Goal: Task Accomplishment & Management: Manage account settings

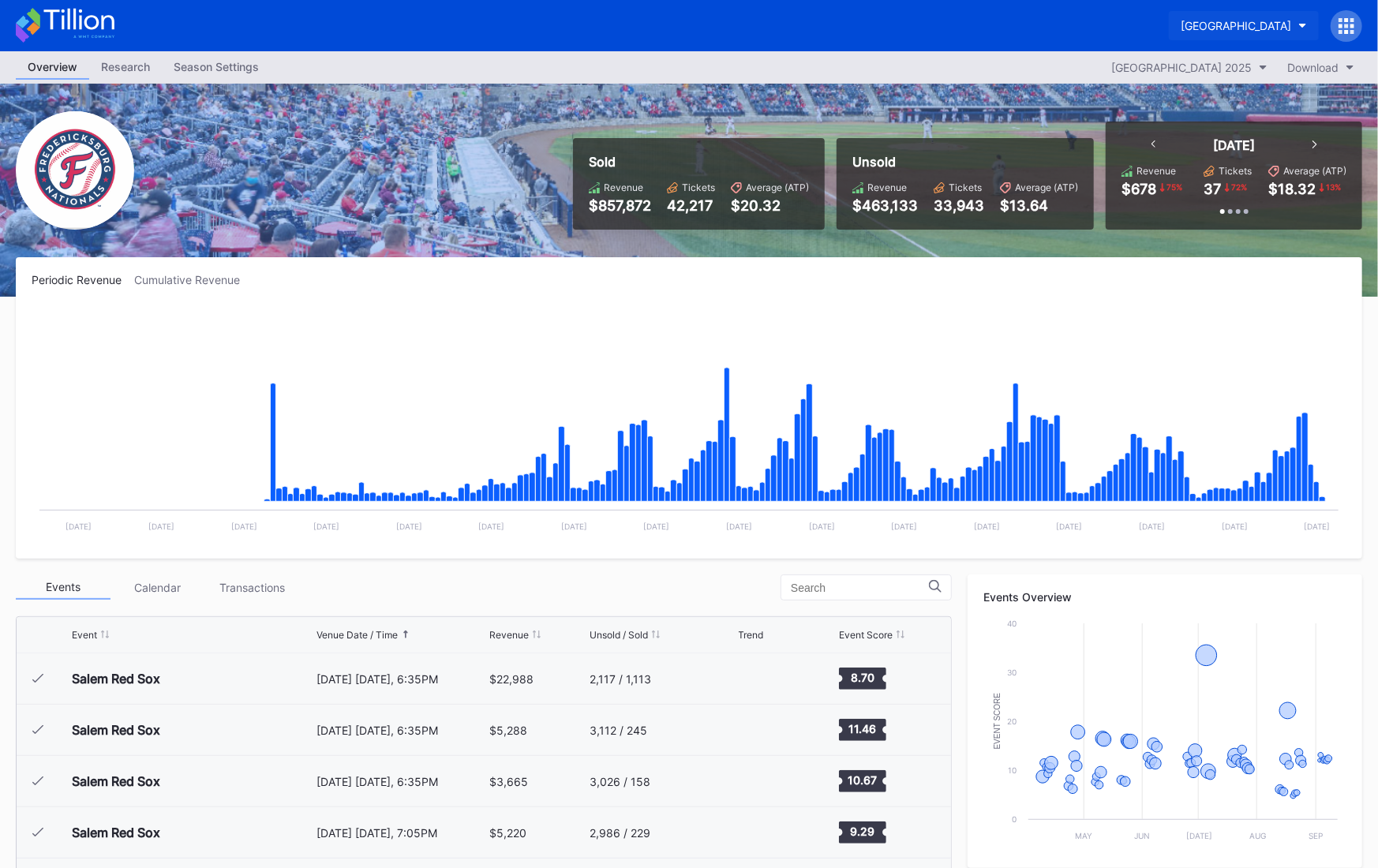
scroll to position [2770, 0]
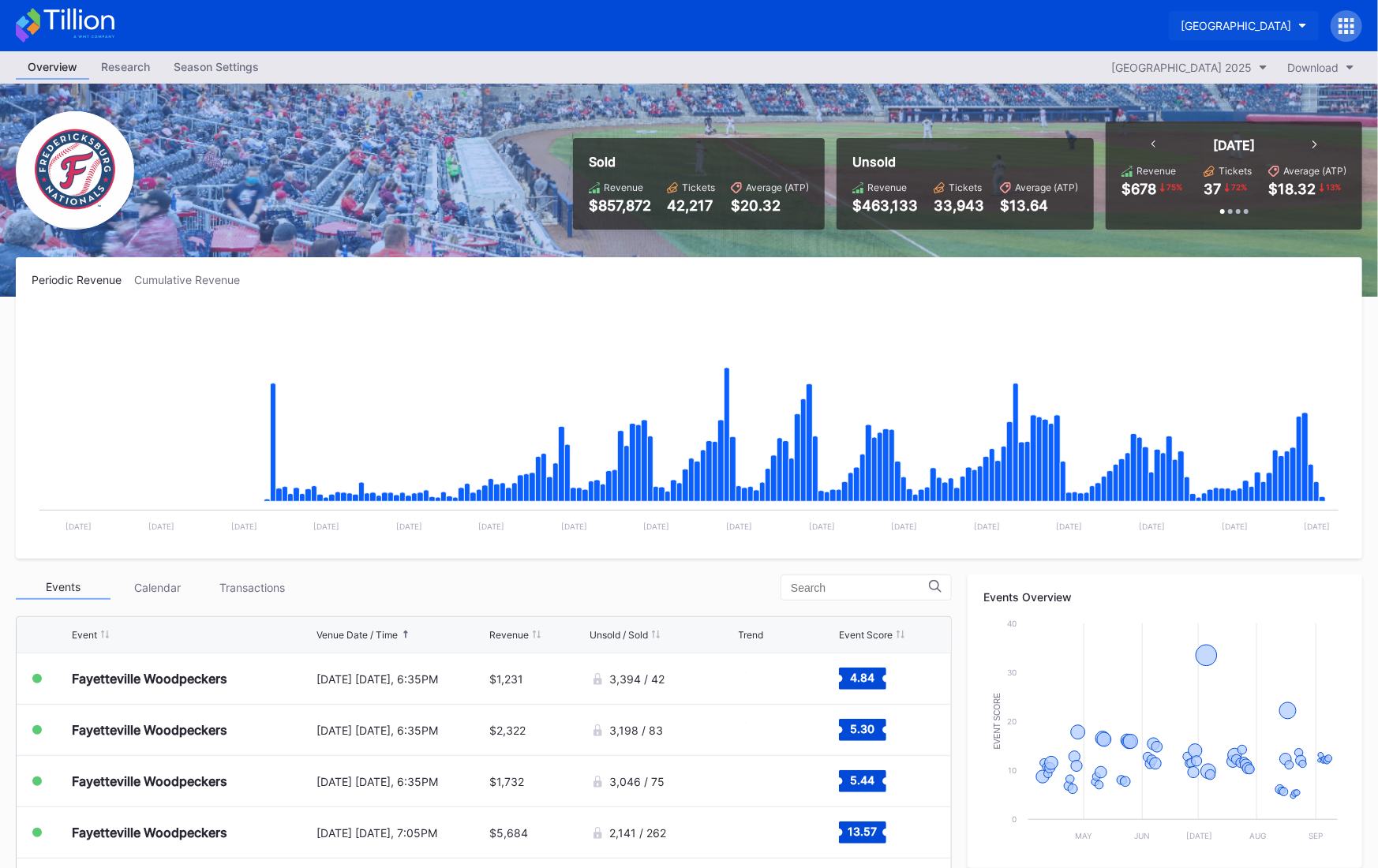
click at [1185, 24] on div "[GEOGRAPHIC_DATA]" at bounding box center [1236, 25] width 111 height 13
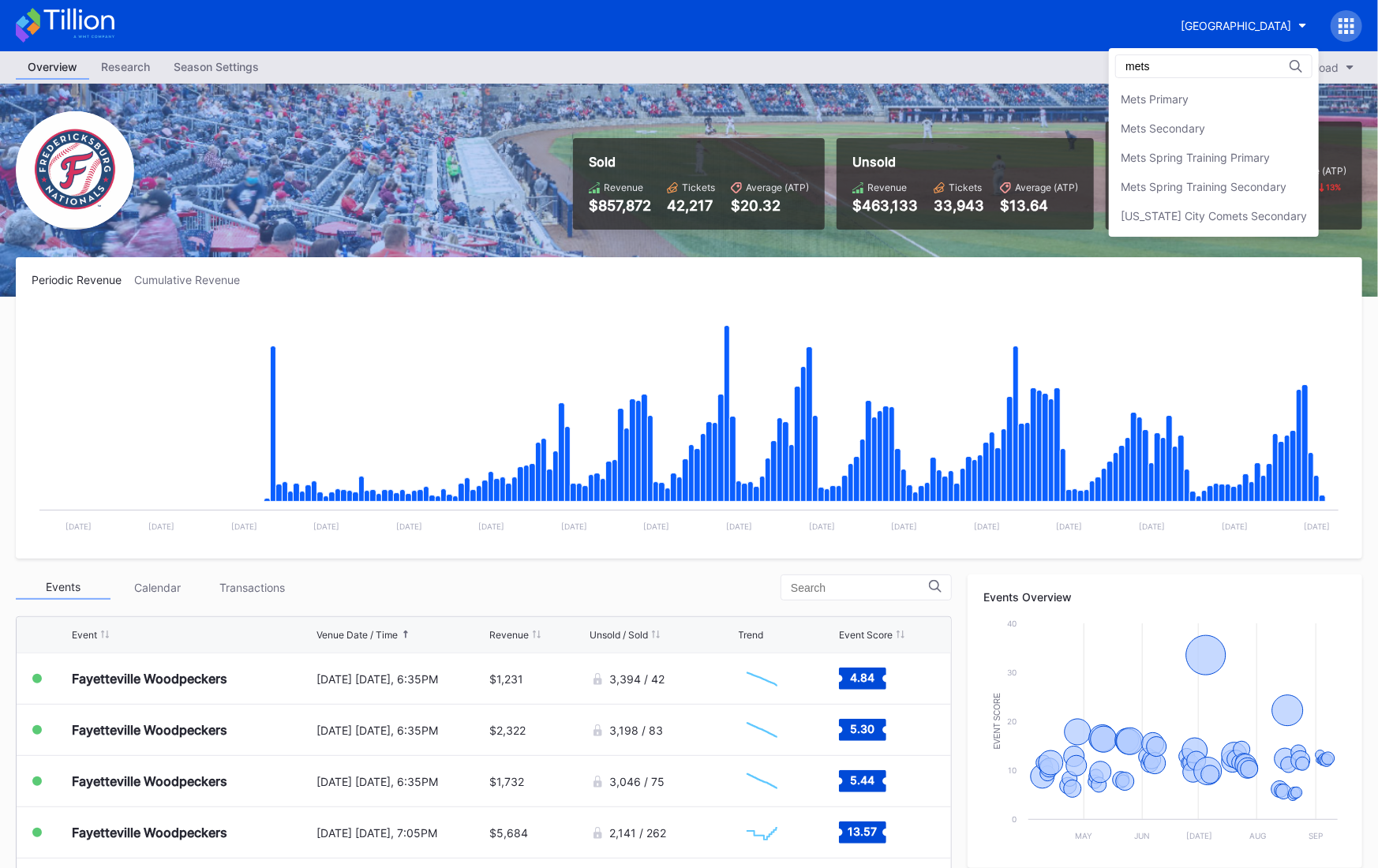
scroll to position [0, 0]
type input "mets"
click at [1180, 125] on div "Mets Secondary" at bounding box center [1163, 128] width 84 height 13
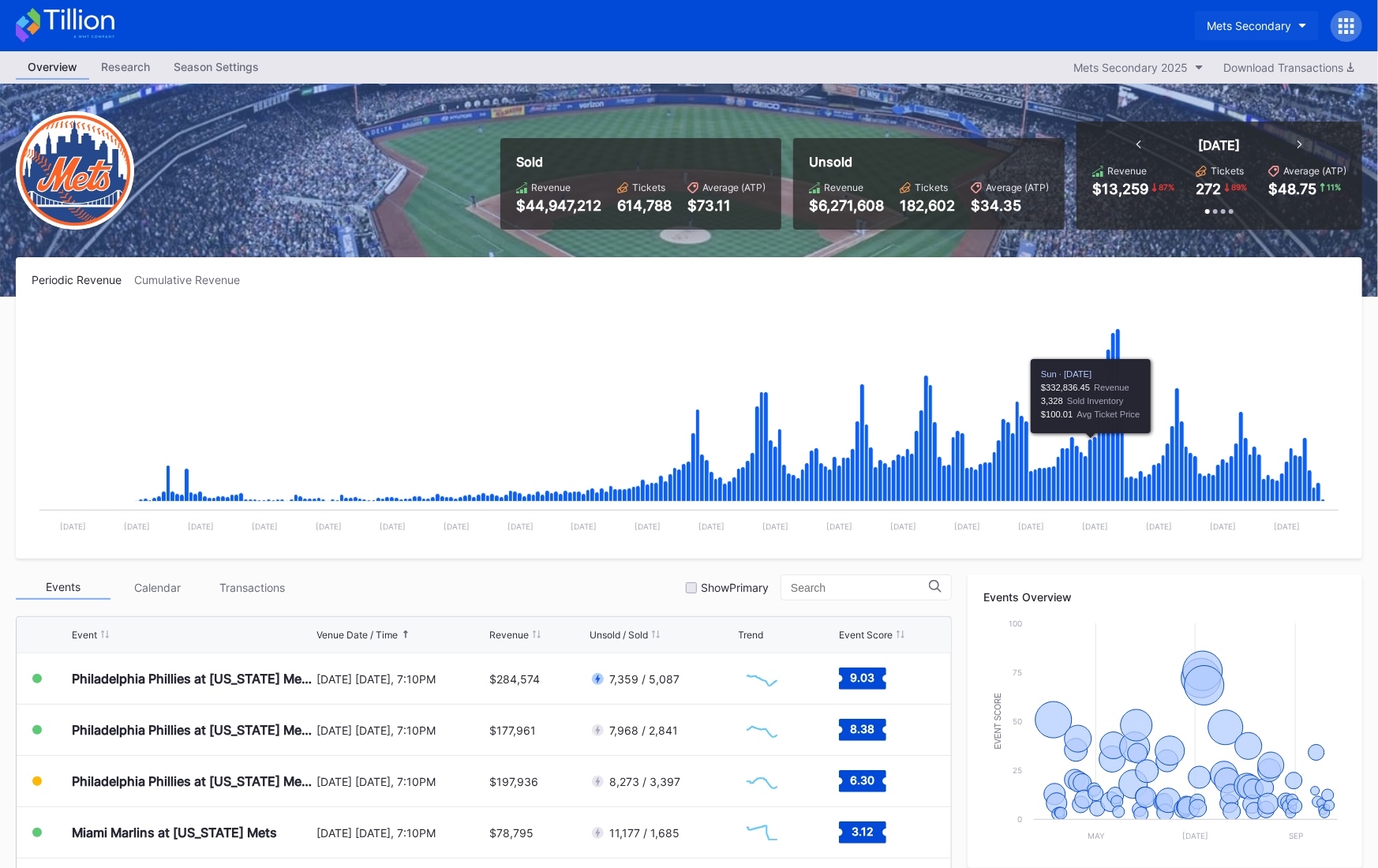
click at [1249, 21] on div "Mets Secondary" at bounding box center [1248, 25] width 84 height 13
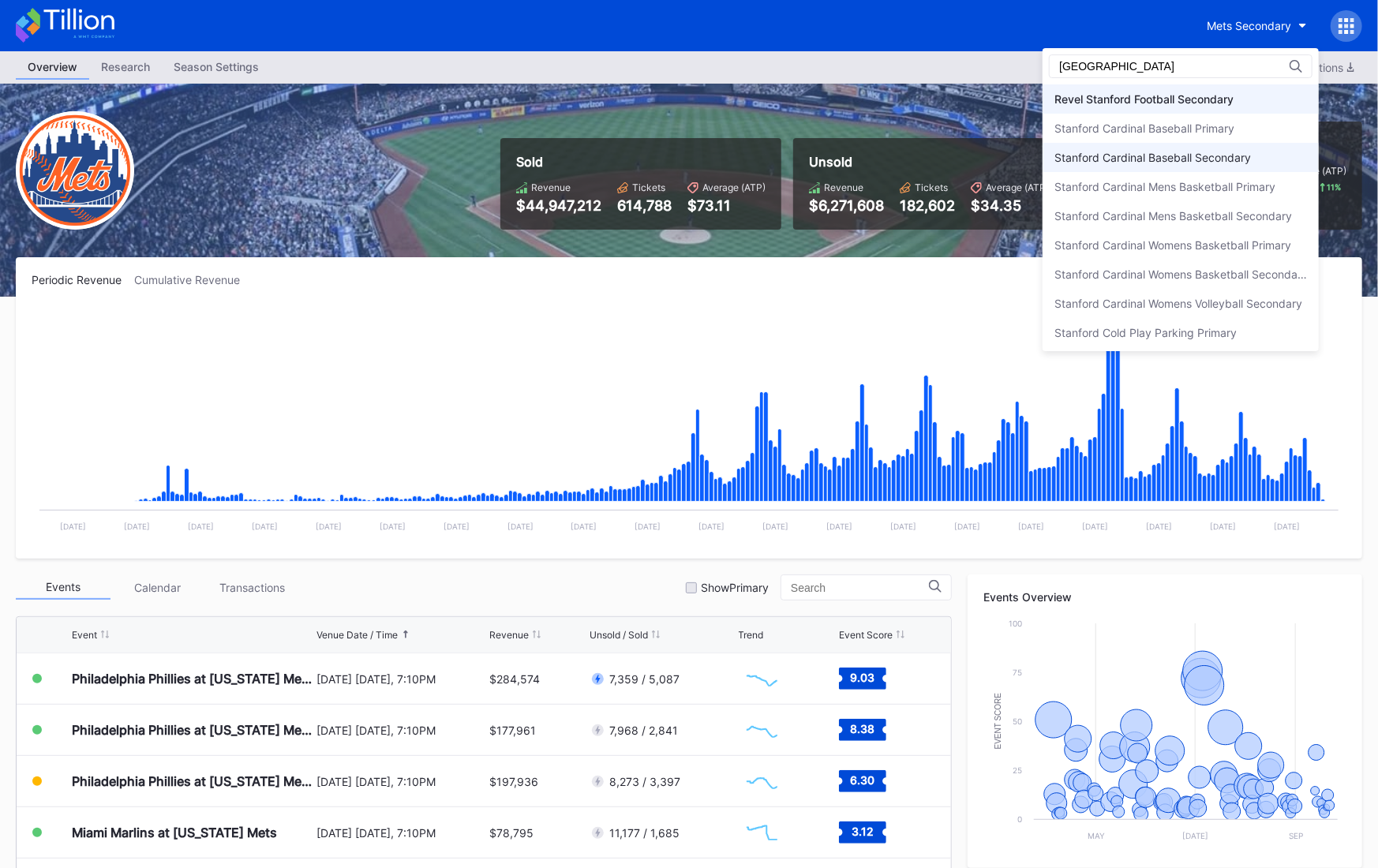
scroll to position [88, 0]
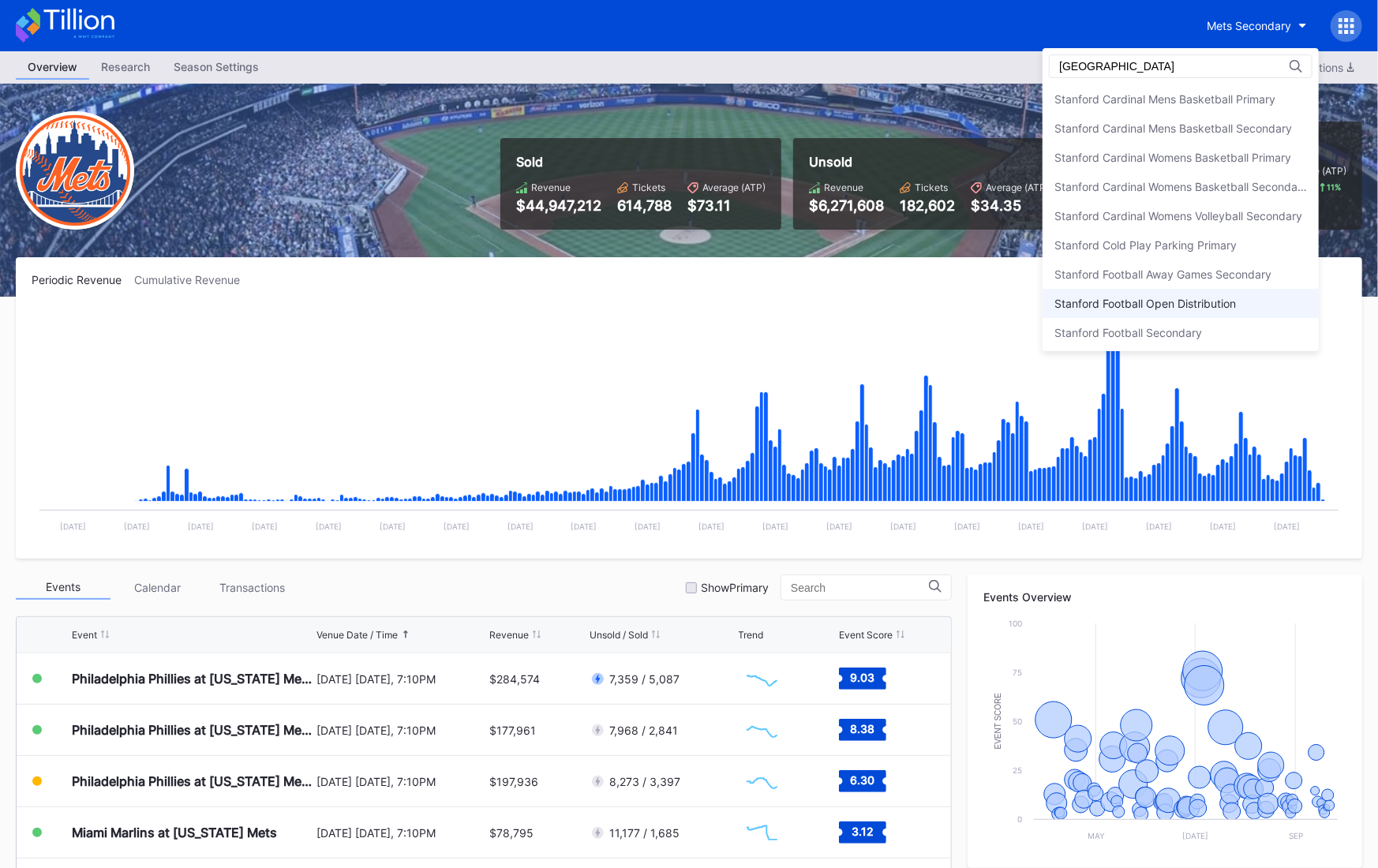
type input "[GEOGRAPHIC_DATA]"
click at [1190, 308] on div "Stanford Football Open Distribution" at bounding box center [1180, 303] width 276 height 30
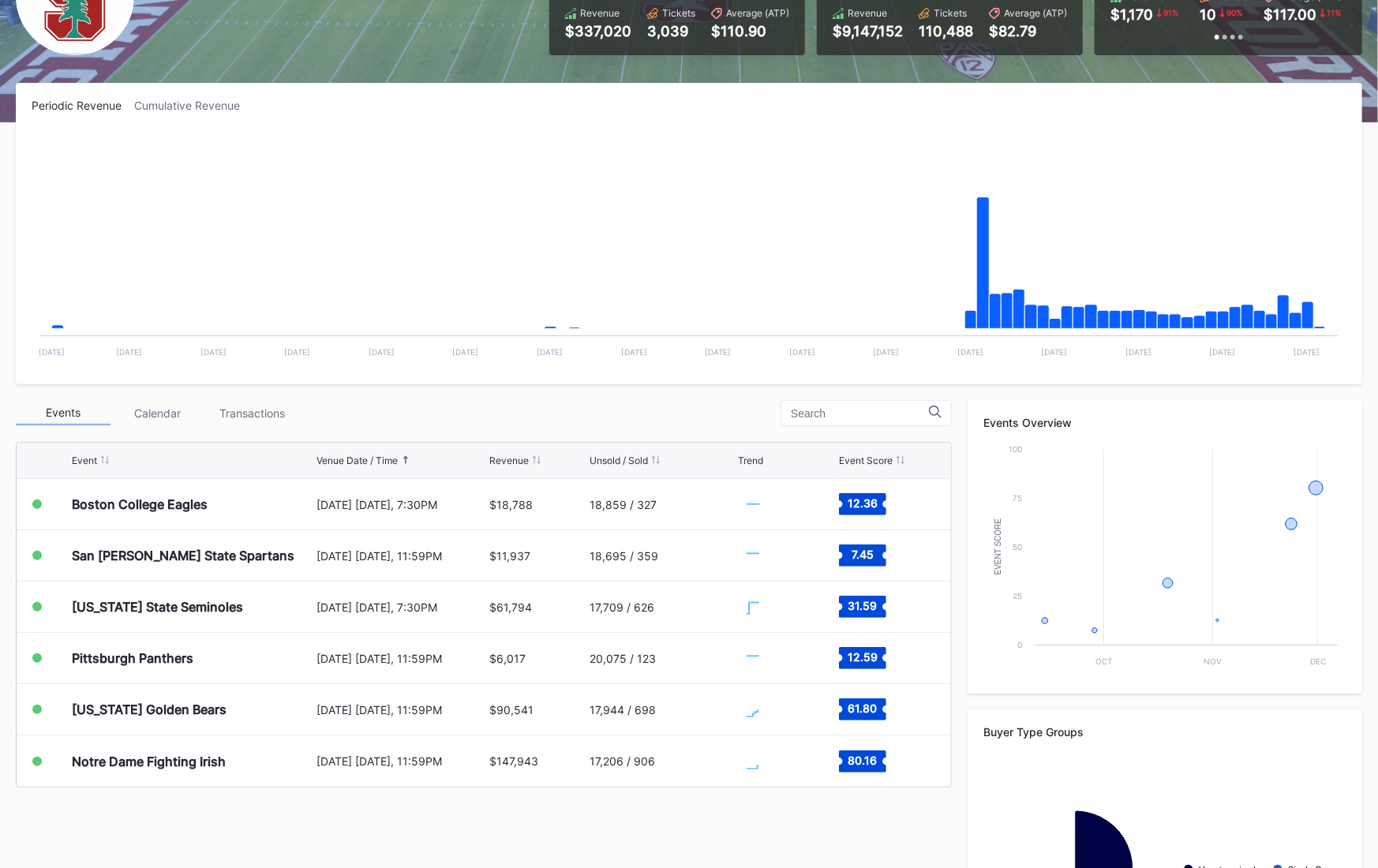
scroll to position [324, 0]
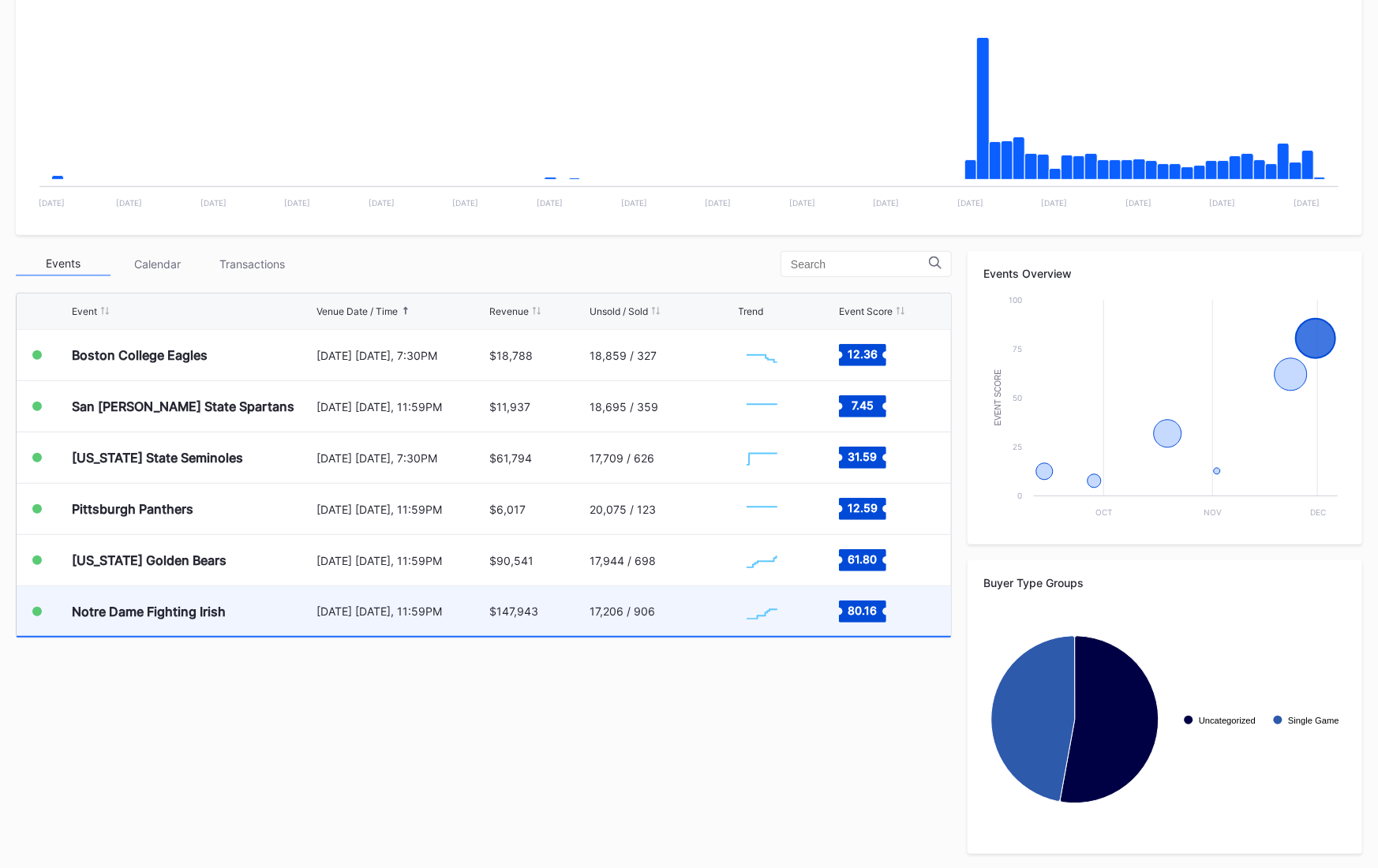
click at [642, 617] on div "17,206 / 906" at bounding box center [662, 611] width 144 height 50
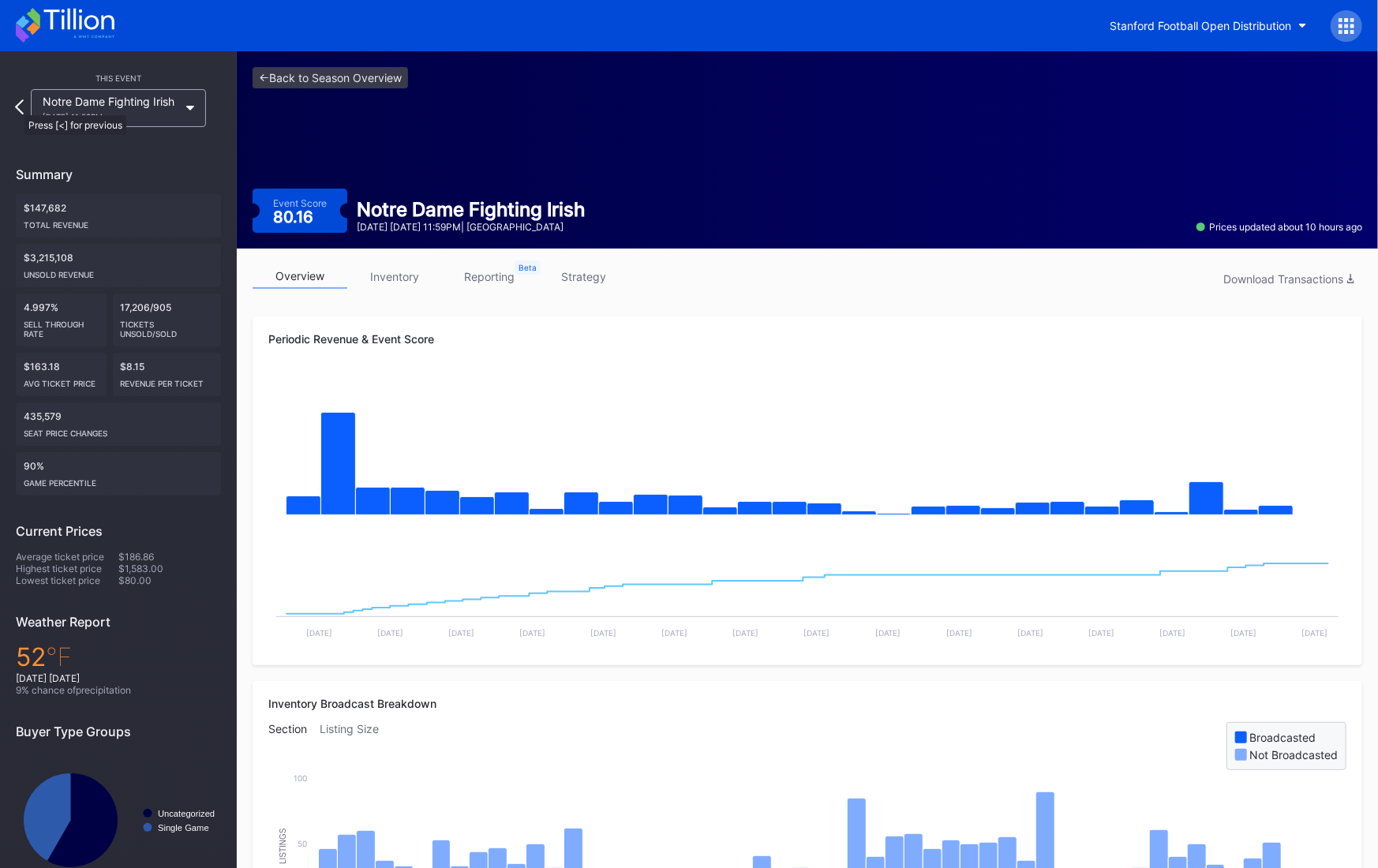
click at [16, 107] on icon at bounding box center [19, 107] width 9 height 15
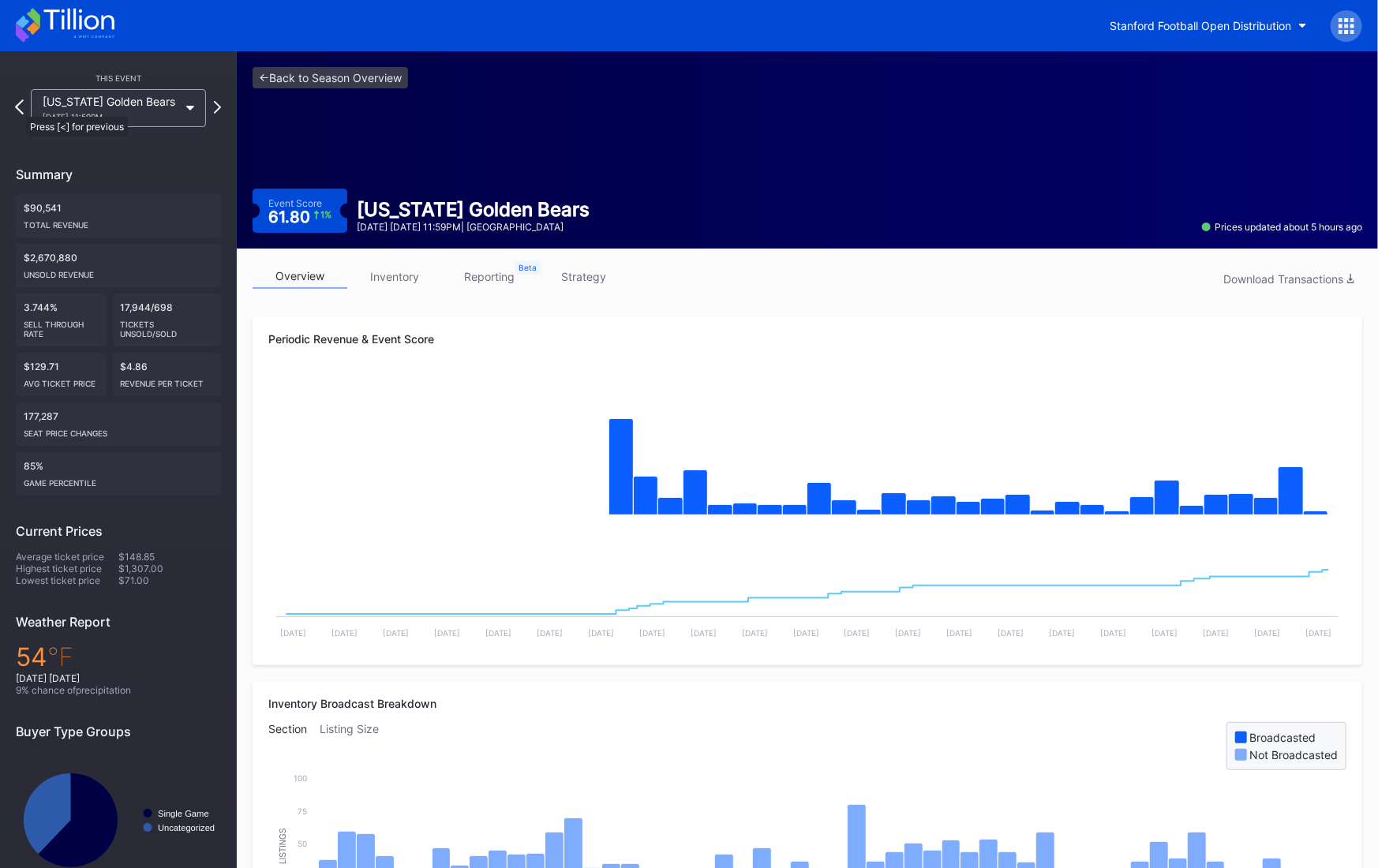
click at [18, 109] on icon at bounding box center [19, 107] width 9 height 15
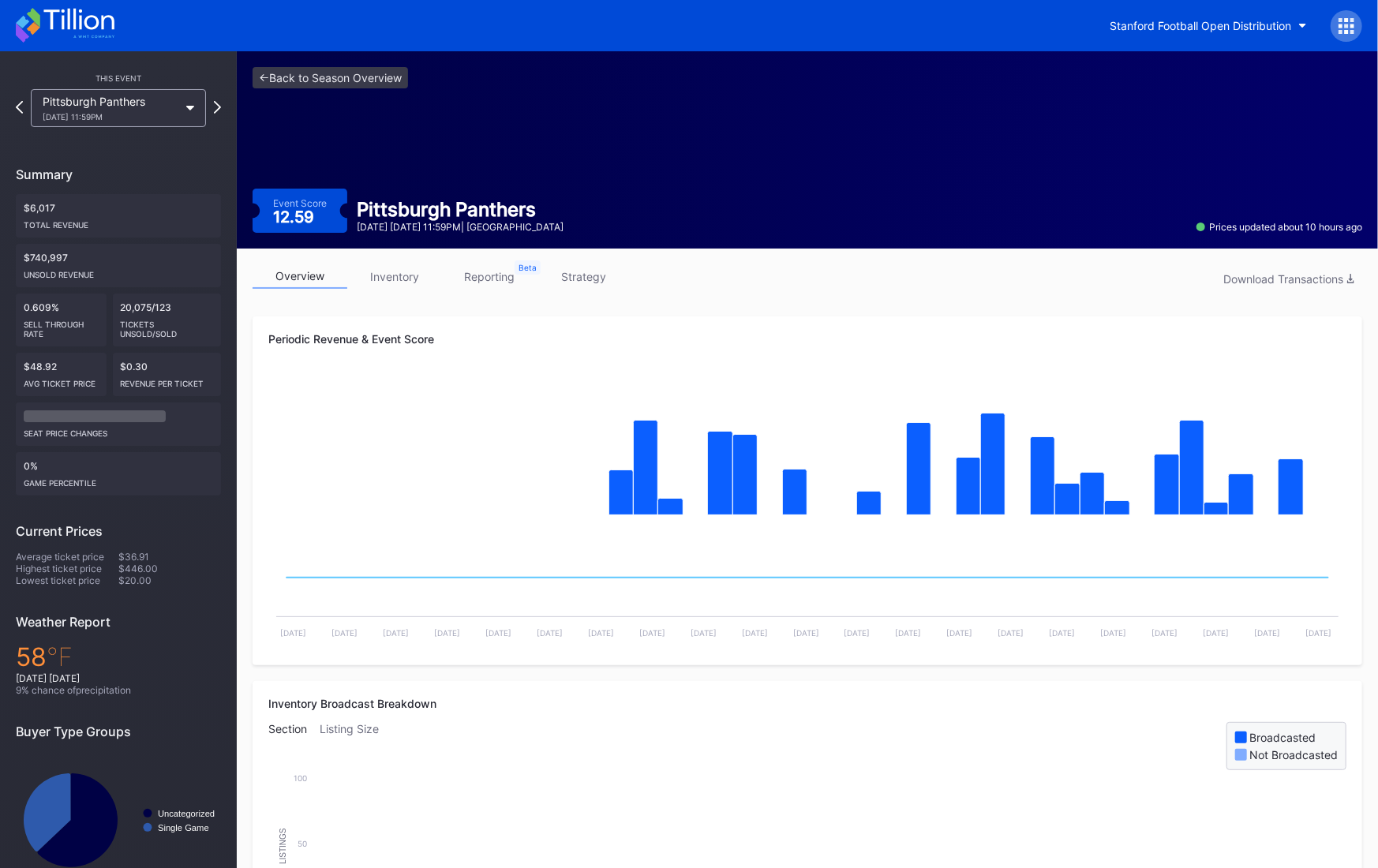
click at [18, 109] on icon at bounding box center [19, 106] width 7 height 12
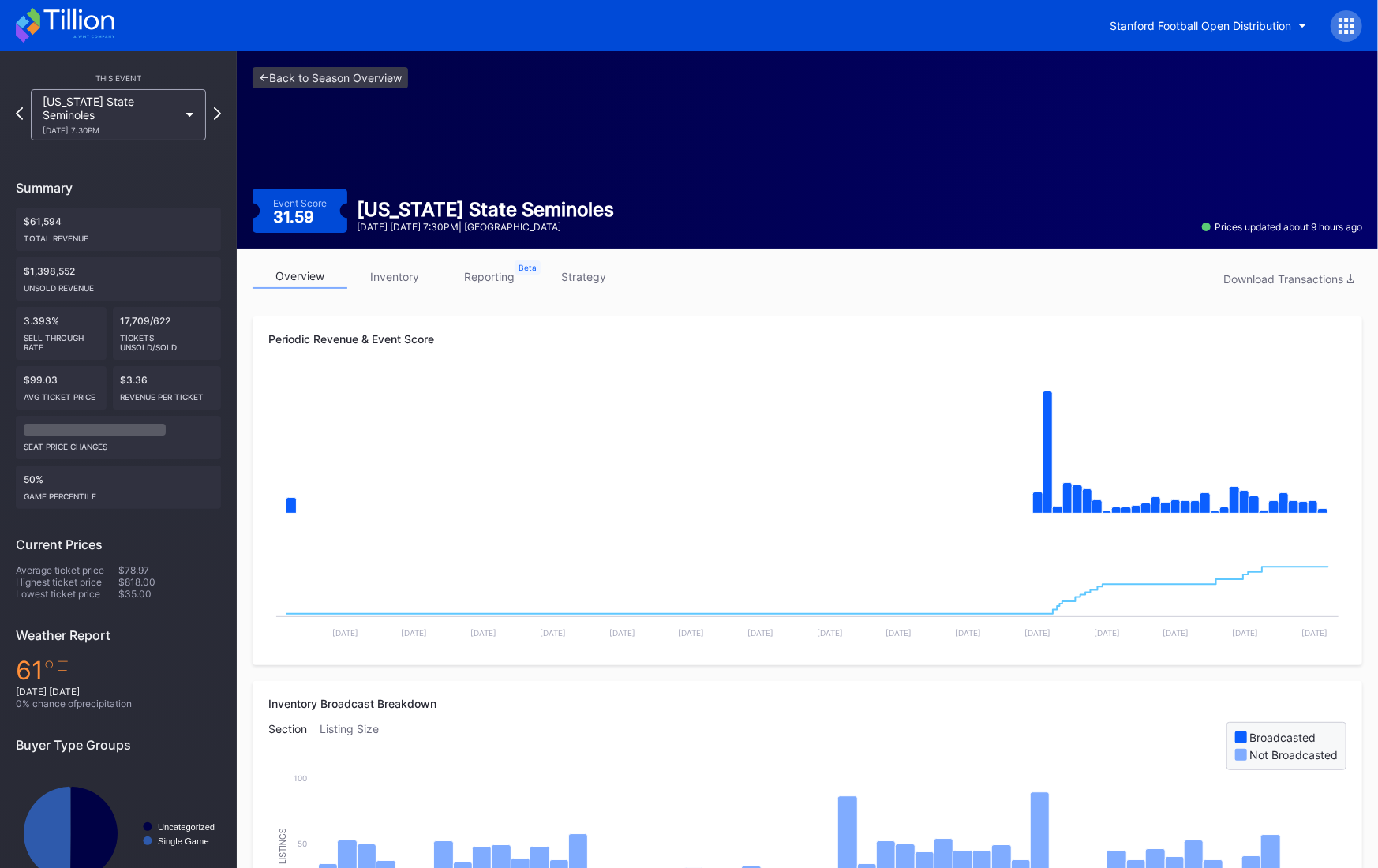
click at [18, 109] on icon at bounding box center [19, 113] width 7 height 12
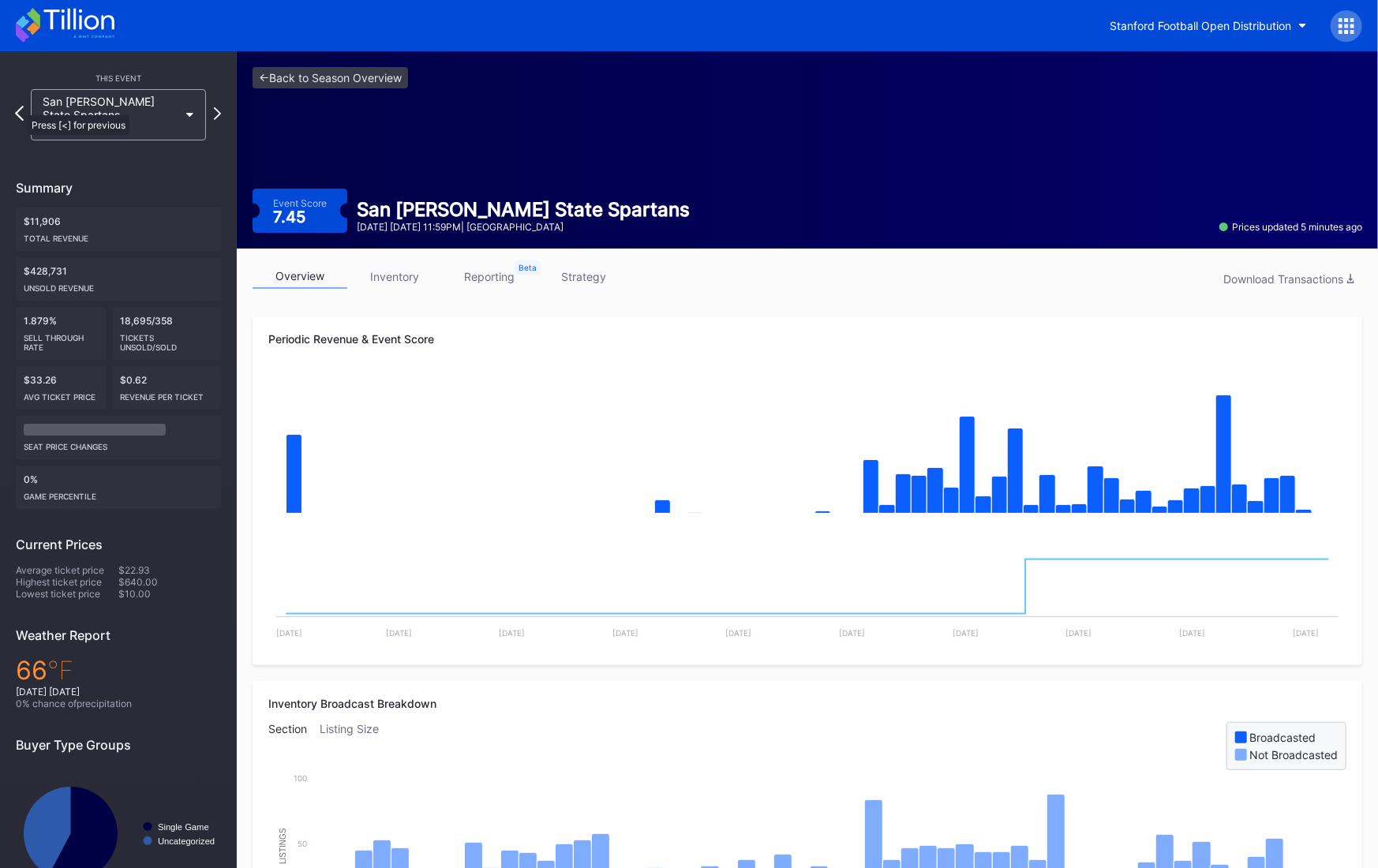
click at [20, 107] on icon at bounding box center [19, 113] width 9 height 15
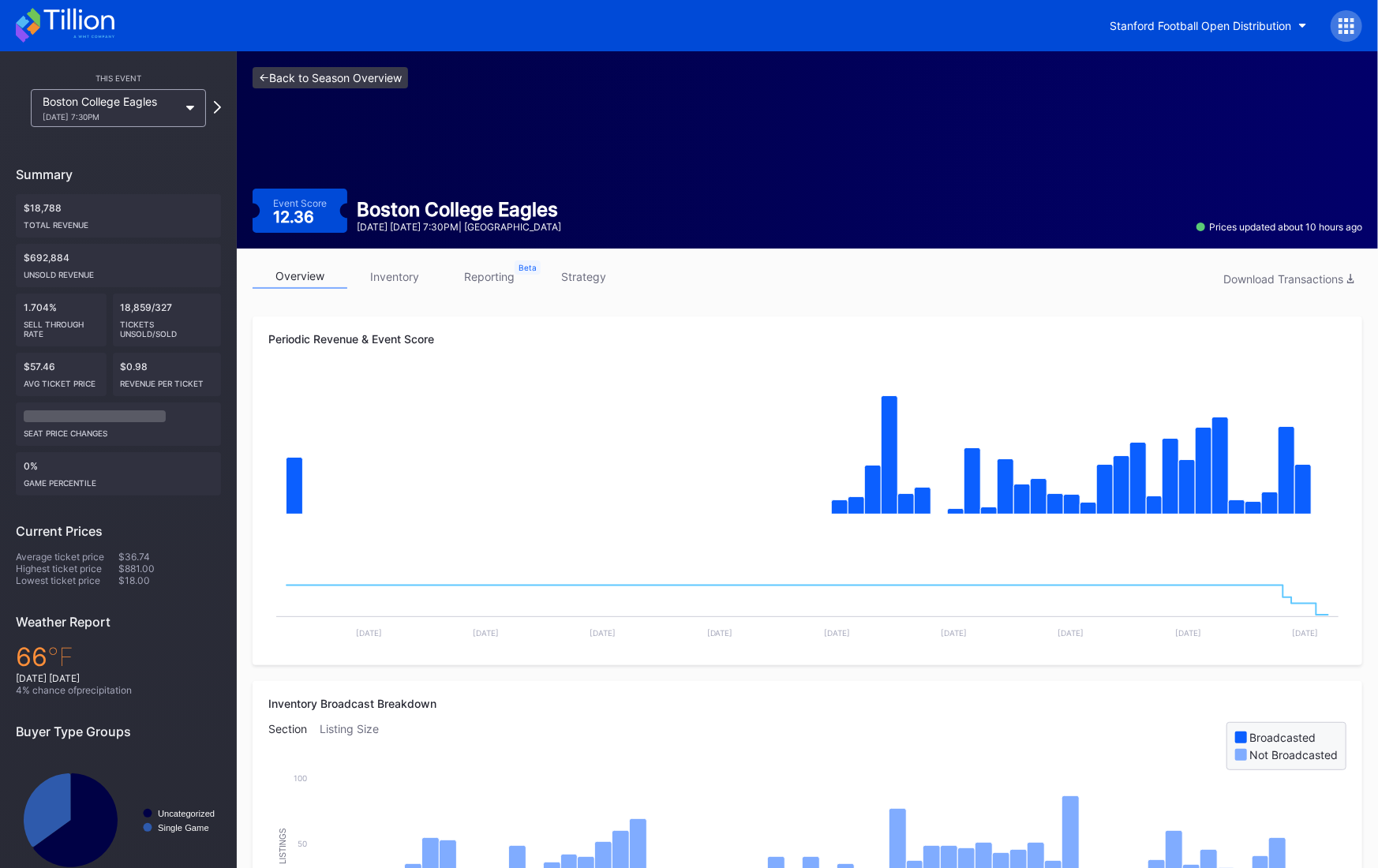
click at [374, 75] on link "<- Back to Season Overview" at bounding box center [330, 78] width 156 height 21
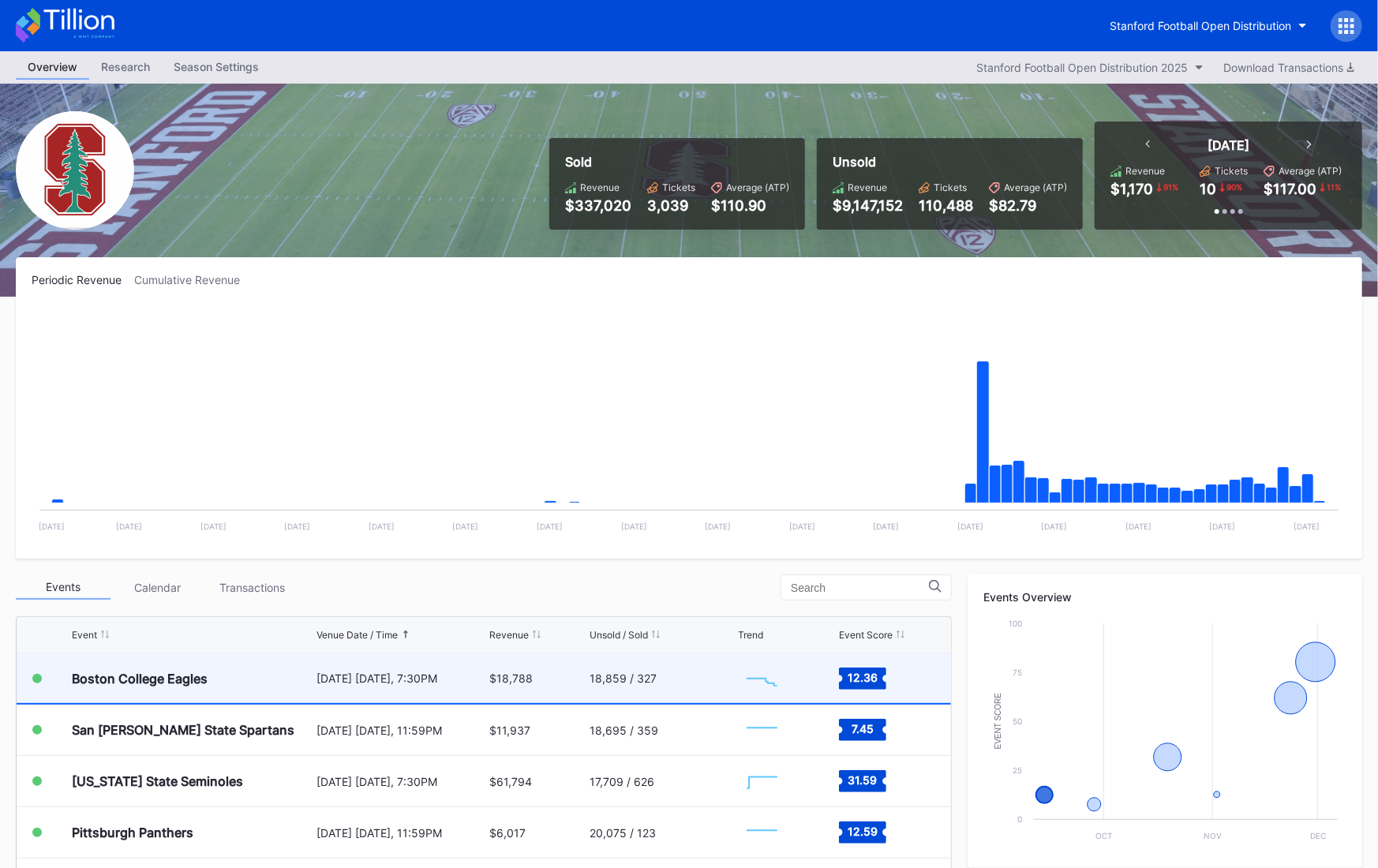
click at [466, 674] on div "[DATE] [DATE], 7:30PM" at bounding box center [401, 679] width 169 height 13
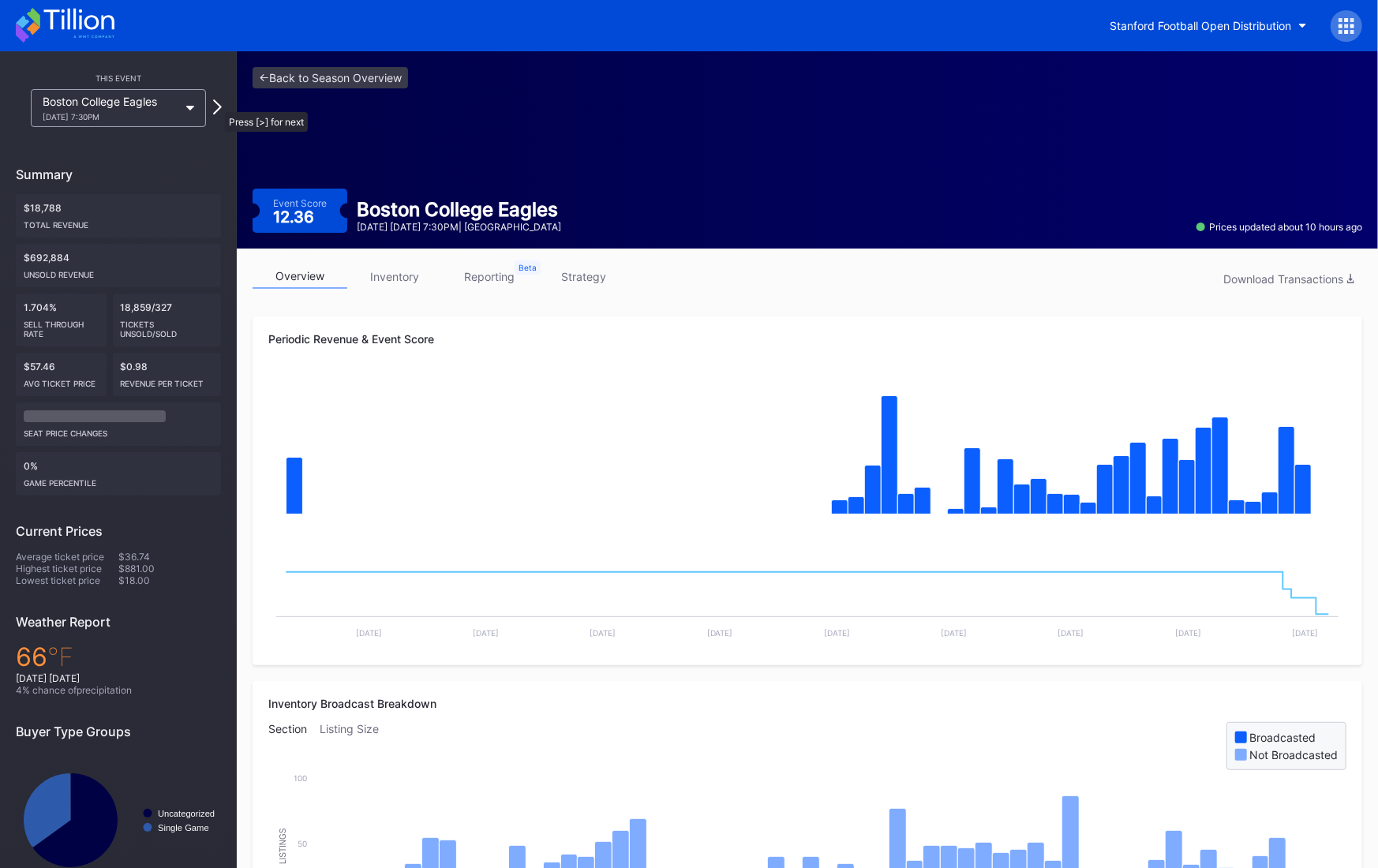
click at [217, 104] on icon at bounding box center [217, 107] width 9 height 15
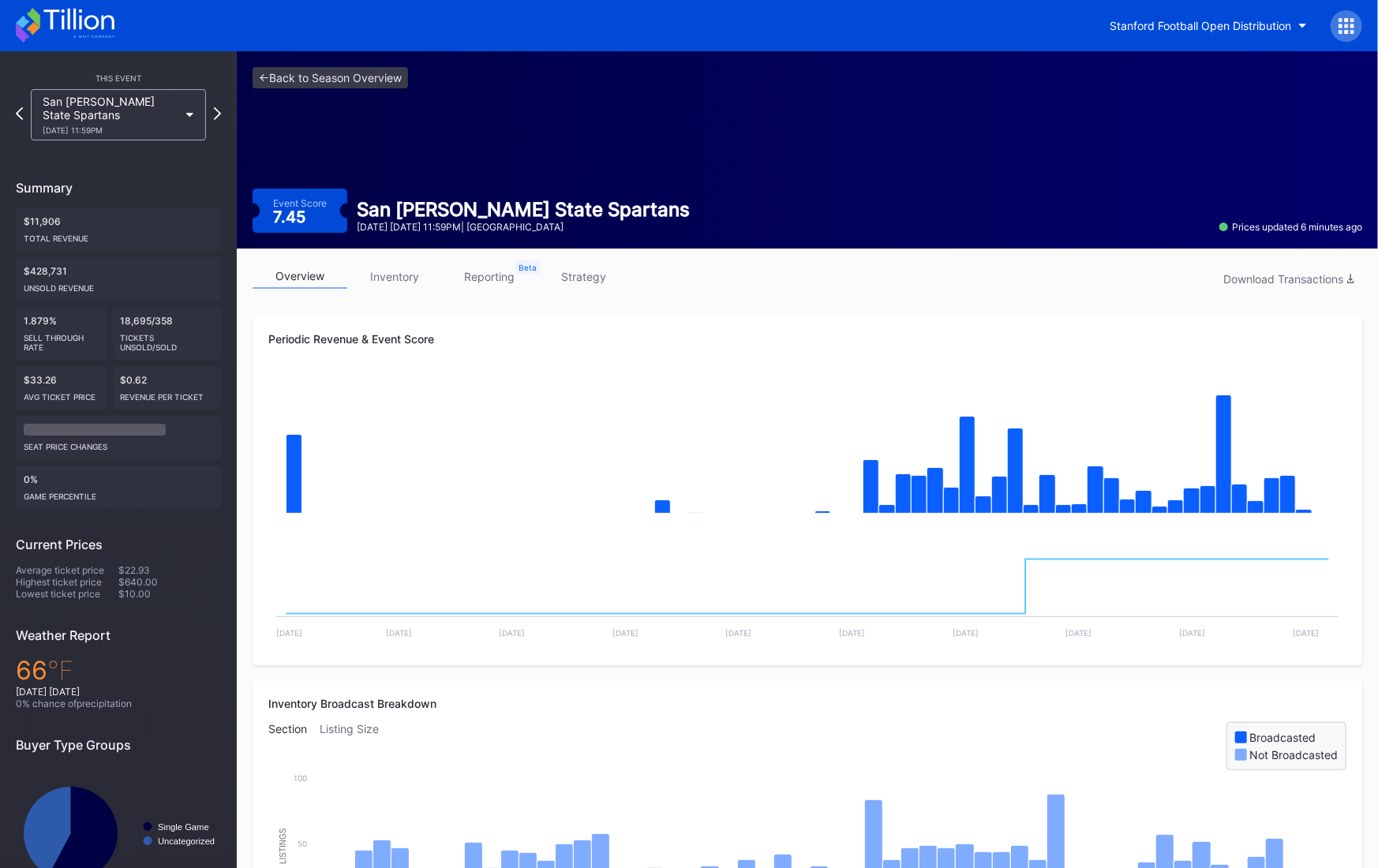
click at [385, 275] on link "inventory" at bounding box center [395, 277] width 95 height 25
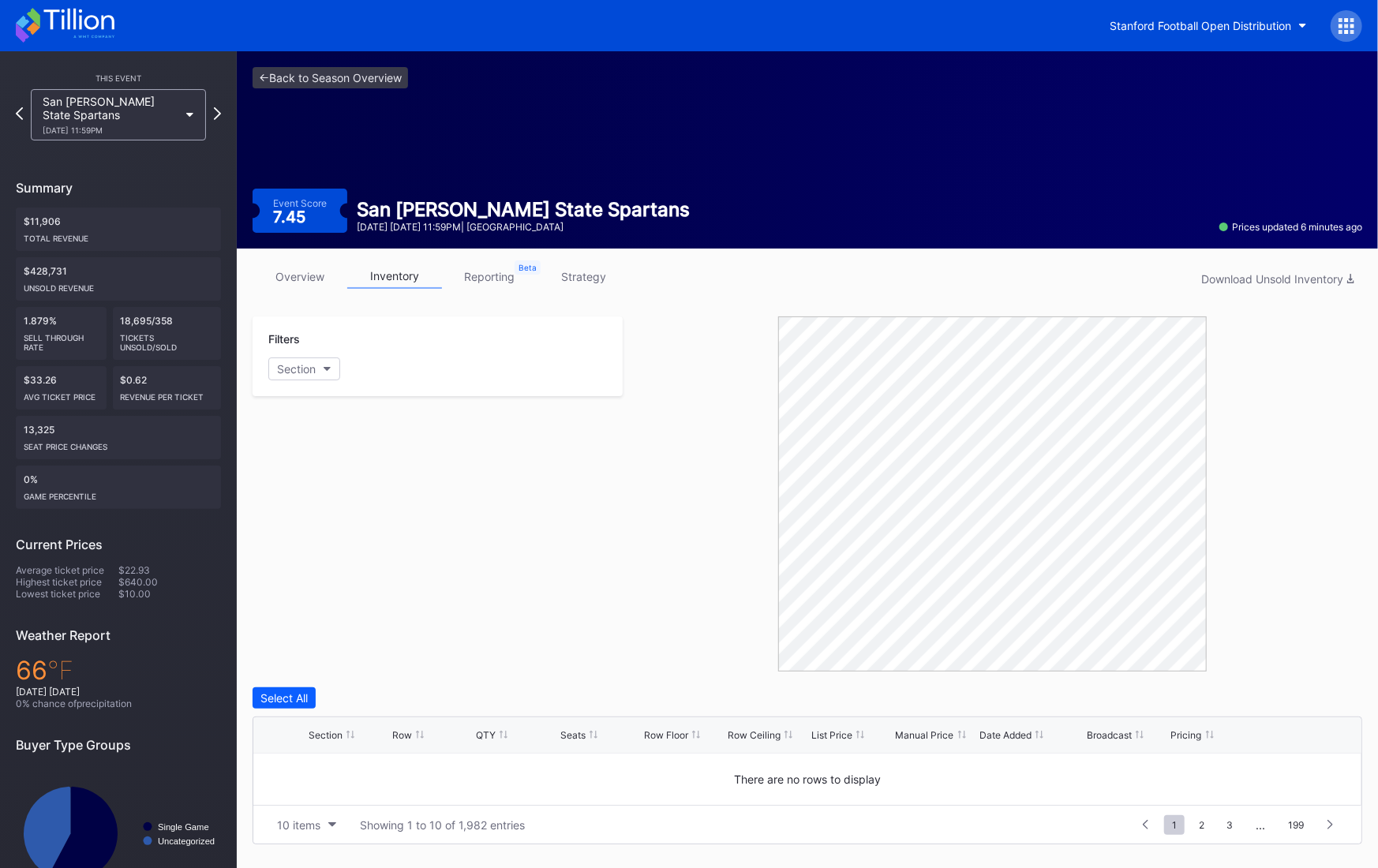
scroll to position [155, 0]
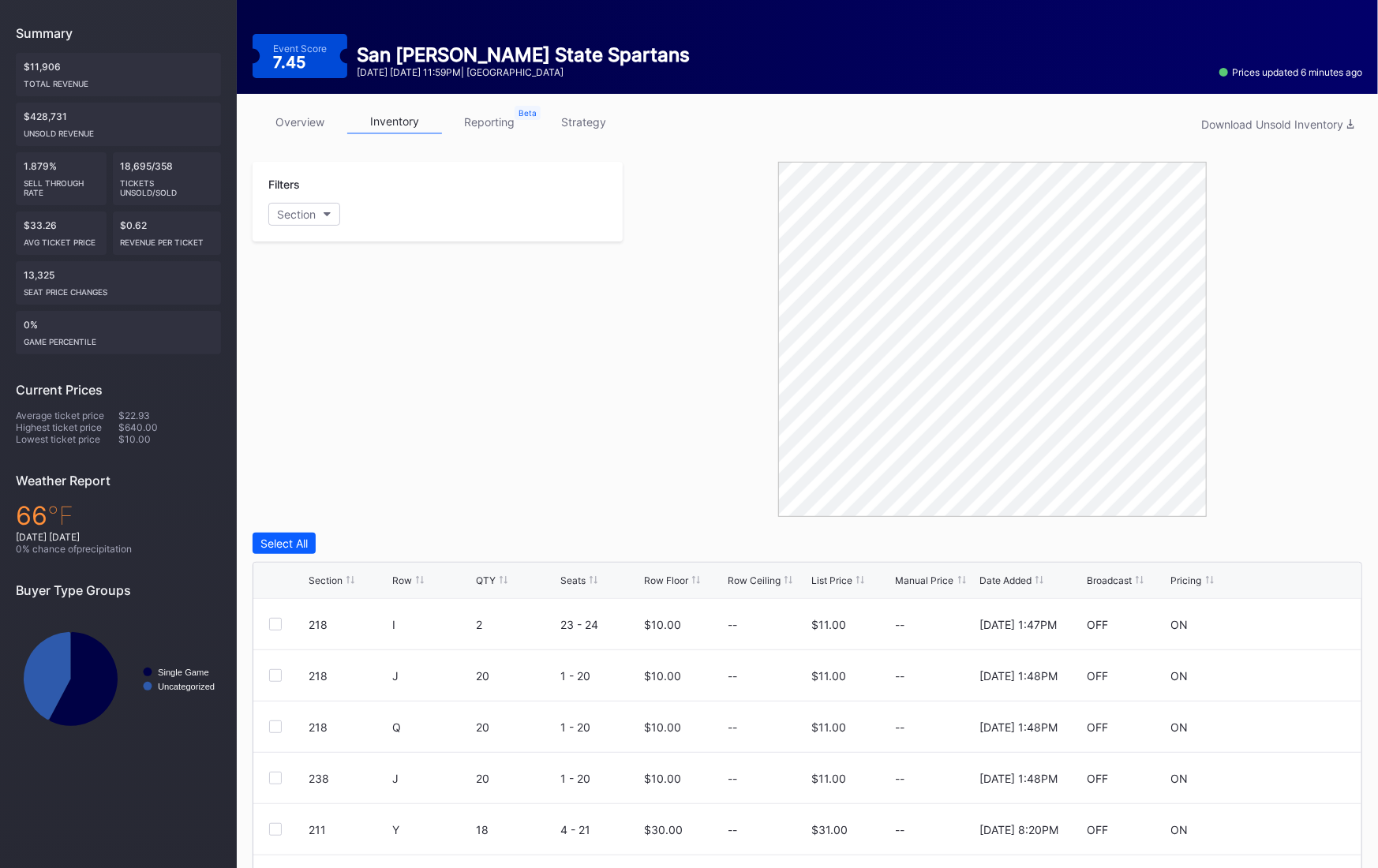
click at [841, 581] on div "List Price" at bounding box center [832, 580] width 41 height 11
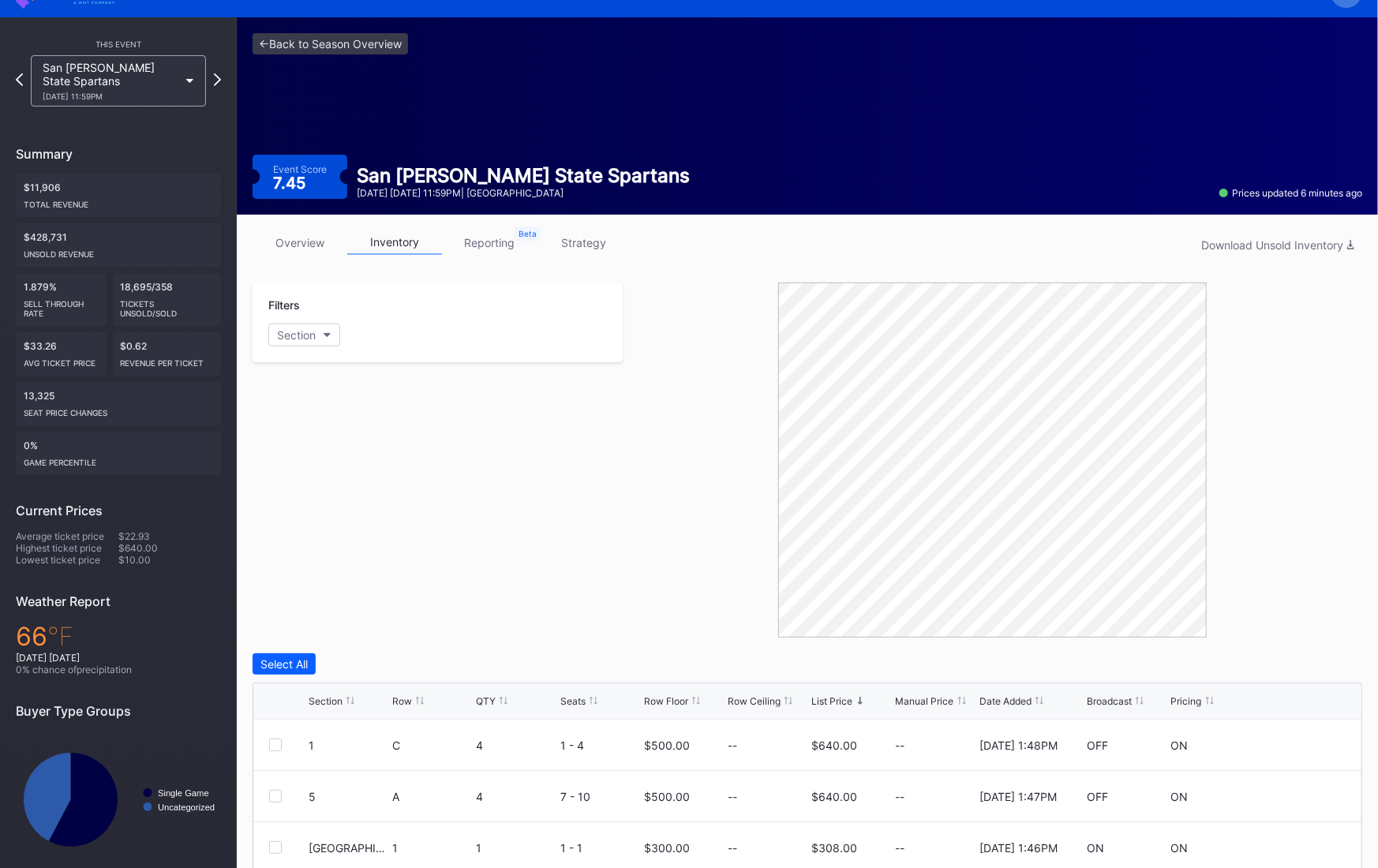
scroll to position [0, 0]
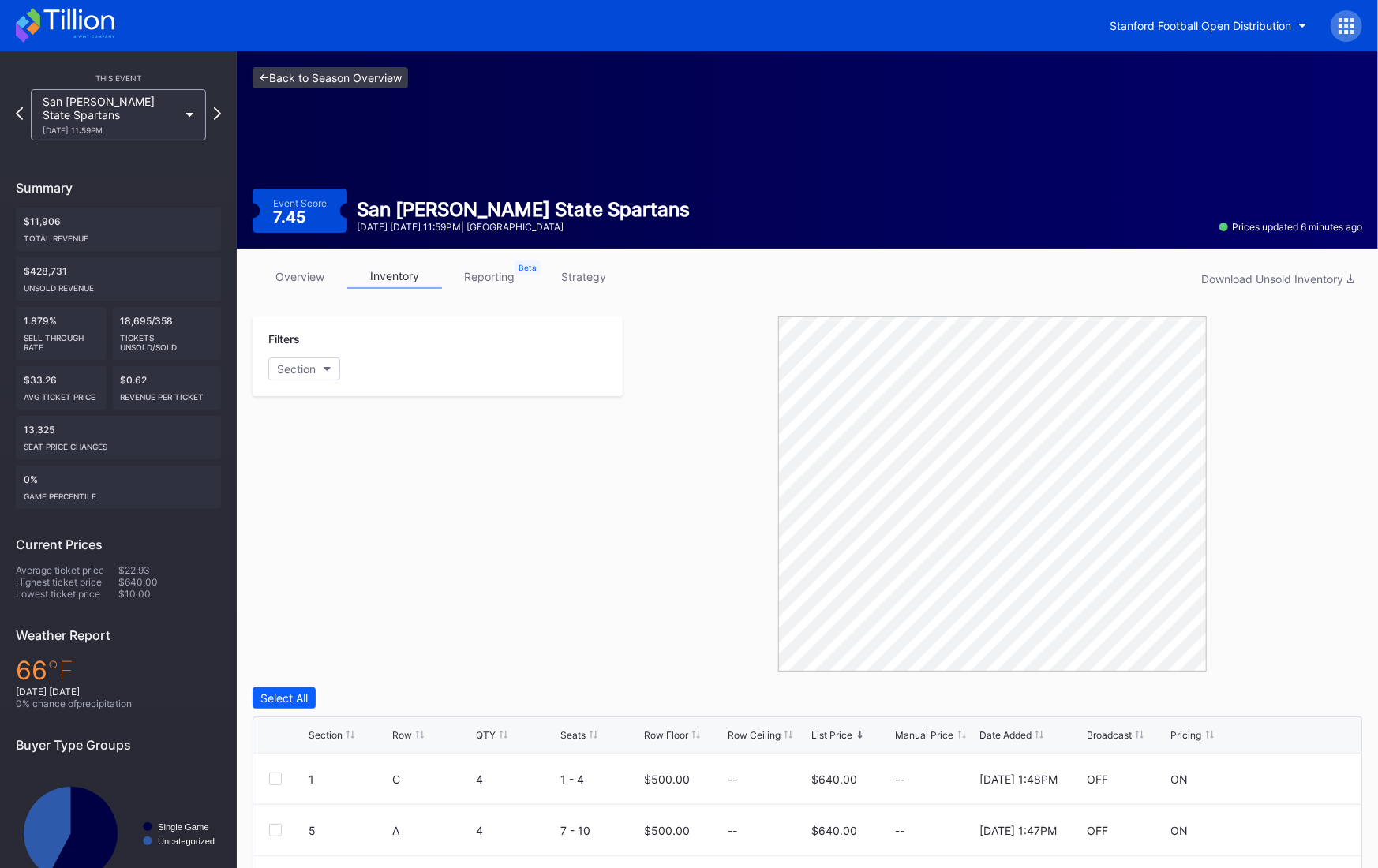
click at [332, 75] on link "<- Back to Season Overview" at bounding box center [330, 78] width 156 height 21
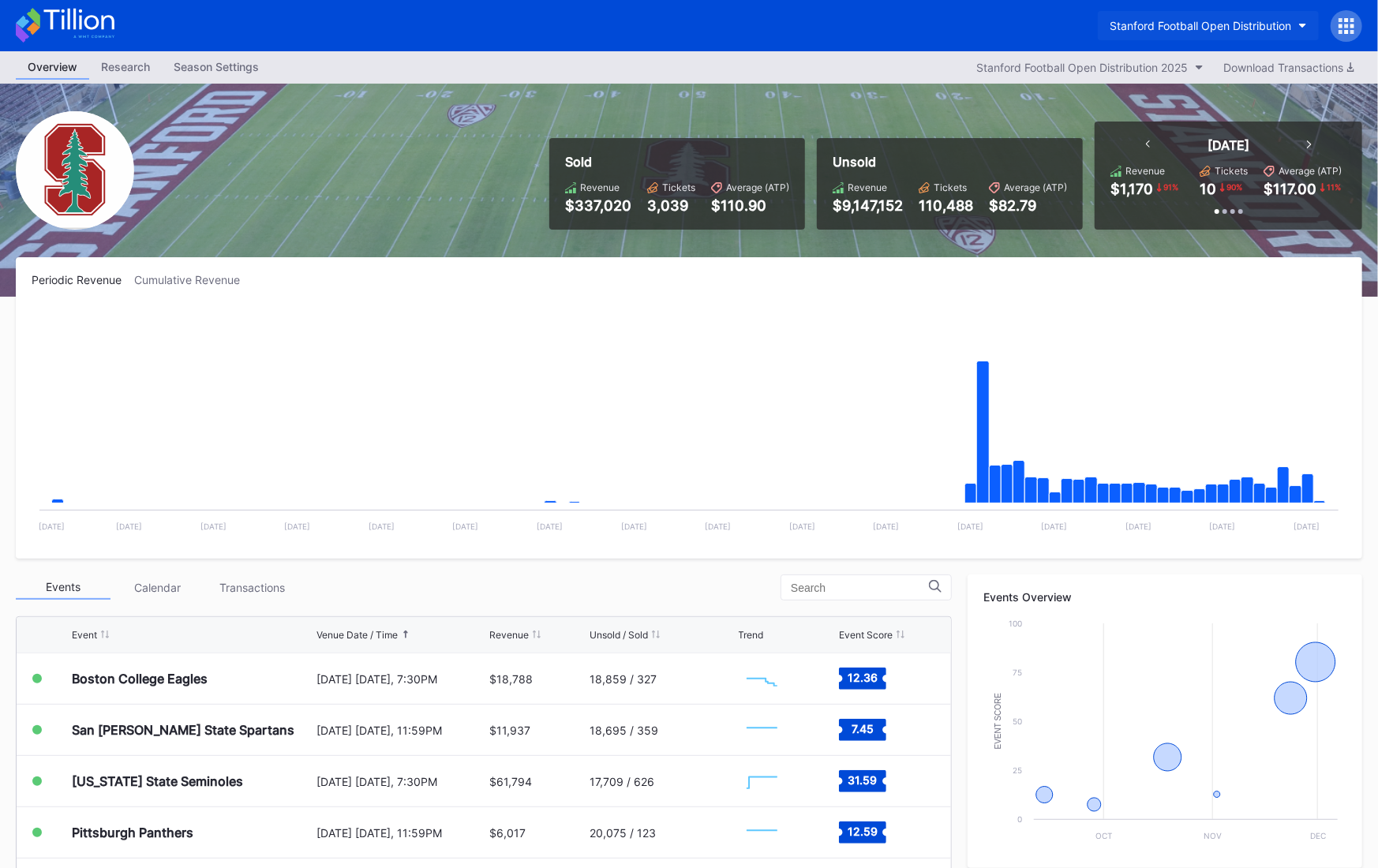
click at [1207, 27] on div "Stanford Football Open Distribution" at bounding box center [1200, 25] width 181 height 13
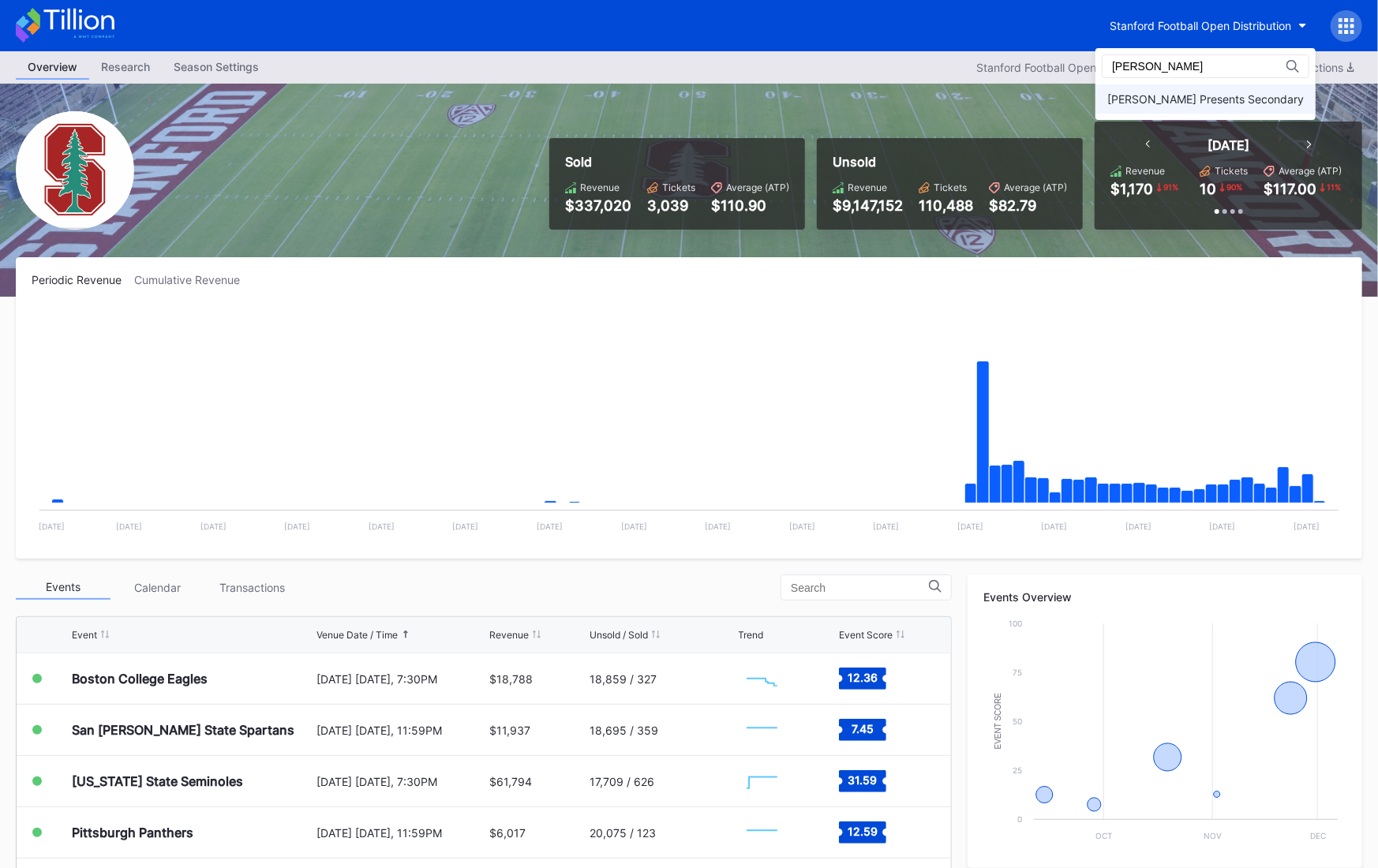
type input "[PERSON_NAME]"
click at [1189, 91] on div "[PERSON_NAME] Presents Secondary" at bounding box center [1206, 99] width 221 height 30
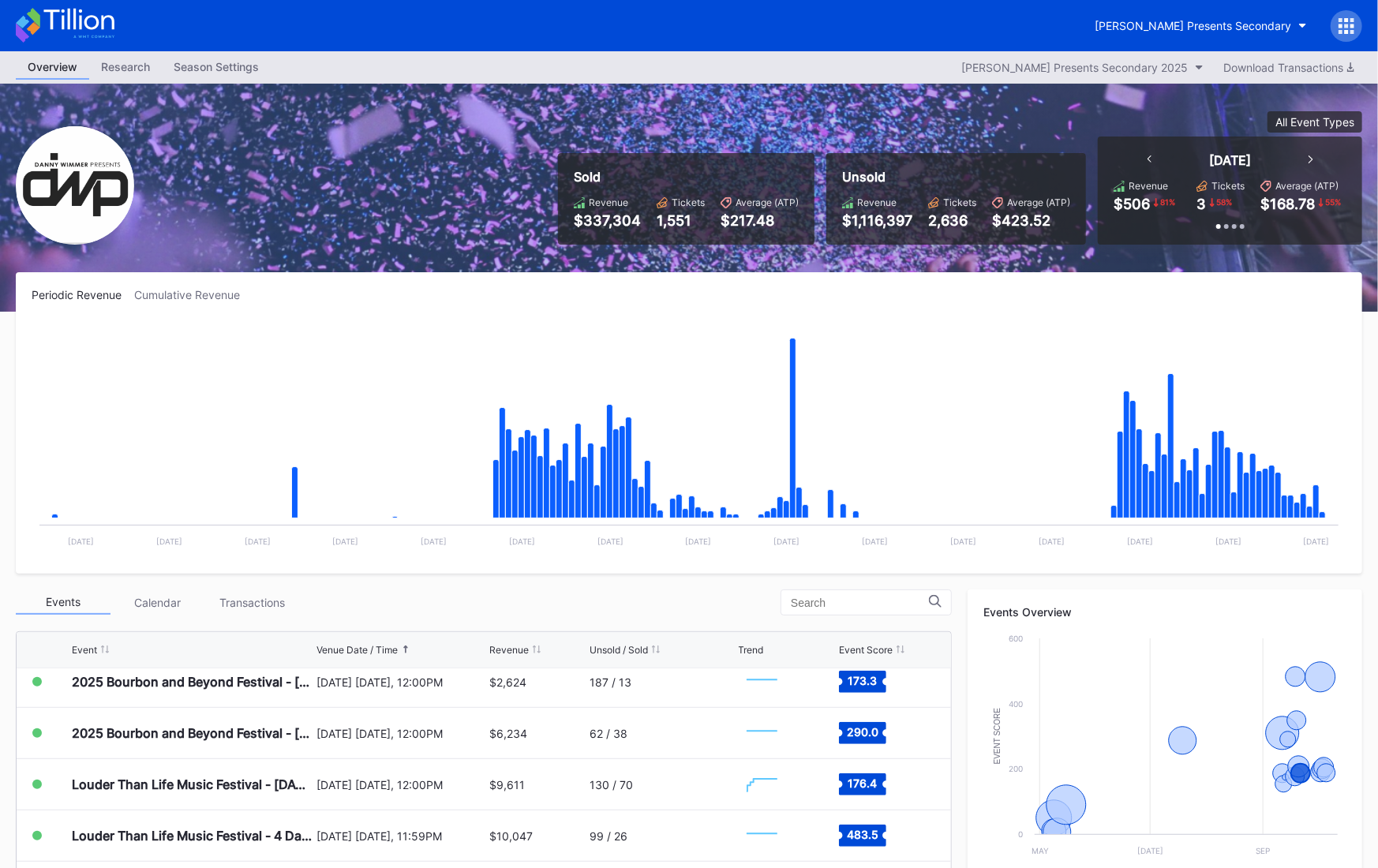
click at [96, 31] on icon at bounding box center [65, 25] width 98 height 34
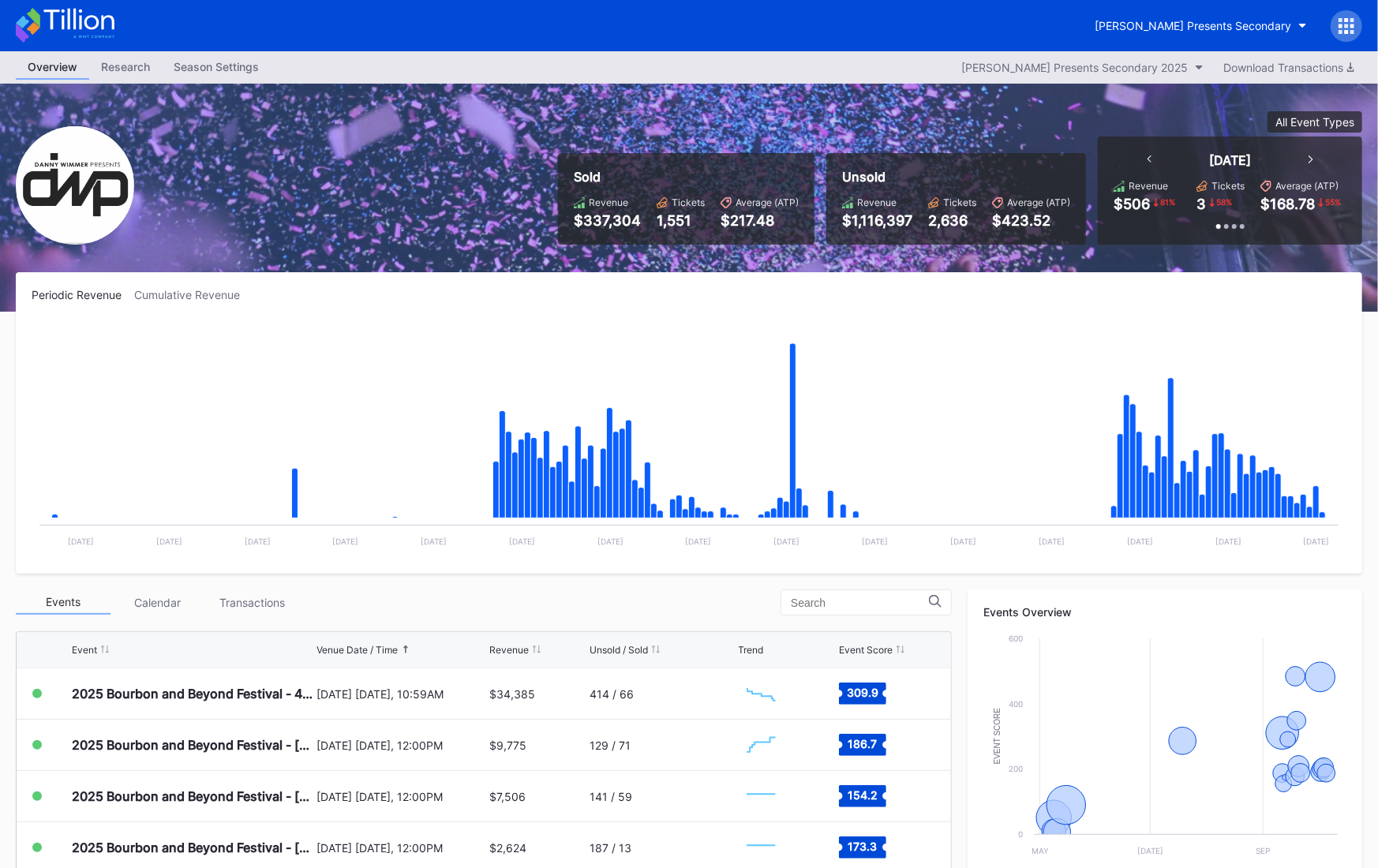
scroll to position [339, 0]
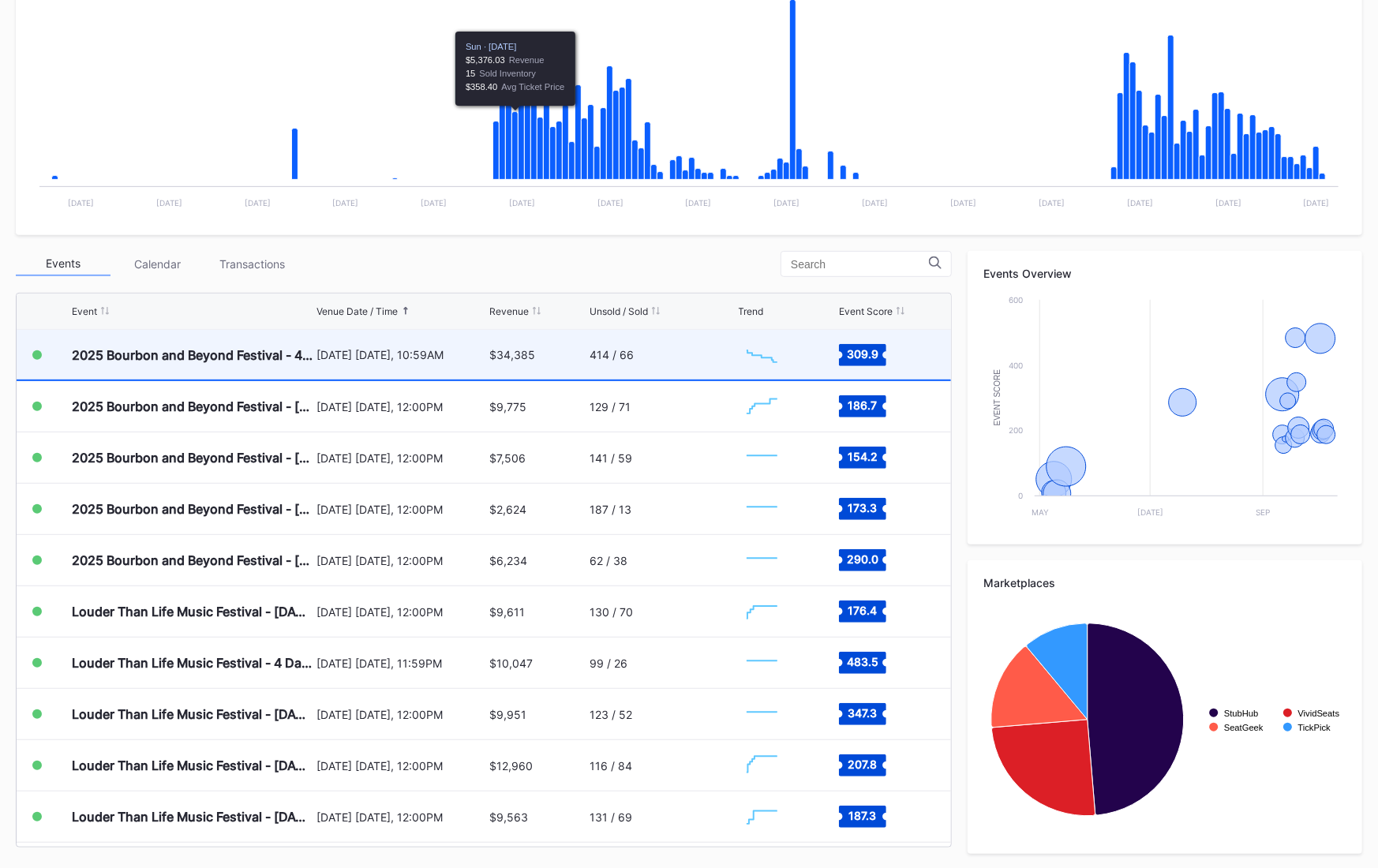
click at [557, 350] on div "$34,385" at bounding box center [537, 355] width 96 height 50
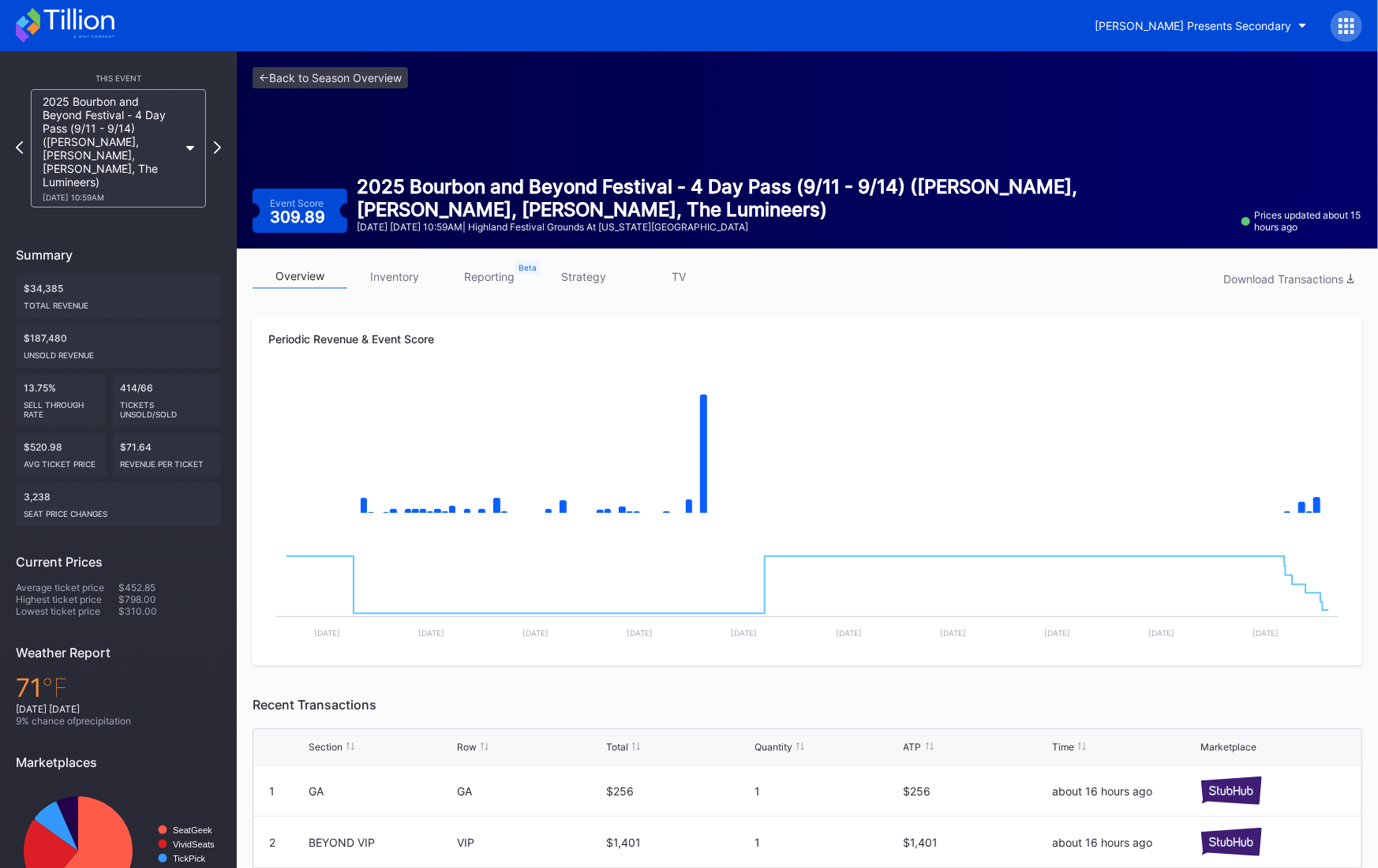
click at [584, 284] on link "strategy" at bounding box center [584, 277] width 95 height 25
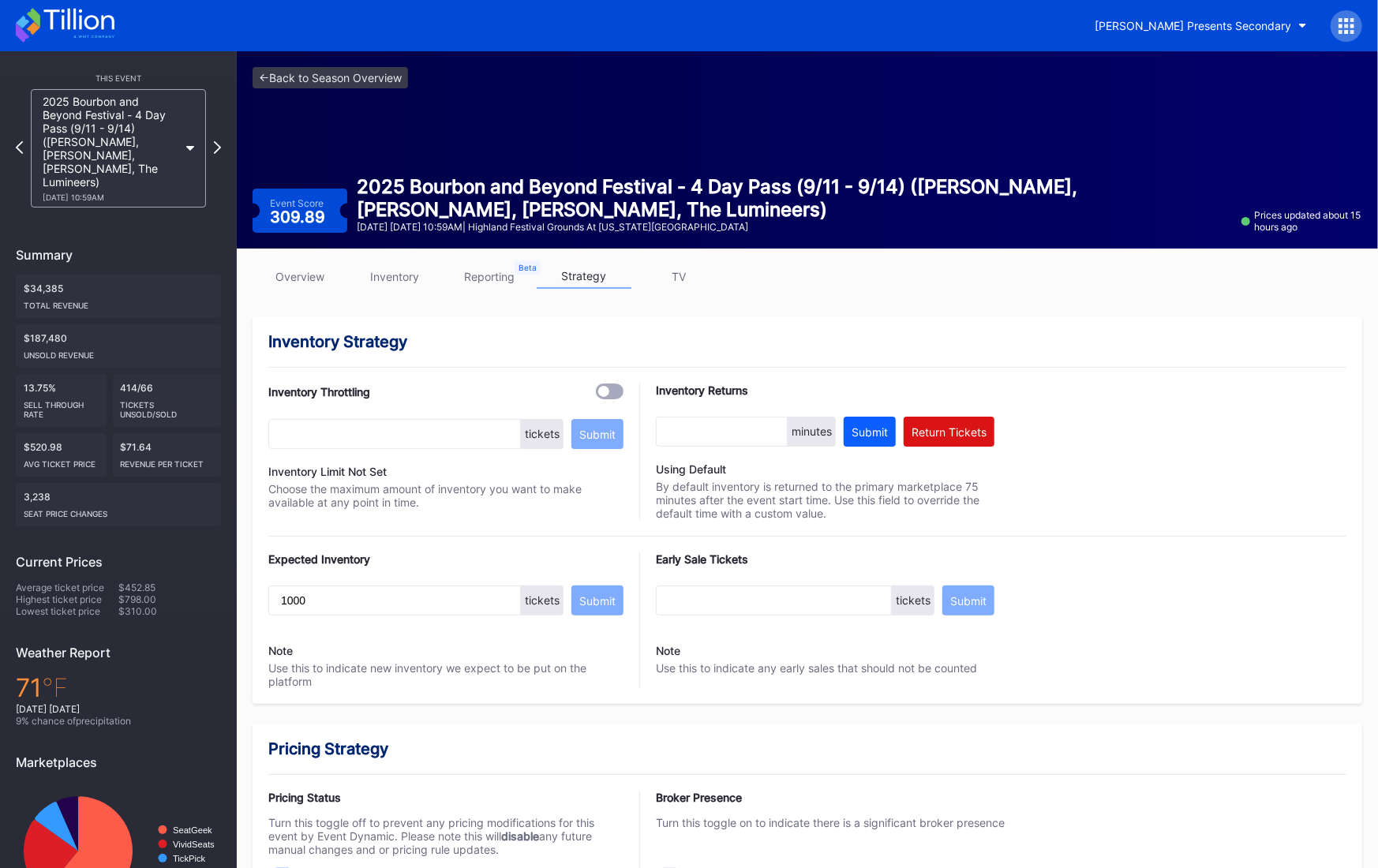
click at [607, 395] on div at bounding box center [603, 391] width 11 height 11
click at [380, 440] on input "text" at bounding box center [394, 434] width 252 height 30
type input "50"
click at [592, 440] on button "Submit" at bounding box center [598, 434] width 52 height 30
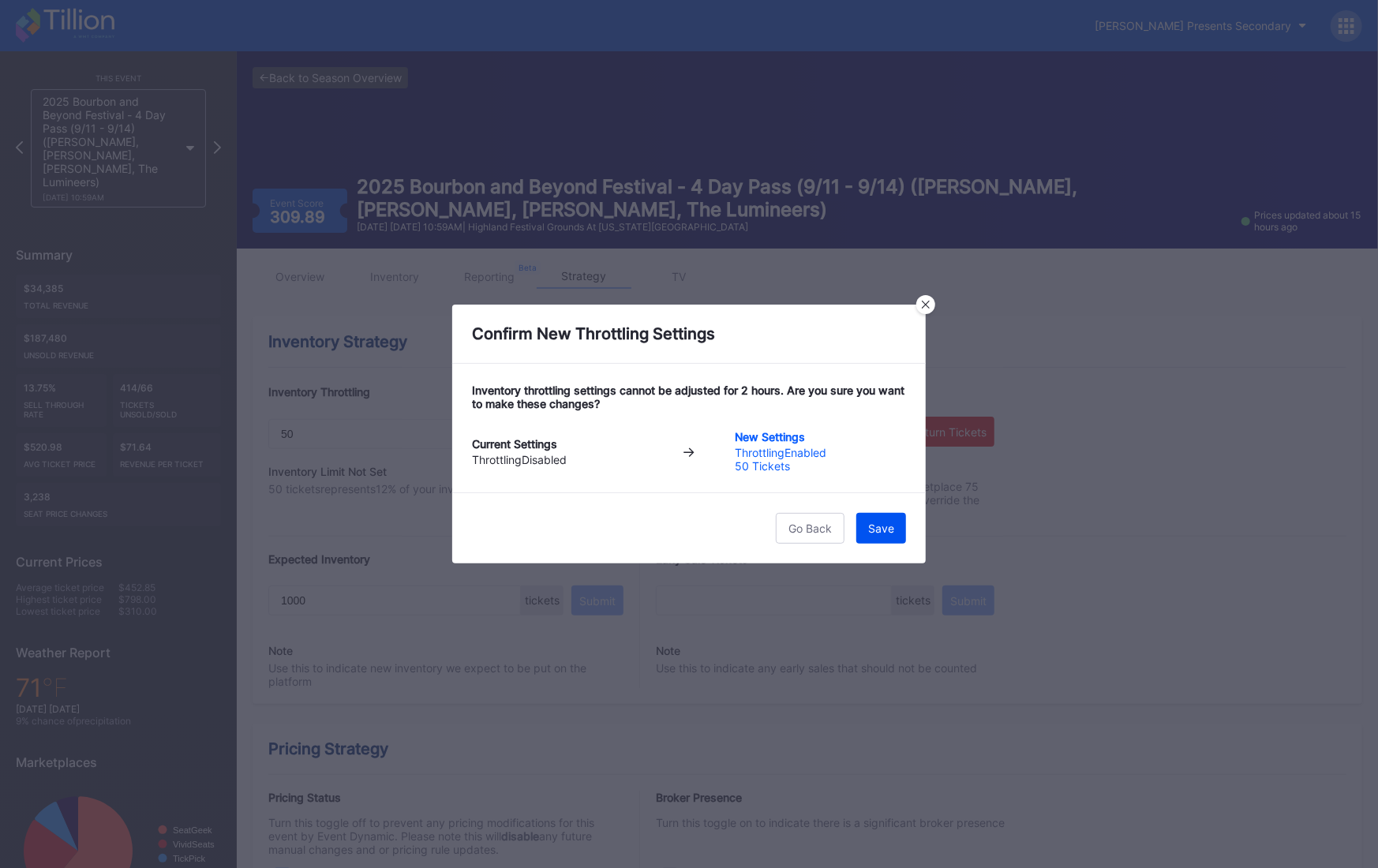
click at [892, 528] on div "Save" at bounding box center [881, 529] width 26 height 13
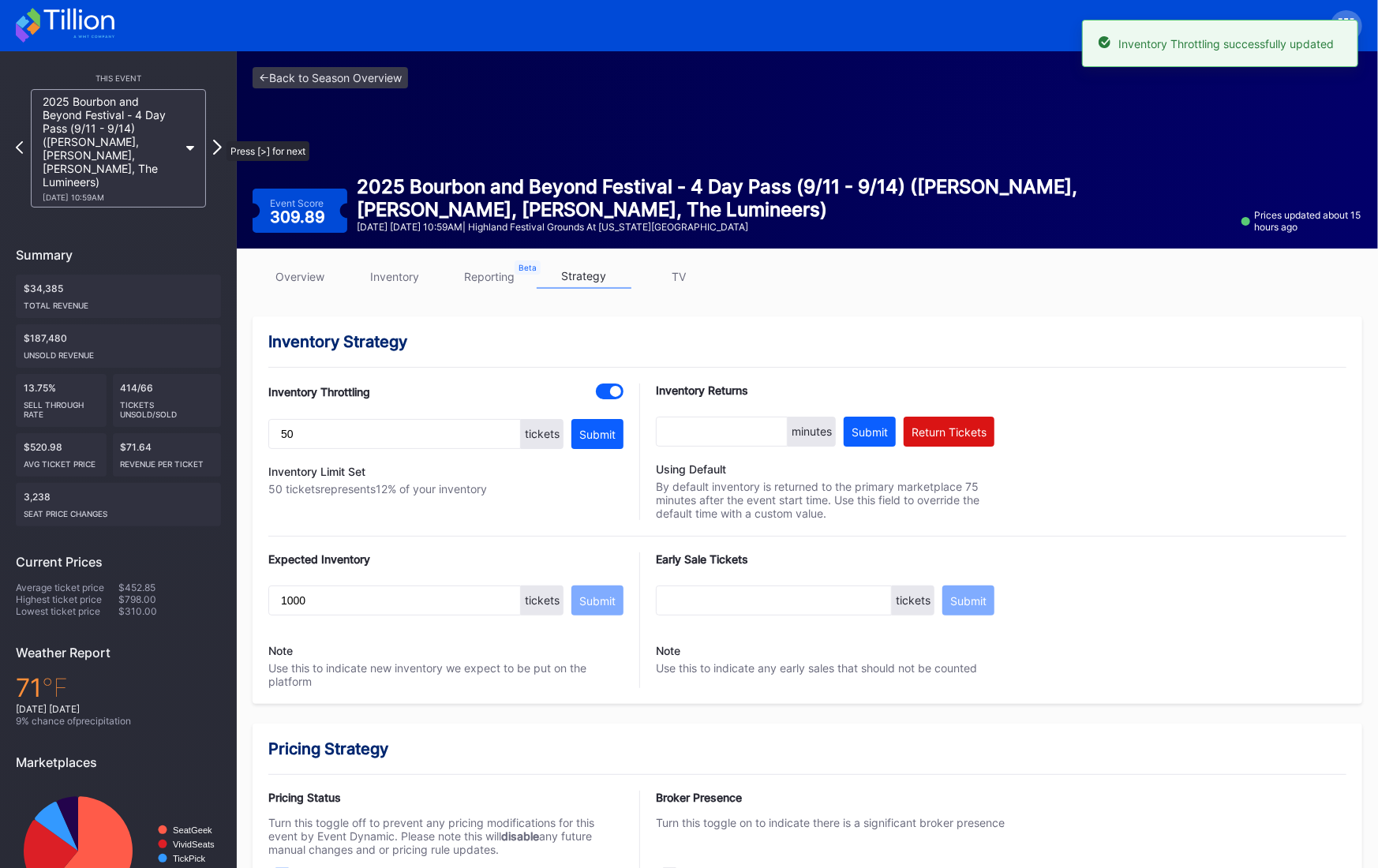
click at [219, 139] on icon at bounding box center [217, 147] width 9 height 15
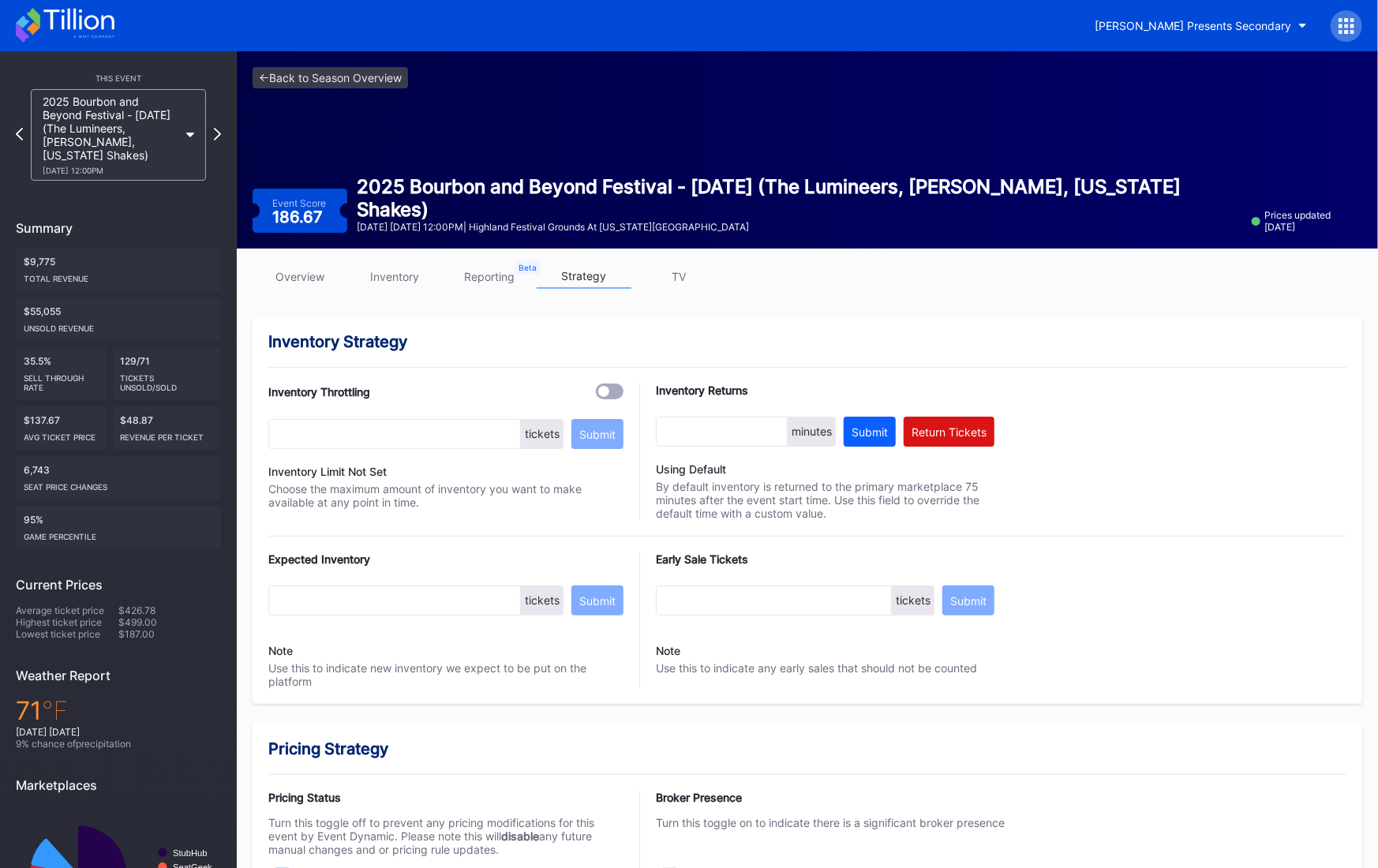
click at [219, 134] on icon at bounding box center [217, 134] width 7 height 12
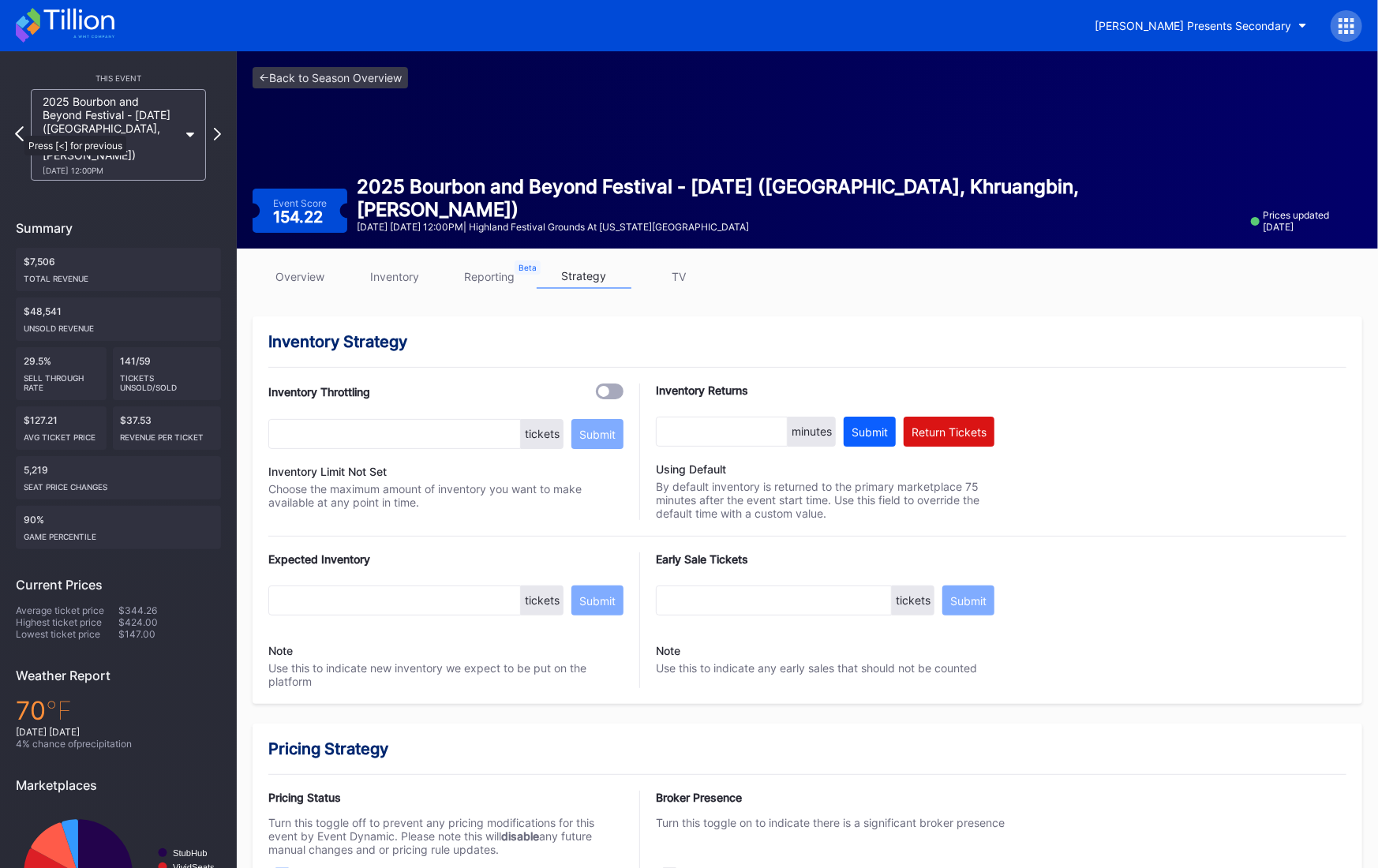
click at [16, 128] on icon at bounding box center [19, 134] width 9 height 15
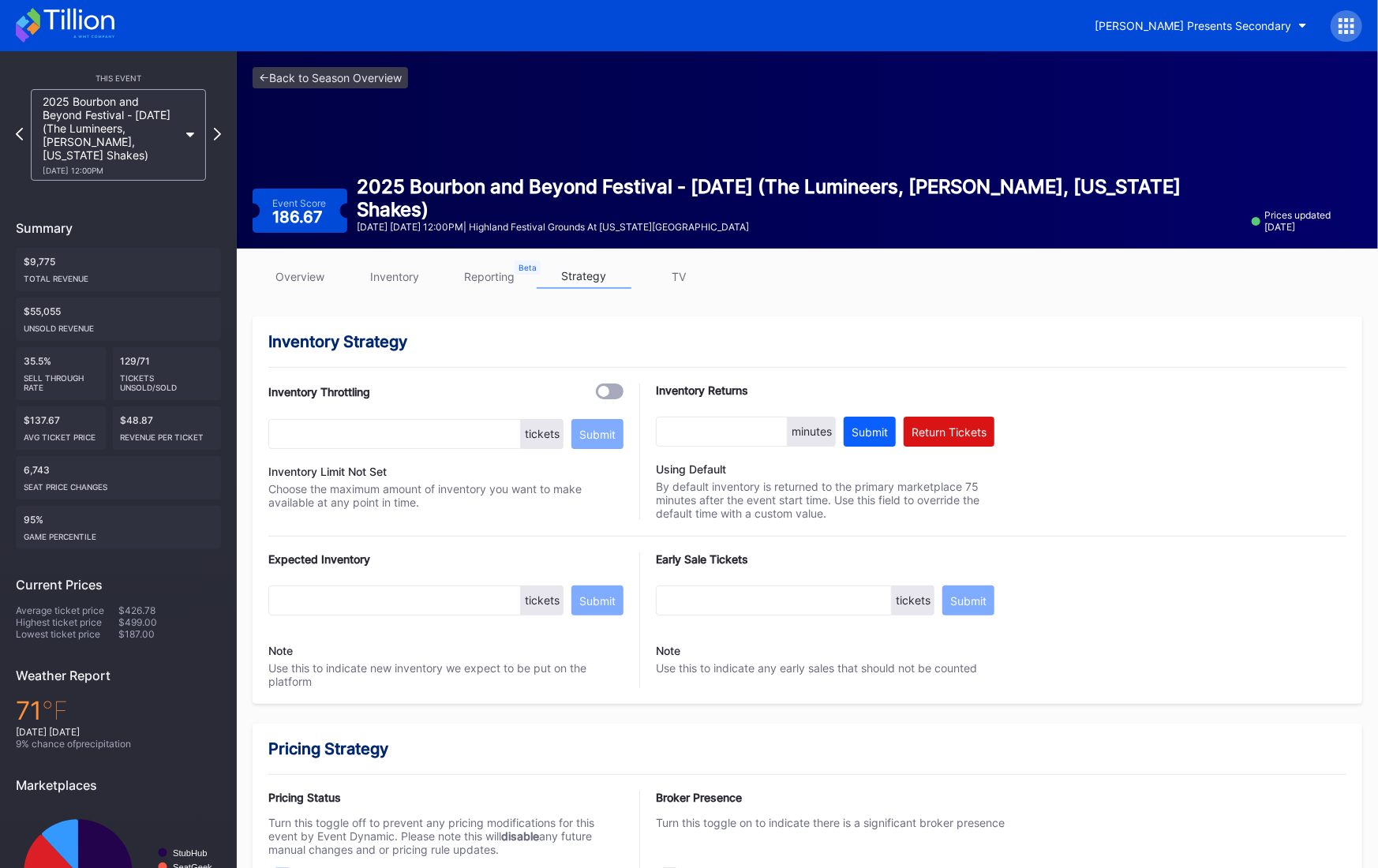
click at [416, 80] on div "<- Back to Season Overview" at bounding box center [807, 78] width 1110 height 21
click at [402, 80] on link "<- Back to Season Overview" at bounding box center [330, 78] width 156 height 21
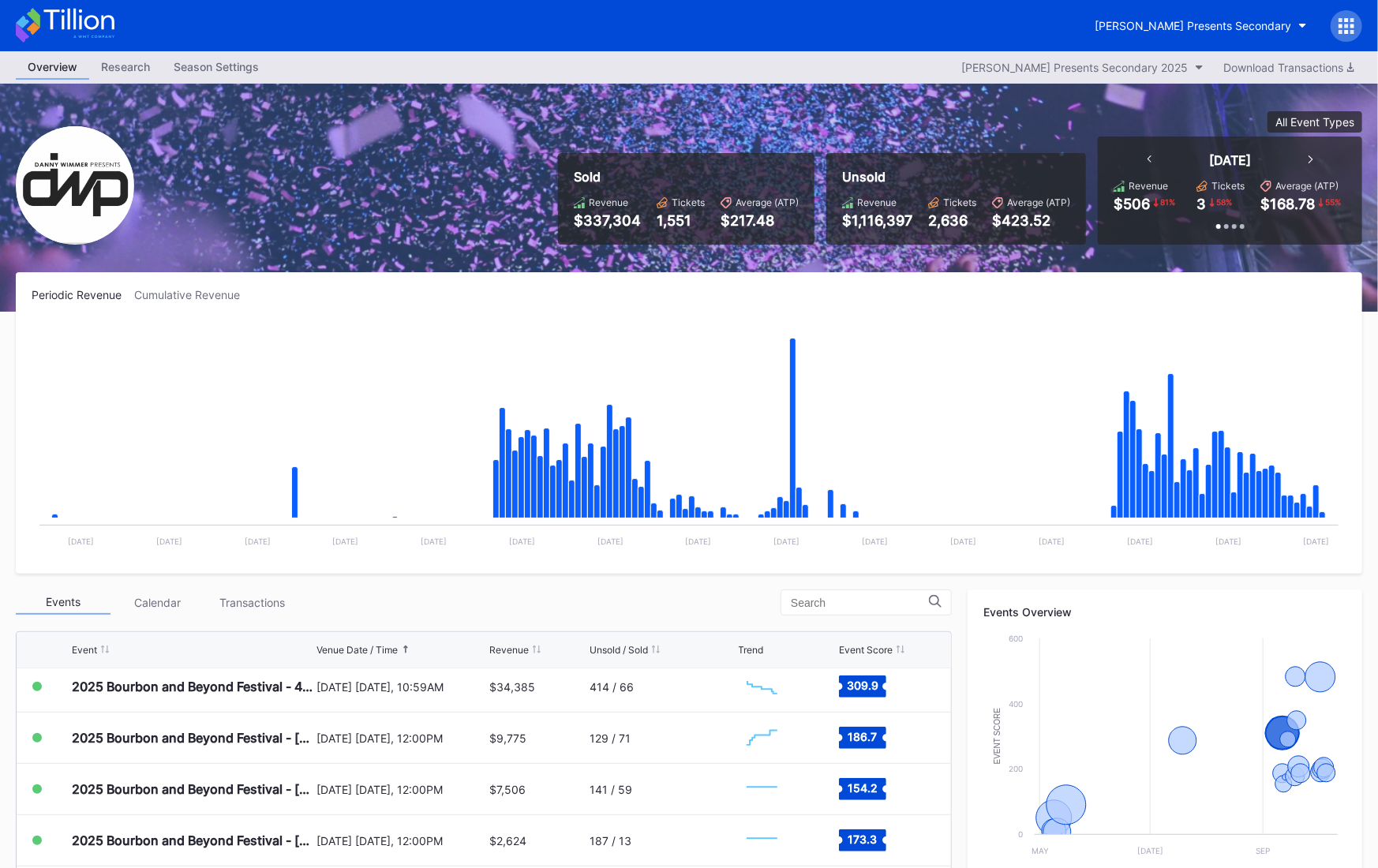
click at [69, 34] on icon at bounding box center [65, 25] width 98 height 34
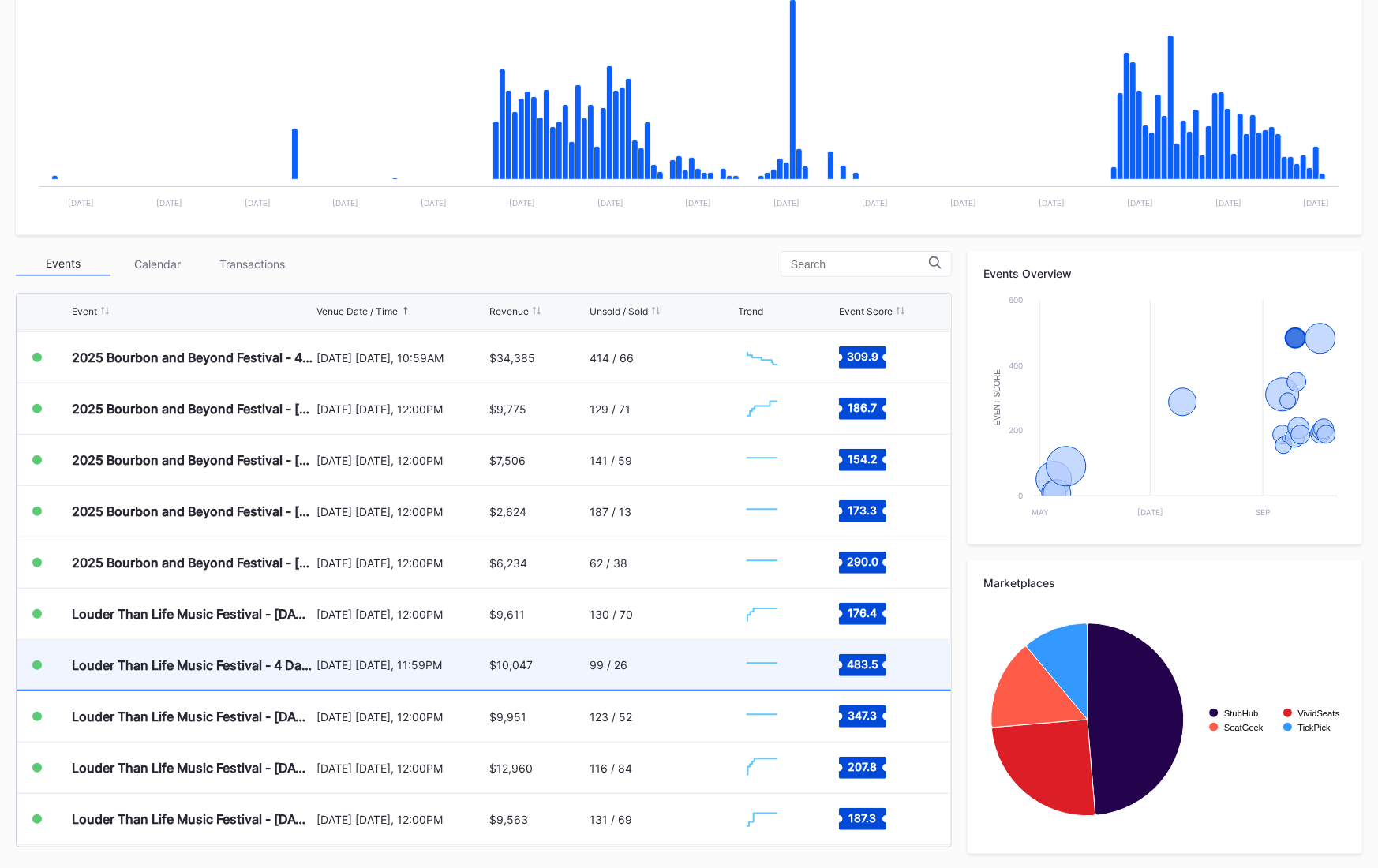
scroll to position [256, 0]
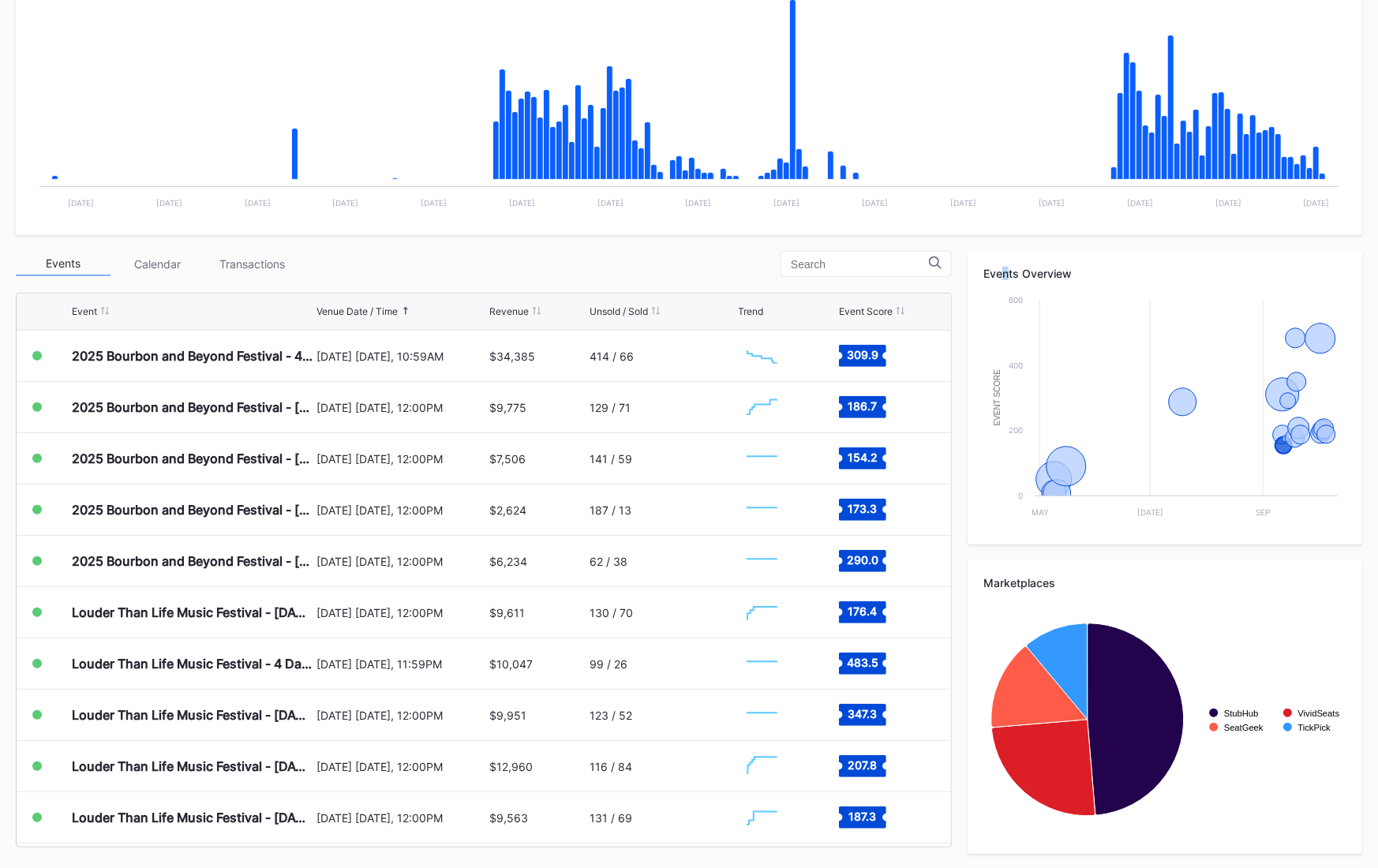
click at [1010, 272] on div "Events Overview" at bounding box center [1165, 274] width 363 height 13
click at [1054, 271] on div "Events Overview" at bounding box center [1165, 274] width 363 height 13
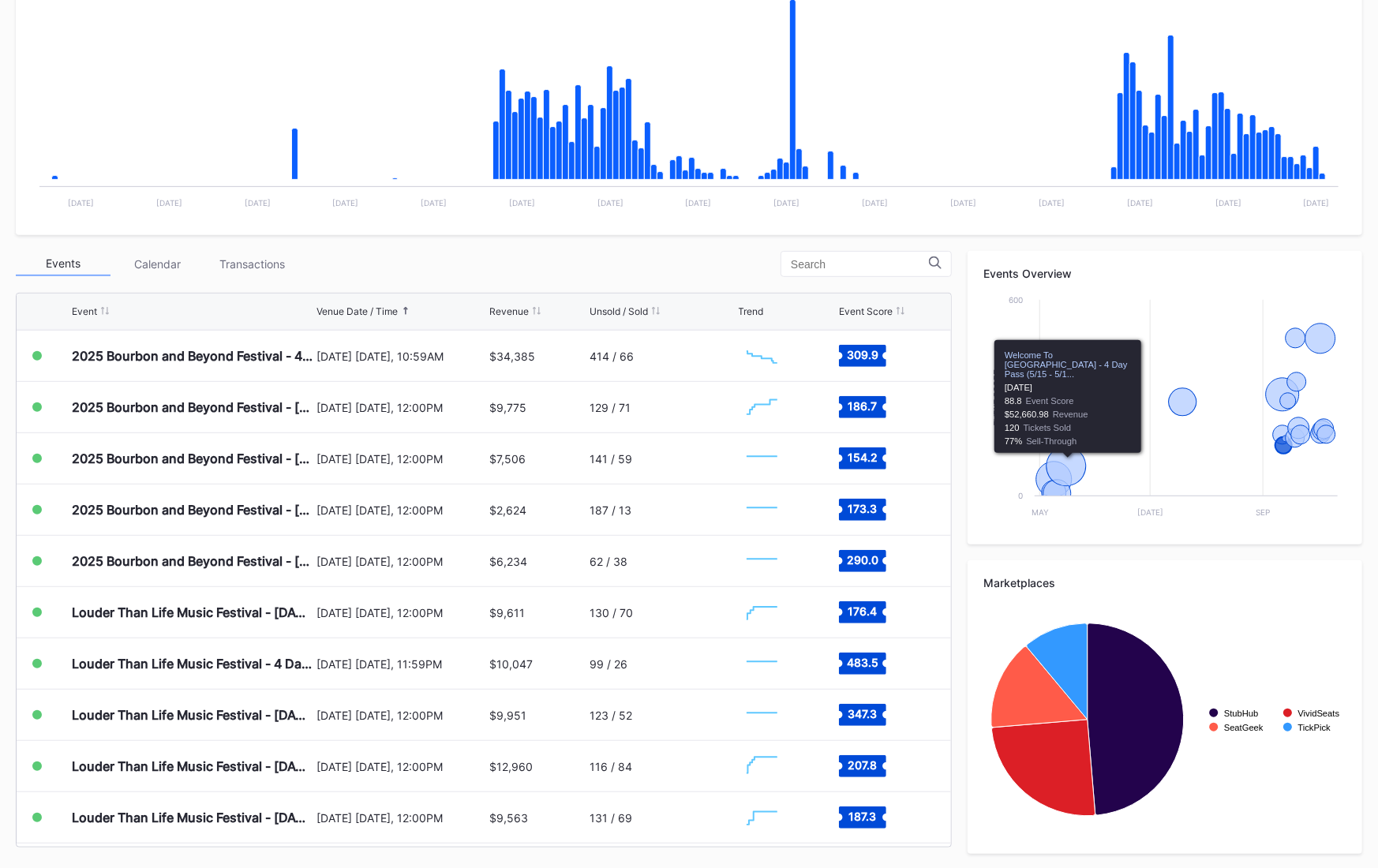
click at [630, 251] on div "Events Calendar Transactions" at bounding box center [484, 264] width 936 height 26
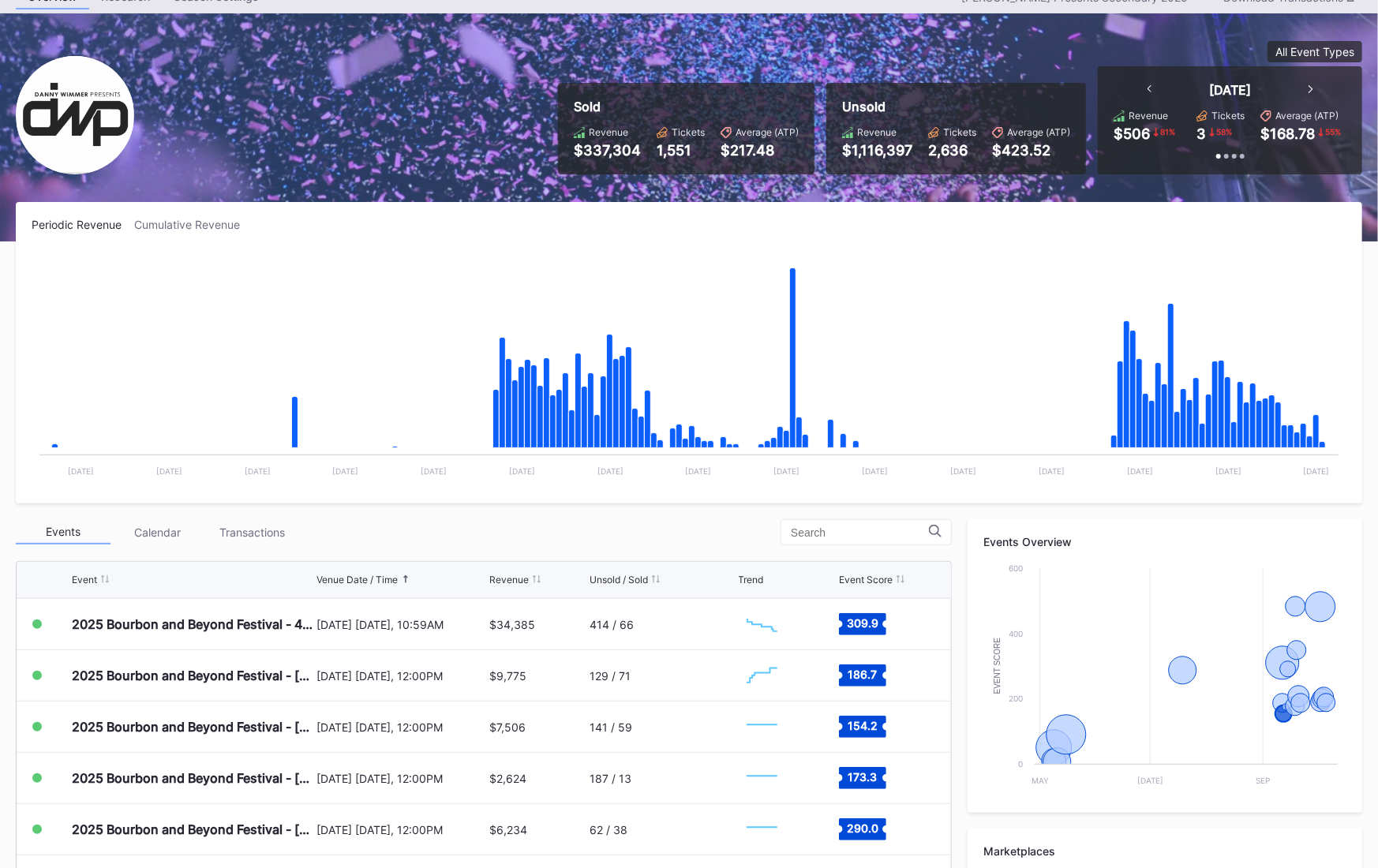
scroll to position [0, 0]
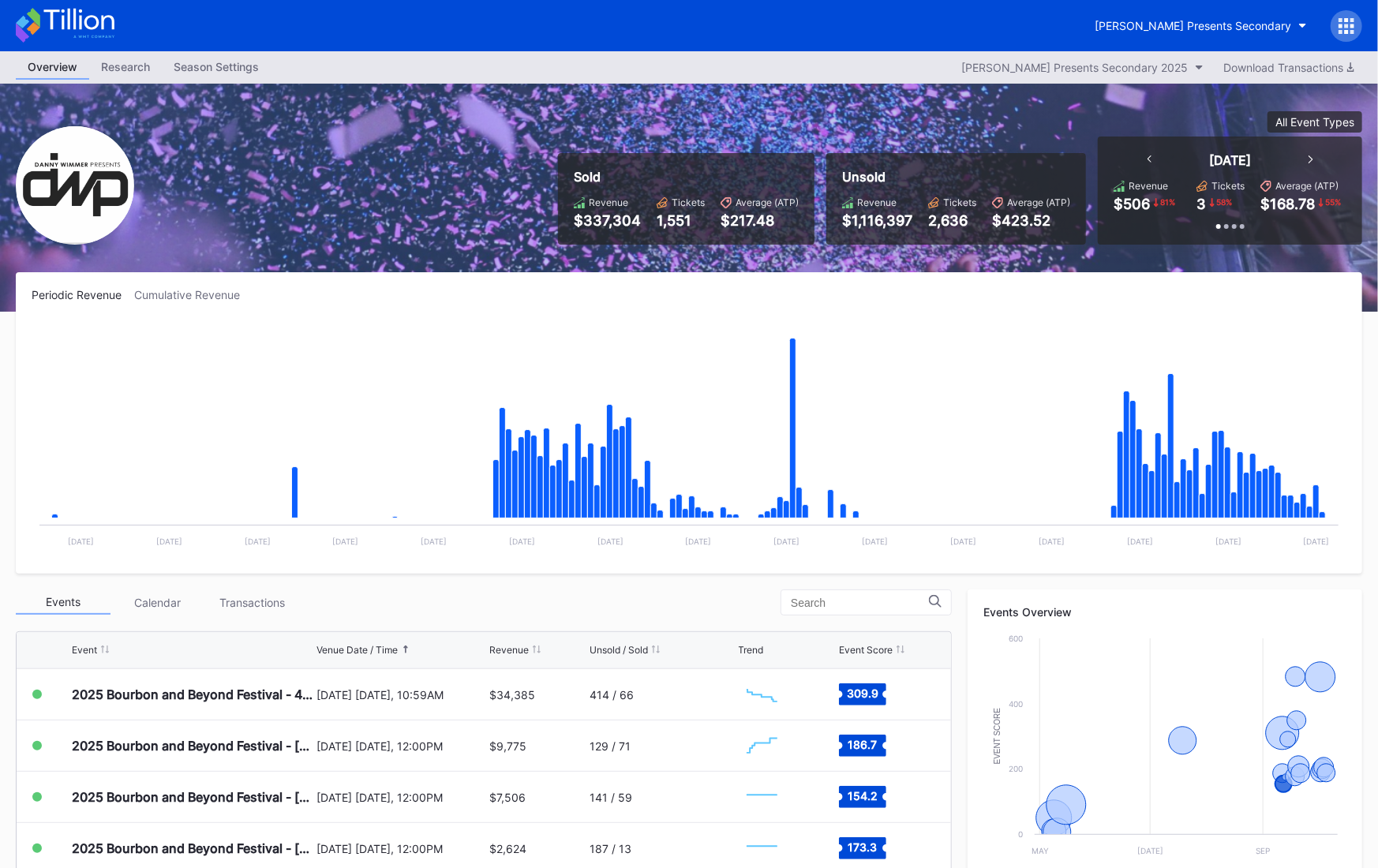
click at [87, 27] on icon at bounding box center [79, 20] width 70 height 21
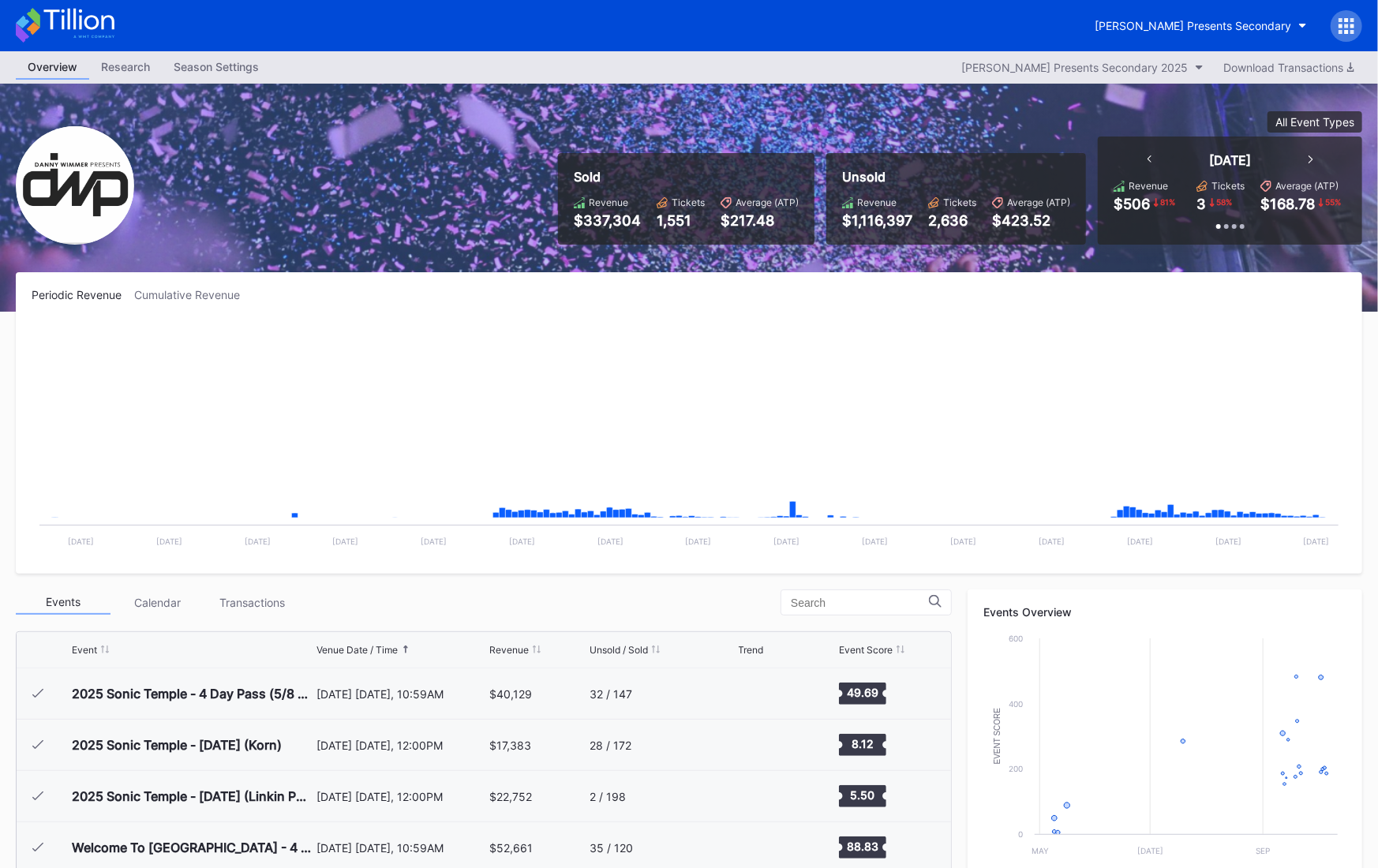
scroll to position [257, 0]
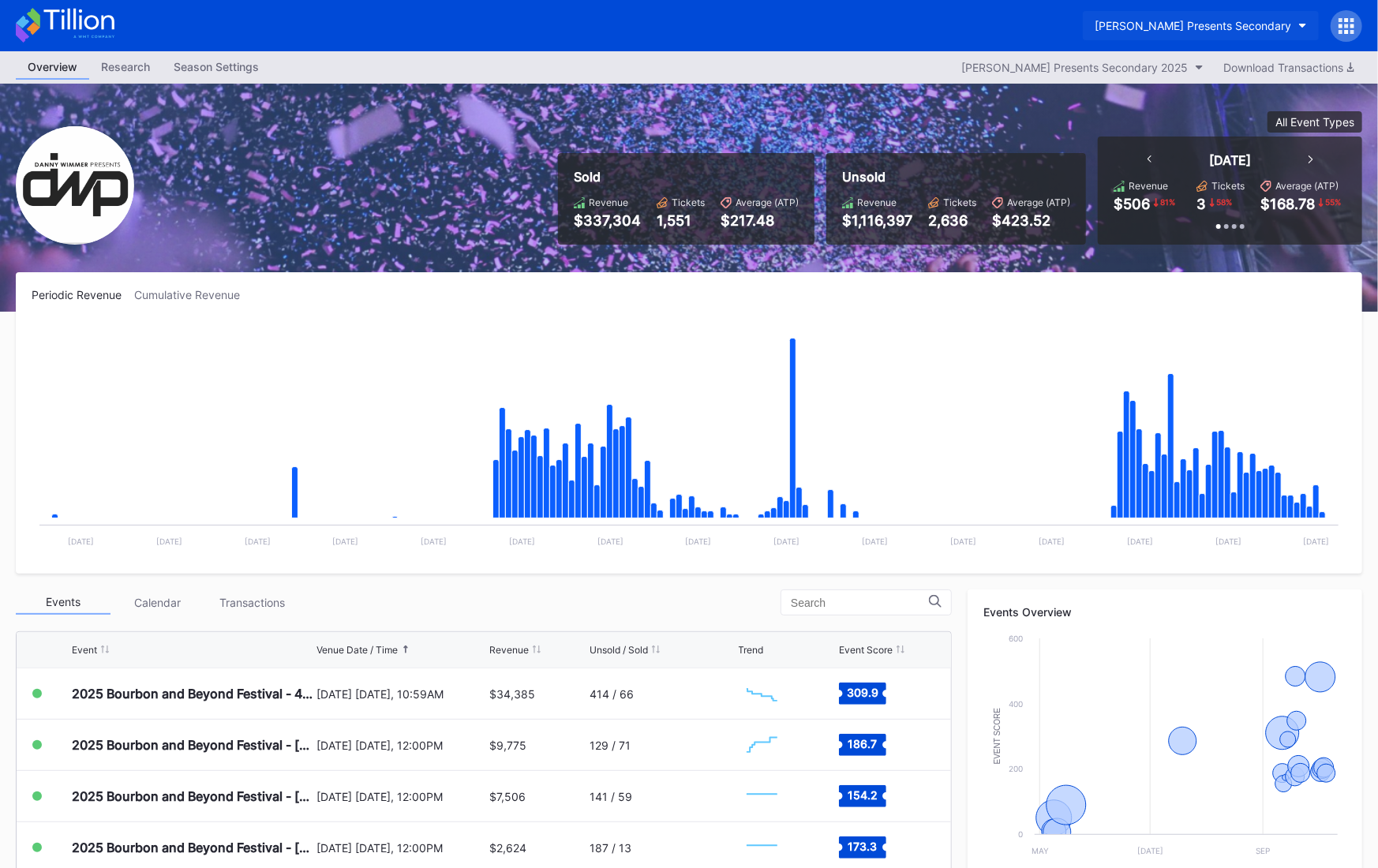
click at [1254, 23] on div "[PERSON_NAME] Presents Secondary" at bounding box center [1194, 25] width 197 height 13
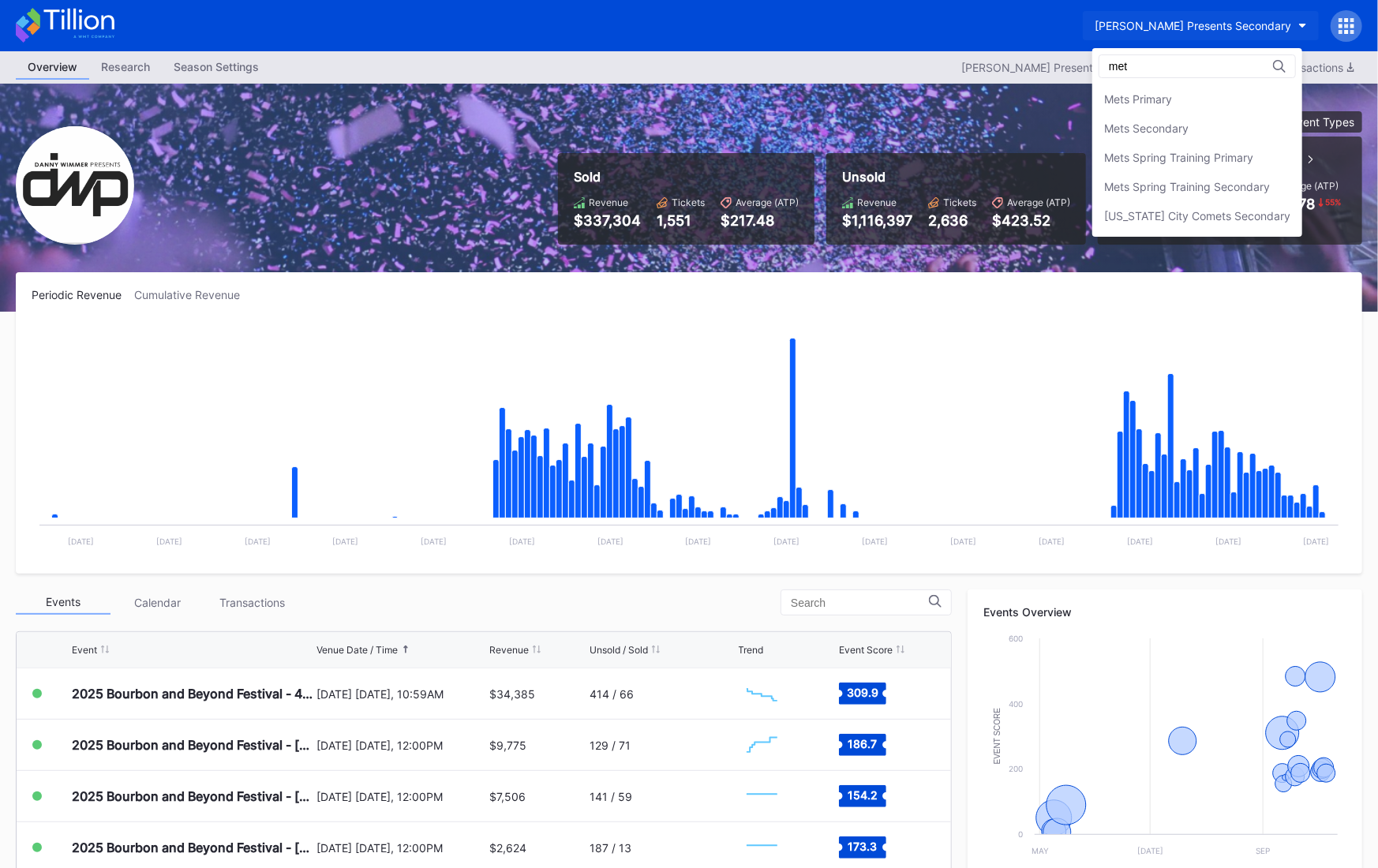
scroll to position [0, 0]
type input "mets"
click at [1237, 116] on div "Mets Secondary" at bounding box center [1198, 129] width 210 height 30
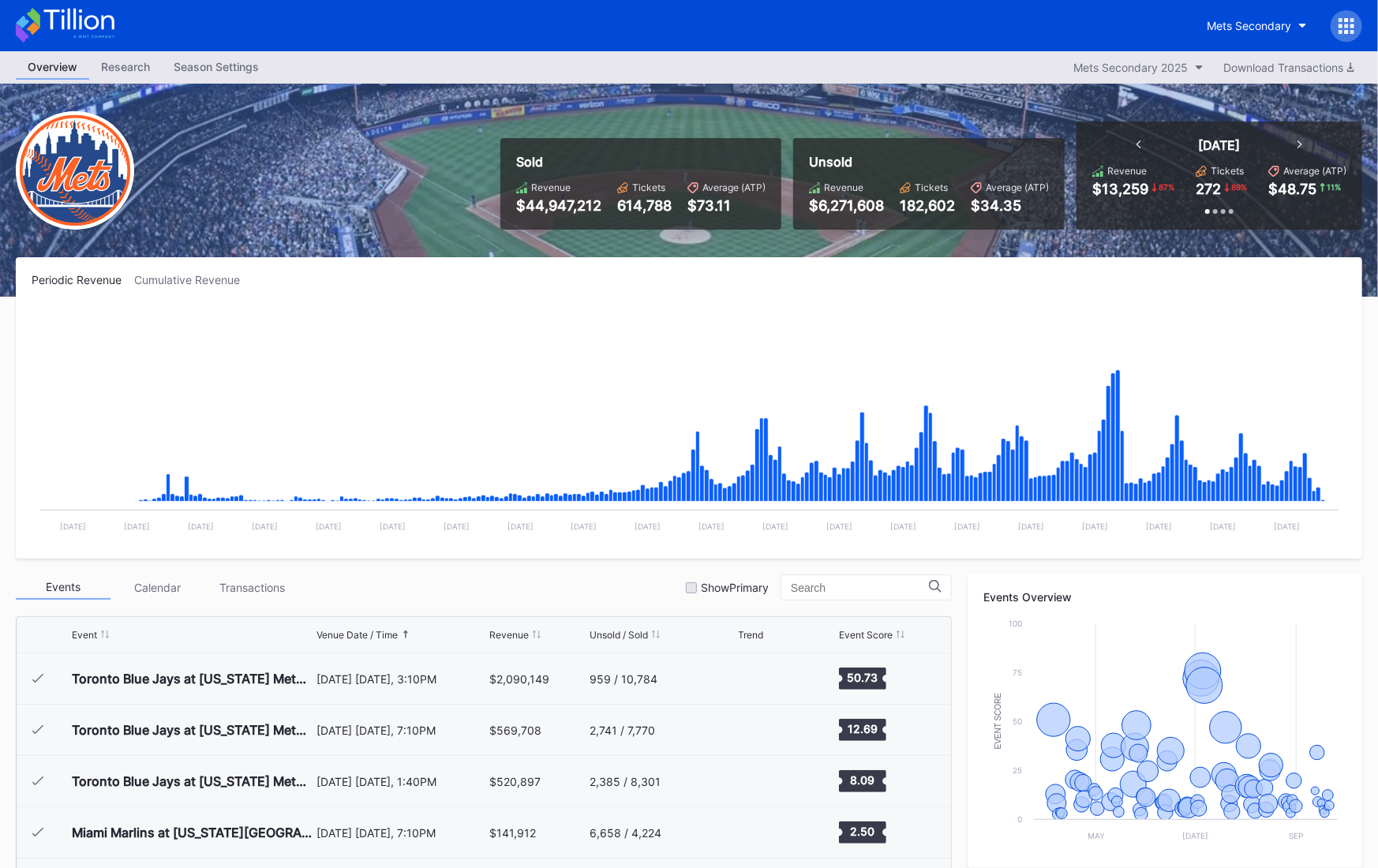
scroll to position [3283, 0]
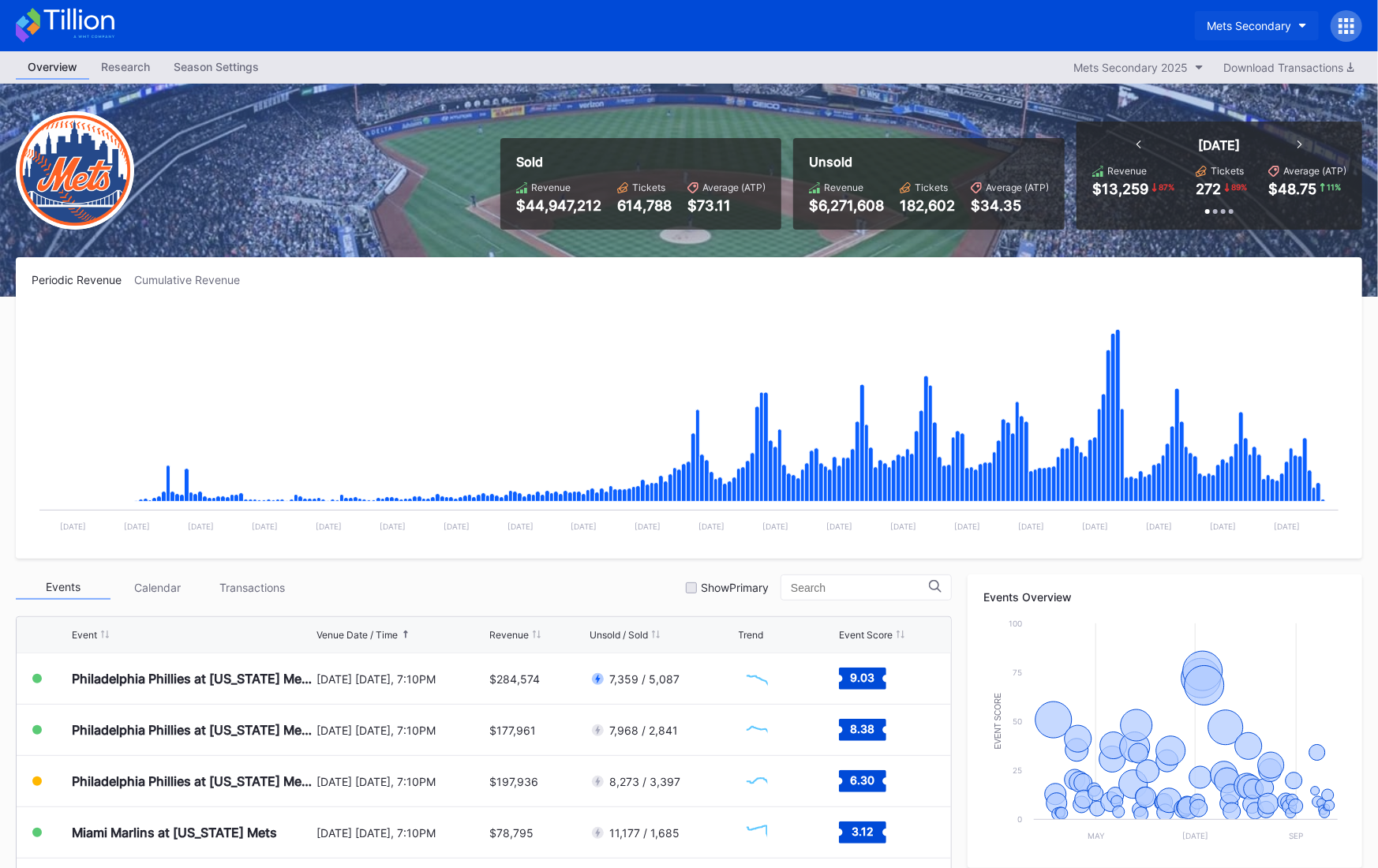
click at [1230, 32] on div "Mets Secondary" at bounding box center [1248, 25] width 84 height 13
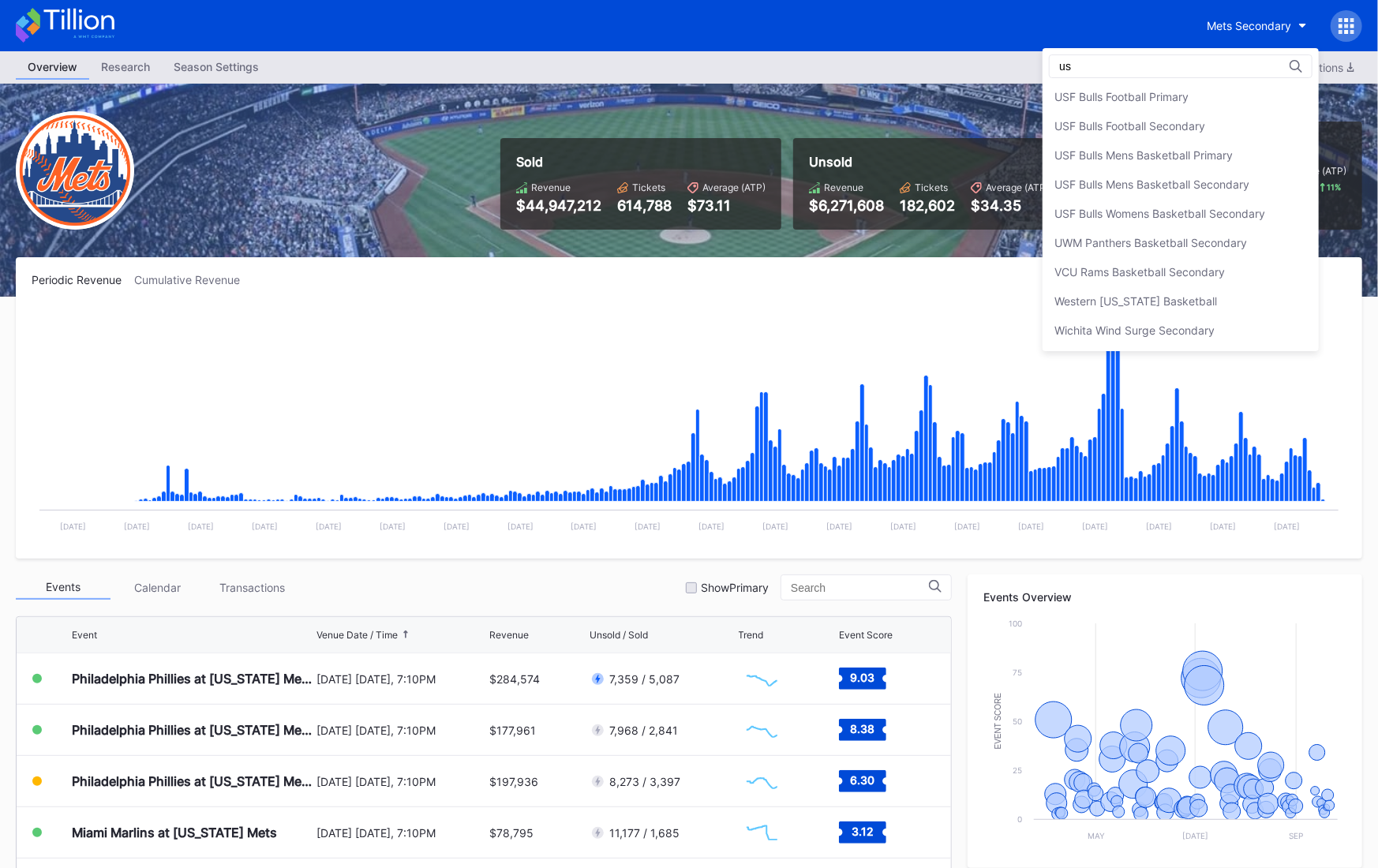
scroll to position [0, 0]
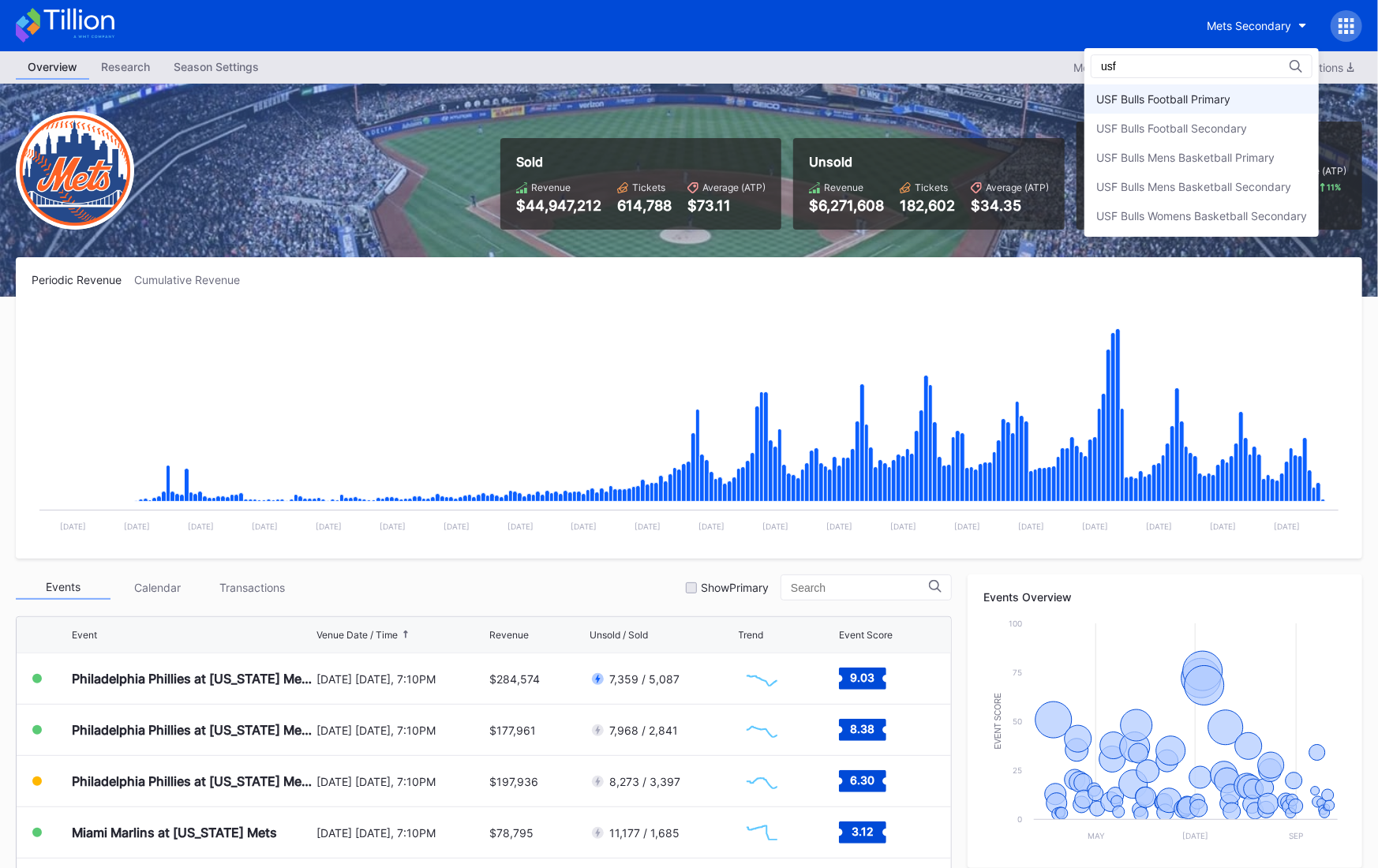
type input "usf"
click at [1213, 96] on div "USF Bulls Football Primary" at bounding box center [1164, 99] width 134 height 13
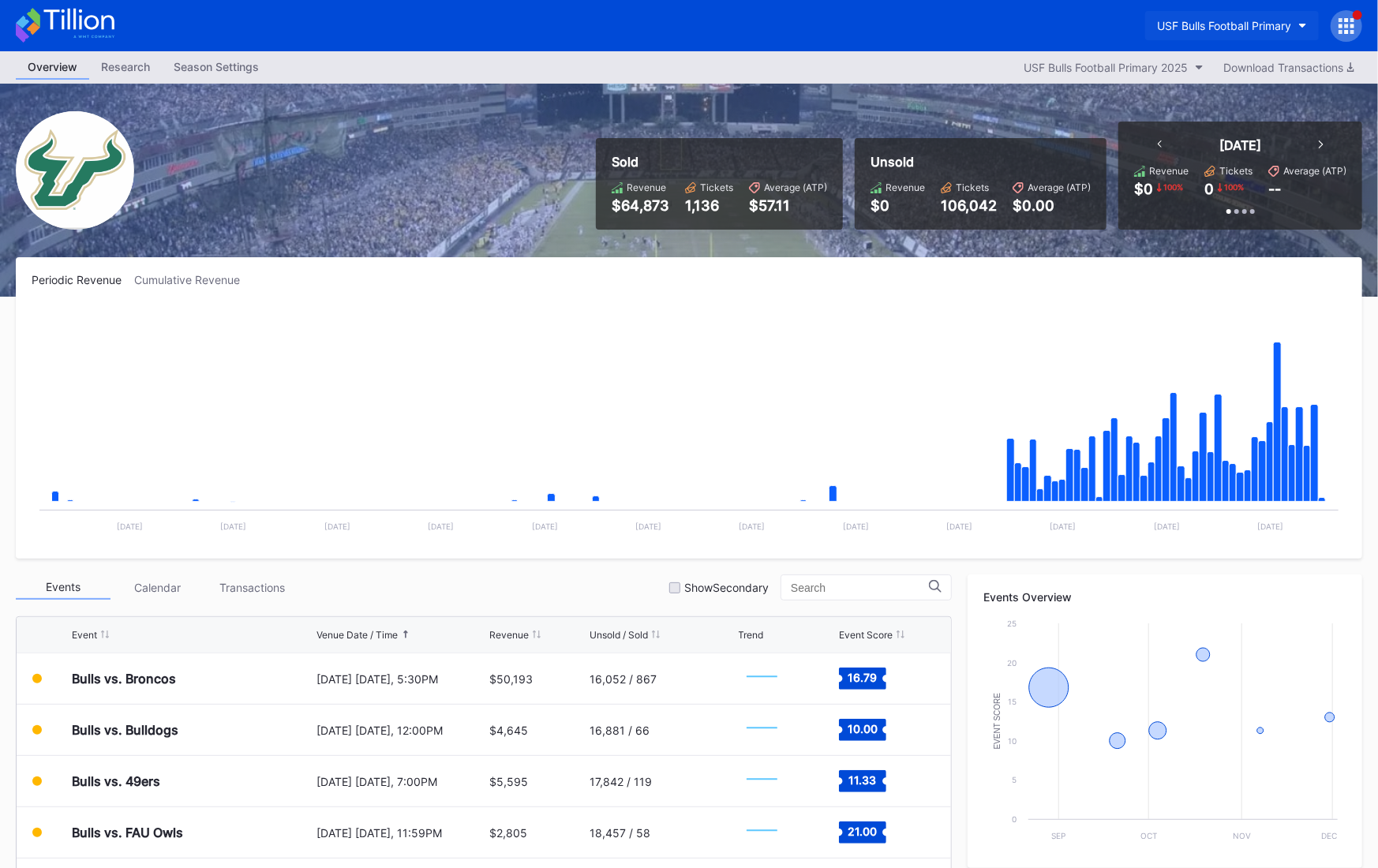
click at [1215, 32] on div "USF Bulls Football Primary" at bounding box center [1225, 25] width 134 height 13
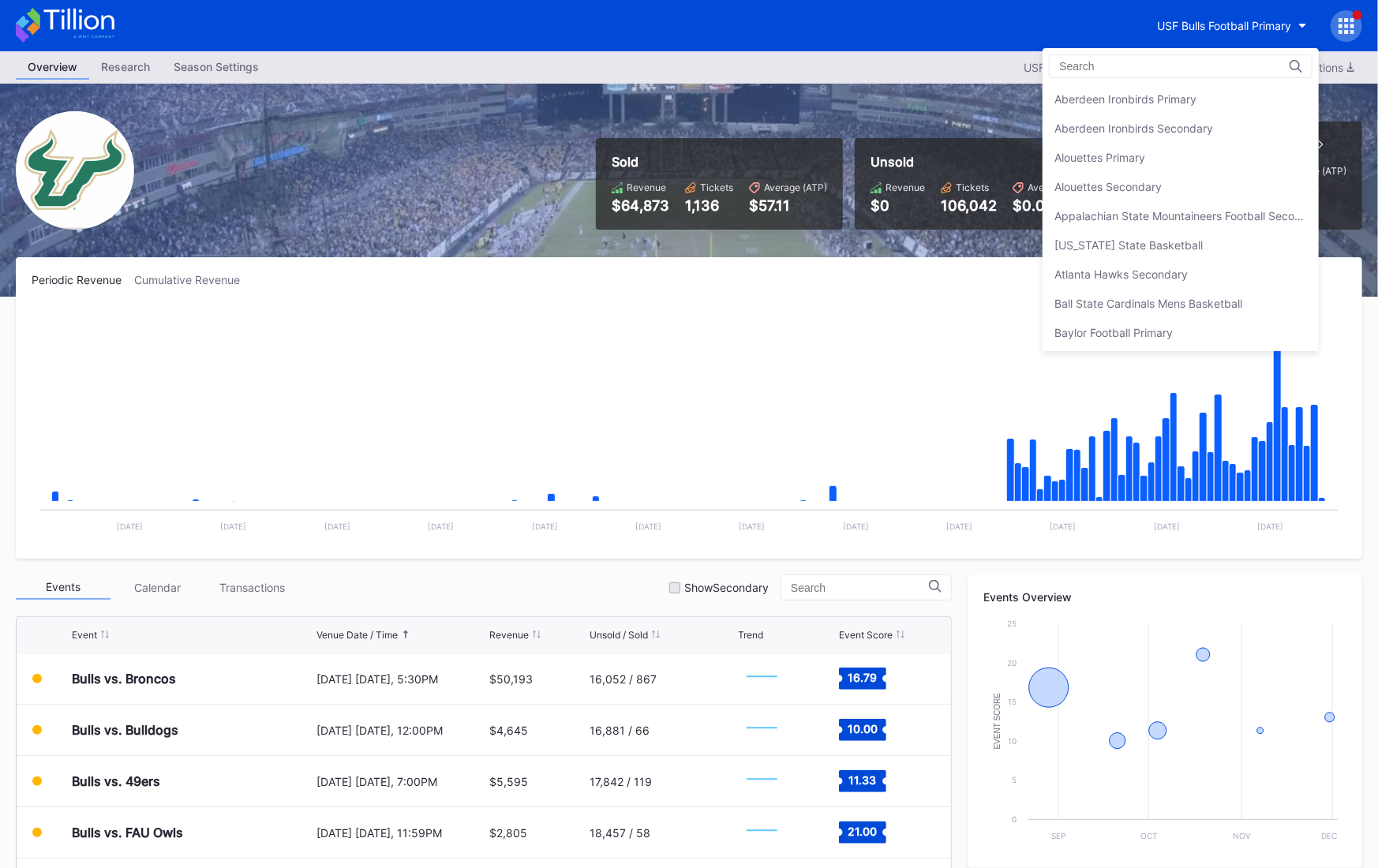
scroll to position [5174, 0]
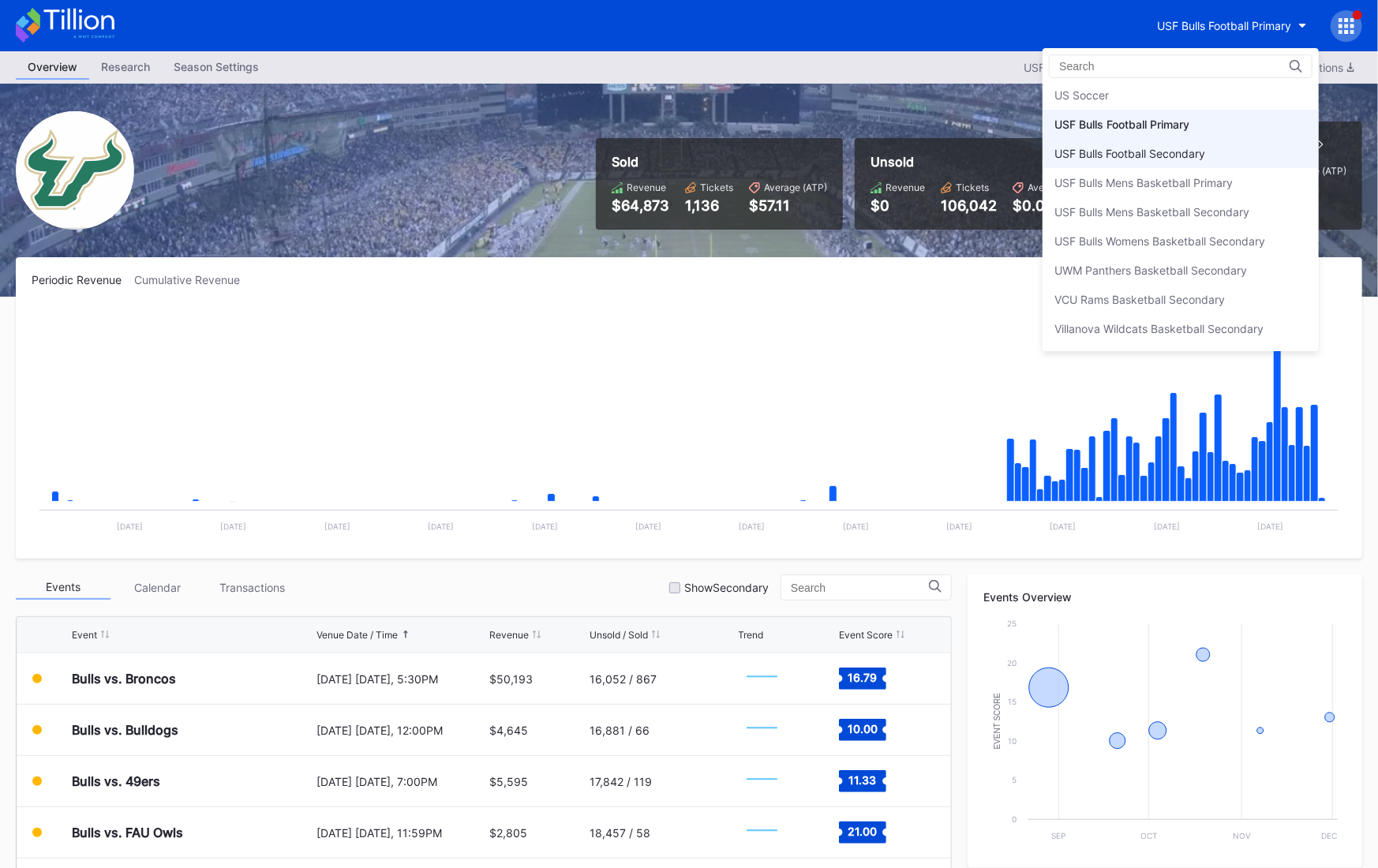
click at [1213, 139] on div "USF Bulls Football Secondary" at bounding box center [1180, 153] width 276 height 30
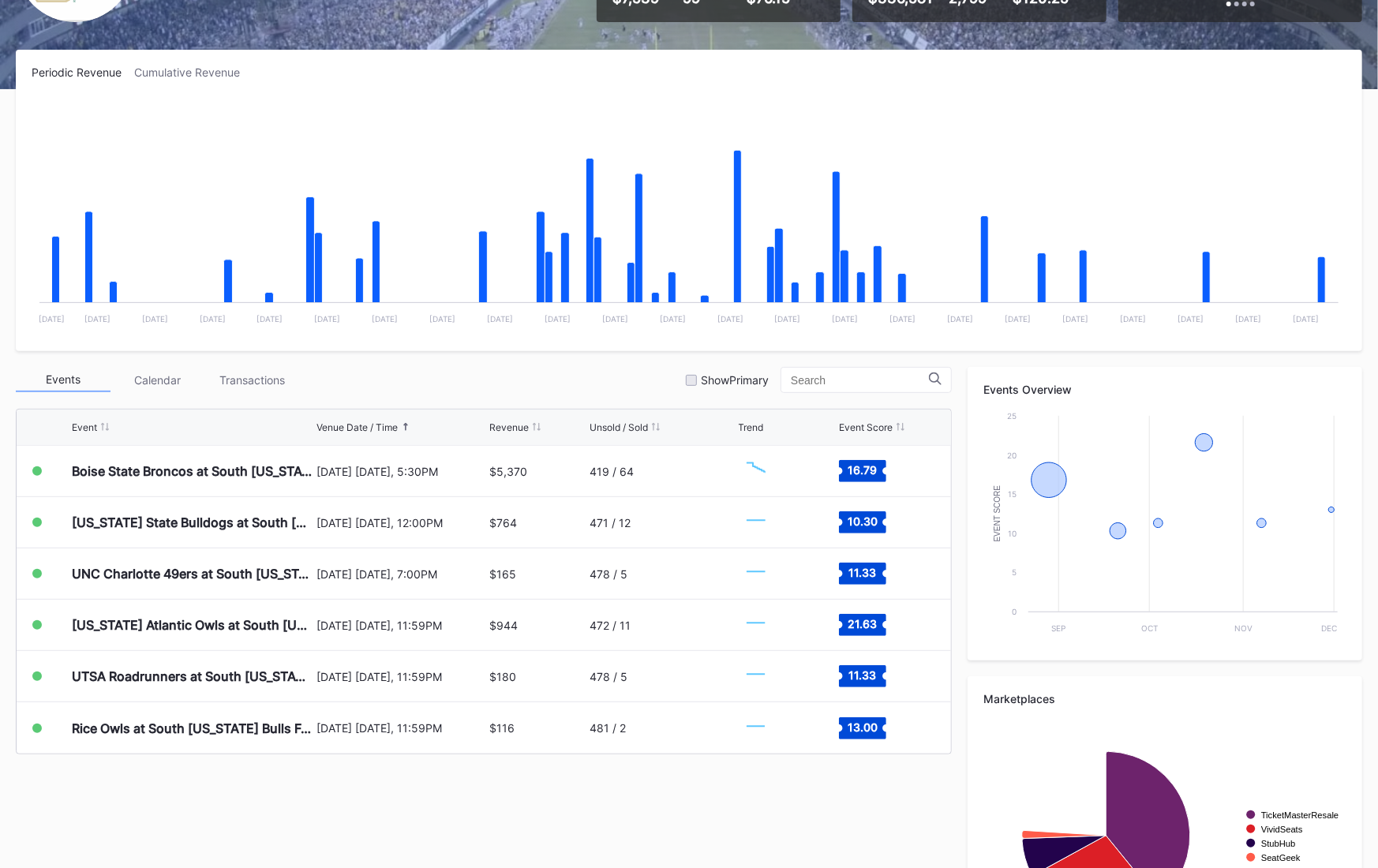
scroll to position [324, 0]
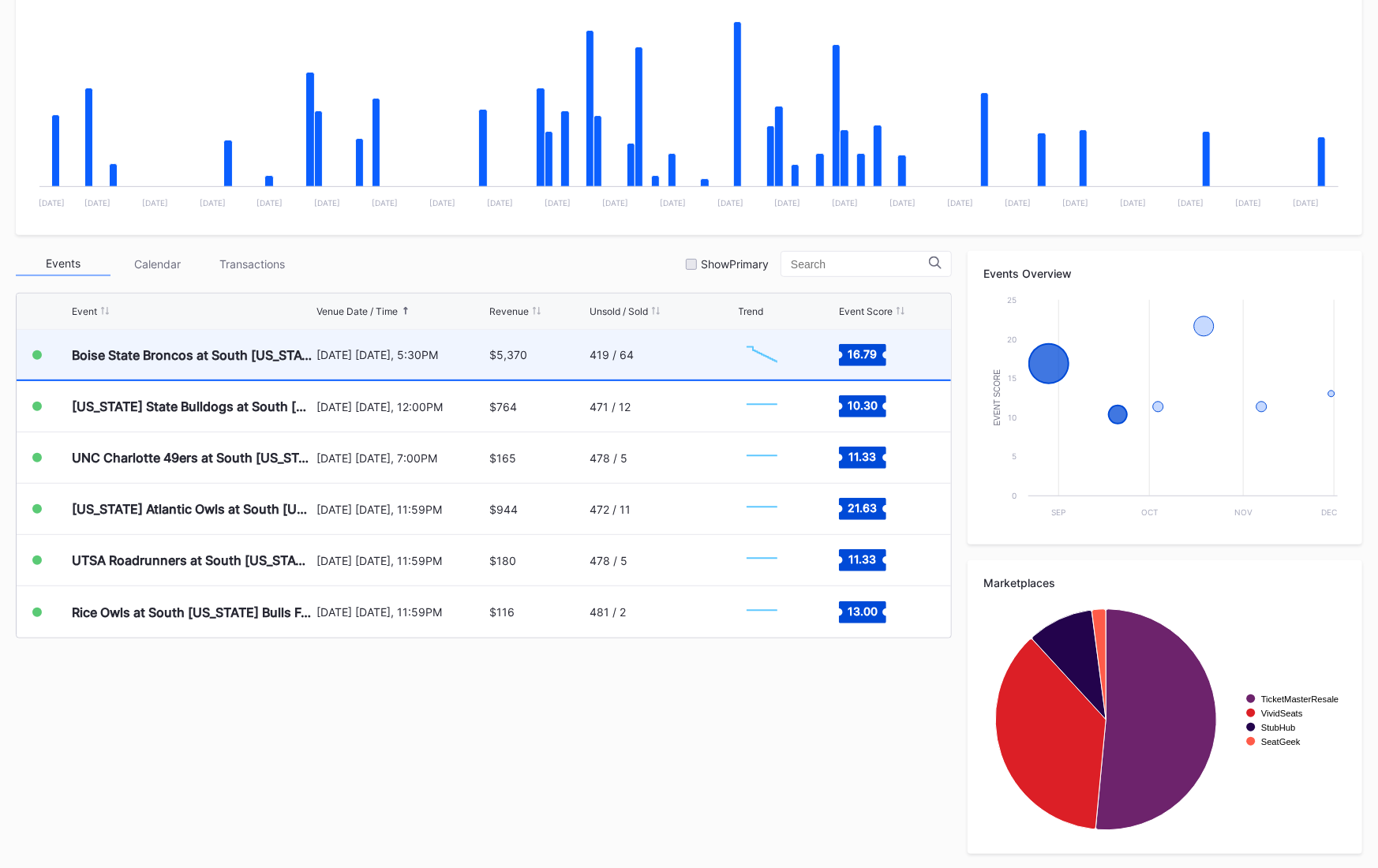
click at [653, 370] on div "419 / 64" at bounding box center [662, 355] width 144 height 50
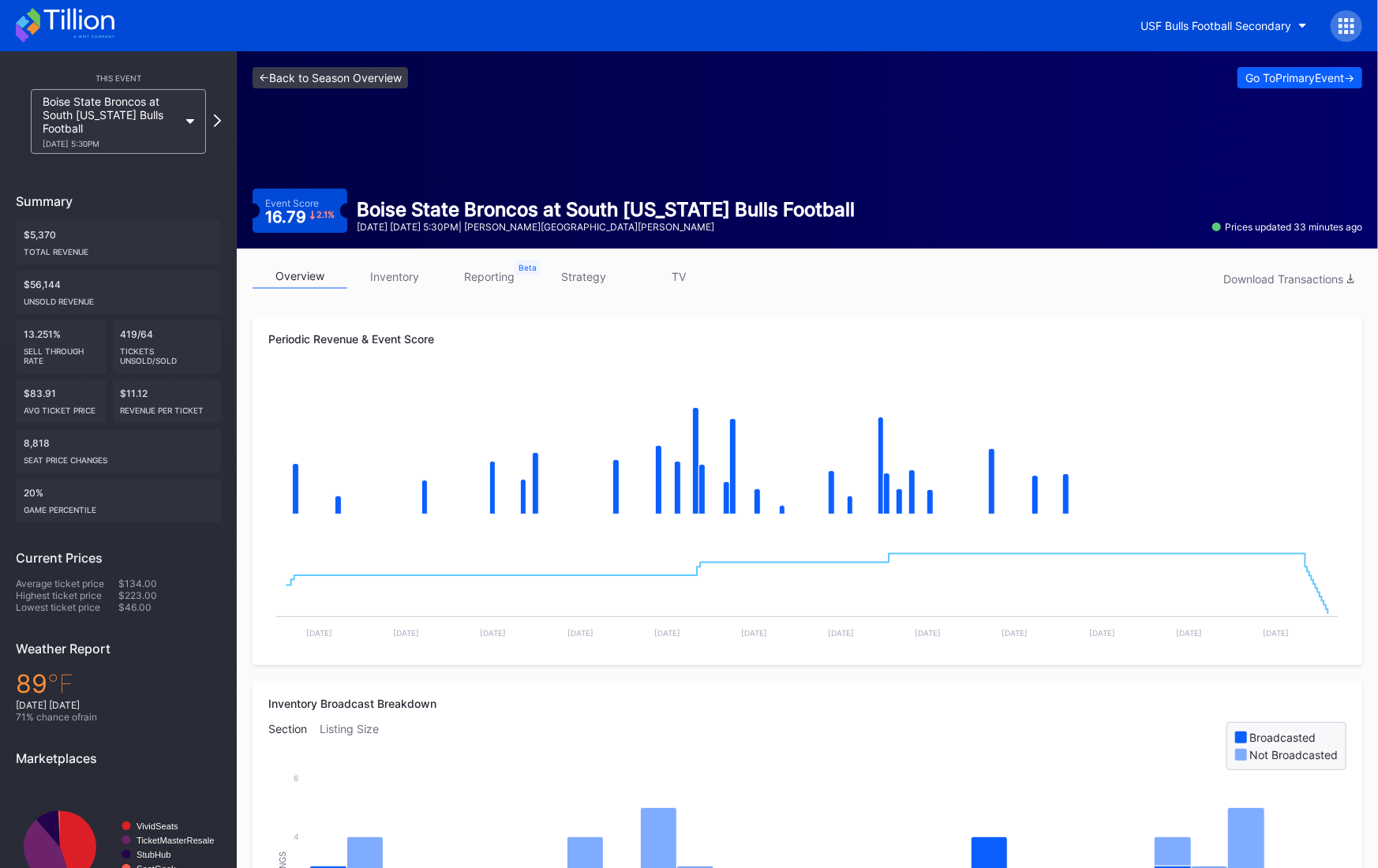
click at [304, 79] on link "<- Back to Season Overview" at bounding box center [330, 78] width 156 height 21
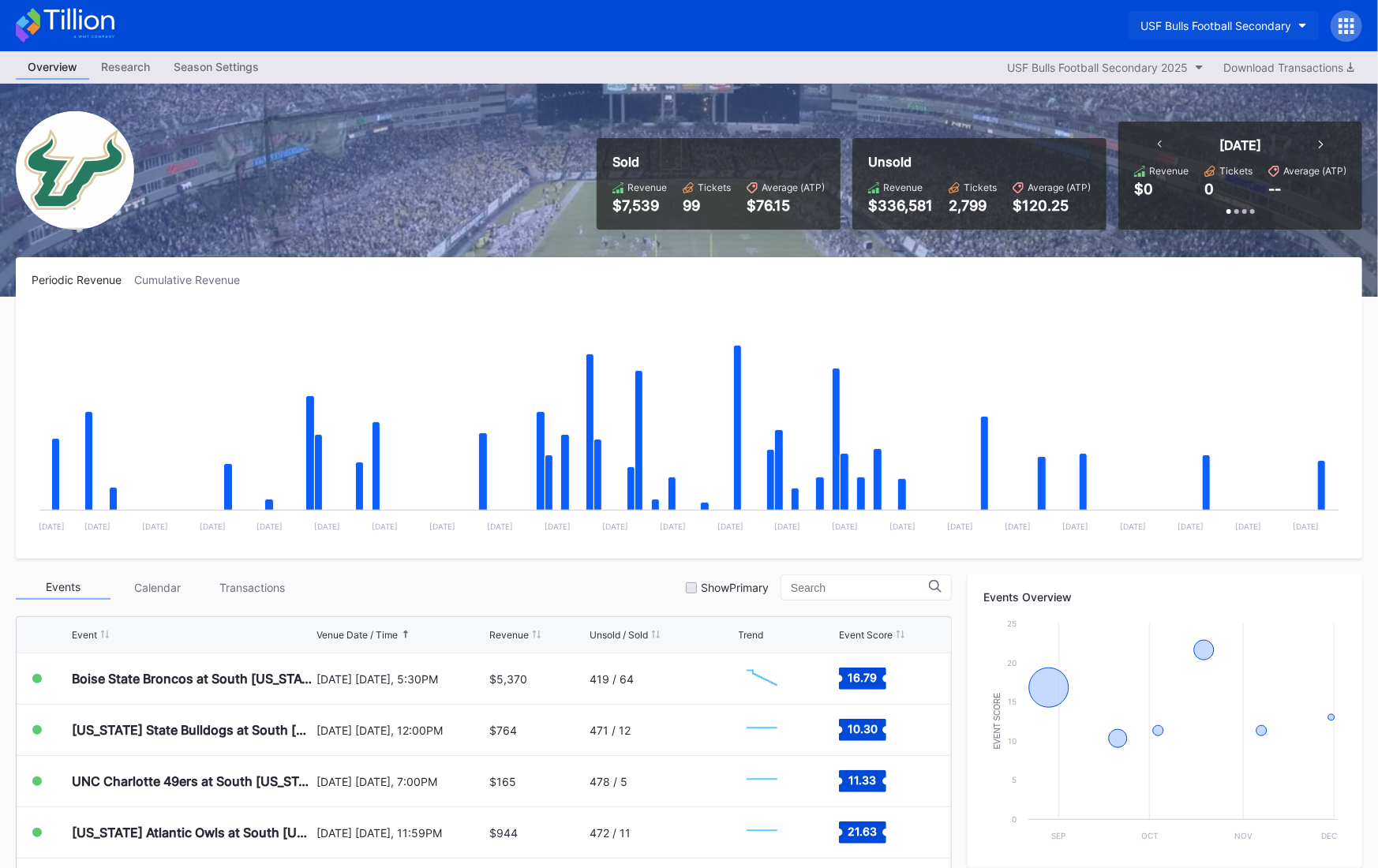
click at [1239, 30] on div "USF Bulls Football Secondary" at bounding box center [1217, 25] width 151 height 13
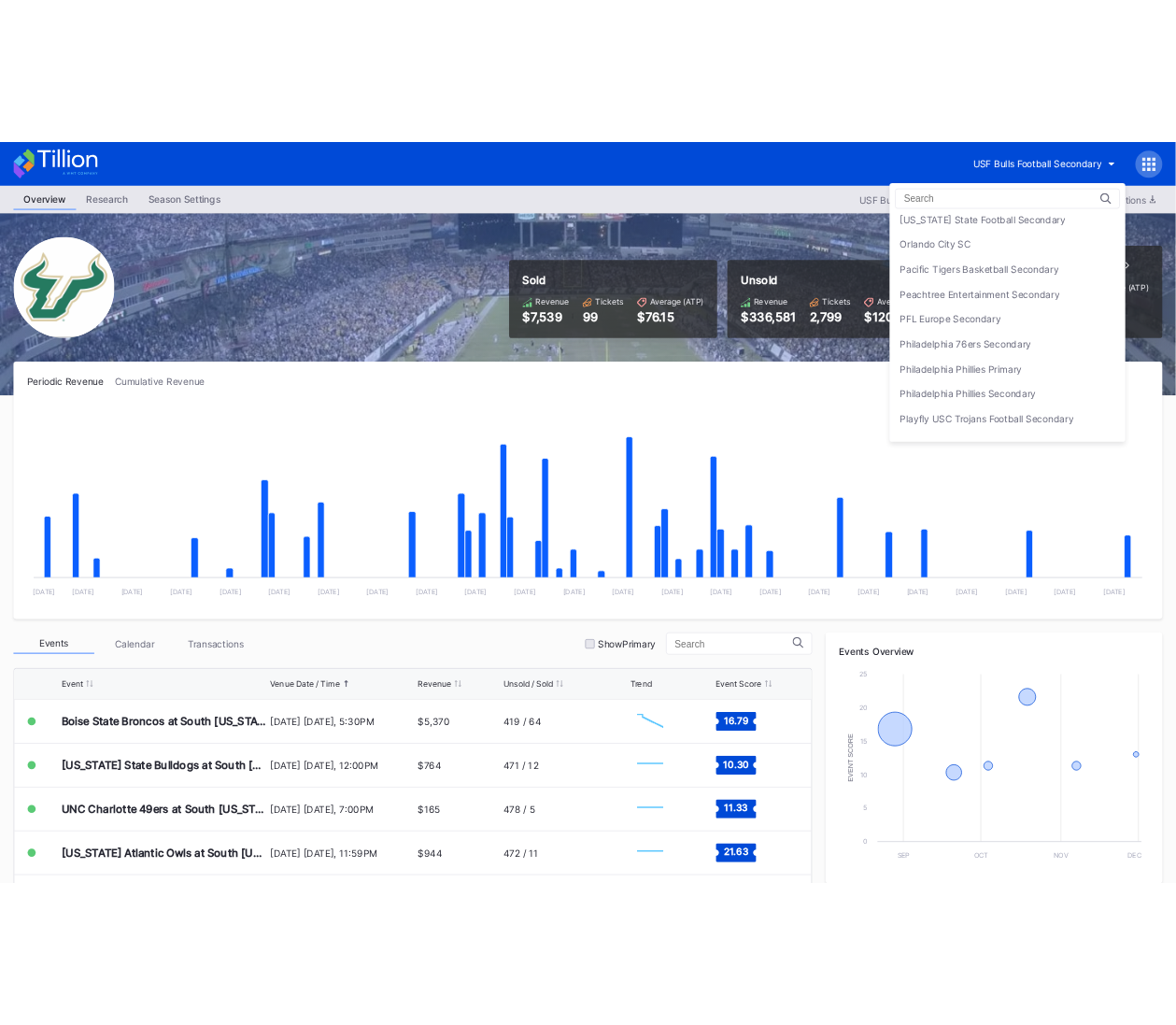
scroll to position [3889, 0]
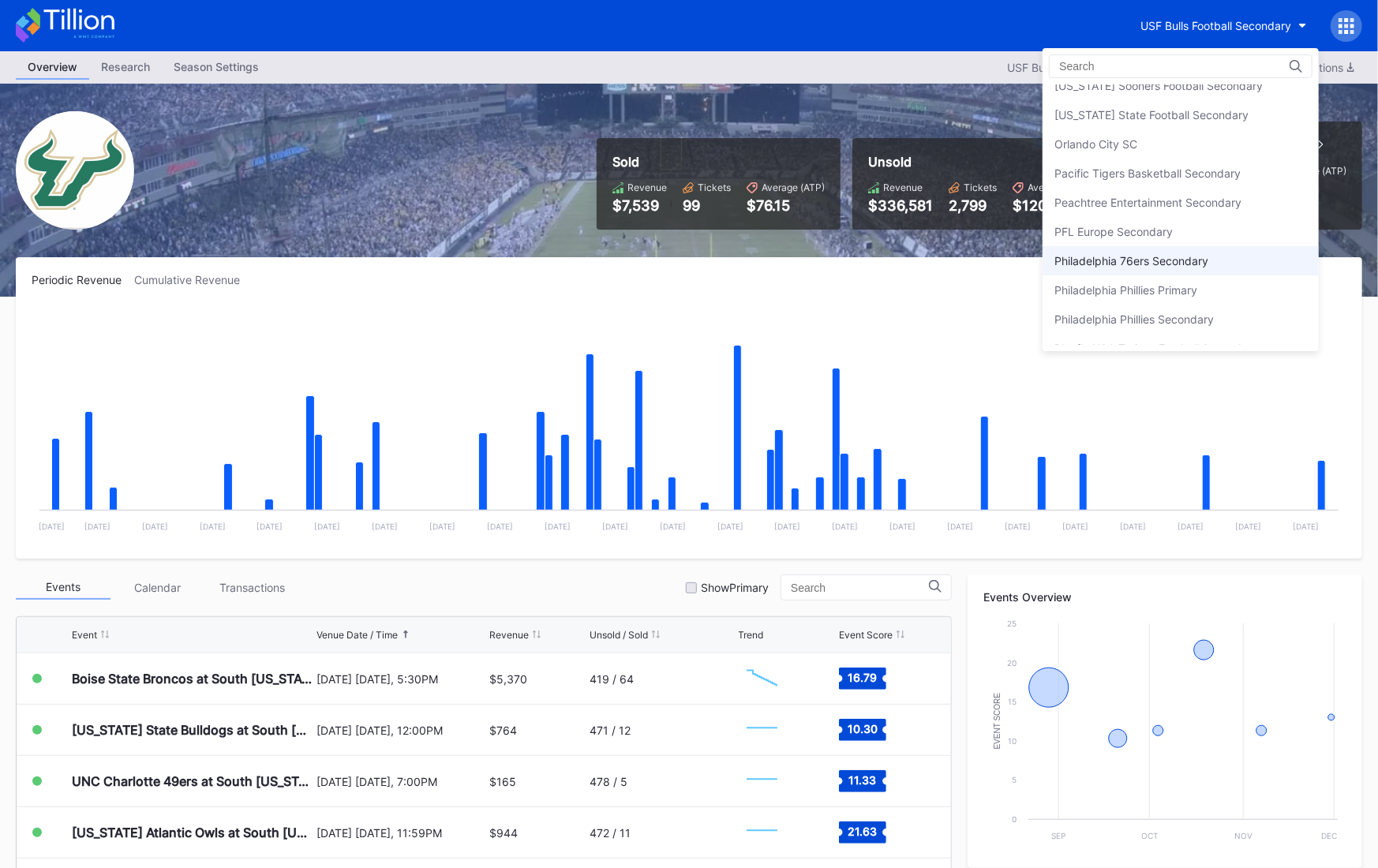
click at [1168, 254] on div "Philadelphia 76ers Secondary" at bounding box center [1132, 261] width 154 height 13
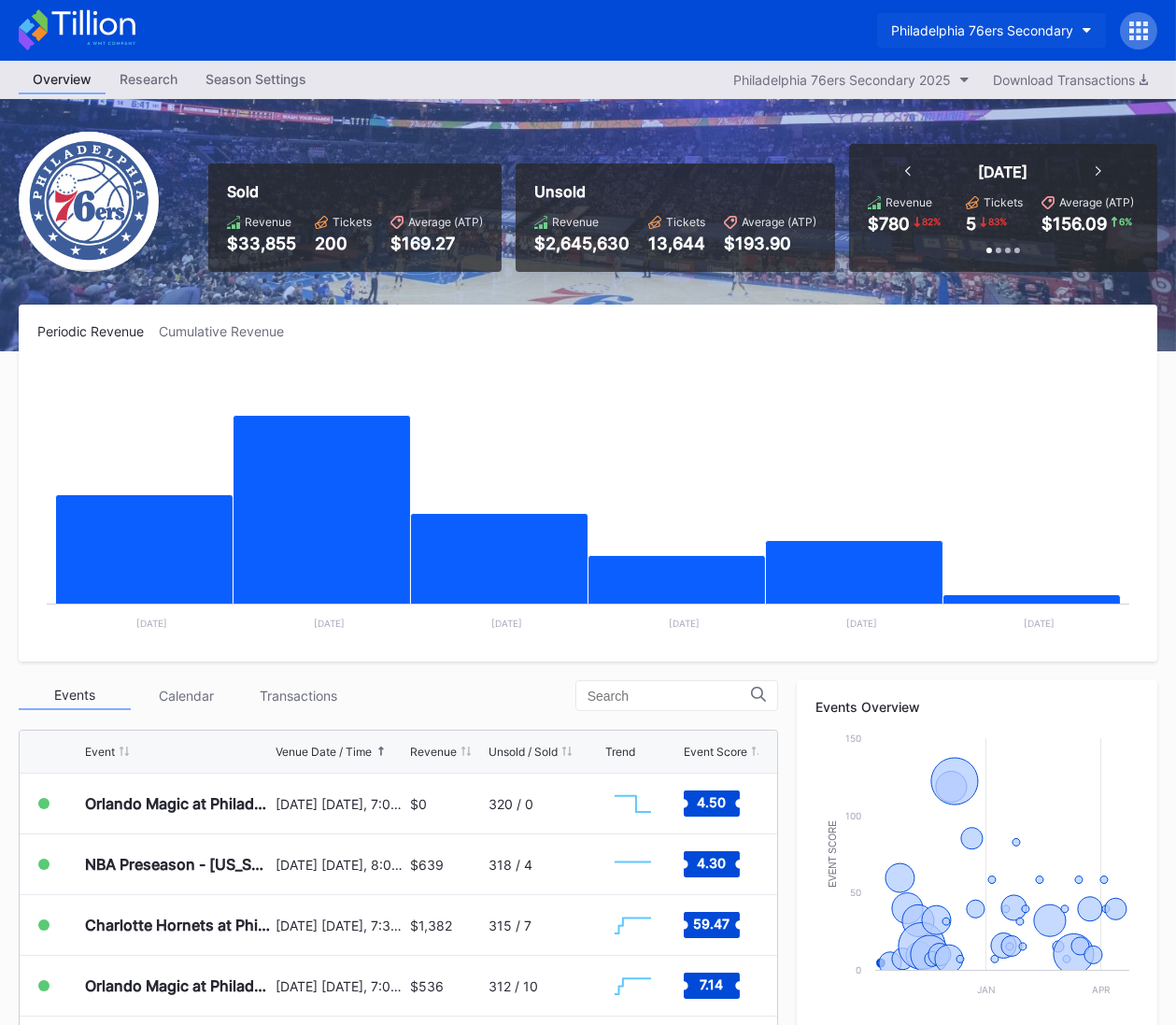
click at [1026, 34] on div "Philadelphia 76ers Secondary" at bounding box center [983, 30] width 182 height 16
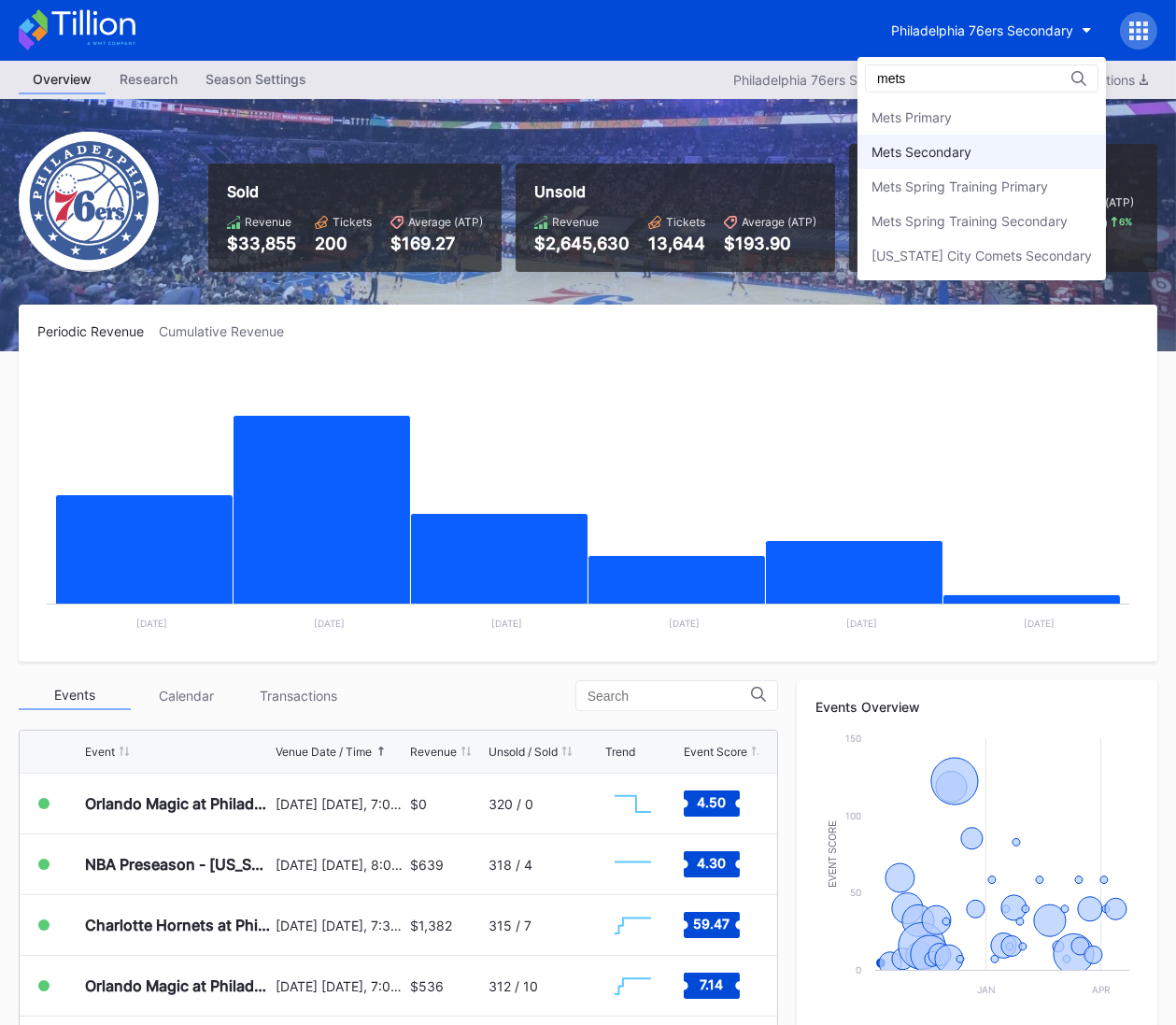
type input "mets"
click at [951, 163] on div "Mets Secondary" at bounding box center [982, 152] width 248 height 35
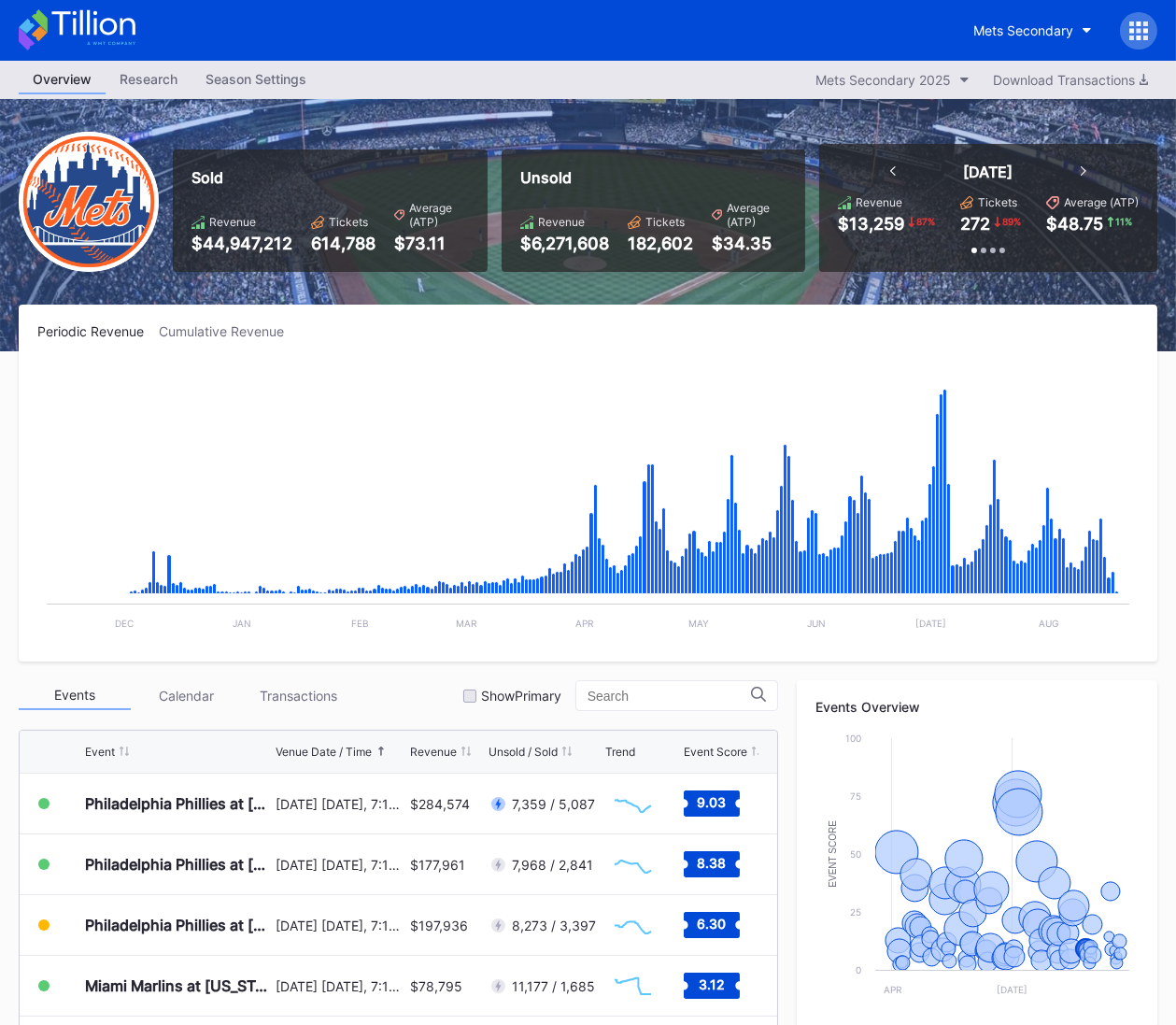
click at [87, 25] on icon at bounding box center [93, 23] width 83 height 25
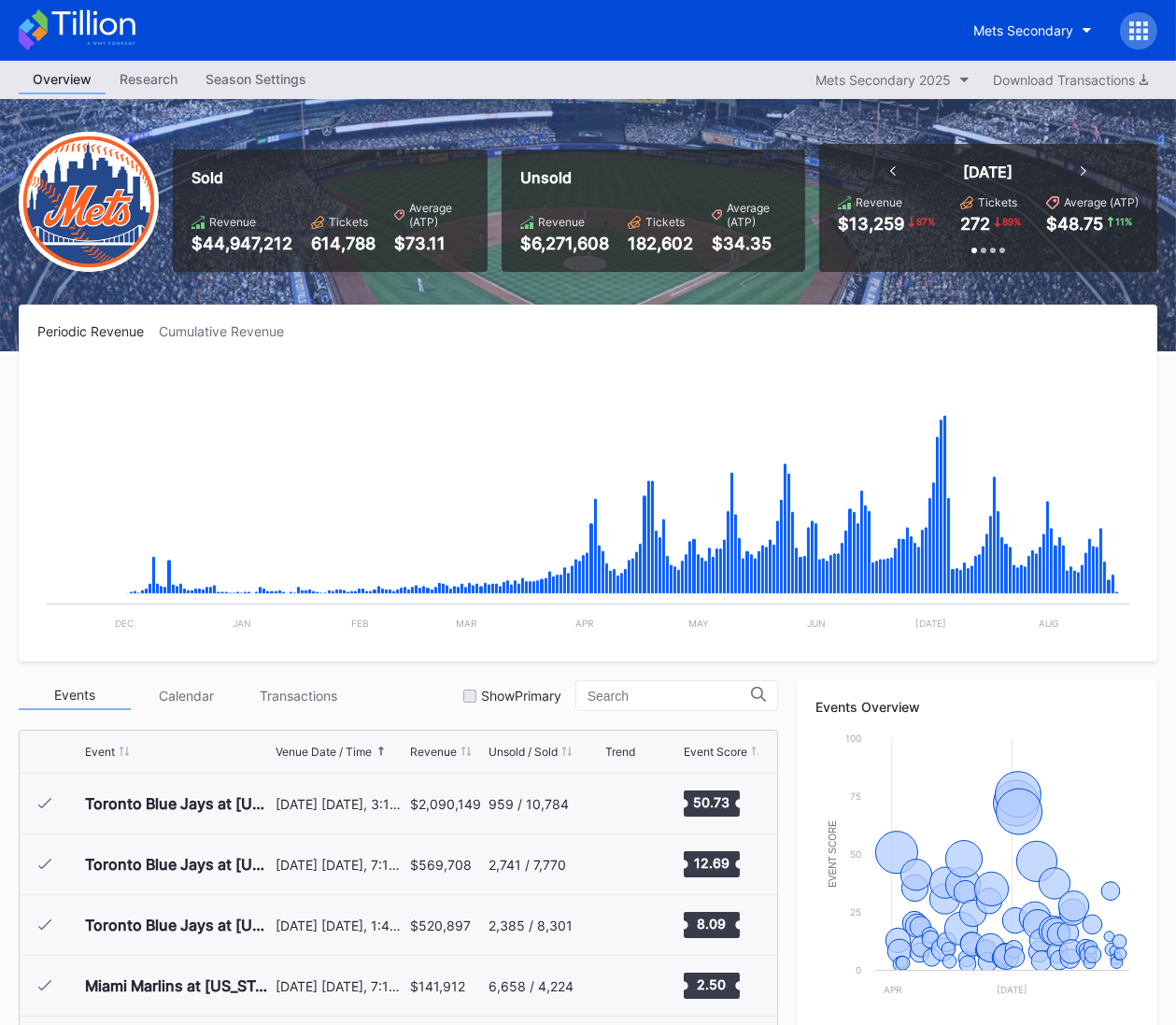
scroll to position [3888, 0]
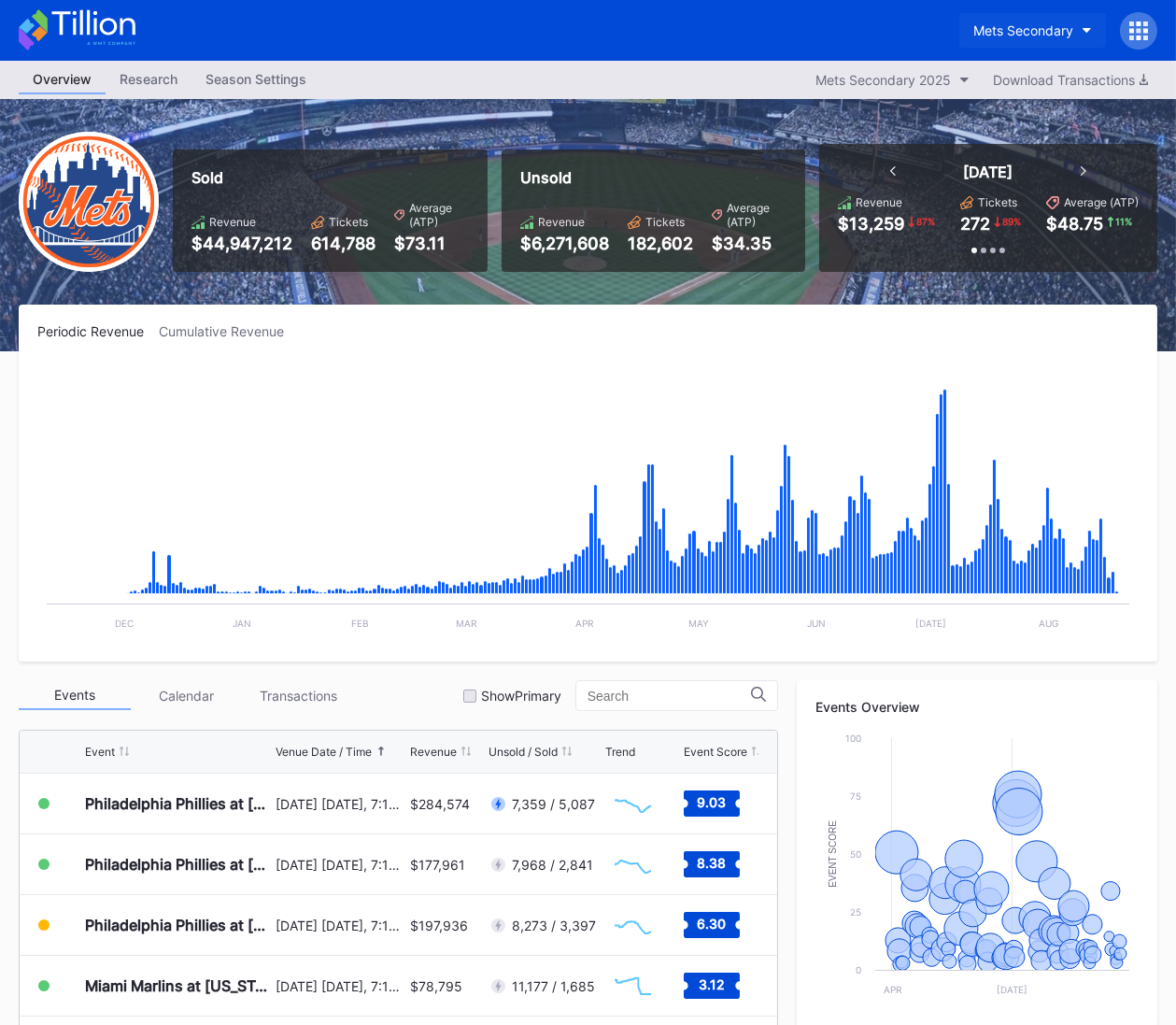
click at [1040, 33] on div "Mets Secondary" at bounding box center [1023, 30] width 100 height 16
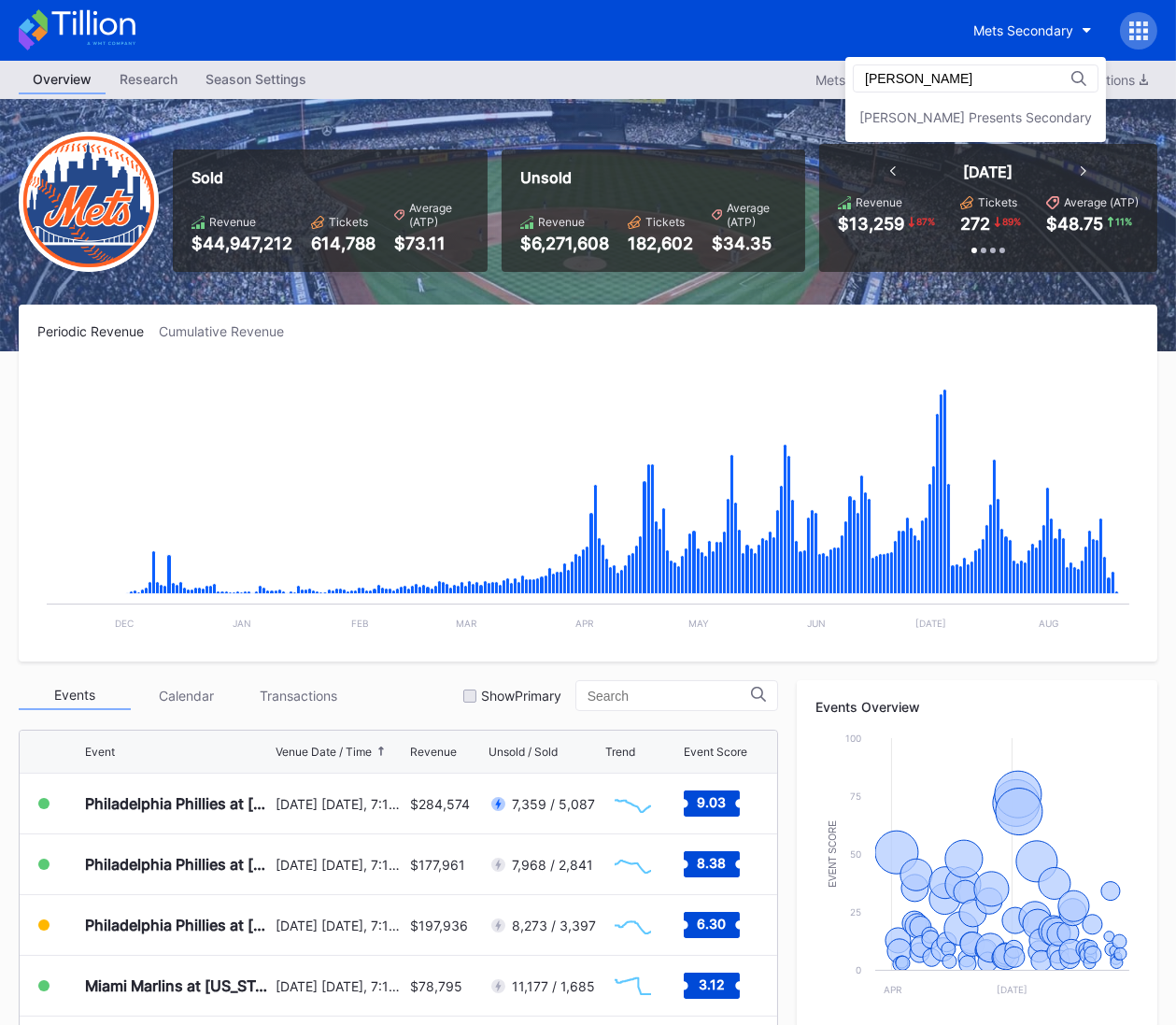
scroll to position [0, 0]
type input "[PERSON_NAME]"
click at [961, 114] on div "[PERSON_NAME] Presents Secondary" at bounding box center [976, 117] width 233 height 16
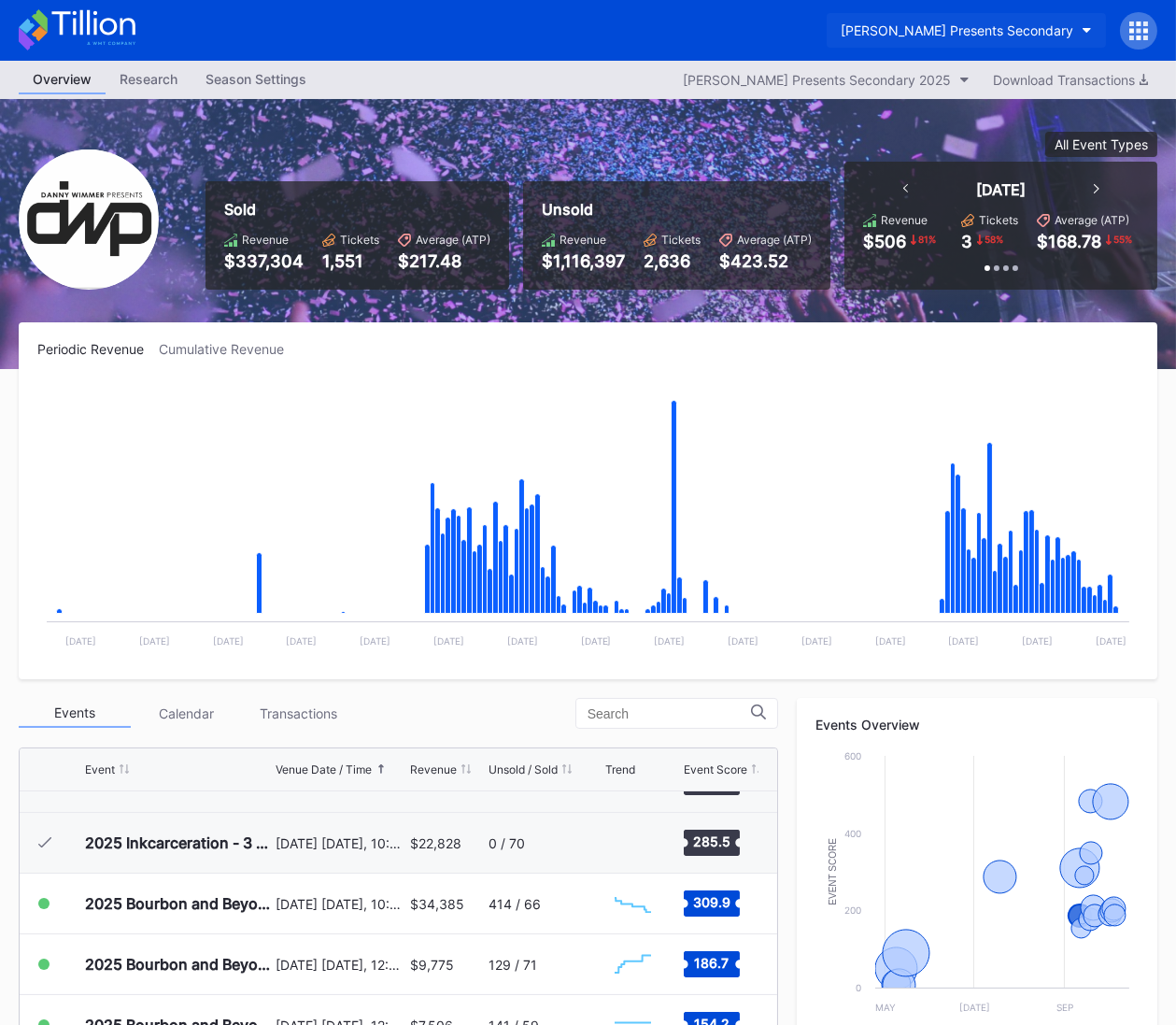
click at [951, 34] on div "[PERSON_NAME] Presents Secondary" at bounding box center [958, 30] width 233 height 16
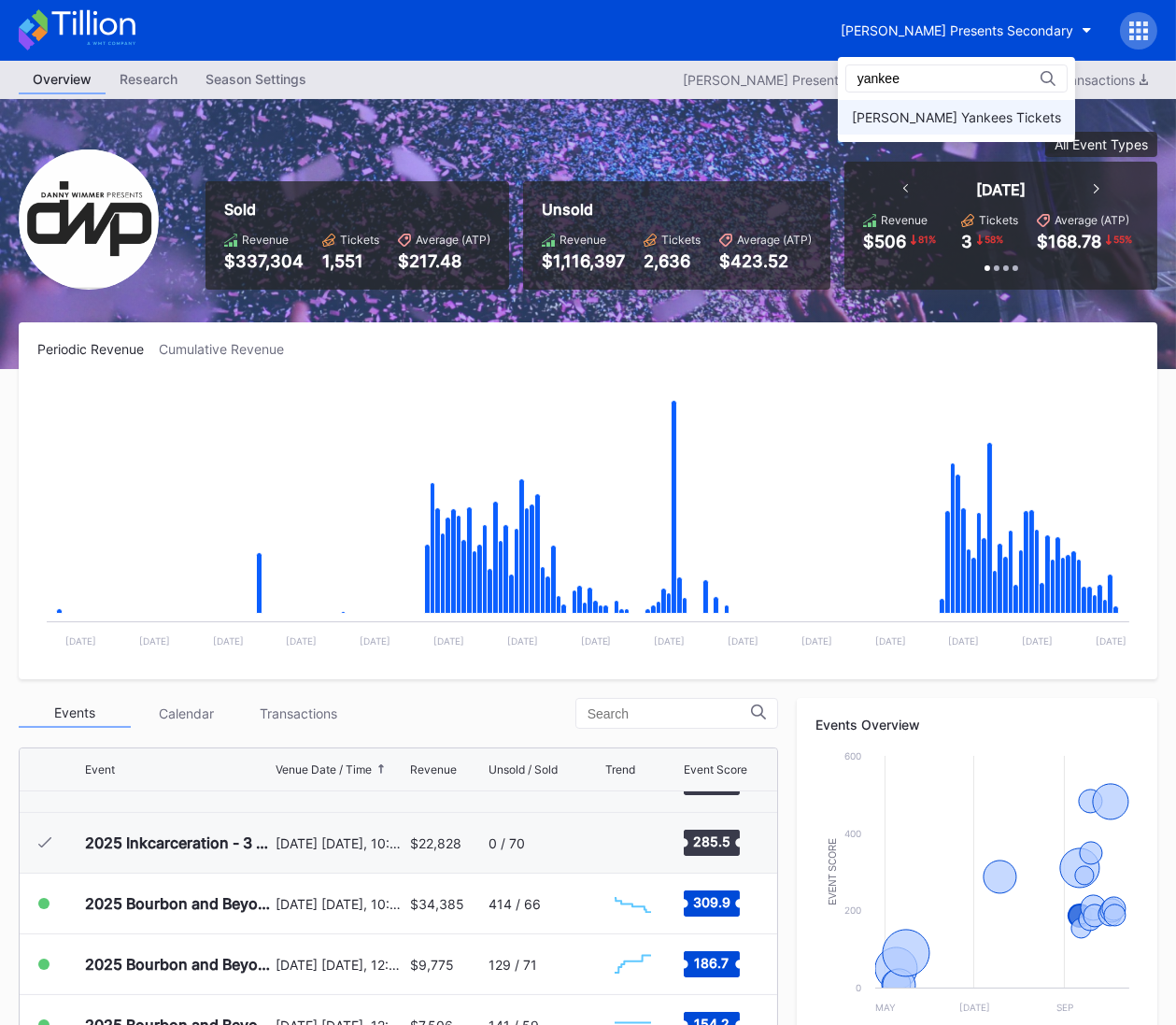
type input "yankee"
click at [893, 106] on div "[PERSON_NAME] Yankees Tickets" at bounding box center [957, 117] width 238 height 35
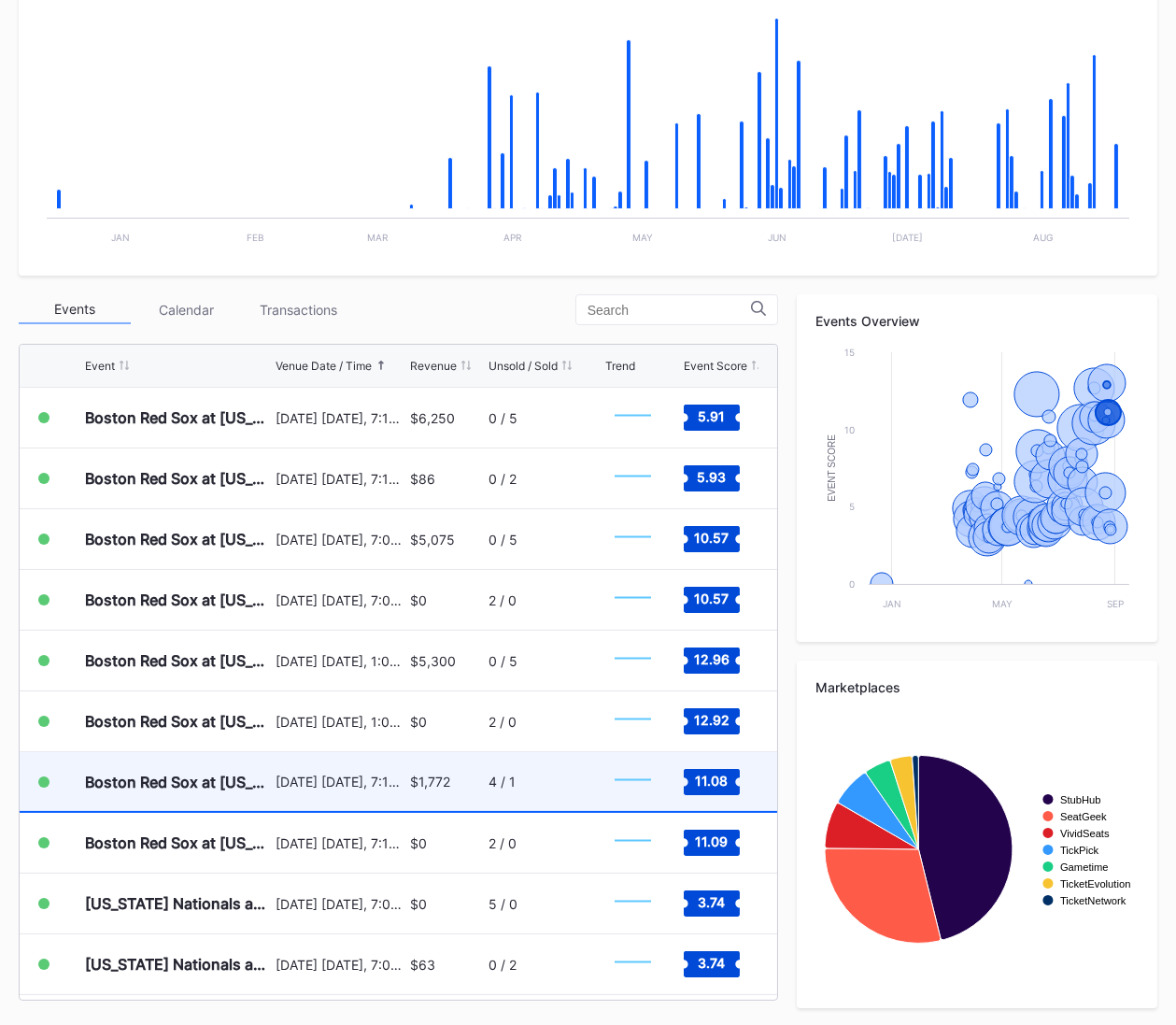
scroll to position [6497, 0]
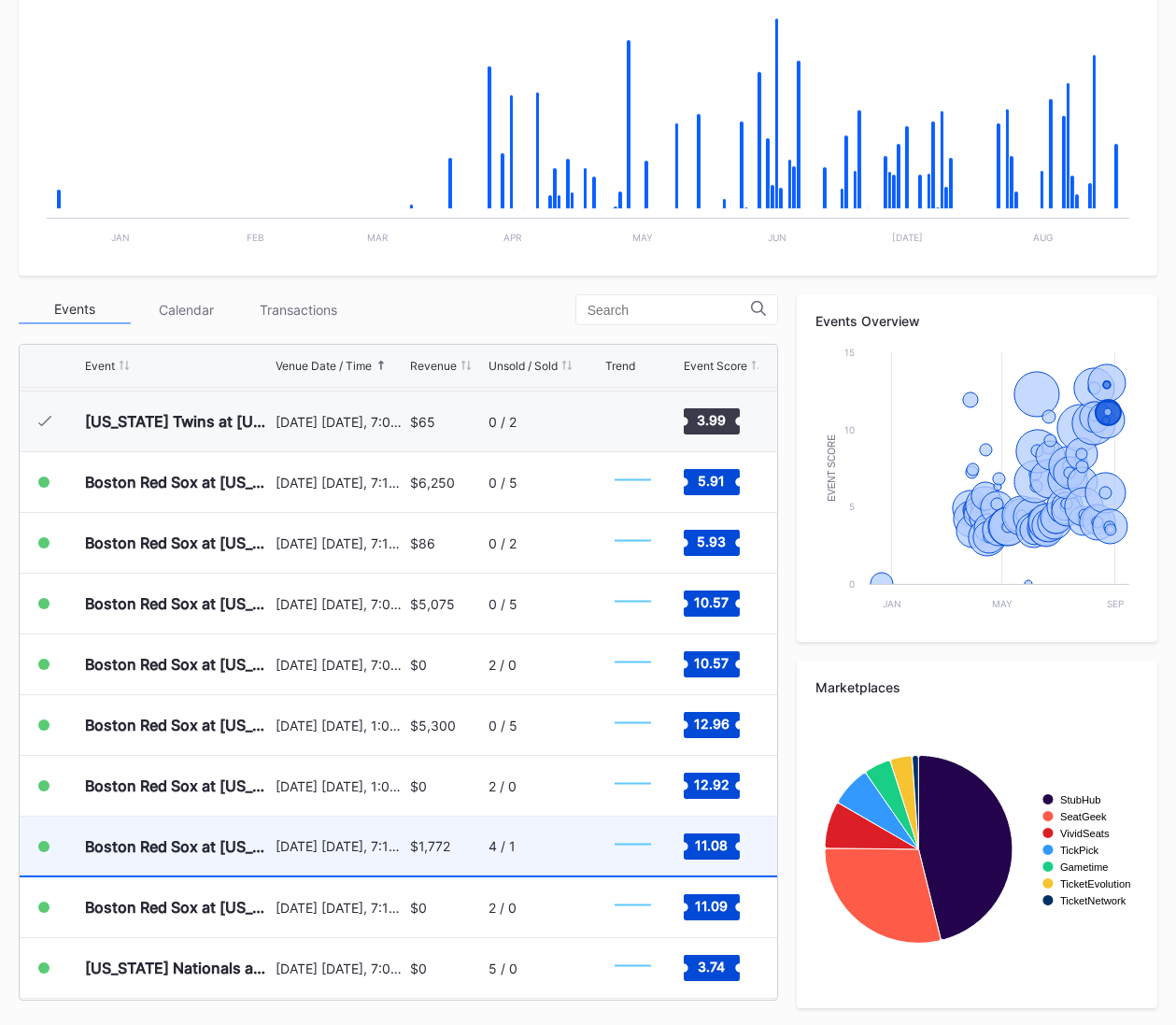
click at [426, 843] on div "$1,772" at bounding box center [430, 846] width 40 height 16
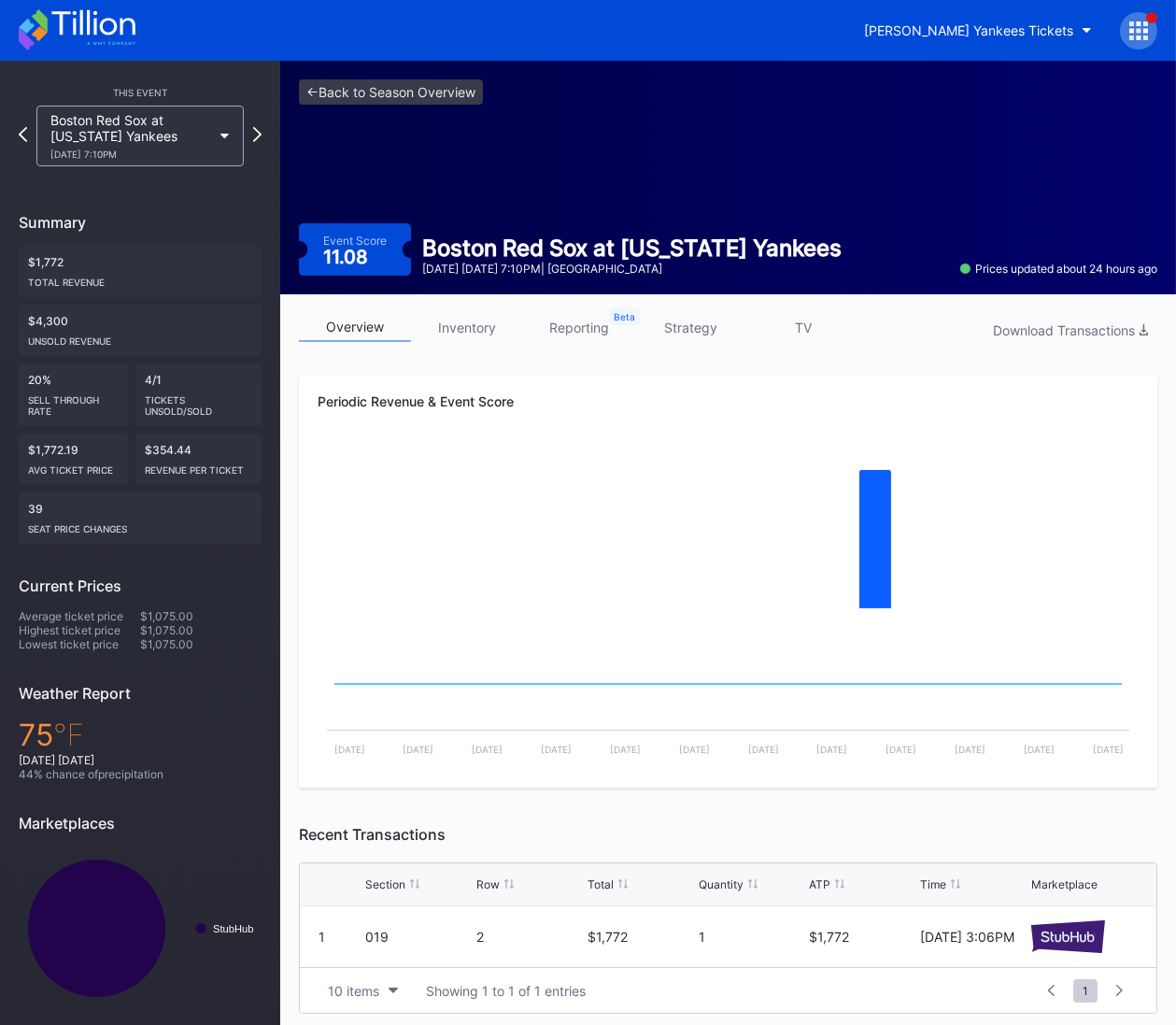
click at [694, 328] on link "strategy" at bounding box center [692, 328] width 113 height 29
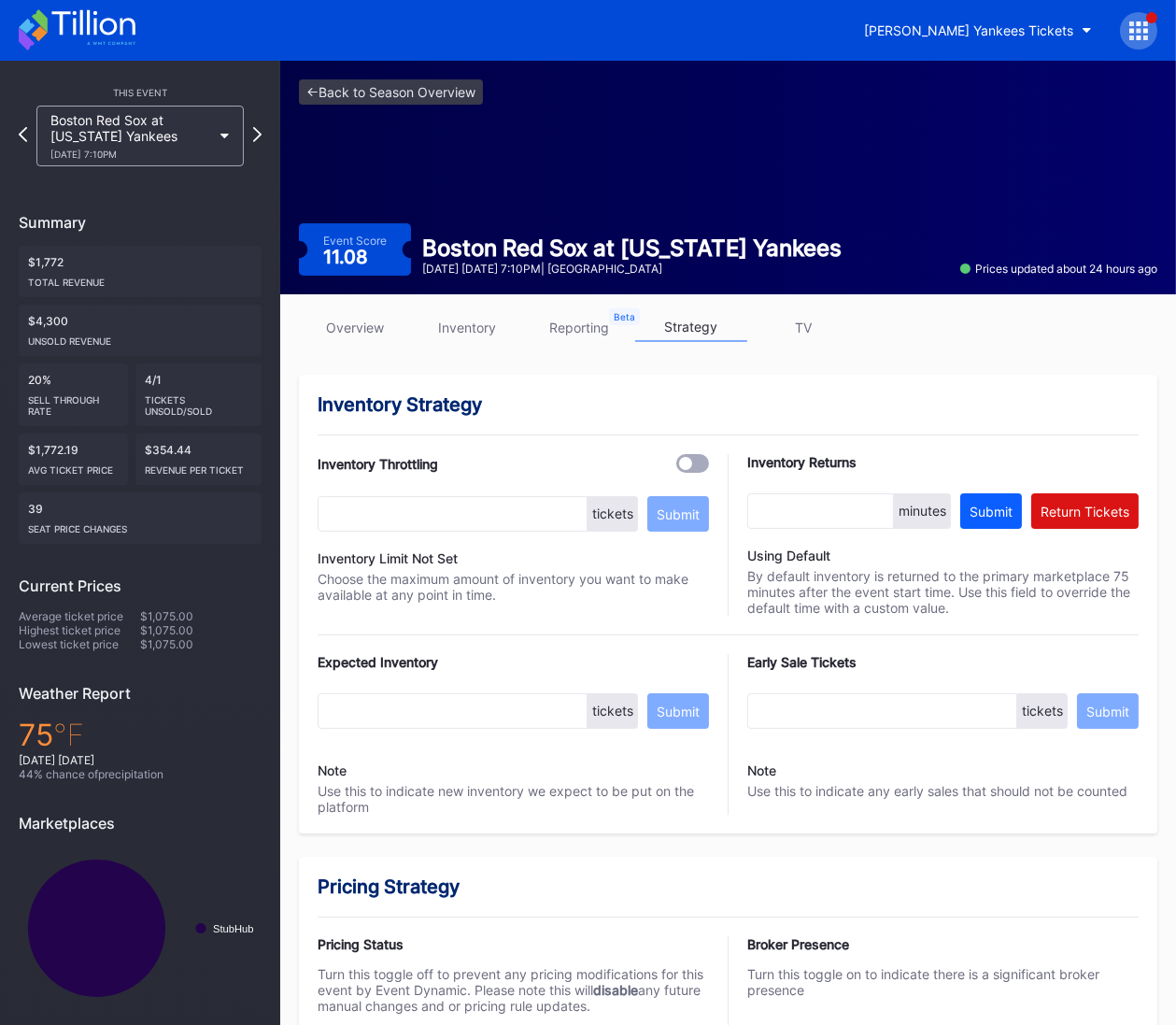
scroll to position [1108, 0]
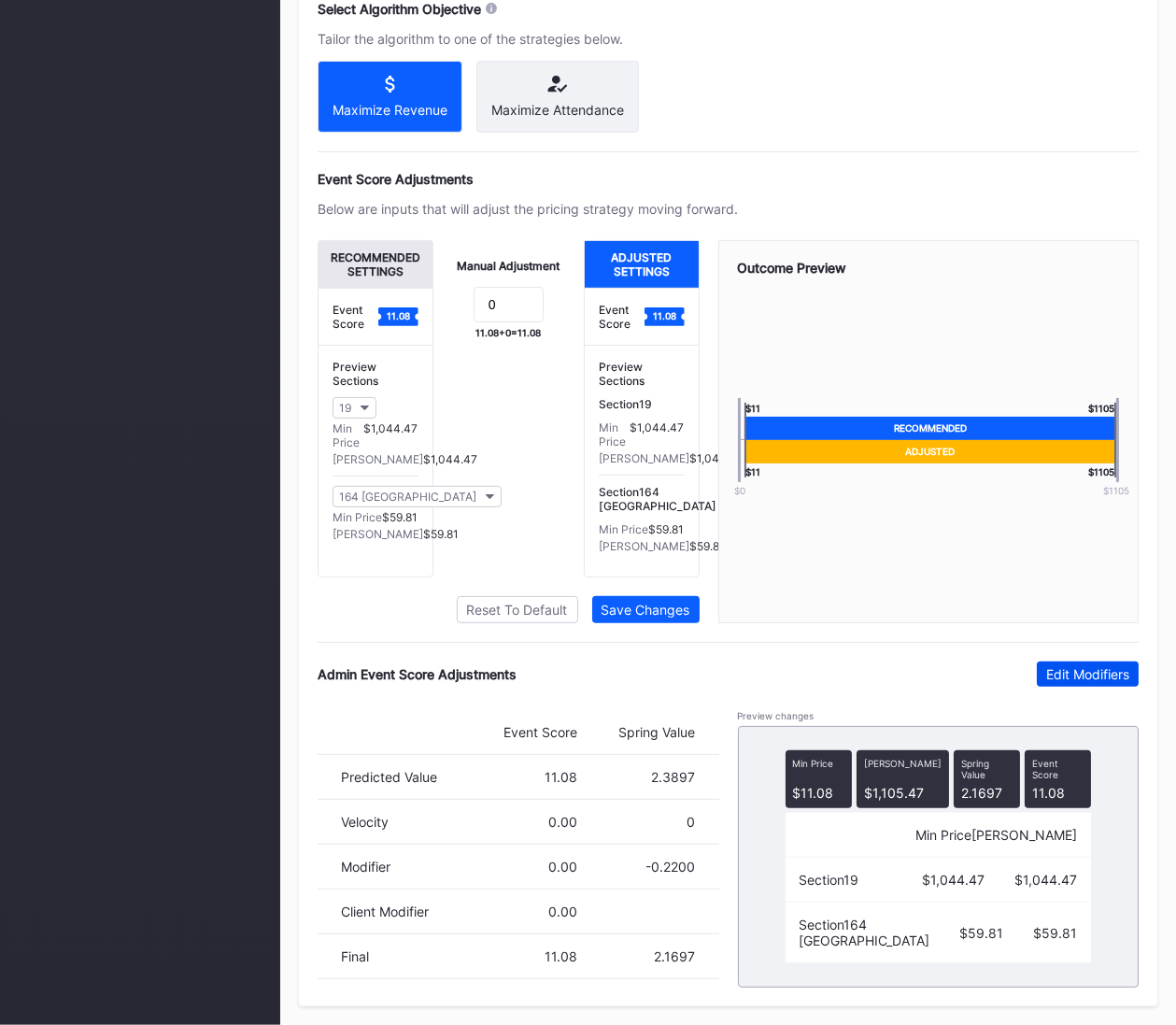
click at [1090, 677] on div "Edit Modifiers" at bounding box center [1089, 675] width 83 height 16
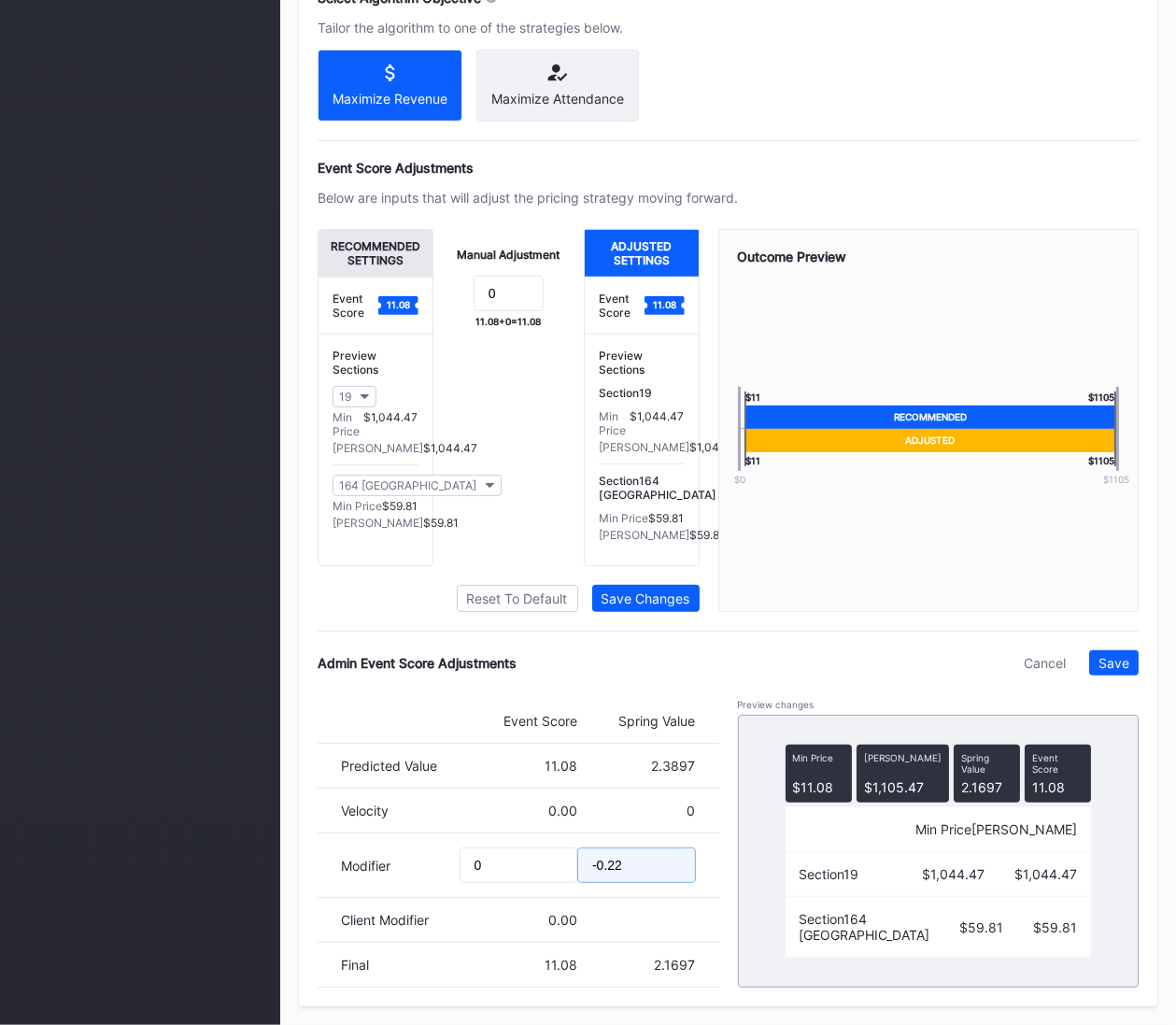
drag, startPoint x: 613, startPoint y: 890, endPoint x: 632, endPoint y: 890, distance: 19.0
click at [632, 883] on input "-0.22" at bounding box center [637, 865] width 118 height 36
drag, startPoint x: 607, startPoint y: 885, endPoint x: 642, endPoint y: 887, distance: 35.1
click at [642, 883] on input "-0.22" at bounding box center [637, 865] width 118 height 36
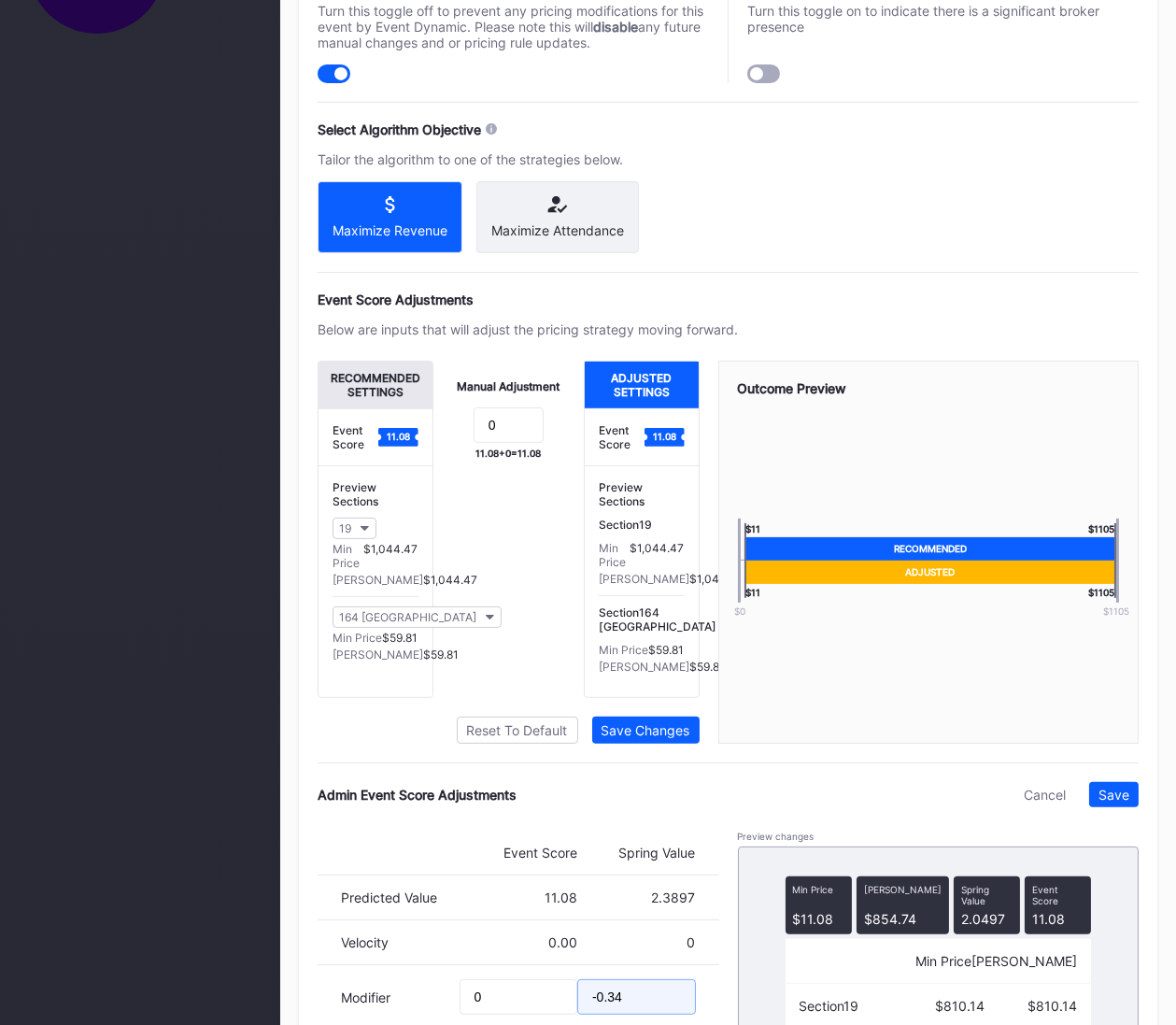
scroll to position [1127, 0]
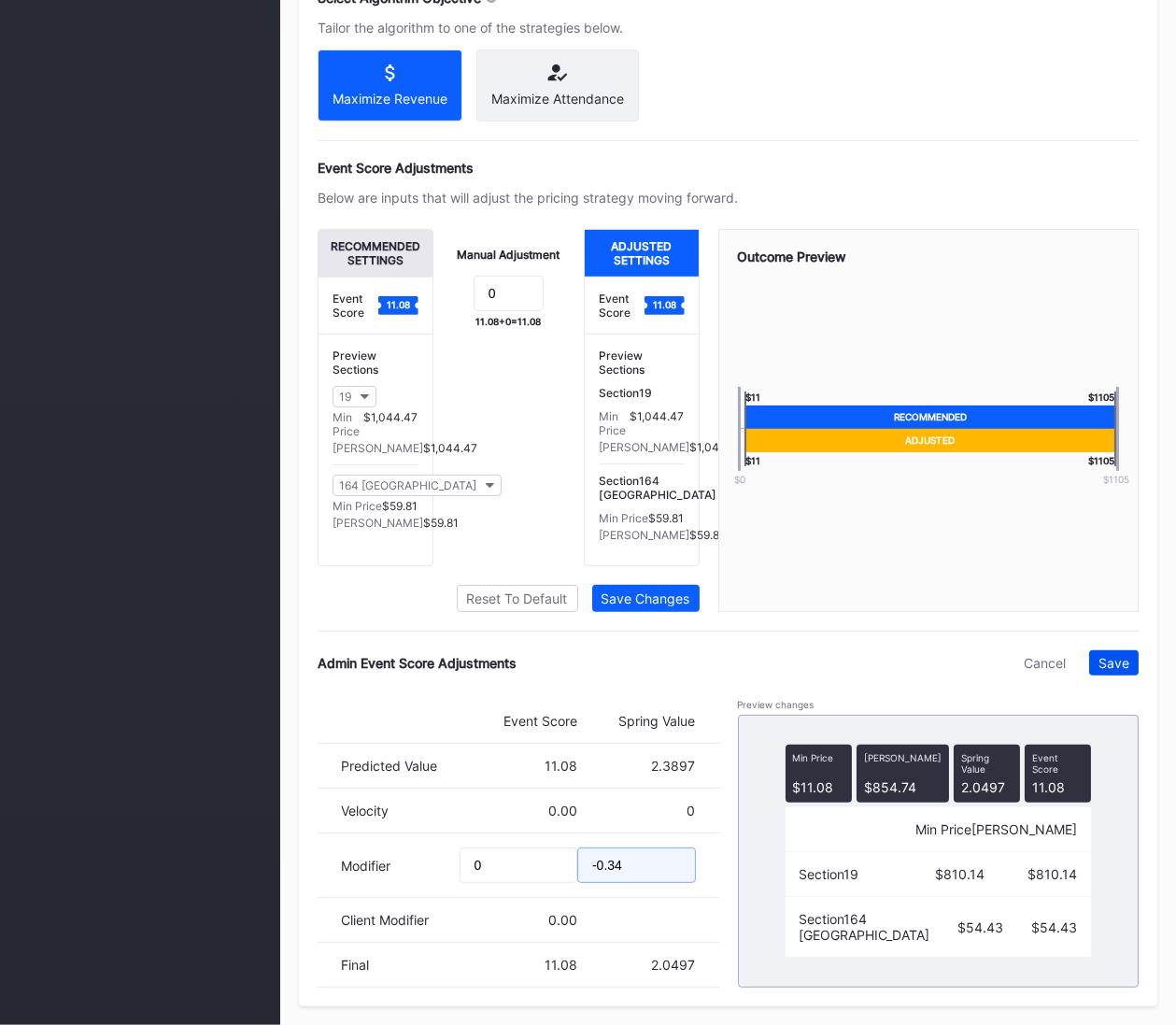
type input "-0.34"
click at [1132, 667] on button "Save" at bounding box center [1114, 663] width 49 height 25
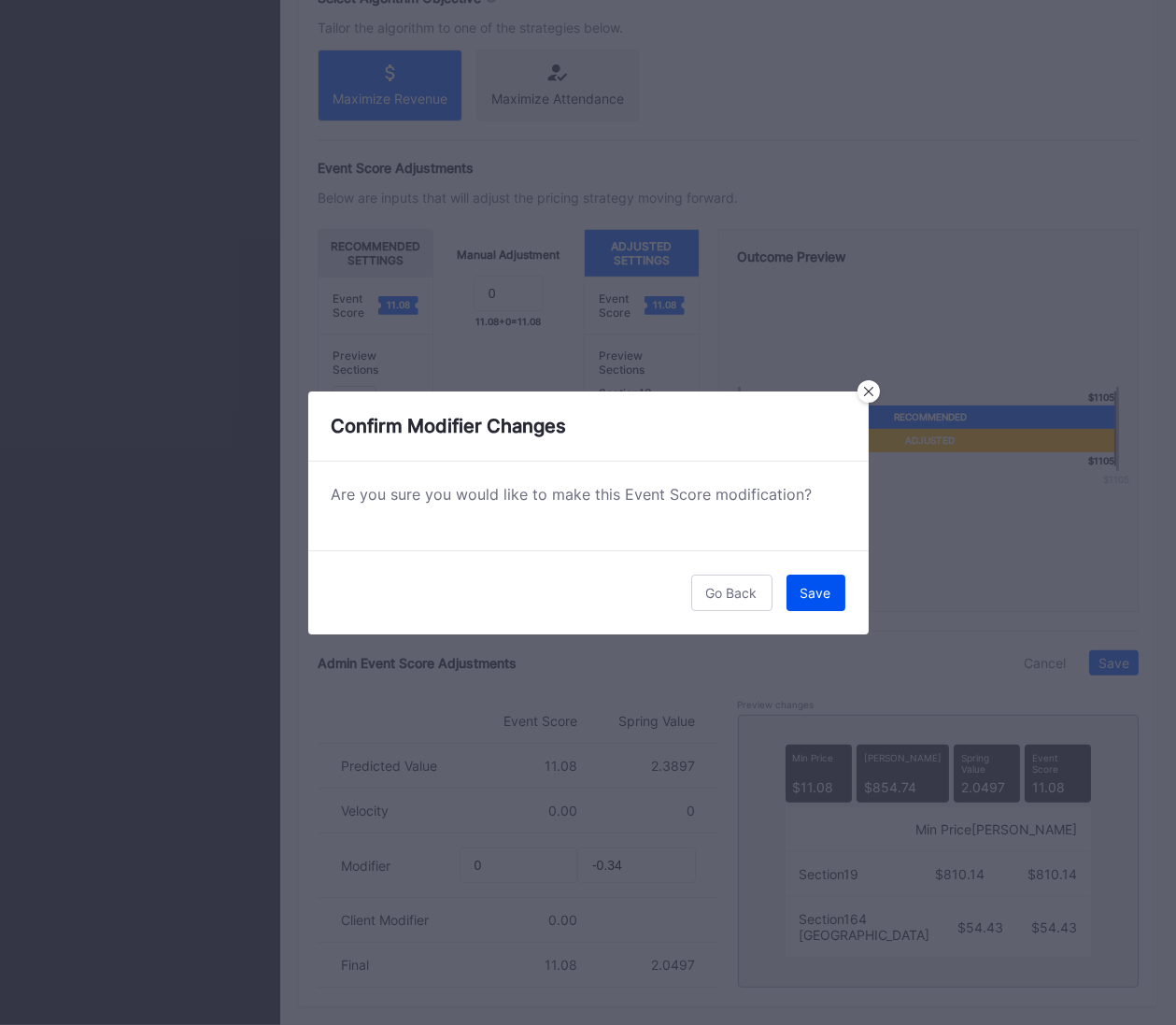
click at [814, 594] on div "Save" at bounding box center [816, 593] width 31 height 16
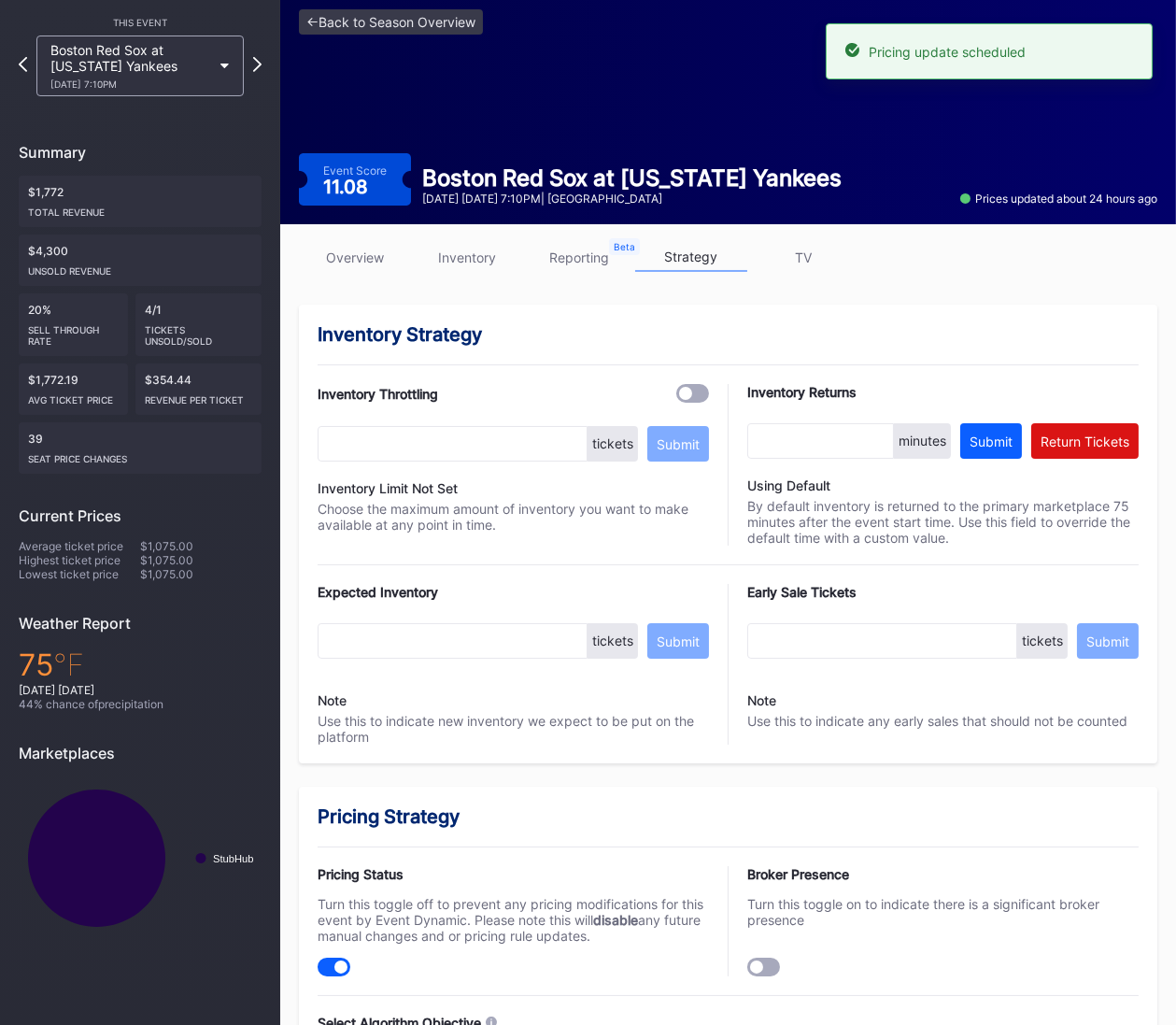
scroll to position [76, 0]
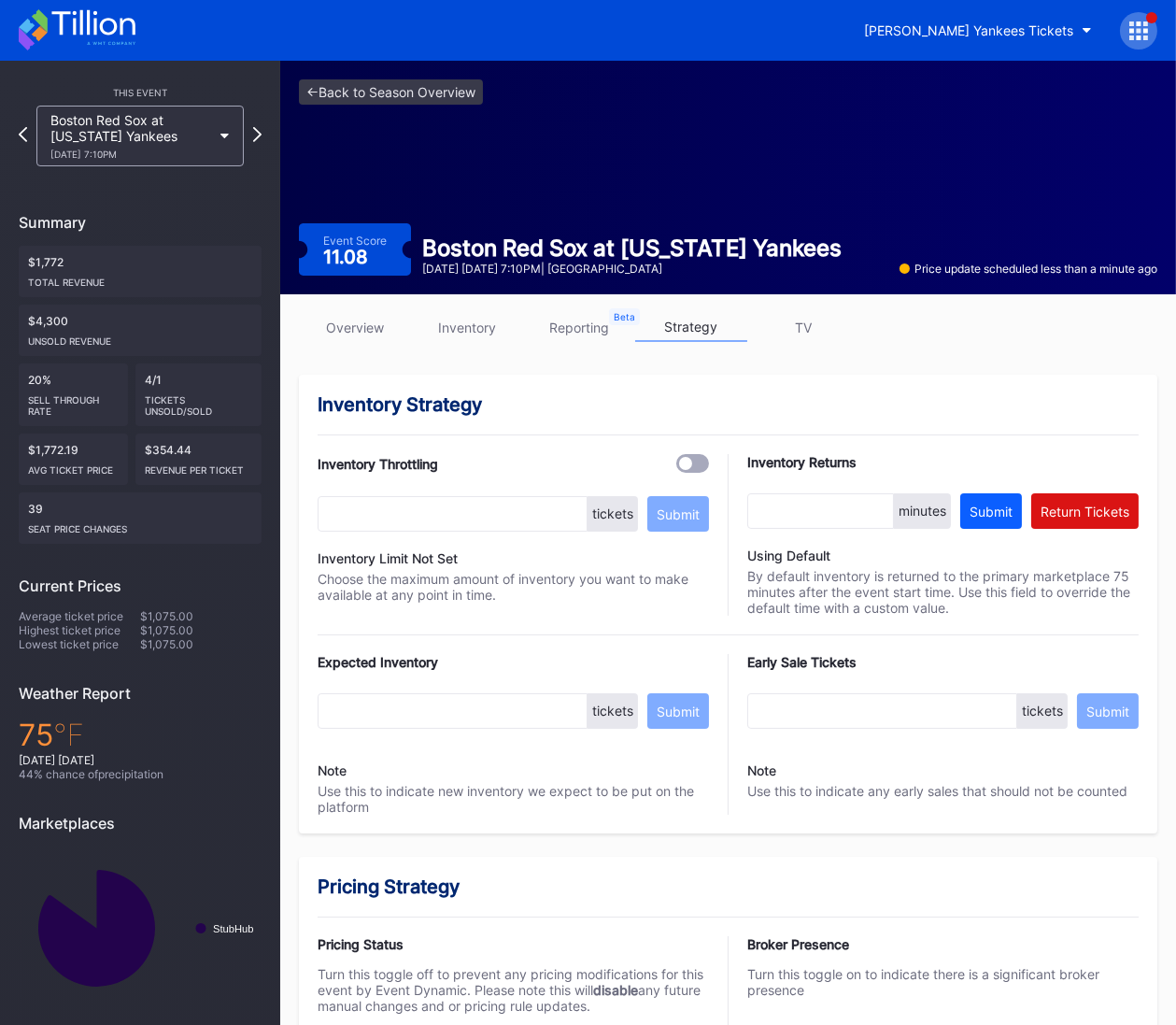
click at [351, 330] on link "overview" at bounding box center [355, 328] width 113 height 29
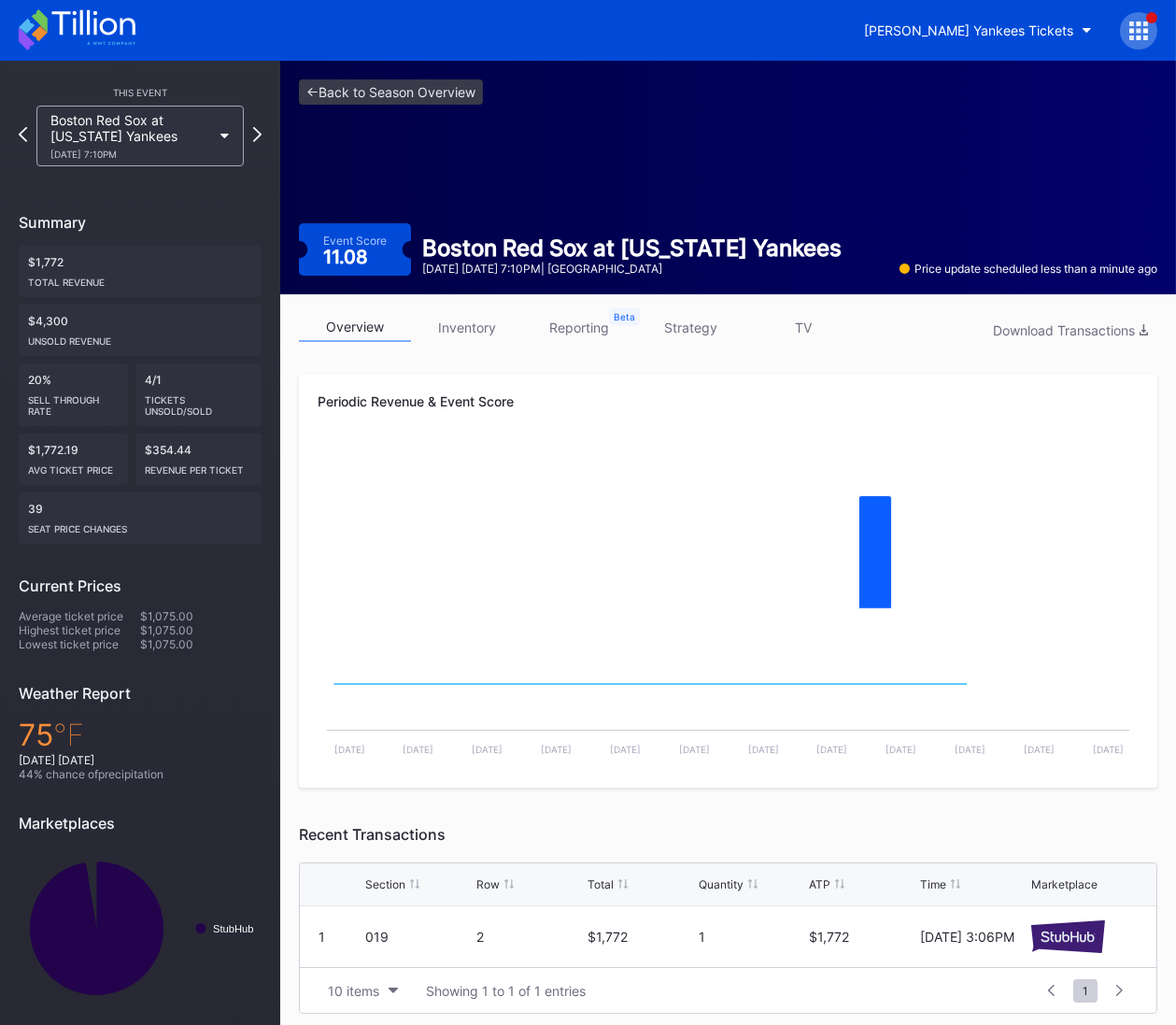
scroll to position [5, 0]
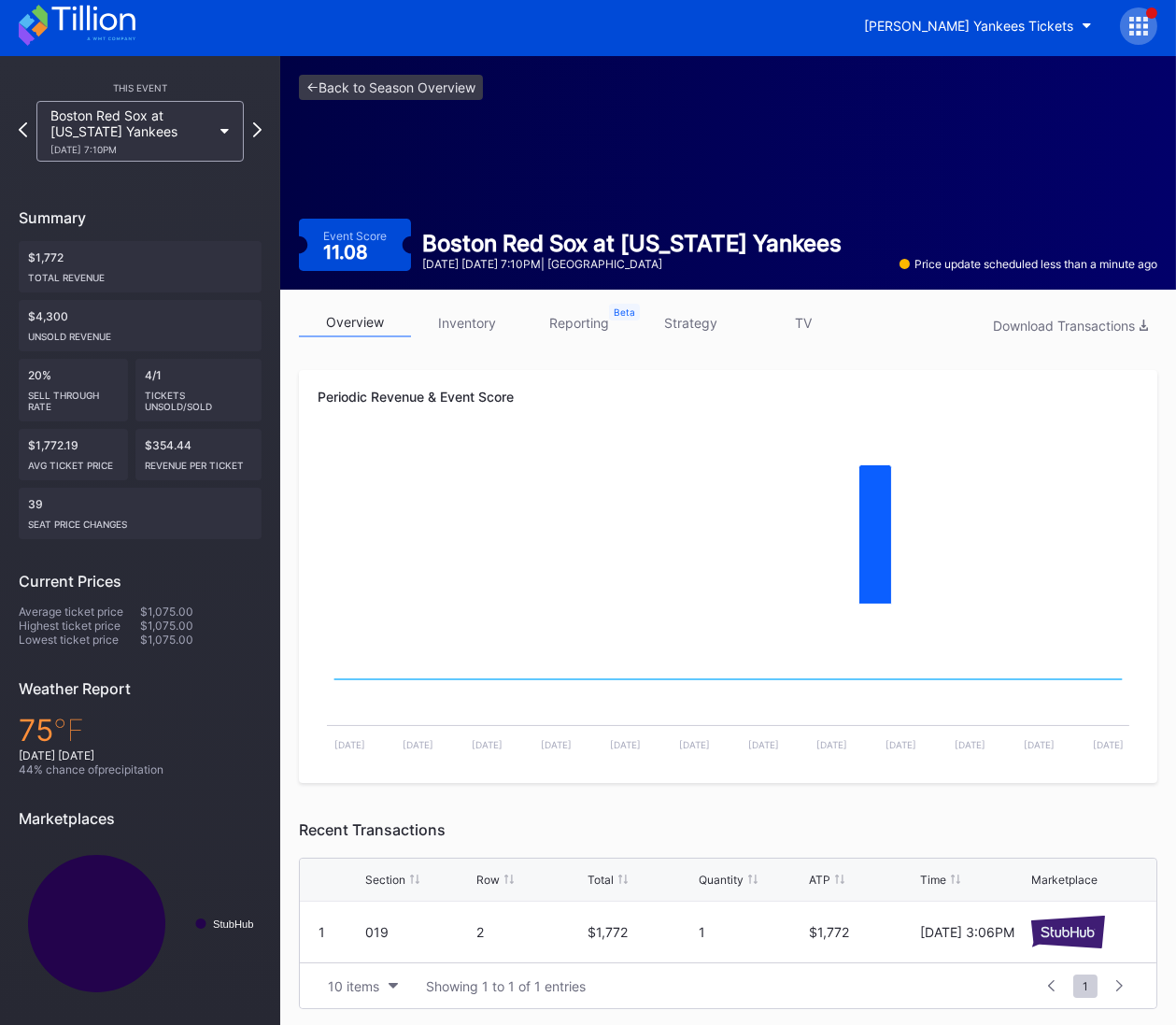
click at [480, 316] on link "inventory" at bounding box center [468, 323] width 113 height 29
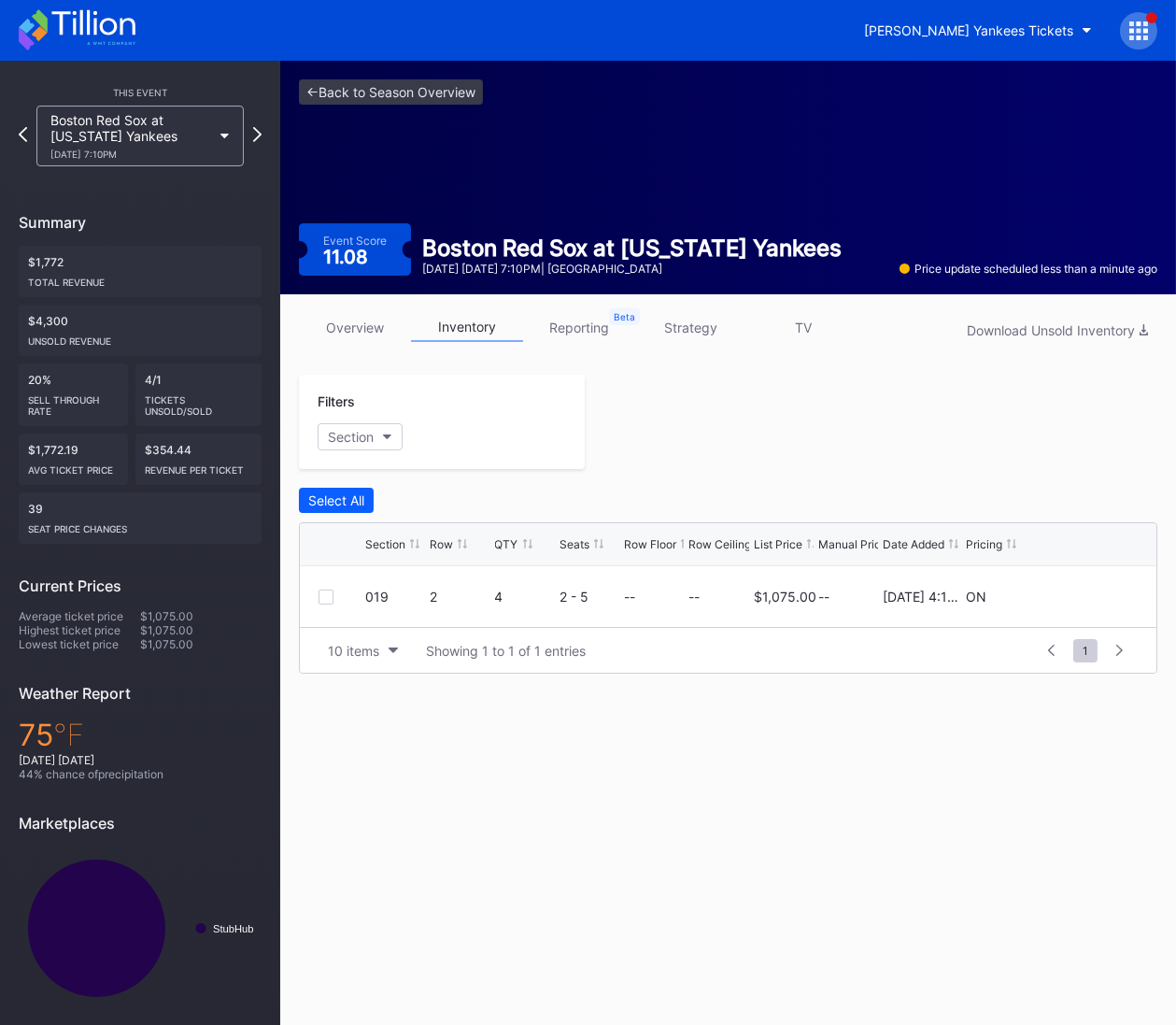
click at [354, 332] on link "overview" at bounding box center [355, 328] width 113 height 29
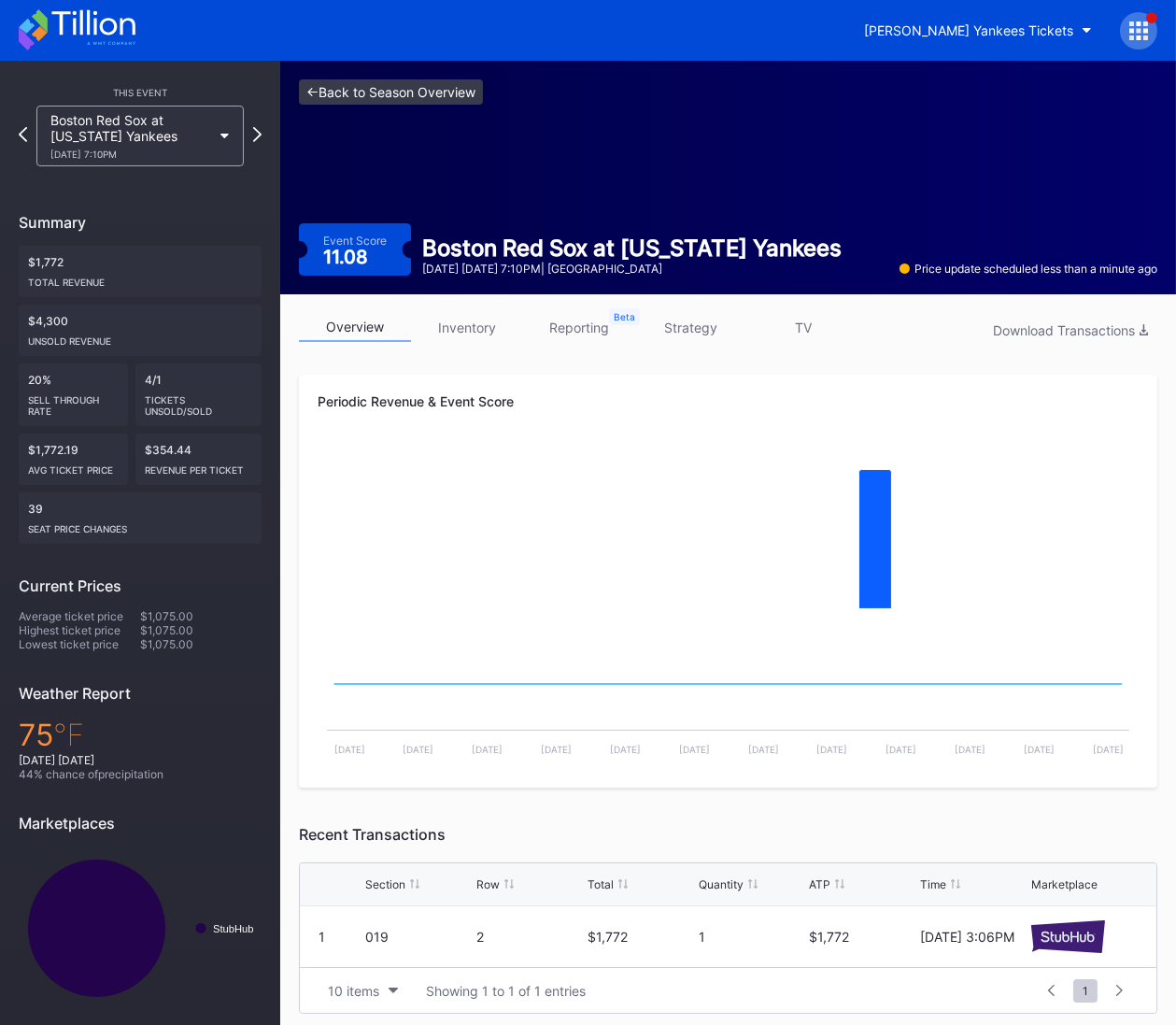
click at [426, 100] on link "<- Back to Season Overview" at bounding box center [391, 92] width 184 height 25
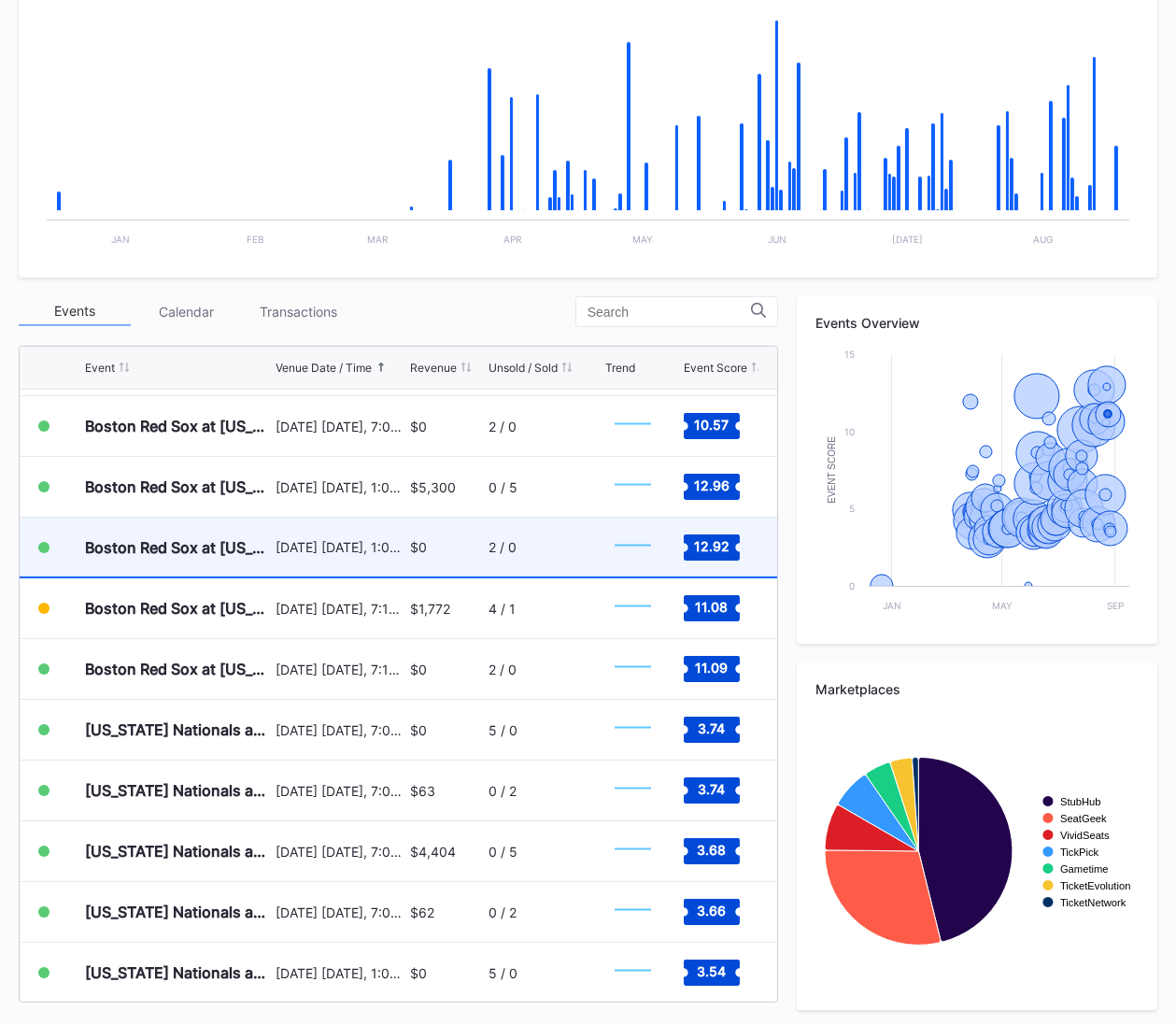
scroll to position [6740, 0]
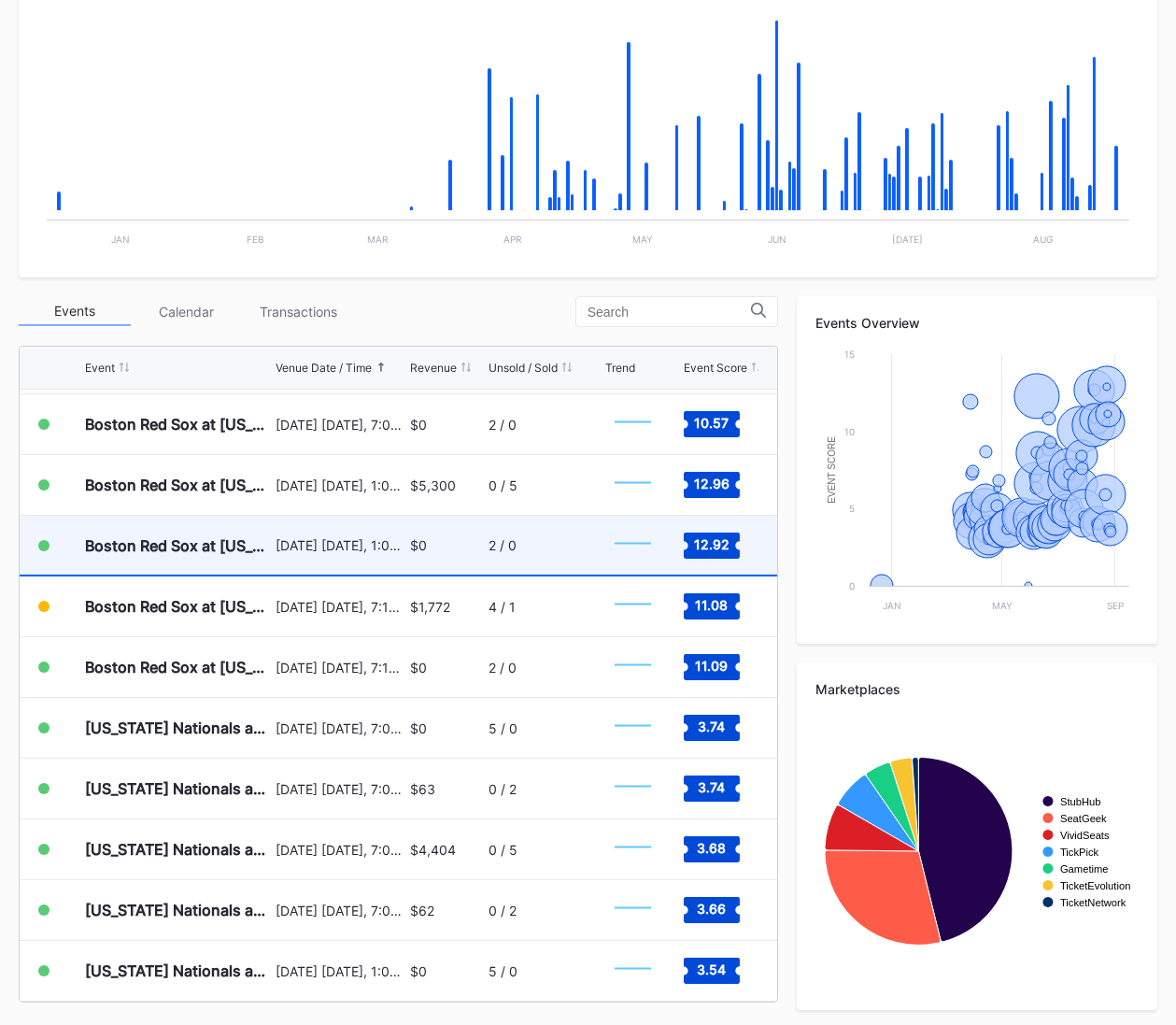
click at [389, 721] on div "[DATE] [DATE], 7:05PM" at bounding box center [341, 729] width 130 height 16
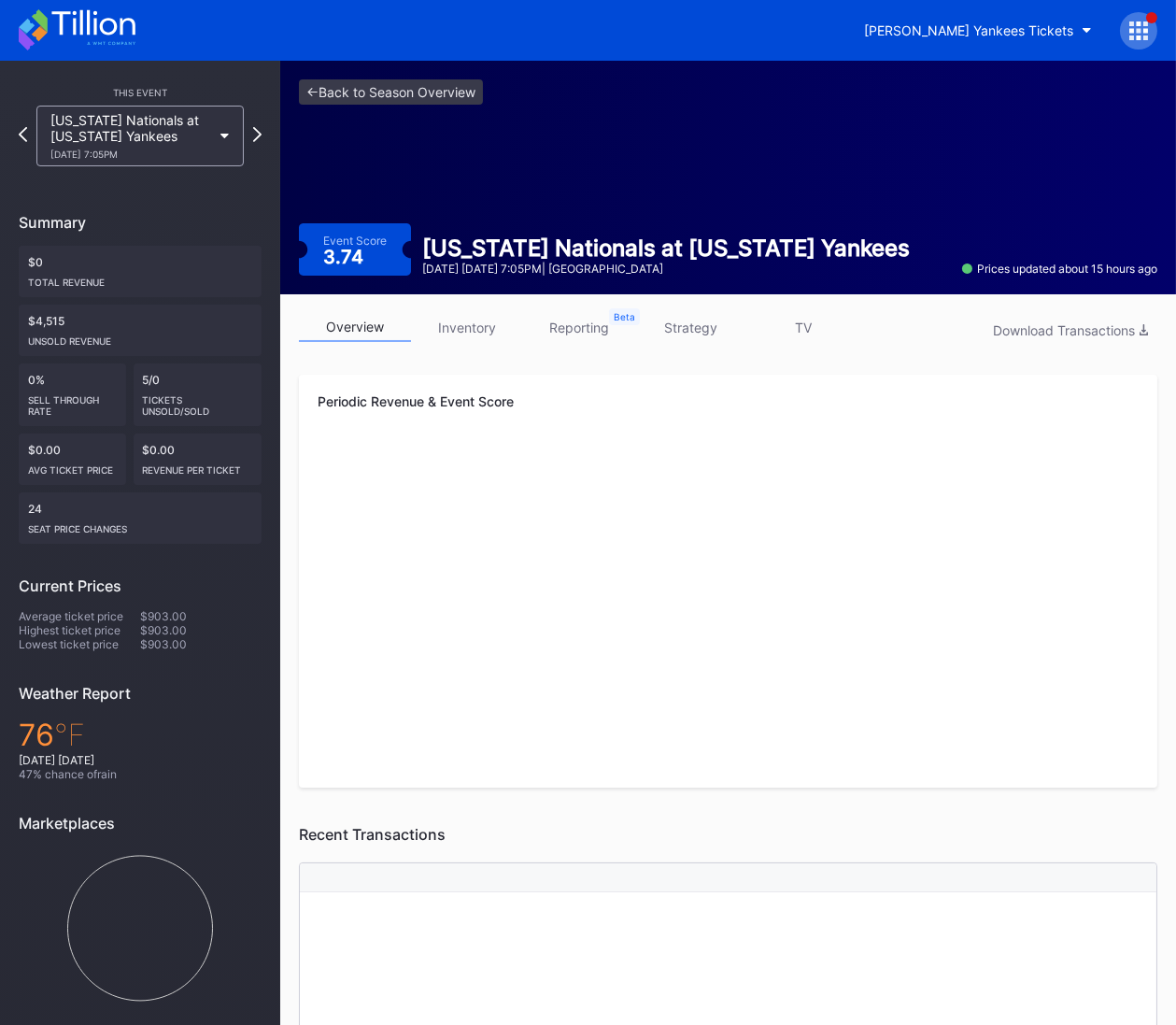
click at [700, 315] on link "strategy" at bounding box center [692, 328] width 113 height 29
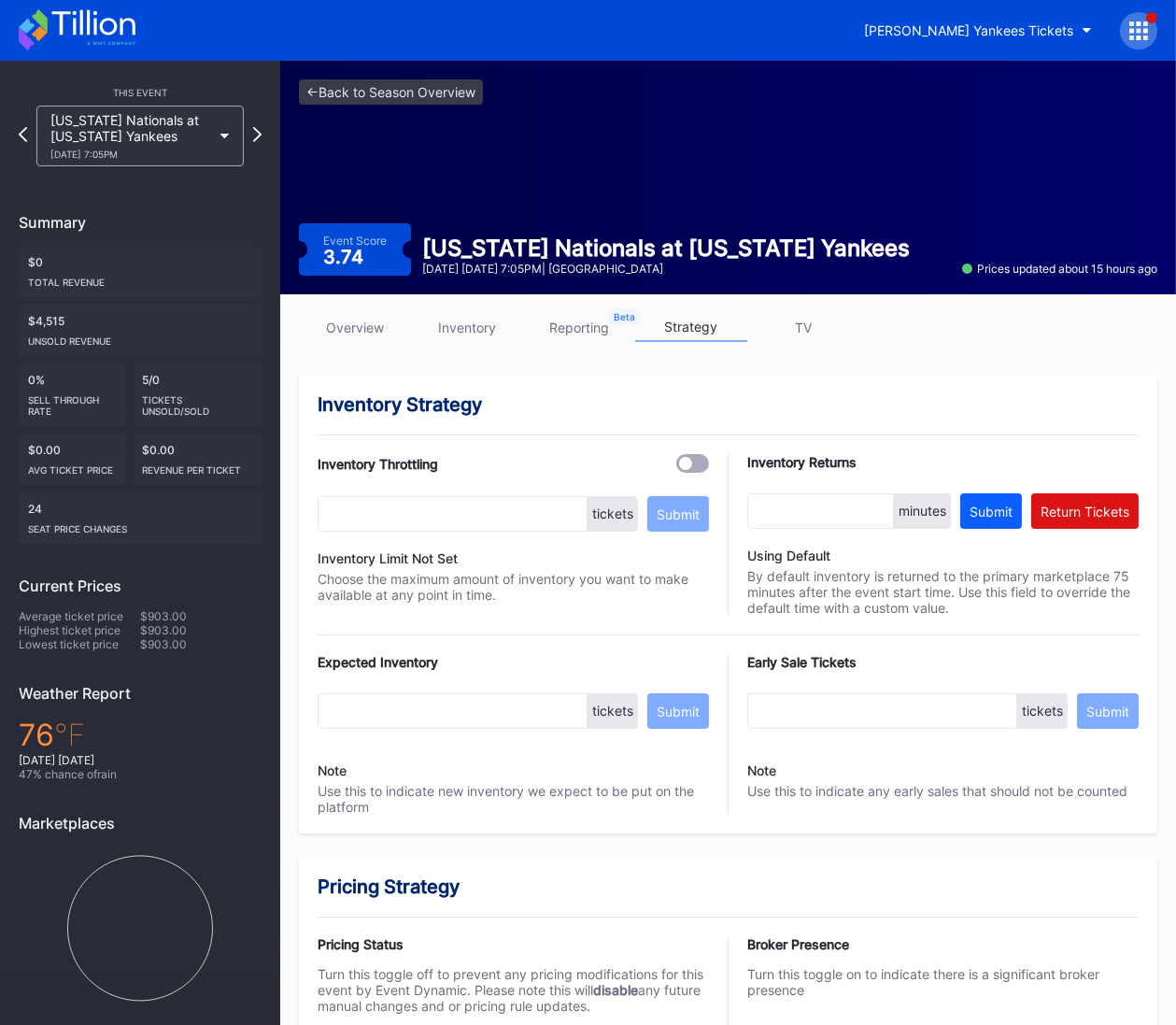
scroll to position [1121, 0]
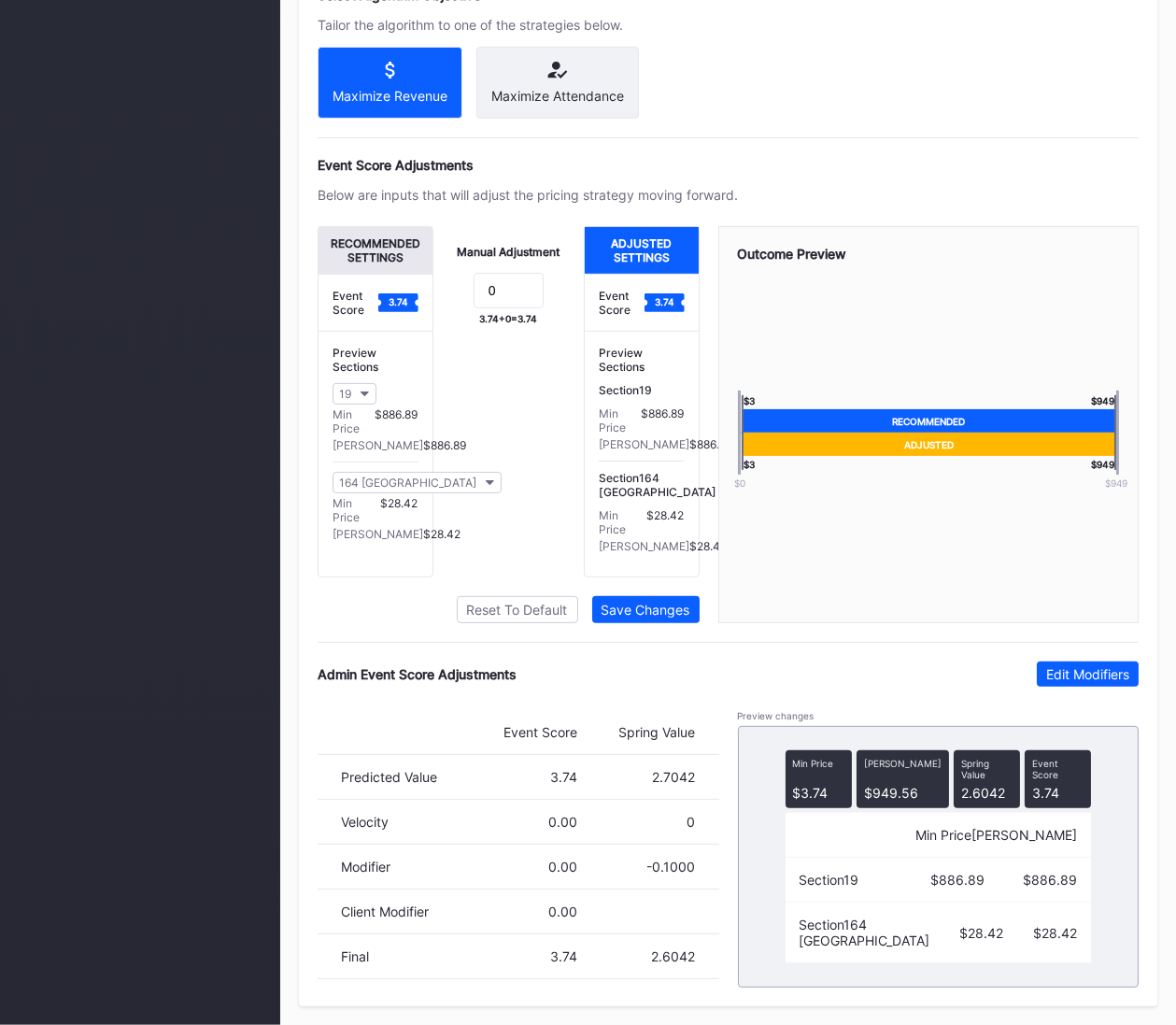
drag, startPoint x: 1060, startPoint y: 683, endPoint x: 725, endPoint y: 850, distance: 374.3
click at [1058, 682] on div "Edit Modifiers" at bounding box center [1089, 675] width 83 height 16
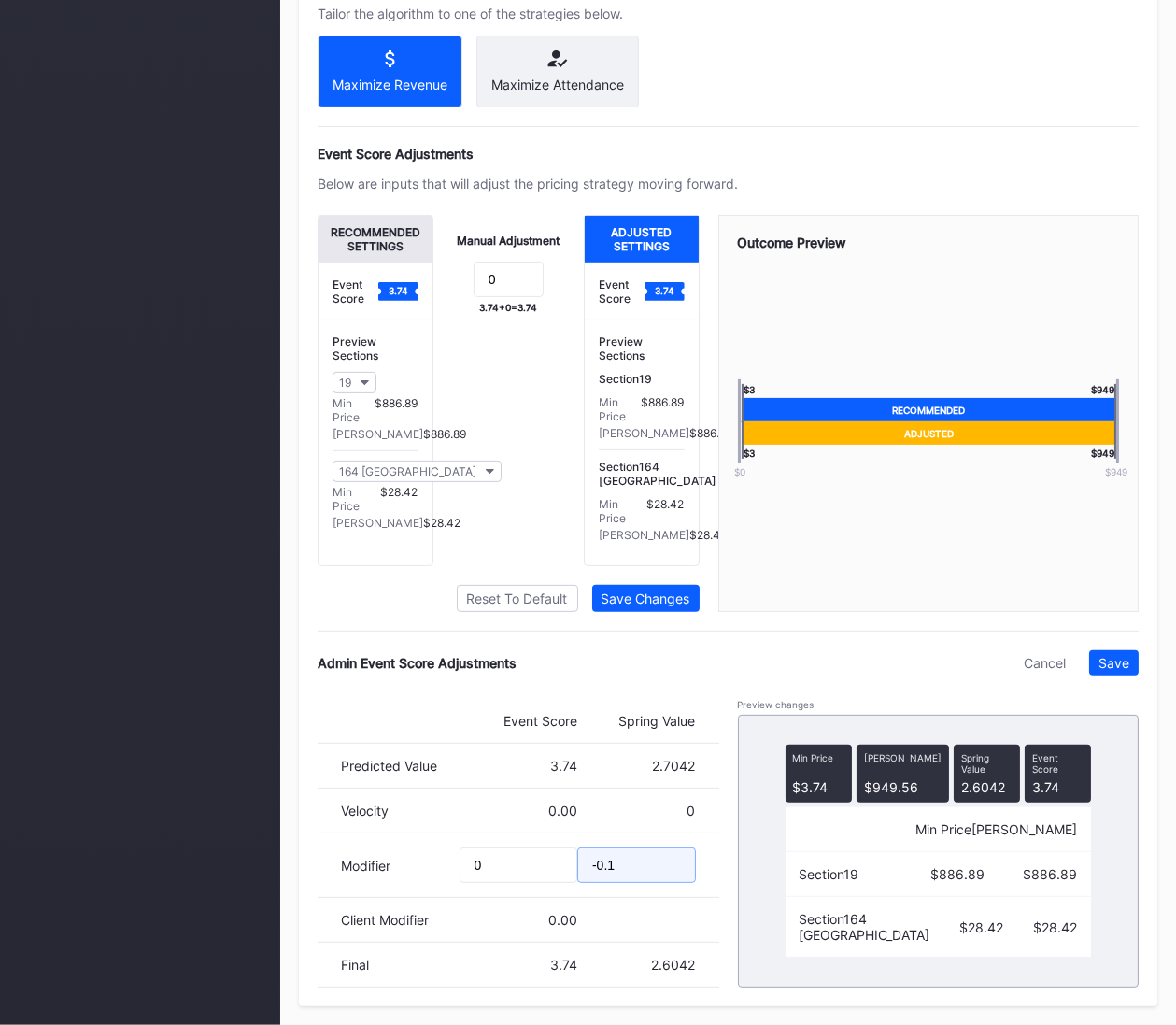
click at [612, 883] on input "-0.1" at bounding box center [637, 865] width 118 height 36
type input "-0.2"
click at [1099, 671] on div "Save" at bounding box center [1115, 663] width 31 height 16
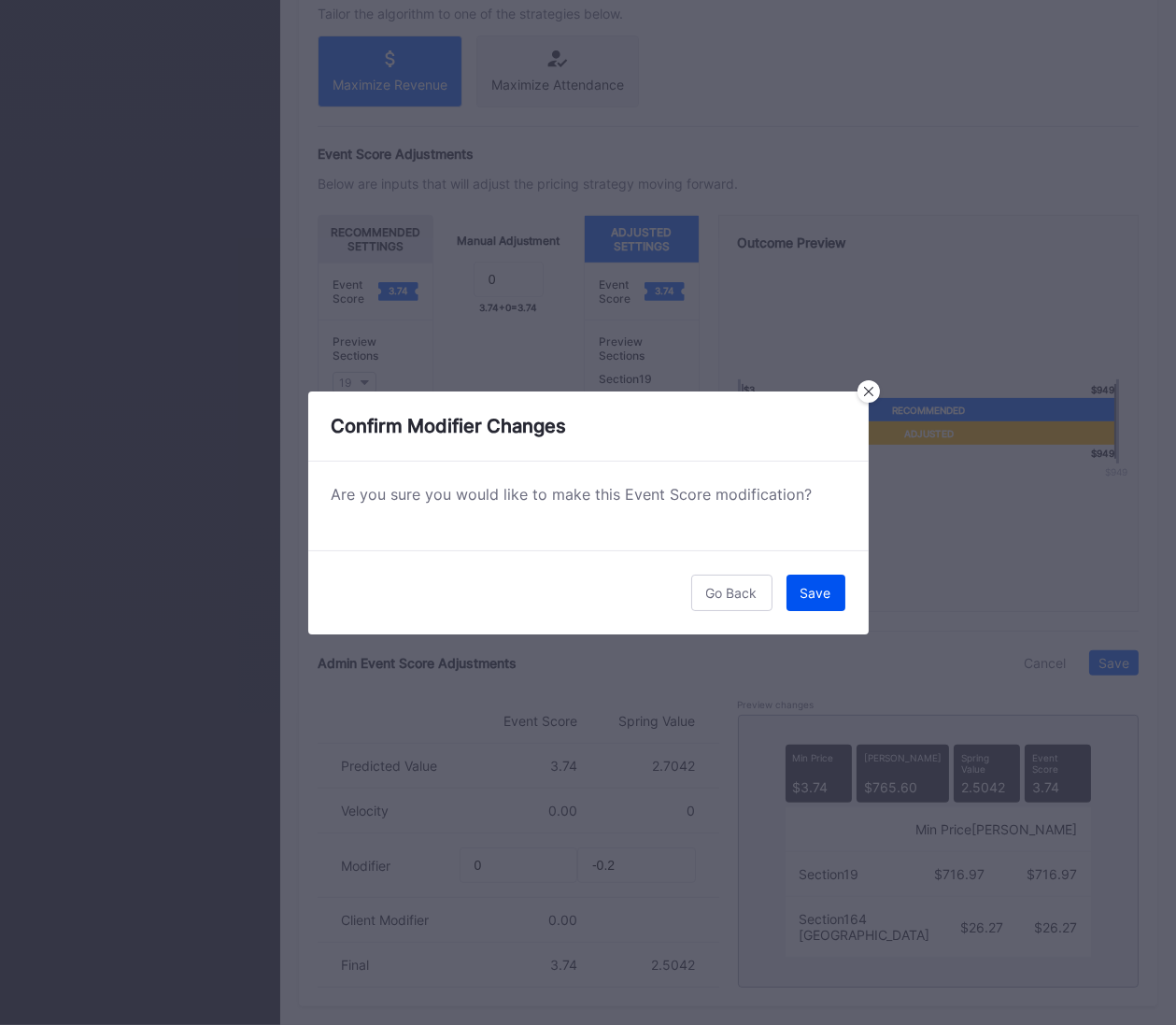
click at [800, 598] on button "Save" at bounding box center [816, 593] width 59 height 37
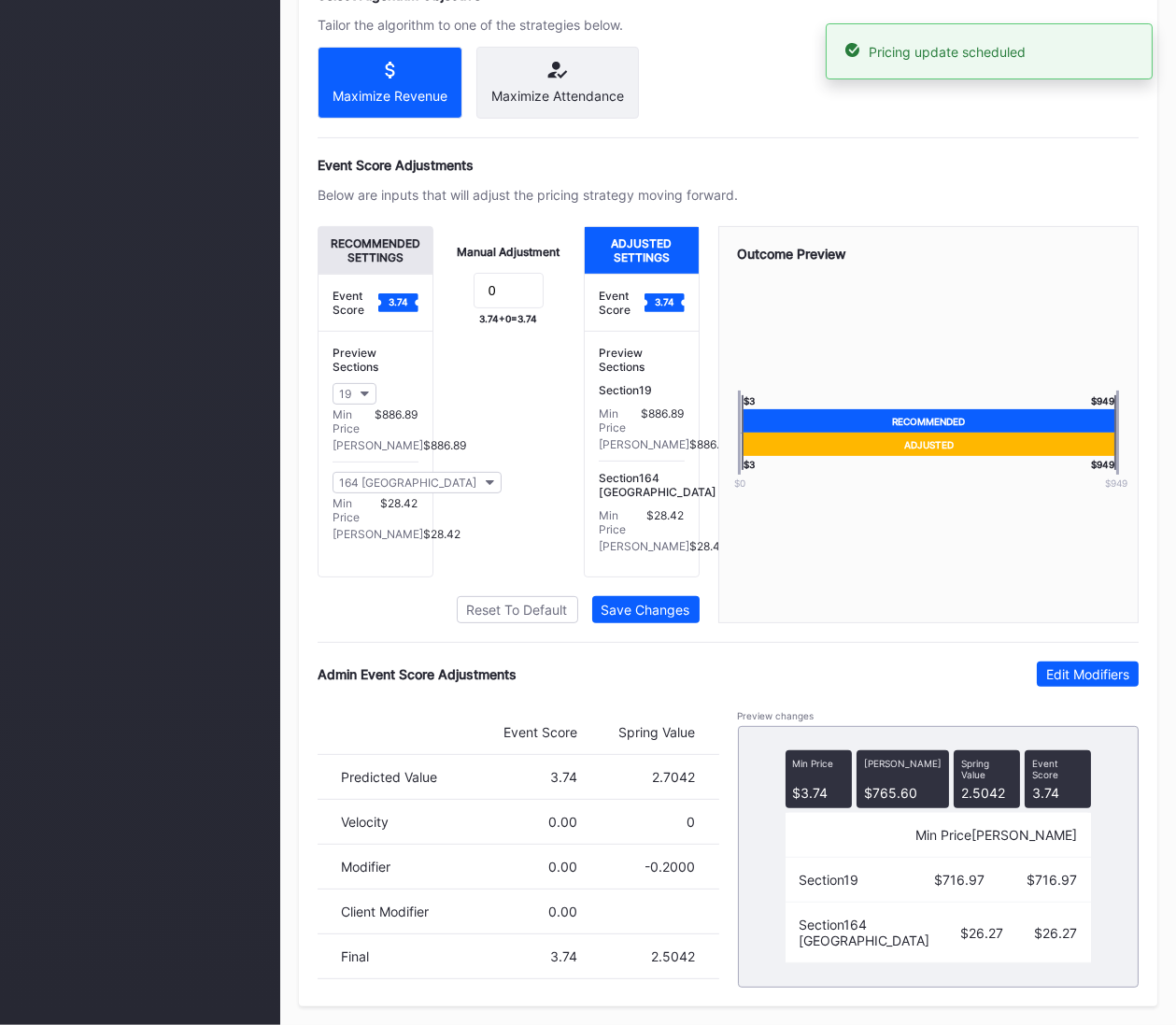
scroll to position [0, 0]
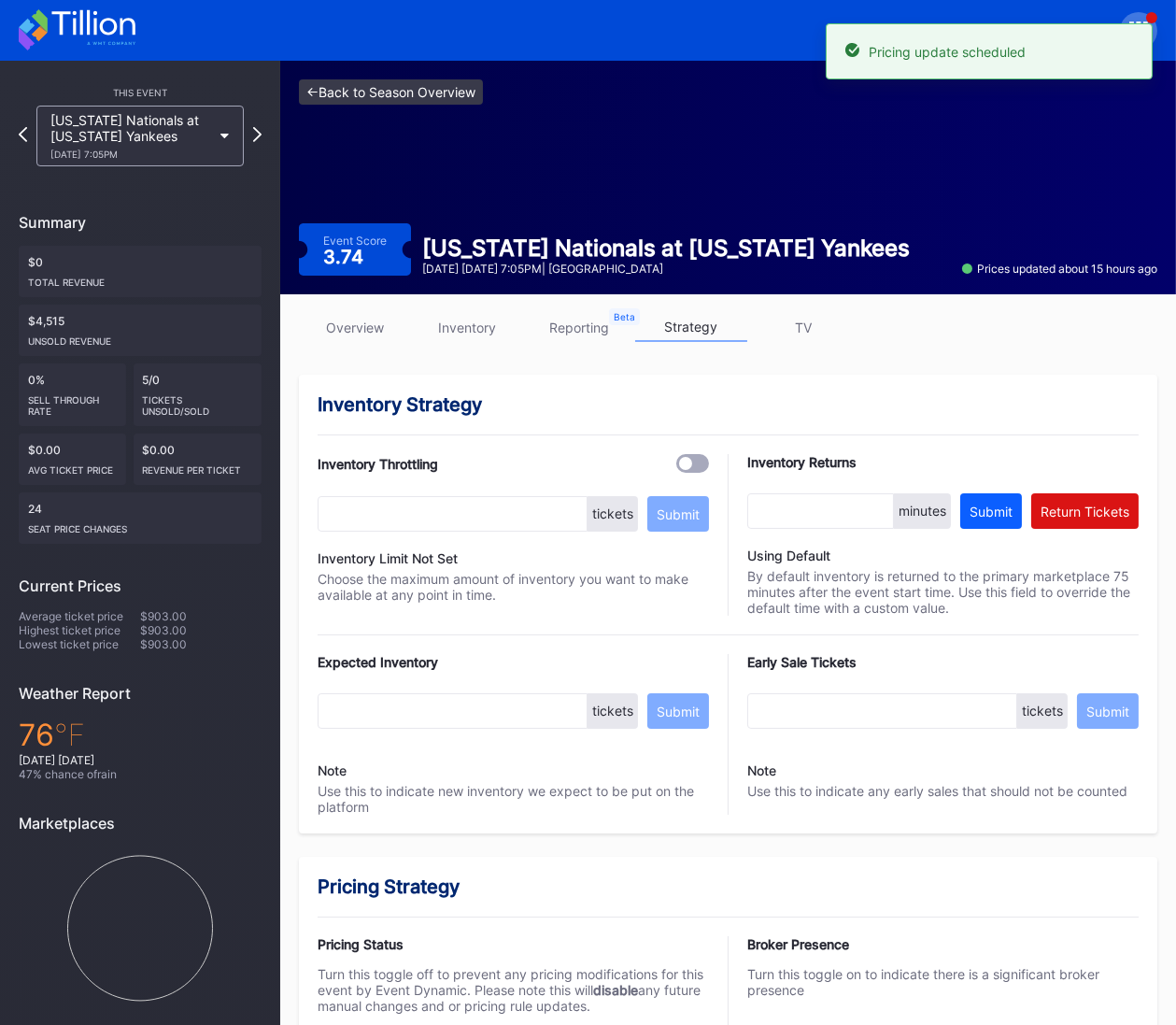
click at [381, 102] on link "<- Back to Season Overview" at bounding box center [391, 92] width 184 height 25
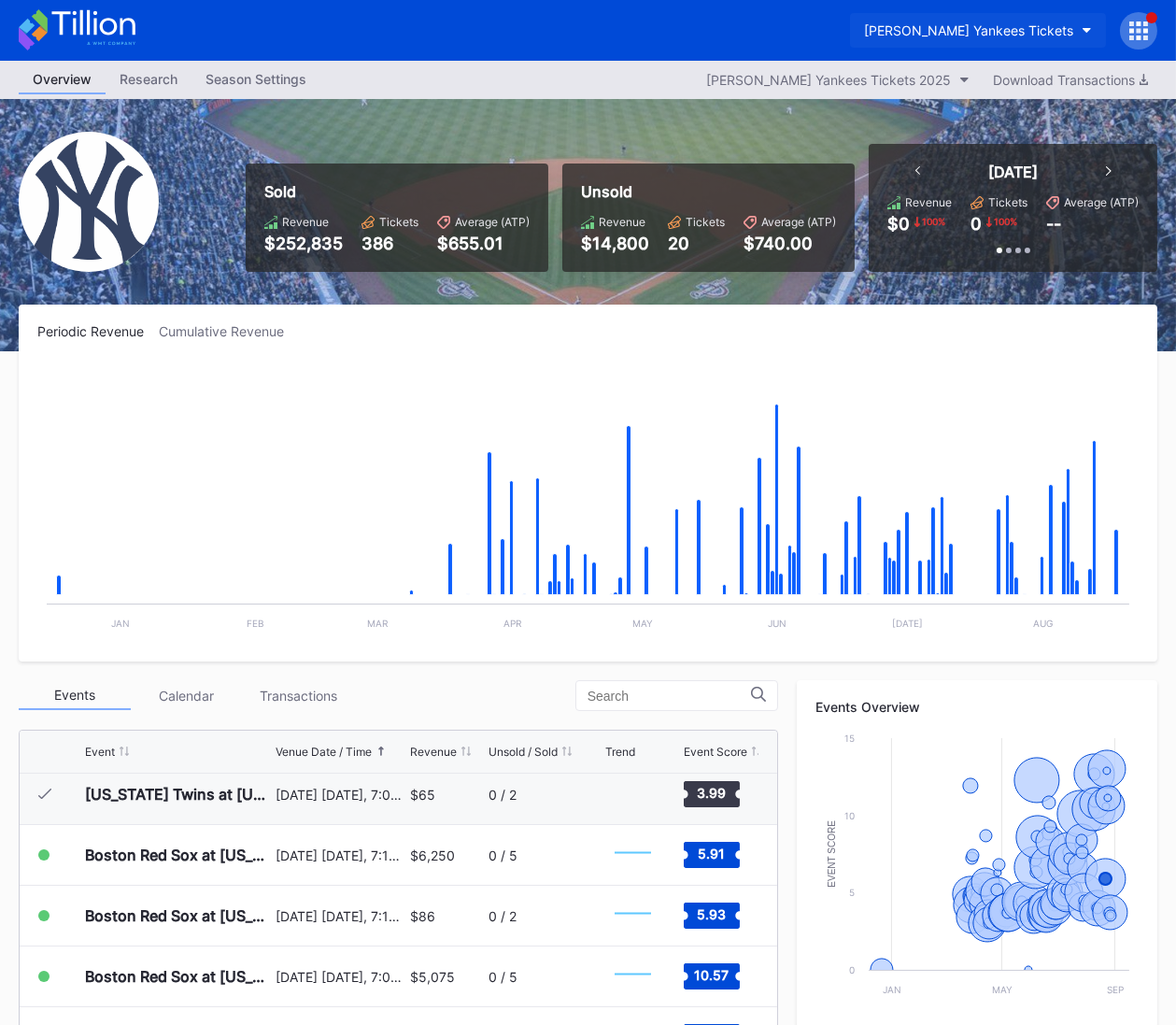
drag, startPoint x: 965, startPoint y: 11, endPoint x: 966, endPoint y: 19, distance: 8.1
click at [965, 12] on div "[PERSON_NAME] Yankees Tickets" at bounding box center [588, 30] width 1176 height 61
click at [966, 22] on div "[PERSON_NAME] Yankees Tickets" at bounding box center [969, 30] width 210 height 16
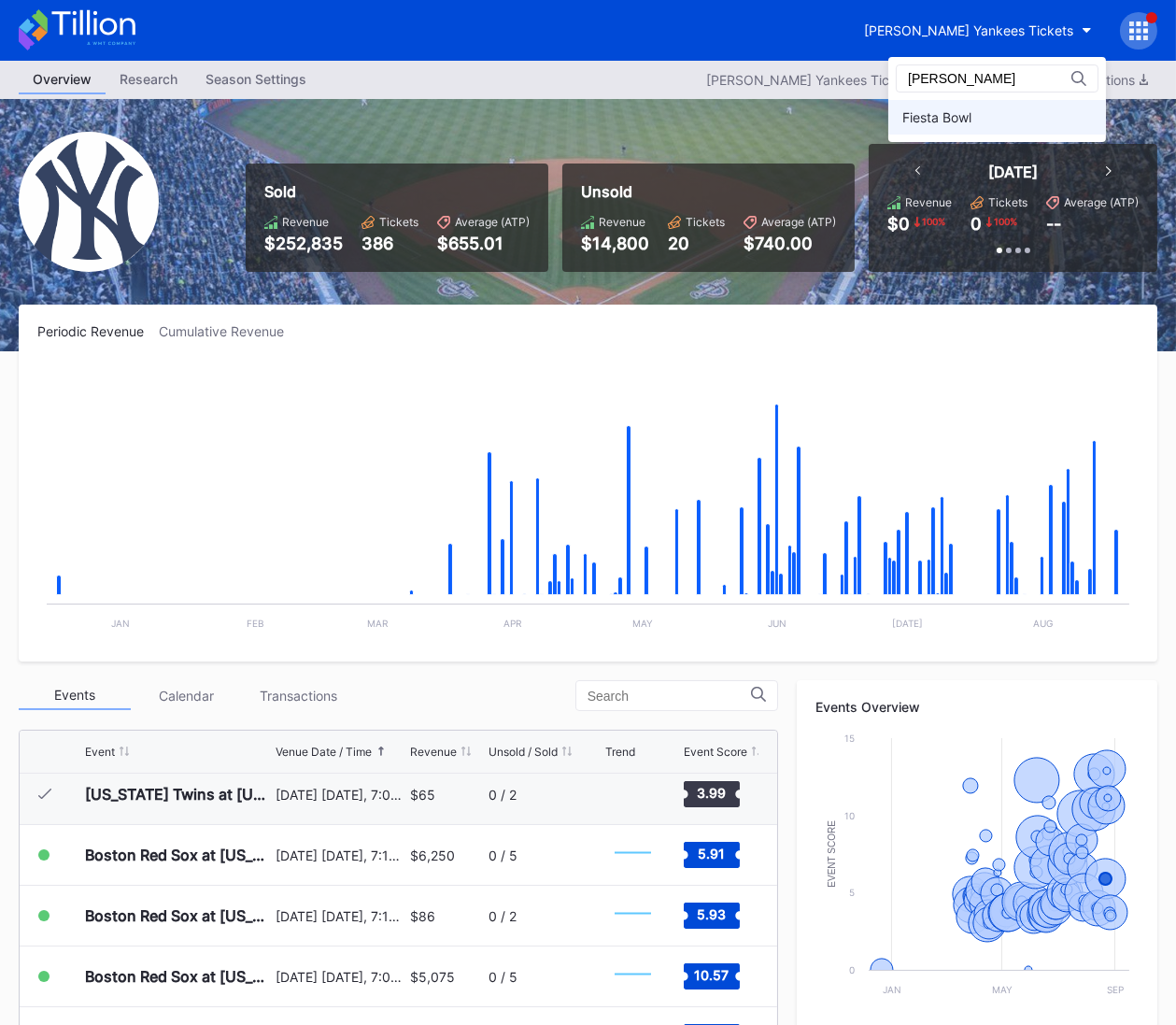
type input "fiest"
drag, startPoint x: 958, startPoint y: 115, endPoint x: 939, endPoint y: 129, distance: 23.6
click at [958, 115] on div "Fiesta Bowl" at bounding box center [936, 117] width 69 height 16
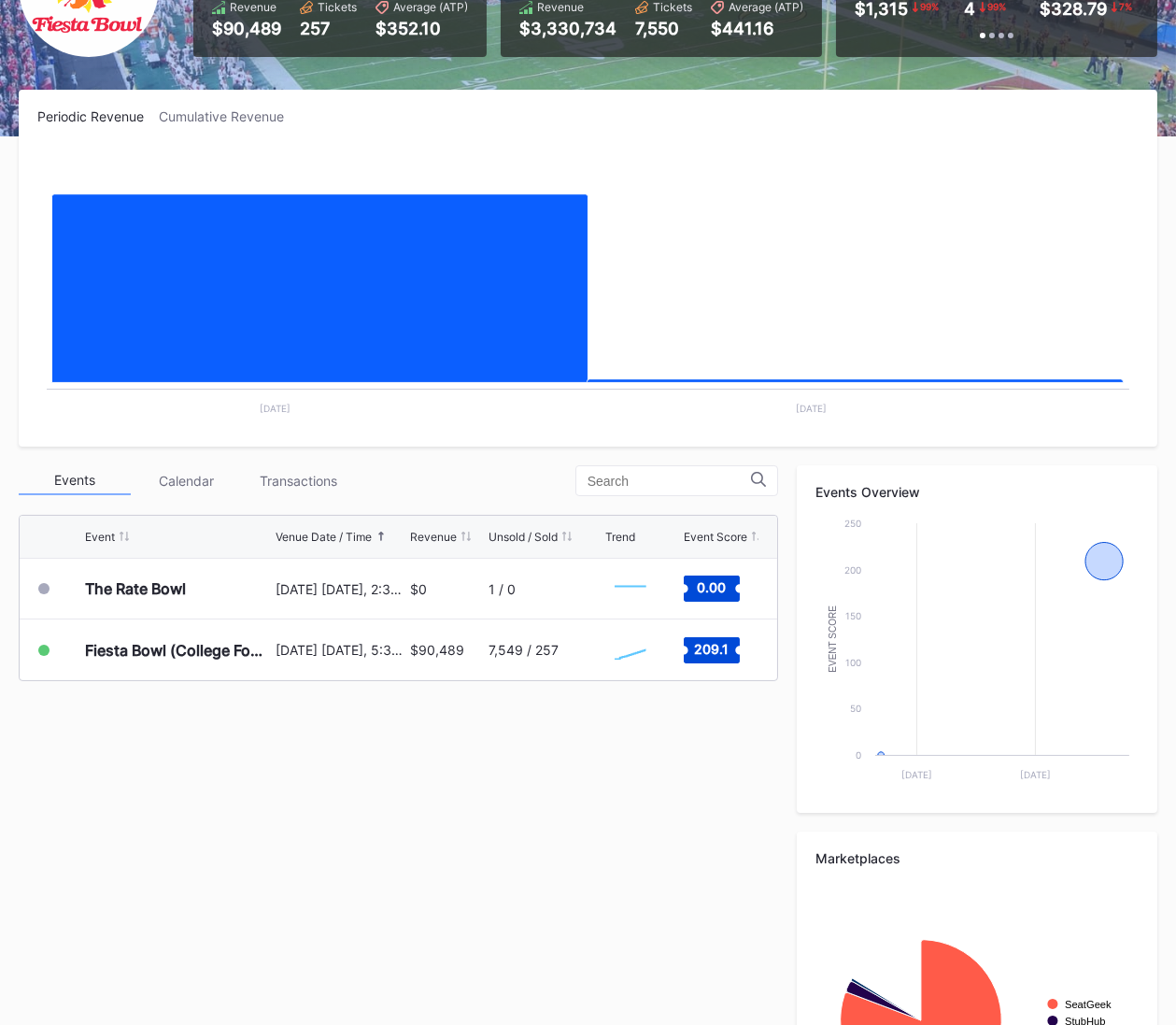
scroll to position [258, 0]
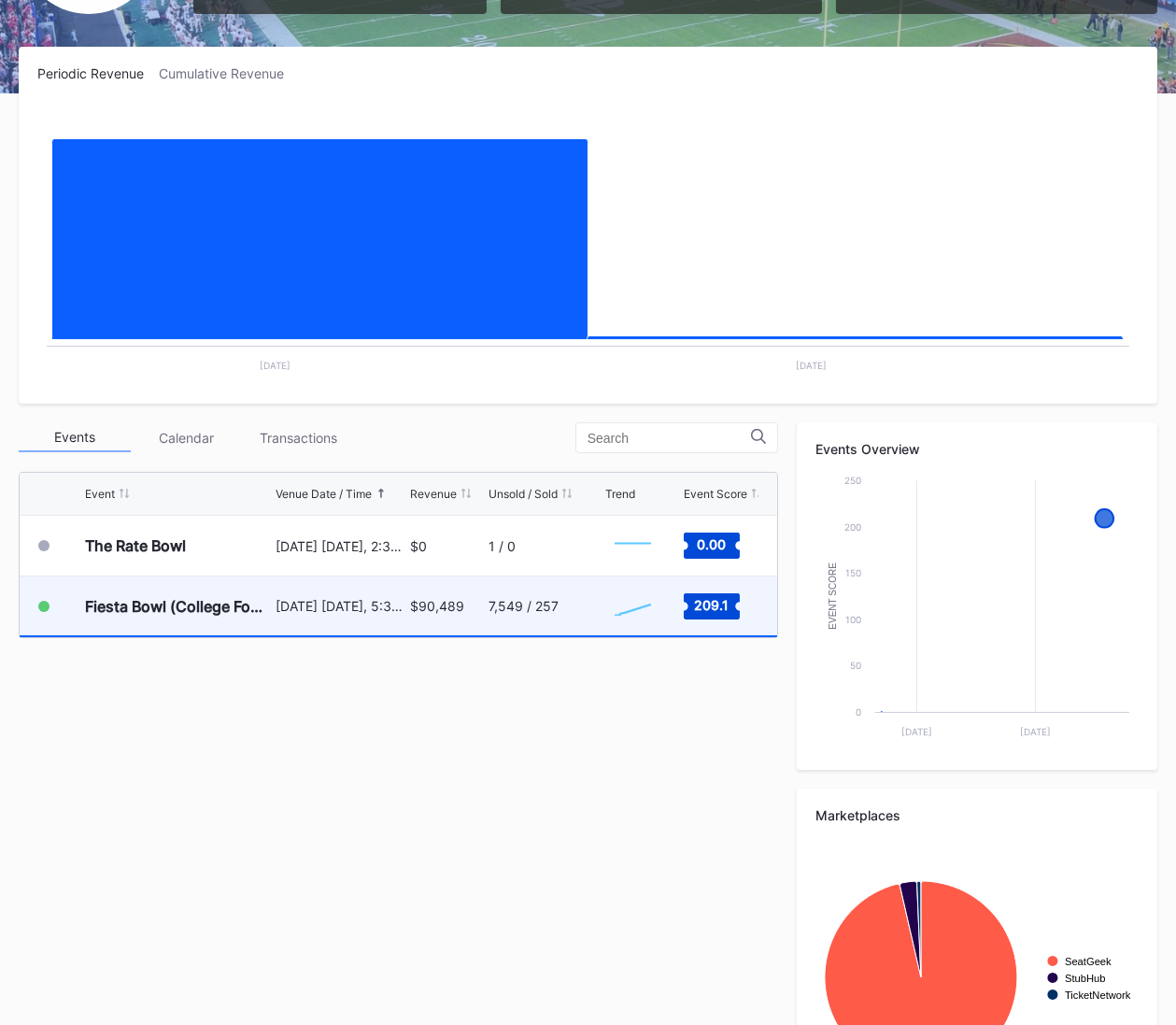
click at [434, 630] on div "$90,489" at bounding box center [447, 606] width 75 height 59
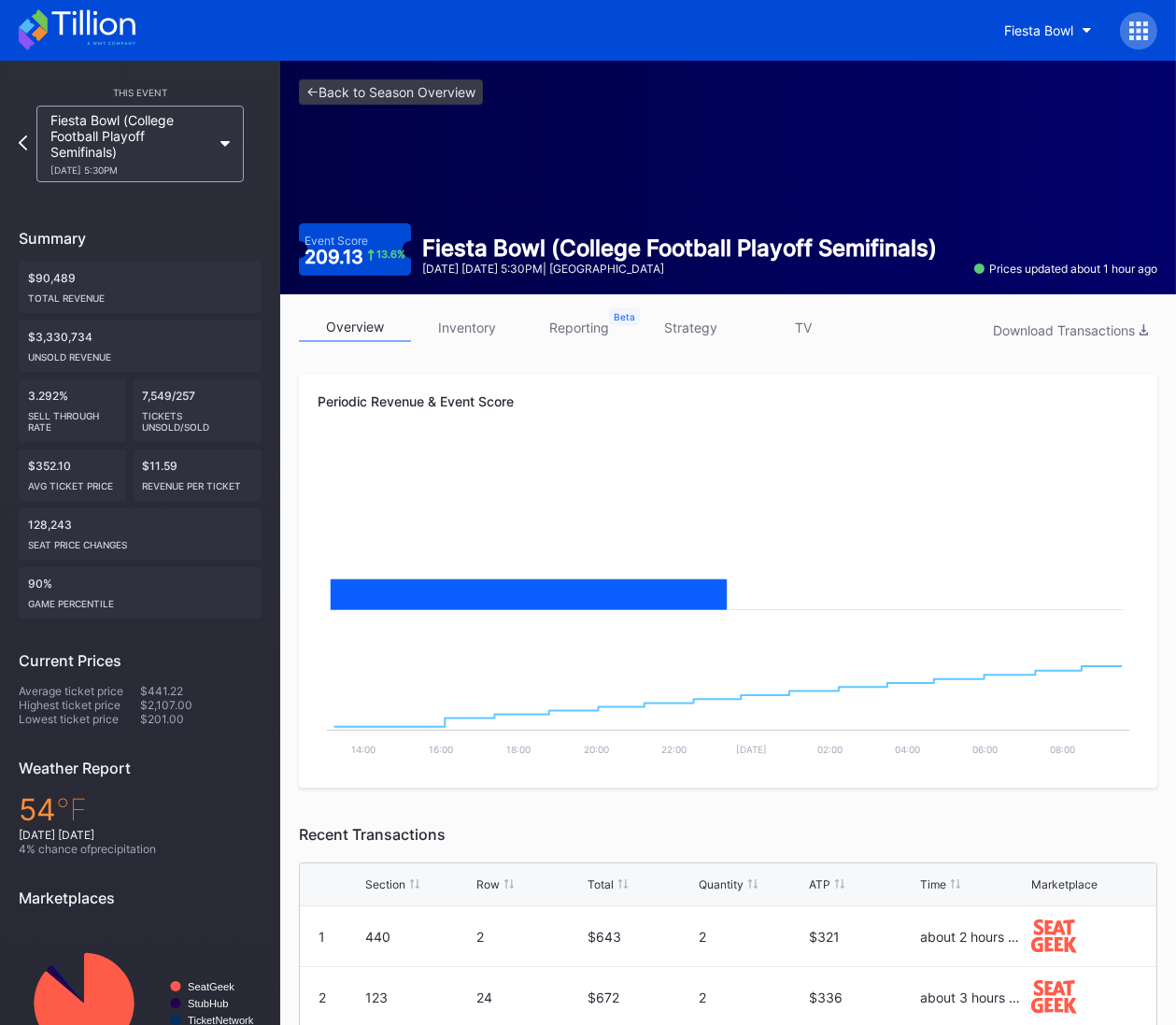
click at [711, 328] on link "strategy" at bounding box center [692, 328] width 113 height 29
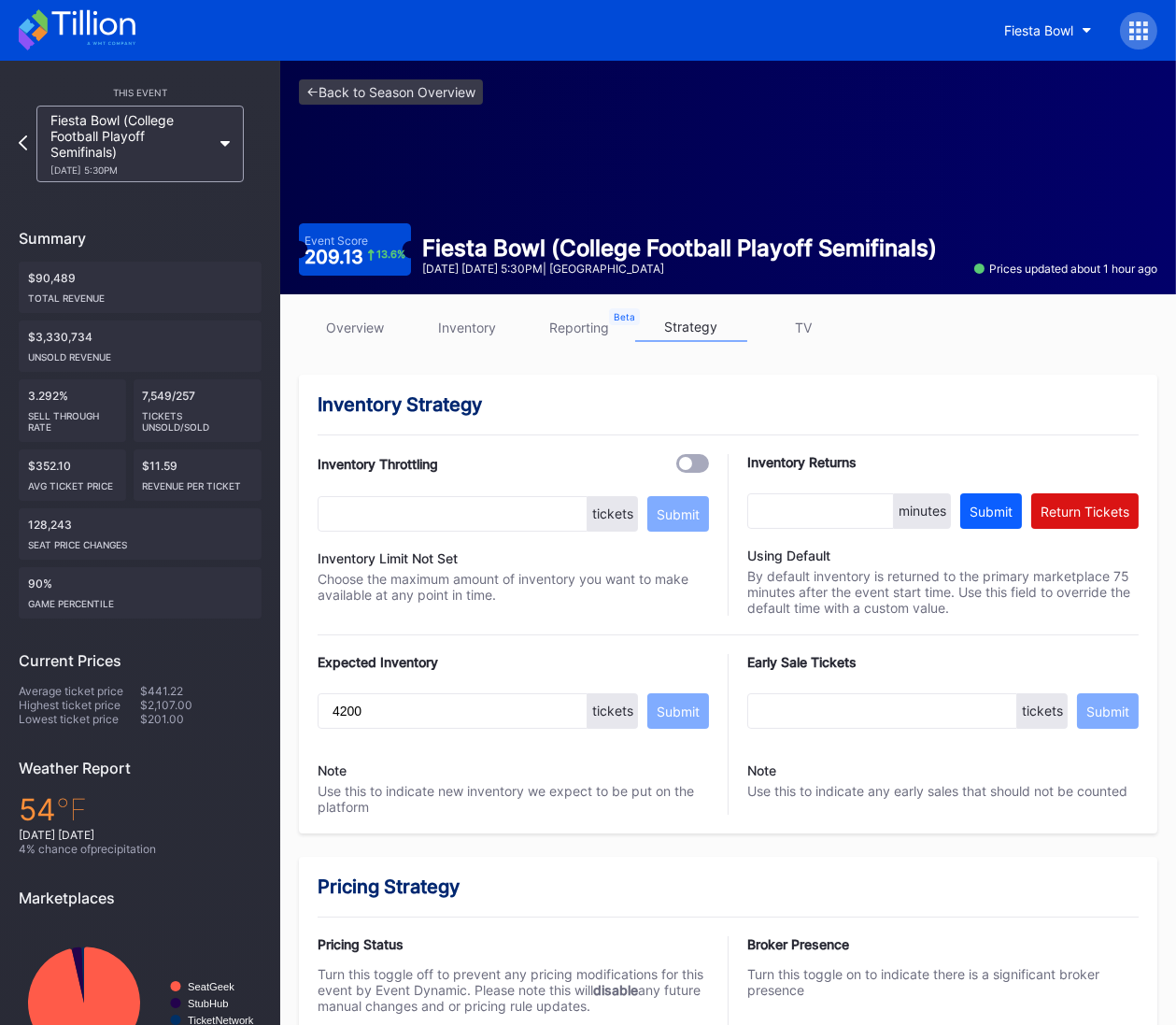
click at [367, 335] on link "overview" at bounding box center [355, 328] width 113 height 29
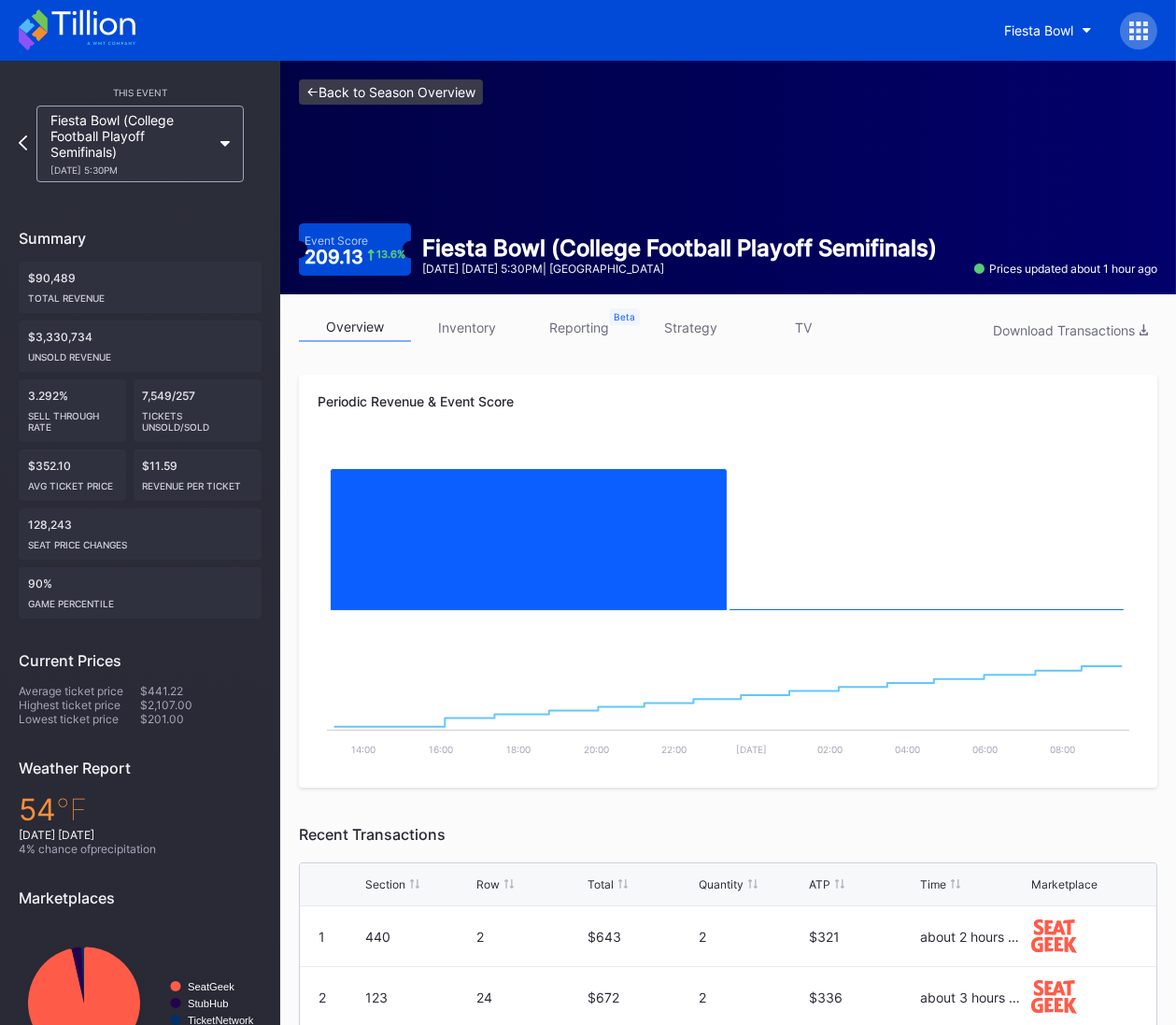
click at [448, 96] on link "<- Back to Season Overview" at bounding box center [391, 92] width 184 height 25
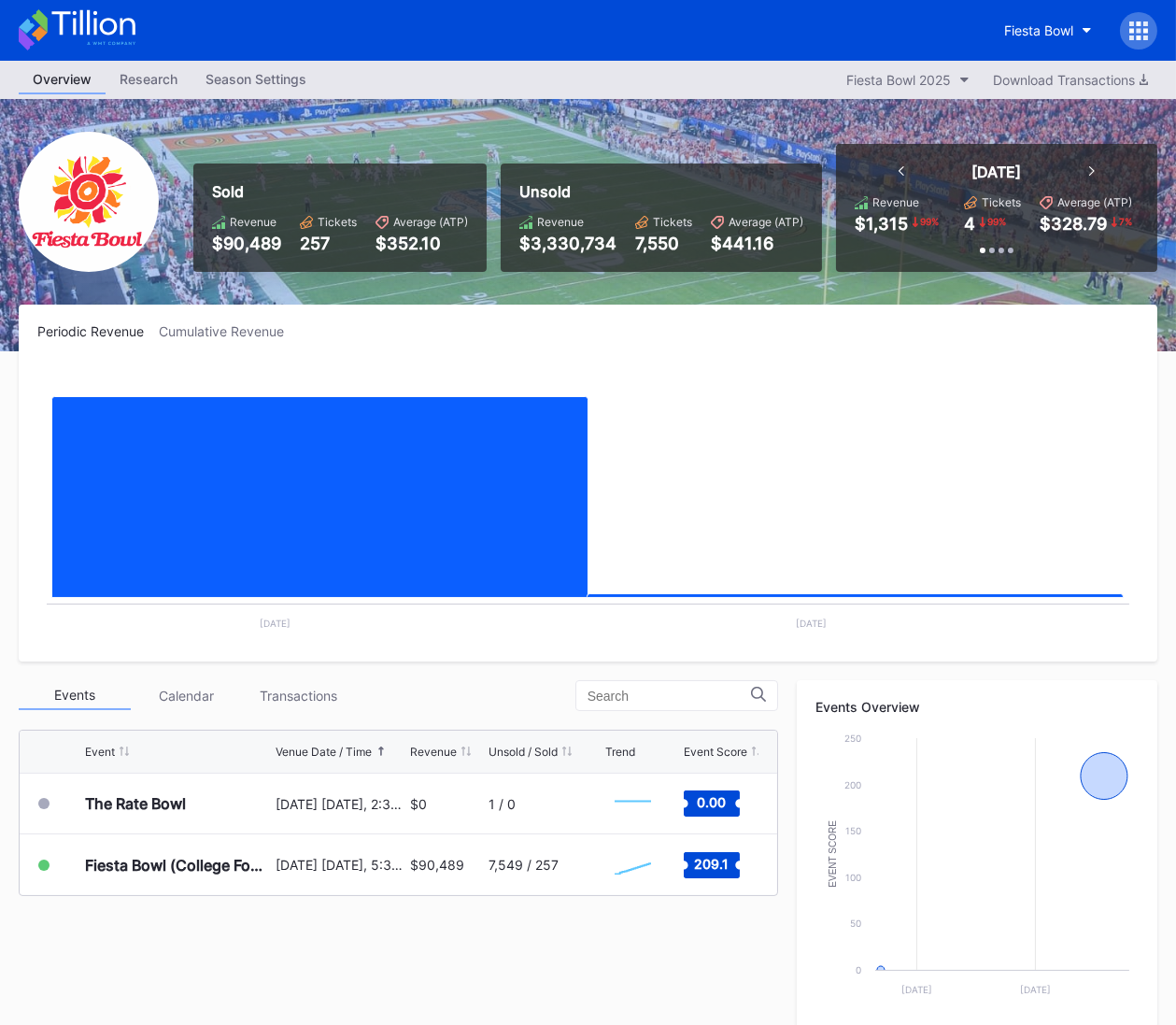
click at [125, 26] on icon at bounding box center [77, 30] width 116 height 41
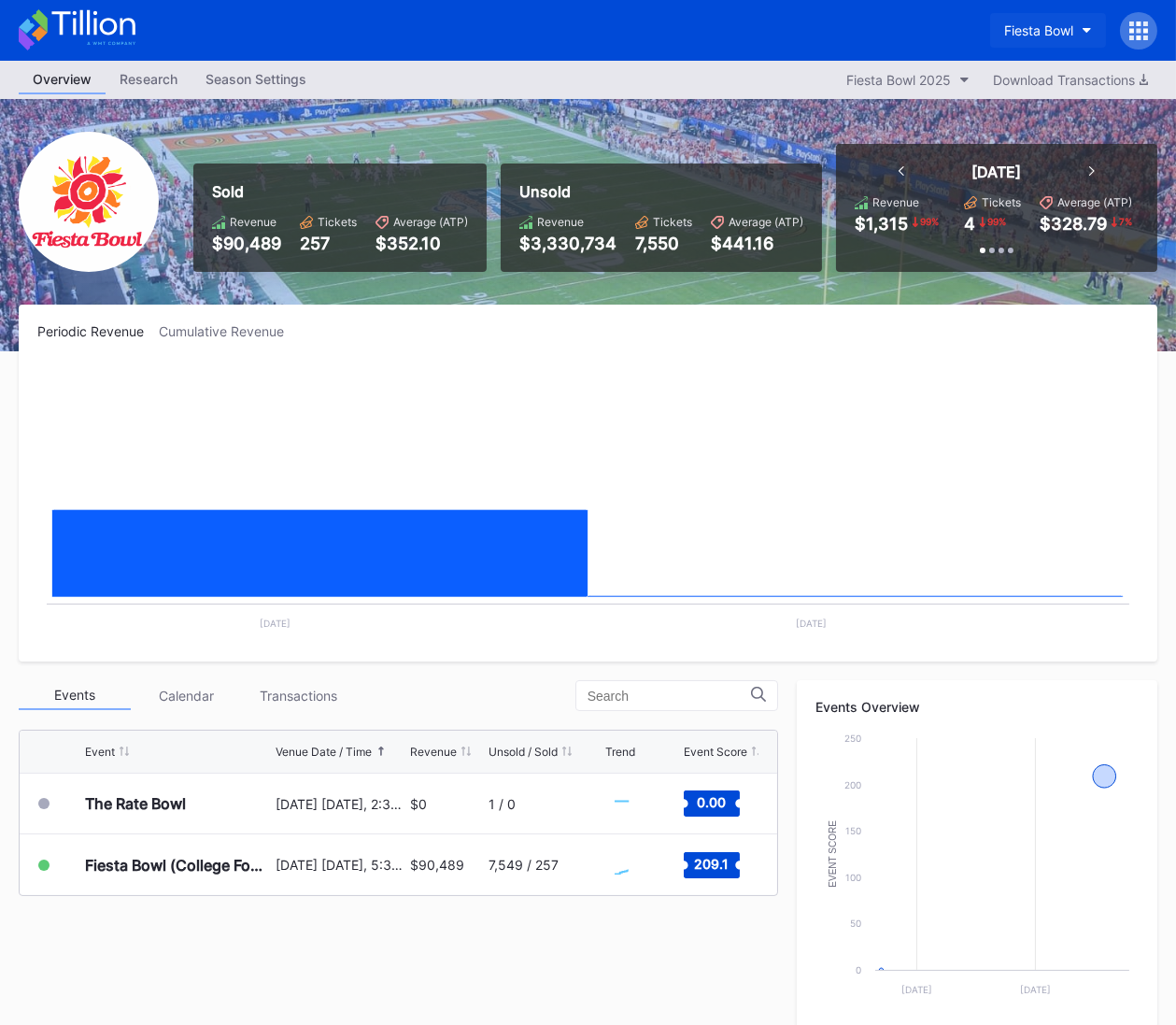
click at [1014, 25] on div "Fiesta Bowl" at bounding box center [1038, 30] width 69 height 16
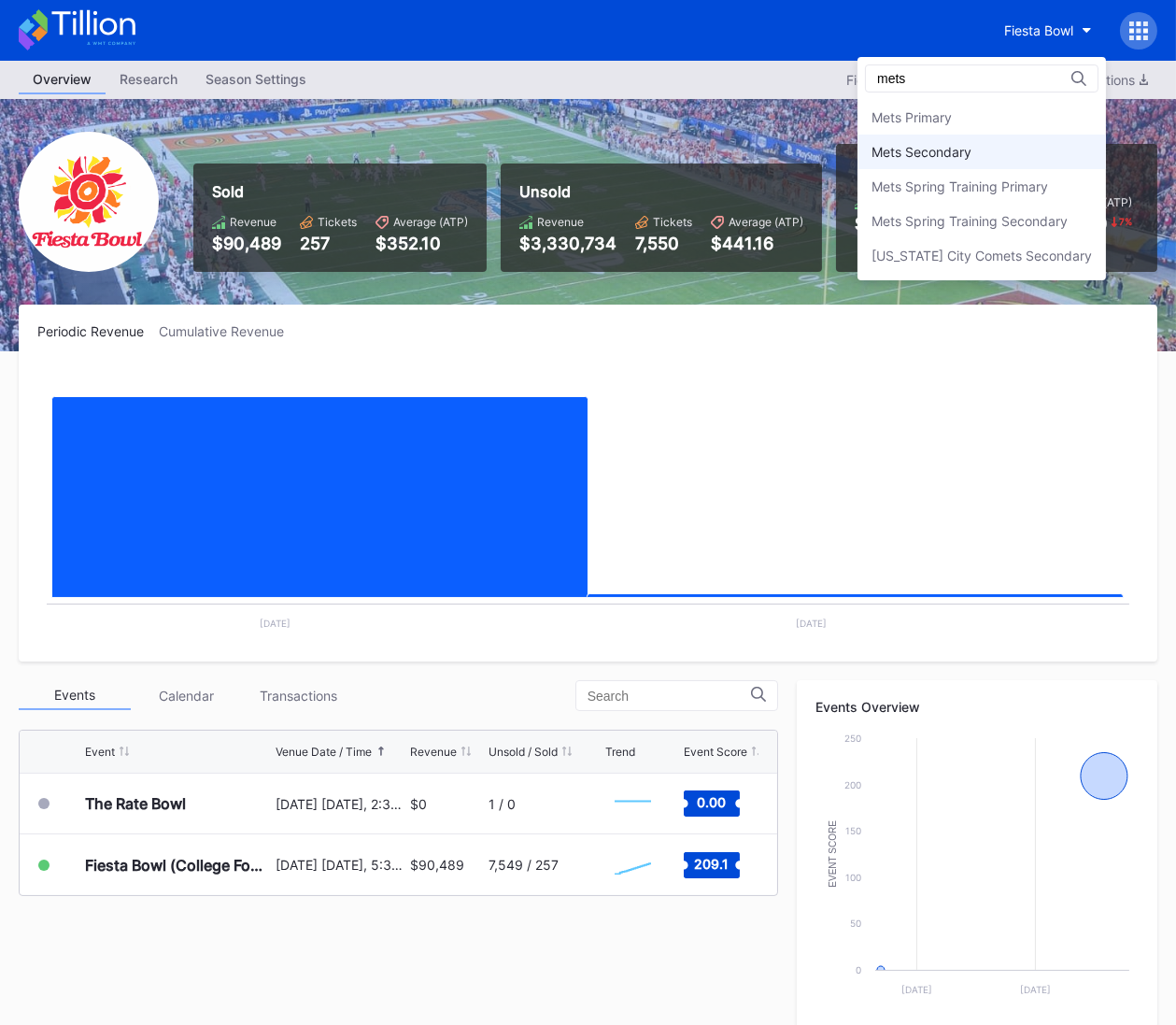
scroll to position [10, 0]
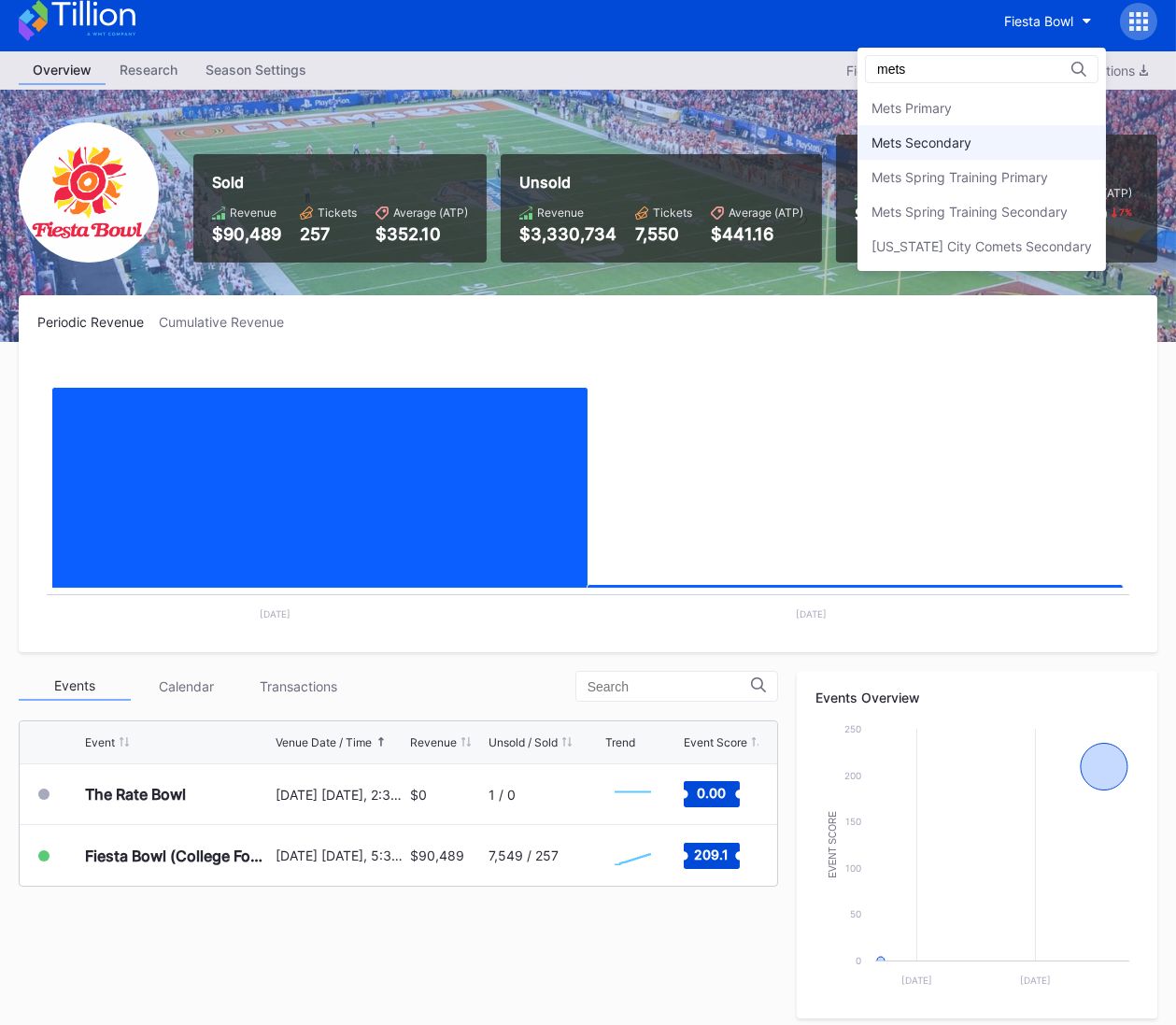
type input "mets"
click at [1030, 143] on div "Mets Secondary" at bounding box center [982, 143] width 248 height 35
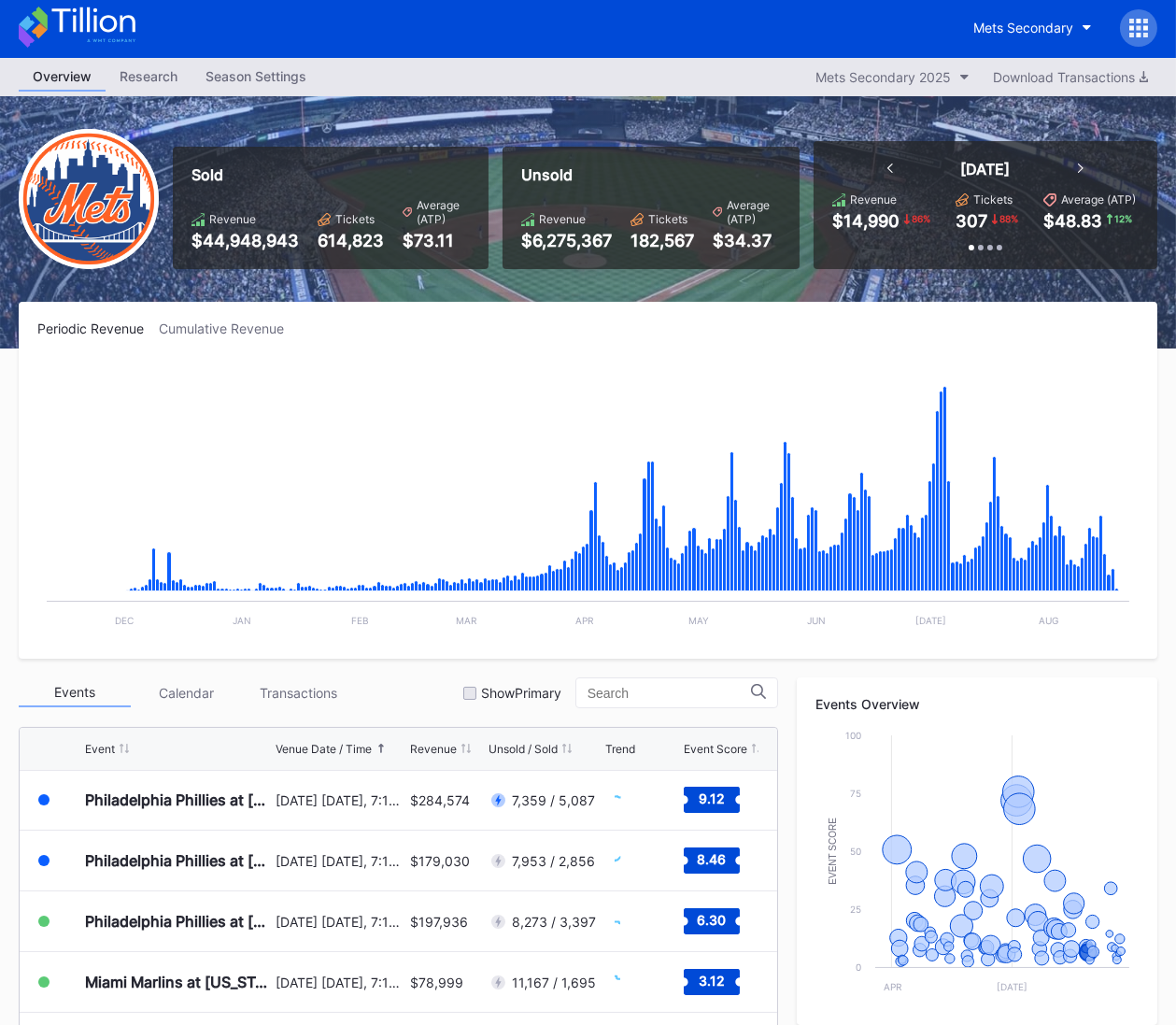
scroll to position [3888, 0]
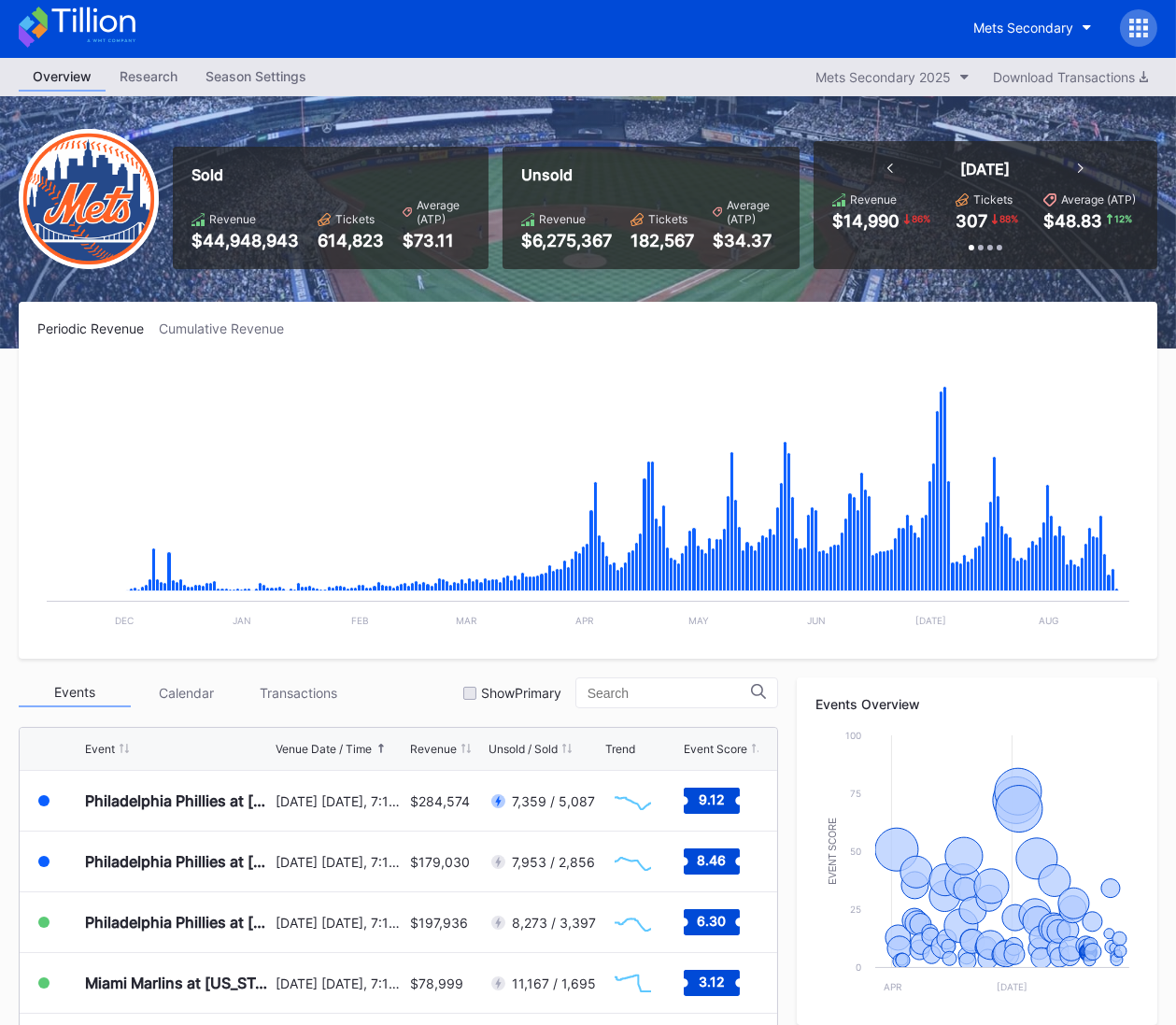
click at [127, 32] on icon at bounding box center [77, 27] width 116 height 41
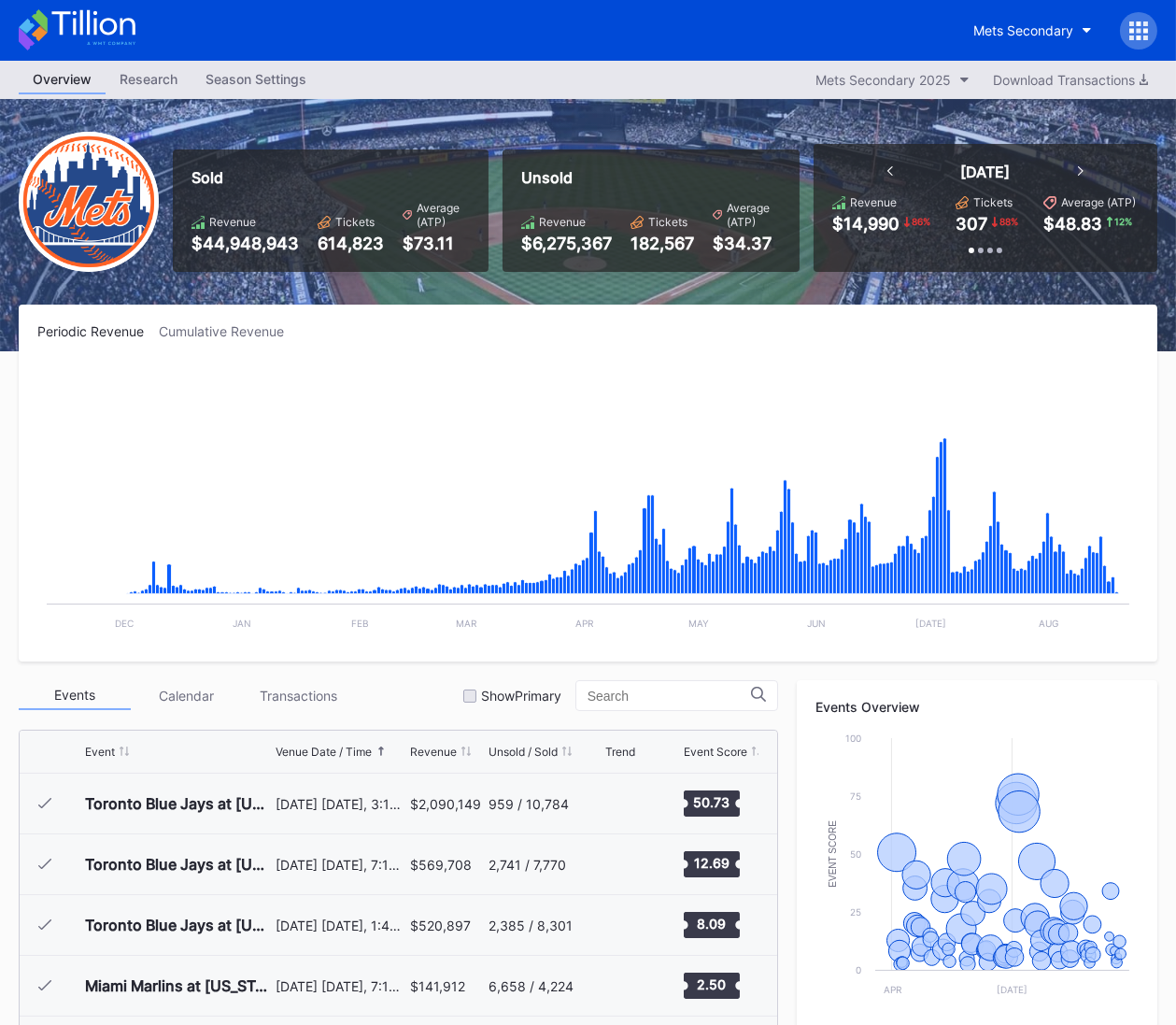
scroll to position [3888, 0]
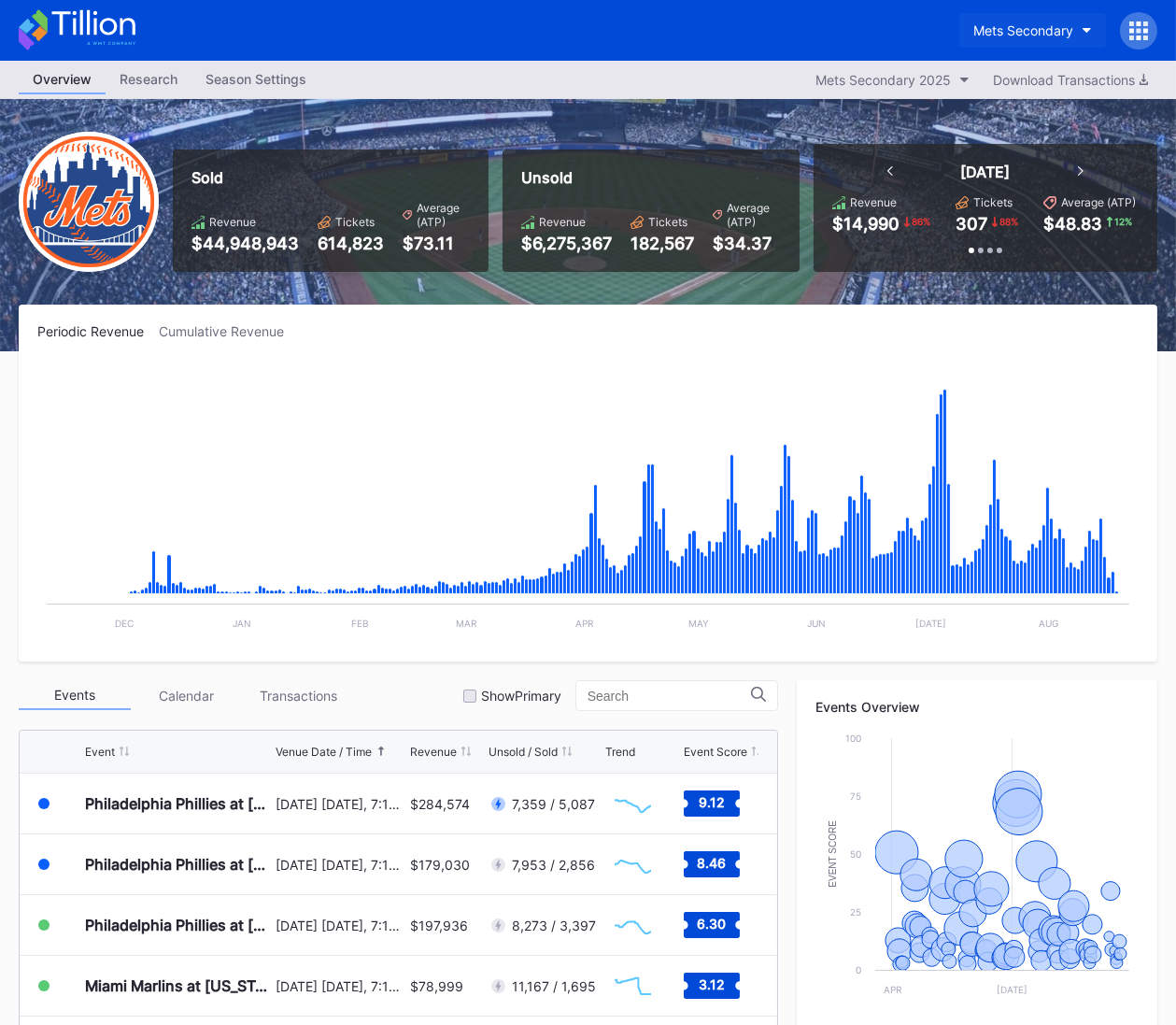
click at [1001, 29] on div "Mets Secondary" at bounding box center [1023, 30] width 100 height 16
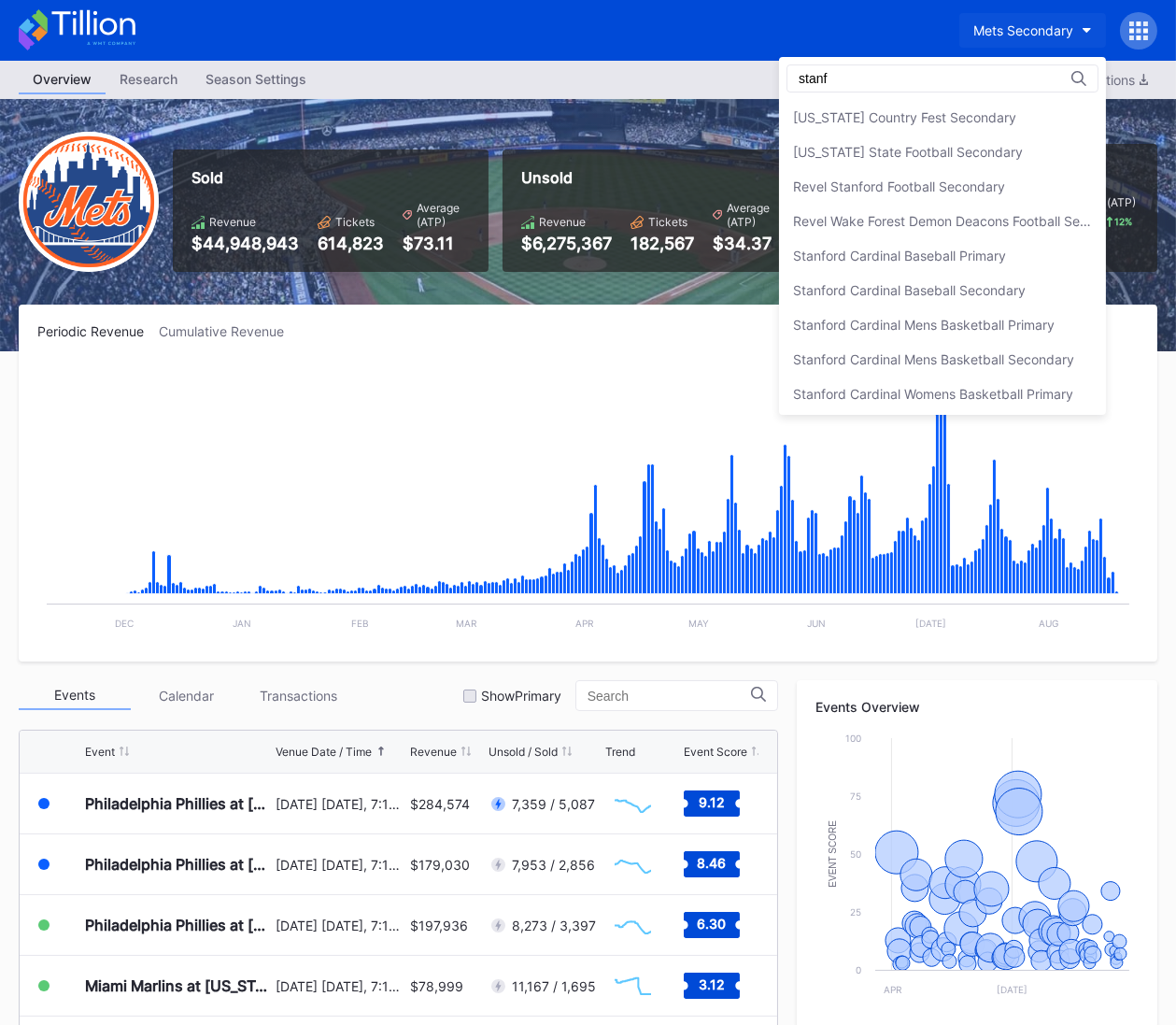
scroll to position [105, 0]
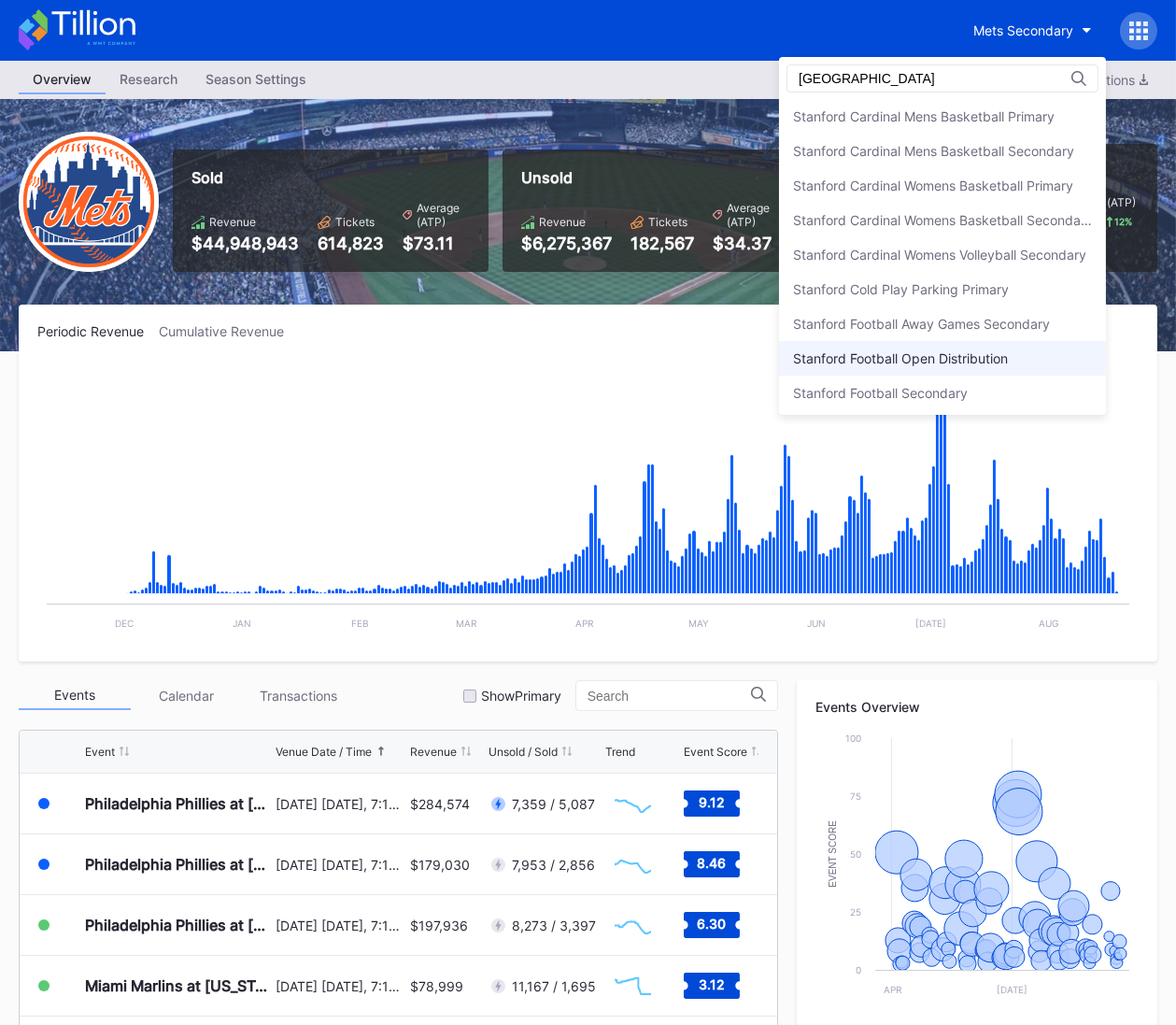
type input "[GEOGRAPHIC_DATA]"
click at [1053, 344] on div "Stanford Football Open Distribution" at bounding box center [942, 359] width 327 height 35
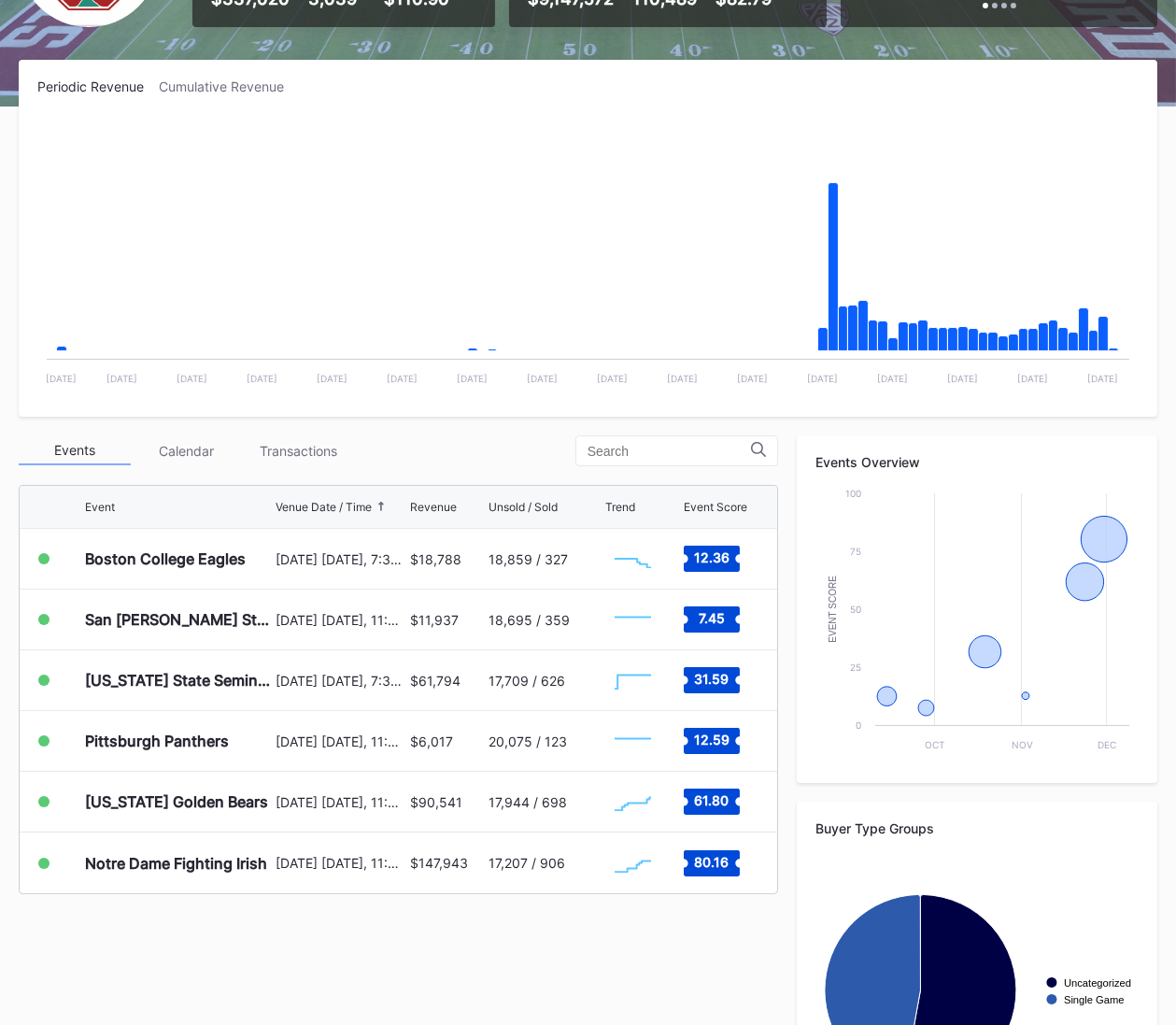
scroll to position [386, 0]
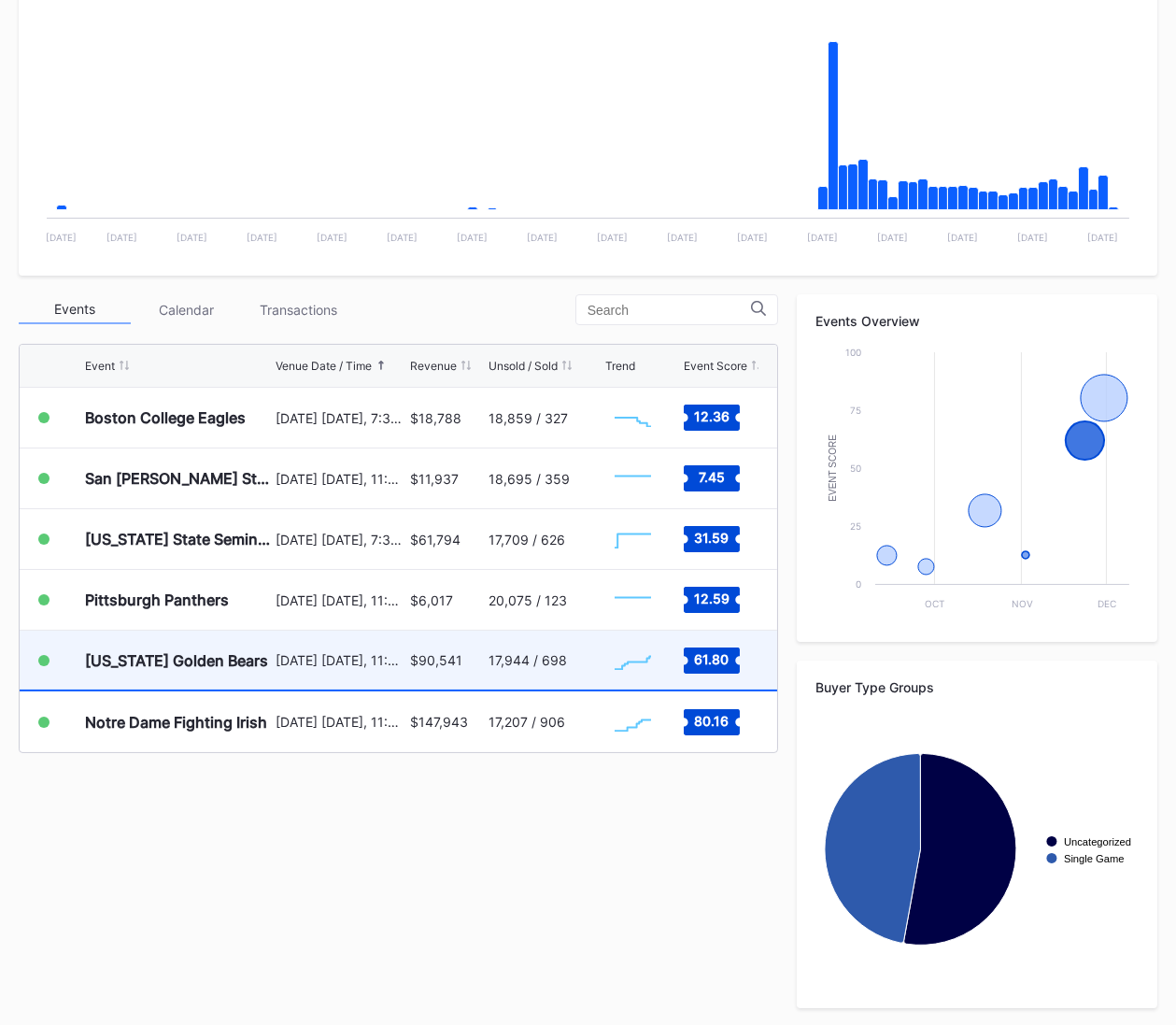
click at [472, 652] on div "$90,541" at bounding box center [447, 660] width 75 height 59
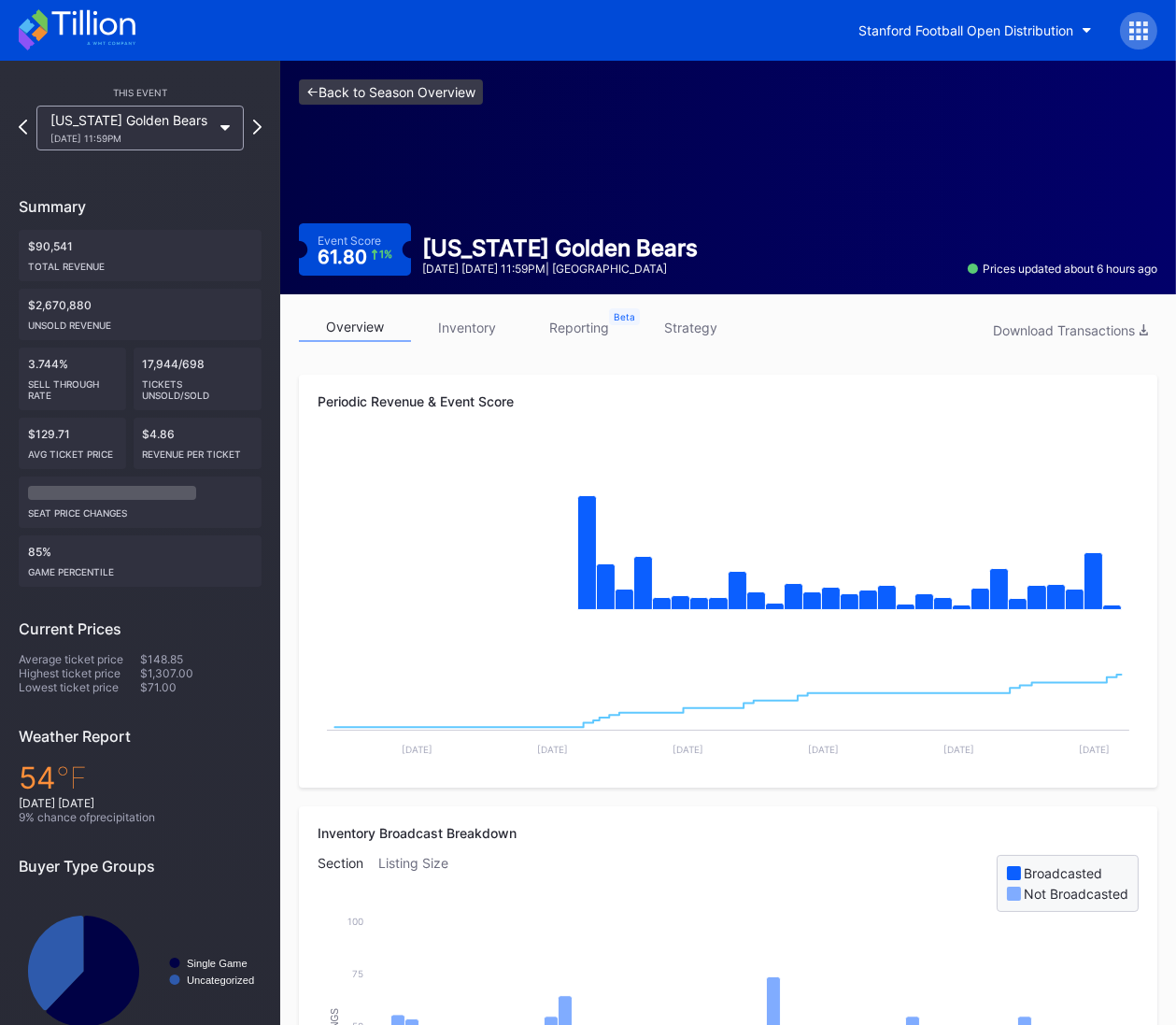
click at [433, 82] on link "<- Back to Season Overview" at bounding box center [391, 92] width 184 height 25
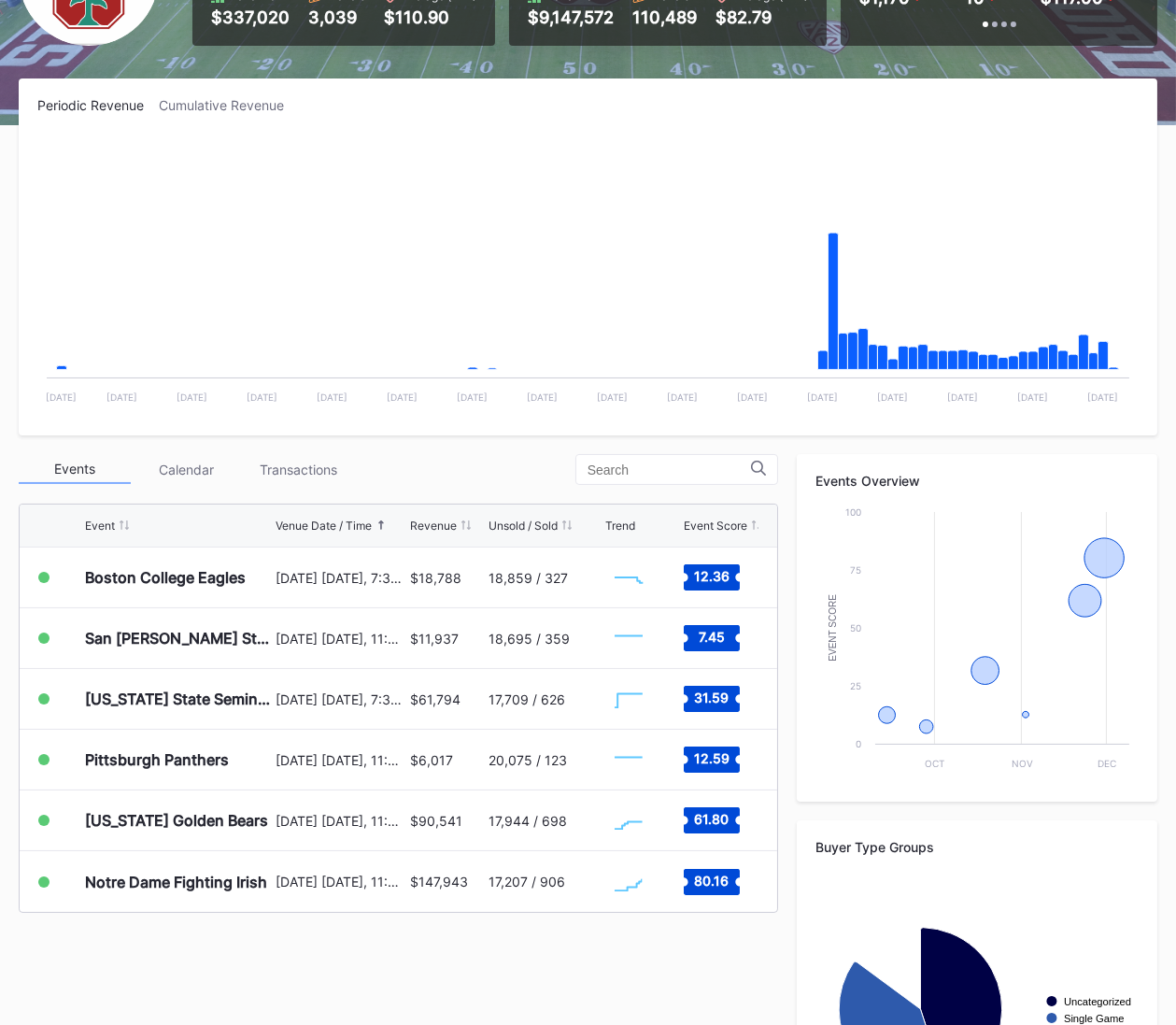
scroll to position [386, 0]
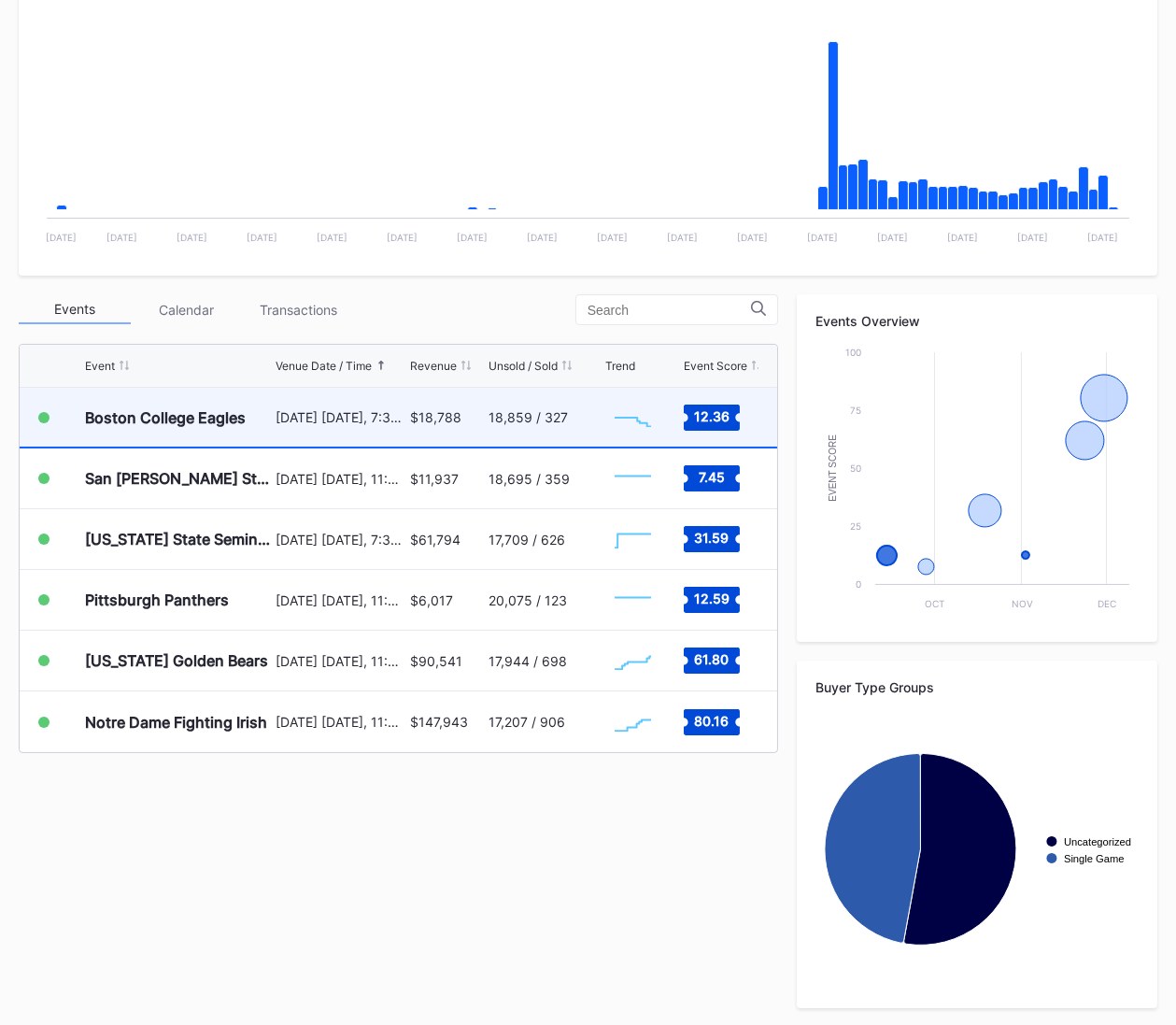
click at [476, 416] on div "$18,788" at bounding box center [447, 417] width 75 height 59
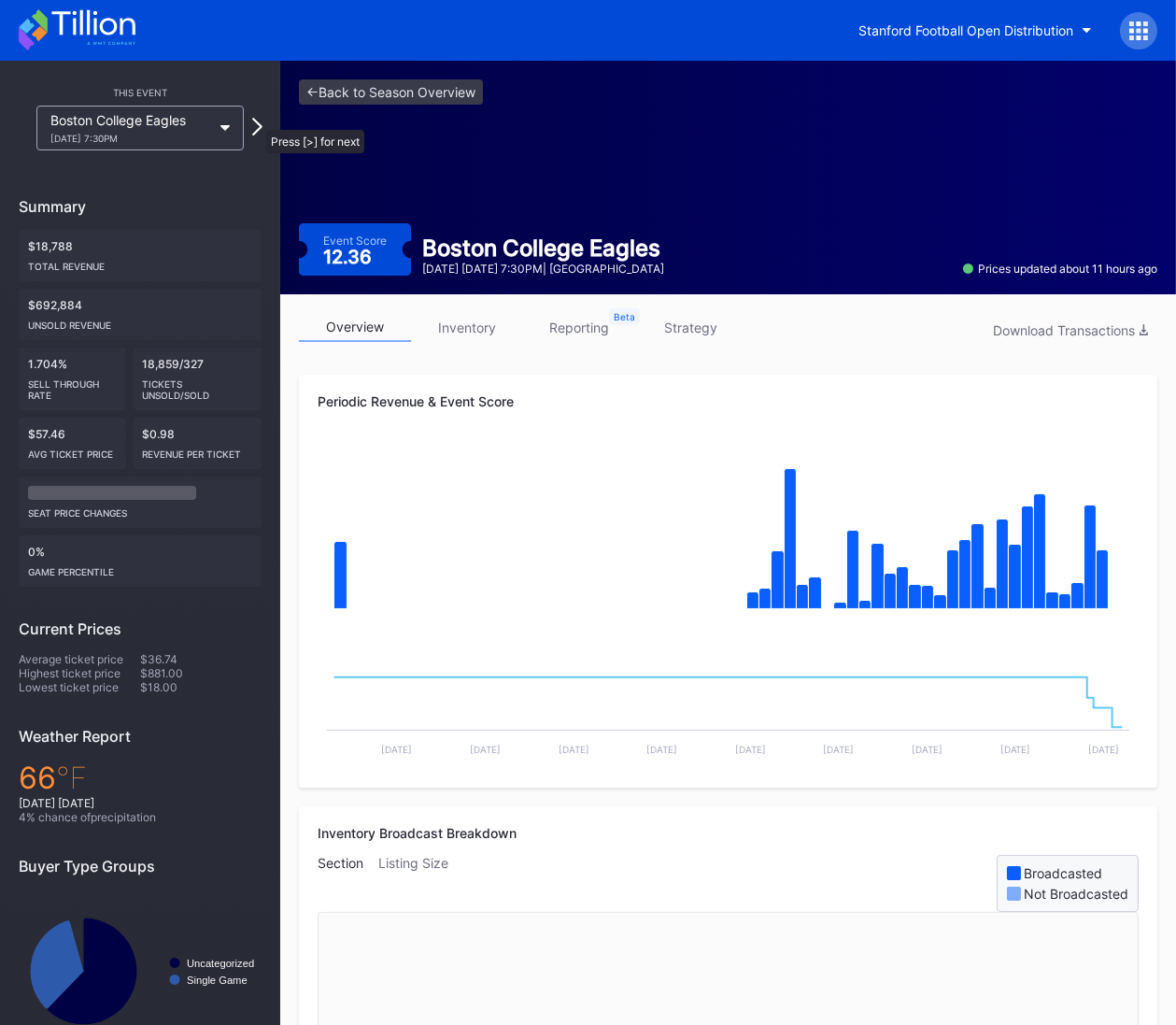
click at [257, 120] on icon at bounding box center [257, 126] width 11 height 17
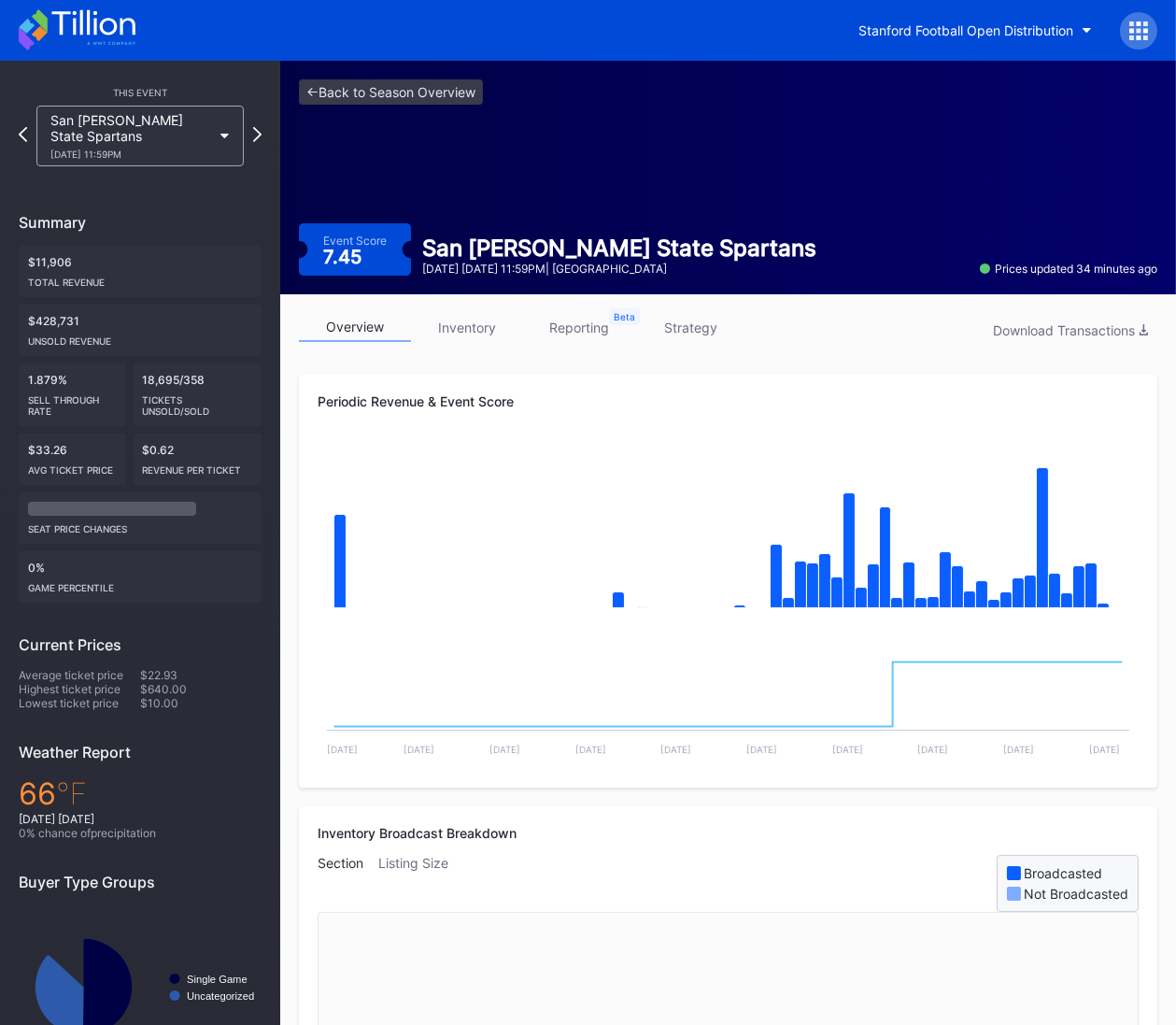
click at [257, 127] on icon at bounding box center [257, 134] width 9 height 15
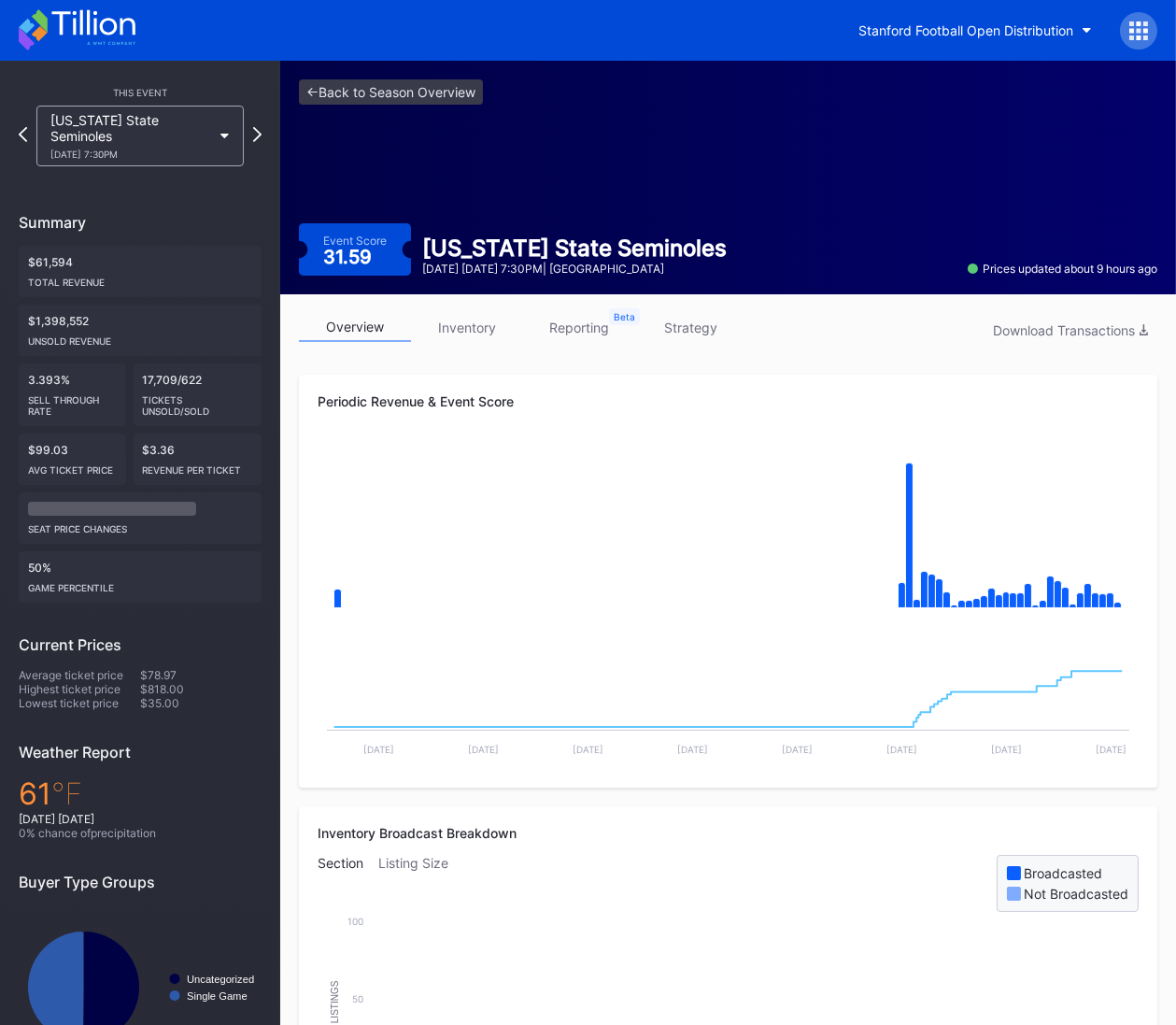
click at [257, 127] on icon at bounding box center [257, 134] width 9 height 15
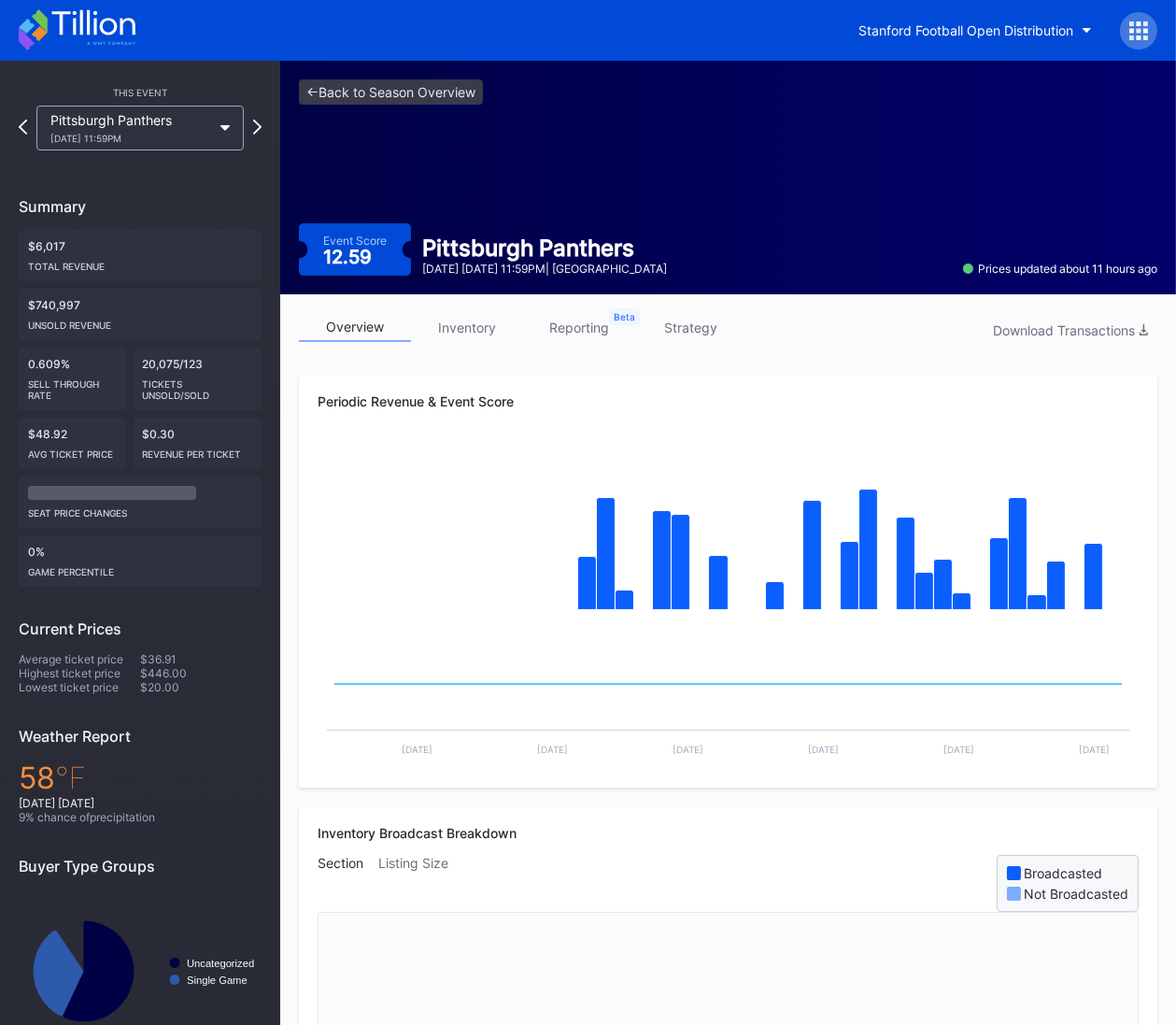
click at [257, 120] on icon at bounding box center [257, 126] width 9 height 15
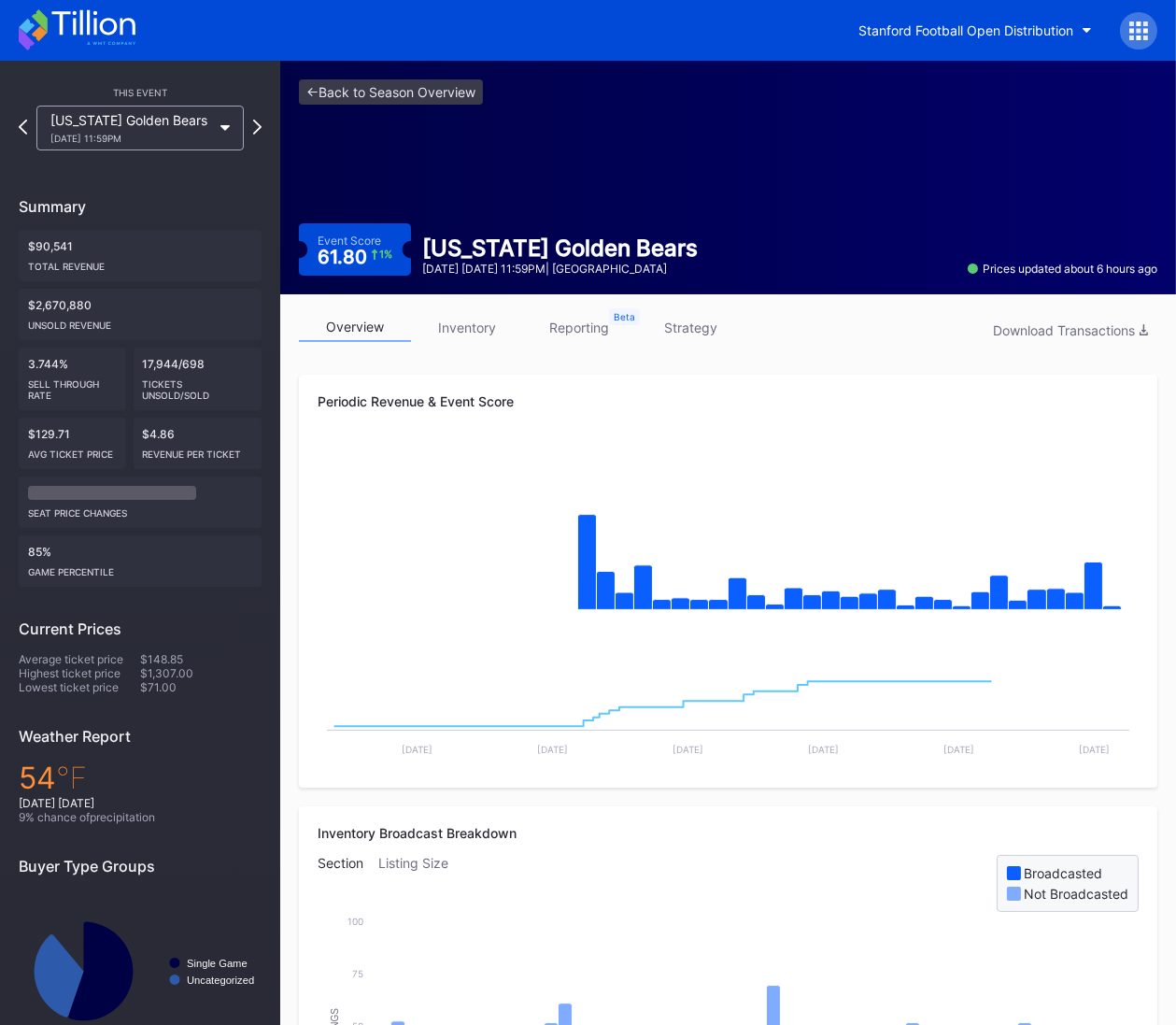
click at [257, 120] on icon at bounding box center [257, 126] width 9 height 15
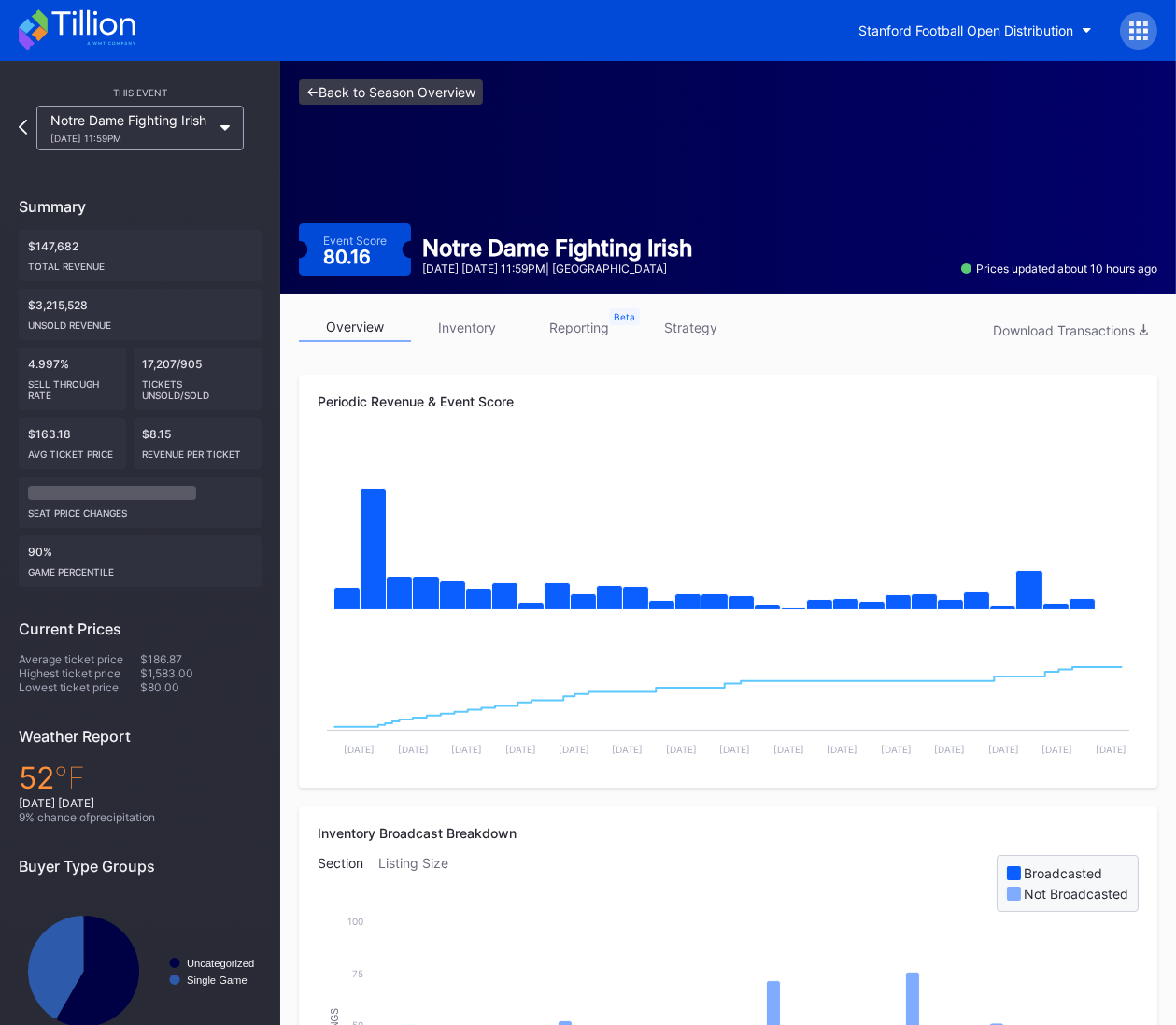
click at [406, 99] on link "<- Back to Season Overview" at bounding box center [391, 92] width 184 height 25
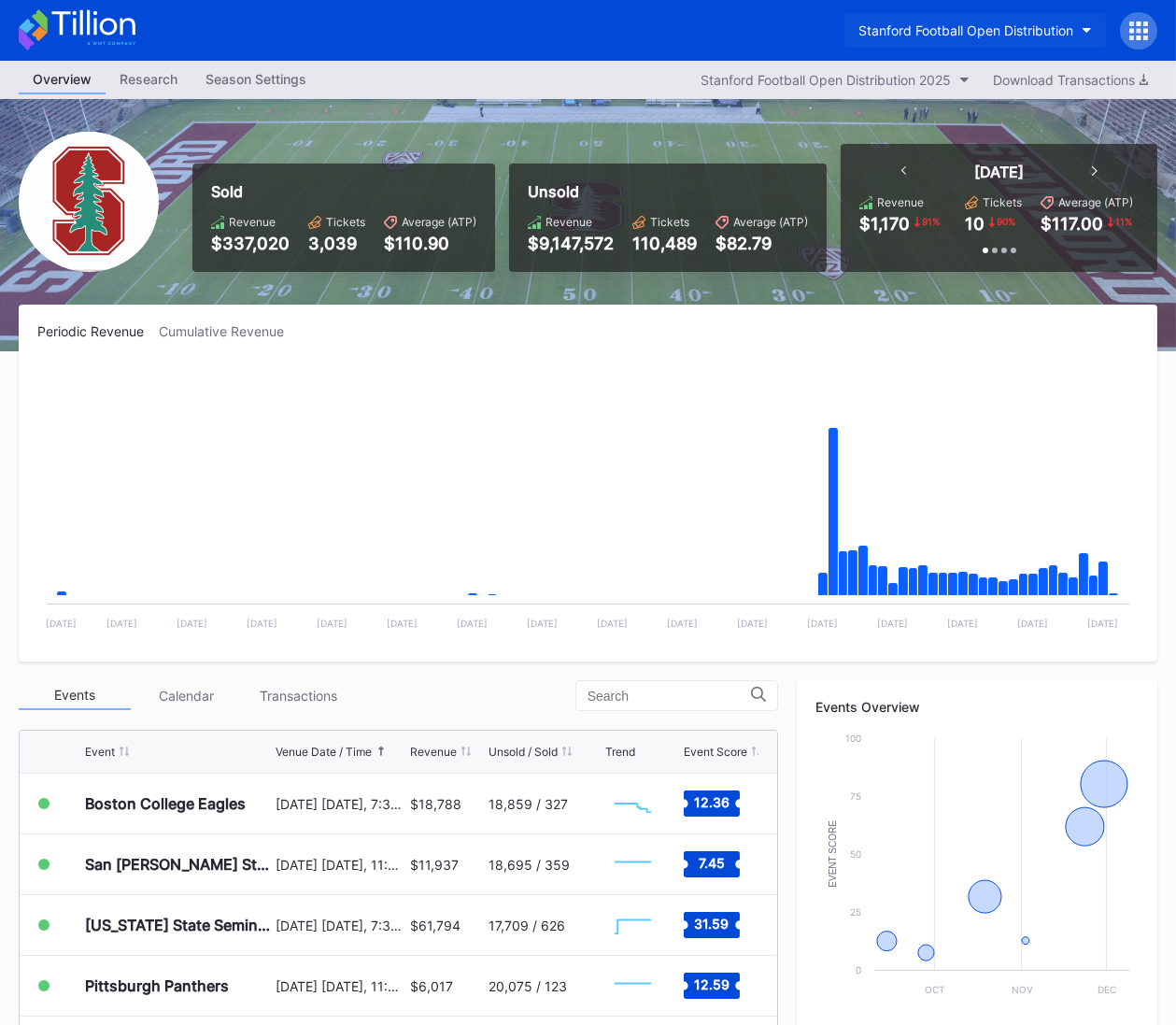
click at [898, 38] on button "Stanford Football Open Distribution" at bounding box center [976, 30] width 262 height 35
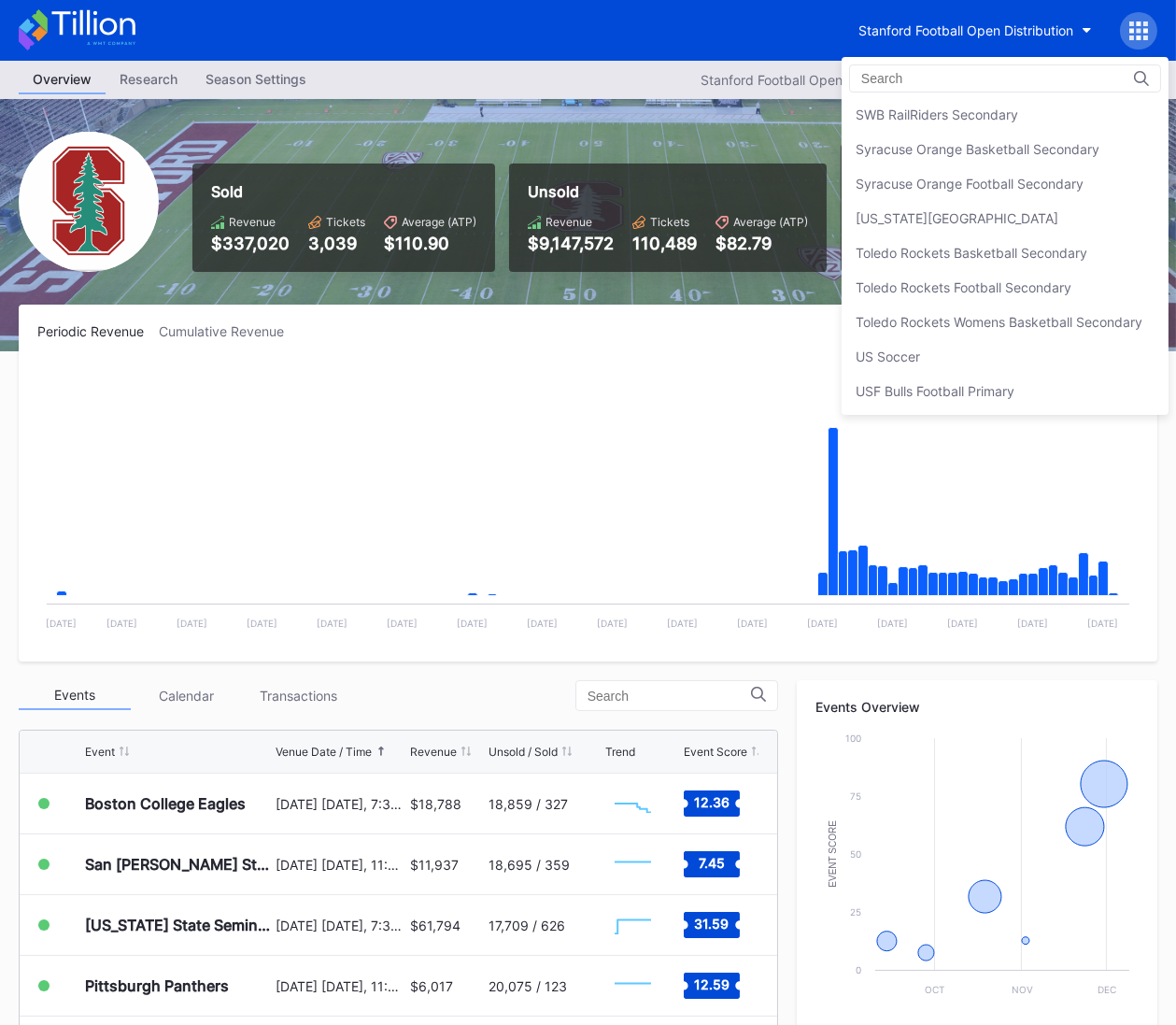
scroll to position [5866, 0]
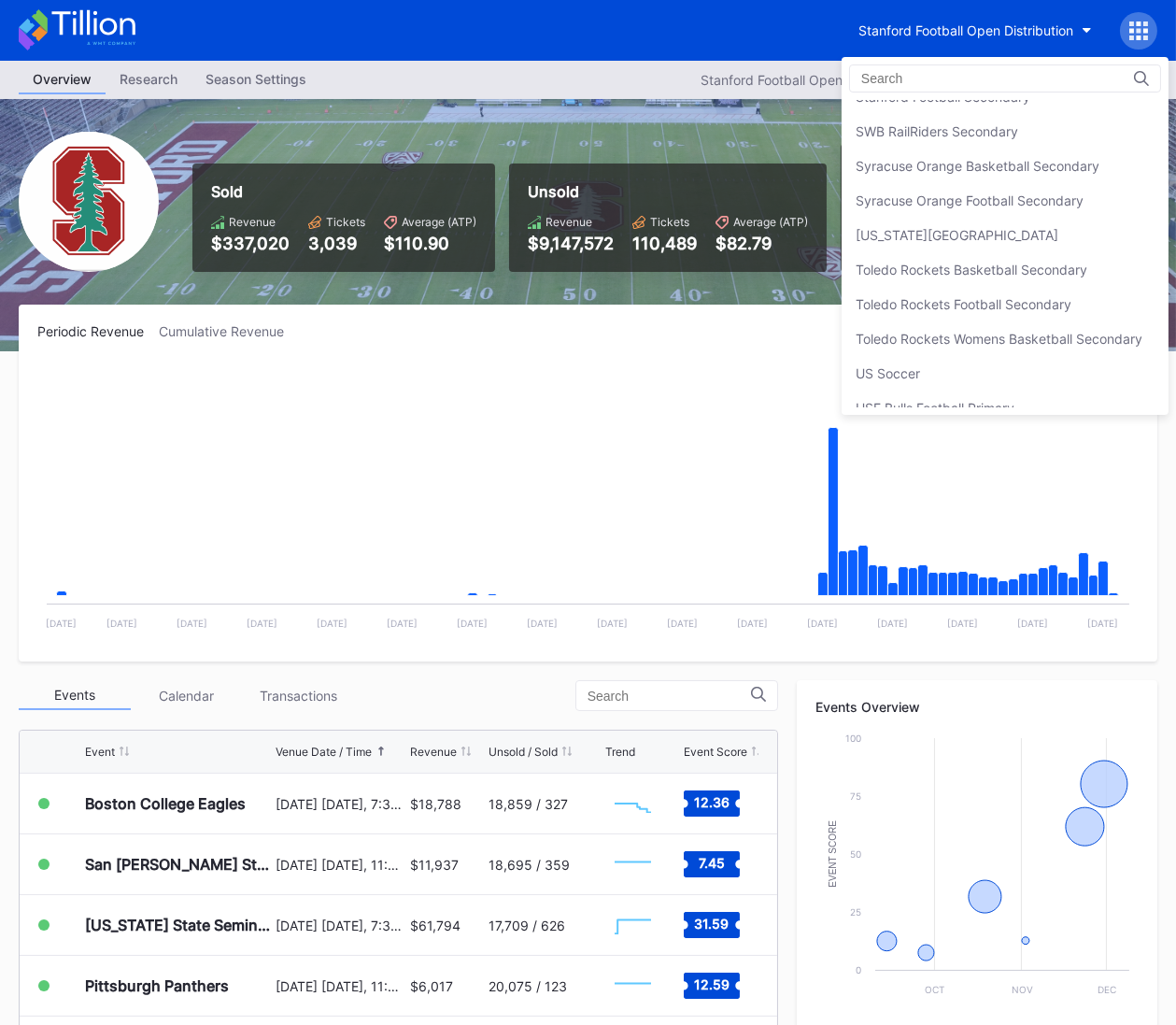
click at [951, 296] on div "Toledo Rockets Football Secondary" at bounding box center [964, 304] width 215 height 16
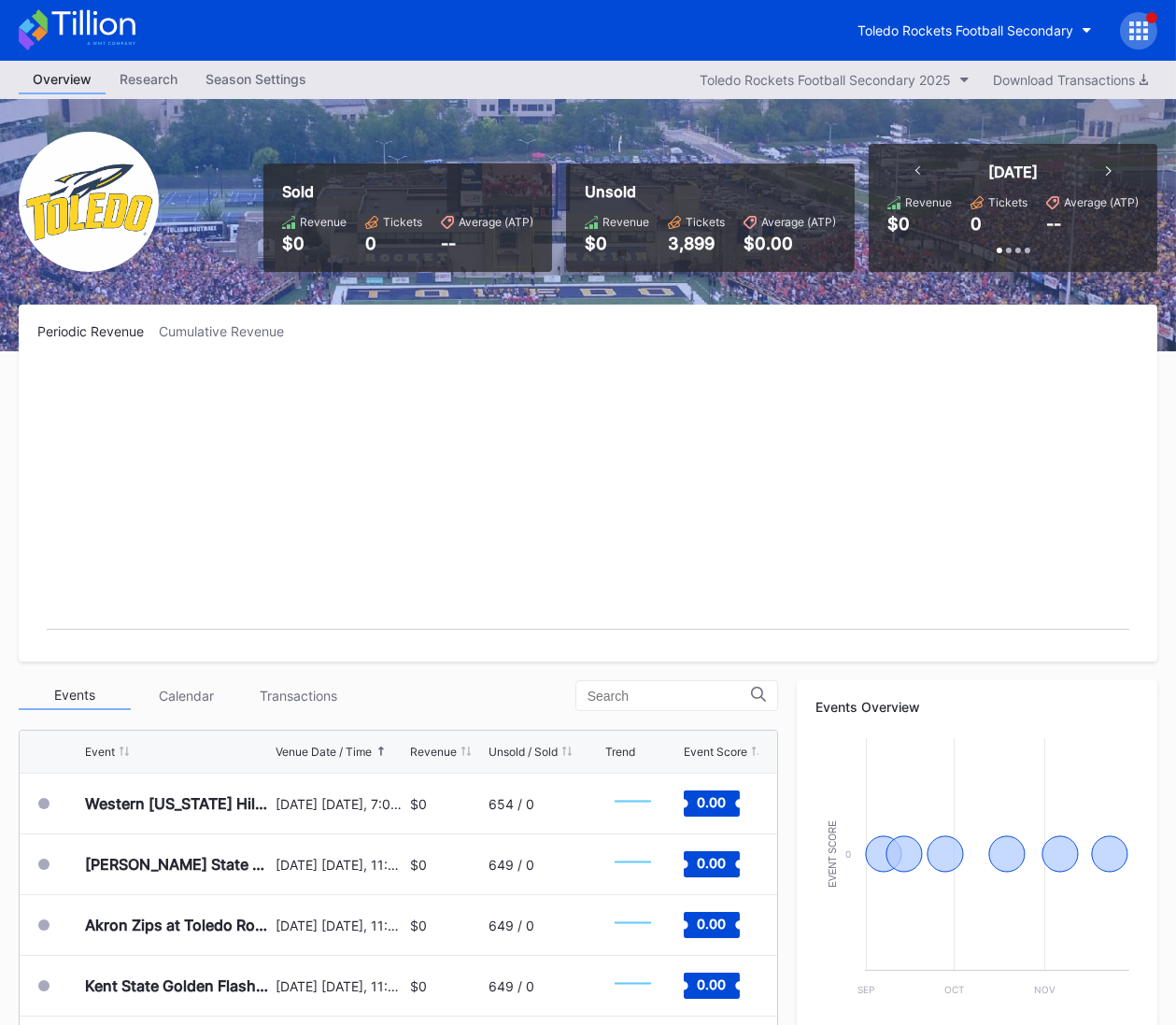
click at [1009, 13] on div "Toledo Rockets Football Secondary" at bounding box center [1001, 31] width 314 height 38
click at [1007, 18] on button "Toledo Rockets Football Secondary" at bounding box center [975, 30] width 263 height 35
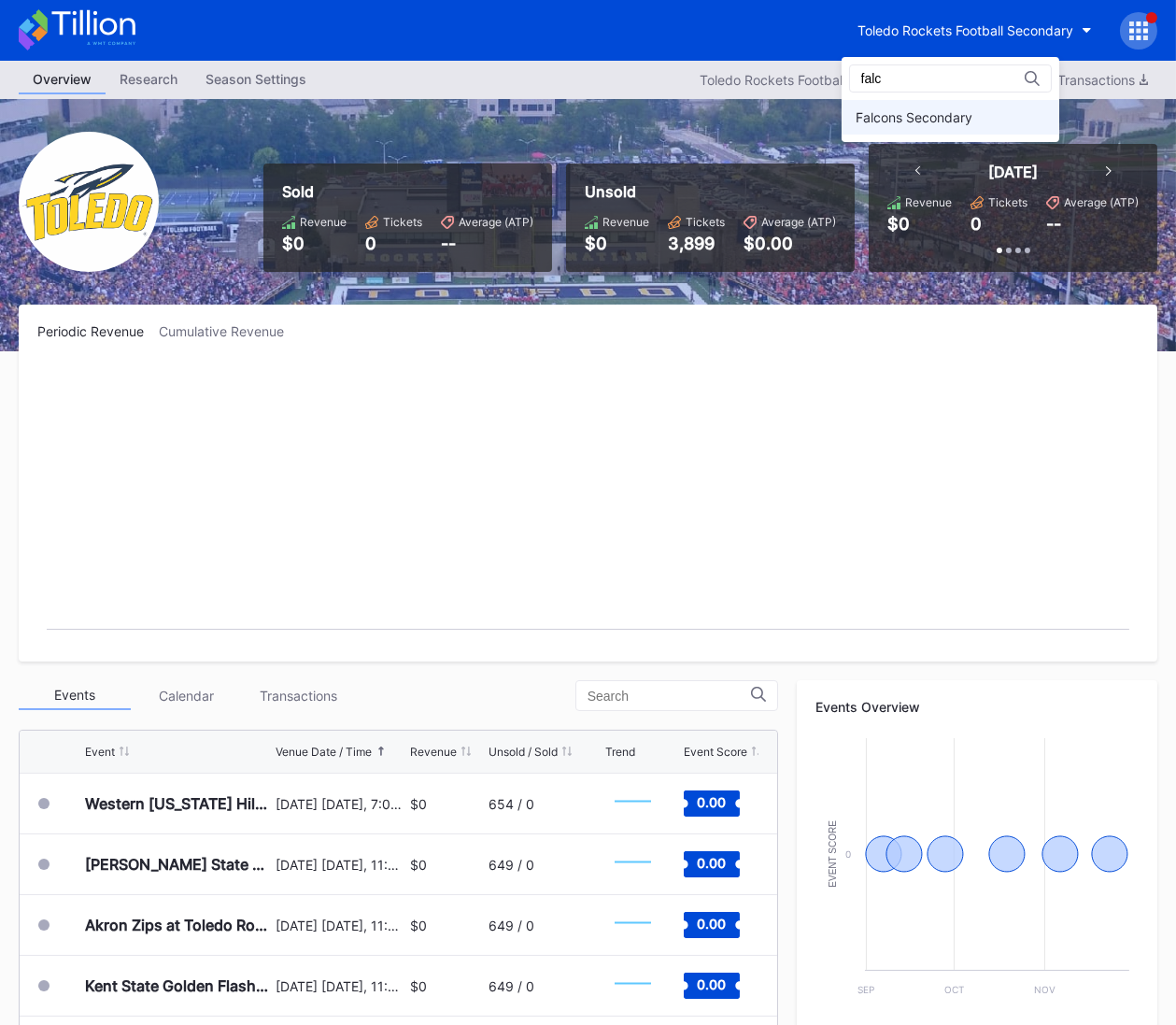
type input "falc"
click at [975, 109] on div "Falcons Secondary" at bounding box center [951, 117] width 217 height 35
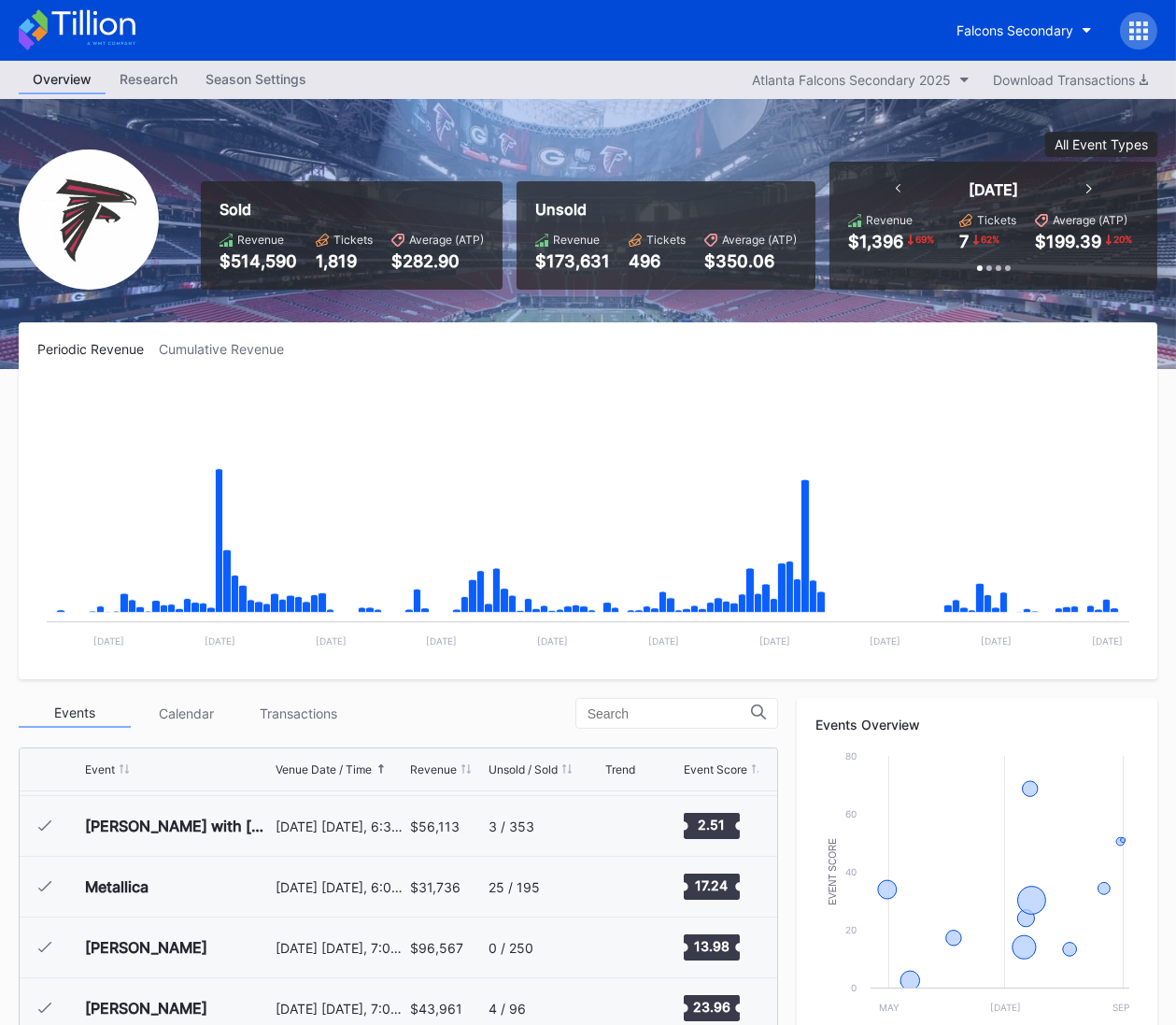
scroll to position [404, 0]
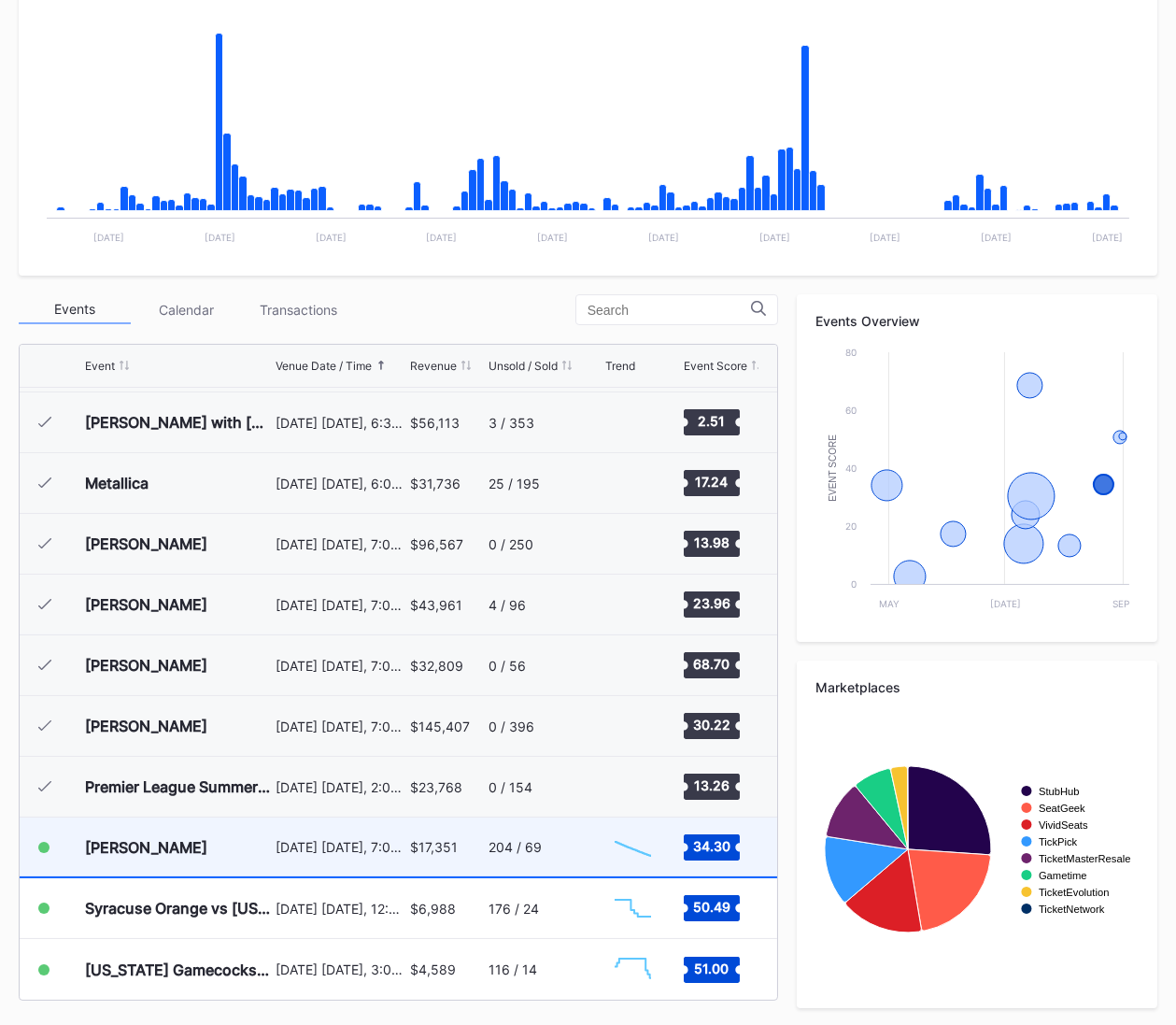
click at [451, 847] on div "$17,351" at bounding box center [434, 847] width 48 height 16
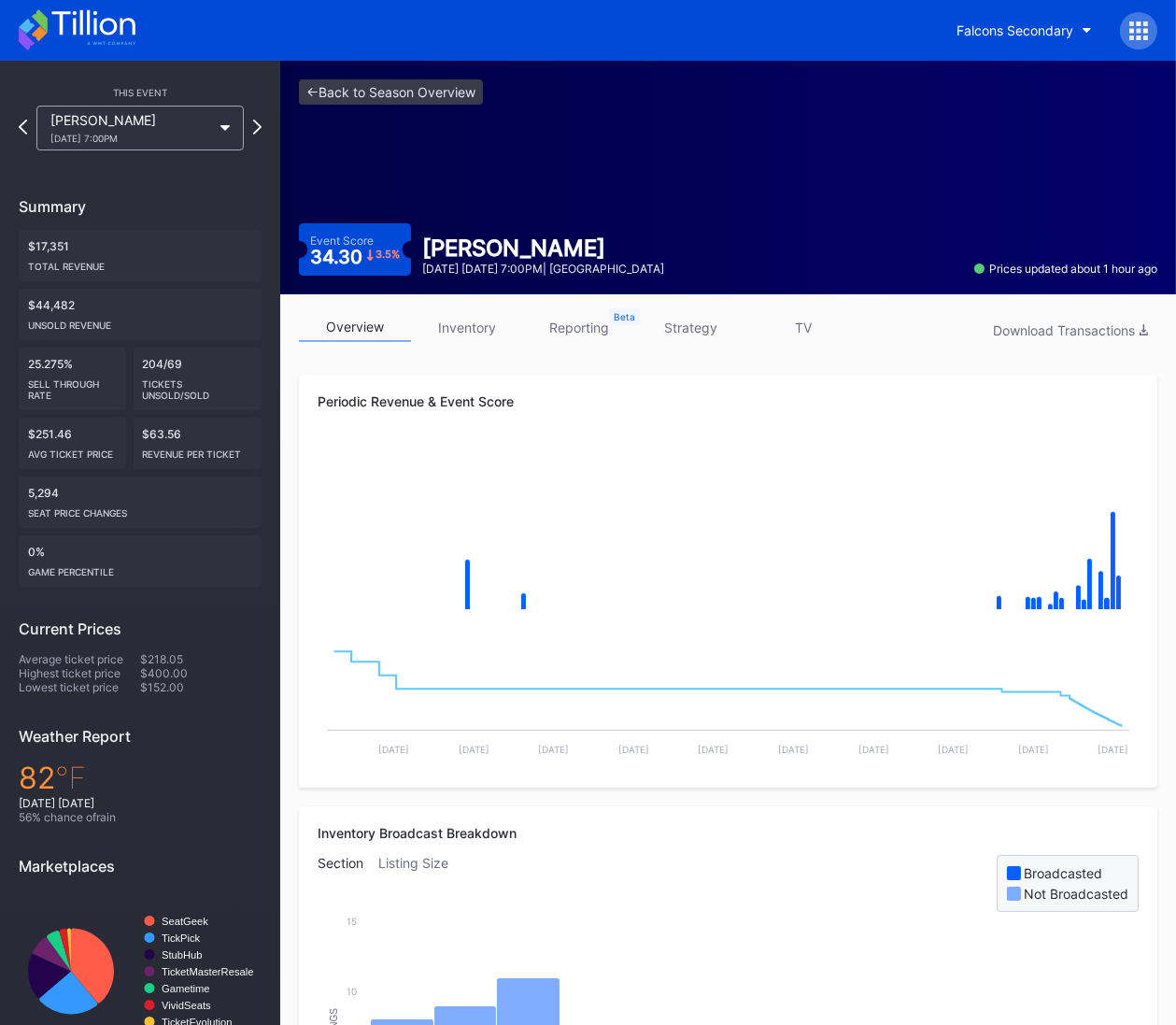
click at [674, 332] on link "strategy" at bounding box center [692, 328] width 113 height 29
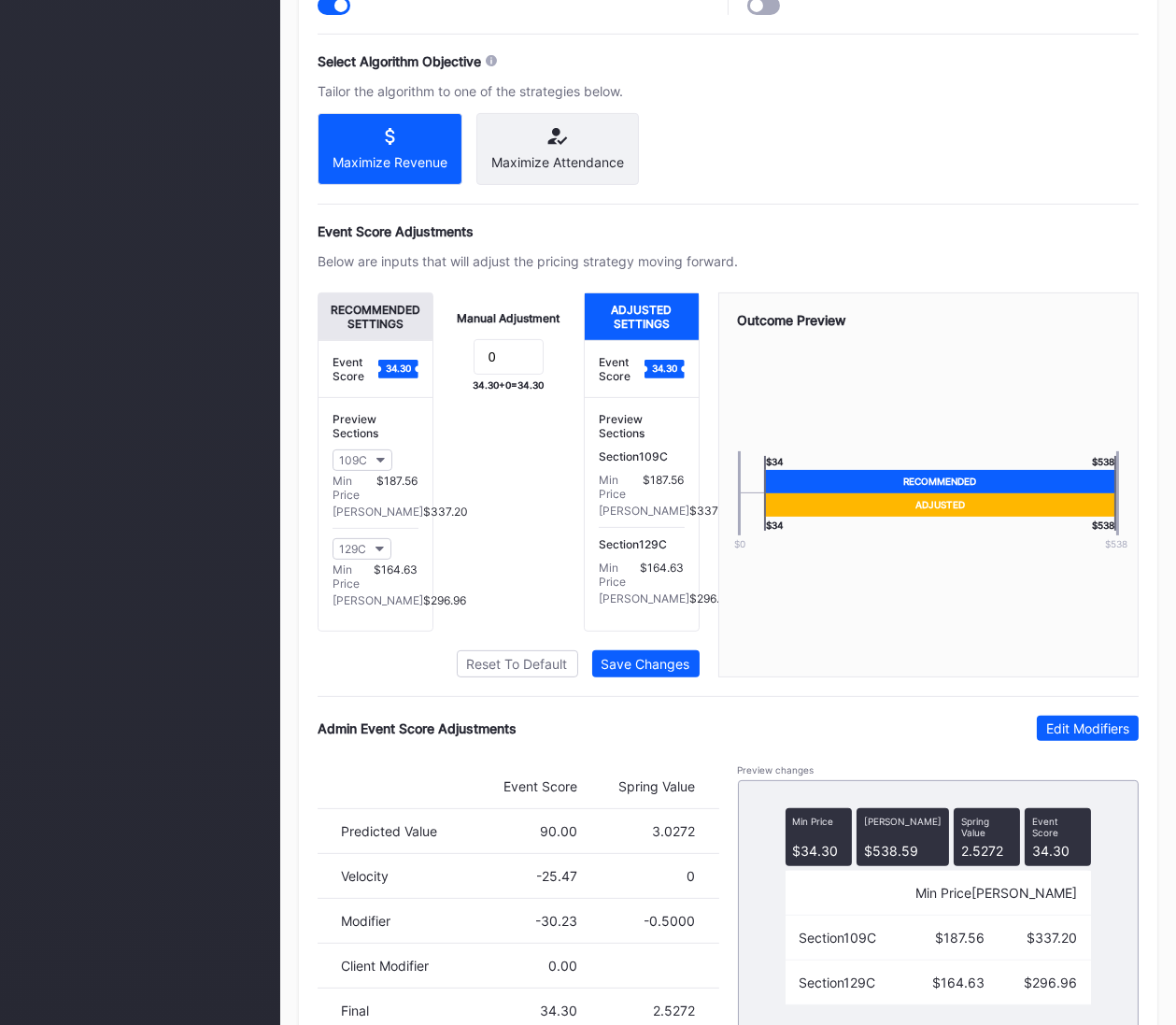
scroll to position [1108, 0]
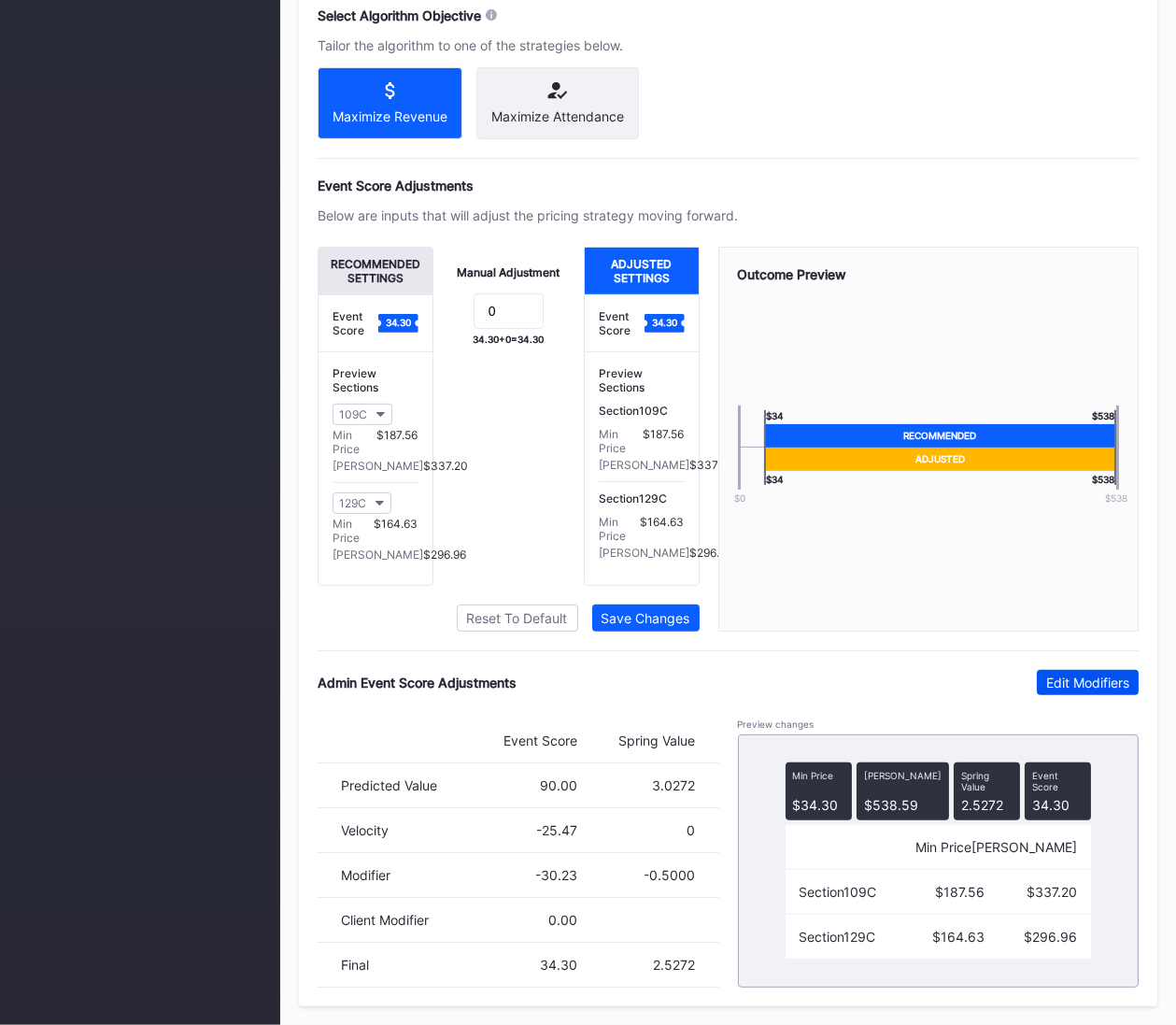
click at [1082, 679] on div "Edit Modifiers" at bounding box center [1089, 682] width 83 height 16
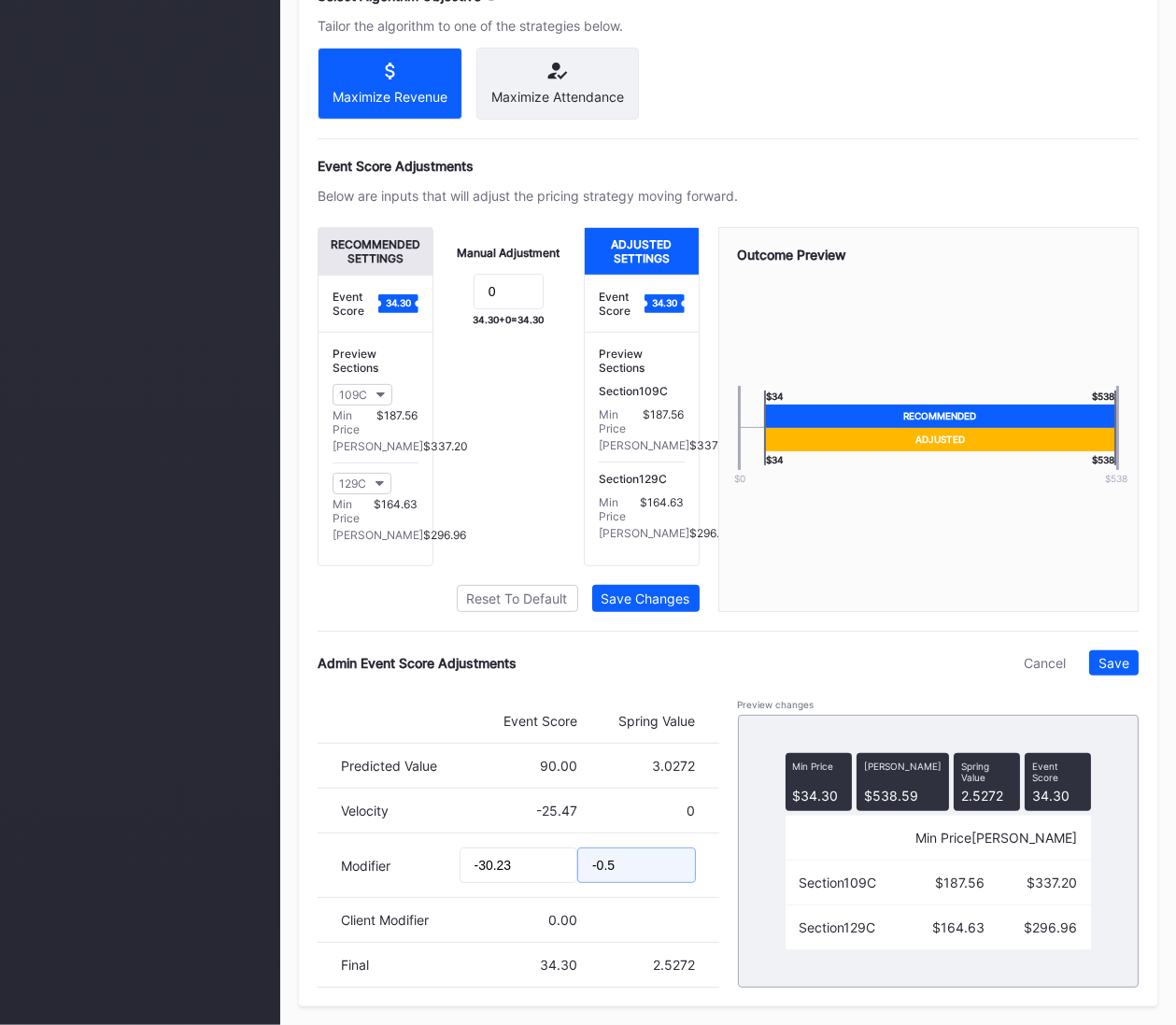
click at [612, 883] on input "-0.5" at bounding box center [637, 865] width 118 height 36
type input "-0.6"
click at [1139, 686] on div "Pricing Strategy Pricing Status Turn this toggle off to prevent any pricing mod…" at bounding box center [728, 382] width 859 height 1247
click at [1132, 676] on button "Save" at bounding box center [1114, 663] width 49 height 25
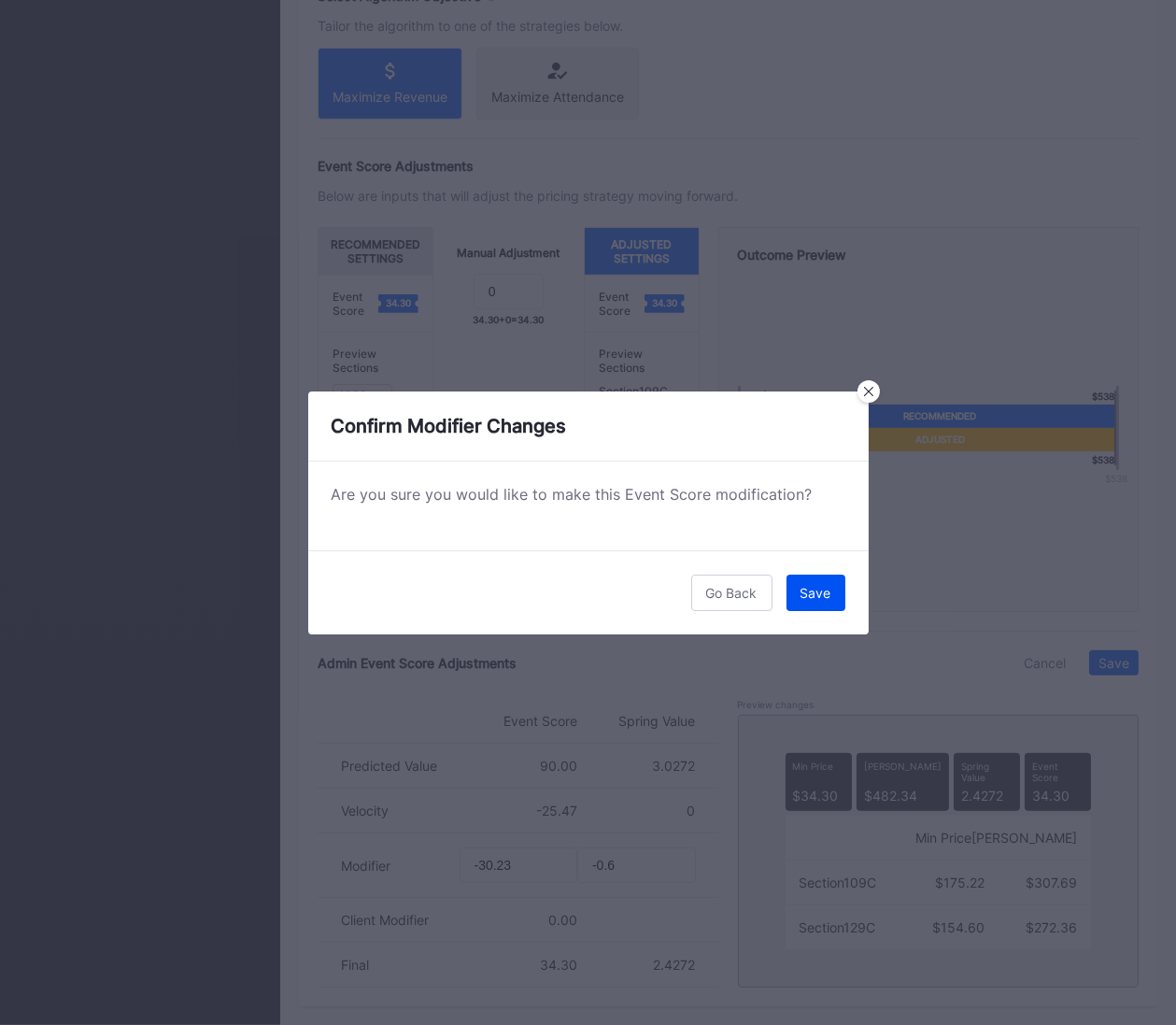
click at [799, 583] on button "Save" at bounding box center [816, 593] width 59 height 37
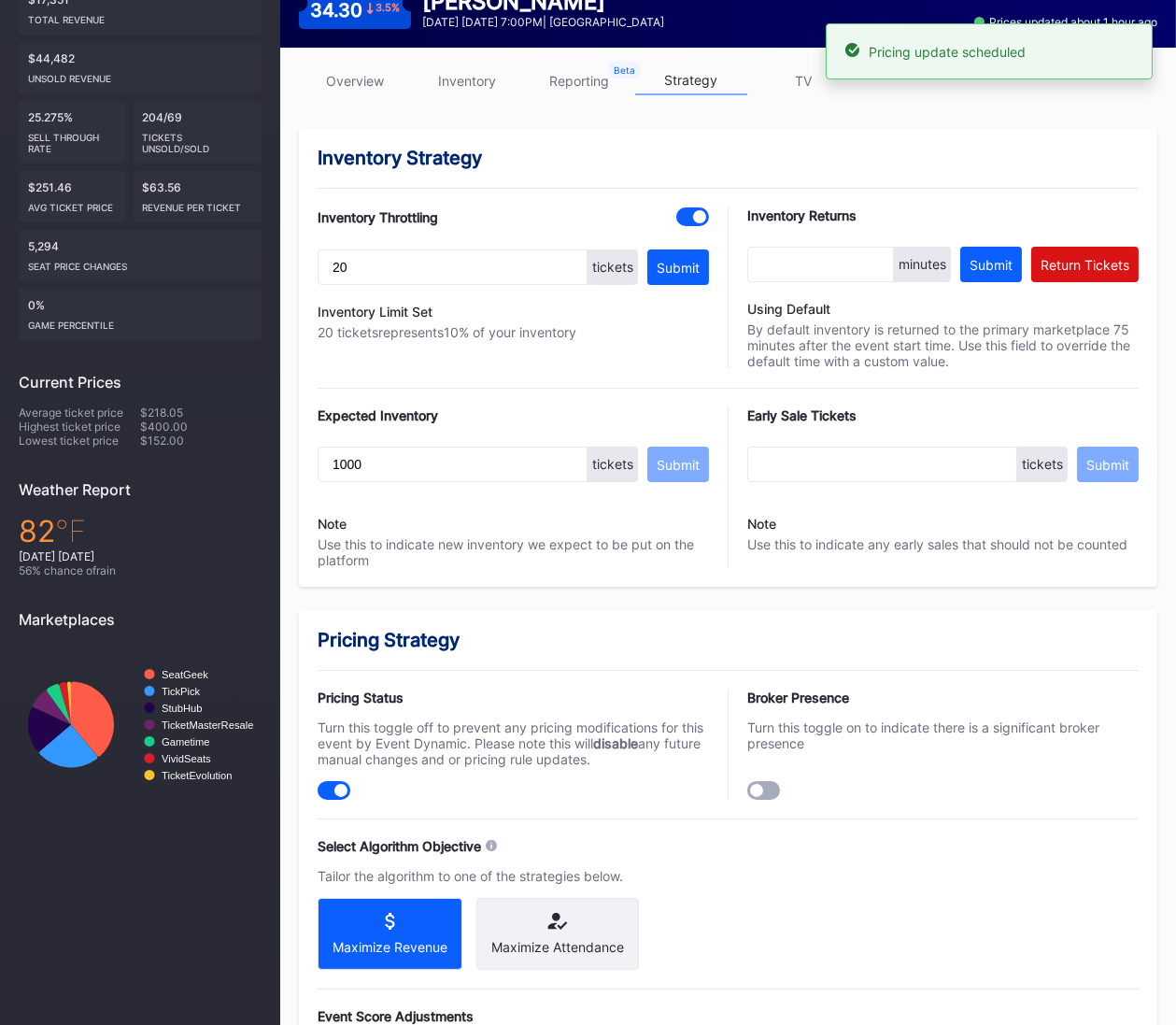
scroll to position [0, 0]
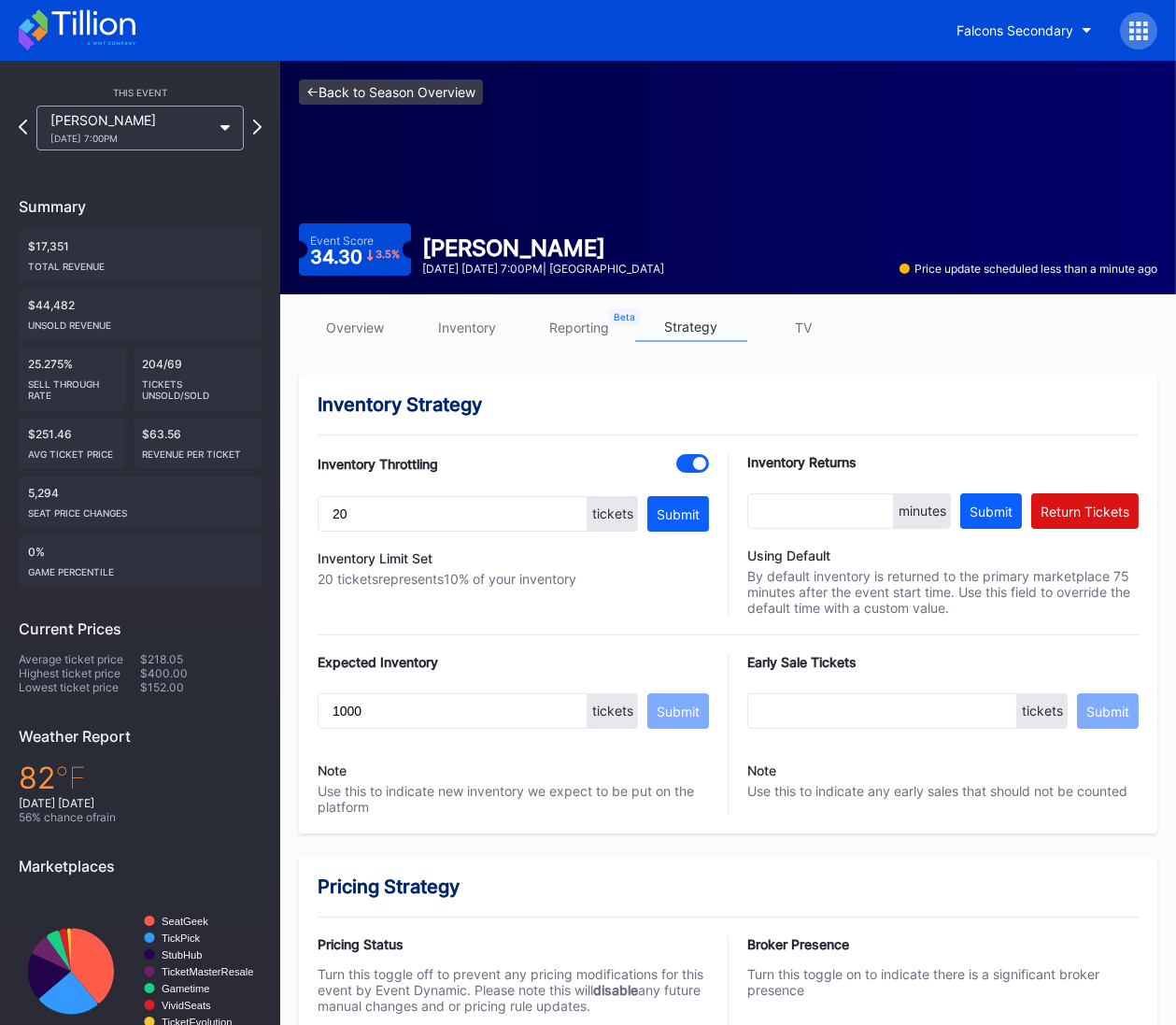
click at [466, 94] on link "<- Back to Season Overview" at bounding box center [391, 92] width 184 height 25
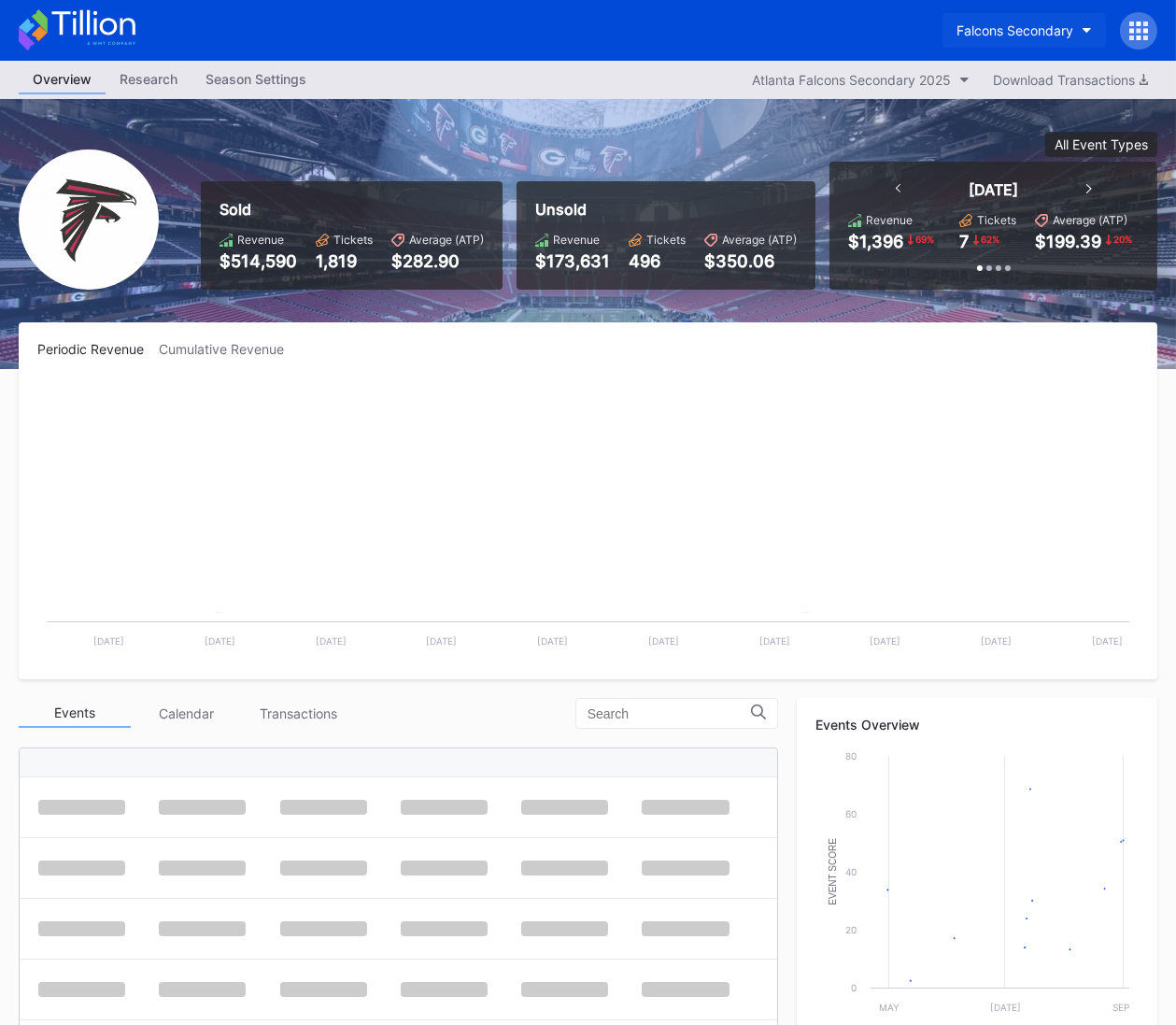
scroll to position [56, 0]
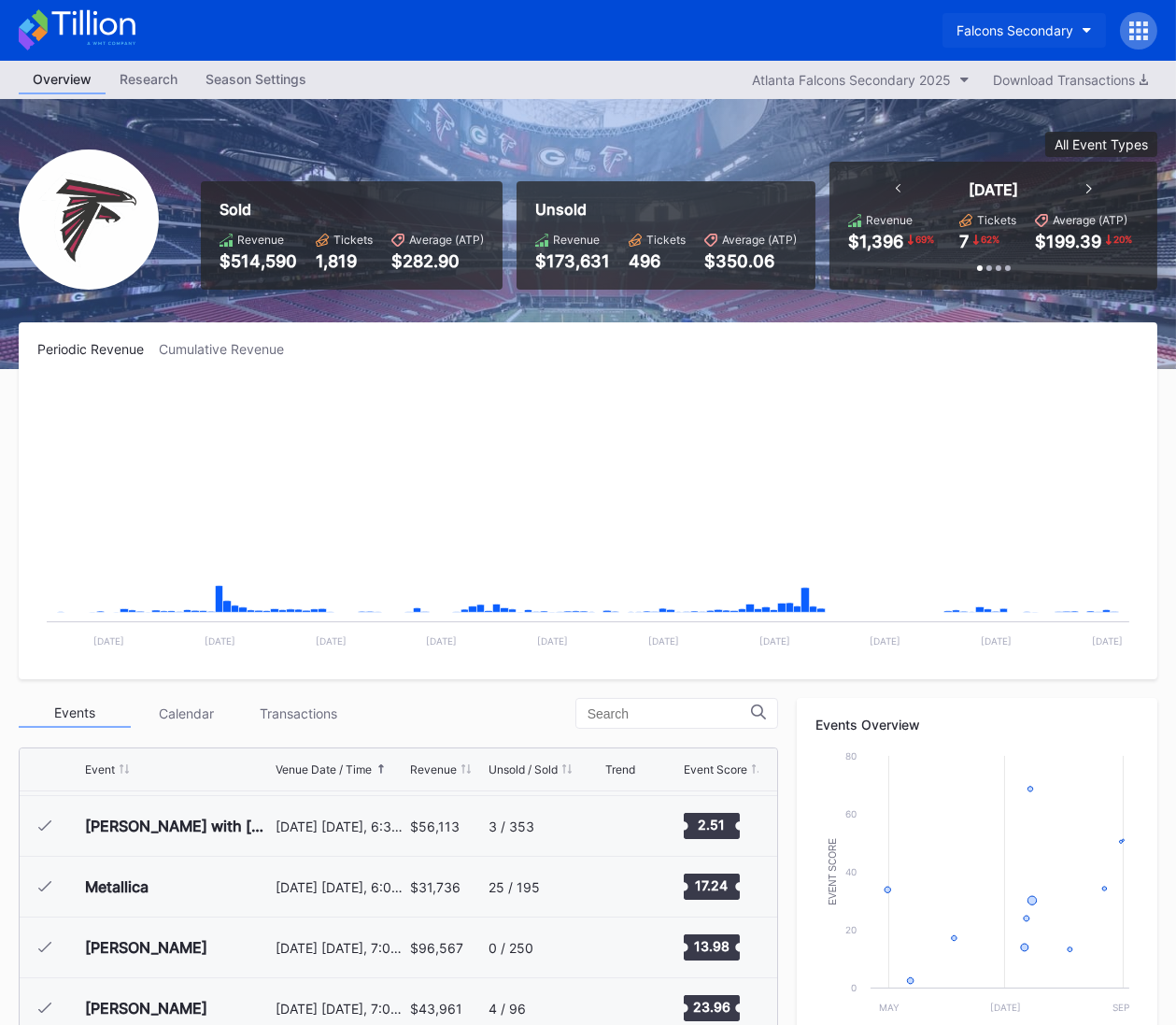
click at [965, 38] on button "Falcons Secondary" at bounding box center [1025, 30] width 164 height 35
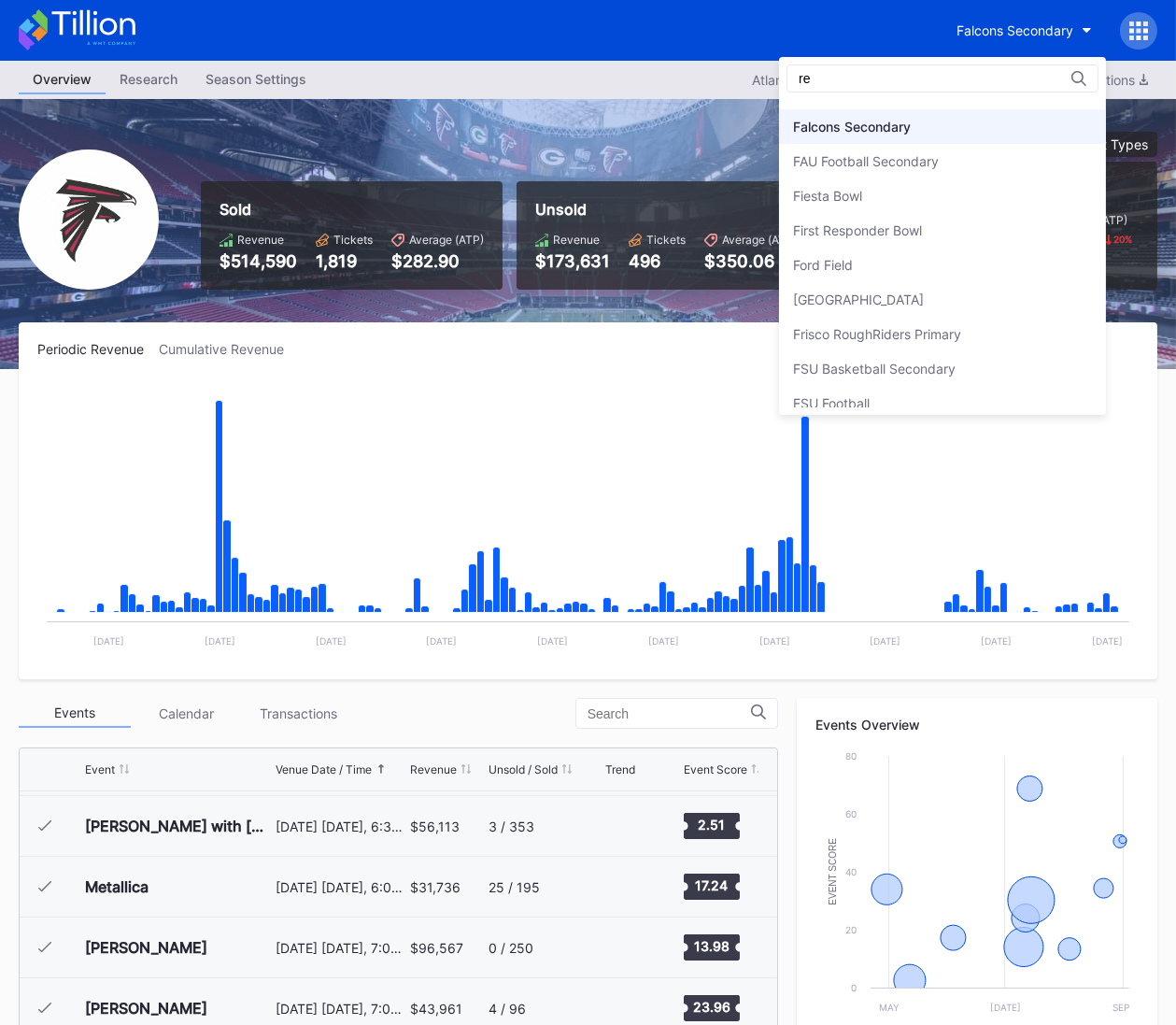
scroll to position [0, 0]
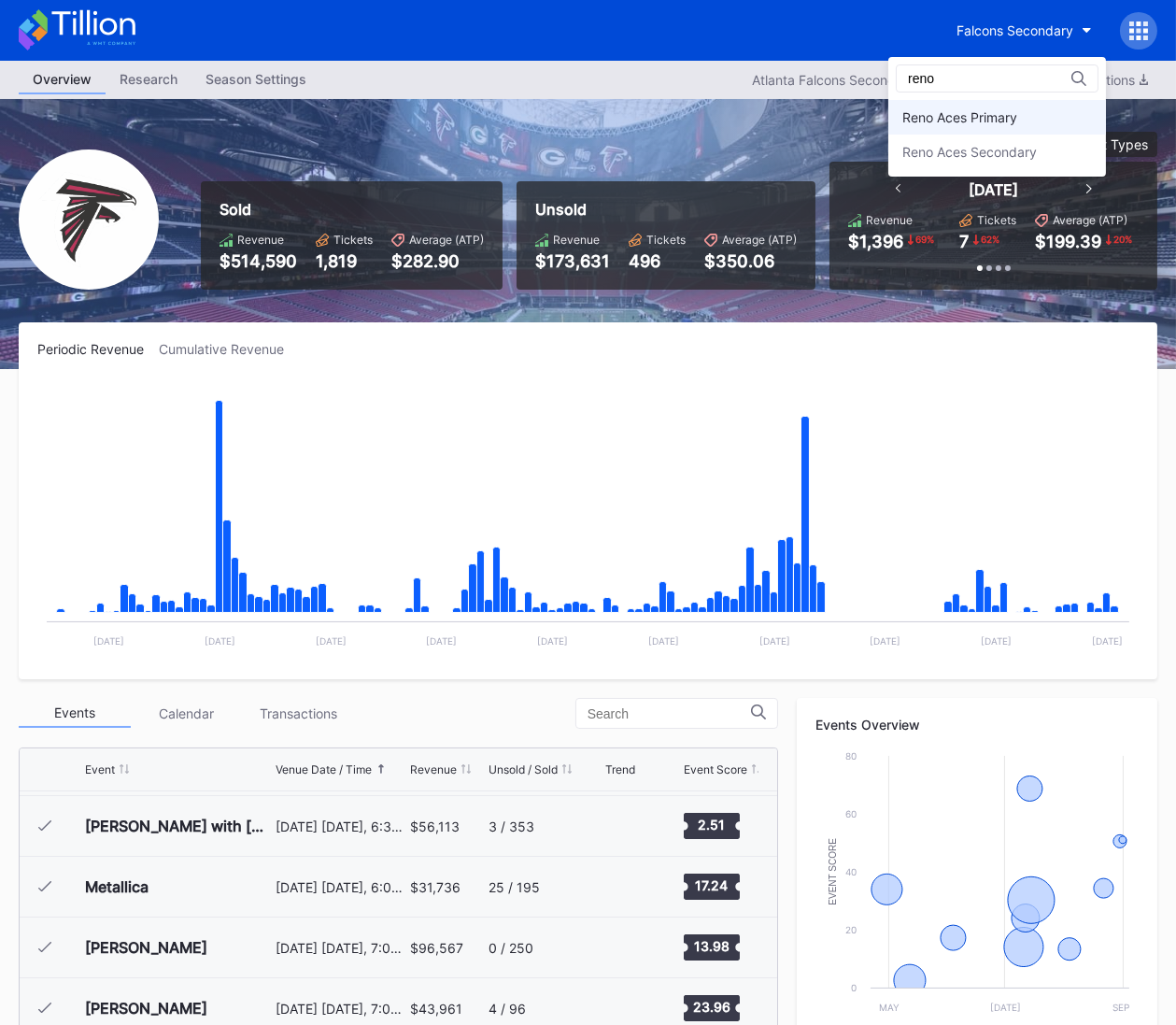
type input "reno"
click at [983, 113] on div "Reno Aces Primary" at bounding box center [960, 117] width 114 height 16
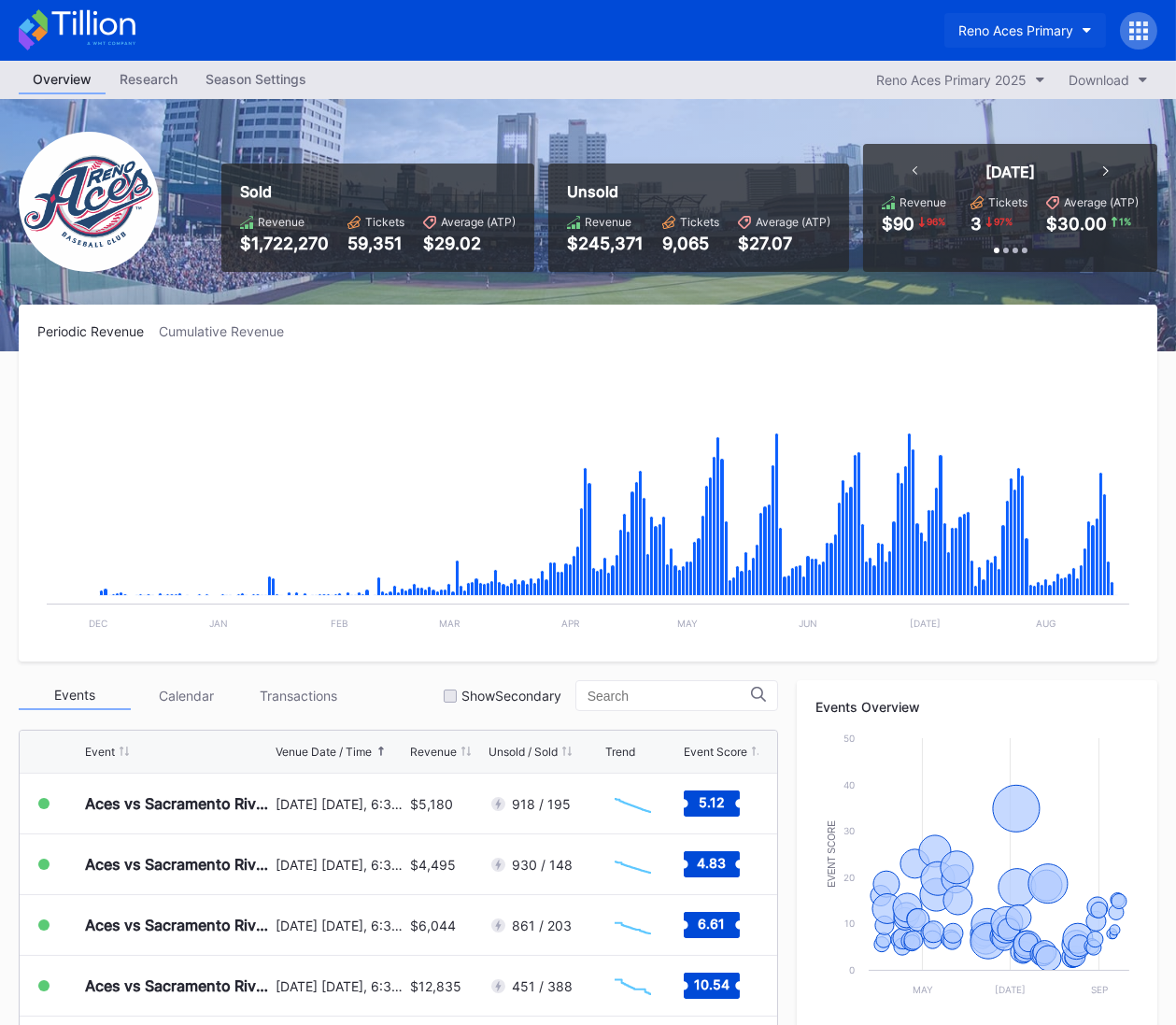
click at [1009, 31] on div "Reno Aces Primary" at bounding box center [1016, 30] width 114 height 16
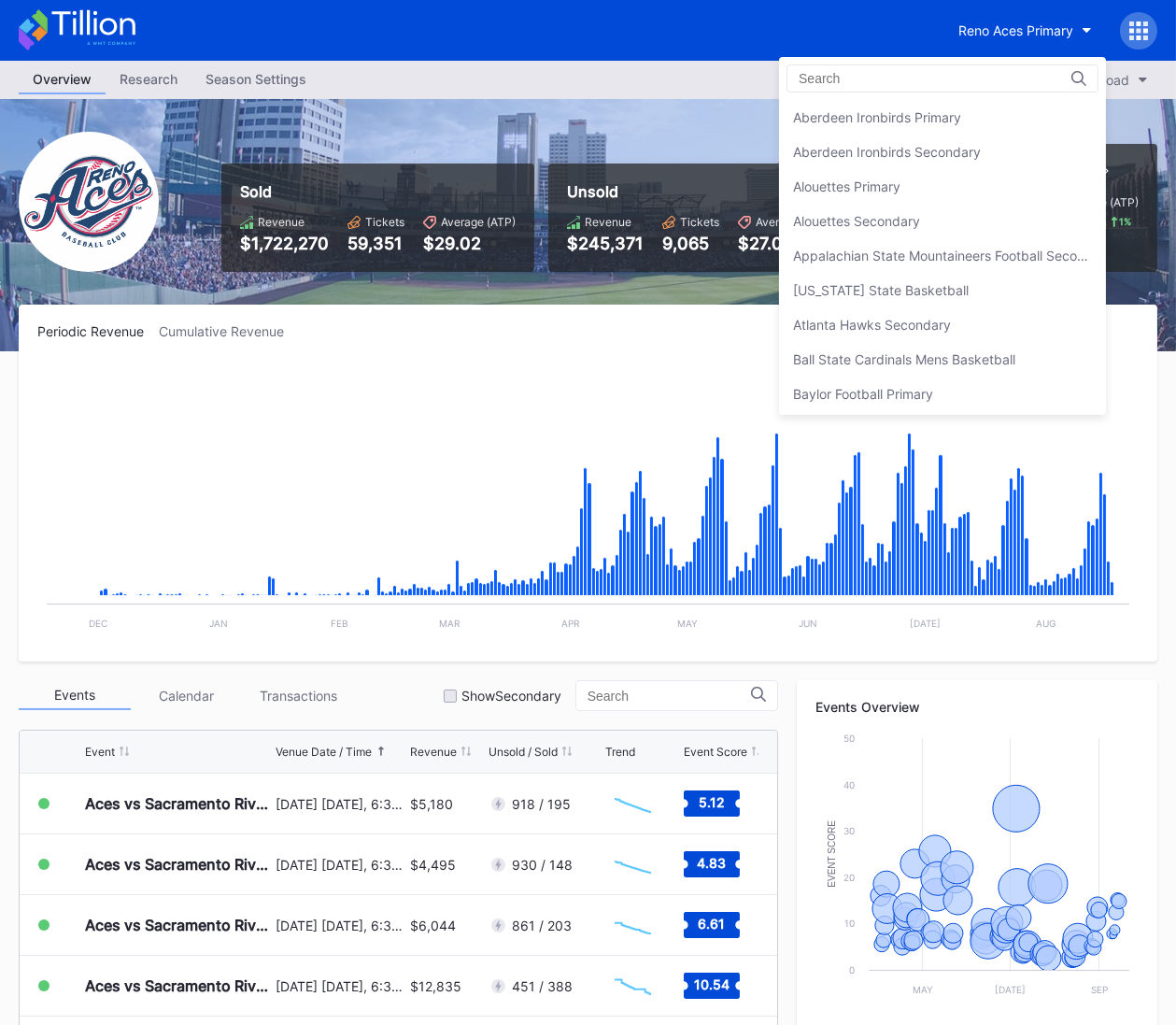
scroll to position [4370, 0]
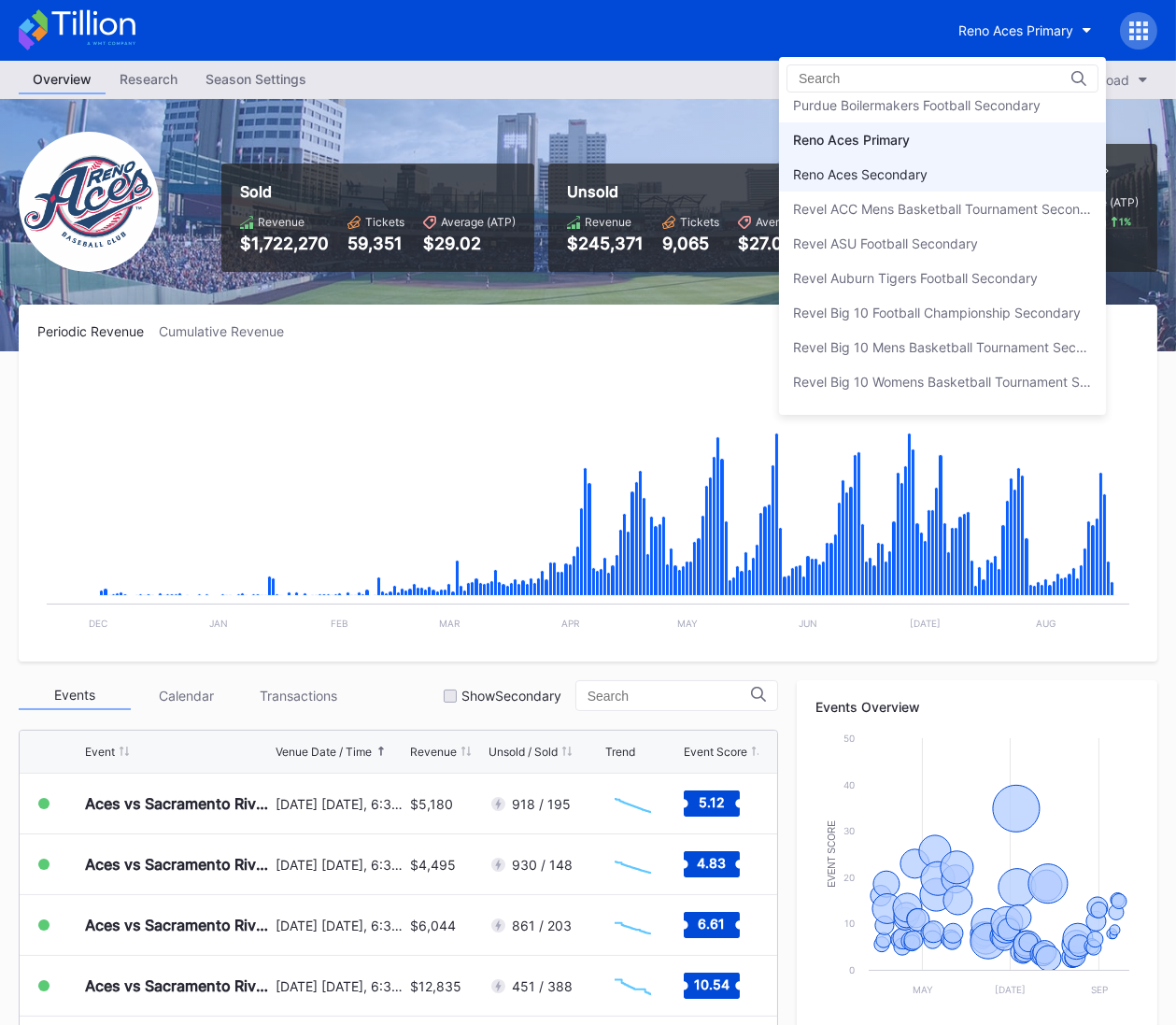
click at [995, 157] on div "Reno Aces Secondary" at bounding box center [942, 175] width 327 height 35
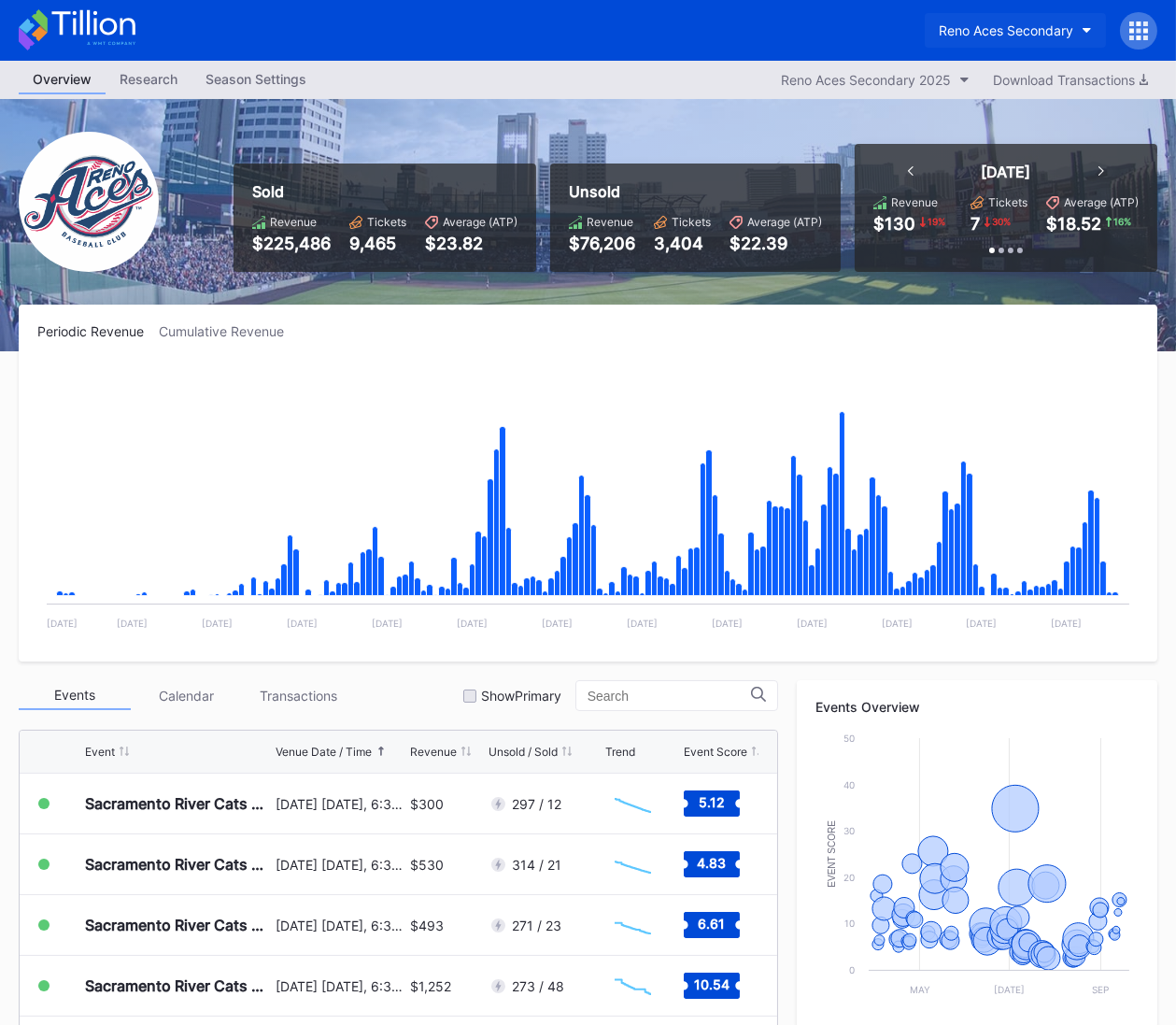
click at [963, 30] on div "Reno Aces Secondary" at bounding box center [1006, 30] width 135 height 16
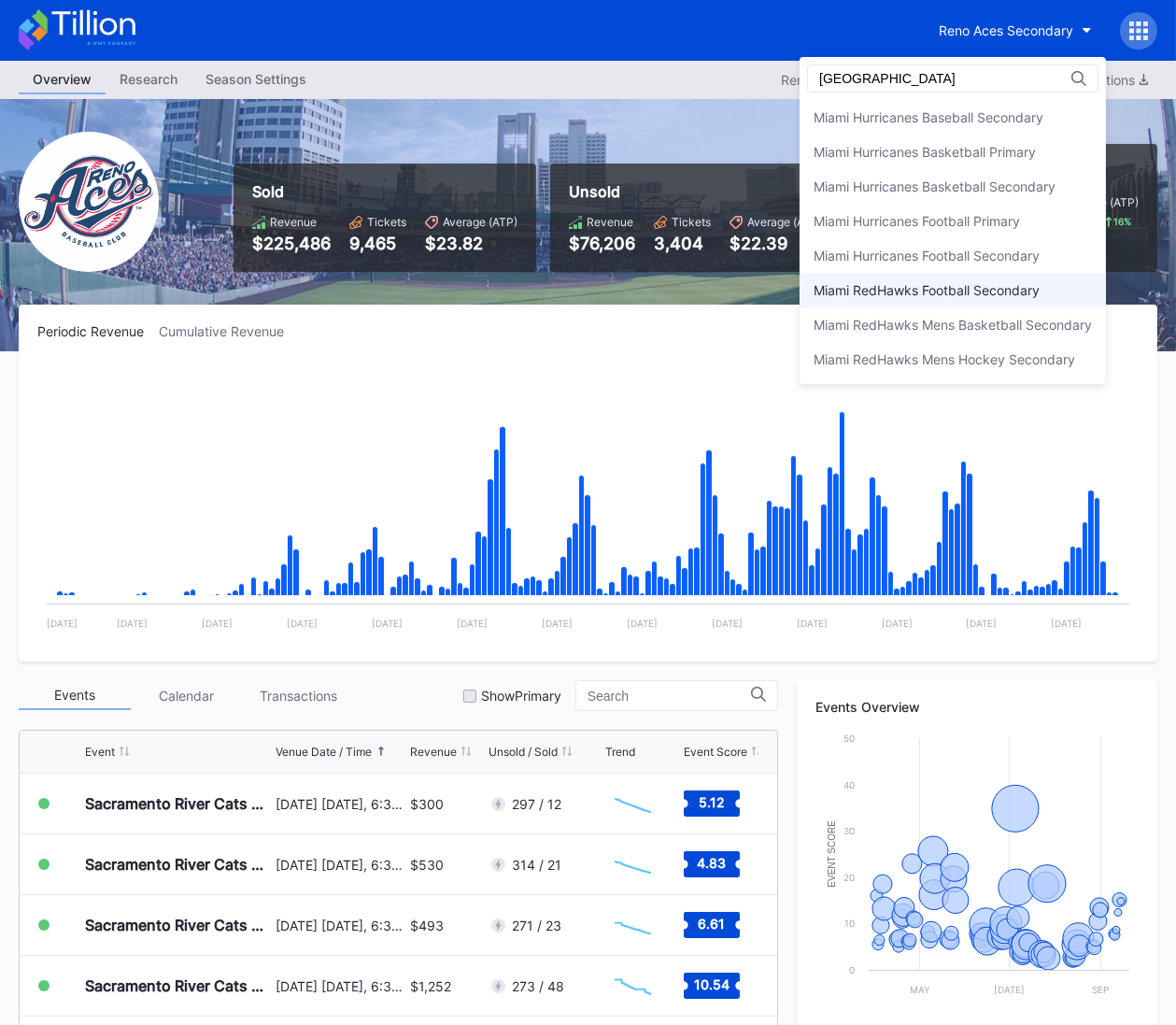
type input "miami"
click at [993, 303] on div "Miami RedHawks Football Secondary" at bounding box center [953, 290] width 307 height 35
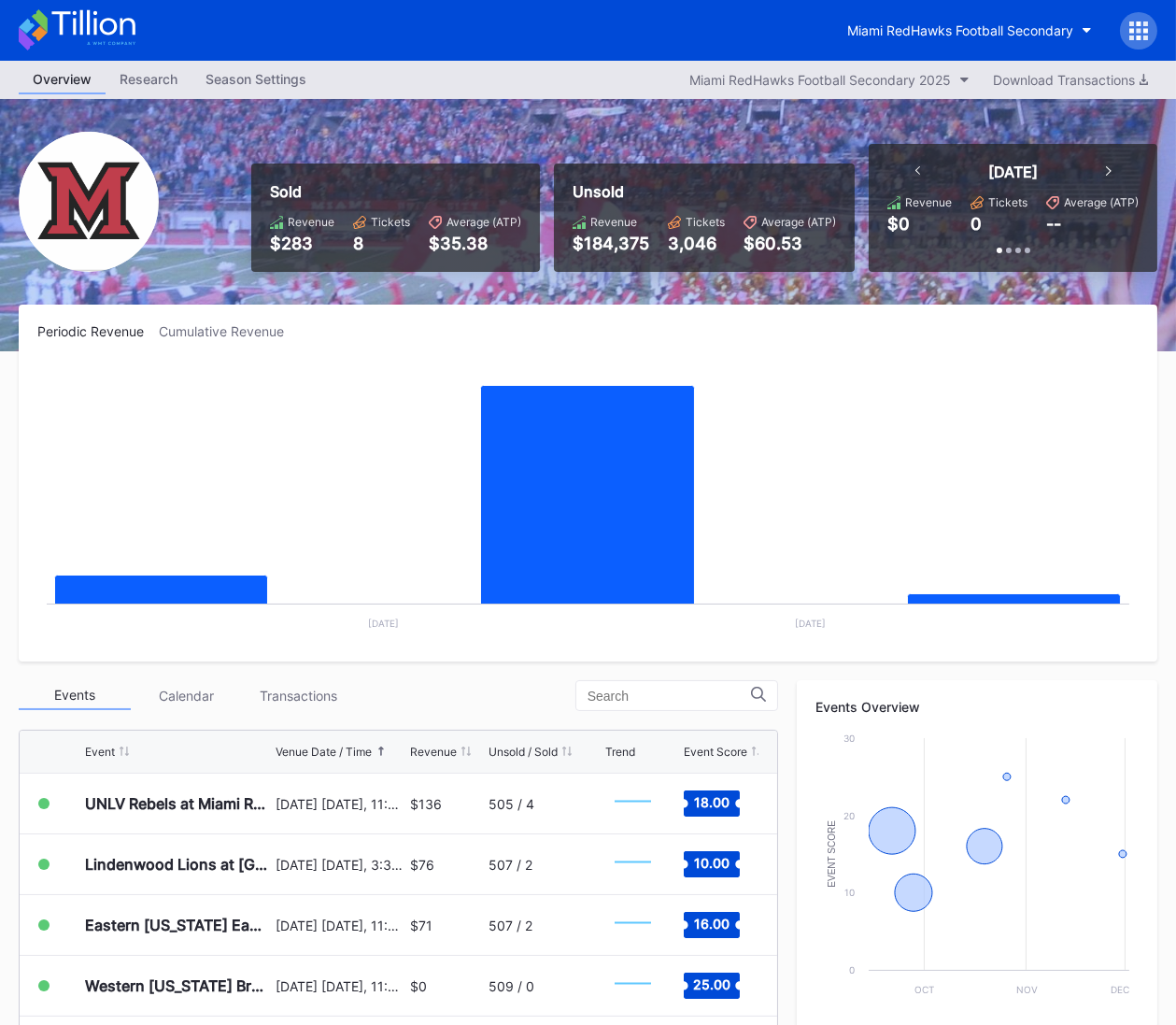
click at [106, 24] on icon at bounding box center [77, 30] width 116 height 41
click at [1016, 30] on div "Miami RedHawks Football Secondary" at bounding box center [960, 30] width 226 height 16
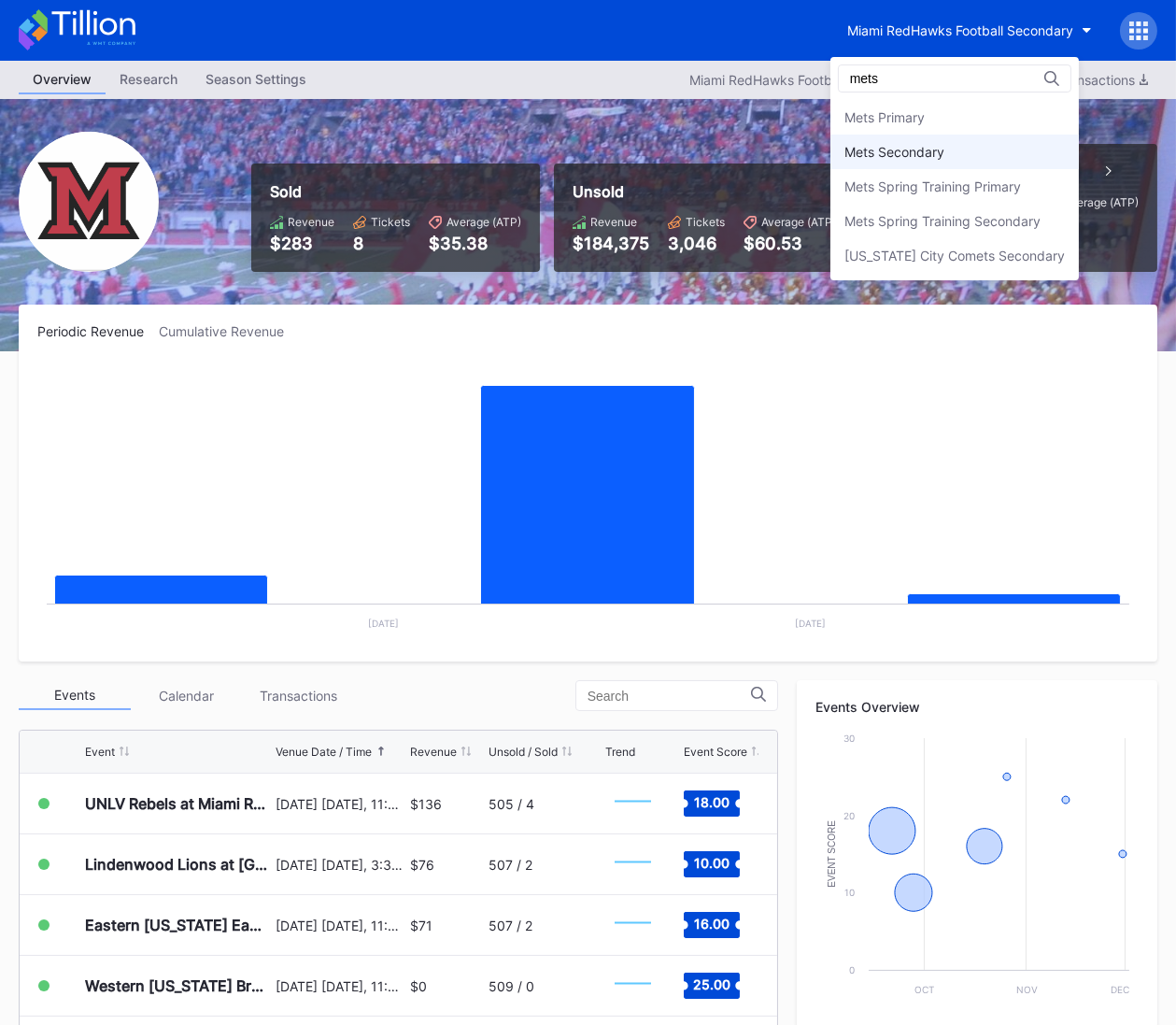
type input "mets"
click at [974, 149] on div "Mets Secondary" at bounding box center [955, 152] width 248 height 35
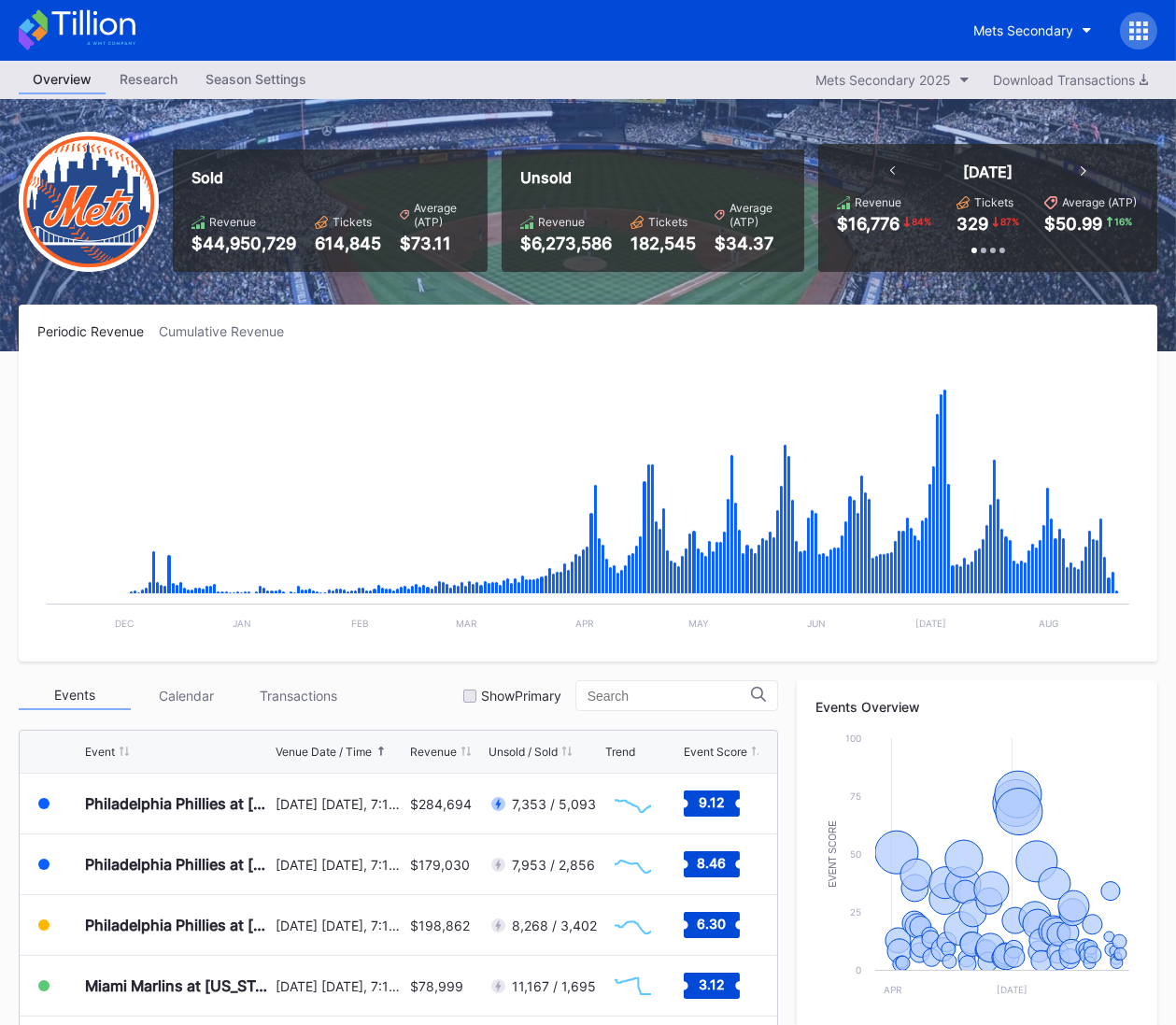
click at [104, 25] on icon at bounding box center [77, 30] width 116 height 41
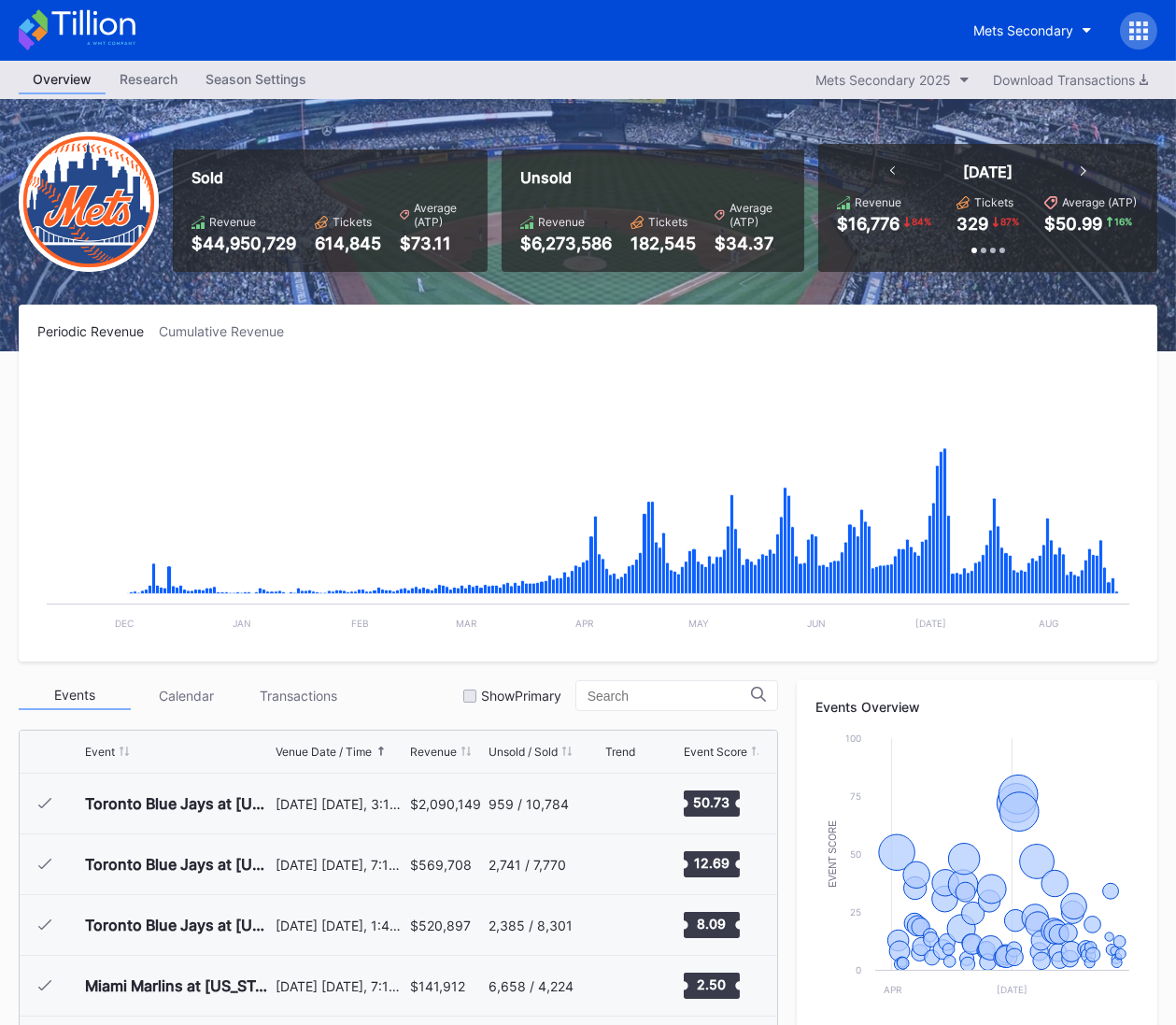
scroll to position [3888, 0]
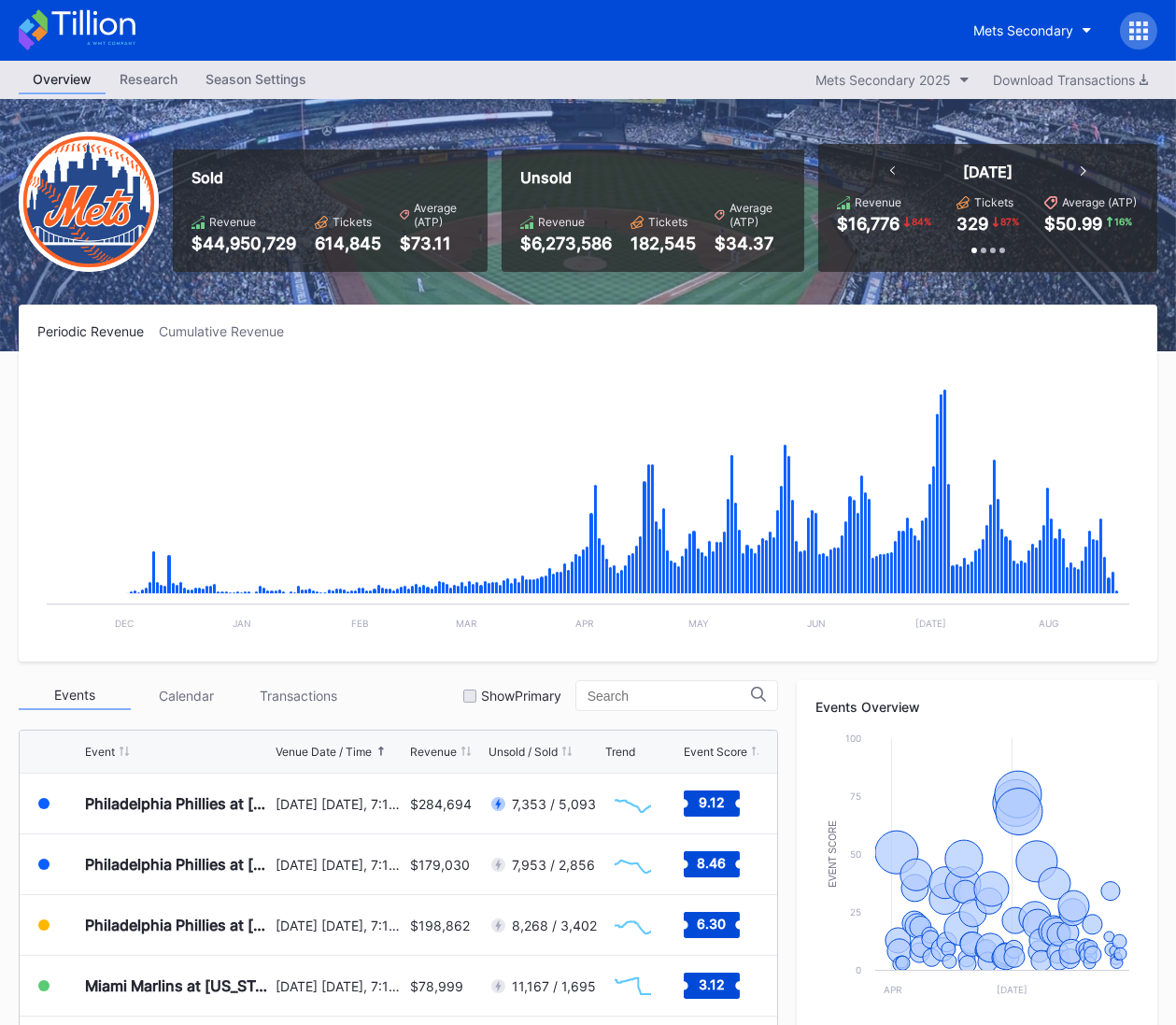
click at [117, 21] on icon at bounding box center [77, 30] width 116 height 41
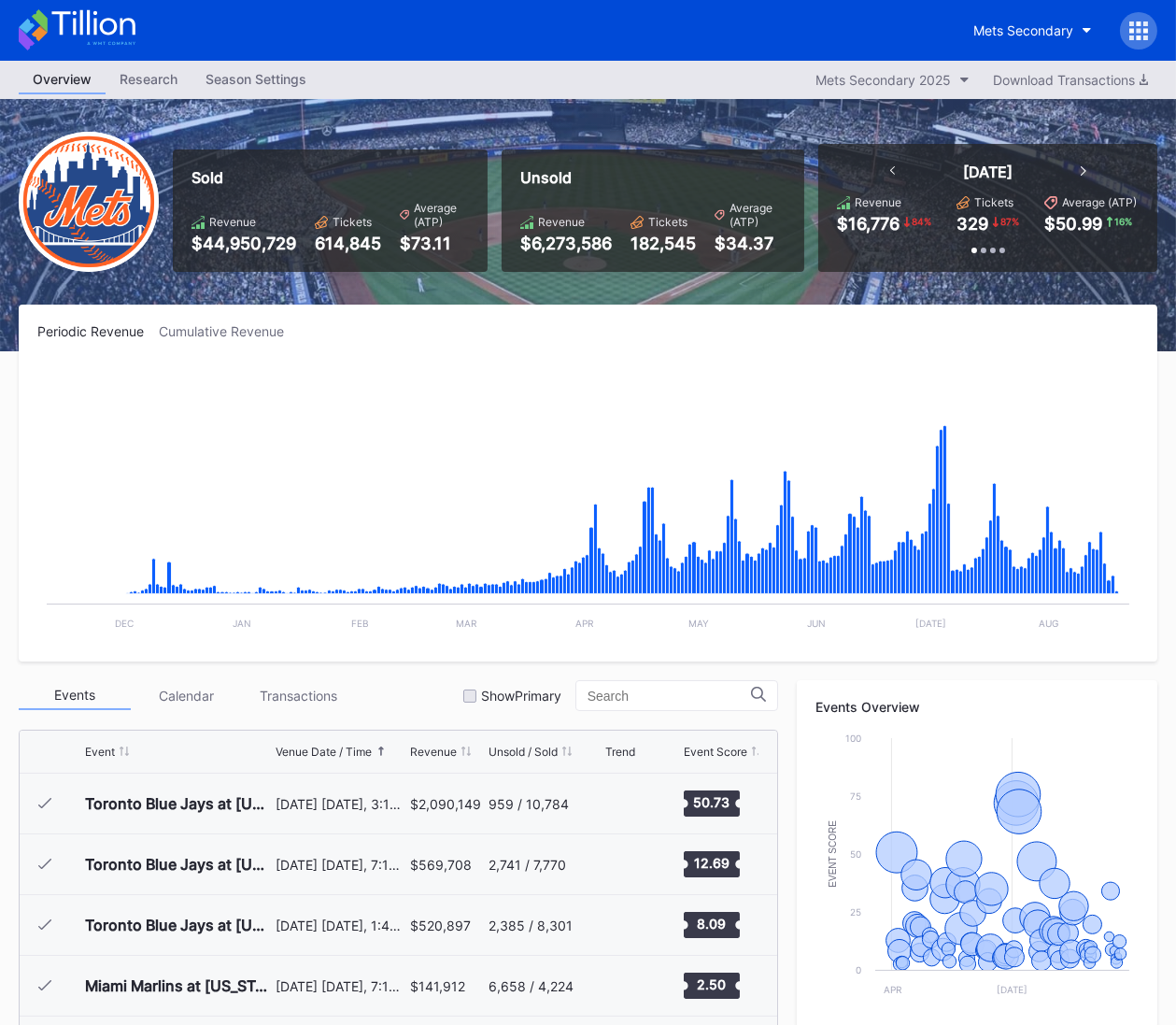
scroll to position [3888, 0]
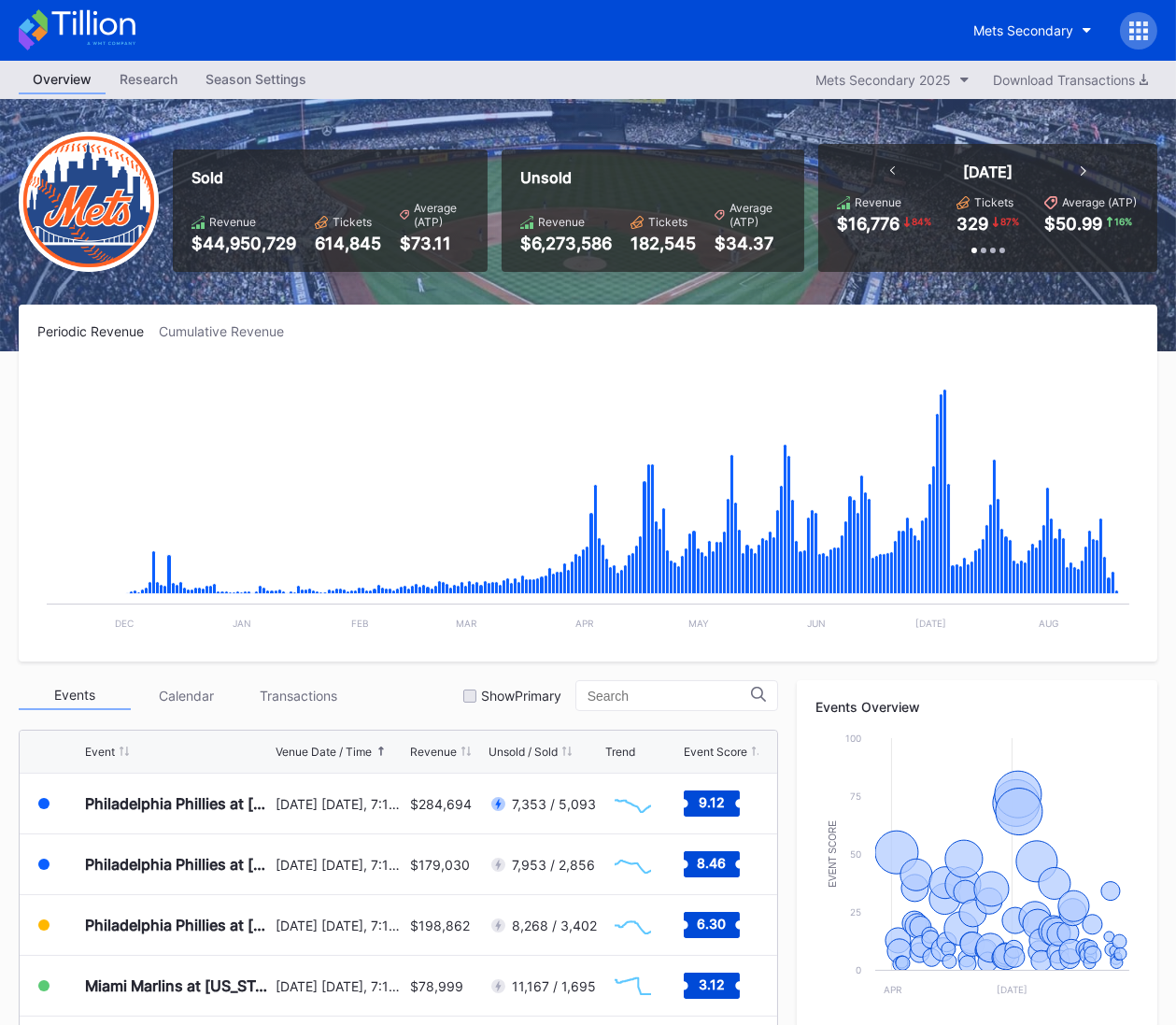
click at [119, 34] on icon at bounding box center [93, 23] width 83 height 25
click at [110, 45] on icon at bounding box center [112, 43] width 49 height 3
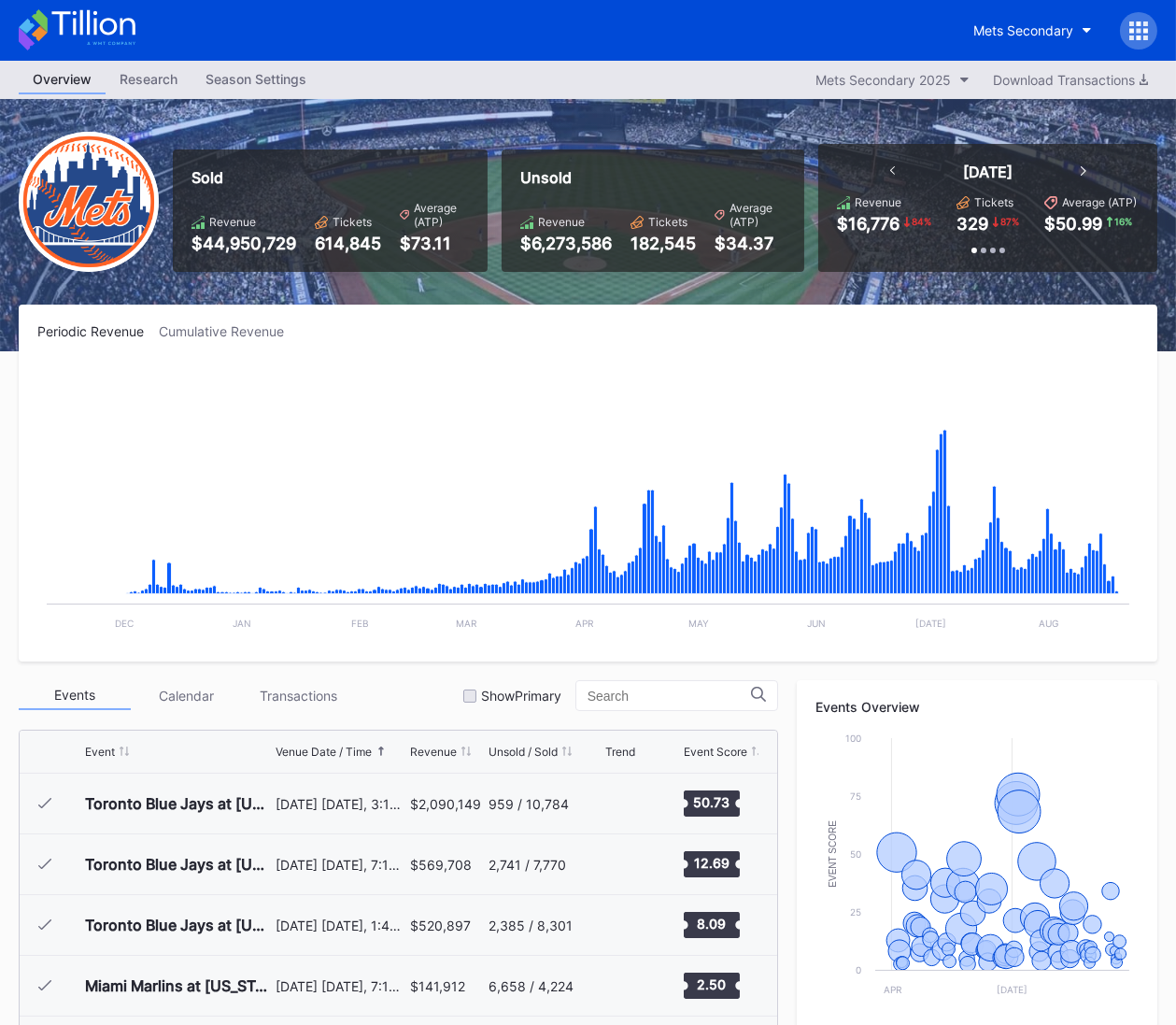
scroll to position [3888, 0]
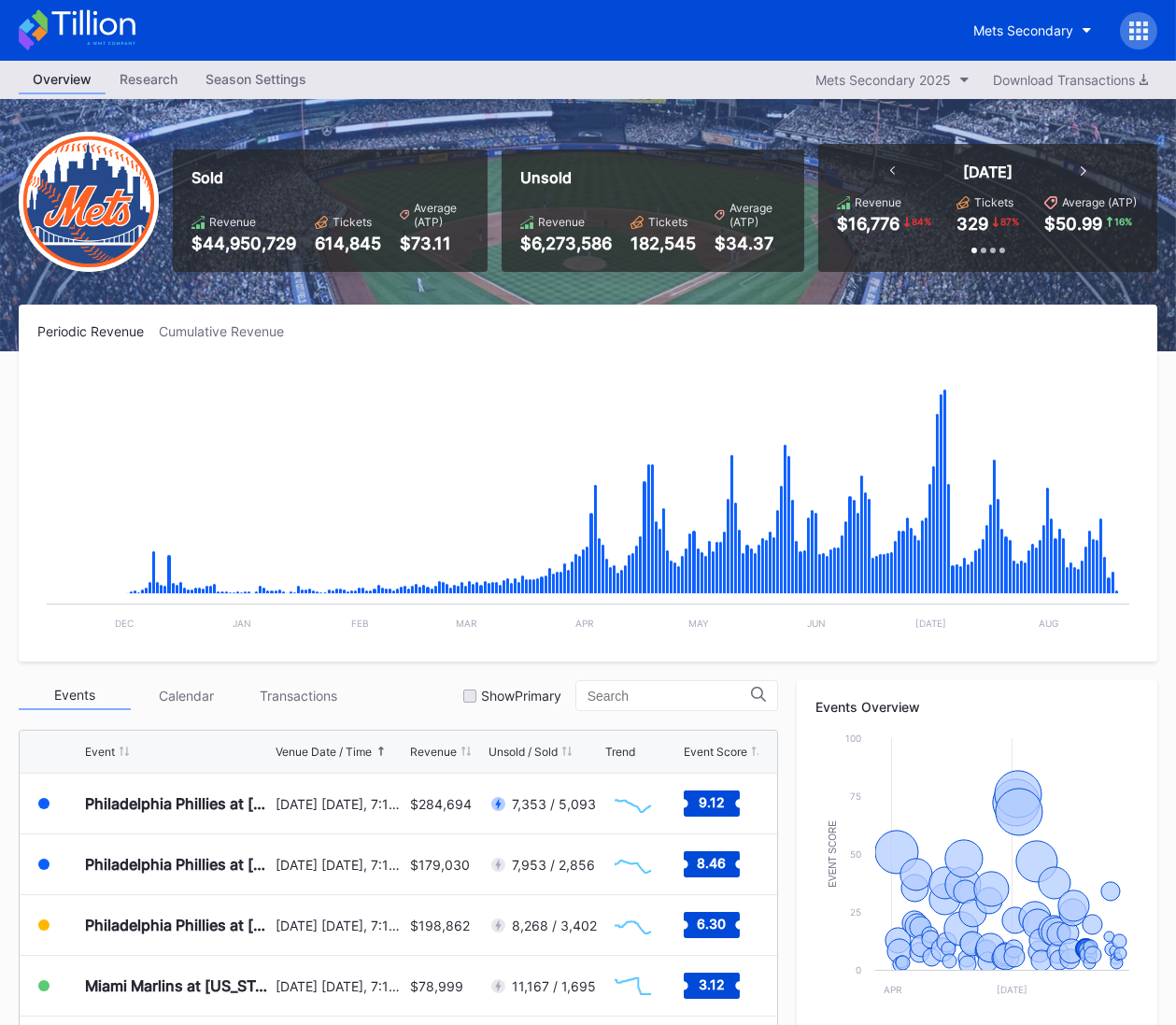
click at [117, 31] on icon at bounding box center [77, 30] width 116 height 41
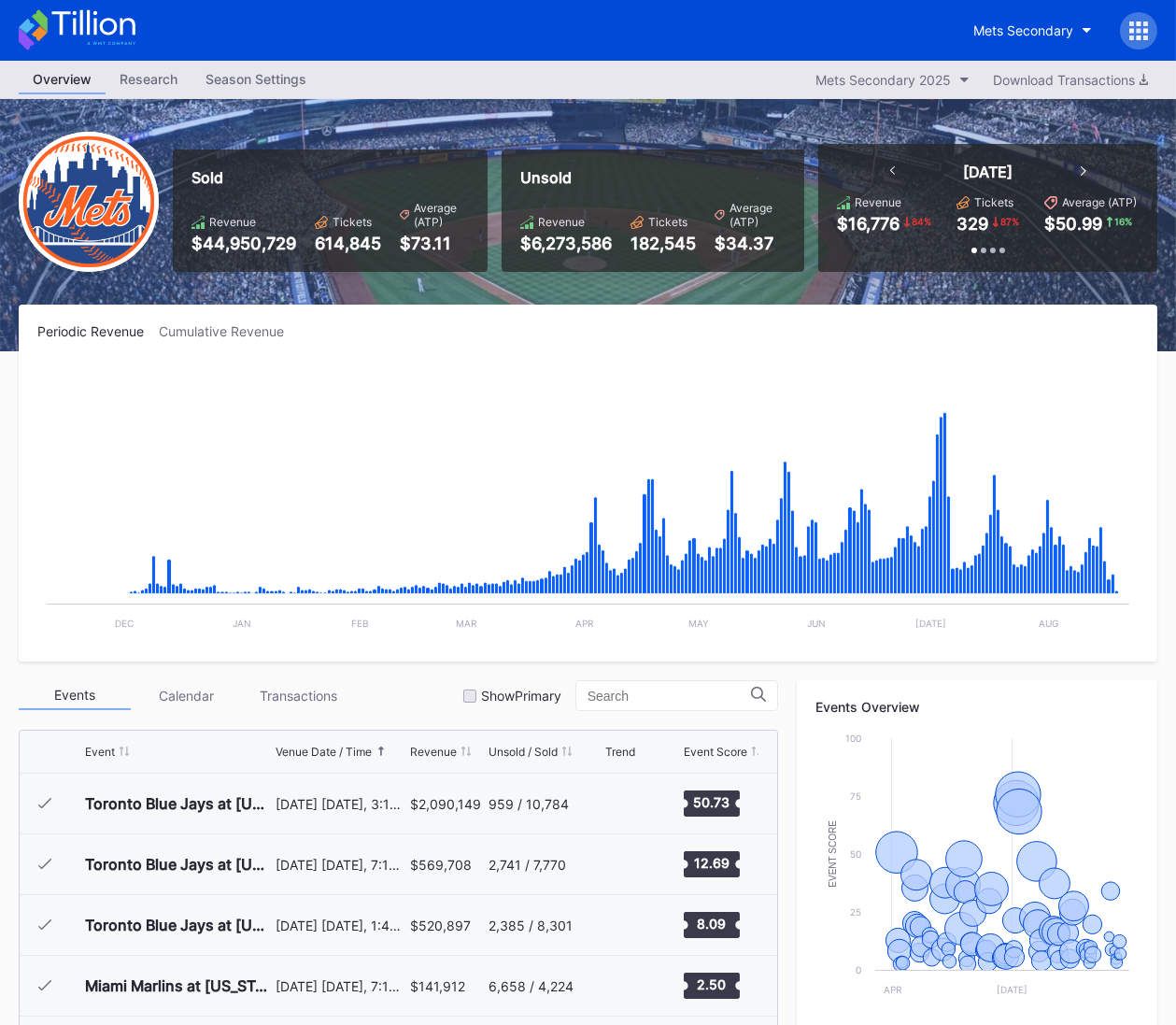
scroll to position [3888, 0]
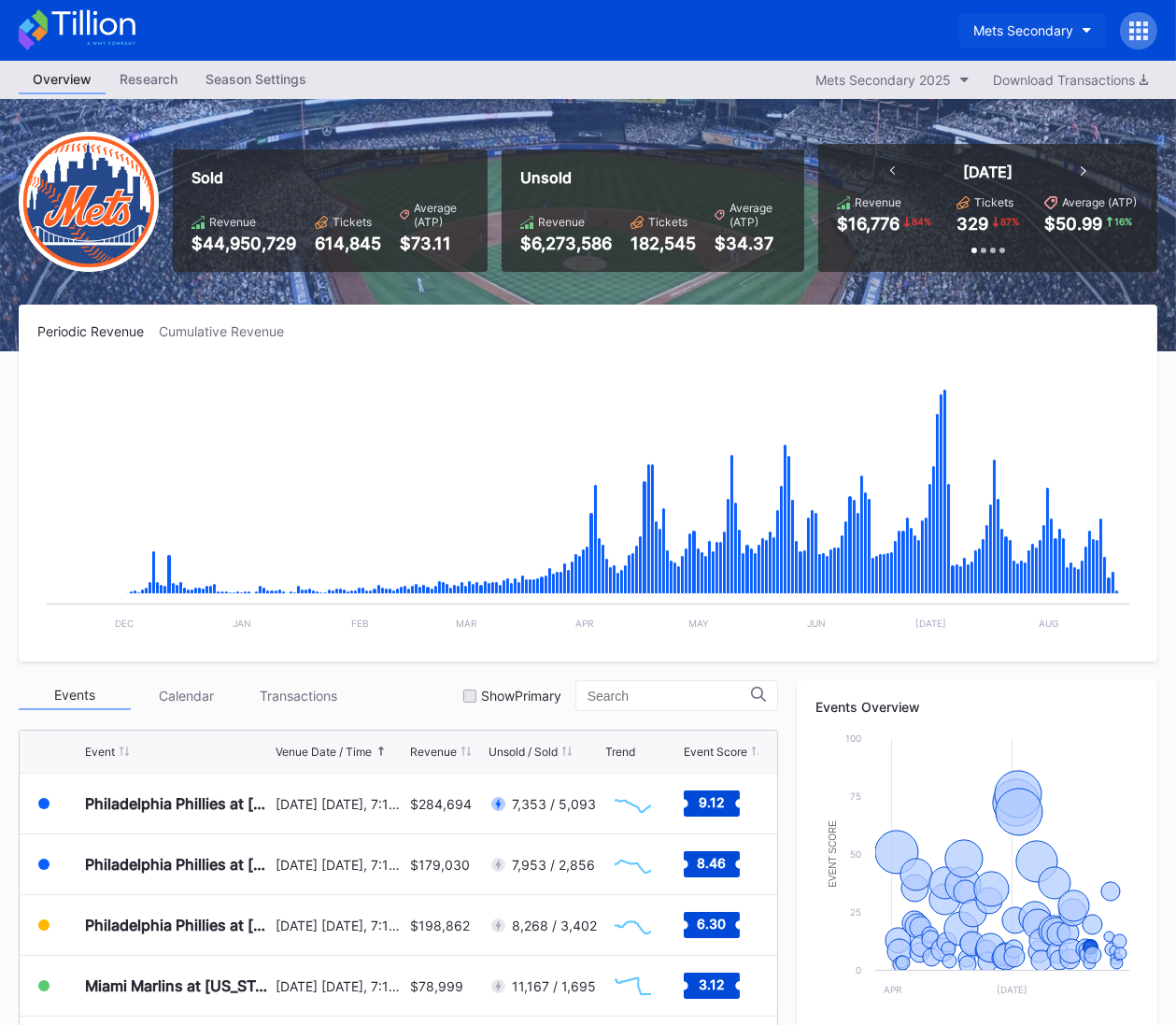
click at [1029, 20] on button "Mets Secondary" at bounding box center [1032, 30] width 147 height 35
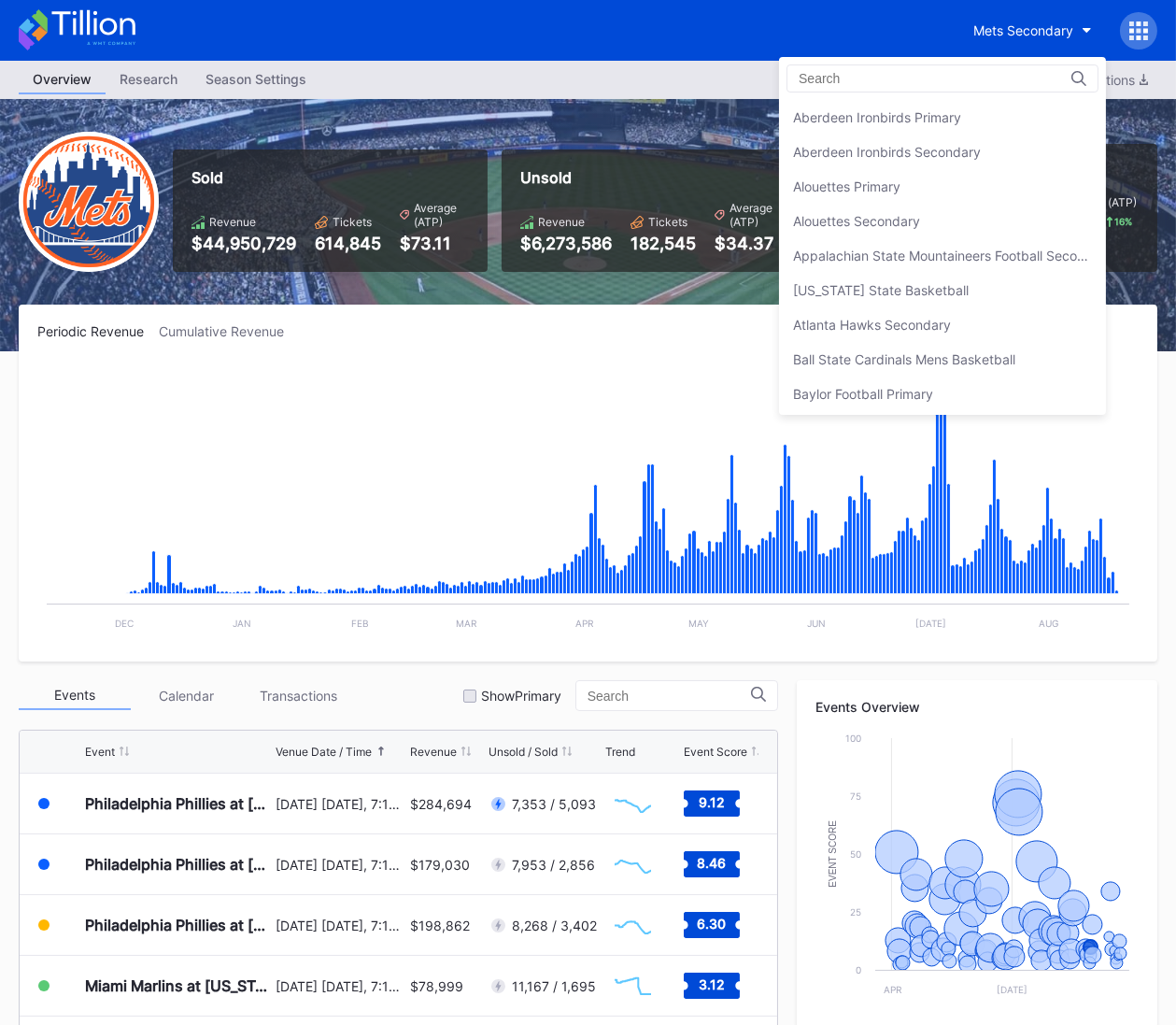
scroll to position [2926, 0]
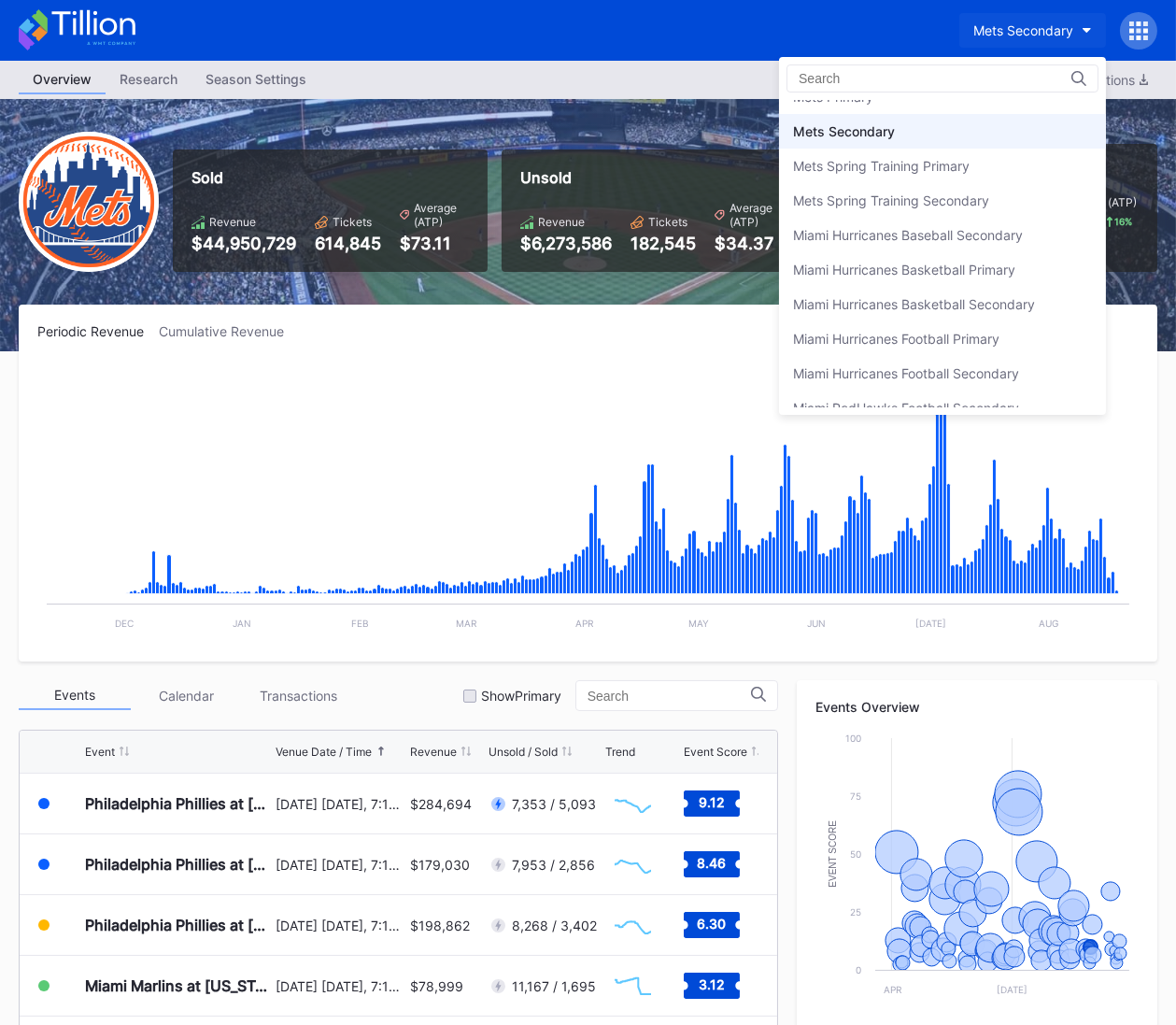
drag, startPoint x: 668, startPoint y: 56, endPoint x: 977, endPoint y: 38, distance: 309.5
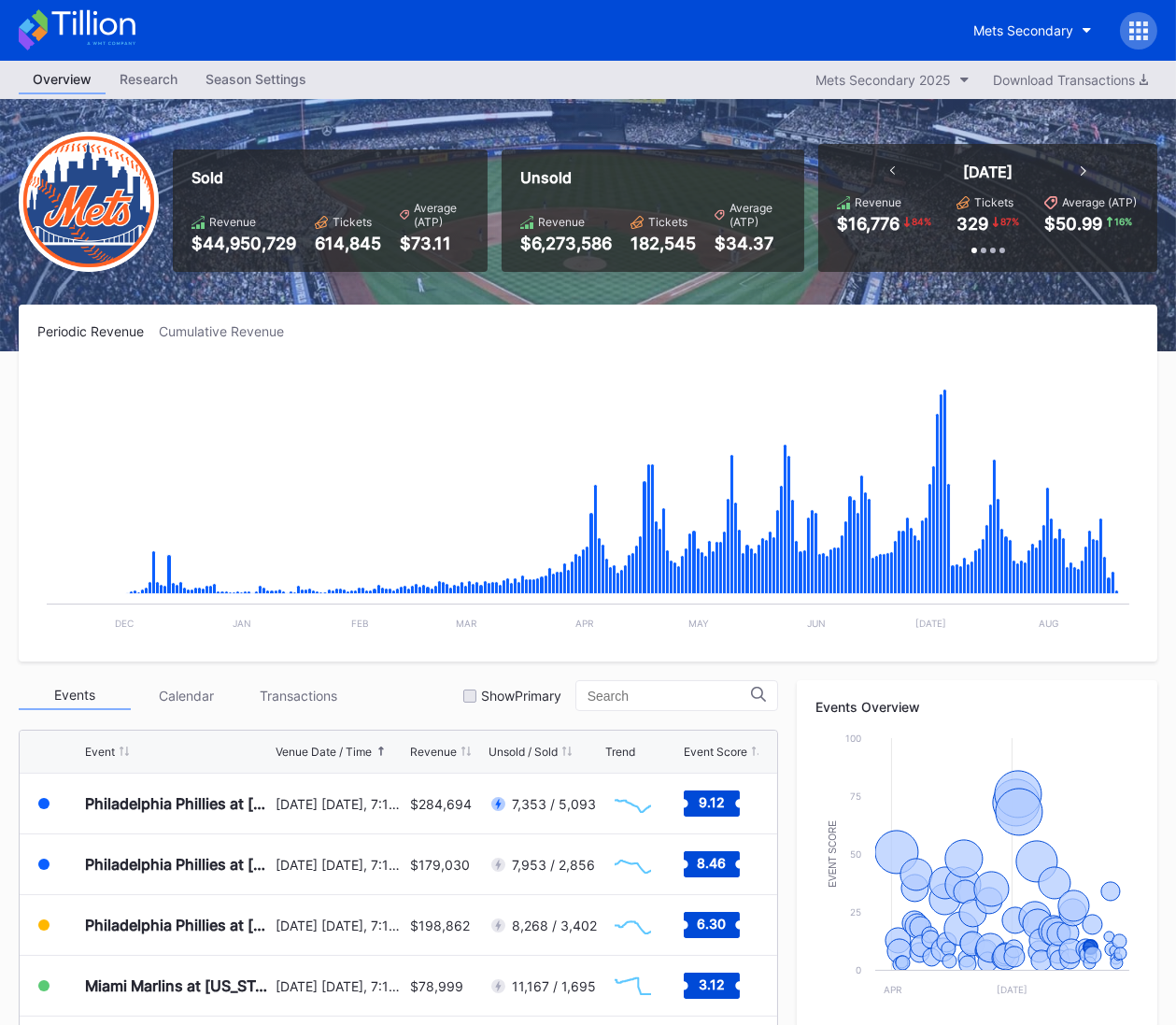
click at [1151, 36] on div at bounding box center [1139, 31] width 38 height 38
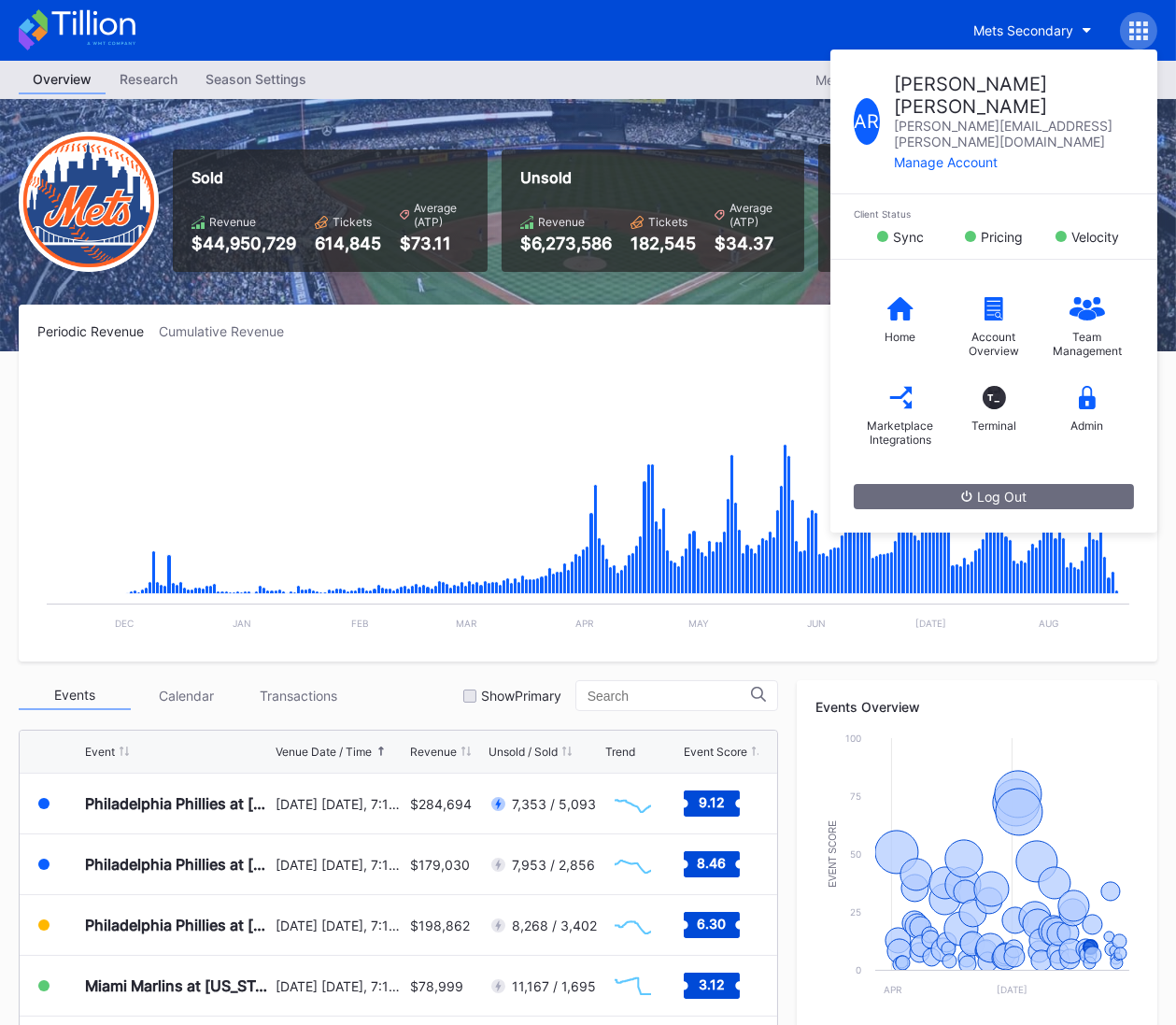
drag, startPoint x: 696, startPoint y: 119, endPoint x: 1127, endPoint y: 34, distance: 439.3
click at [722, 115] on div "Sold Revenue $44,950,729 Tickets 614,845 Average (ATP) $73.11 Unsold Revenue $6…" at bounding box center [588, 225] width 1176 height 252
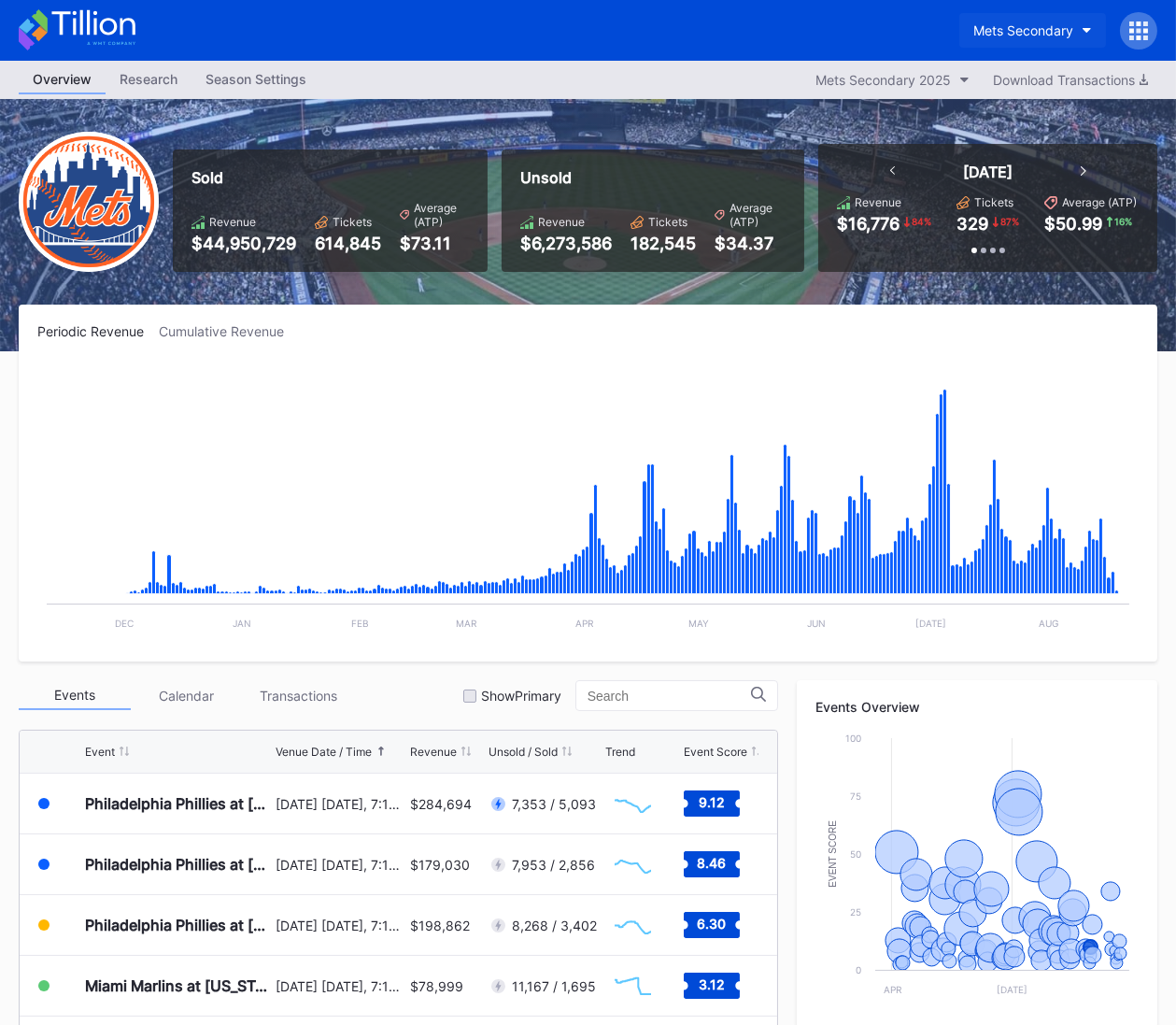
click at [1045, 35] on div "Mets Secondary" at bounding box center [1023, 30] width 100 height 16
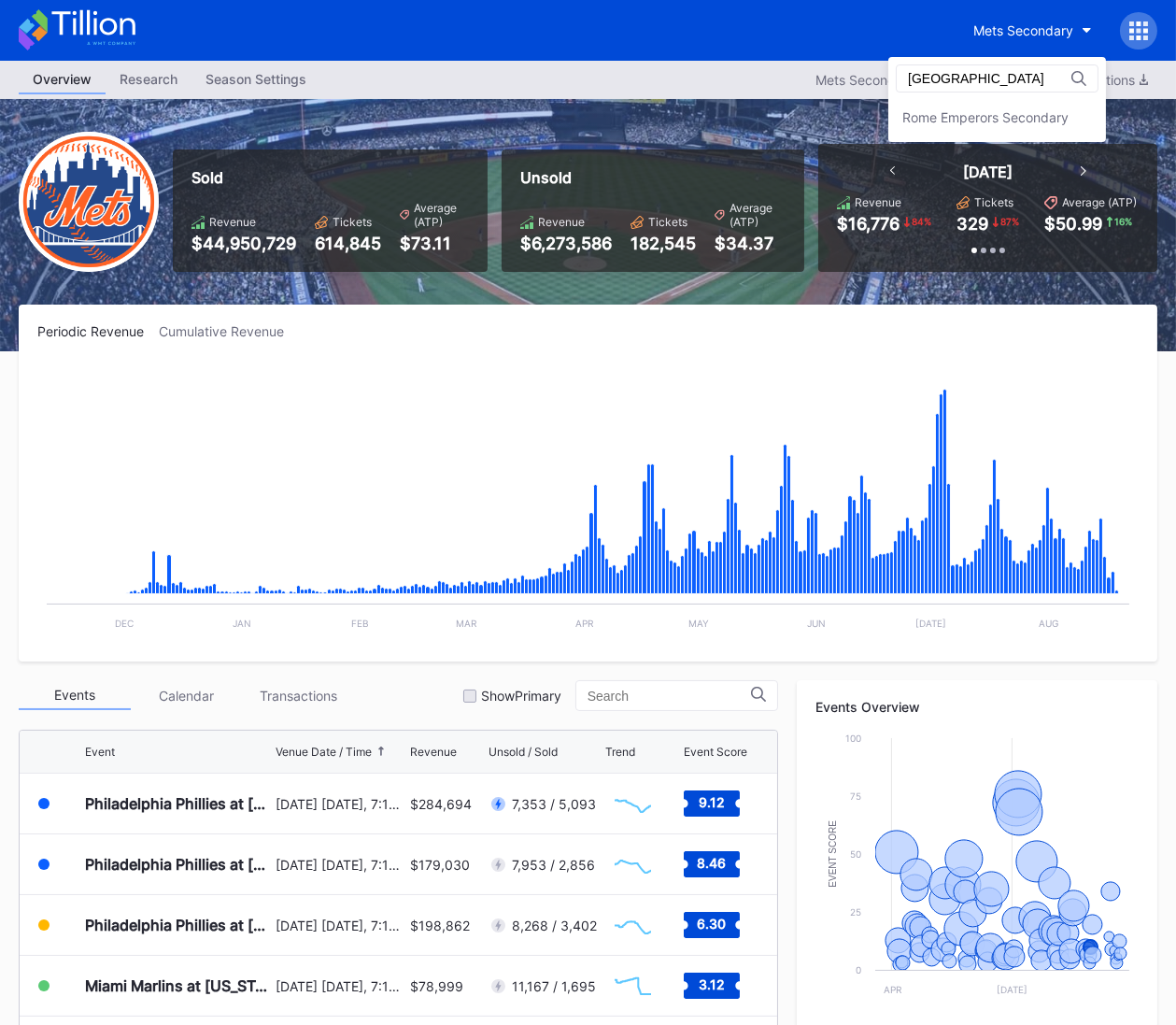
scroll to position [0, 0]
type input "rome"
click at [969, 114] on div "Rome Emperors Secondary" at bounding box center [985, 117] width 166 height 16
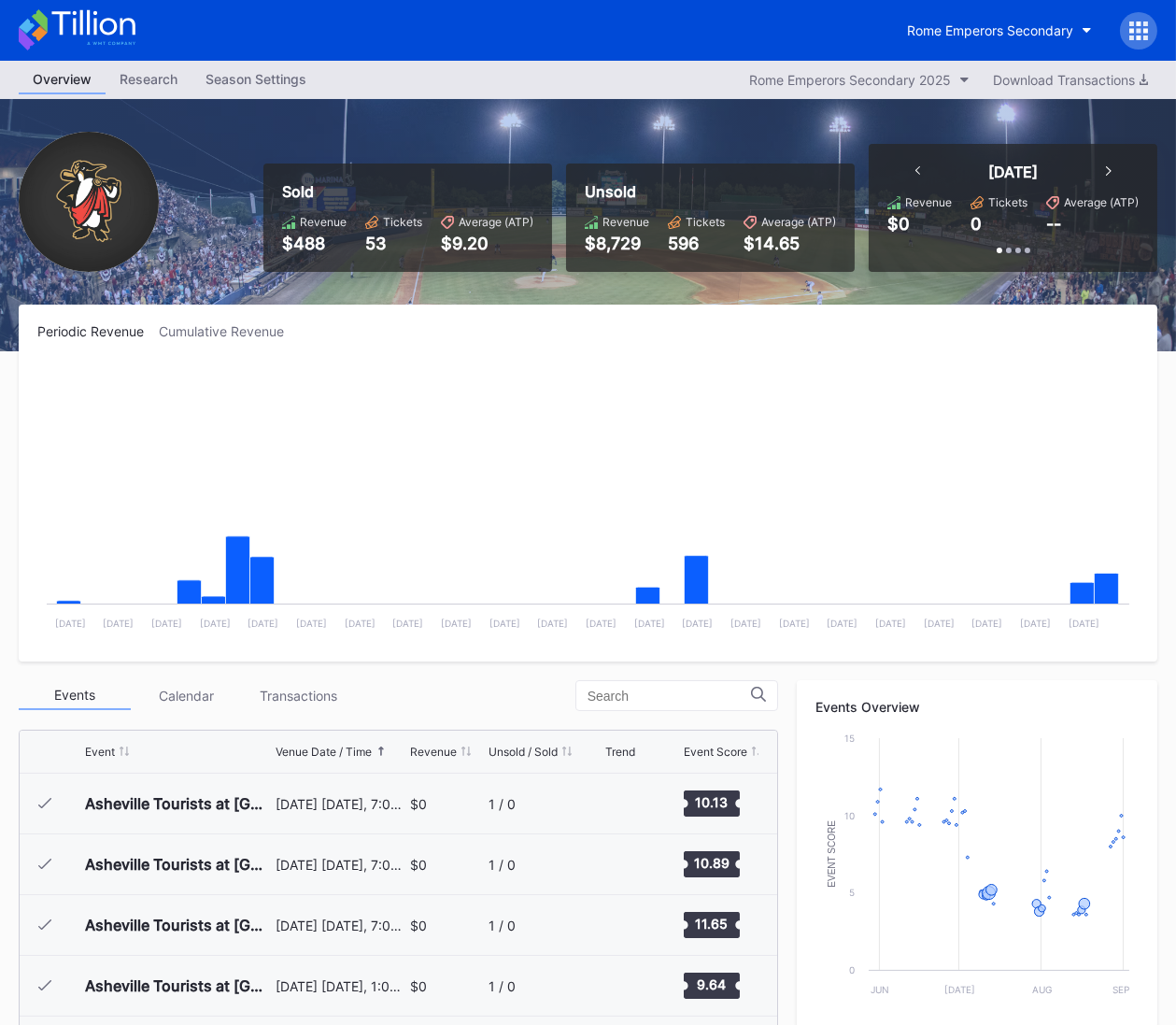
scroll to position [2000, 0]
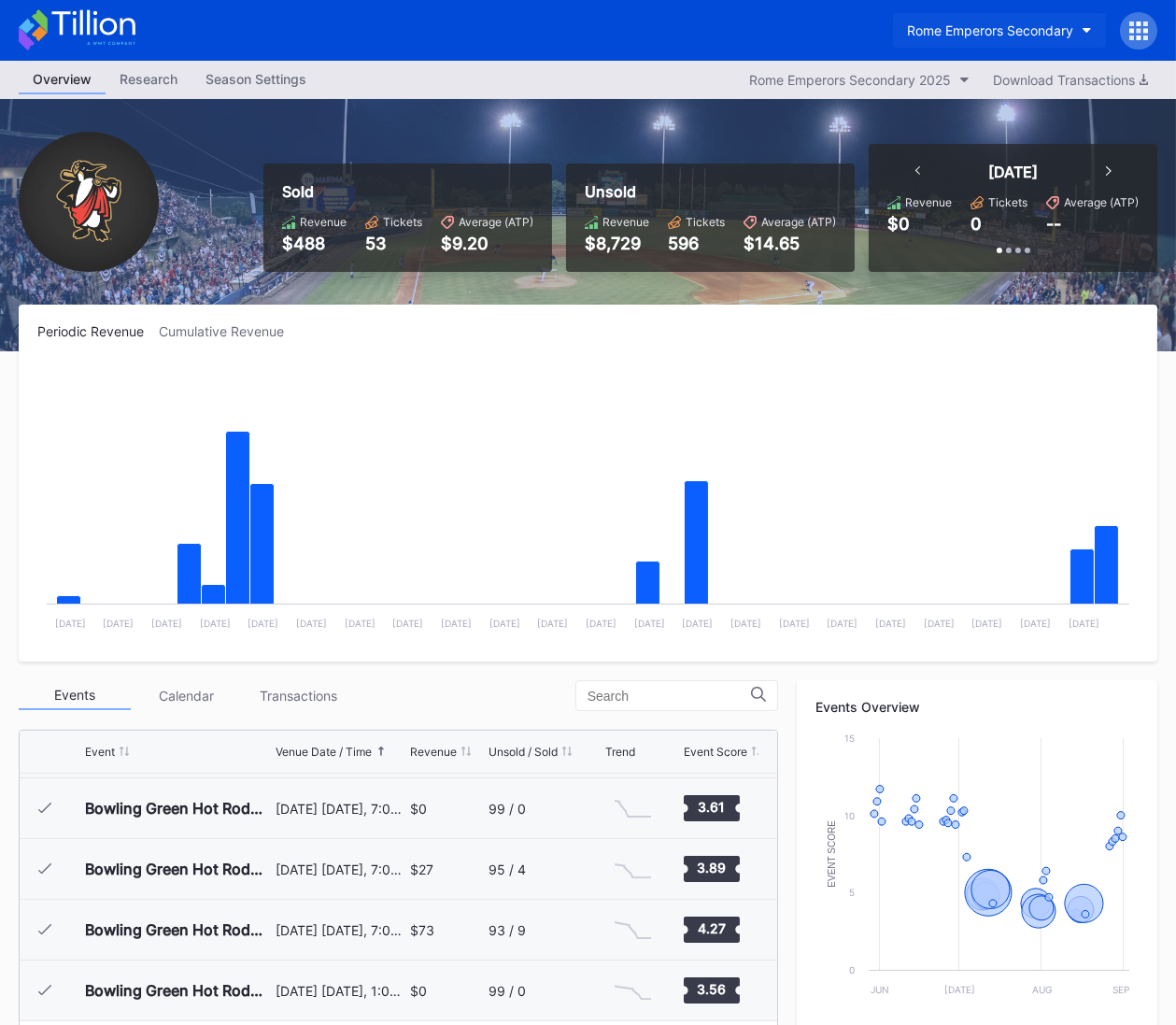
click at [1006, 35] on div "Rome Emperors Secondary" at bounding box center [990, 30] width 166 height 16
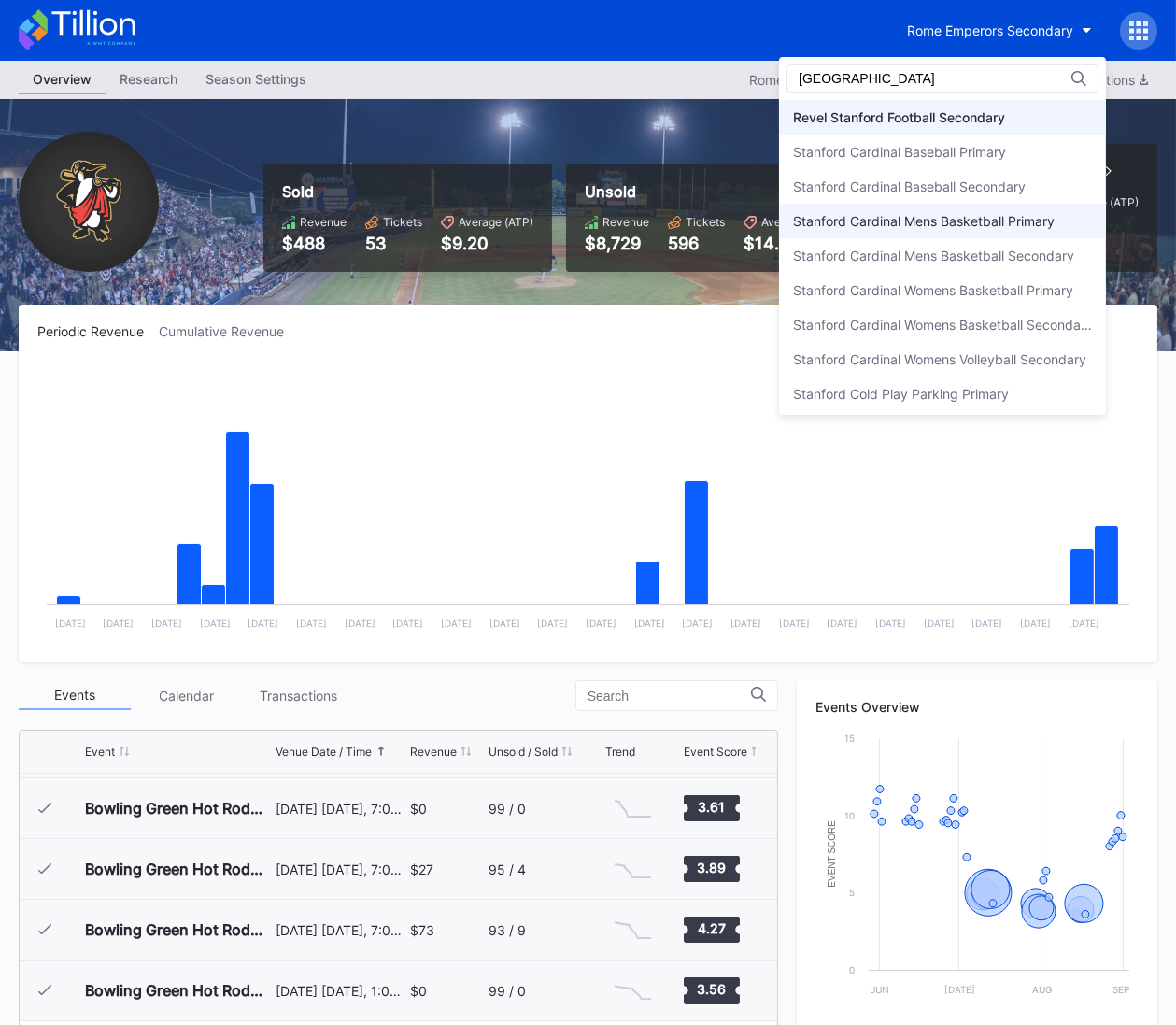
scroll to position [105, 0]
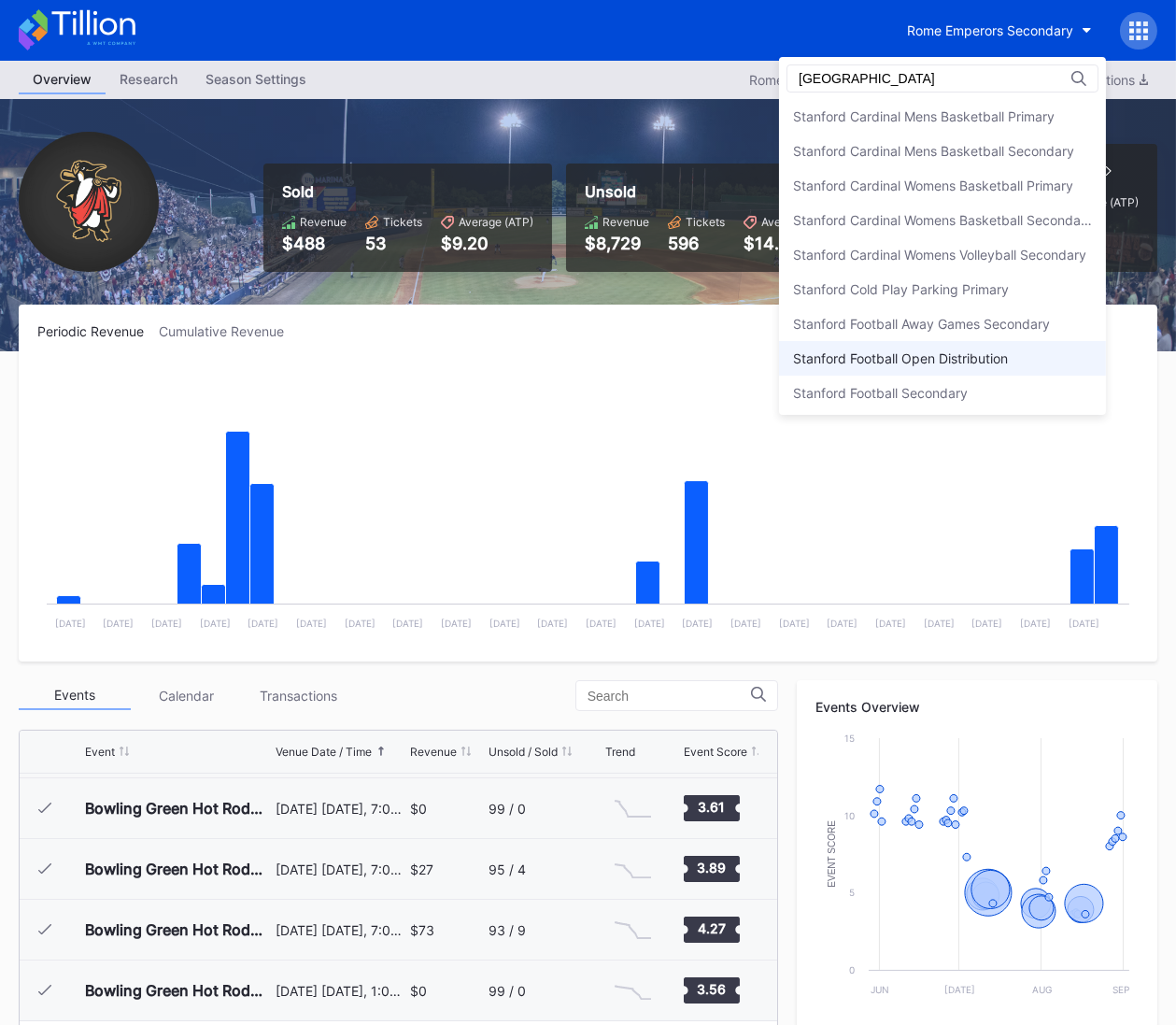
type input "[GEOGRAPHIC_DATA]"
click at [991, 355] on div "Stanford Football Open Distribution" at bounding box center [900, 358] width 214 height 16
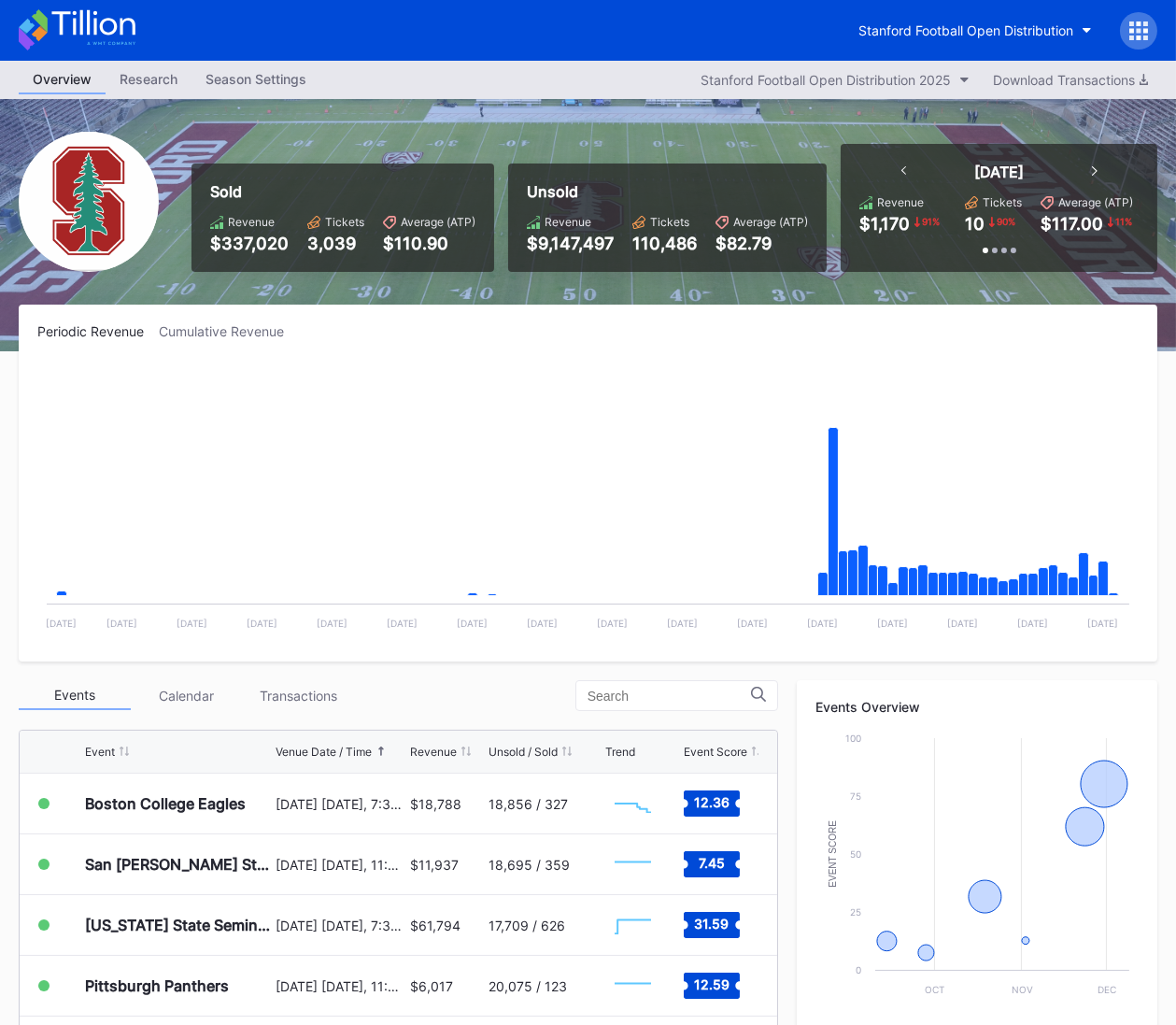
click at [73, 31] on icon at bounding box center [93, 23] width 83 height 25
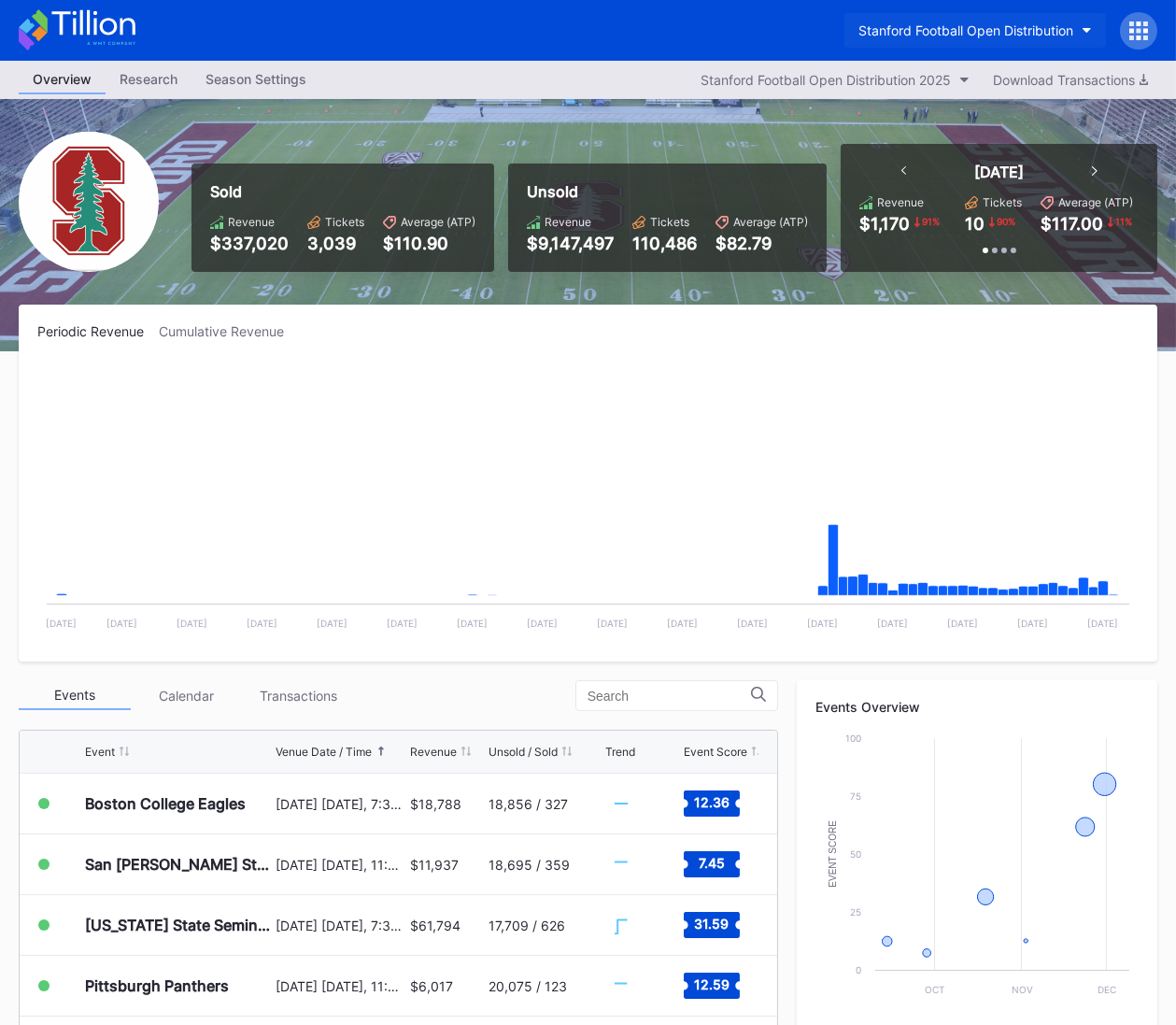
click at [955, 22] on div "Stanford Football Open Distribution" at bounding box center [965, 30] width 214 height 16
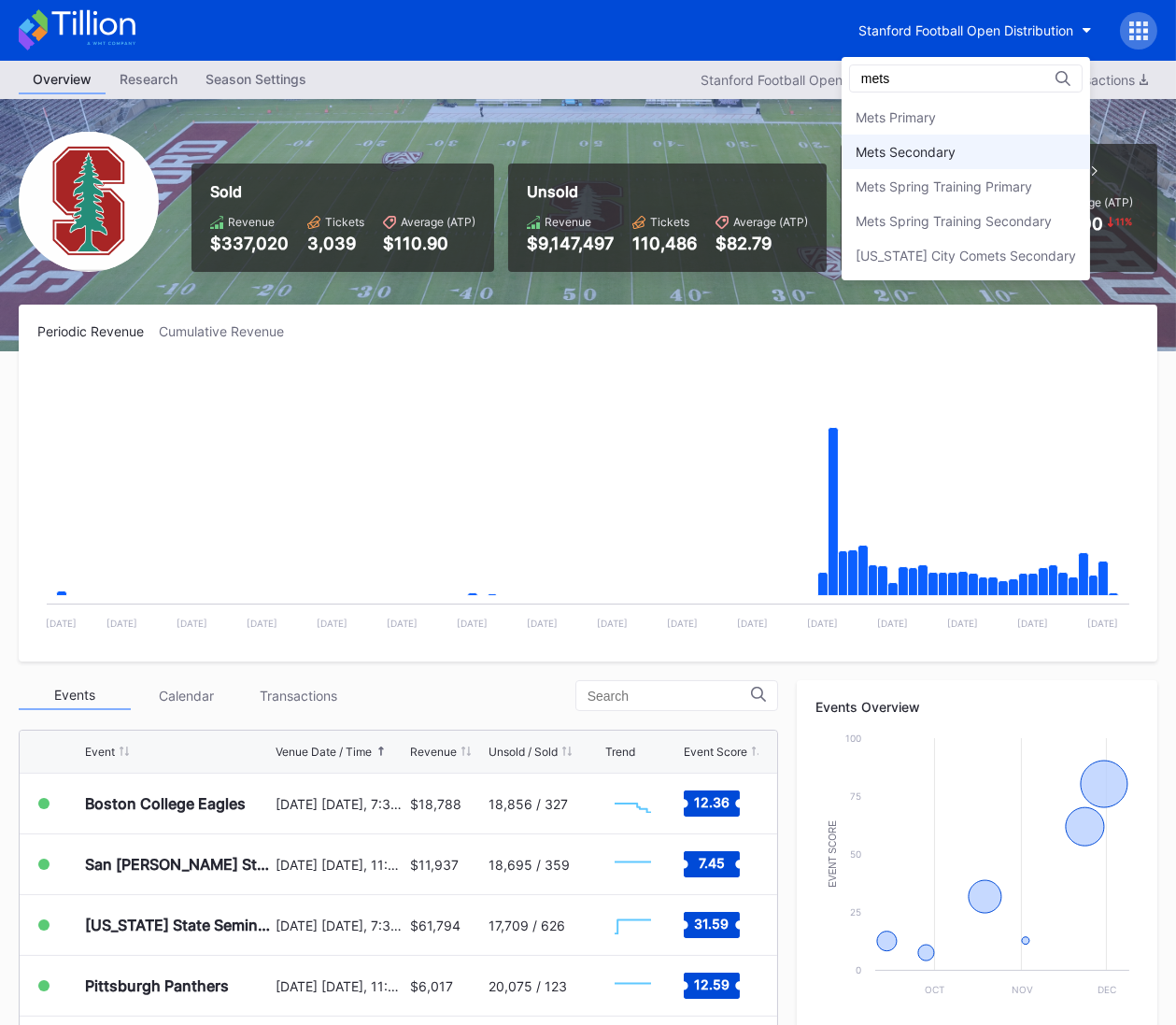
type input "mets"
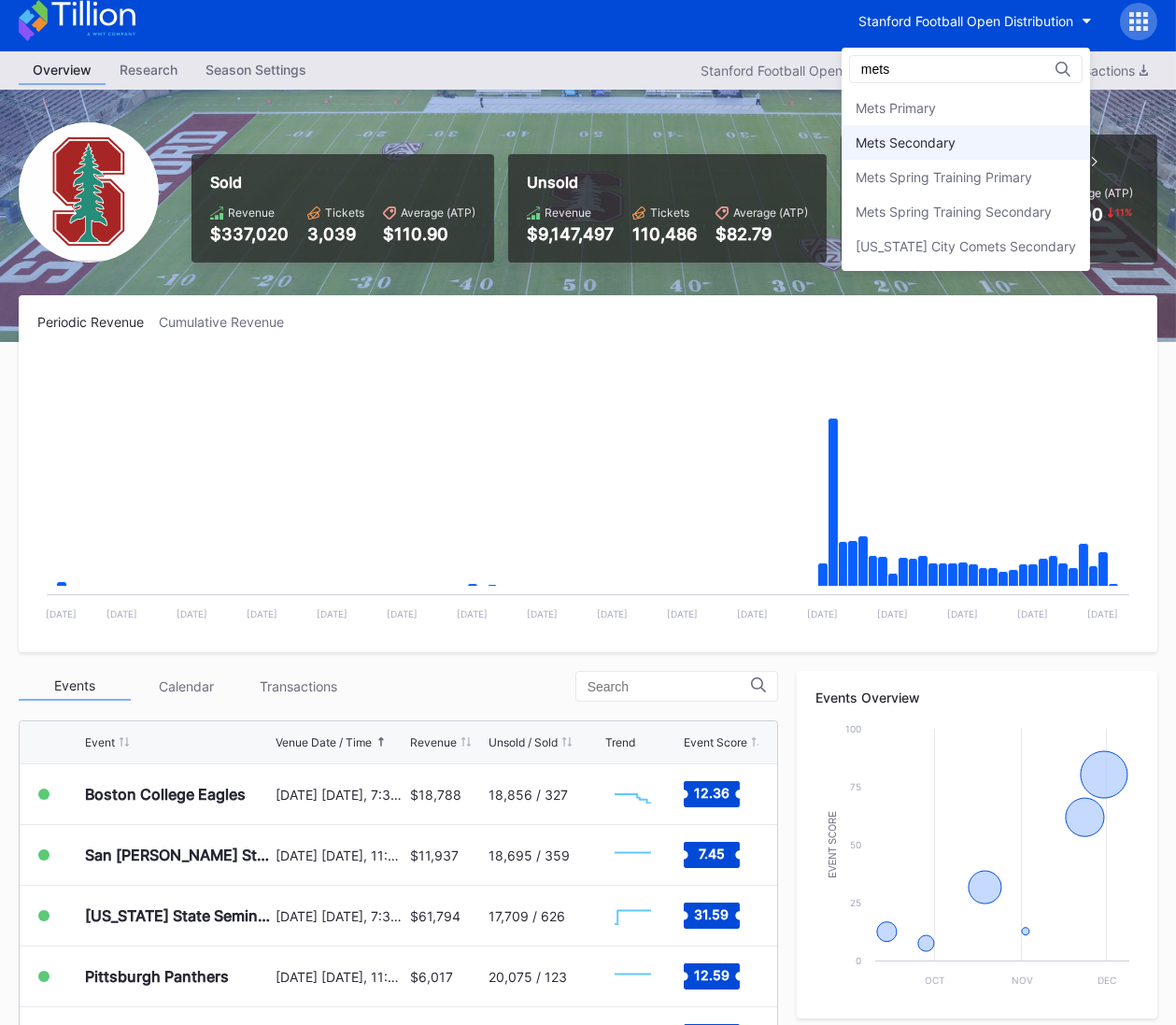
click at [977, 144] on div "Mets Secondary" at bounding box center [966, 143] width 248 height 35
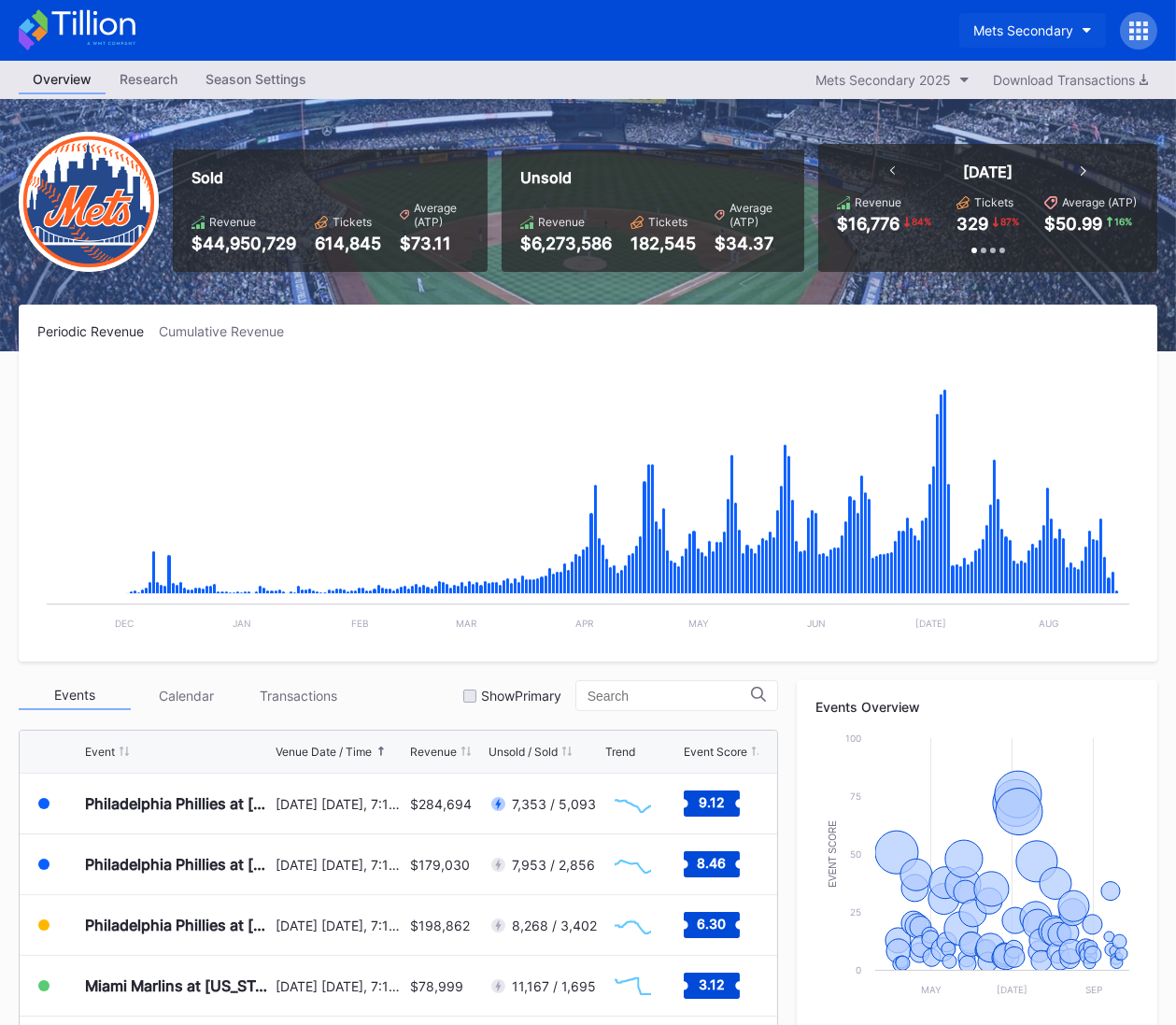
click at [1026, 28] on div "Mets Secondary" at bounding box center [1023, 30] width 100 height 16
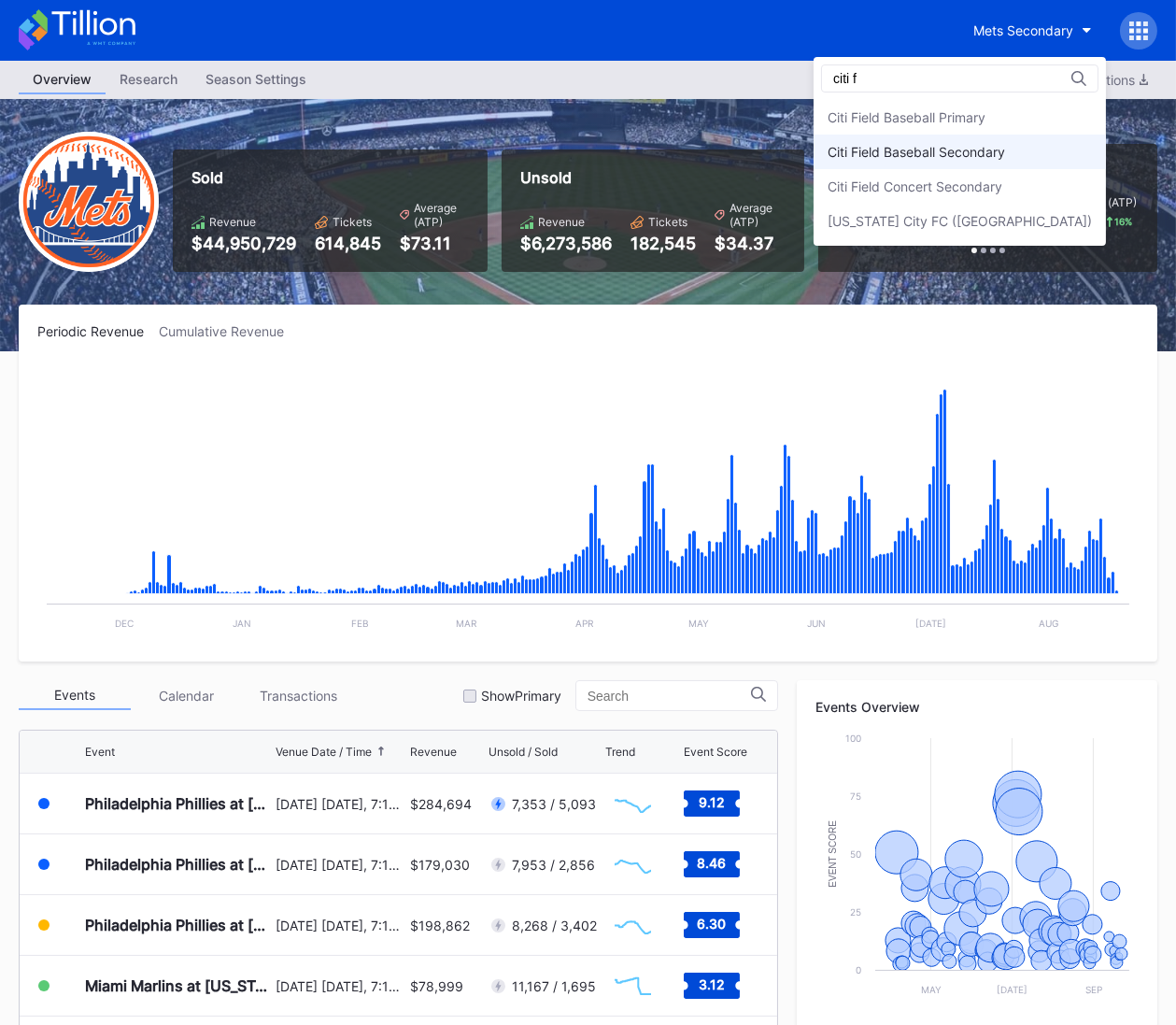
type input "citi f"
click at [1005, 151] on div "Citi Field Baseball Secondary" at bounding box center [916, 151] width 178 height 16
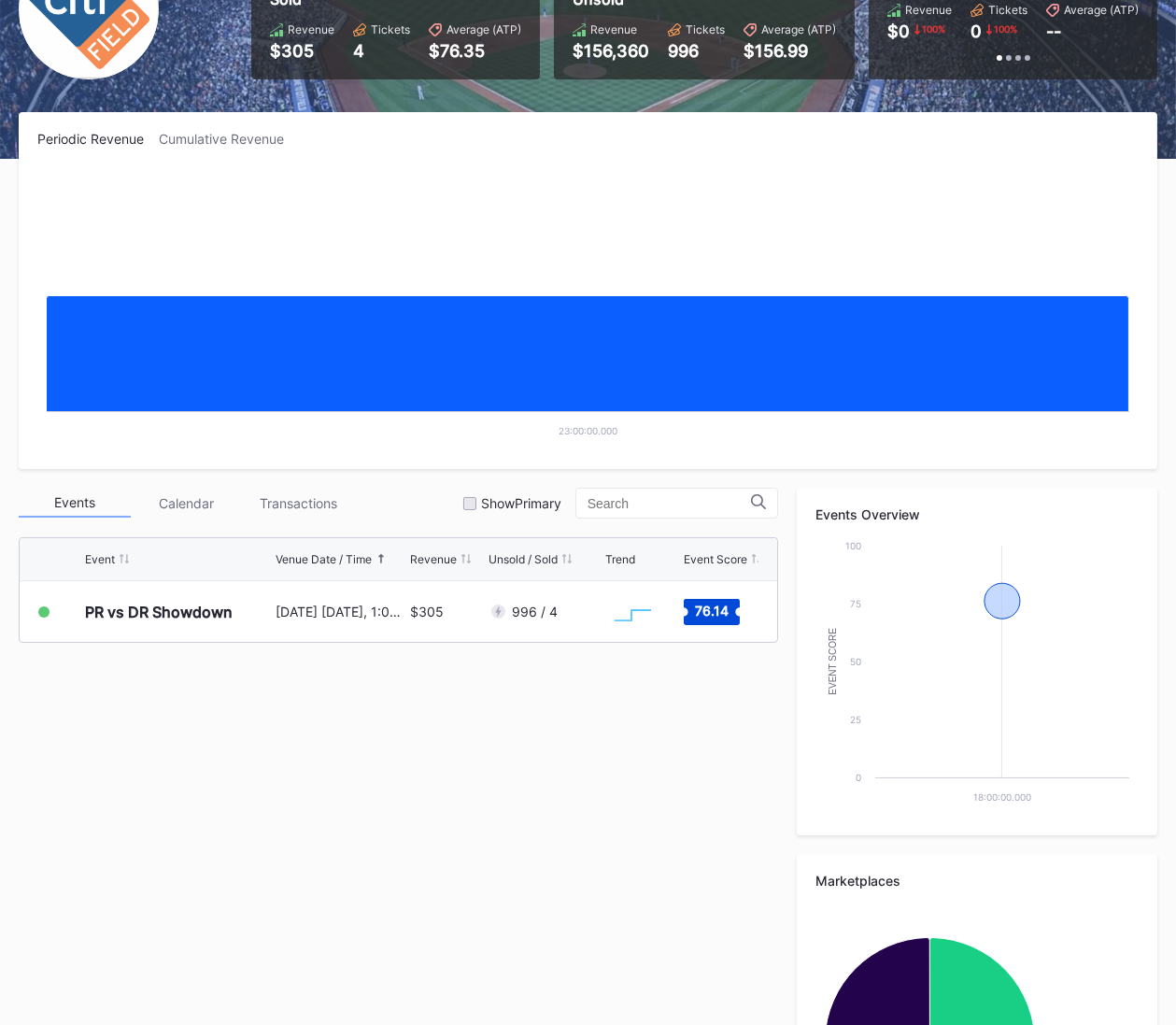
scroll to position [165, 0]
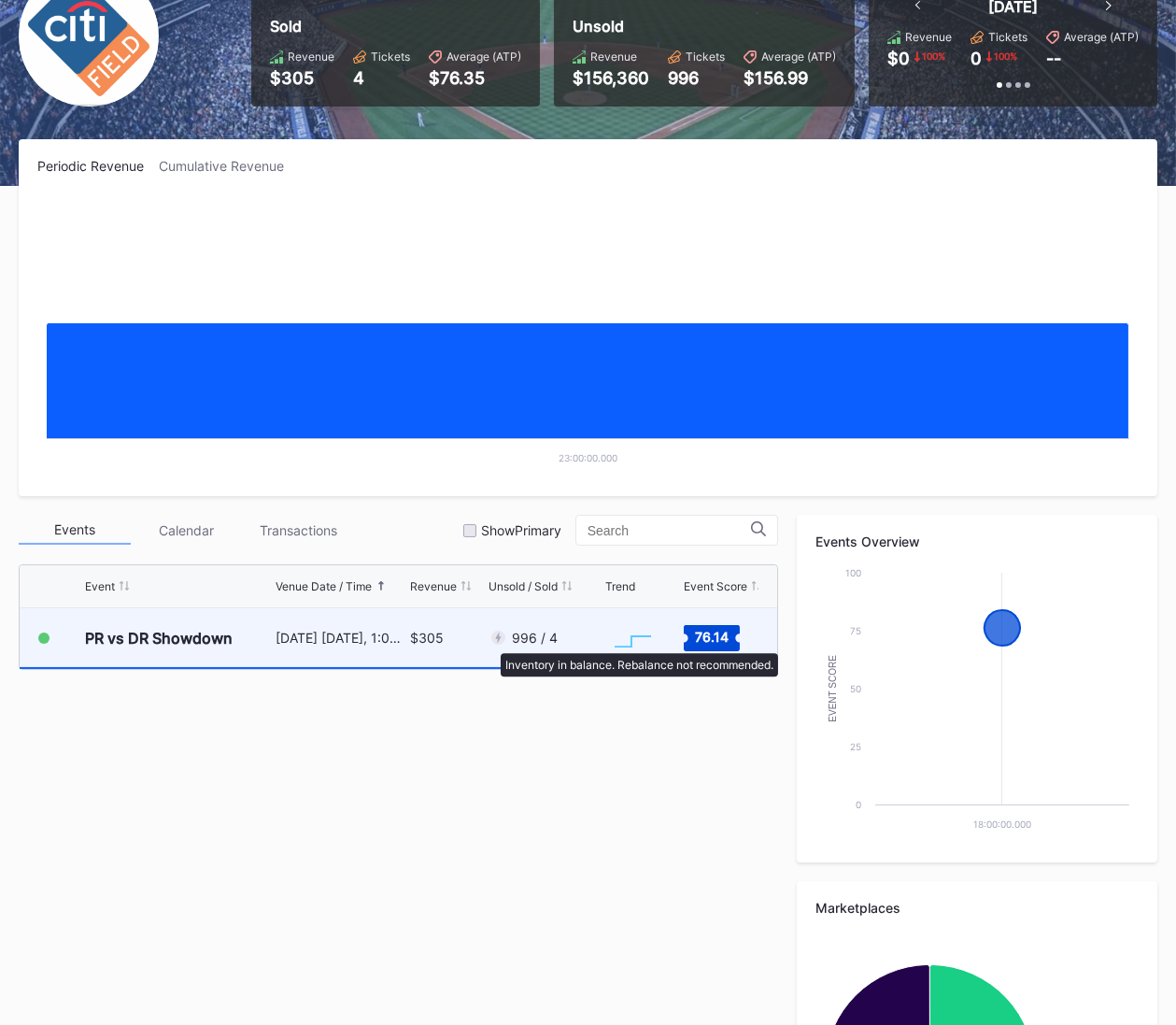
click at [492, 645] on div at bounding box center [498, 638] width 18 height 18
click at [304, 649] on div "[DATE] [DATE], 1:00PM" at bounding box center [341, 638] width 130 height 59
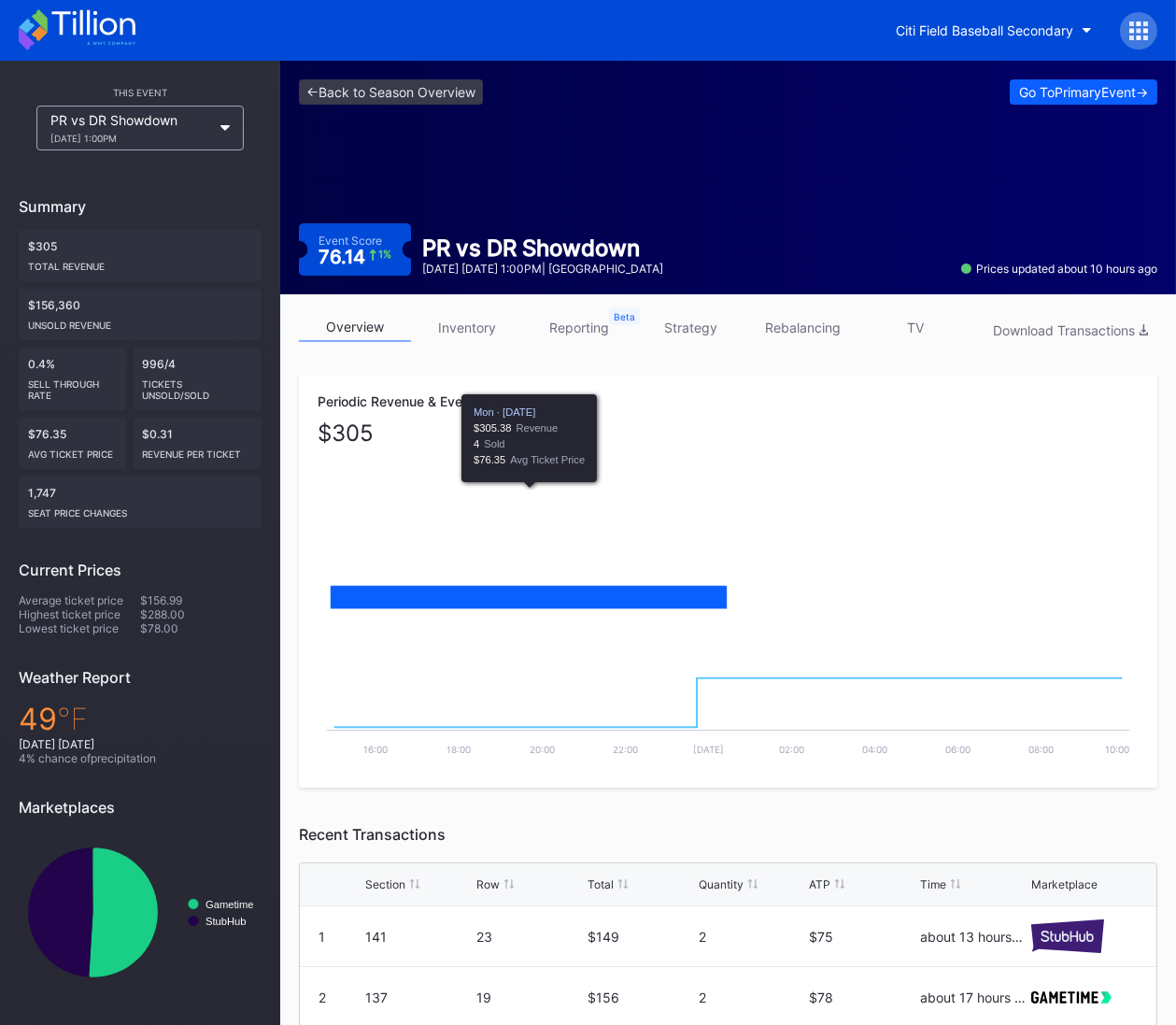
scroll to position [65, 0]
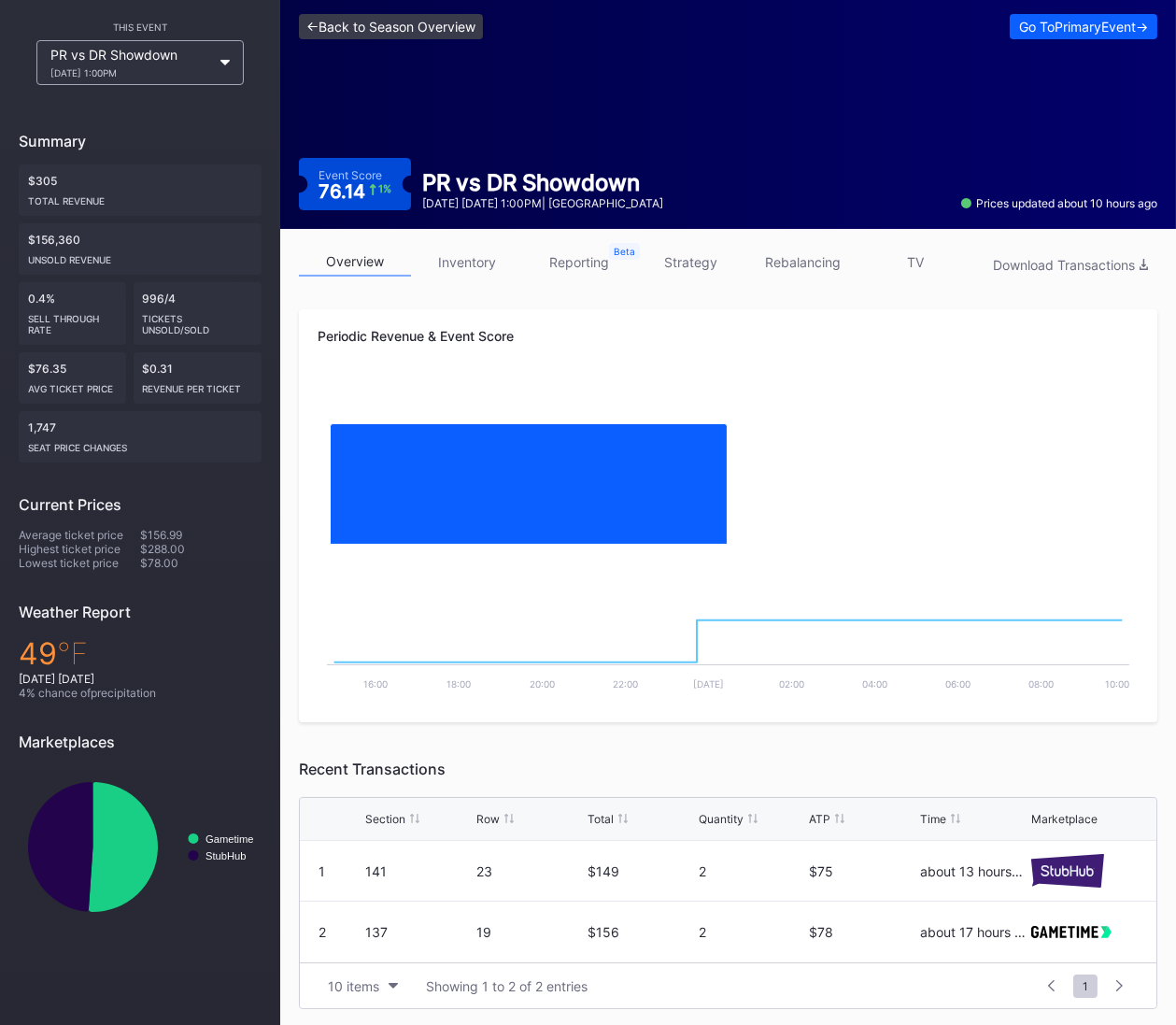
click at [402, 29] on link "<- Back to Season Overview" at bounding box center [391, 26] width 184 height 25
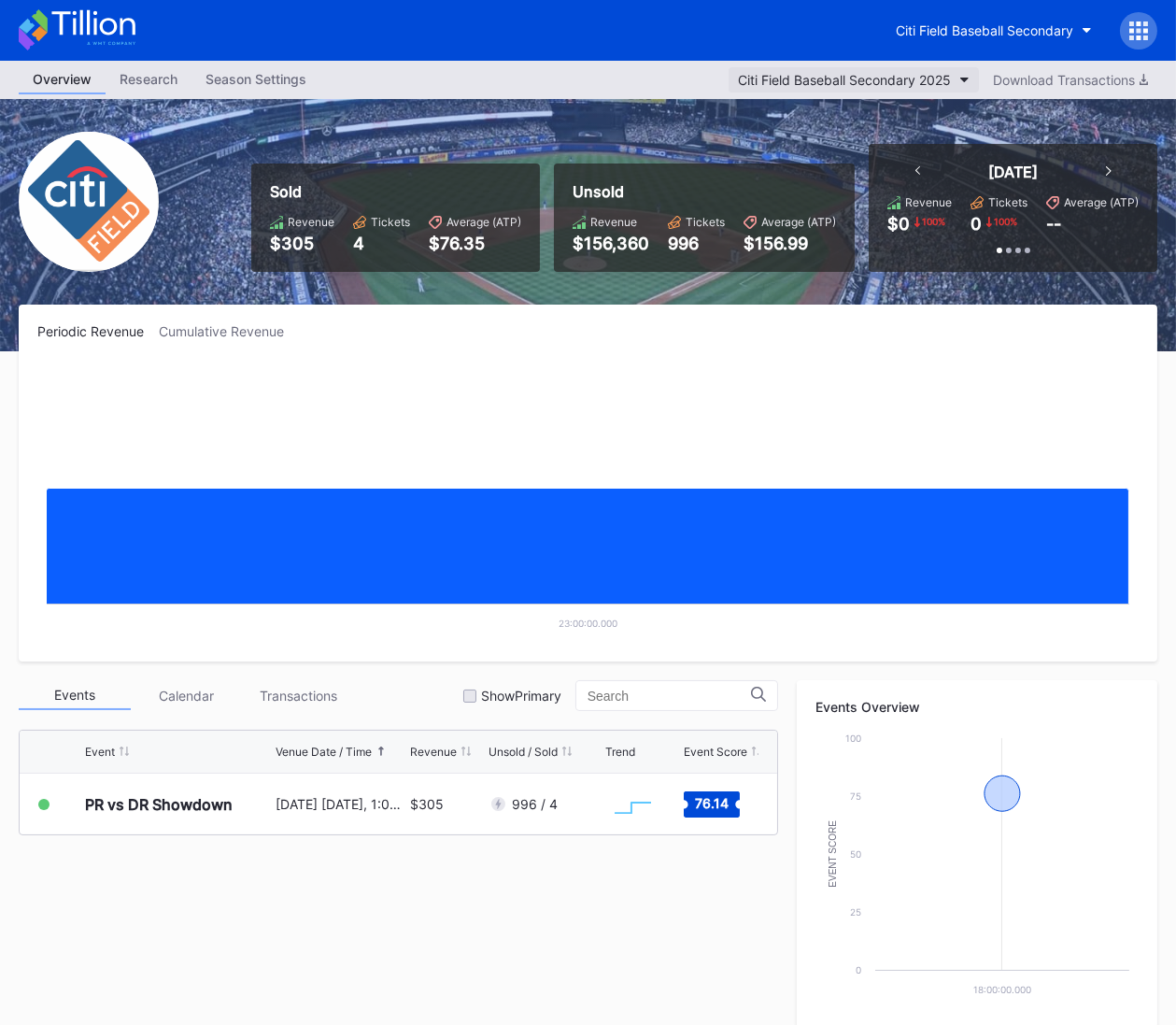
click at [866, 85] on div "Citi Field Baseball Secondary 2025" at bounding box center [845, 80] width 213 height 16
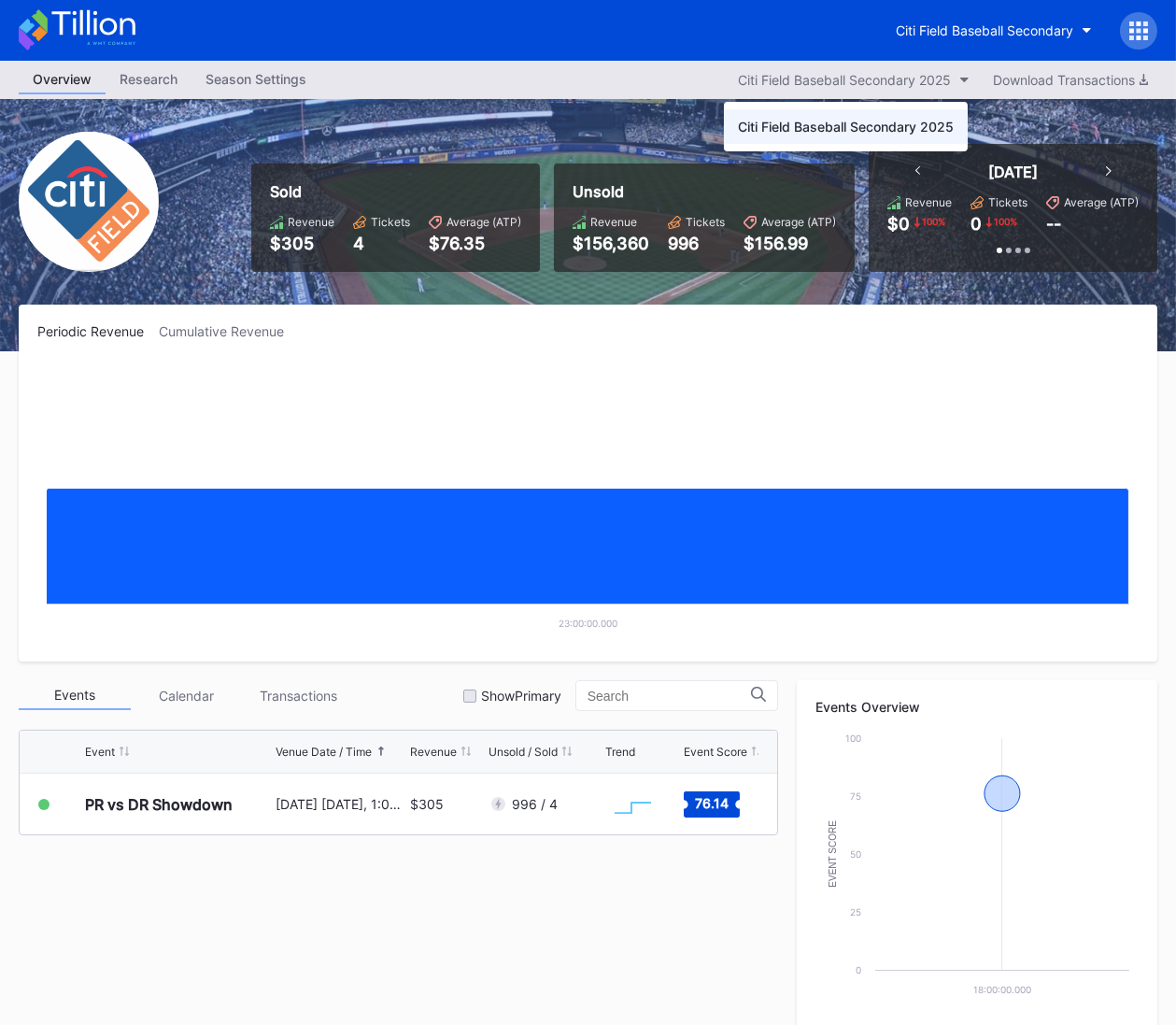
drag, startPoint x: 493, startPoint y: 279, endPoint x: 441, endPoint y: 605, distance: 330.1
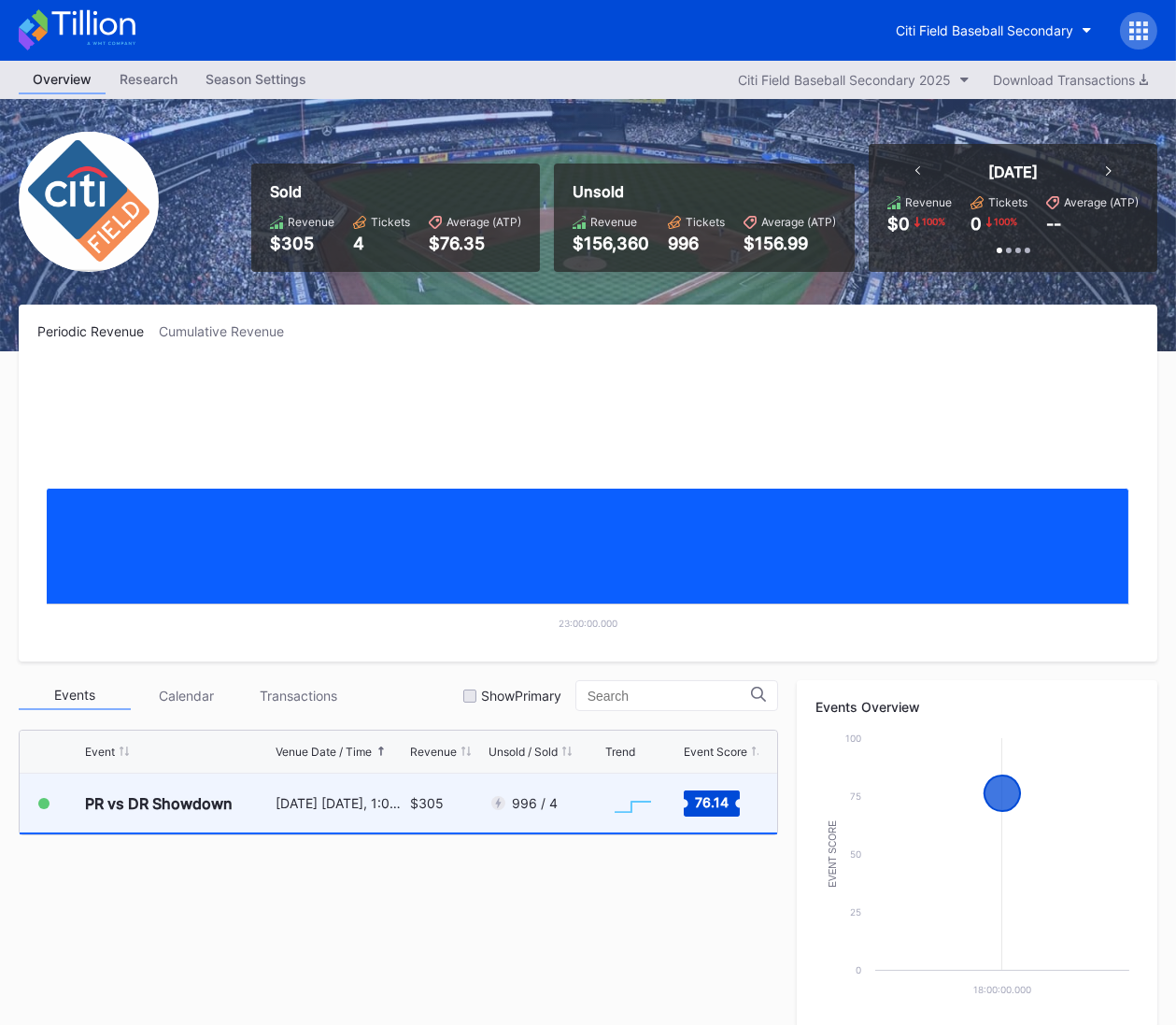
click at [400, 793] on div "[DATE] [DATE], 1:00PM" at bounding box center [341, 803] width 130 height 59
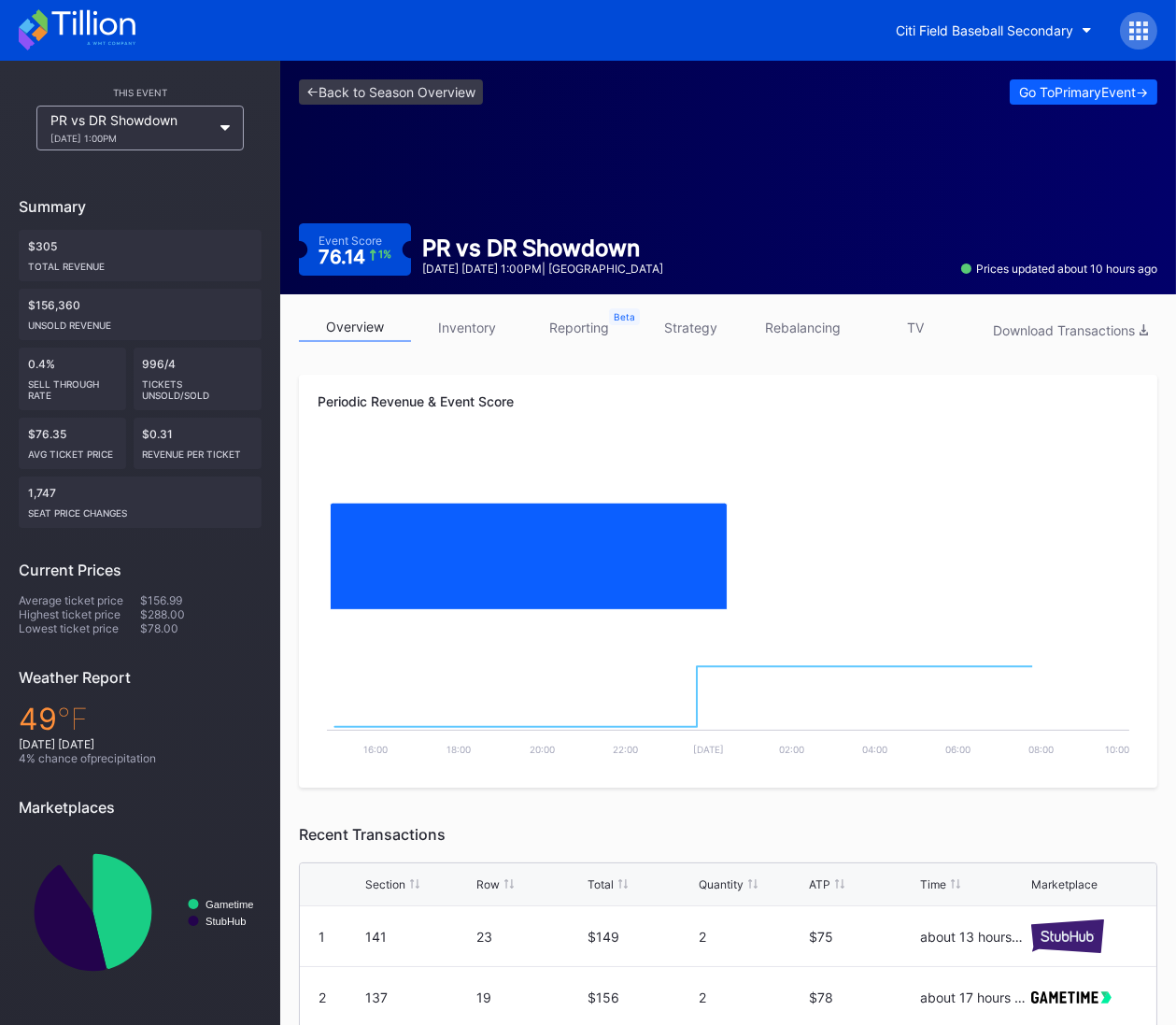
click at [1082, 117] on div "<- Back to Season Overview Go To Primary Event -> Event Score 76.14 1 % PR vs D…" at bounding box center [729, 178] width 897 height 234
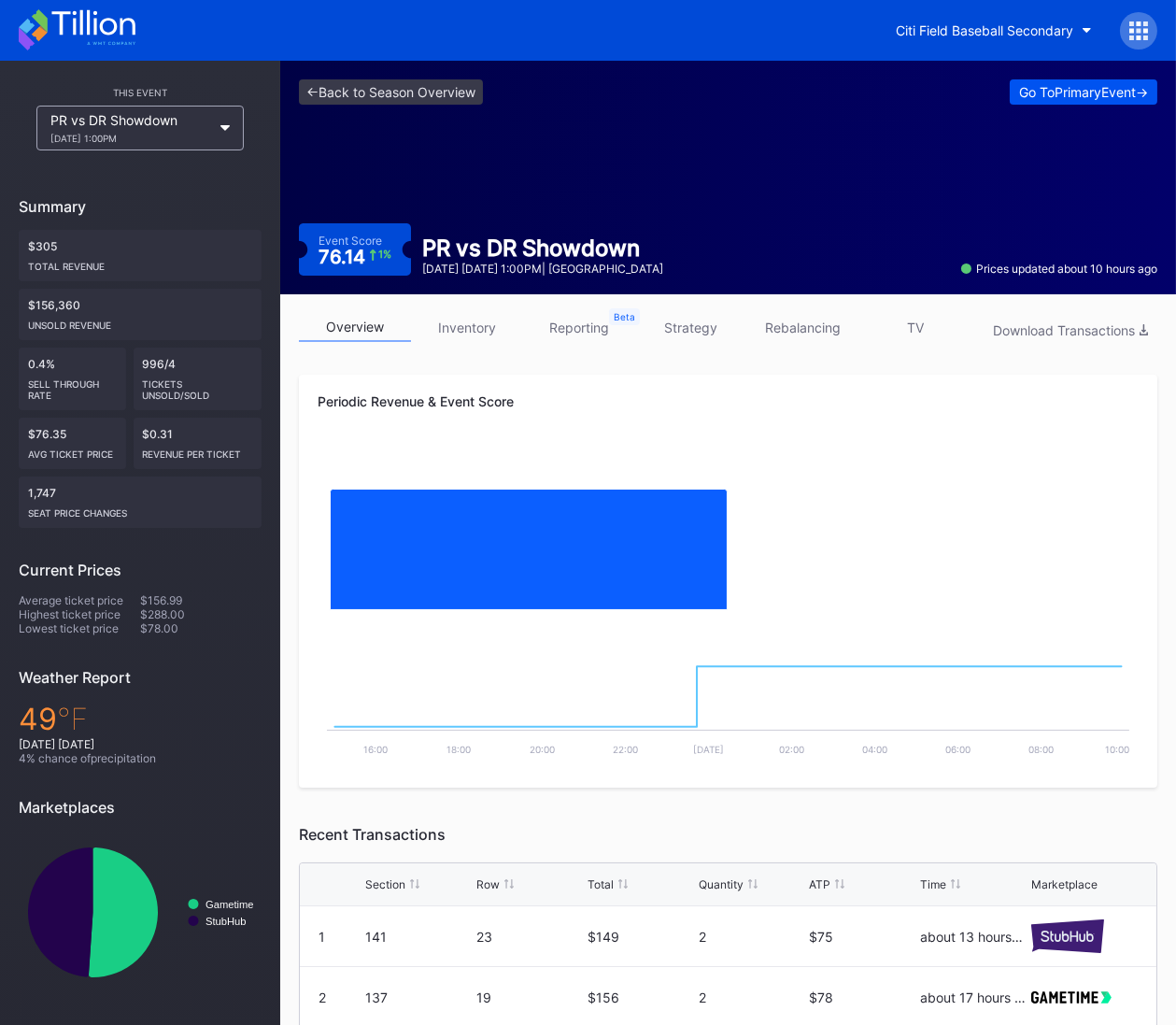
click at [1089, 100] on button "Go To Primary Event ->" at bounding box center [1084, 92] width 147 height 25
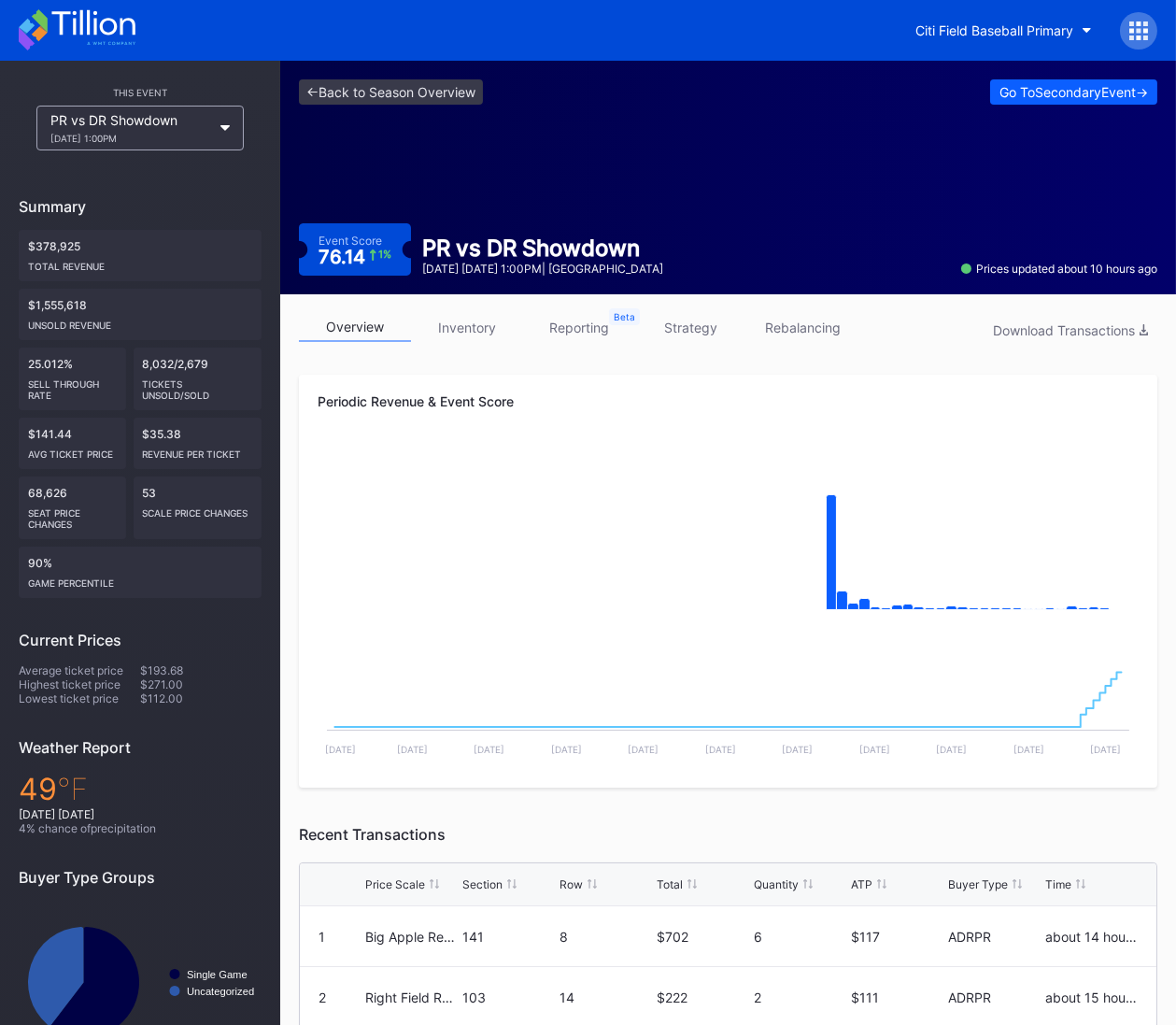
click at [1129, 30] on icon at bounding box center [1138, 30] width 18 height 18
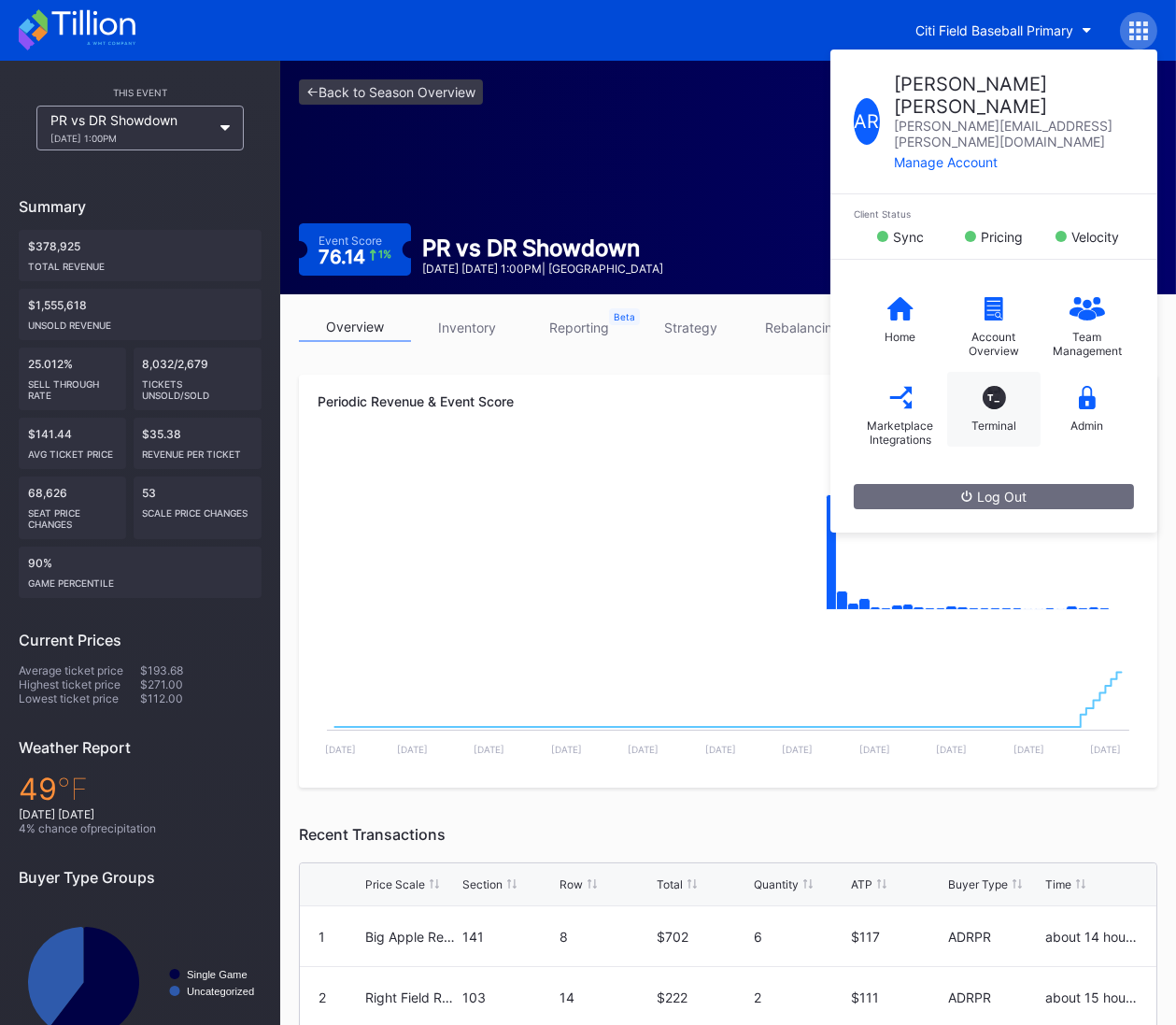
click at [1010, 372] on div "T_ Terminal" at bounding box center [995, 409] width 93 height 75
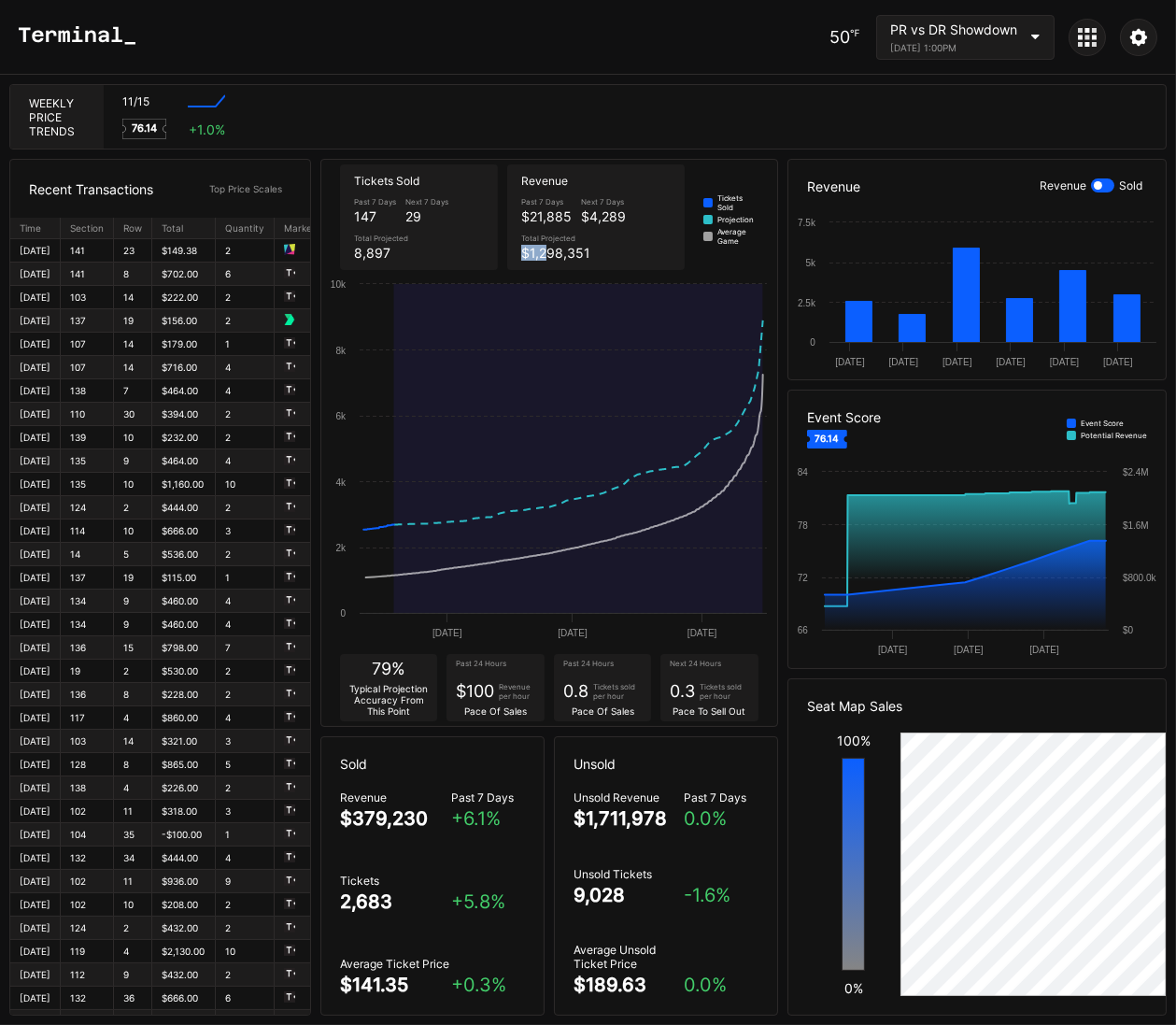
drag, startPoint x: 527, startPoint y: 250, endPoint x: 546, endPoint y: 250, distance: 19.0
click at [546, 250] on div "$1,298,351" at bounding box center [555, 252] width 69 height 16
click at [1087, 40] on icon at bounding box center [1087, 37] width 18 height 18
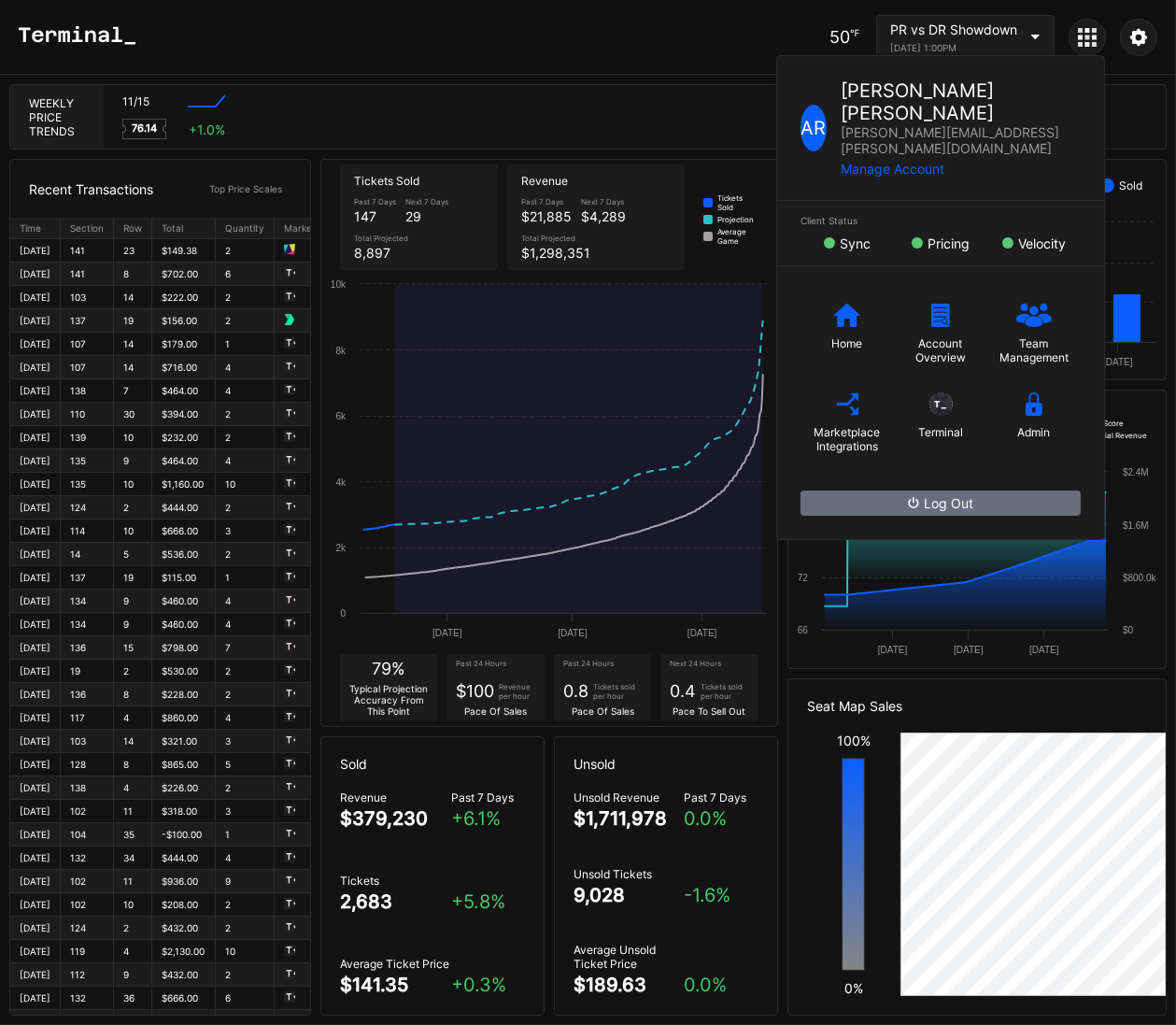
click at [418, 71] on div "50 ℉ PR vs DR Showdown November 15, 2025 1:00PM A R Andrew Robinson andrew.robi…" at bounding box center [588, 37] width 1176 height 75
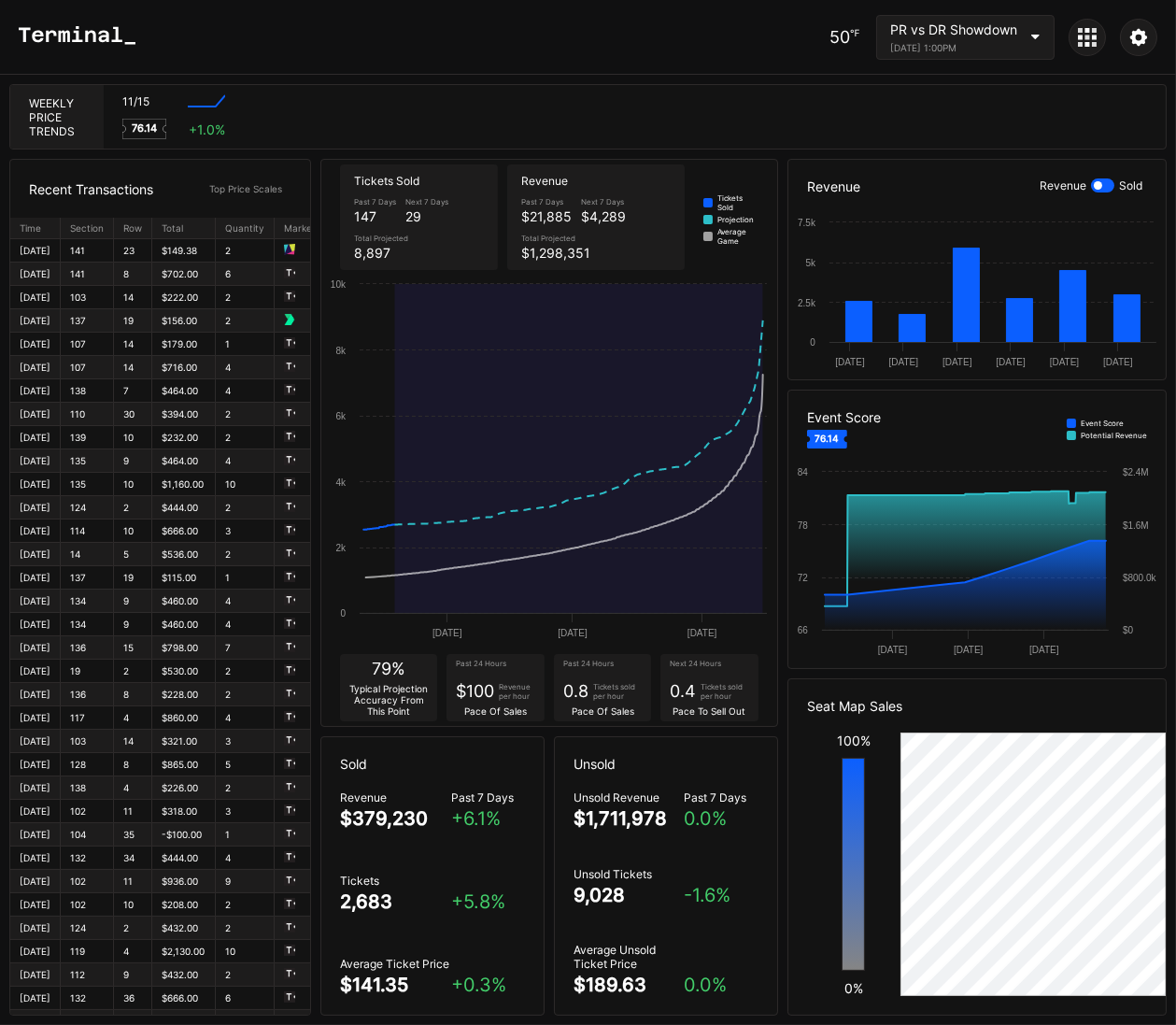
click at [1102, 49] on div "50 ℉ PR vs DR Showdown November 15, 2025 1:00PM" at bounding box center [994, 37] width 328 height 45
click at [1098, 43] on div at bounding box center [1088, 37] width 38 height 38
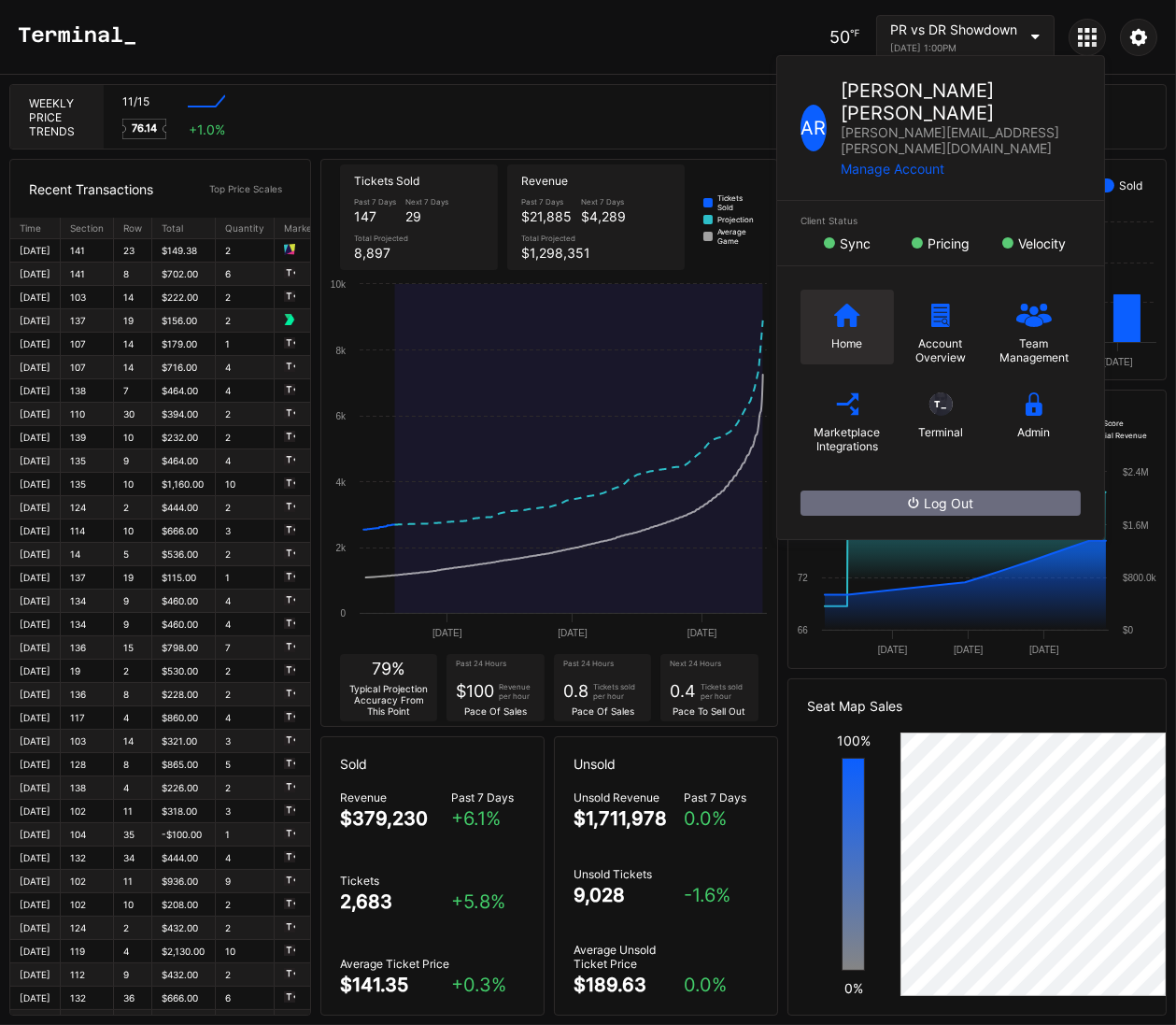
click at [861, 290] on div "Home" at bounding box center [847, 327] width 93 height 75
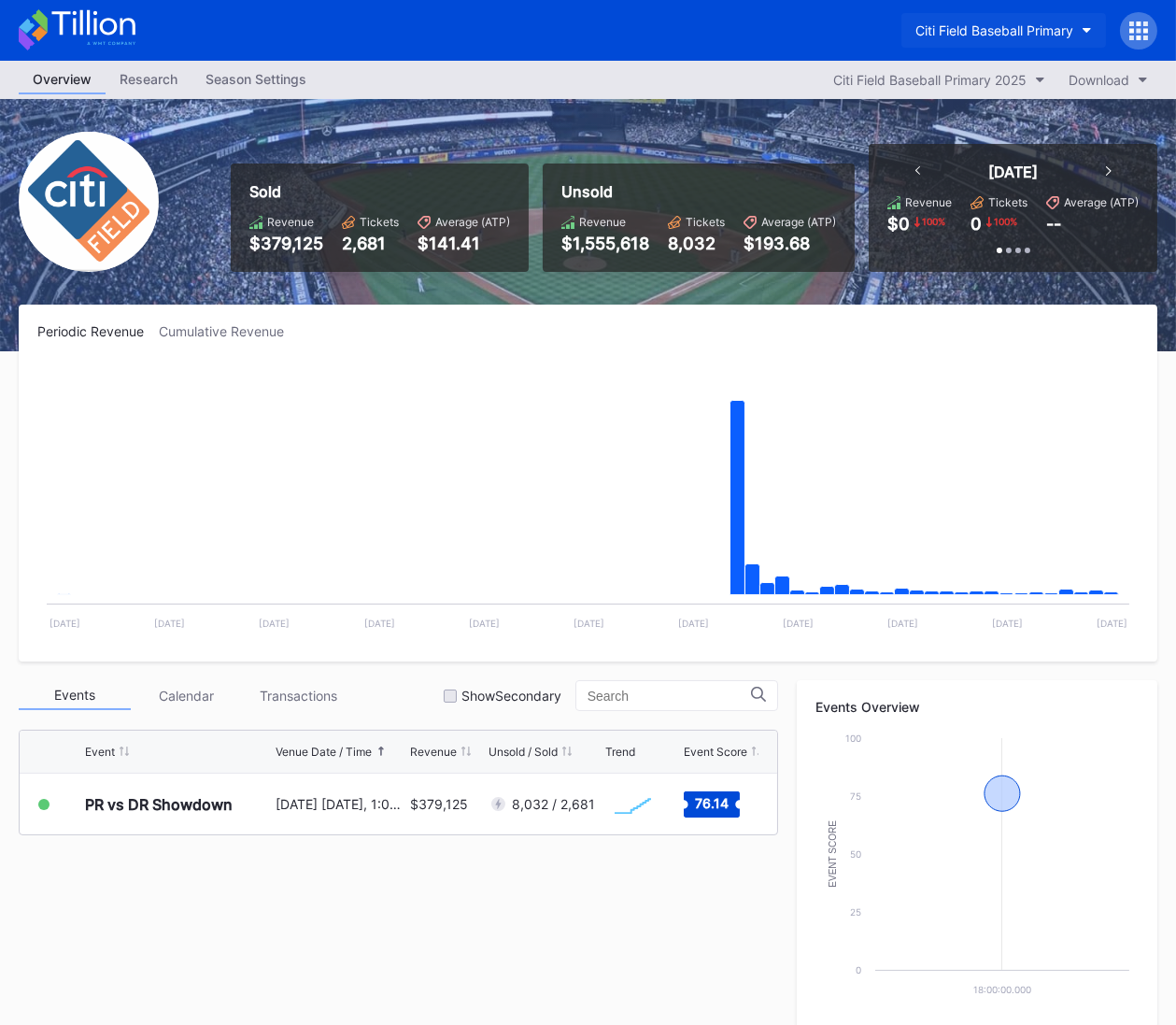
click at [1042, 27] on div "Citi Field Baseball Primary" at bounding box center [995, 30] width 158 height 16
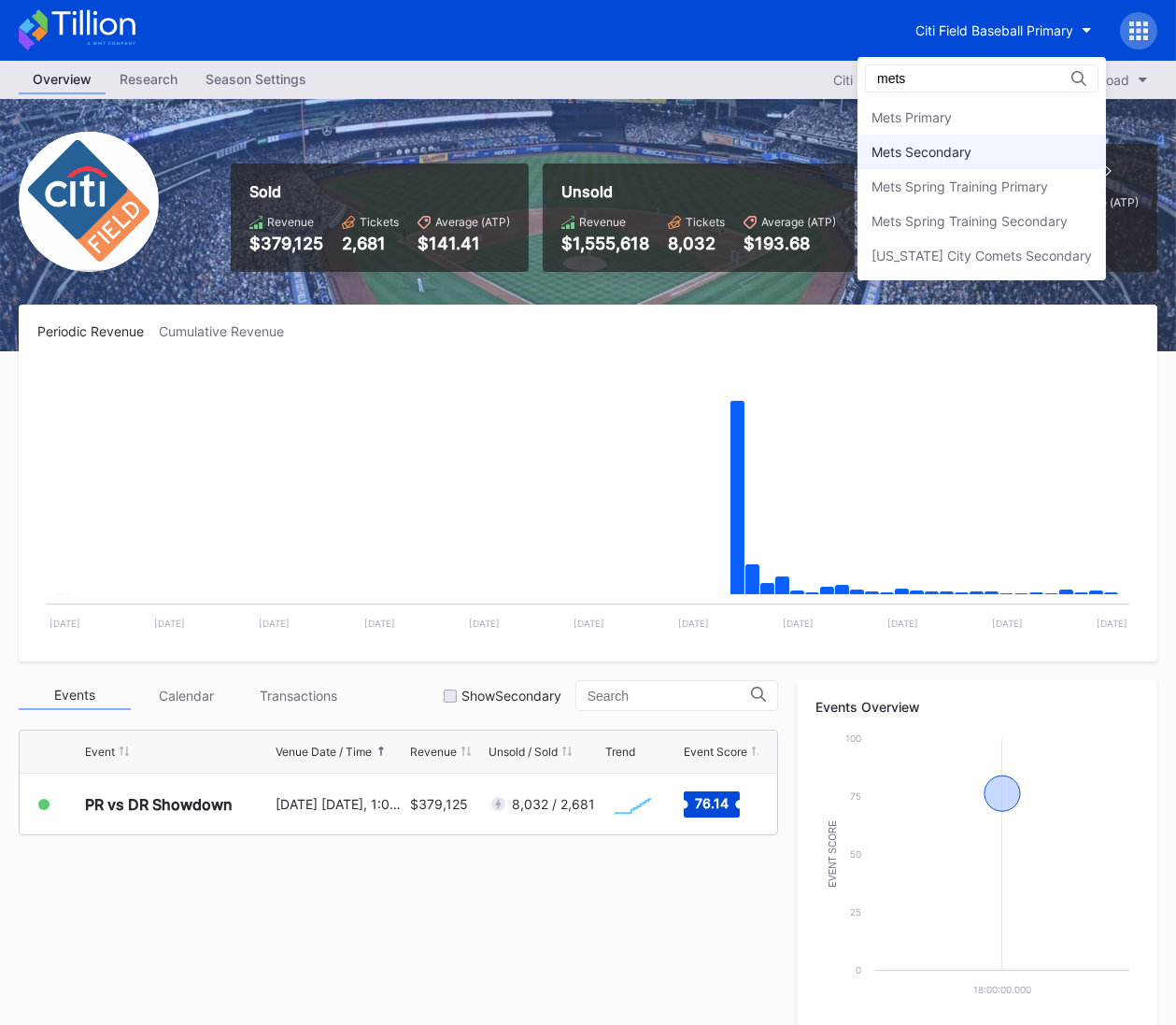
type input "mets"
click at [996, 146] on div "Mets Secondary" at bounding box center [982, 152] width 248 height 35
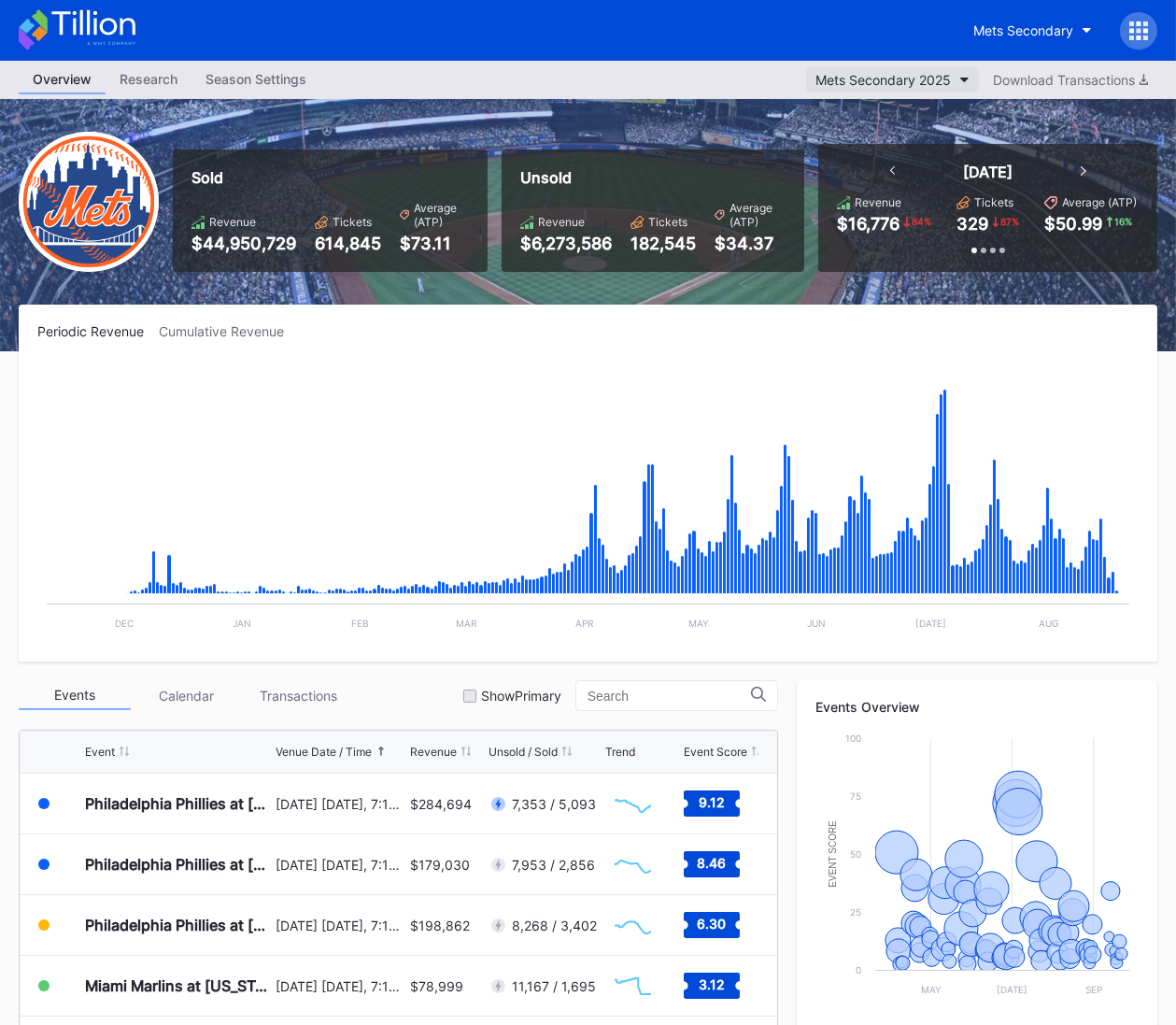
click at [890, 73] on div "Mets Secondary 2025" at bounding box center [884, 80] width 136 height 16
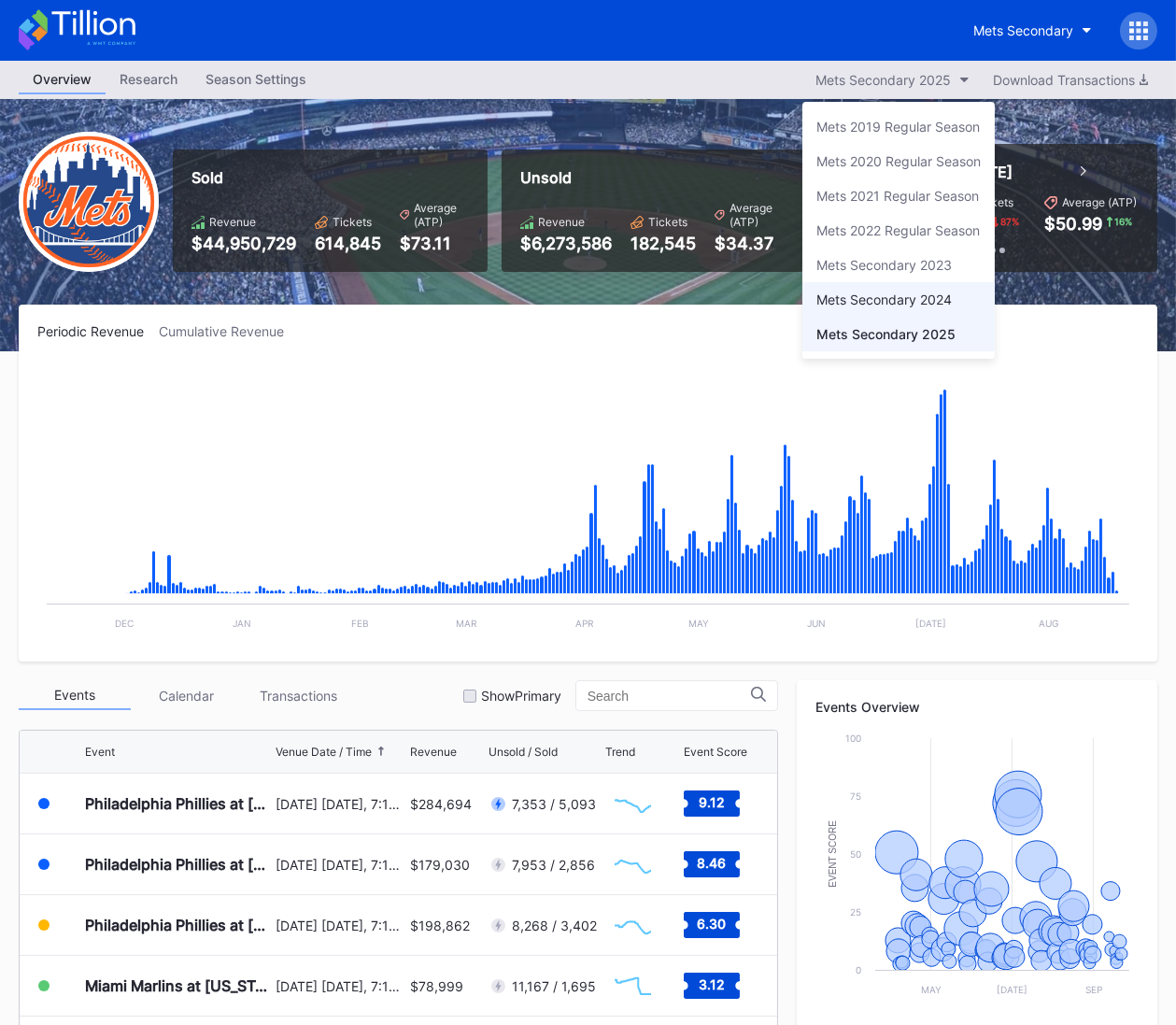
click at [913, 305] on div "Mets Secondary 2024" at bounding box center [885, 299] width 136 height 16
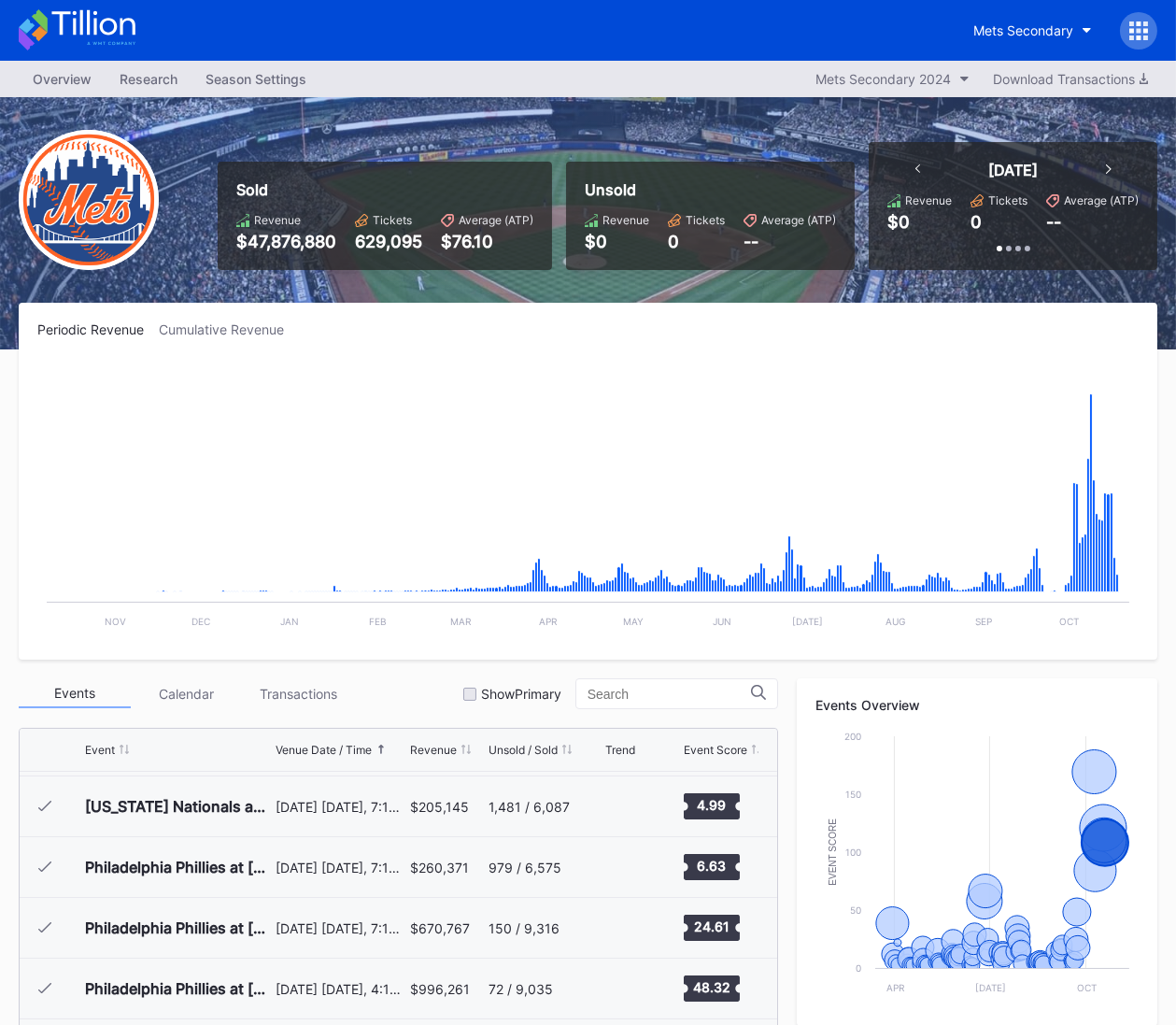
click at [1137, 32] on icon at bounding box center [1139, 30] width 5 height 5
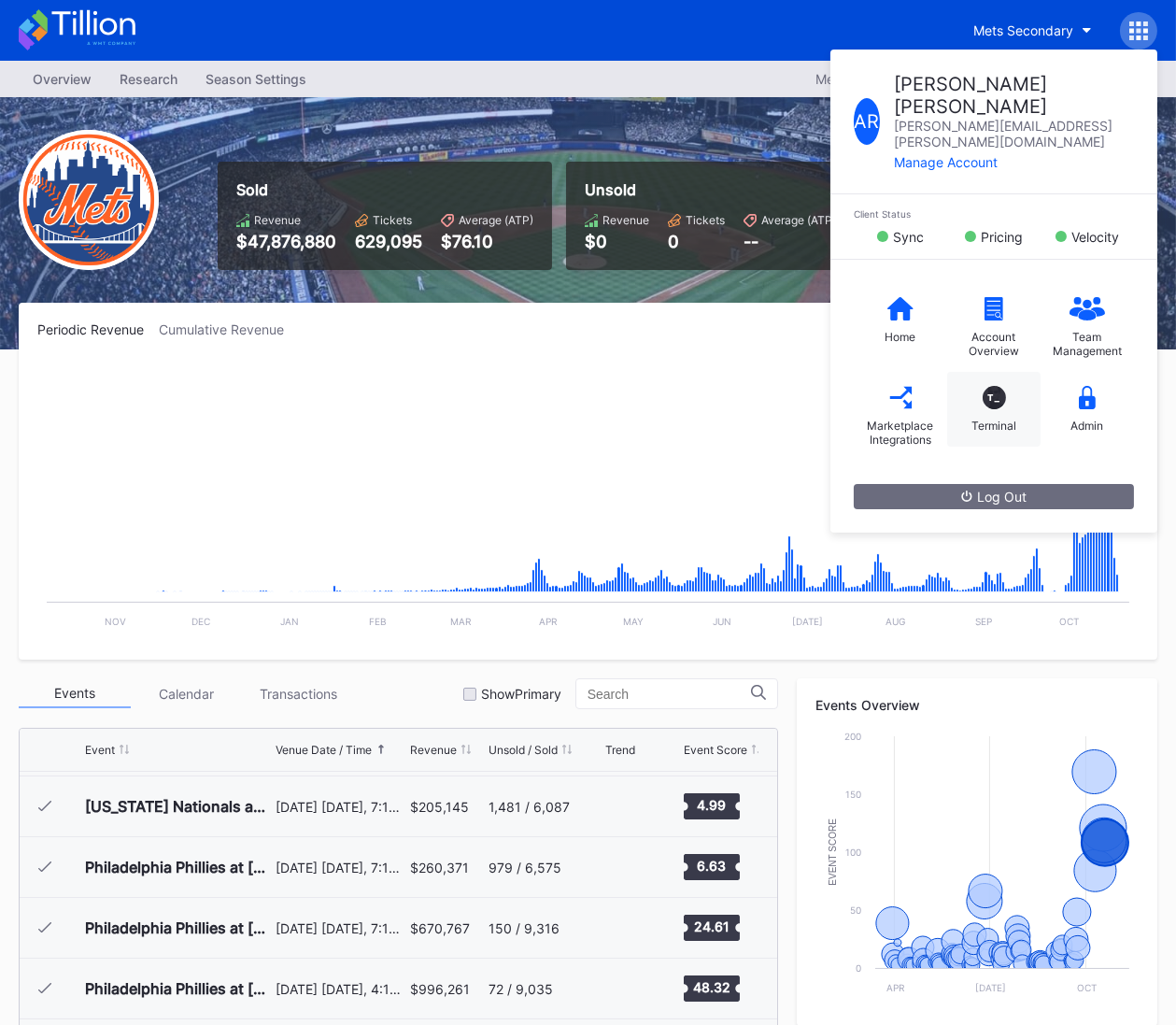
click at [984, 372] on div "T_ Terminal" at bounding box center [995, 409] width 93 height 75
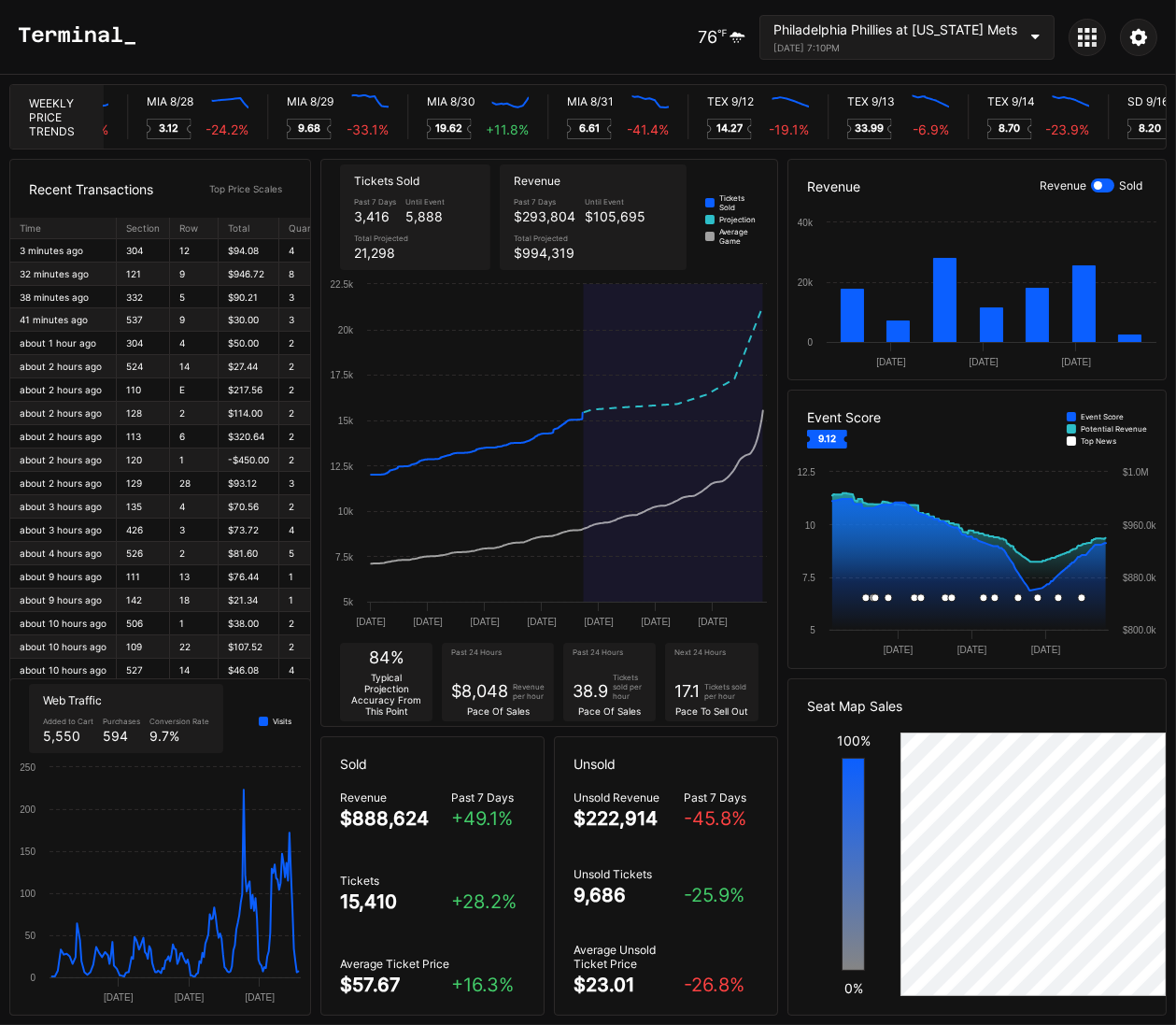
scroll to position [0, 9372]
click at [1005, 33] on div "Philadelphia Phillies at [US_STATE] Mets" at bounding box center [895, 29] width 244 height 16
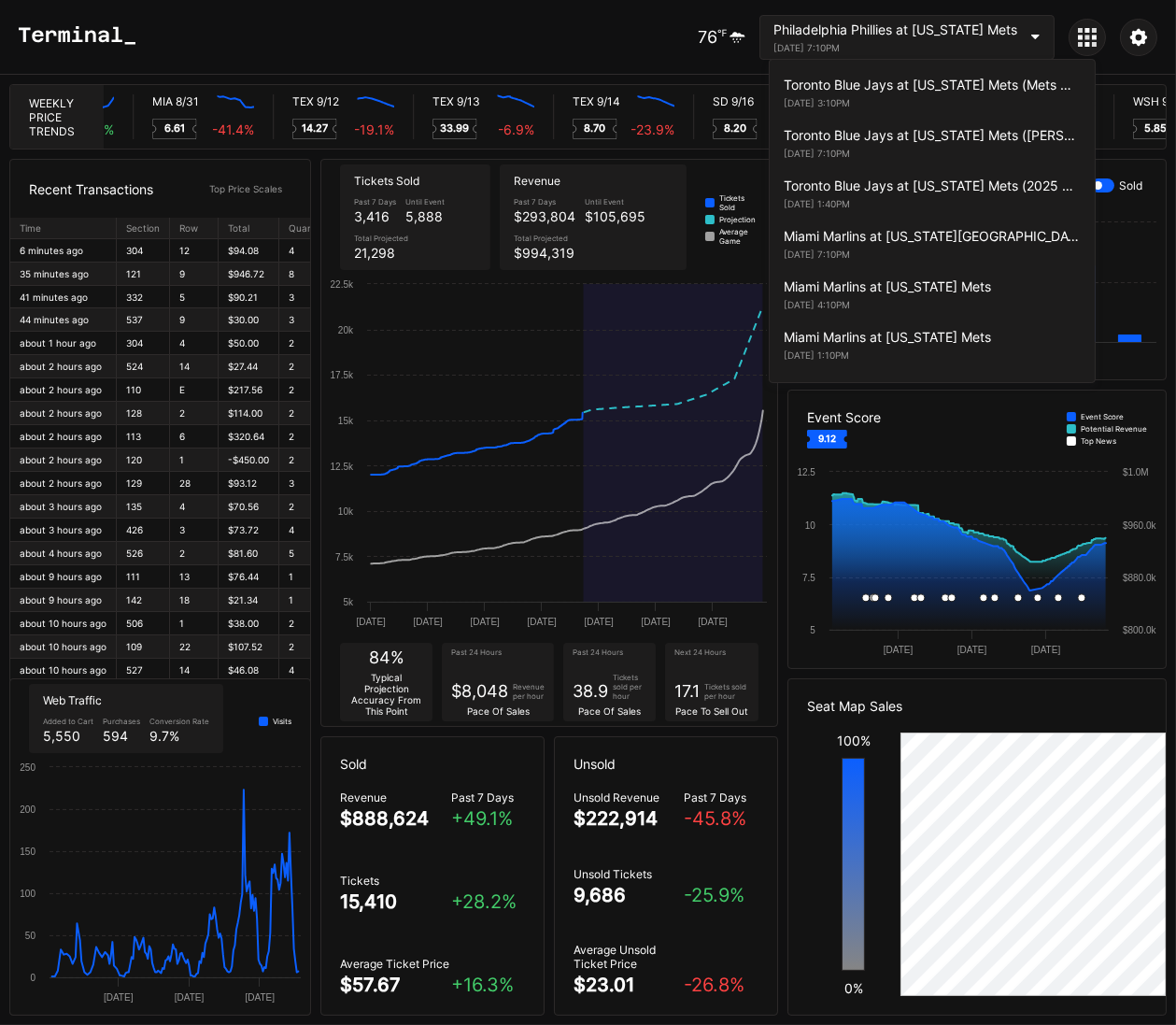
scroll to position [3209, 0]
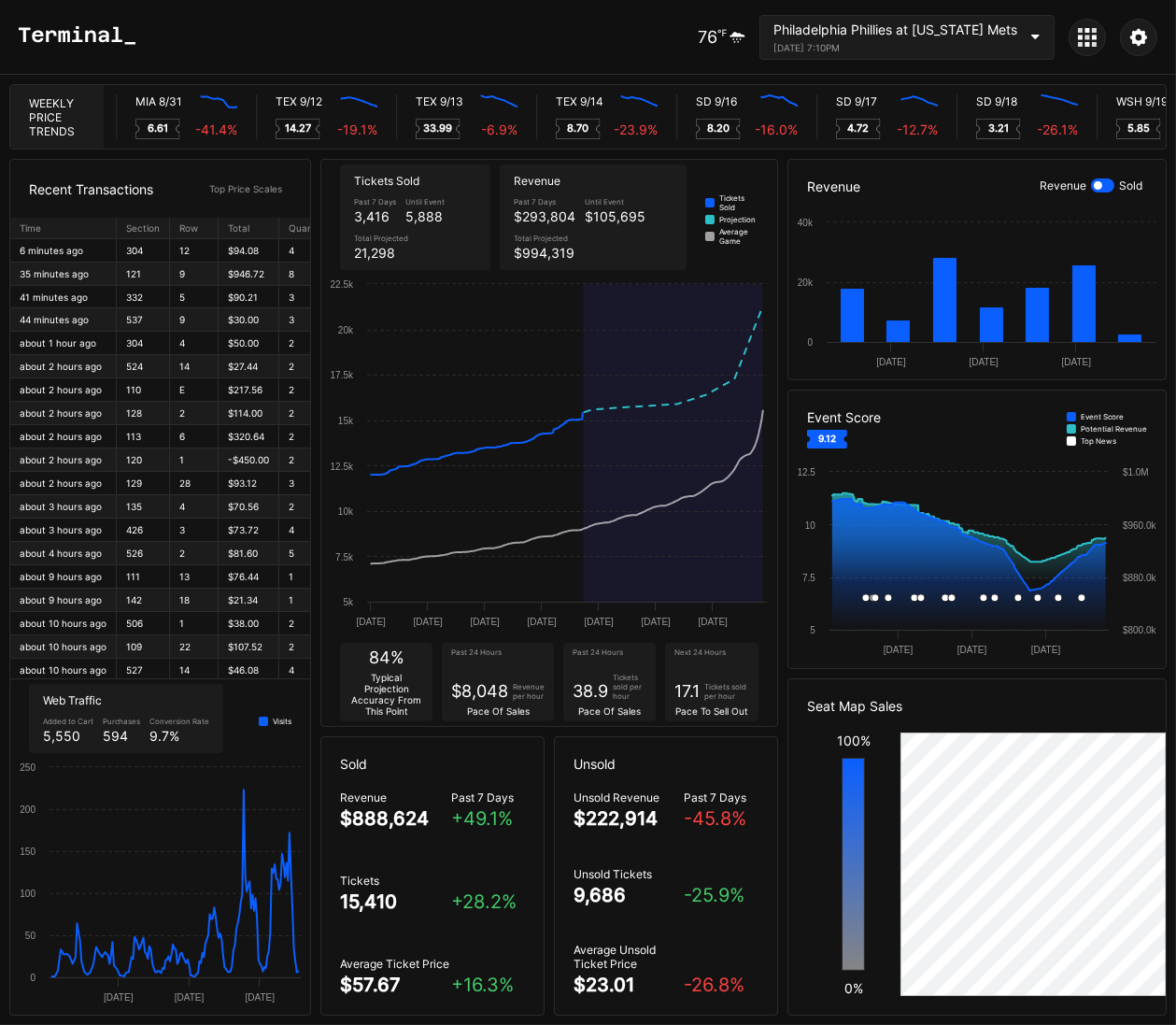
click at [1136, 37] on icon at bounding box center [1138, 37] width 18 height 18
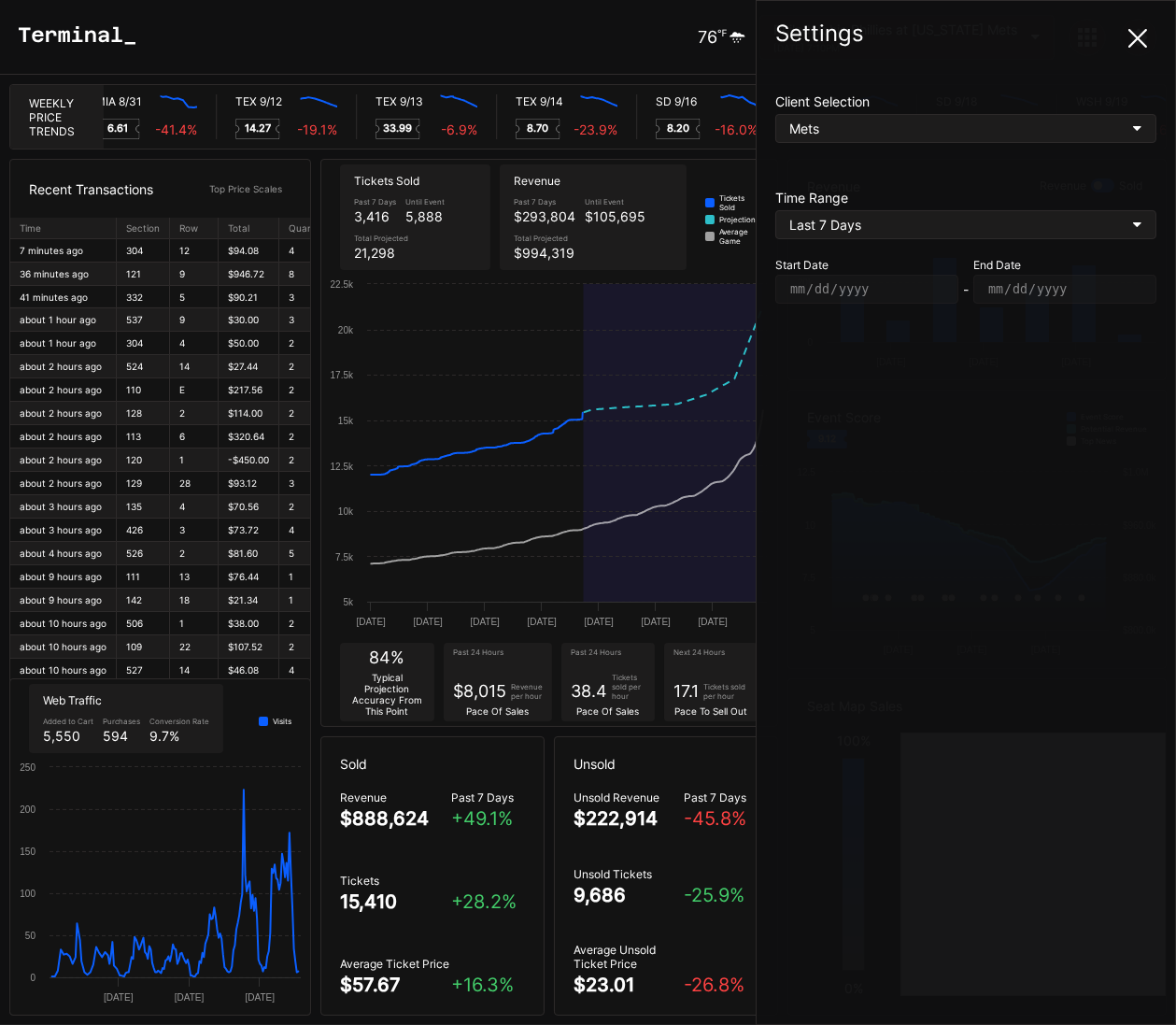
click at [1118, 51] on div "Settings Client Selection Mets Time Range Last 7 Days Start Date [DATE] - End D…" at bounding box center [965, 512] width 420 height 1025
drag, startPoint x: 1125, startPoint y: 43, endPoint x: 1050, endPoint y: 30, distance: 76.1
click at [1125, 43] on div at bounding box center [1138, 38] width 38 height 38
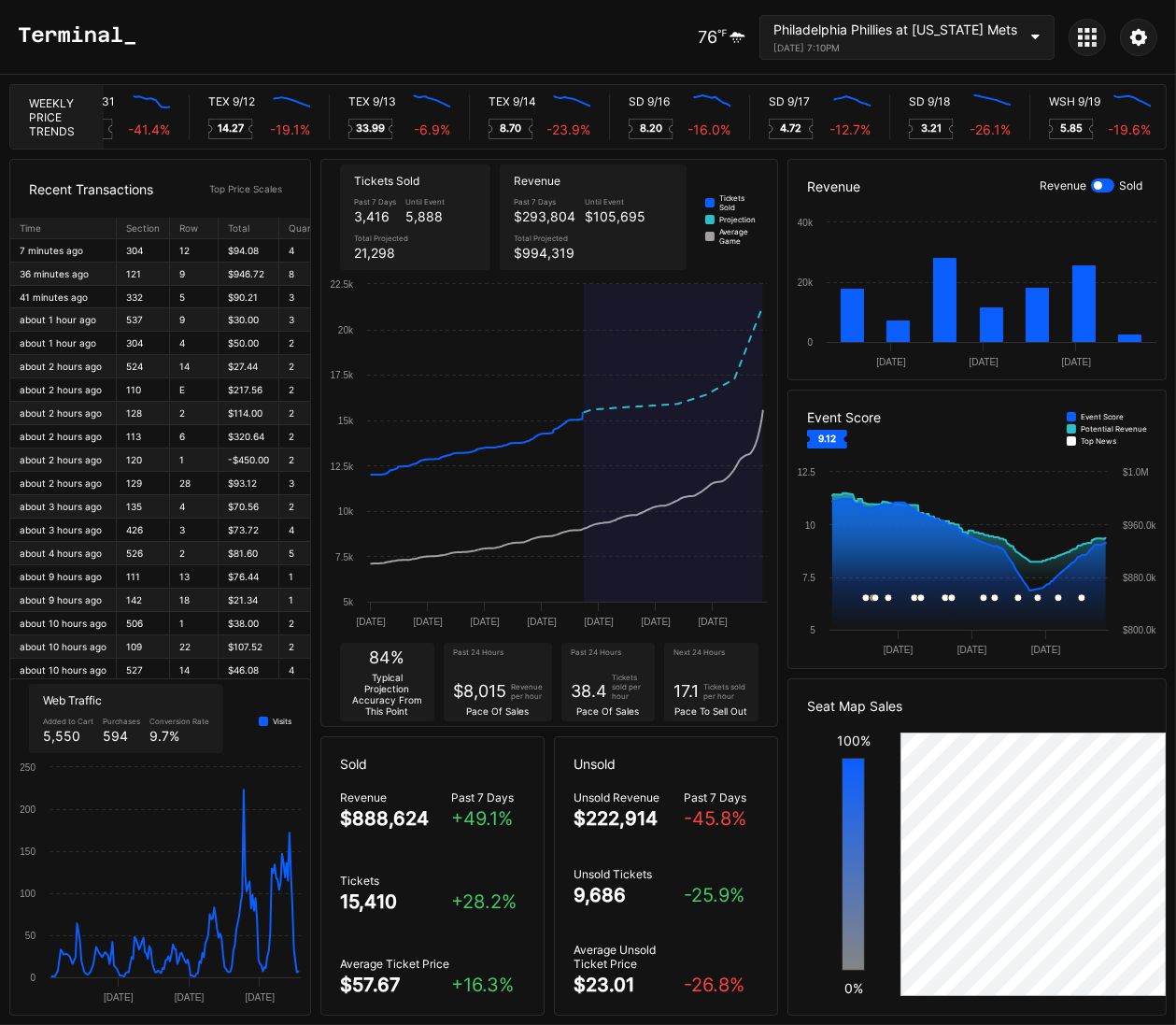
click at [1074, 39] on div at bounding box center [1088, 37] width 38 height 38
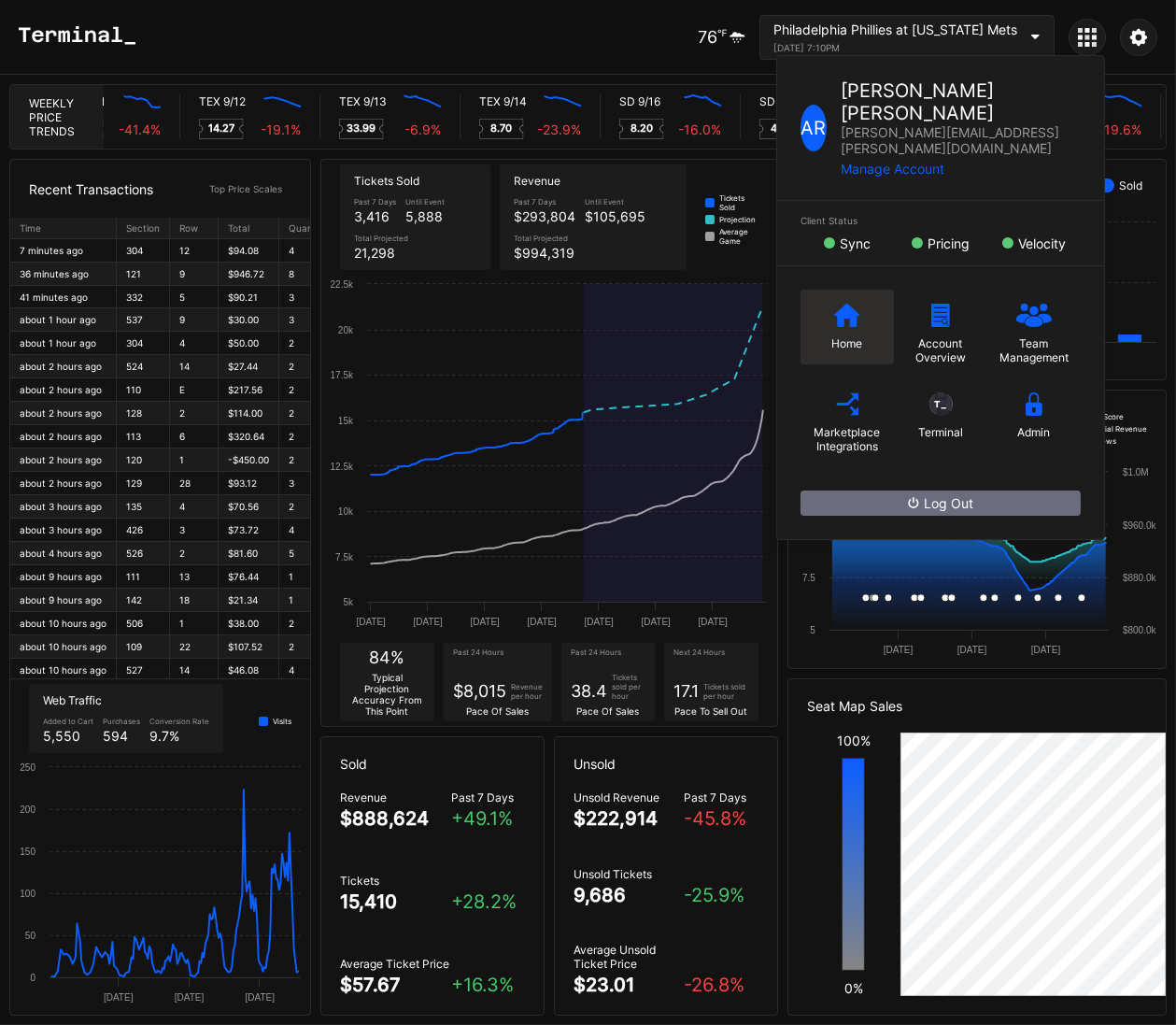
scroll to position [0, 0]
click at [833, 337] on div "Home" at bounding box center [848, 344] width 31 height 14
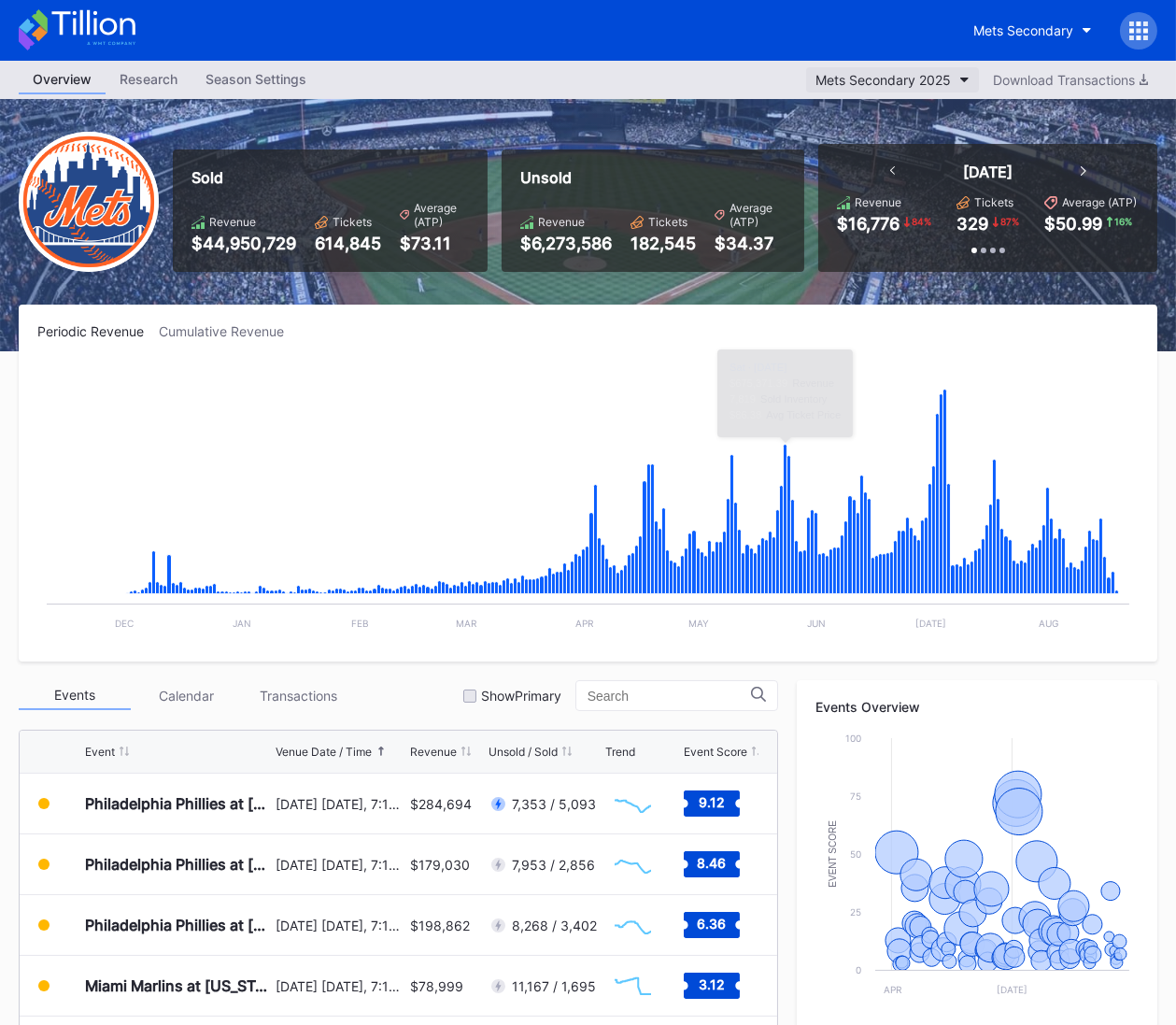
click at [927, 87] on div "Mets Secondary 2025" at bounding box center [884, 80] width 136 height 16
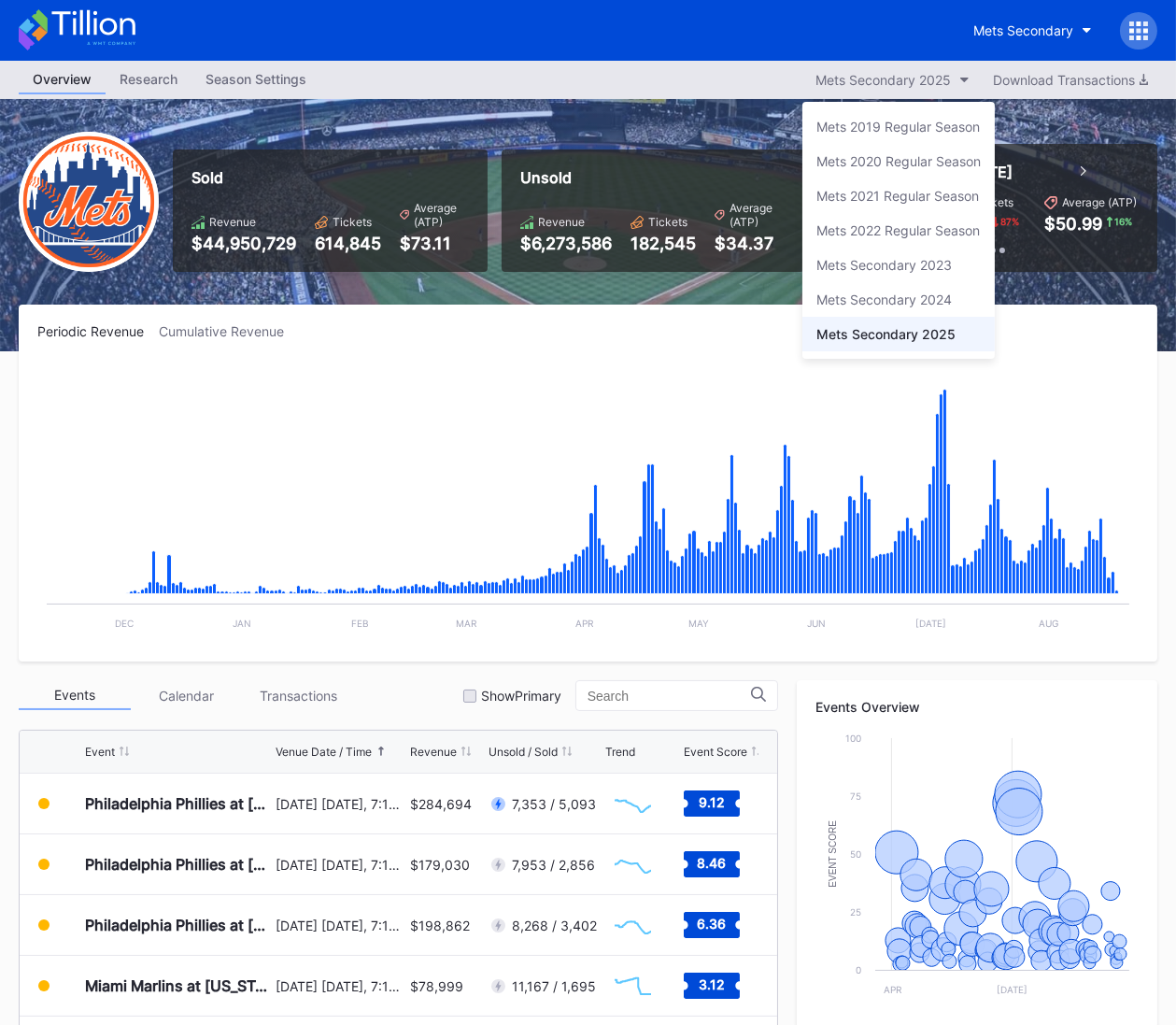
drag, startPoint x: 937, startPoint y: 291, endPoint x: 64, endPoint y: 344, distance: 874.6
click at [938, 291] on div "Mets Secondary 2024" at bounding box center [885, 299] width 136 height 16
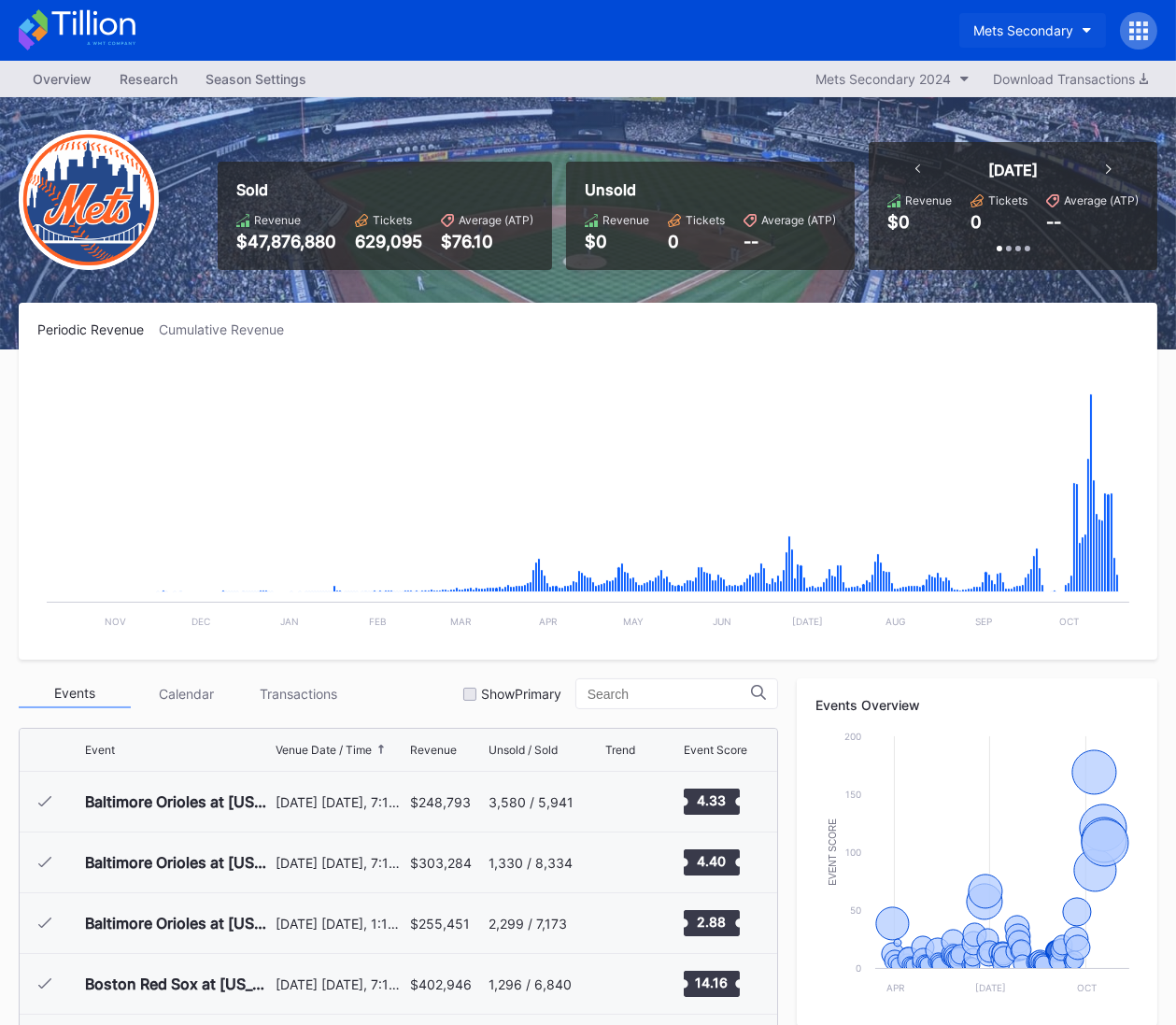
click at [998, 43] on button "Mets Secondary" at bounding box center [1032, 30] width 147 height 35
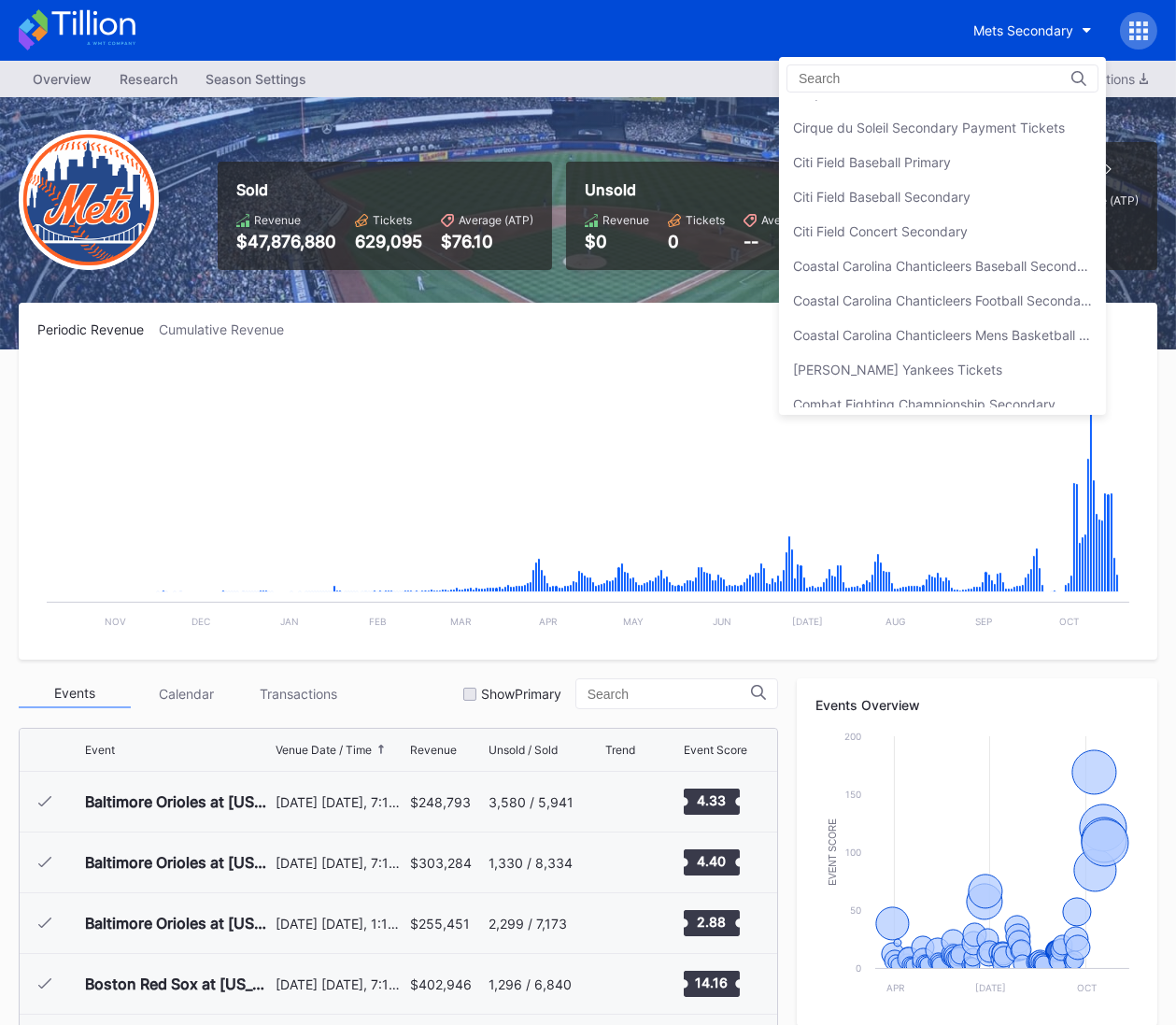
scroll to position [987, 0]
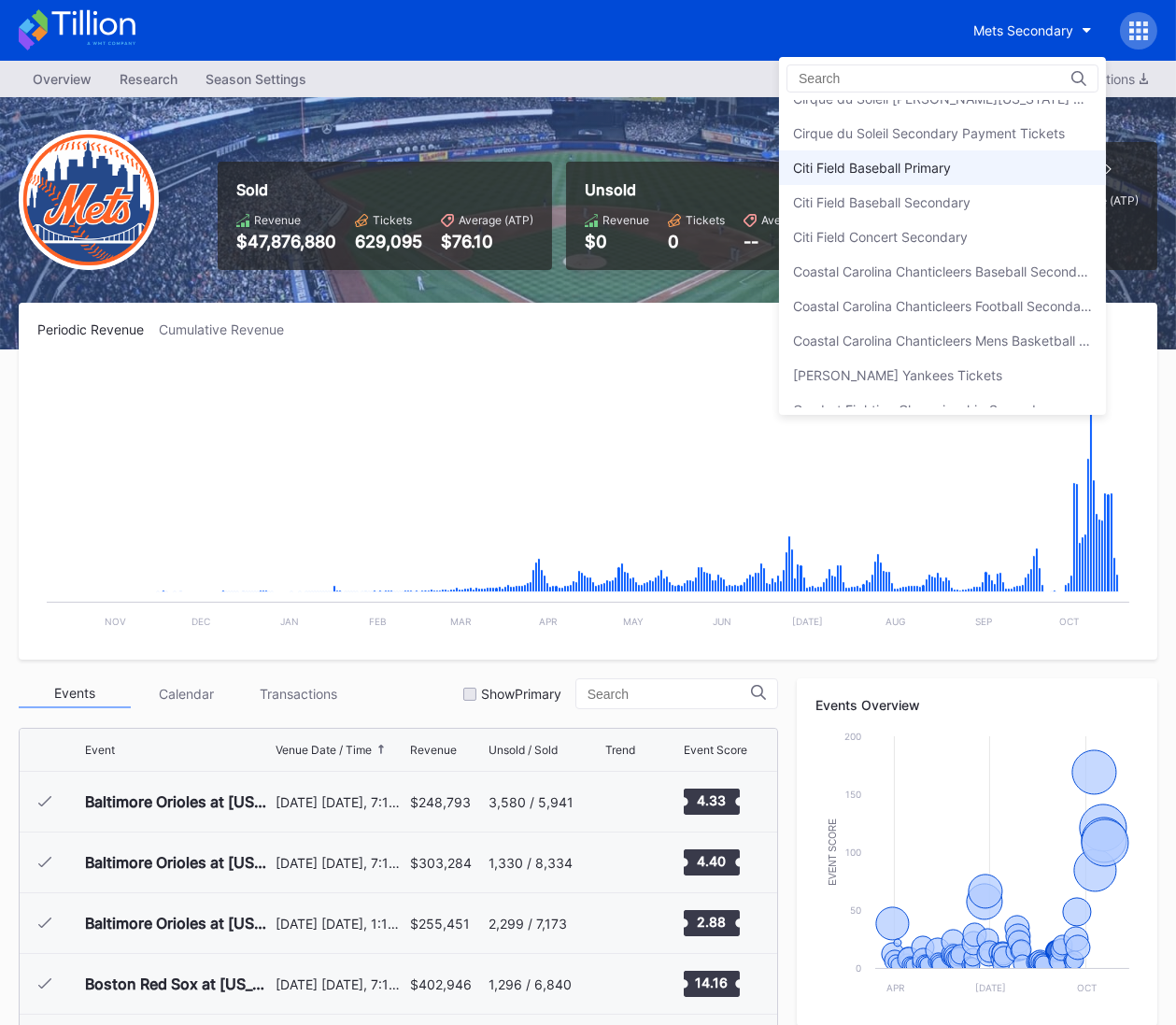
click at [941, 173] on div "Citi Field Baseball Primary" at bounding box center [942, 168] width 327 height 35
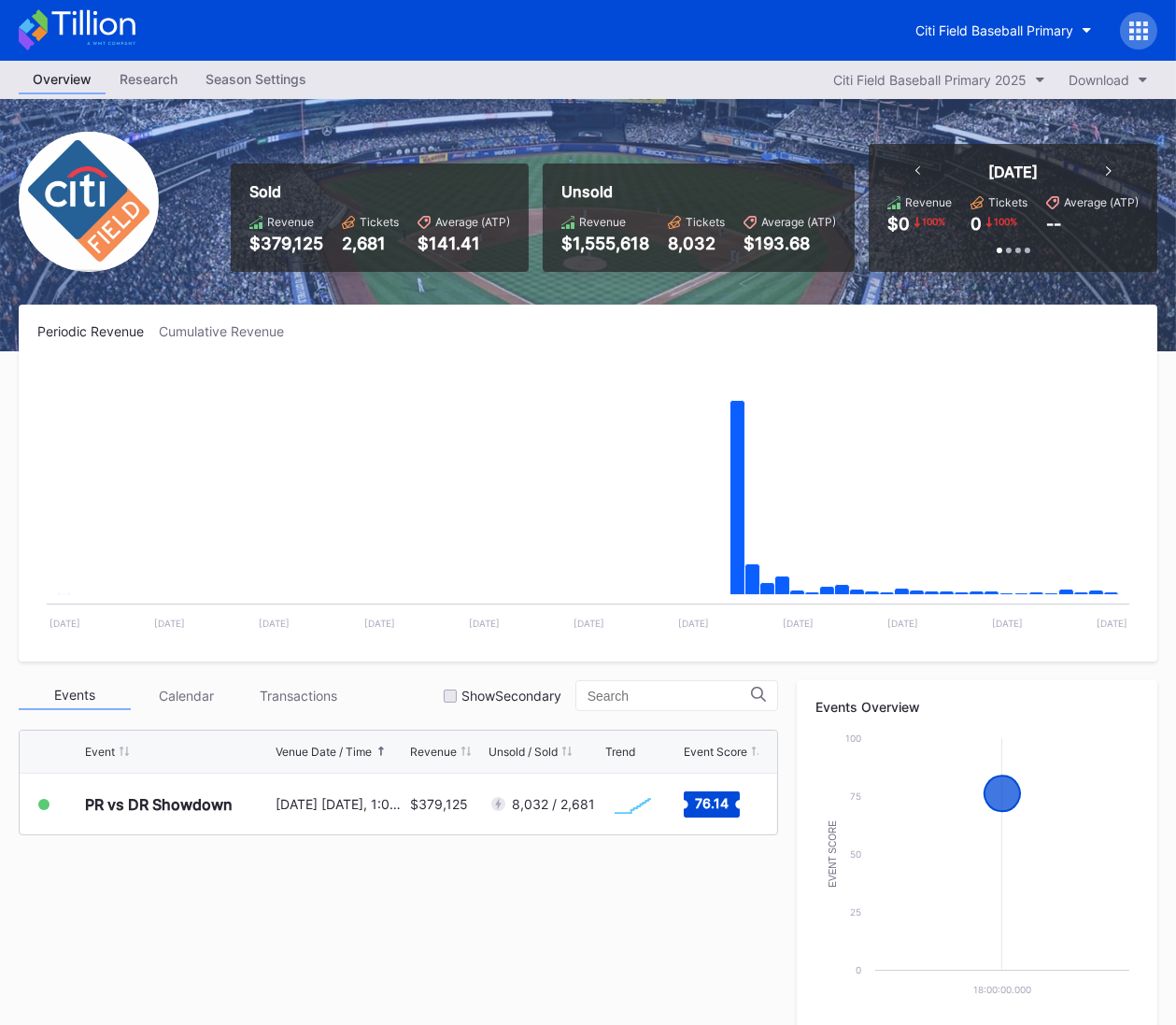
click at [1145, 41] on div at bounding box center [1139, 31] width 38 height 38
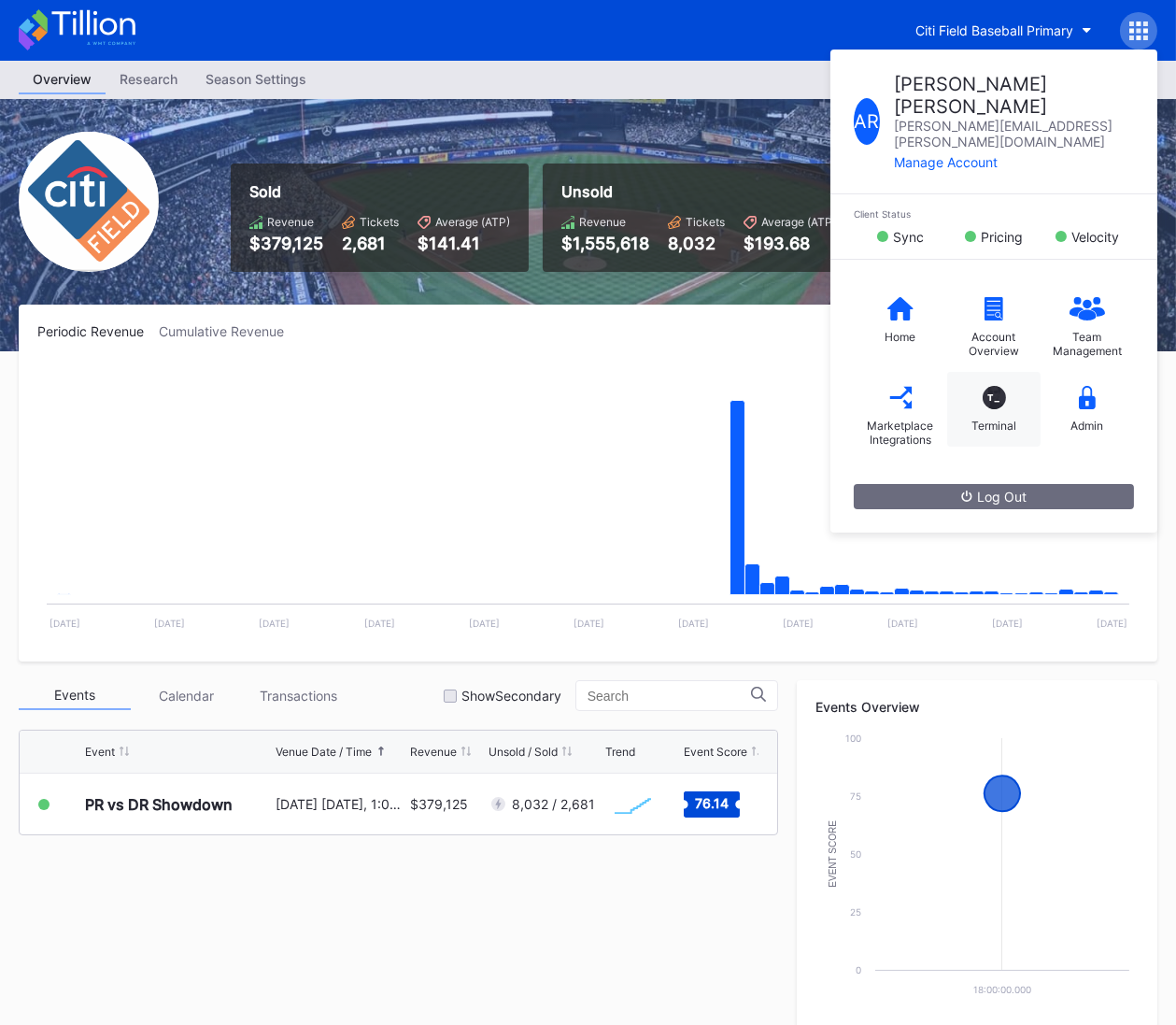
click at [976, 372] on div "T_ Terminal" at bounding box center [995, 409] width 93 height 75
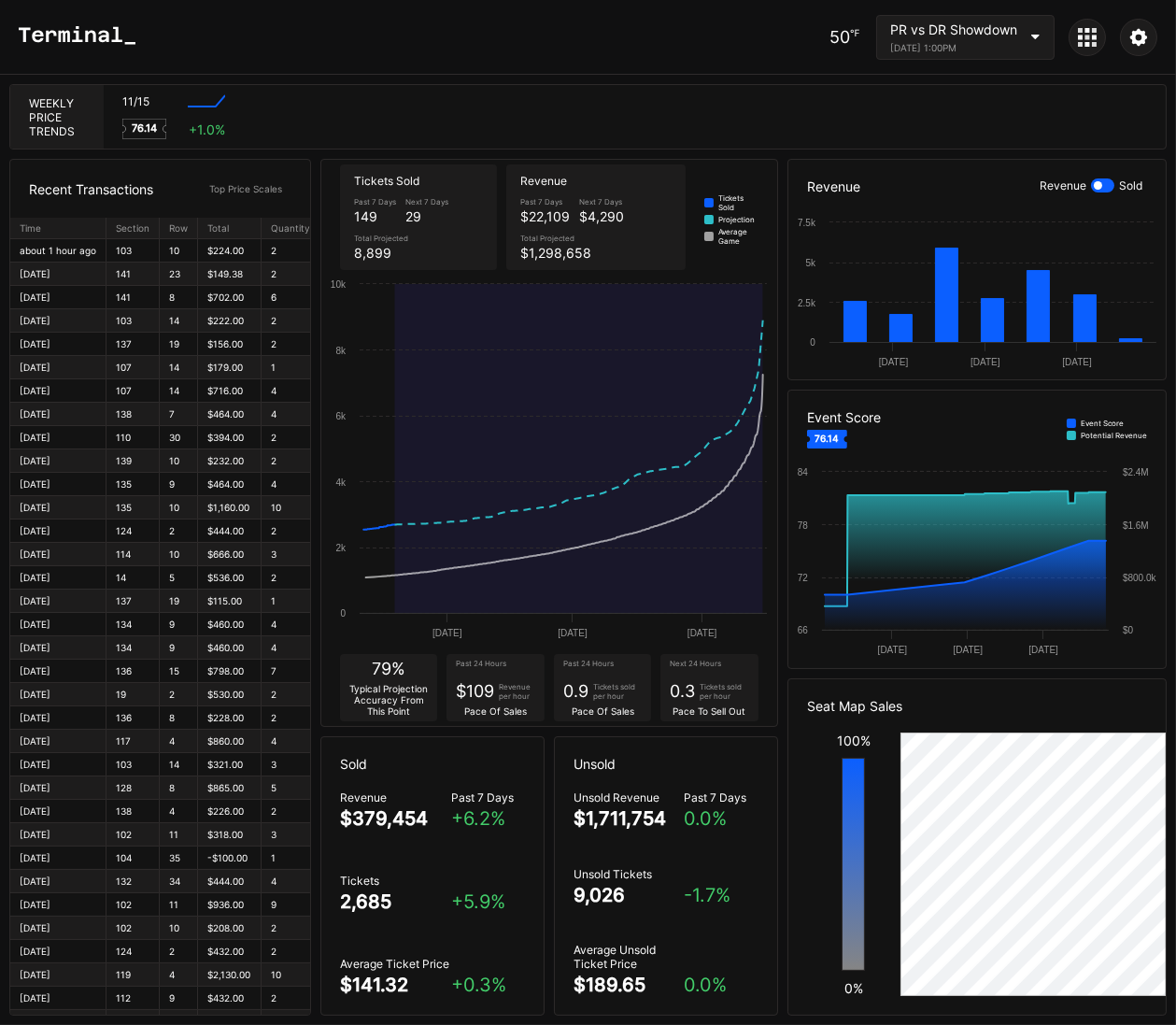
click at [1099, 38] on div at bounding box center [1088, 37] width 38 height 38
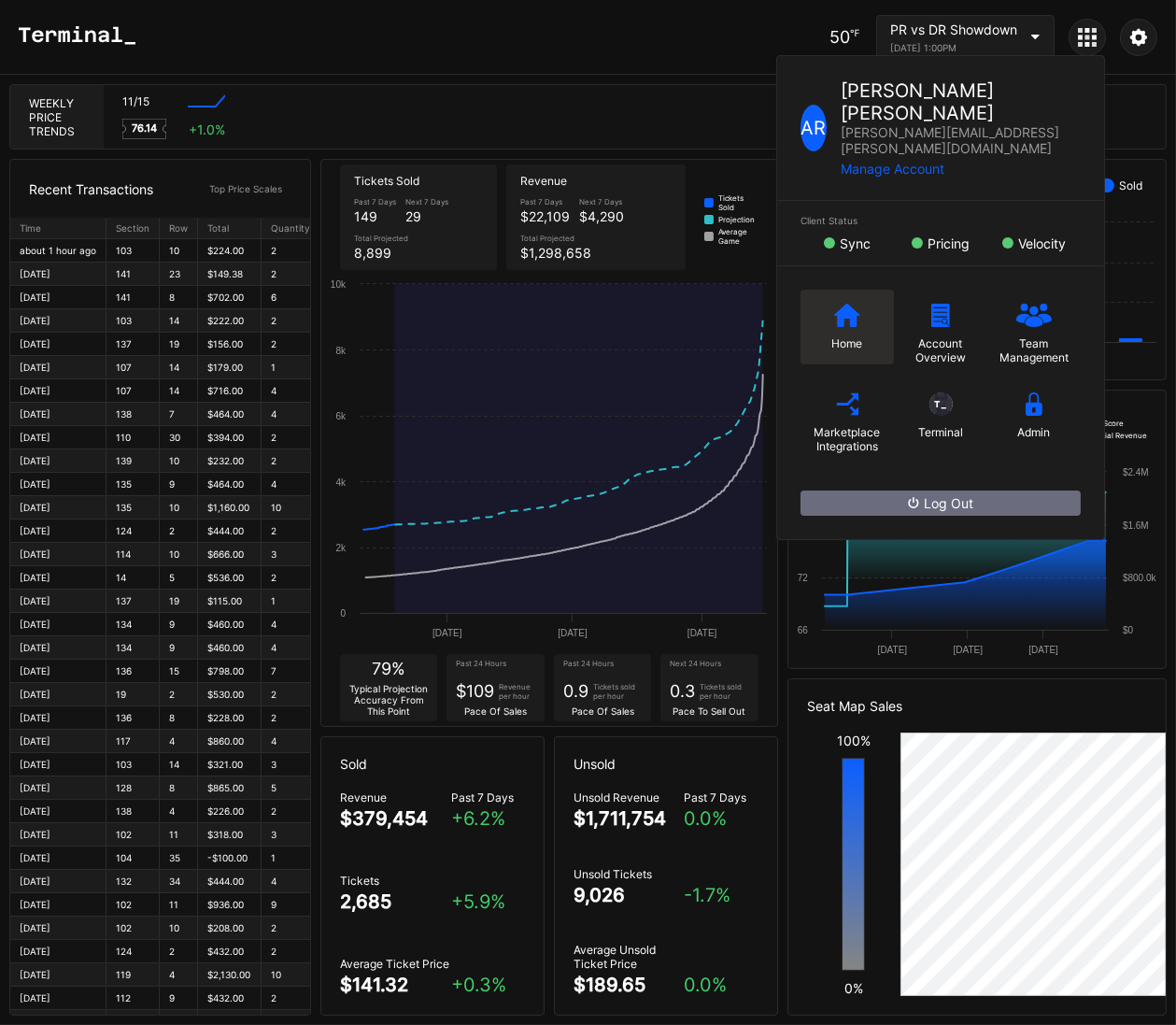
click at [843, 291] on div "Home" at bounding box center [847, 327] width 93 height 75
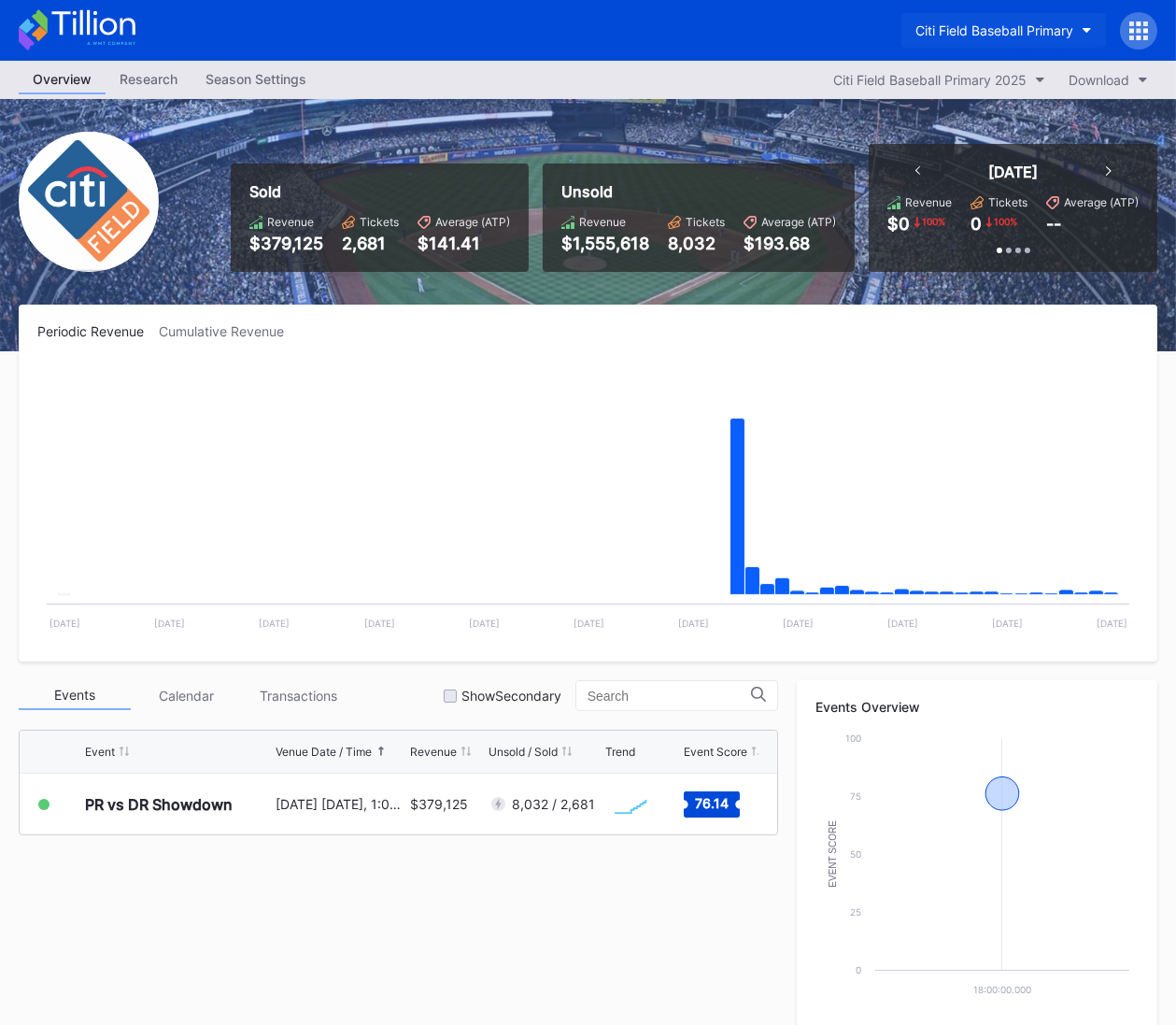
click at [1032, 34] on div "Citi Field Baseball Primary" at bounding box center [995, 30] width 158 height 16
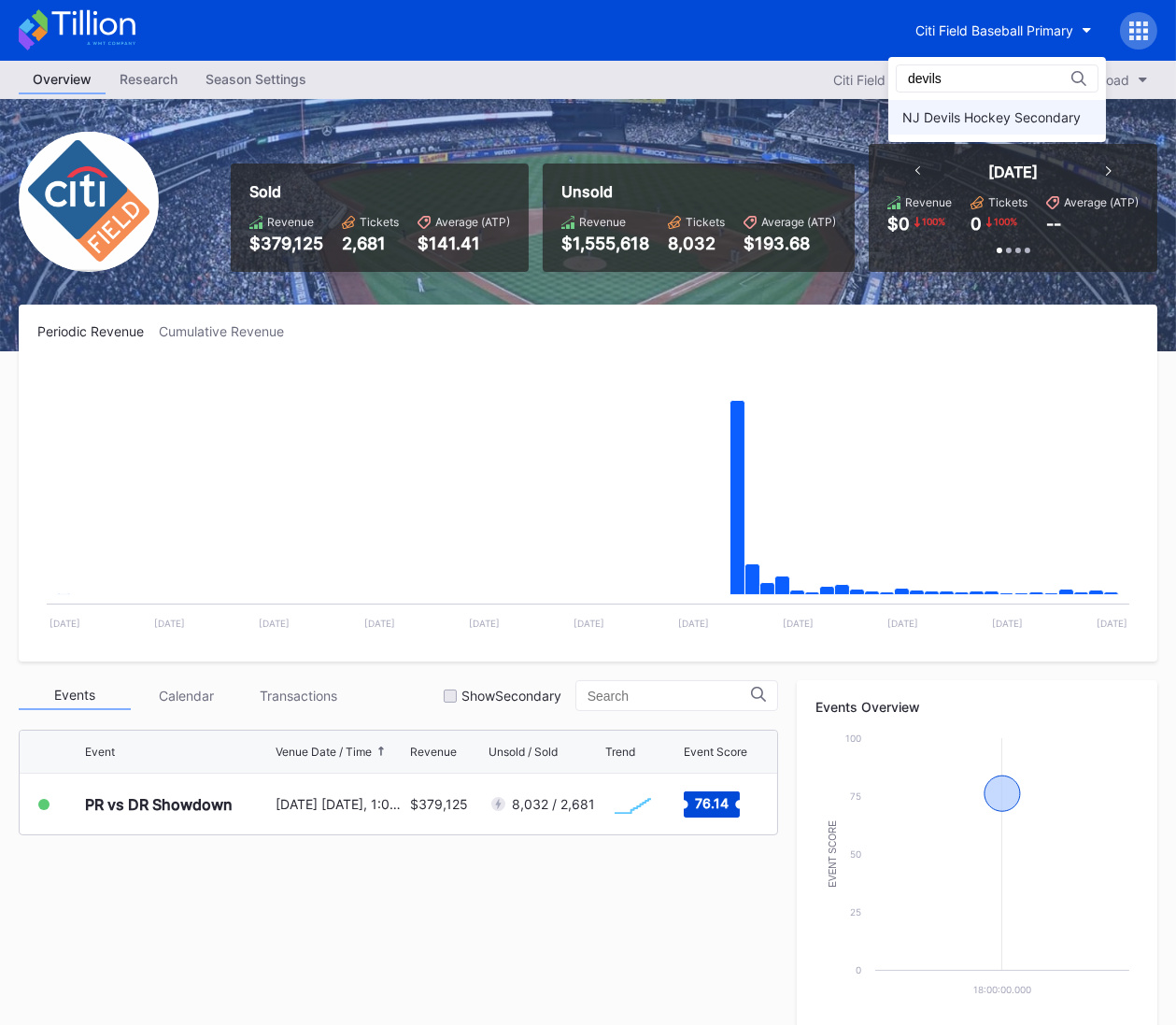
type input "devils"
click at [1074, 121] on div "NJ Devils Hockey Secondary" at bounding box center [992, 117] width 179 height 16
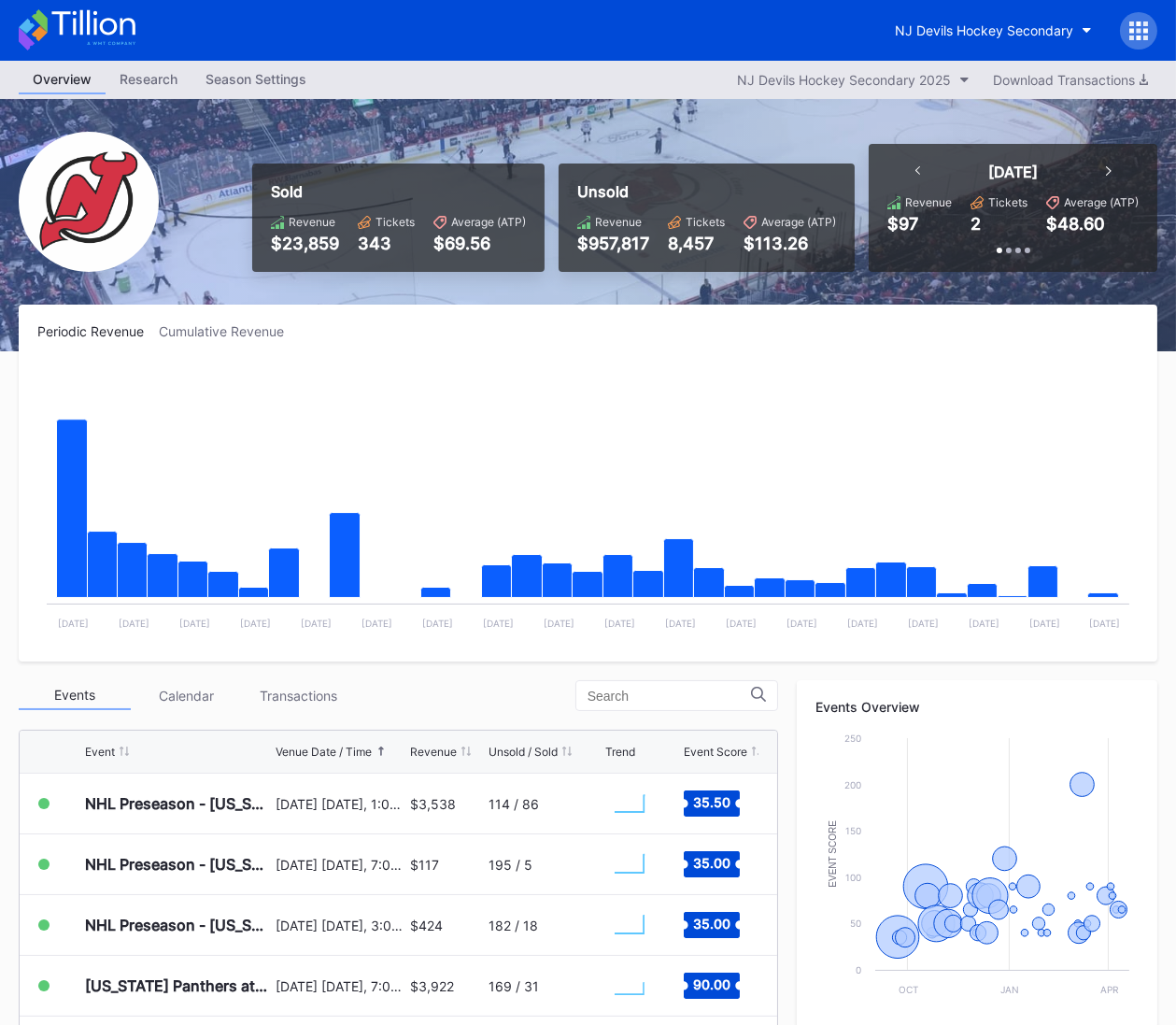
click at [1132, 18] on div at bounding box center [1139, 31] width 38 height 38
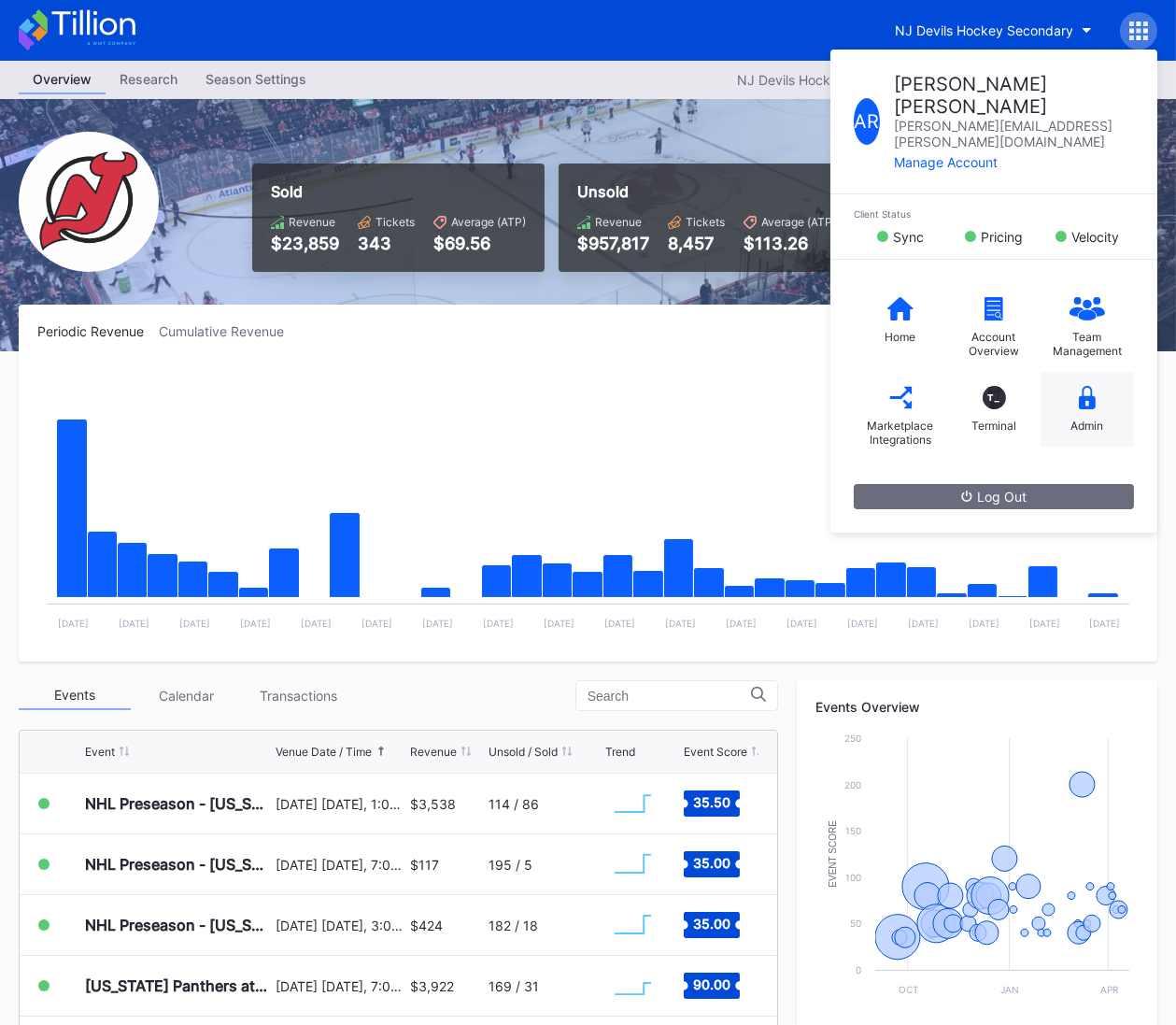
click at [1093, 373] on div "Admin" at bounding box center [1088, 409] width 93 height 75
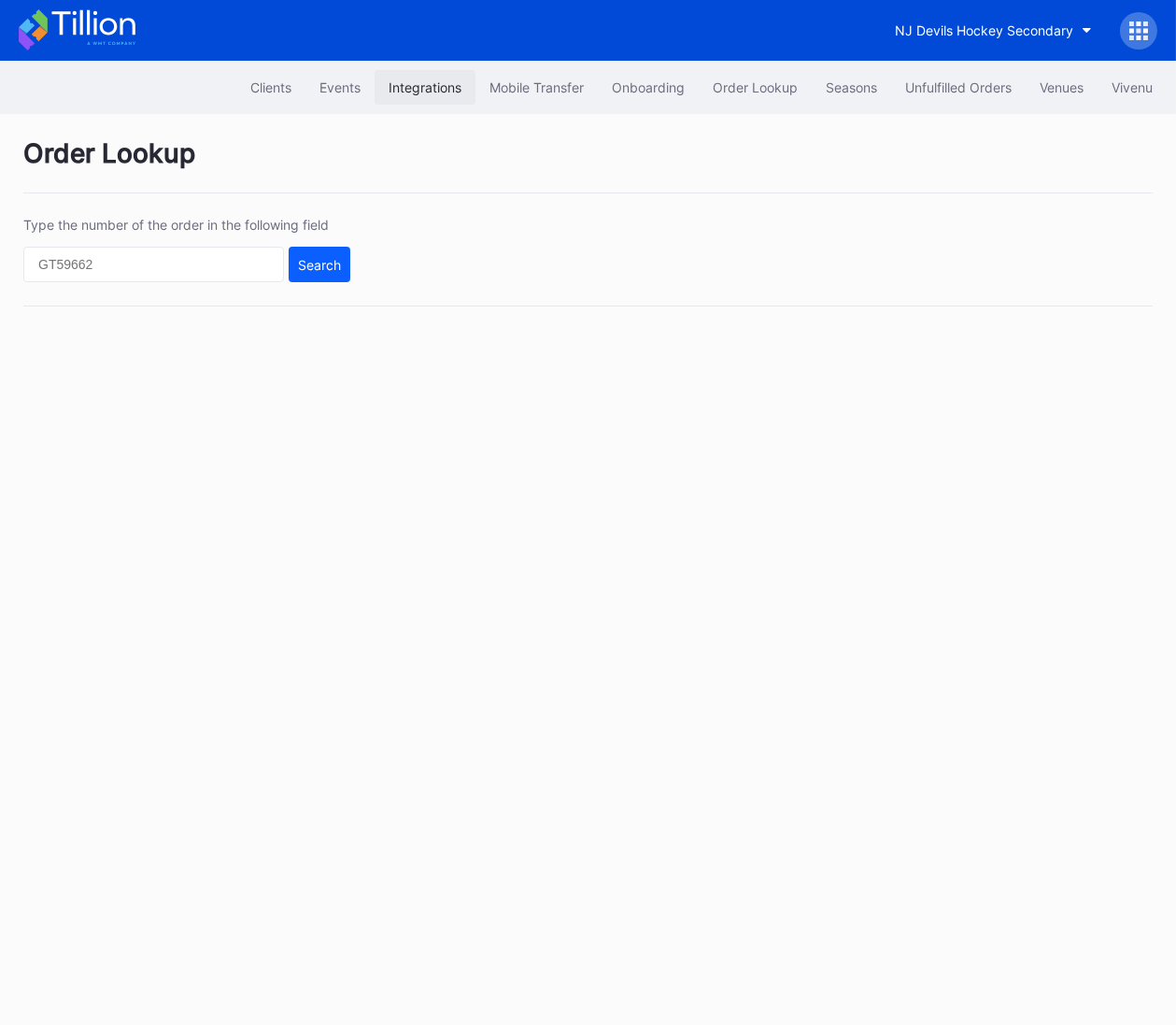
click at [438, 93] on div "Integrations" at bounding box center [425, 87] width 73 height 16
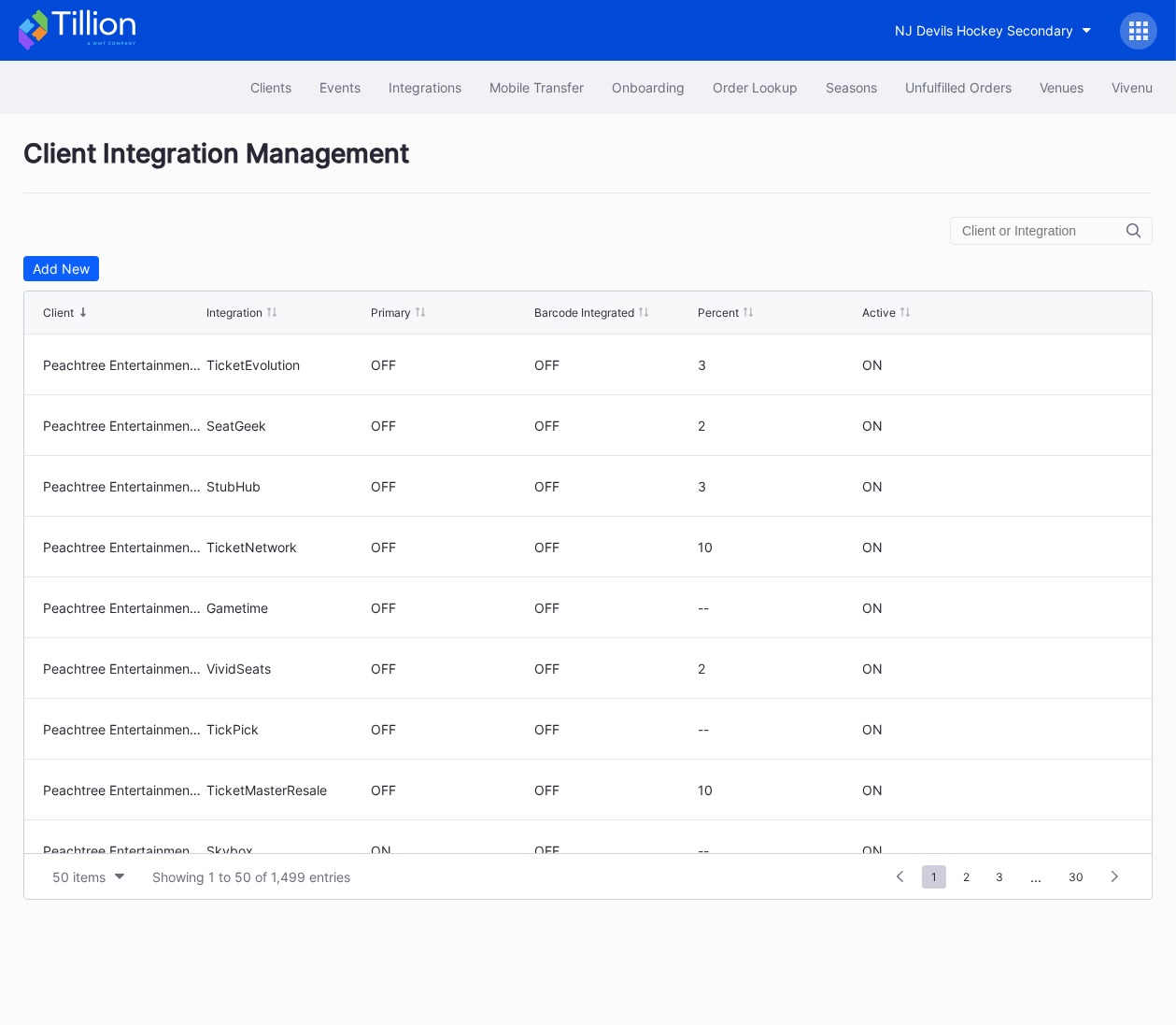
click at [1139, 35] on icon at bounding box center [1138, 30] width 18 height 18
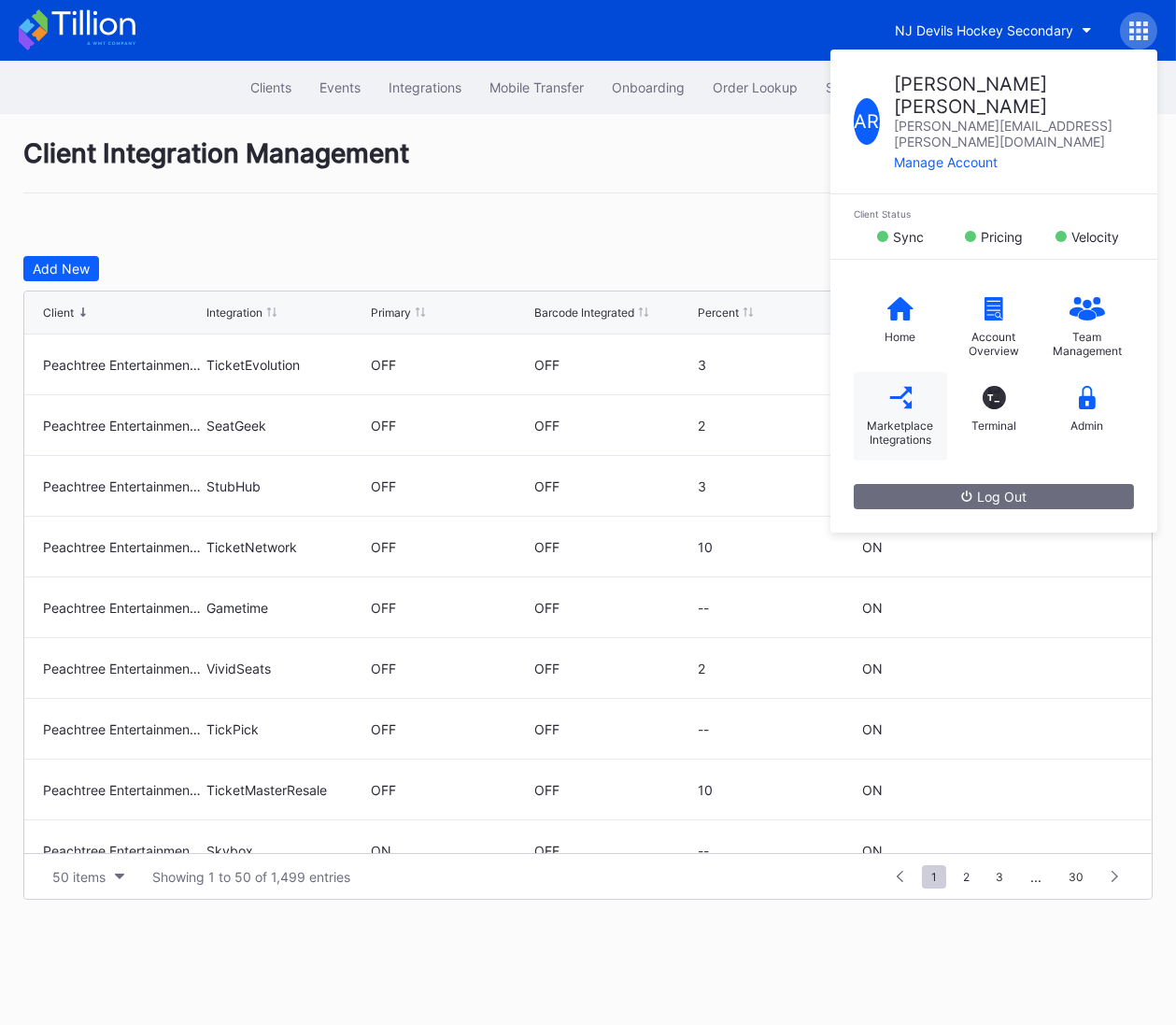
click at [871, 418] on div "Marketplace Integrations" at bounding box center [900, 432] width 75 height 28
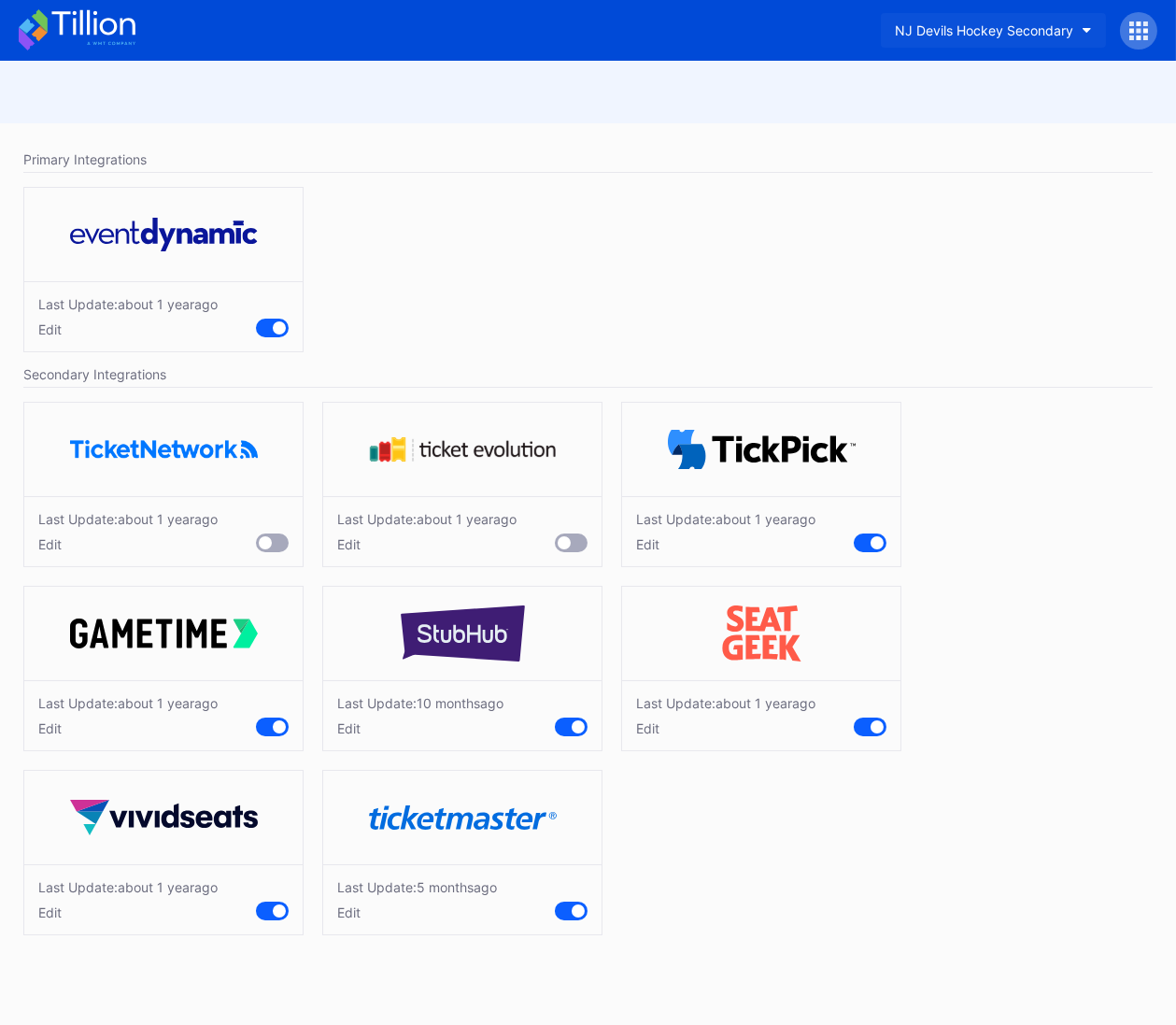
click at [920, 36] on div "NJ Devils Hockey Secondary" at bounding box center [985, 30] width 179 height 16
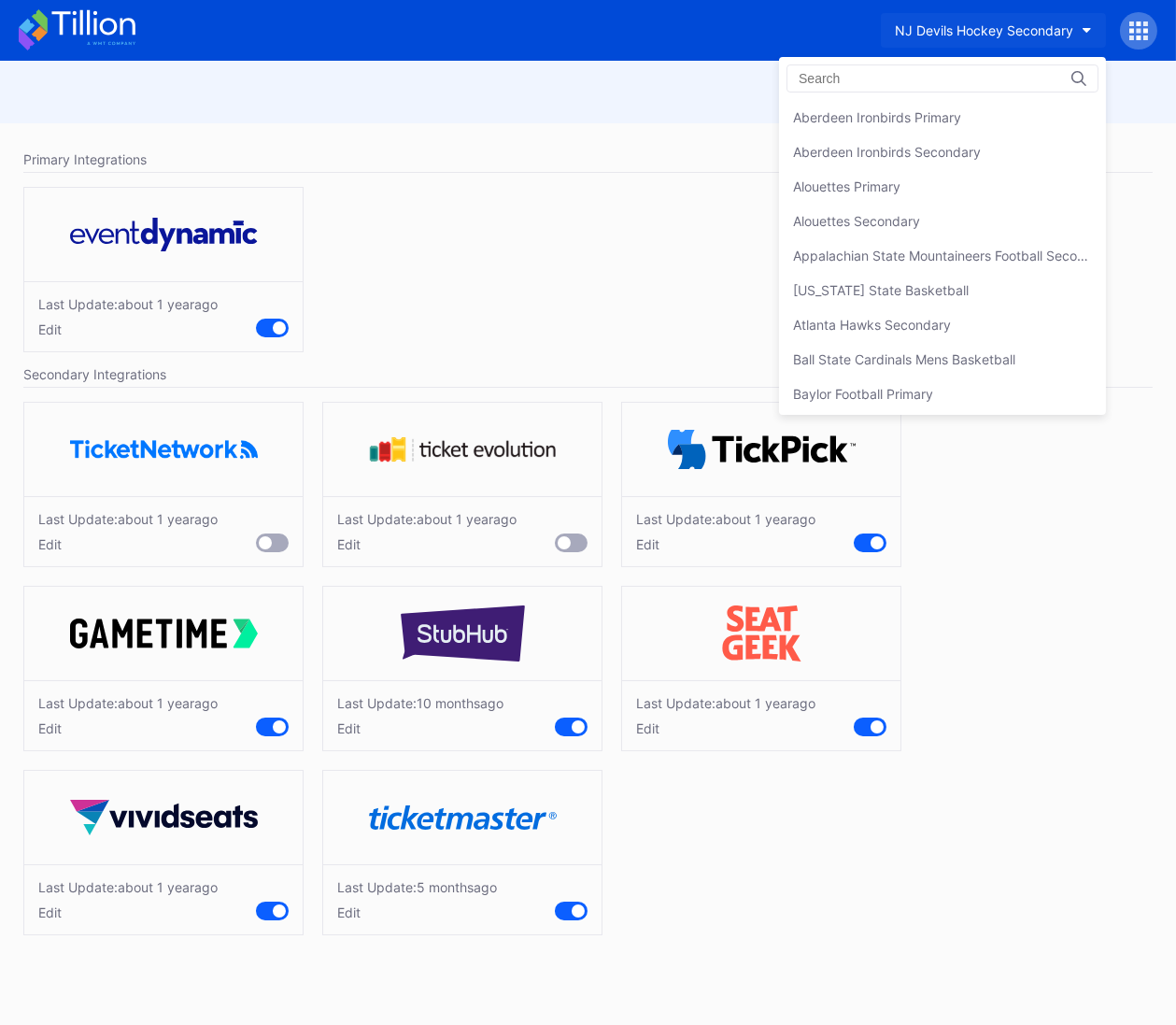
scroll to position [3683, 0]
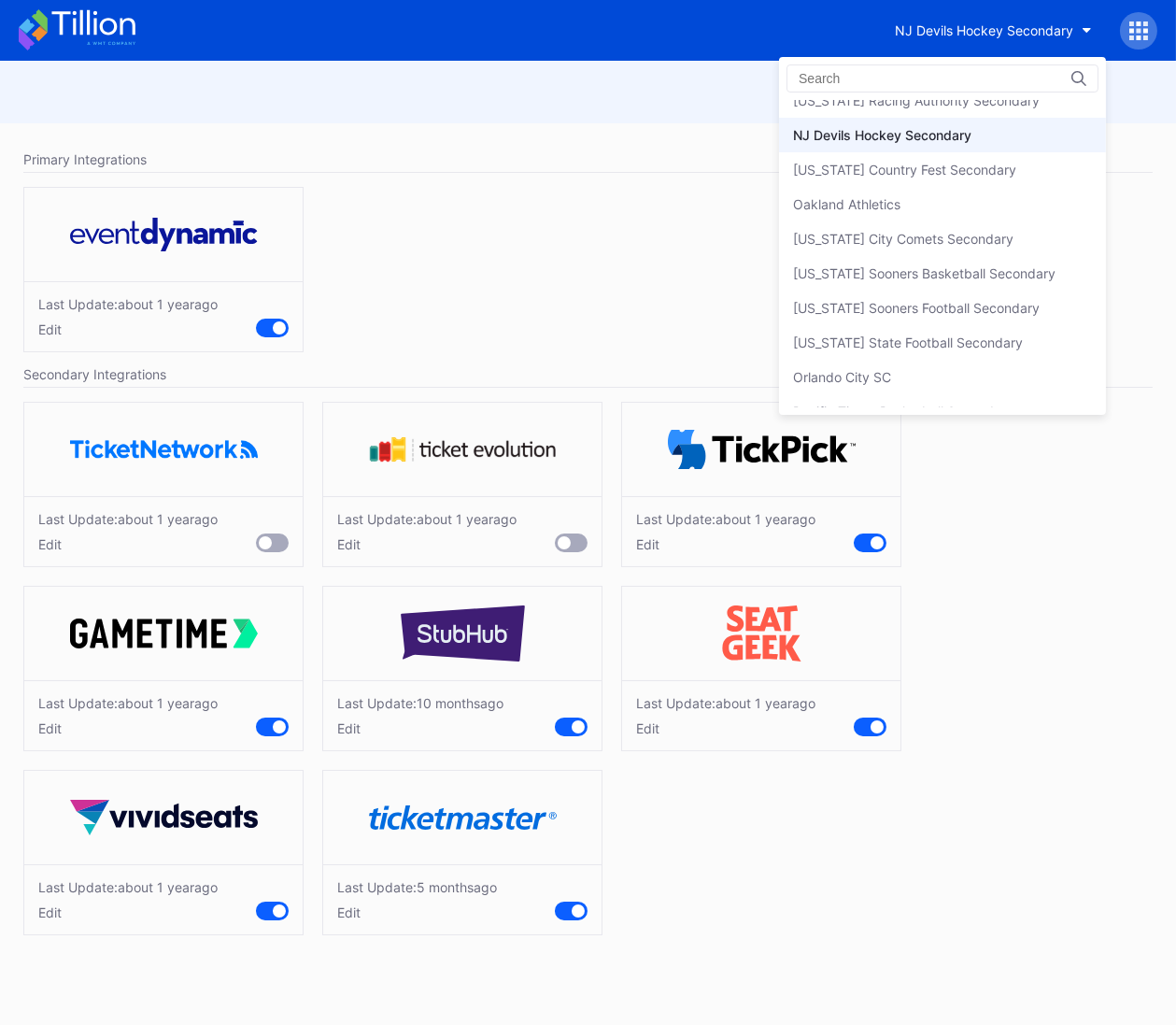
drag, startPoint x: 320, startPoint y: 79, endPoint x: 287, endPoint y: 63, distance: 36.7
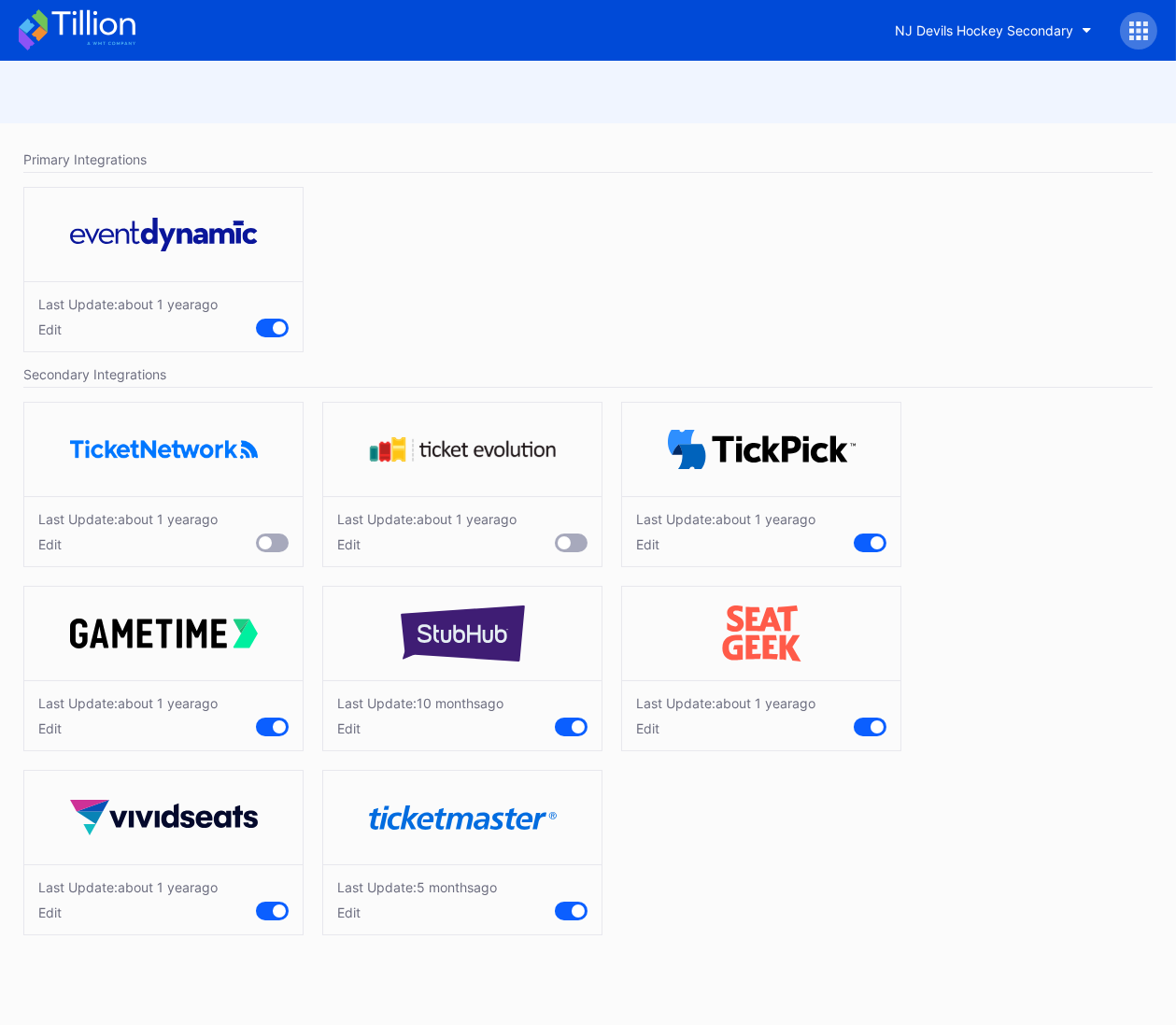
click at [88, 28] on icon at bounding box center [93, 23] width 83 height 25
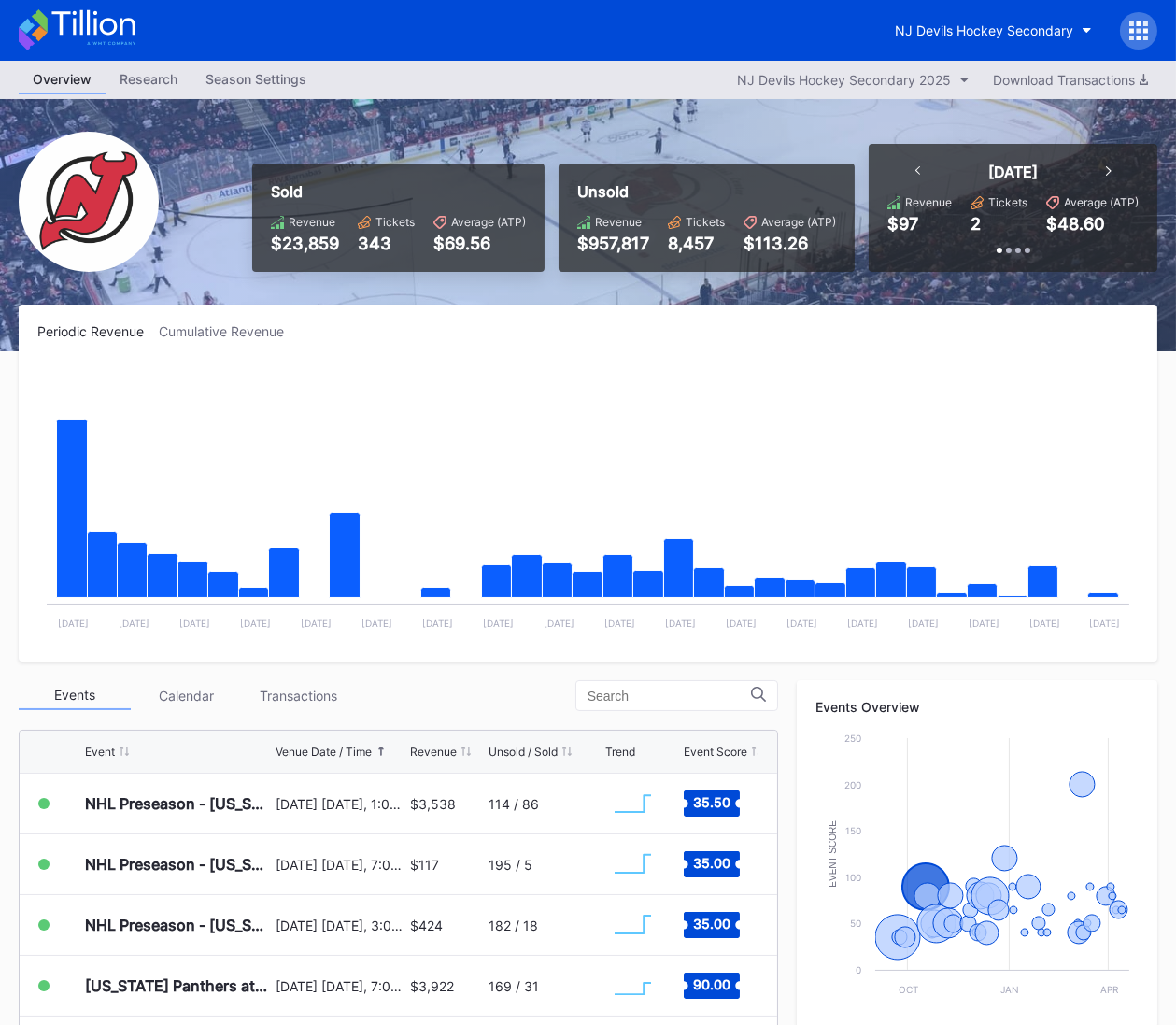
click at [110, 29] on icon at bounding box center [77, 30] width 116 height 41
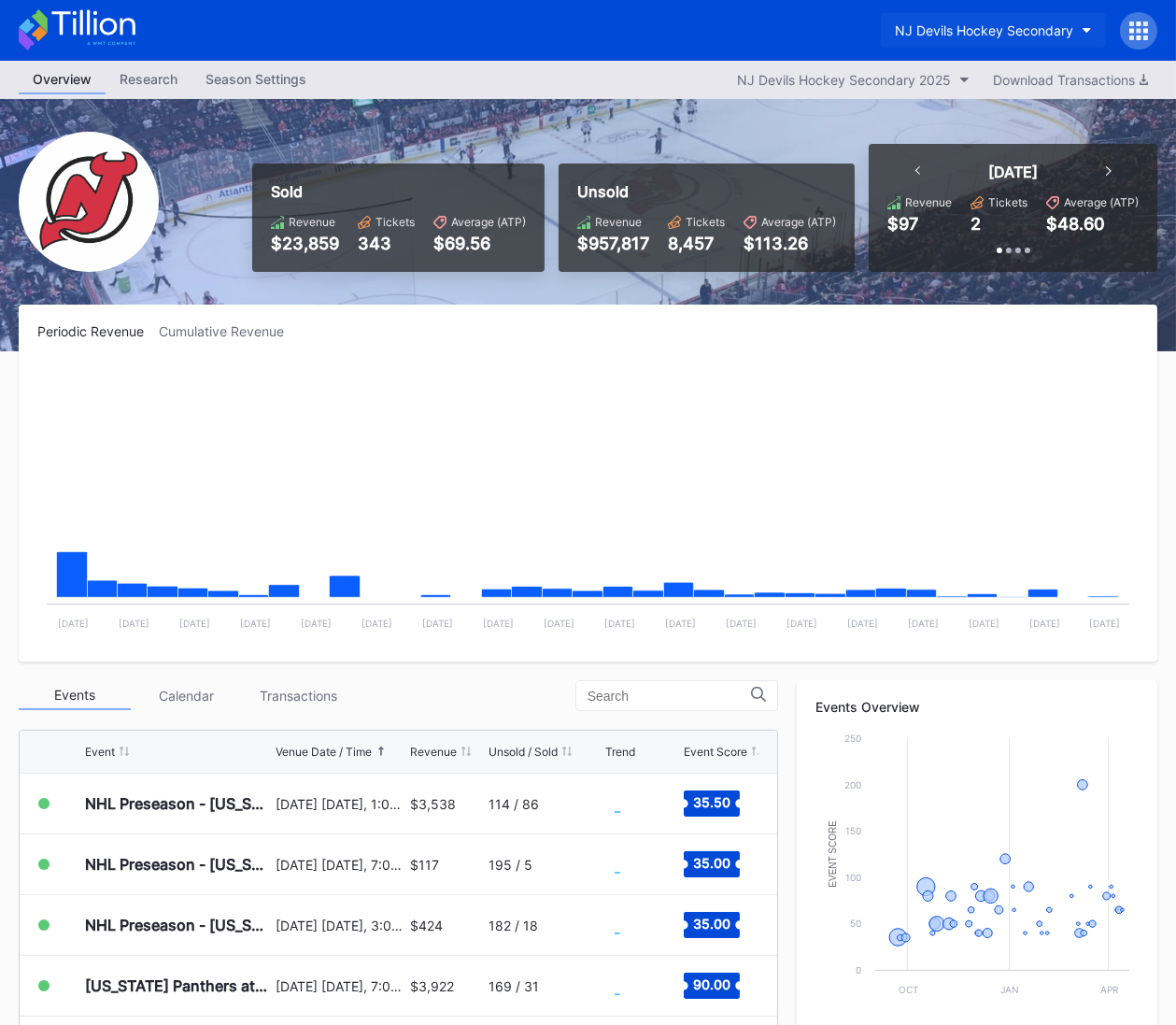
click at [1024, 24] on div "NJ Devils Hockey Secondary" at bounding box center [985, 30] width 179 height 16
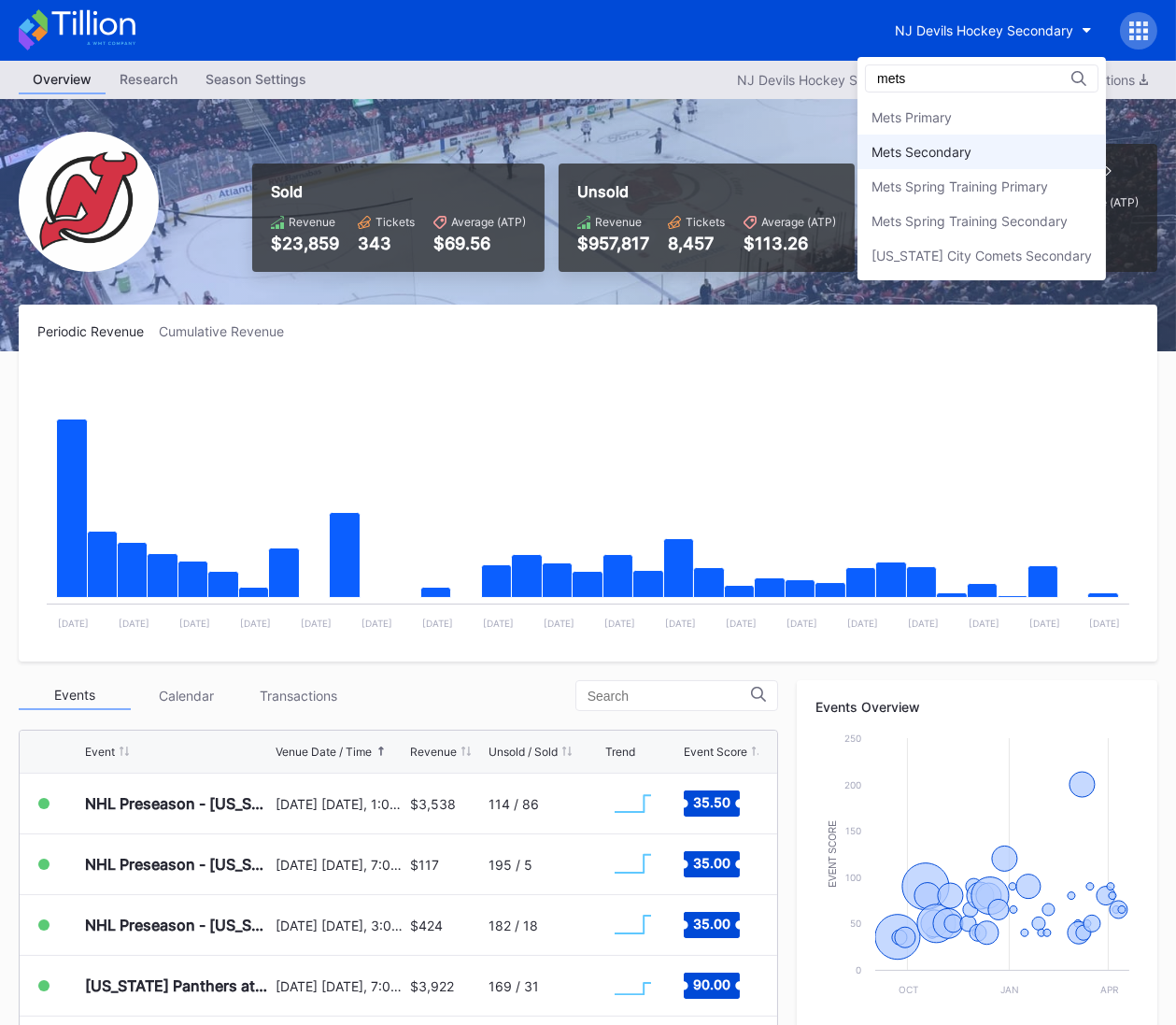
type input "mets"
click at [1012, 150] on div "Mets Secondary" at bounding box center [982, 152] width 248 height 35
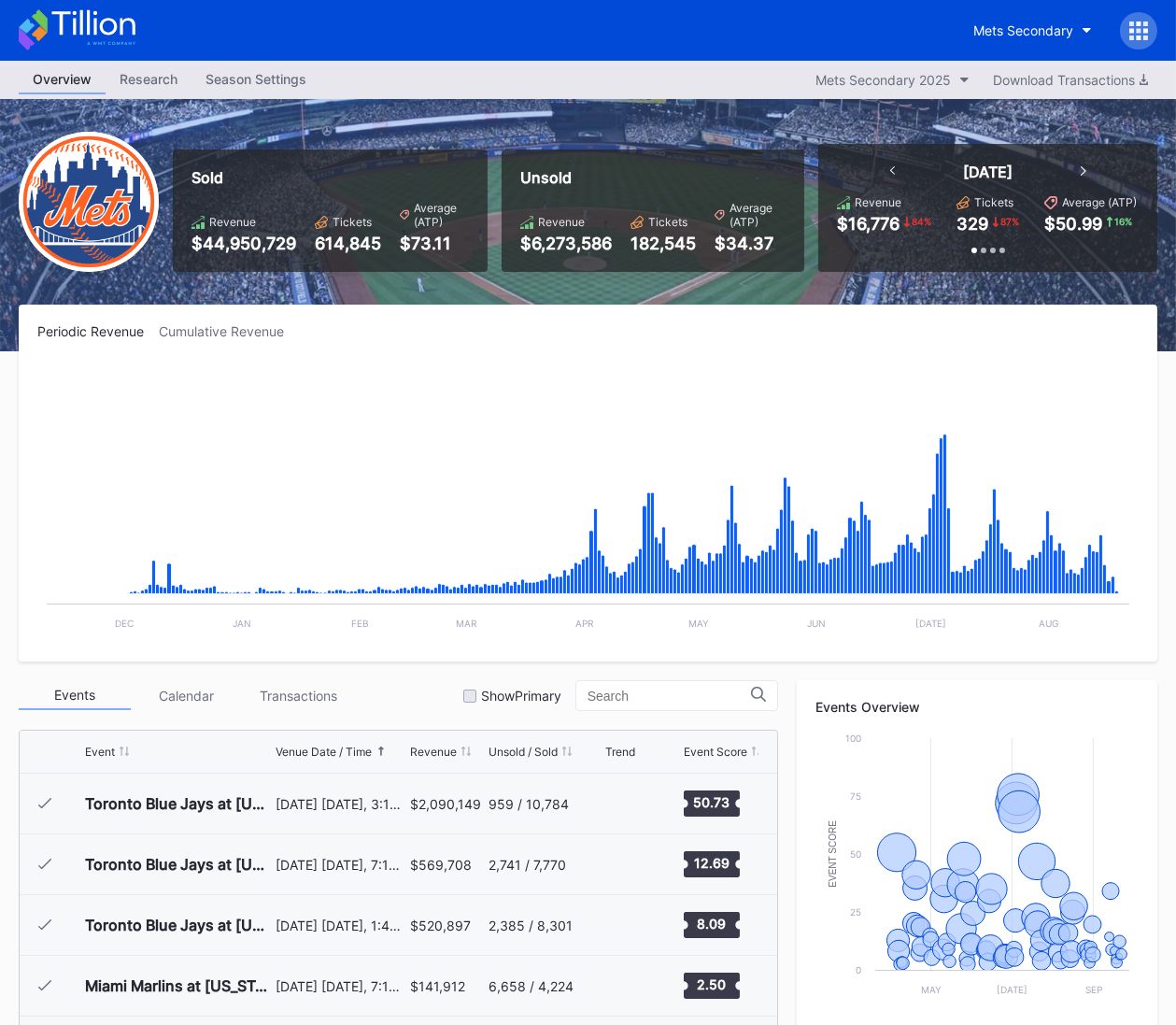
scroll to position [3888, 0]
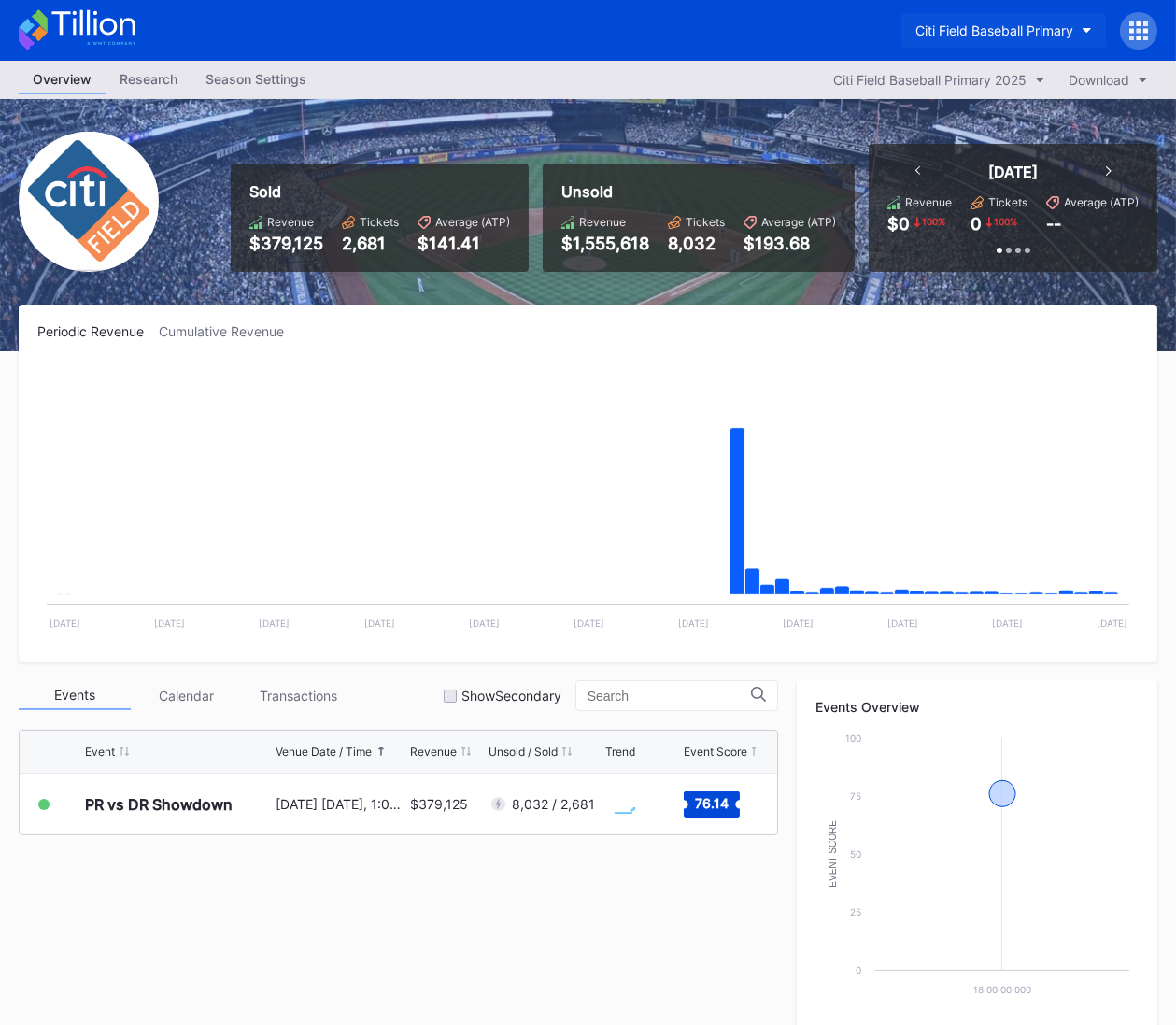
click at [994, 30] on div "Citi Field Baseball Primary" at bounding box center [995, 30] width 158 height 16
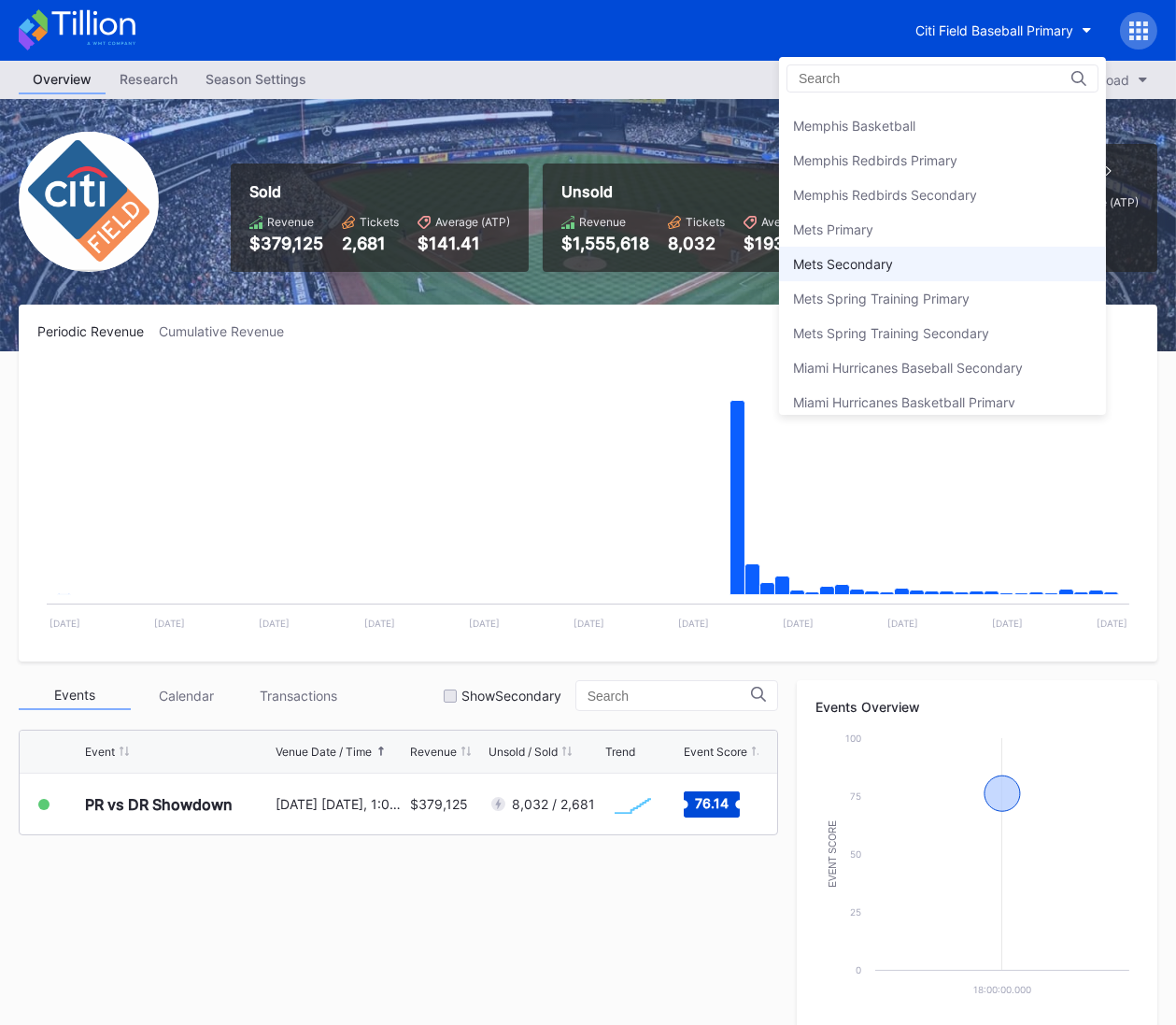
scroll to position [2791, 0]
click at [937, 257] on div "Mets Secondary" at bounding box center [942, 267] width 327 height 35
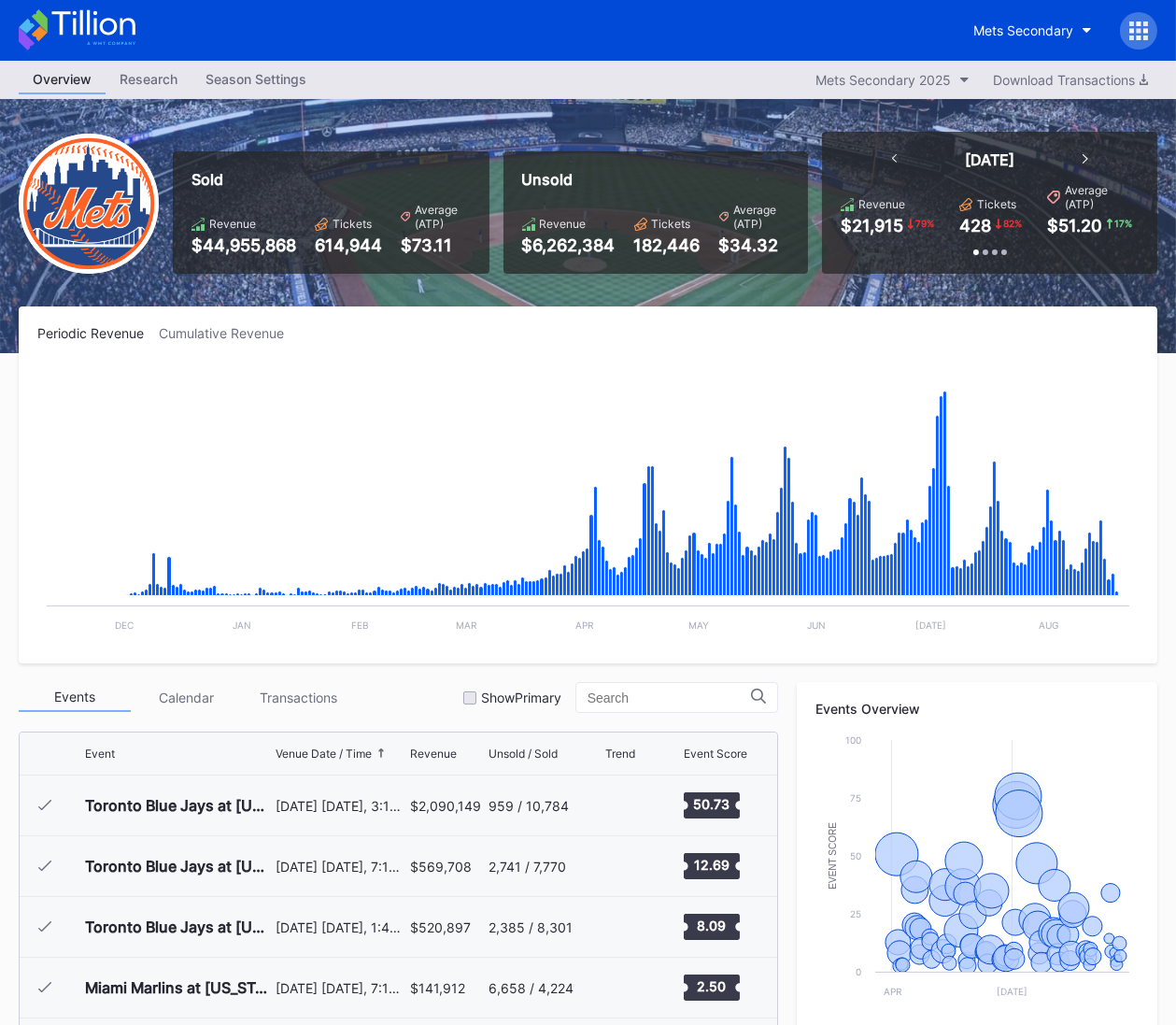
scroll to position [3888, 0]
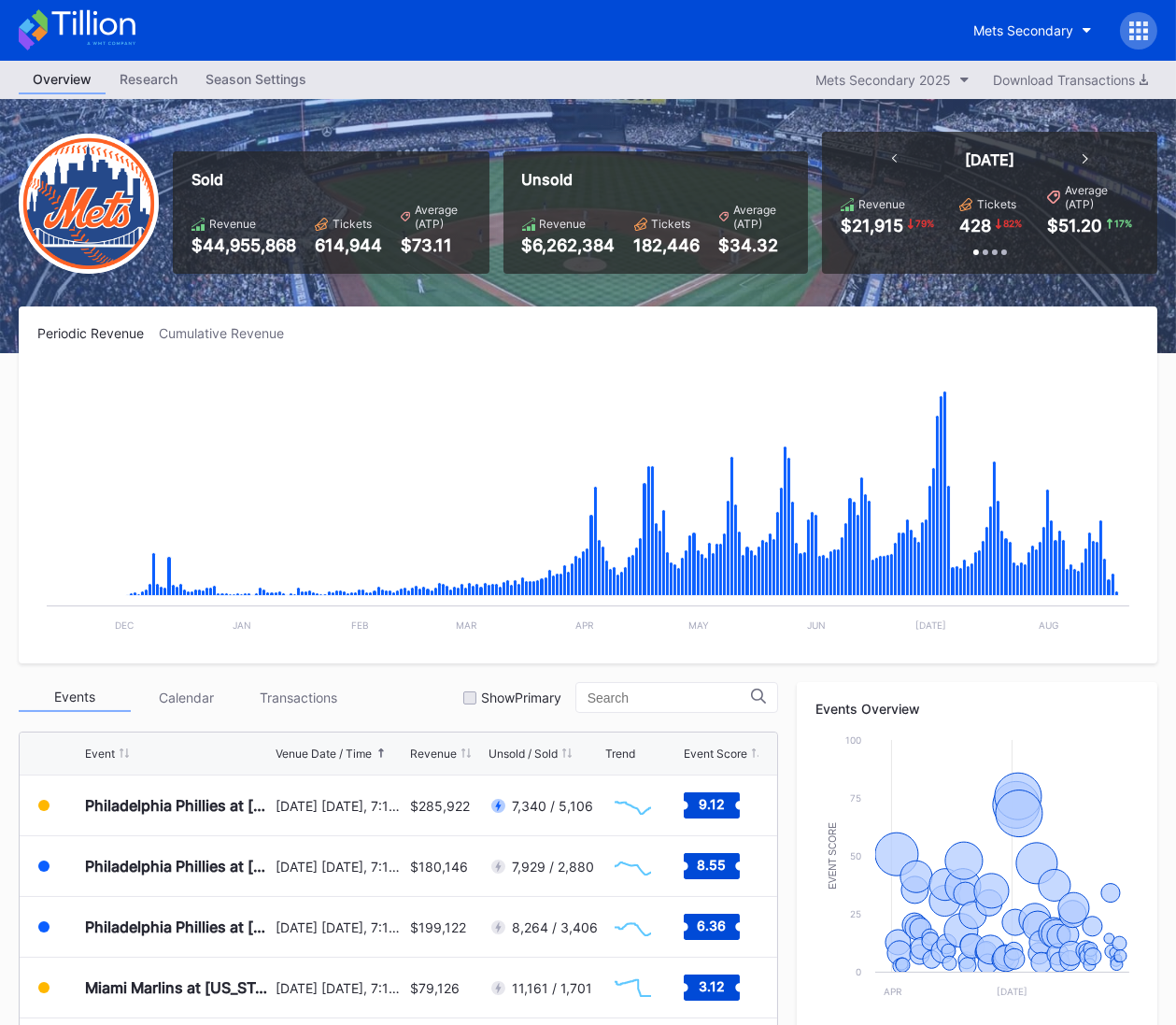
click at [130, 29] on icon at bounding box center [77, 30] width 116 height 41
click at [123, 28] on icon at bounding box center [77, 30] width 116 height 41
click at [116, 39] on icon at bounding box center [77, 30] width 116 height 41
click at [998, 33] on div "Mets Secondary" at bounding box center [1023, 30] width 100 height 16
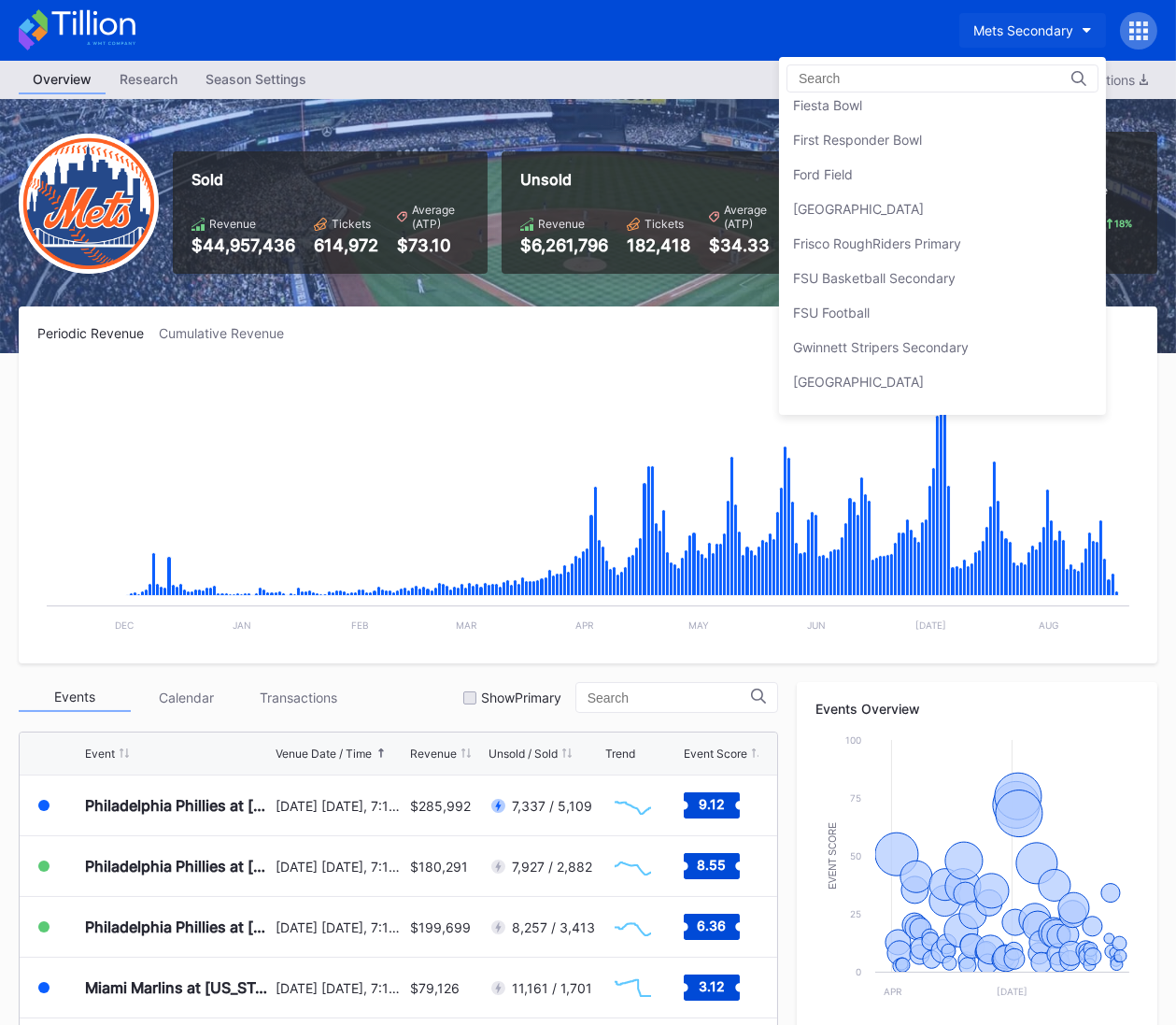
scroll to position [2048, 0]
click at [981, 217] on div "[GEOGRAPHIC_DATA]" at bounding box center [942, 214] width 327 height 35
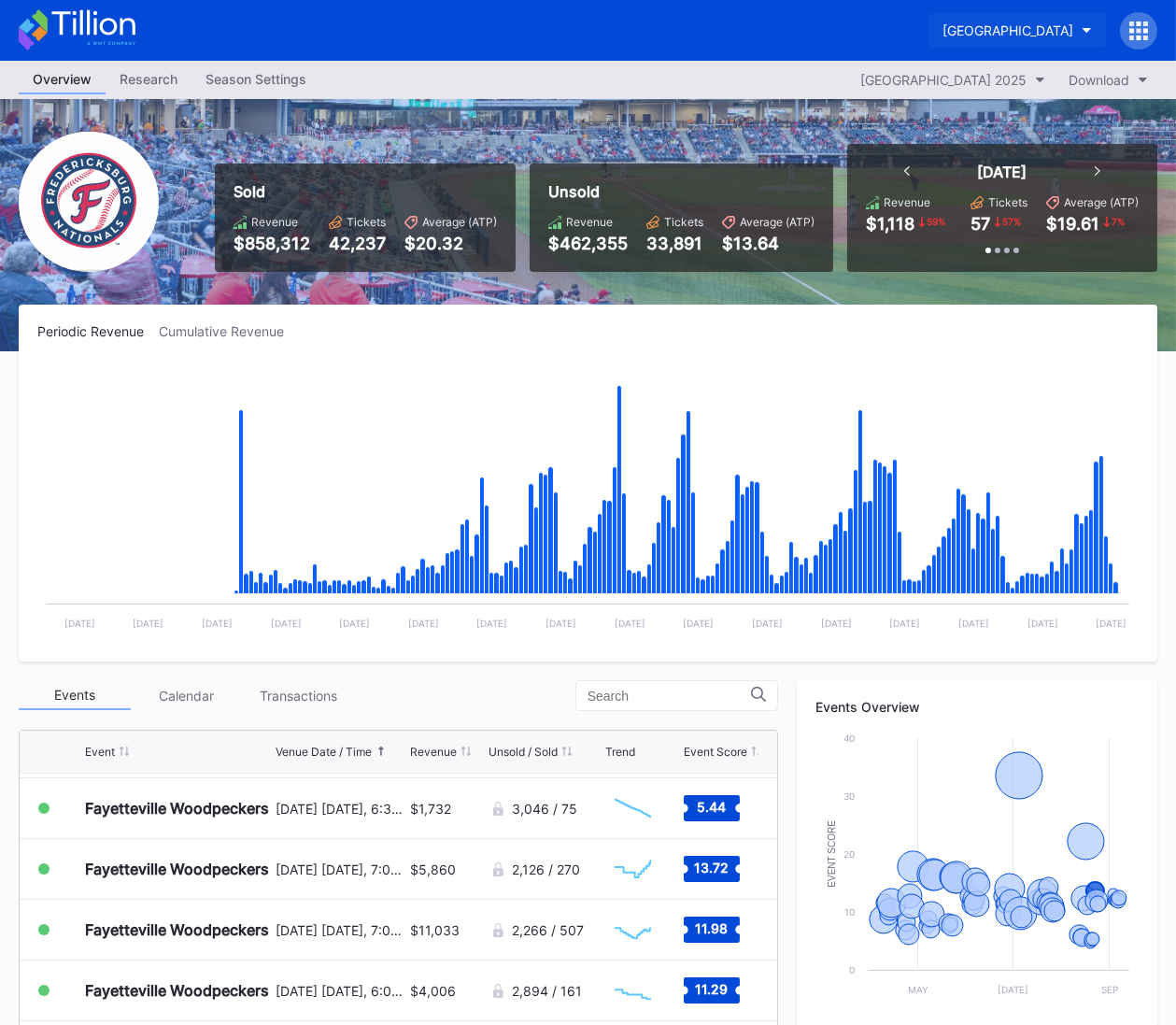
click at [996, 29] on div "[GEOGRAPHIC_DATA]" at bounding box center [1008, 30] width 131 height 16
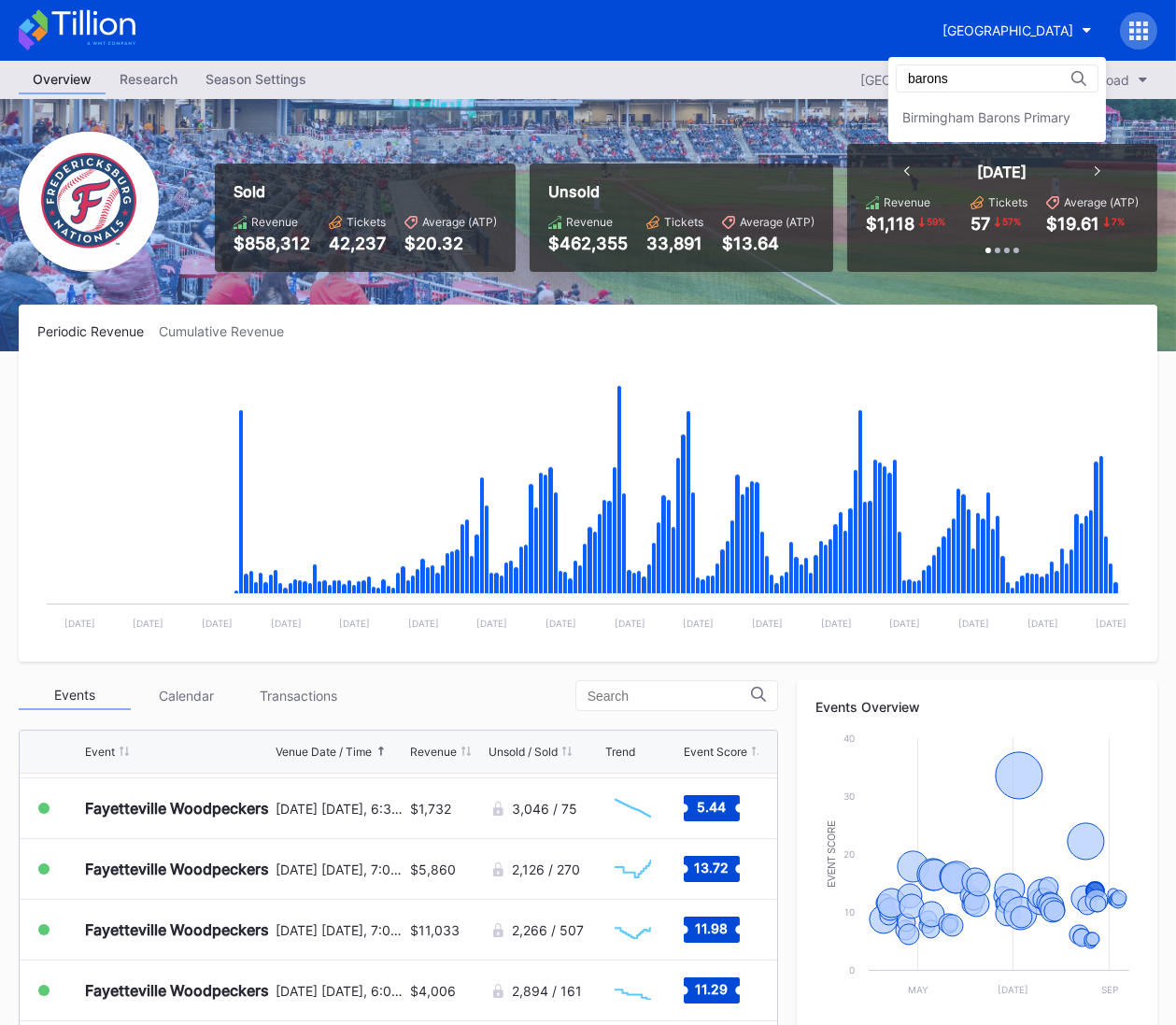
type input "barons"
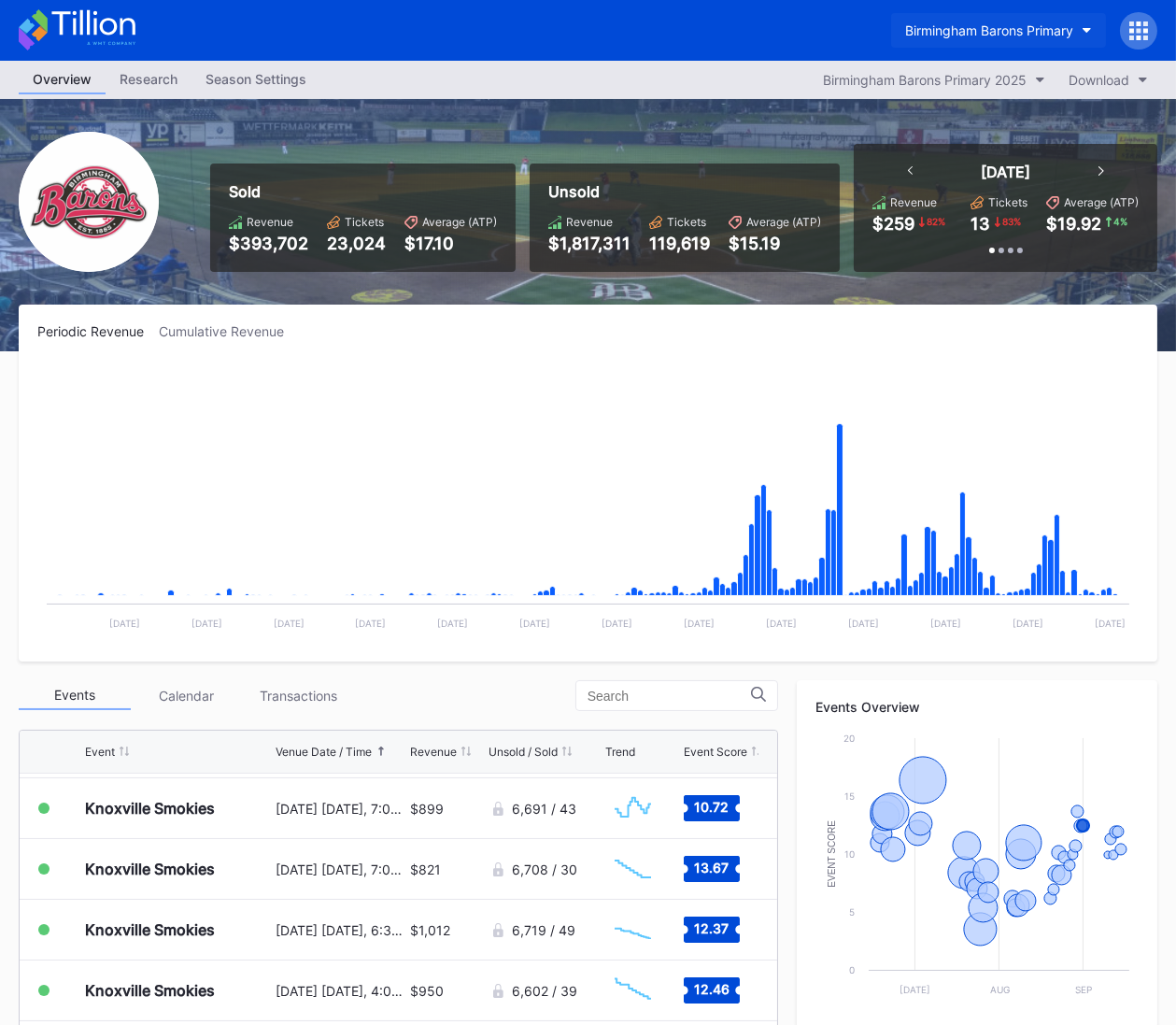
click at [989, 36] on div "Birmingham Barons Primary" at bounding box center [989, 30] width 168 height 16
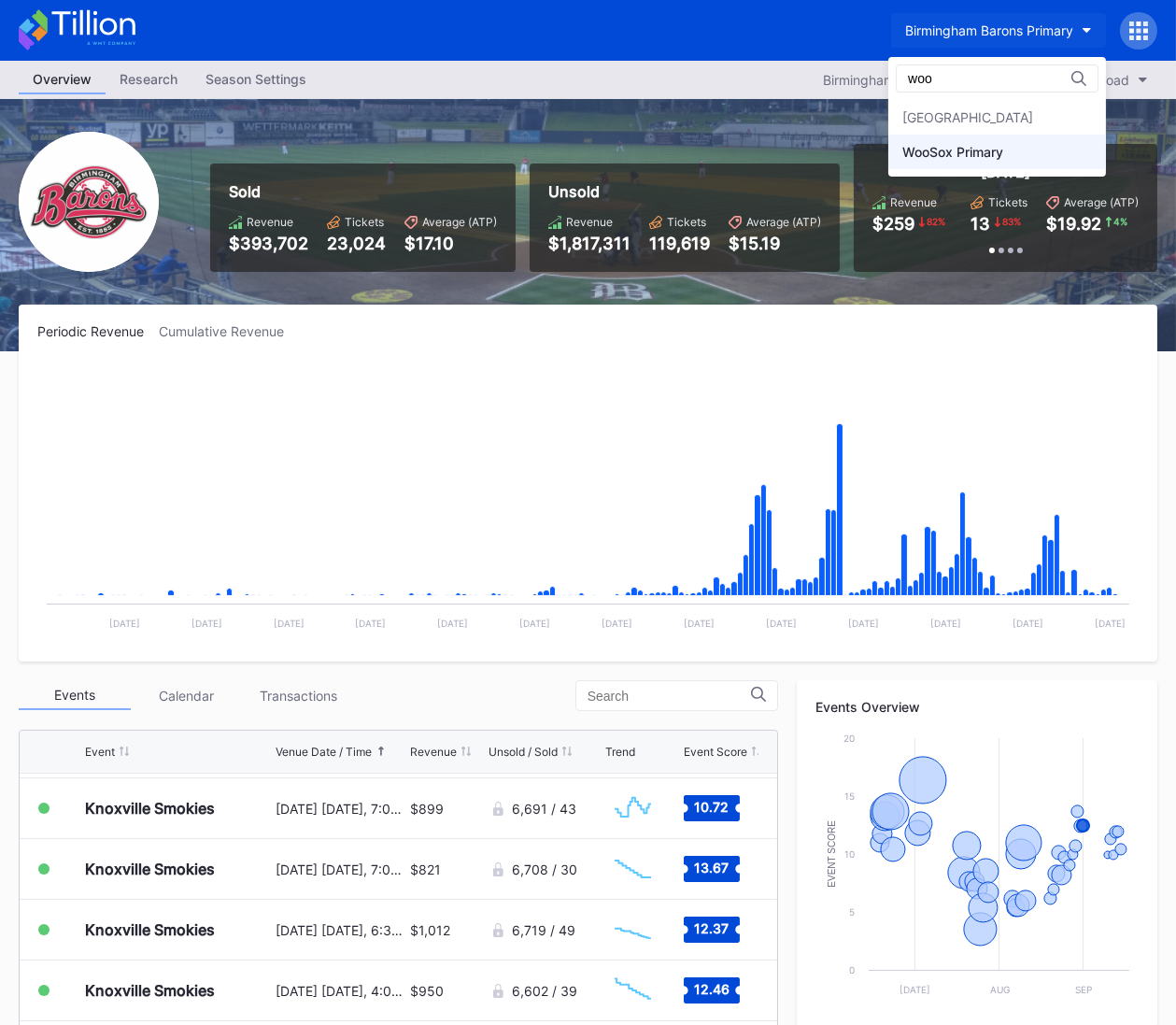
type input "woo"
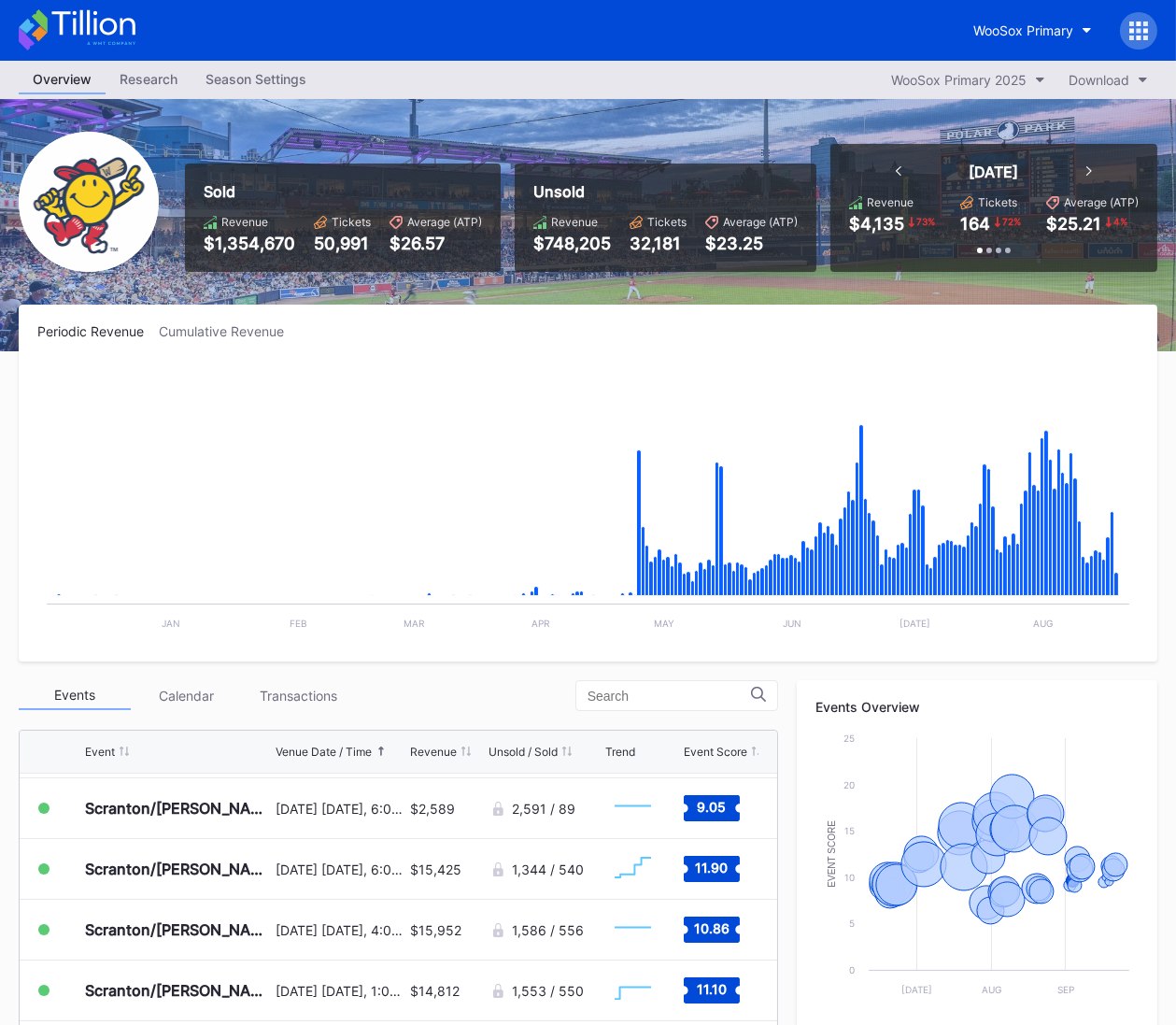
click at [207, 333] on div "Cumulative Revenue" at bounding box center [229, 331] width 140 height 16
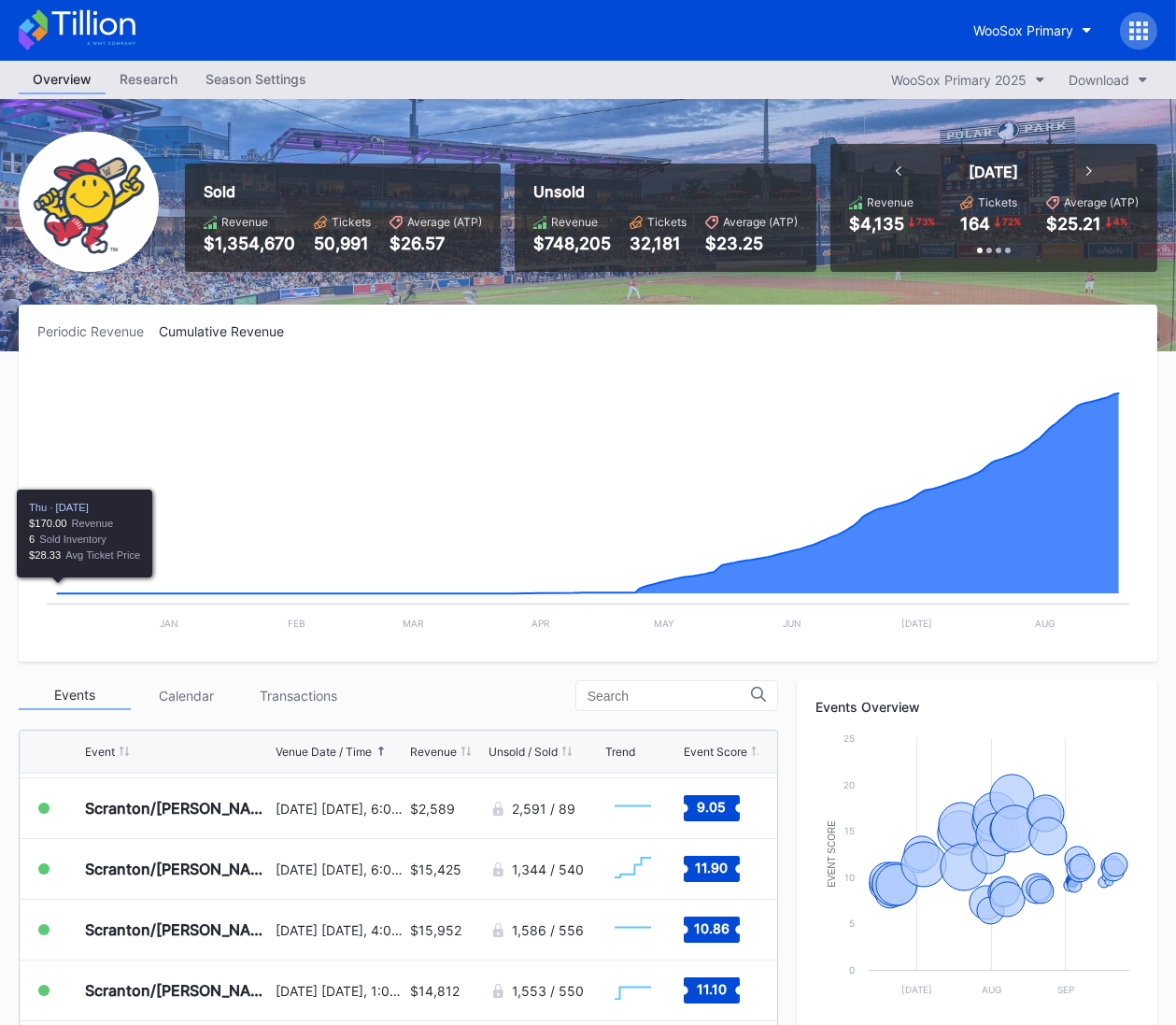
click at [61, 329] on div "Periodic Revenue" at bounding box center [98, 331] width 121 height 16
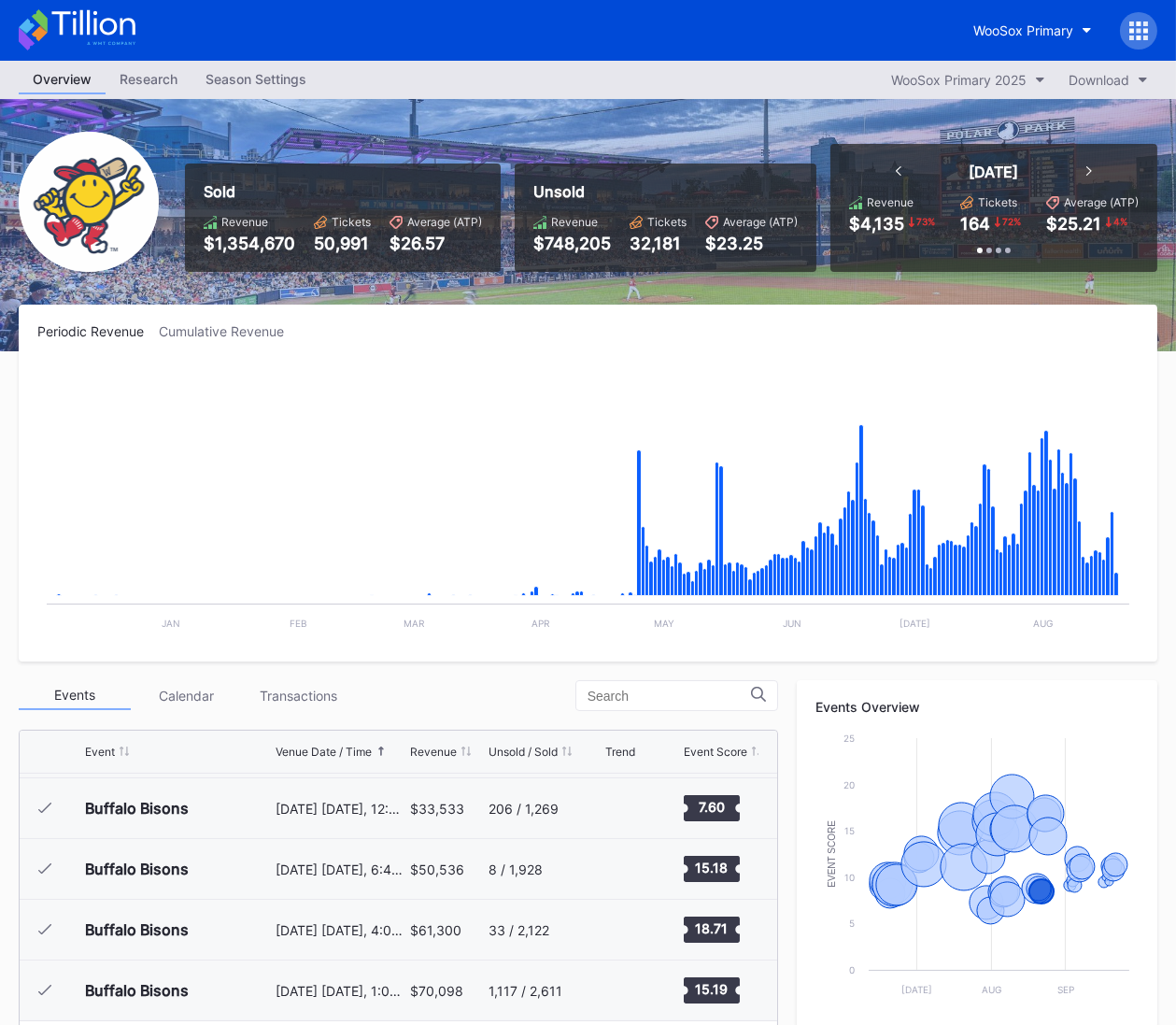
click at [114, 38] on icon at bounding box center [77, 30] width 116 height 41
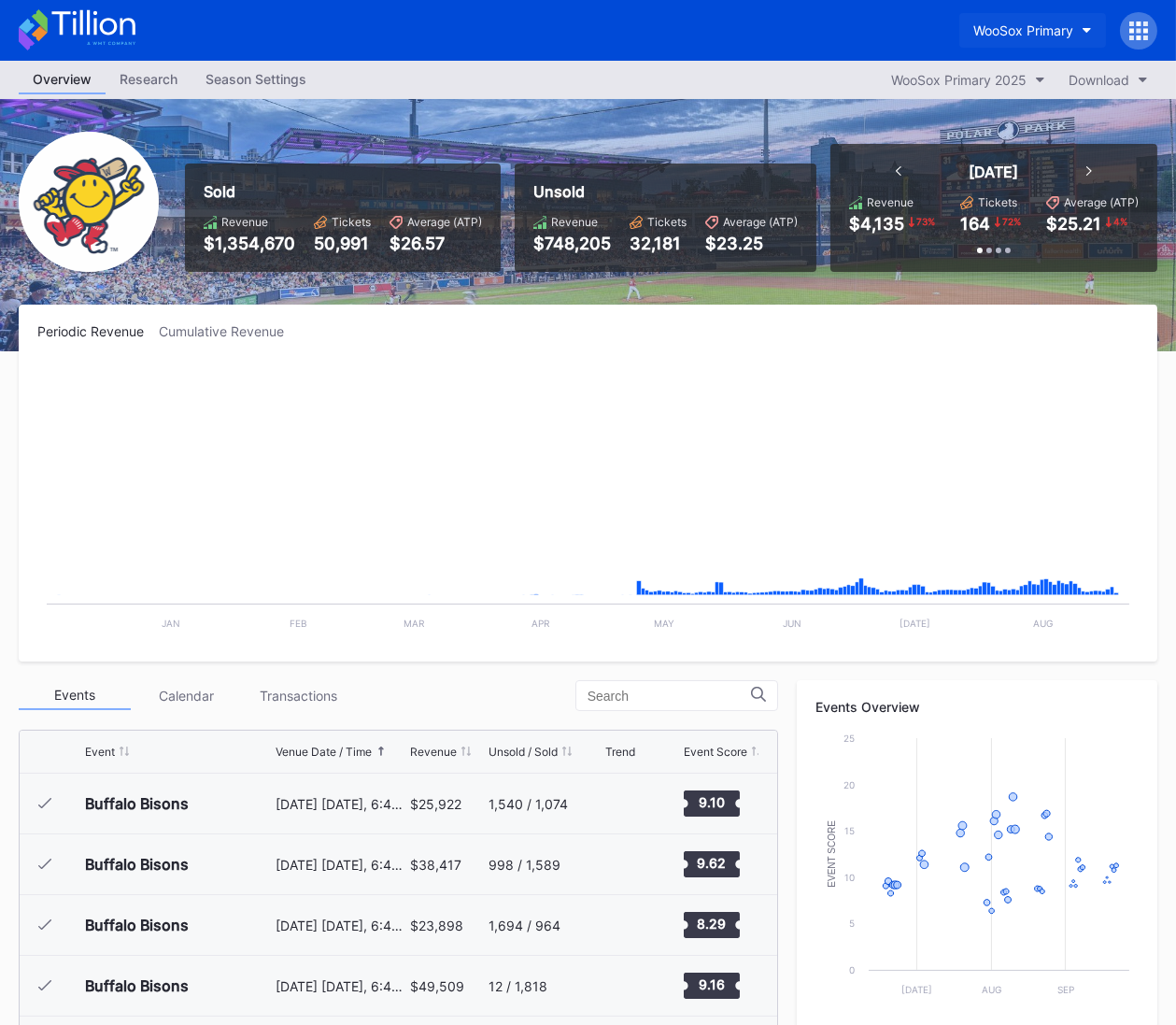
scroll to position [1458, 0]
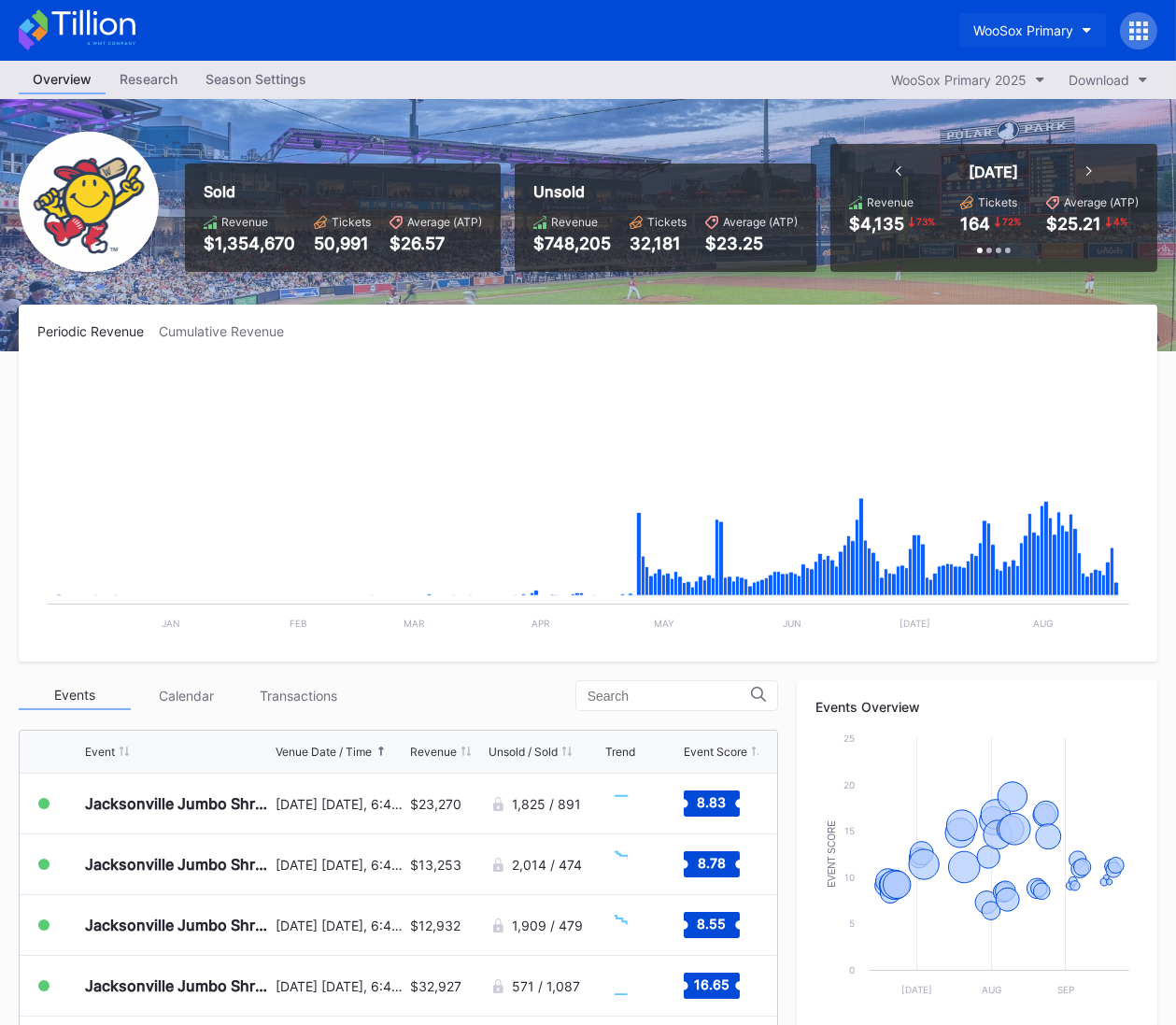
click at [1026, 22] on div "WooSox Primary" at bounding box center [1023, 30] width 100 height 16
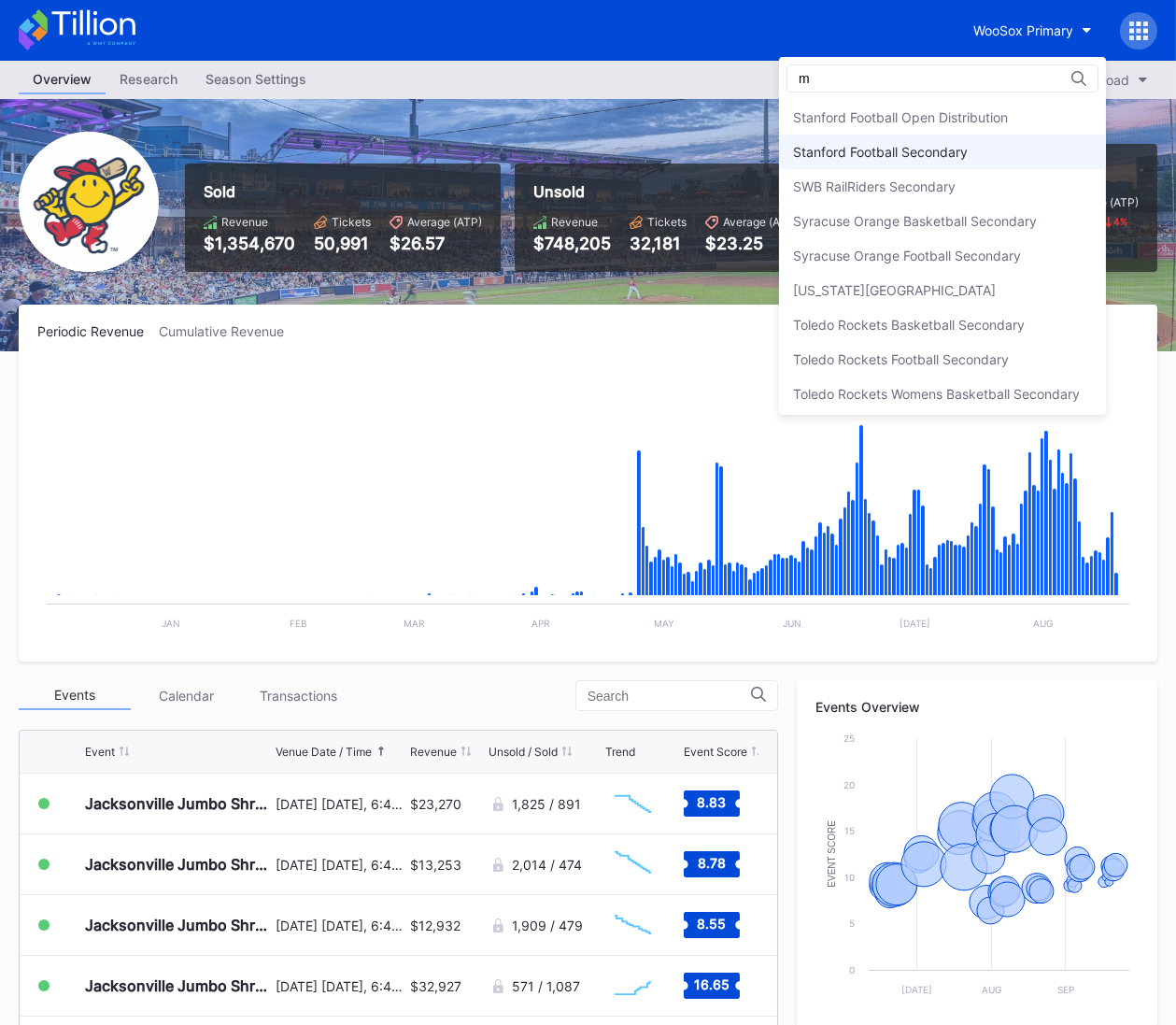
scroll to position [0, 0]
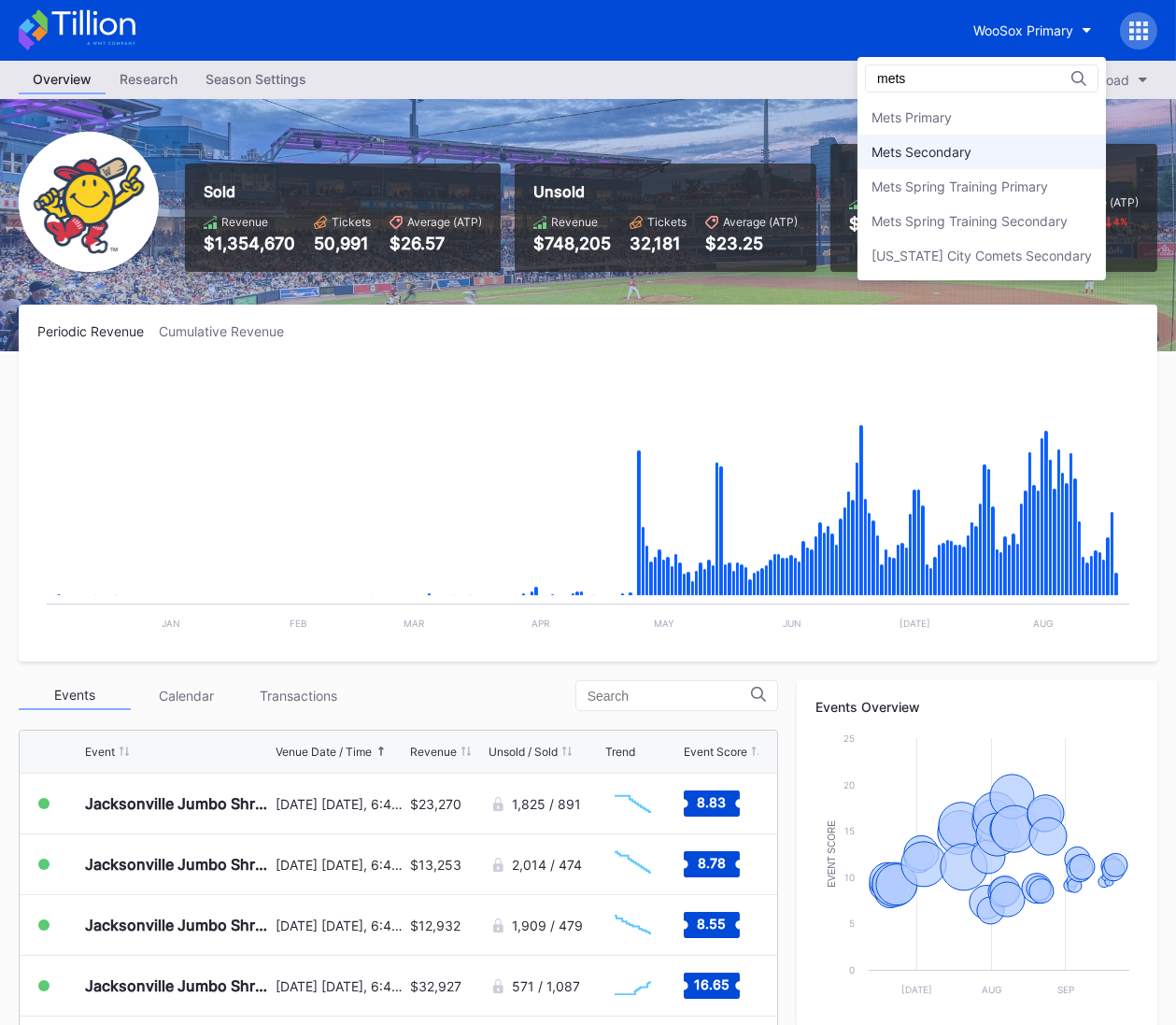
type input "mets"
click at [949, 159] on div "Mets Secondary" at bounding box center [922, 151] width 100 height 16
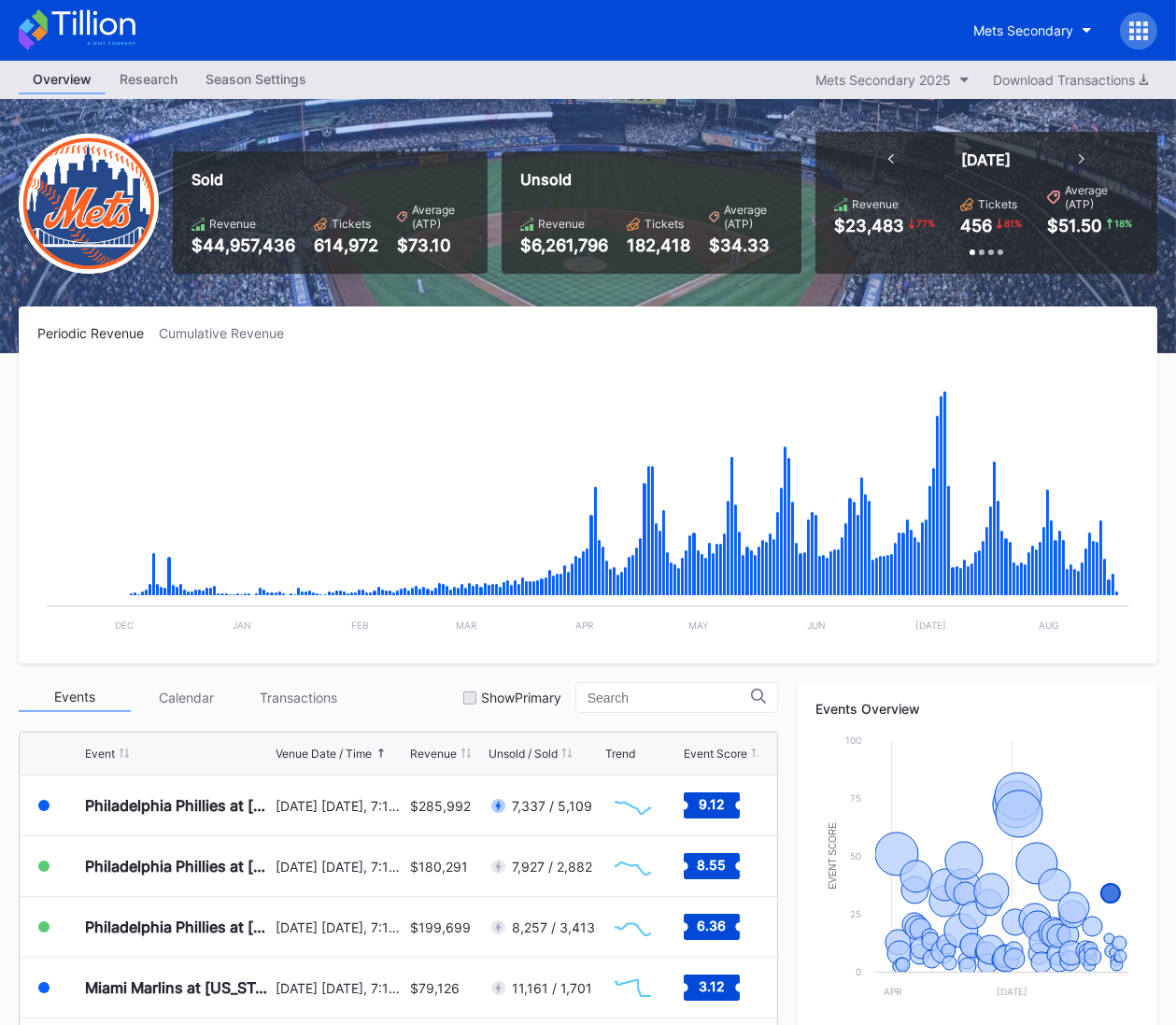
click at [114, 27] on icon at bounding box center [77, 30] width 116 height 41
click at [107, 17] on icon at bounding box center [93, 23] width 83 height 25
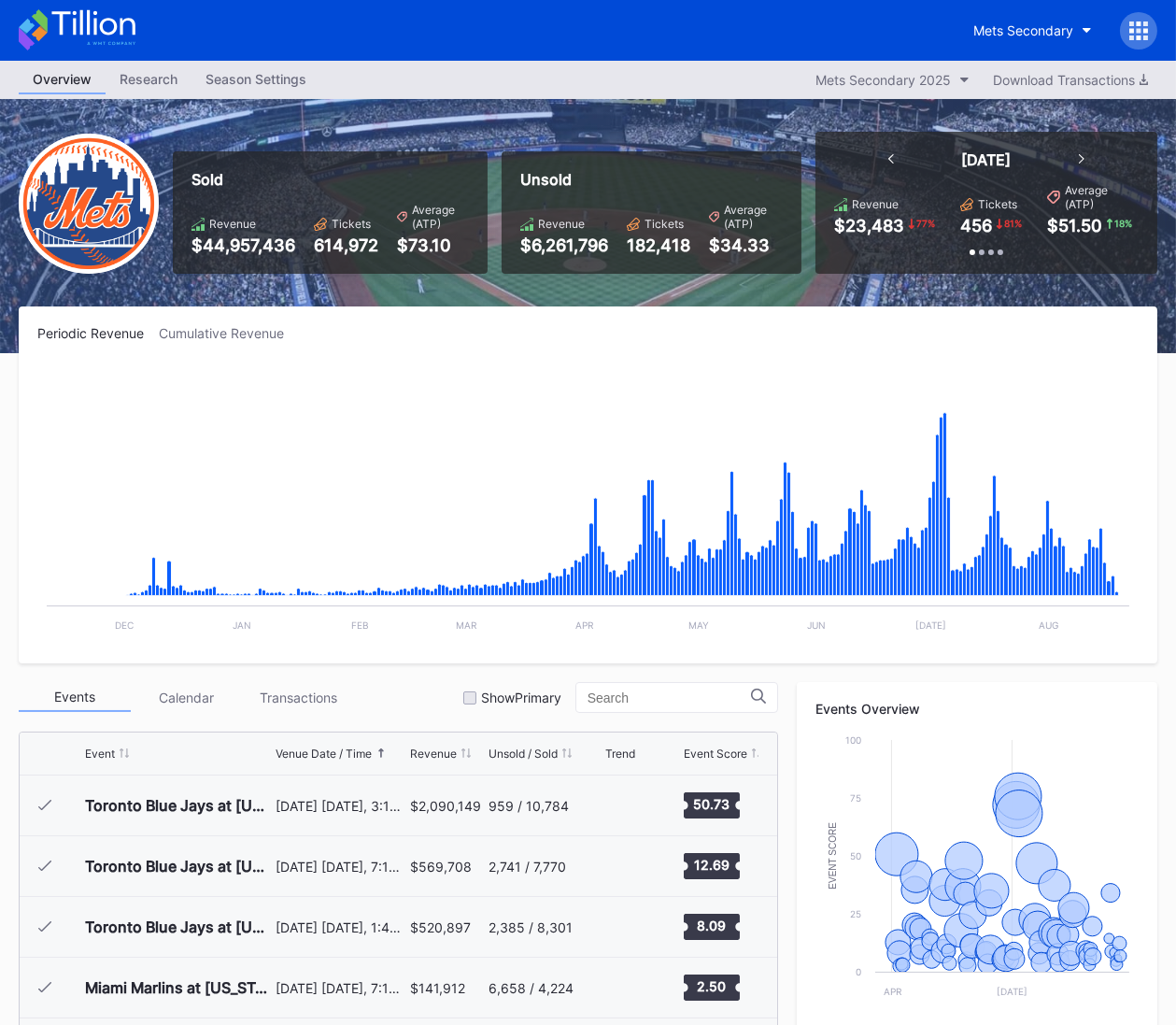
scroll to position [3888, 0]
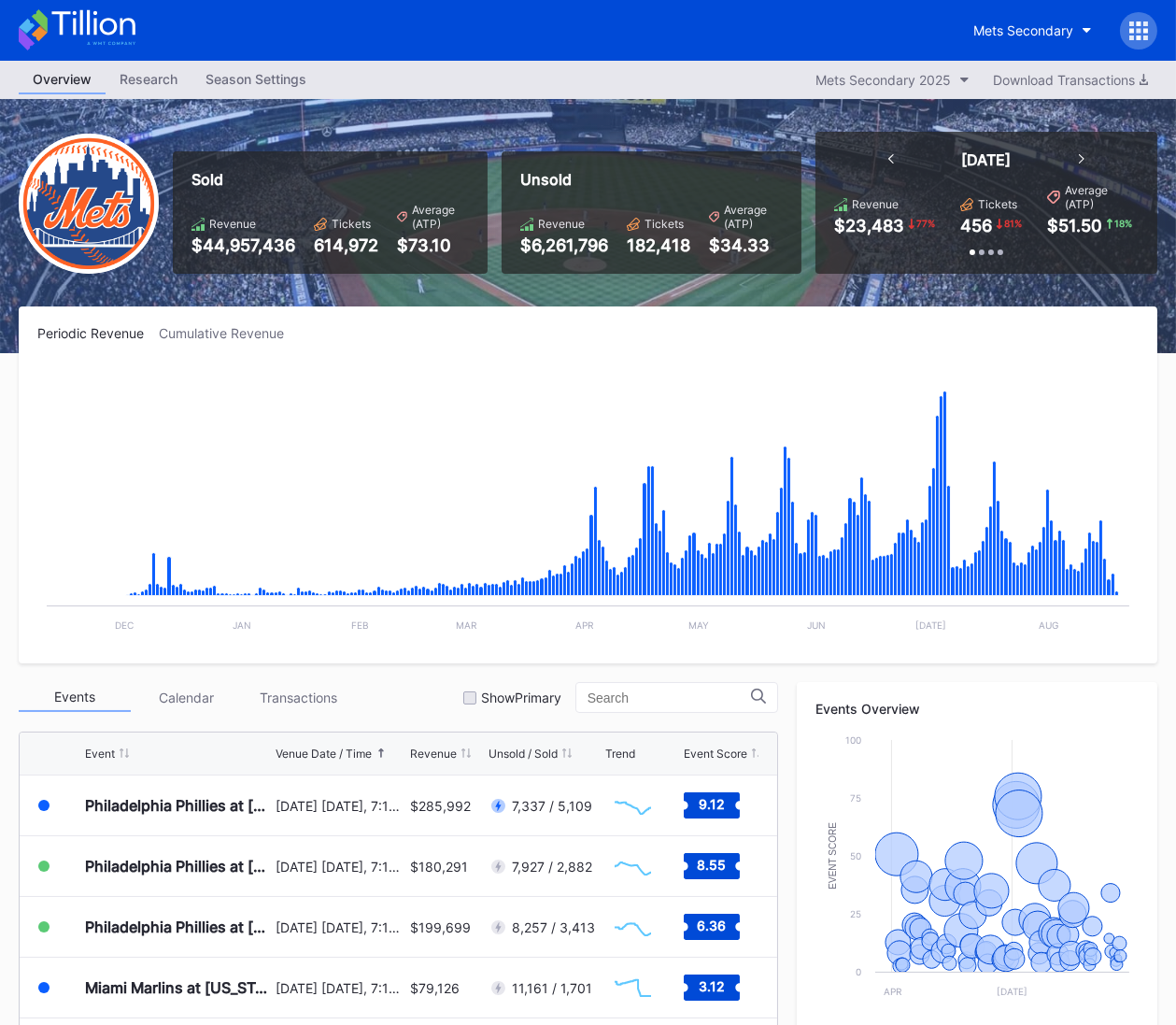
click at [126, 28] on icon at bounding box center [77, 30] width 116 height 41
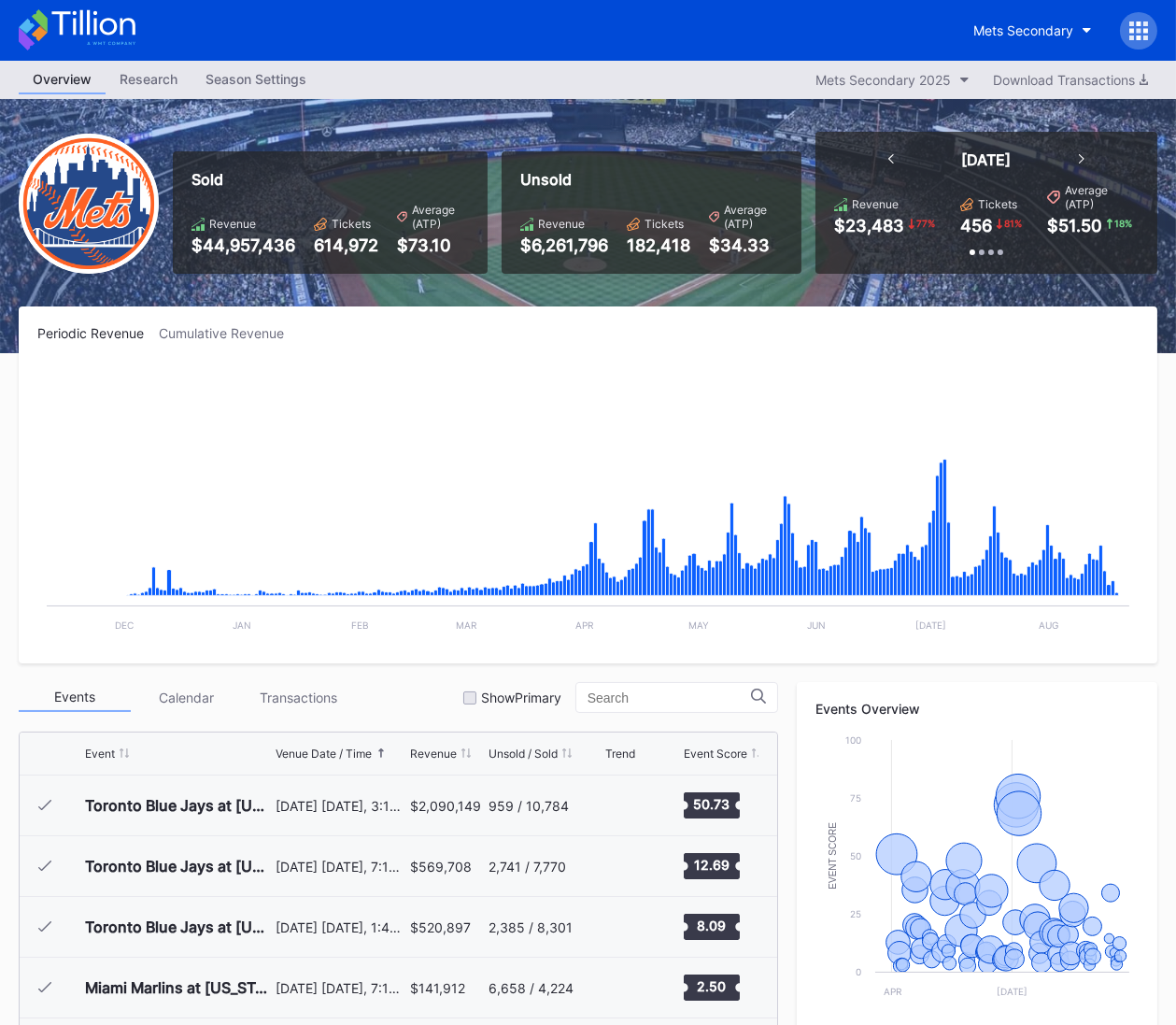
scroll to position [3888, 0]
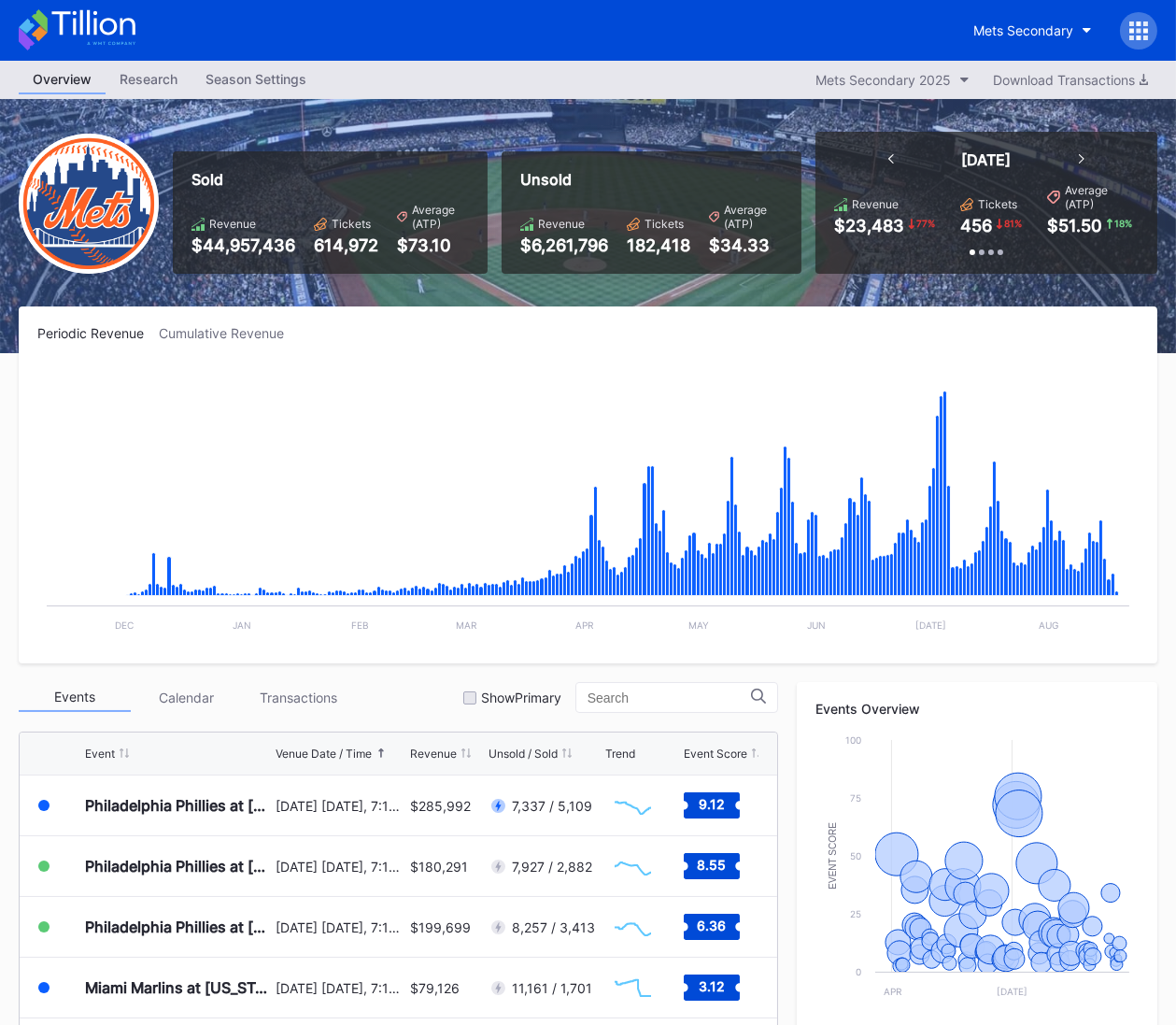
click at [88, 41] on icon at bounding box center [77, 30] width 116 height 41
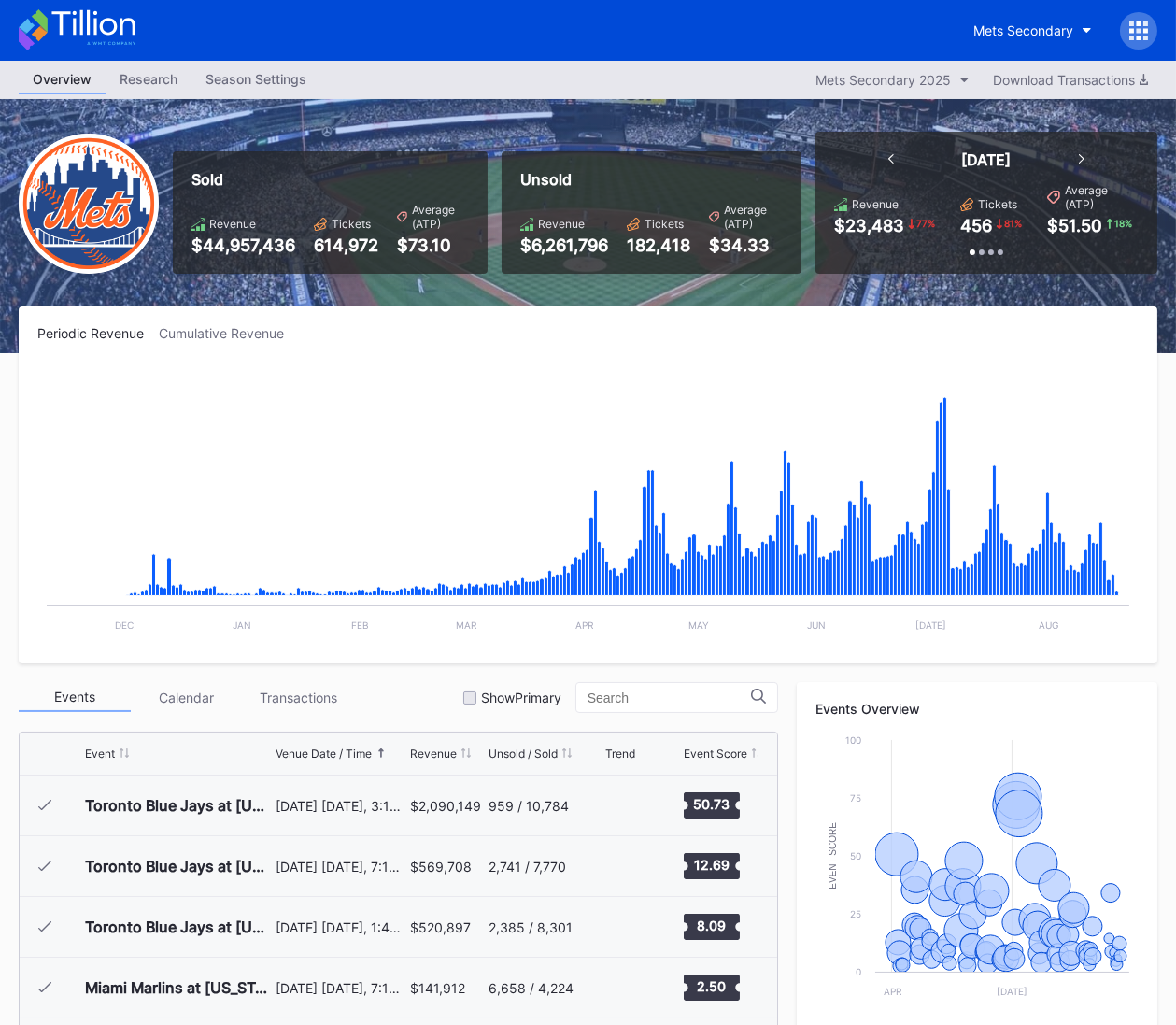
scroll to position [3888, 0]
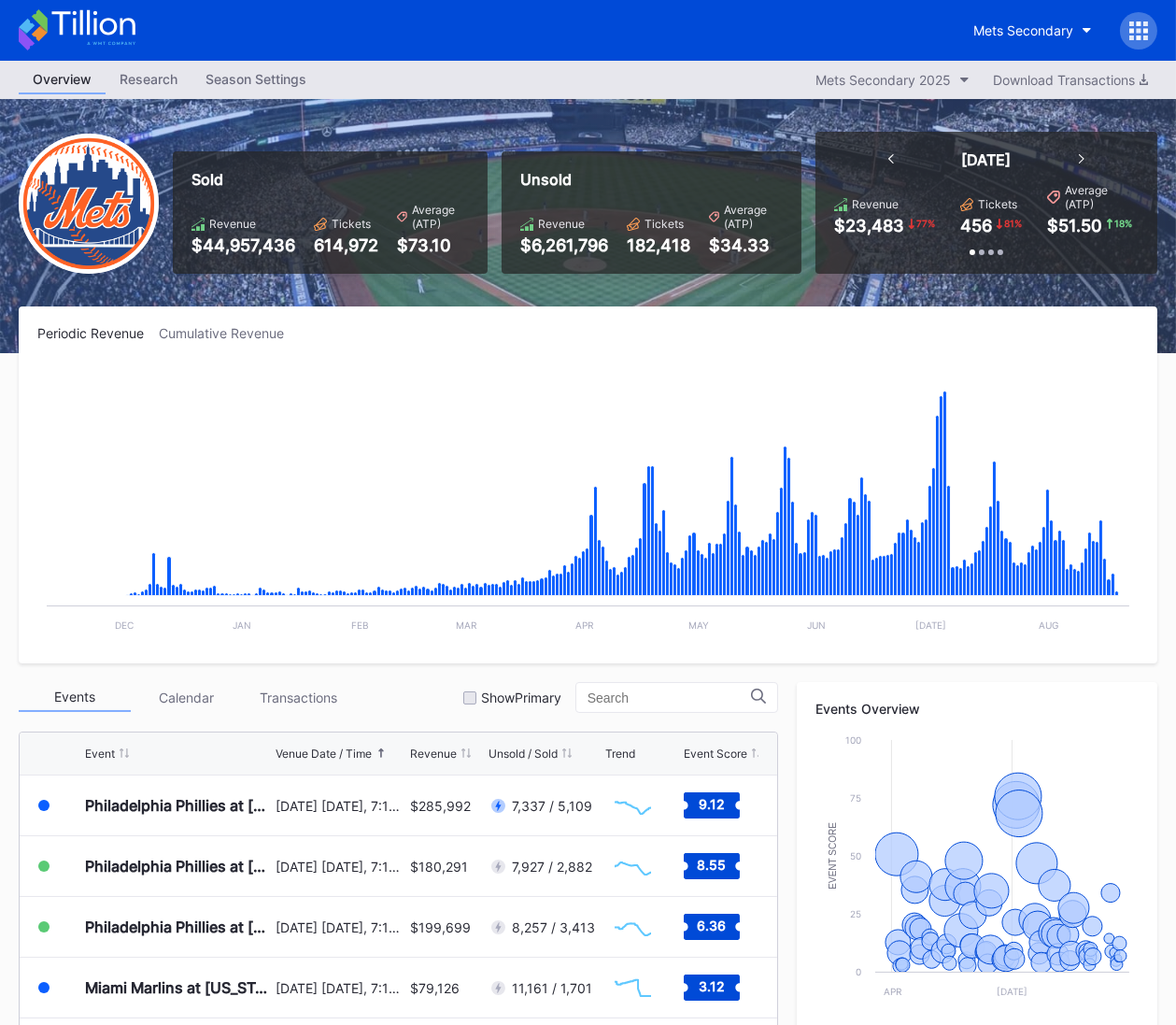
click at [102, 28] on icon at bounding box center [93, 23] width 83 height 25
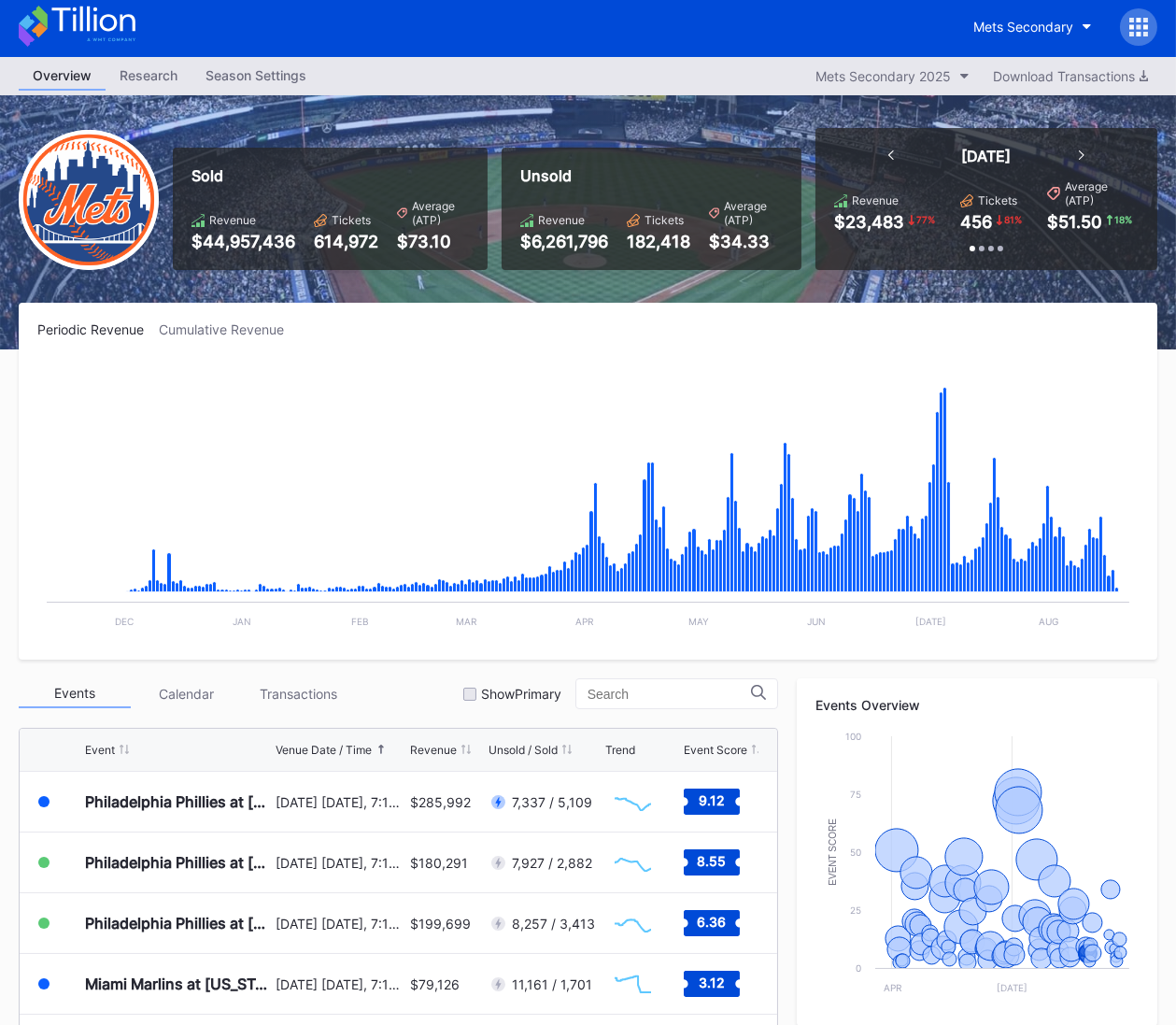
click at [93, 33] on icon at bounding box center [77, 26] width 116 height 41
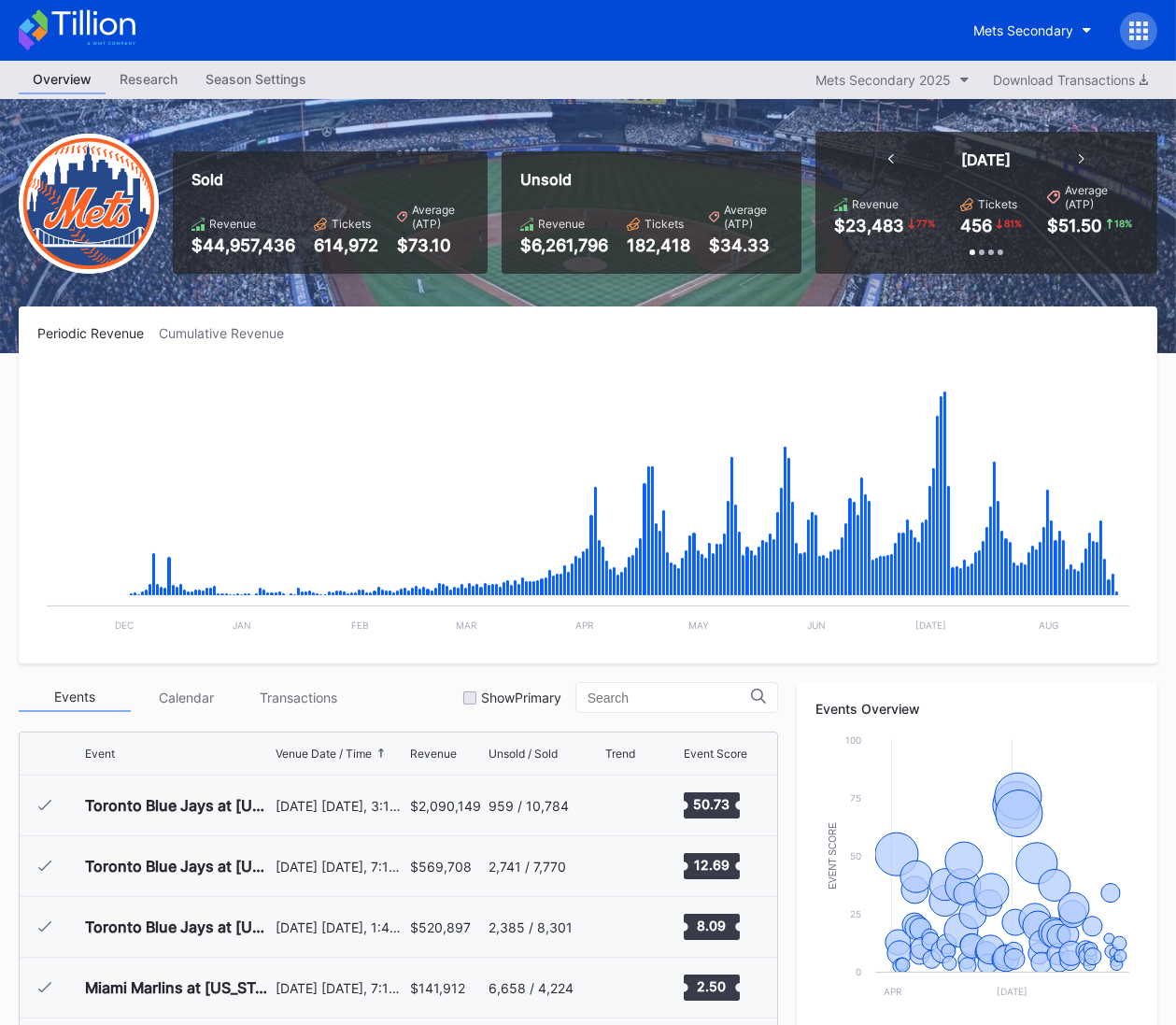
scroll to position [3888, 0]
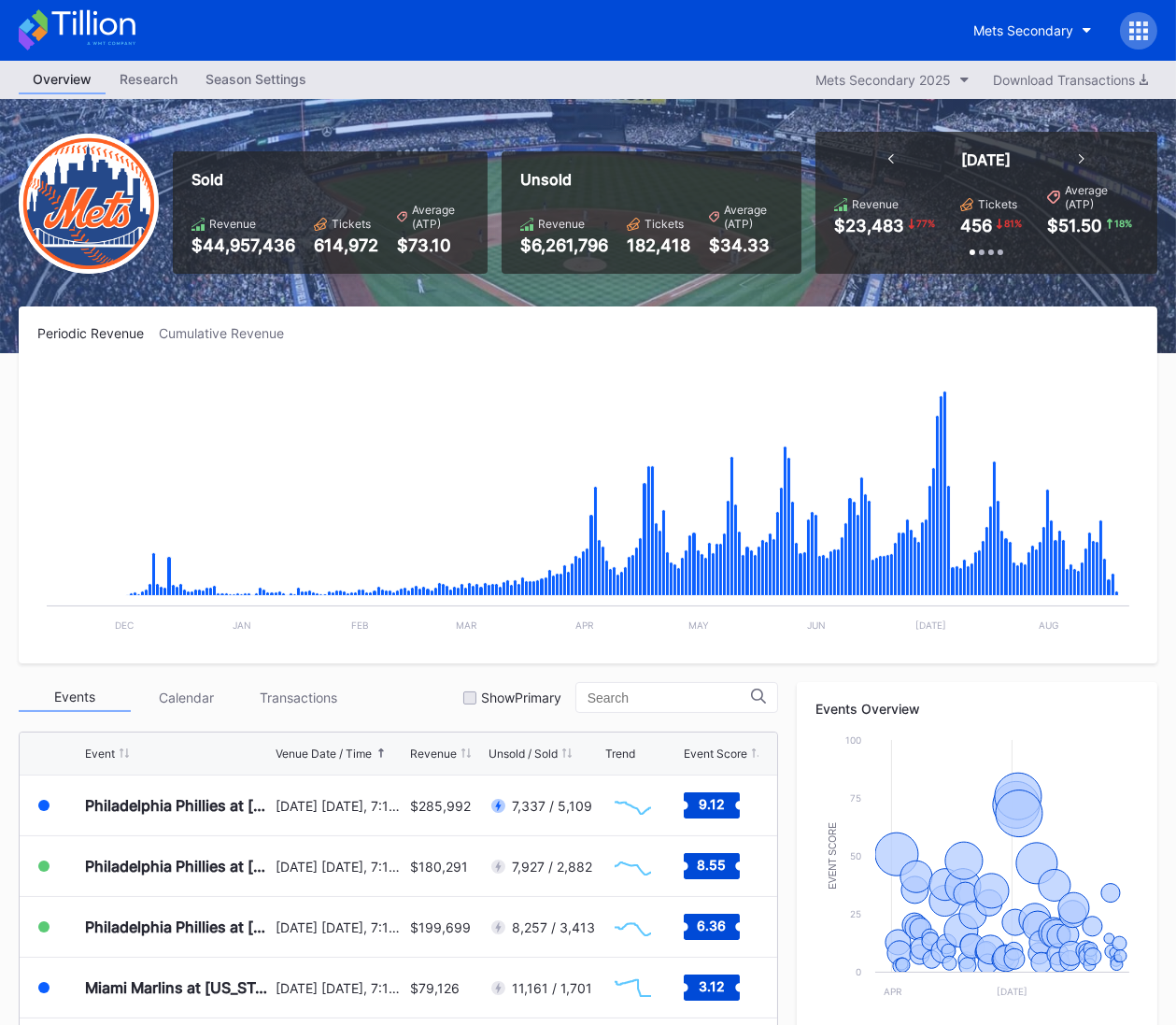
click at [112, 25] on icon at bounding box center [77, 30] width 116 height 41
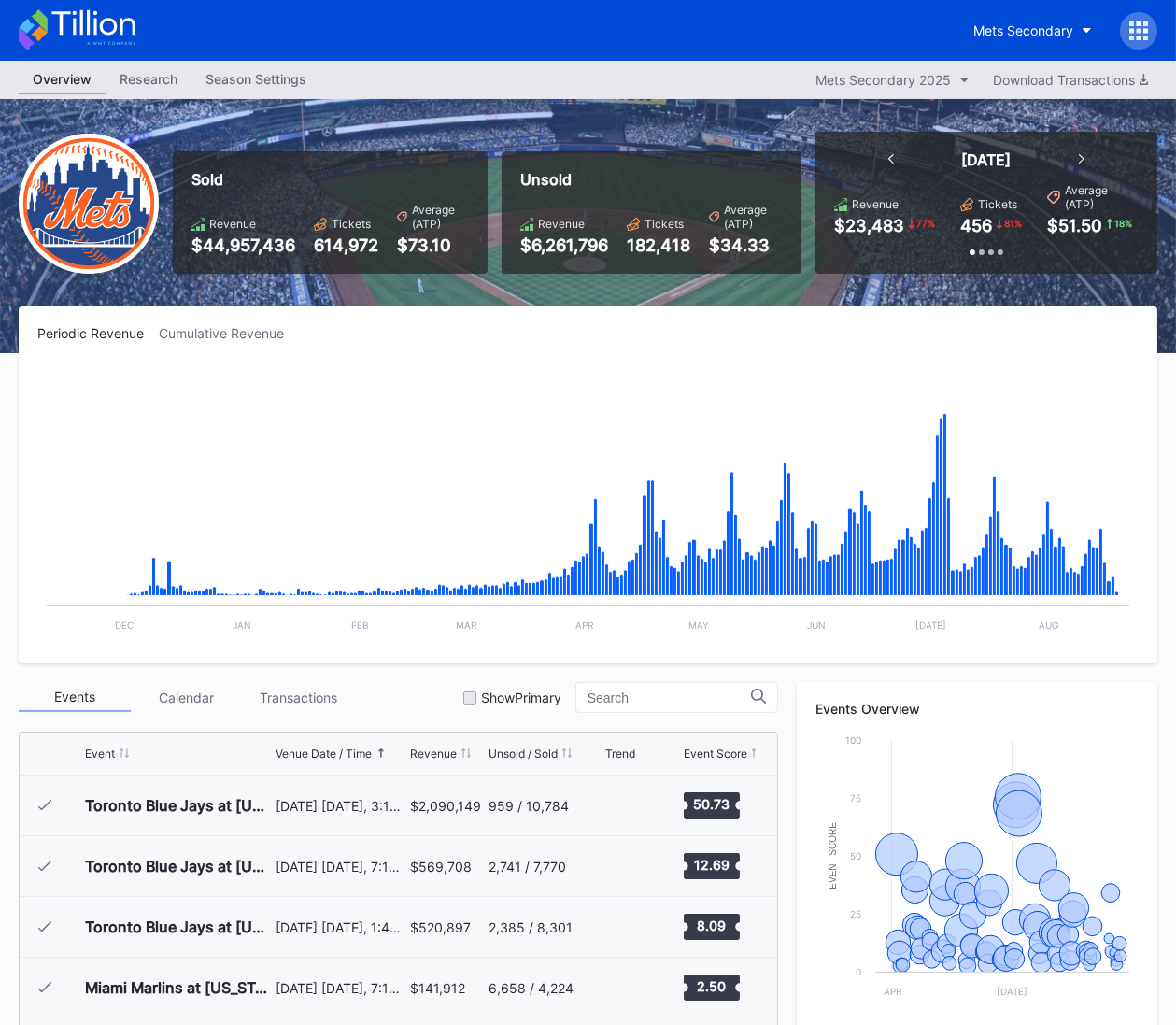
scroll to position [3888, 0]
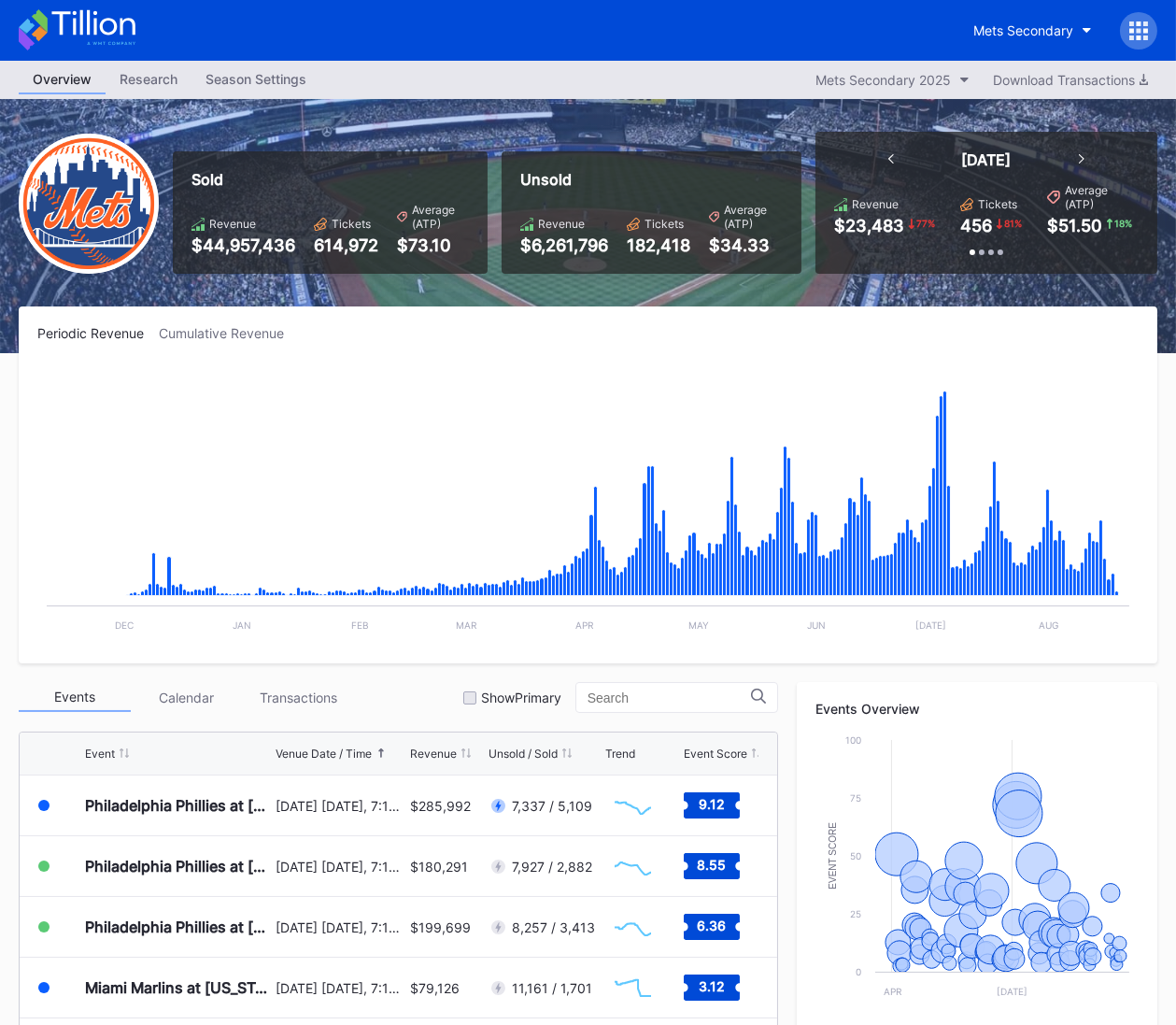
click at [113, 30] on icon at bounding box center [77, 30] width 116 height 41
click at [91, 29] on icon at bounding box center [77, 30] width 116 height 41
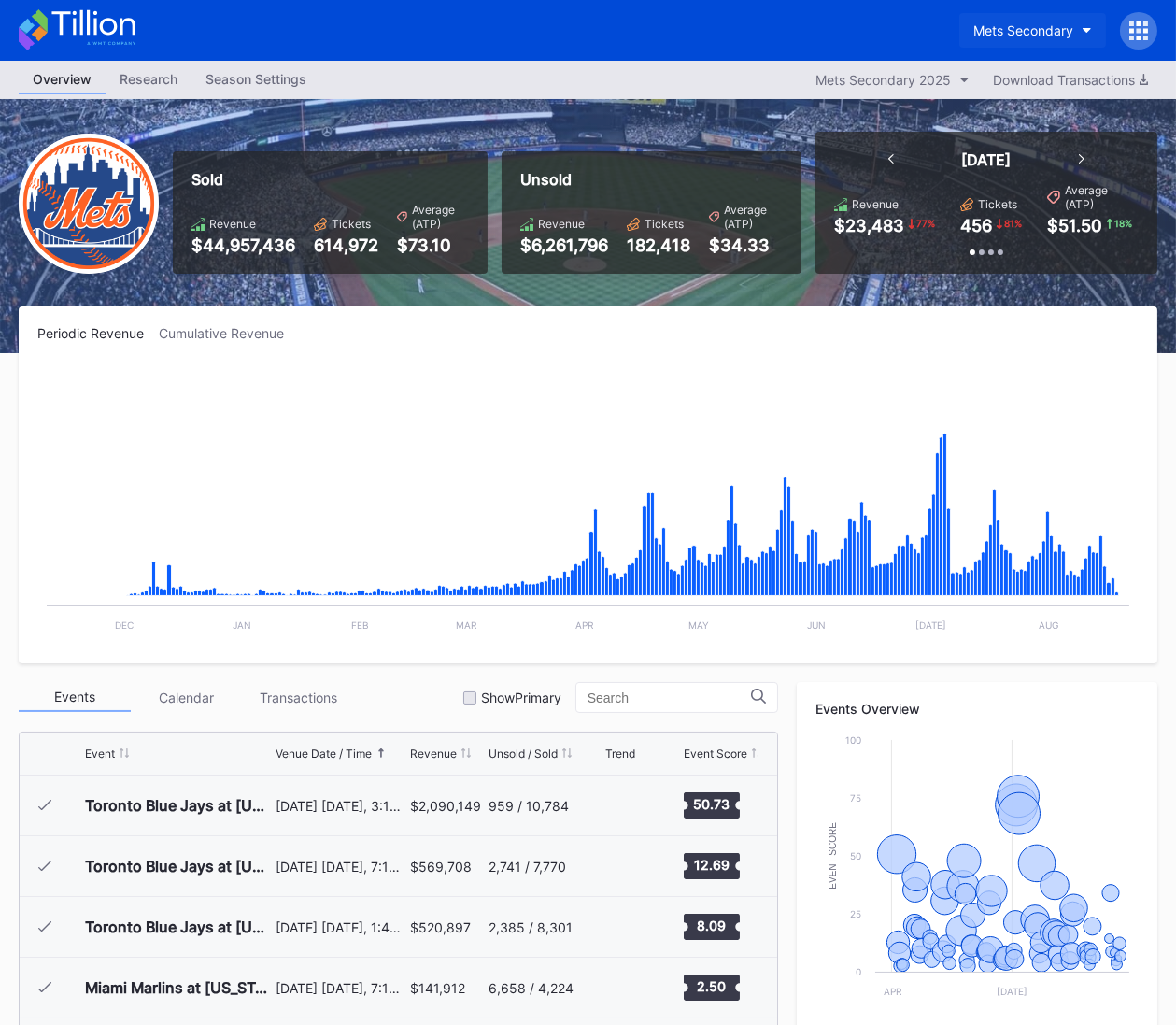
click at [1051, 33] on div "Mets Secondary" at bounding box center [1023, 30] width 100 height 16
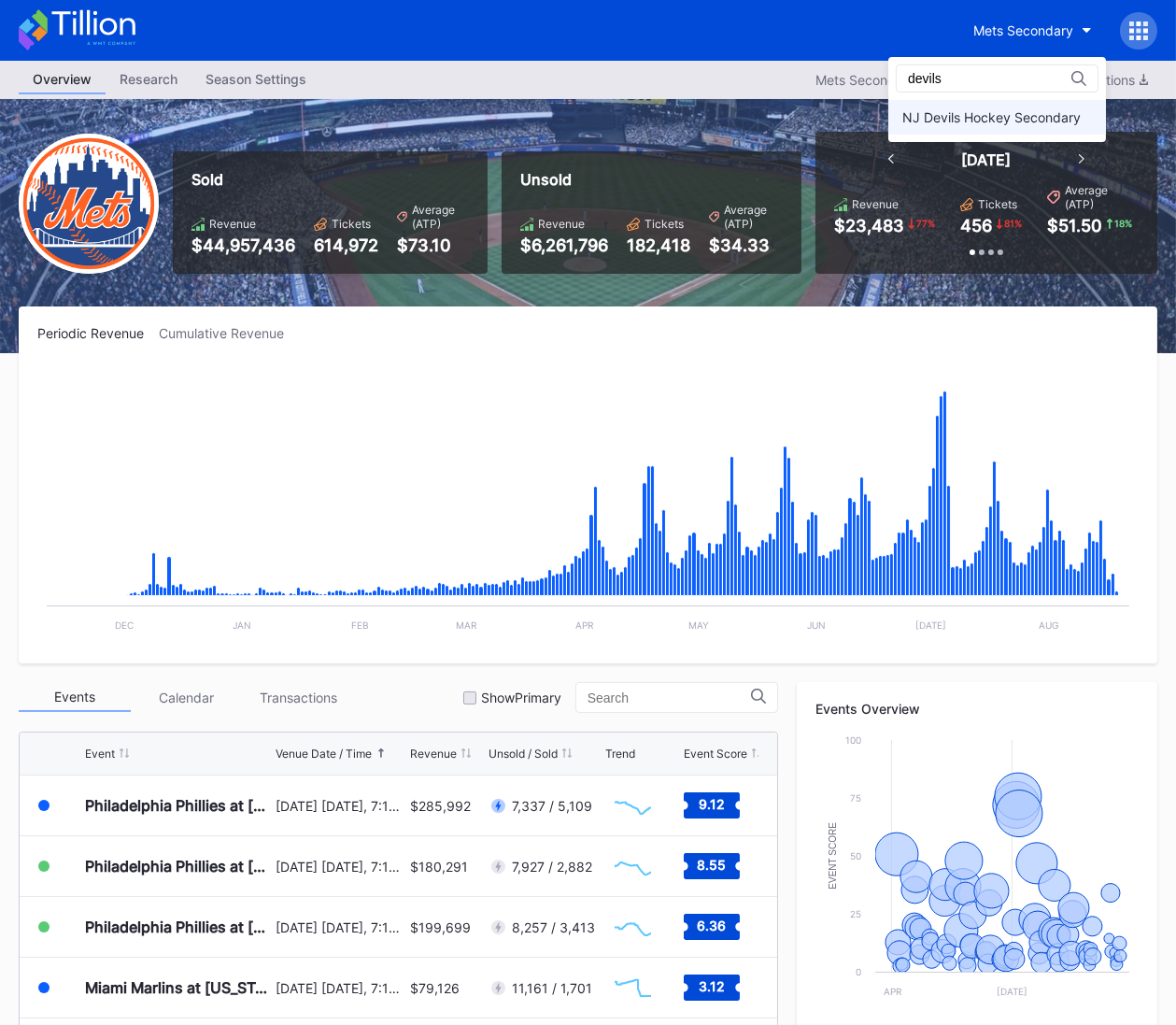
type input "devils"
click at [1025, 100] on div "NJ Devils Hockey Secondary" at bounding box center [997, 117] width 217 height 35
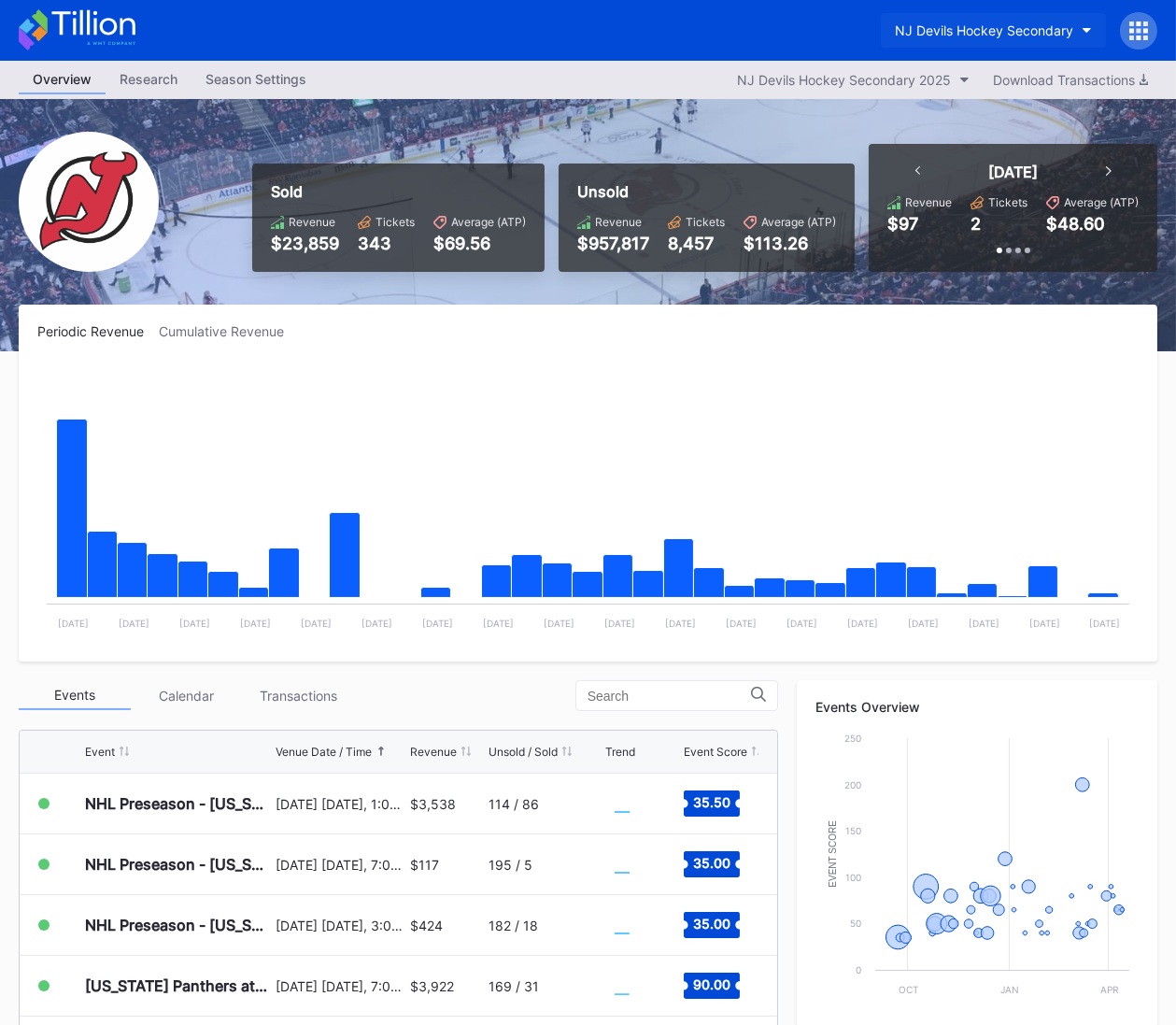
click at [997, 34] on div "NJ Devils Hockey Secondary" at bounding box center [985, 30] width 179 height 16
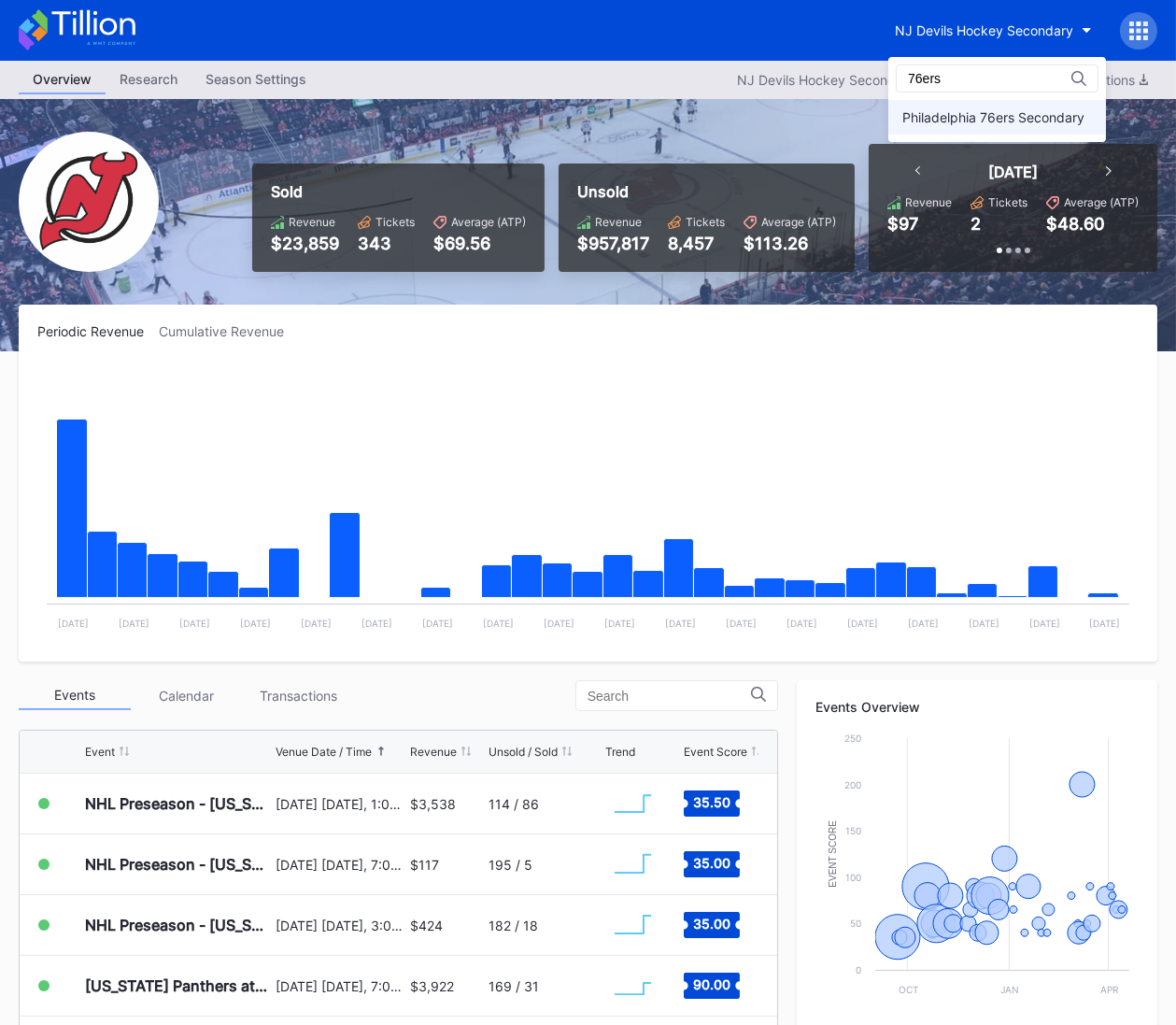
type input "76ers"
click at [985, 123] on div "Philadelphia 76ers Secondary" at bounding box center [994, 117] width 182 height 16
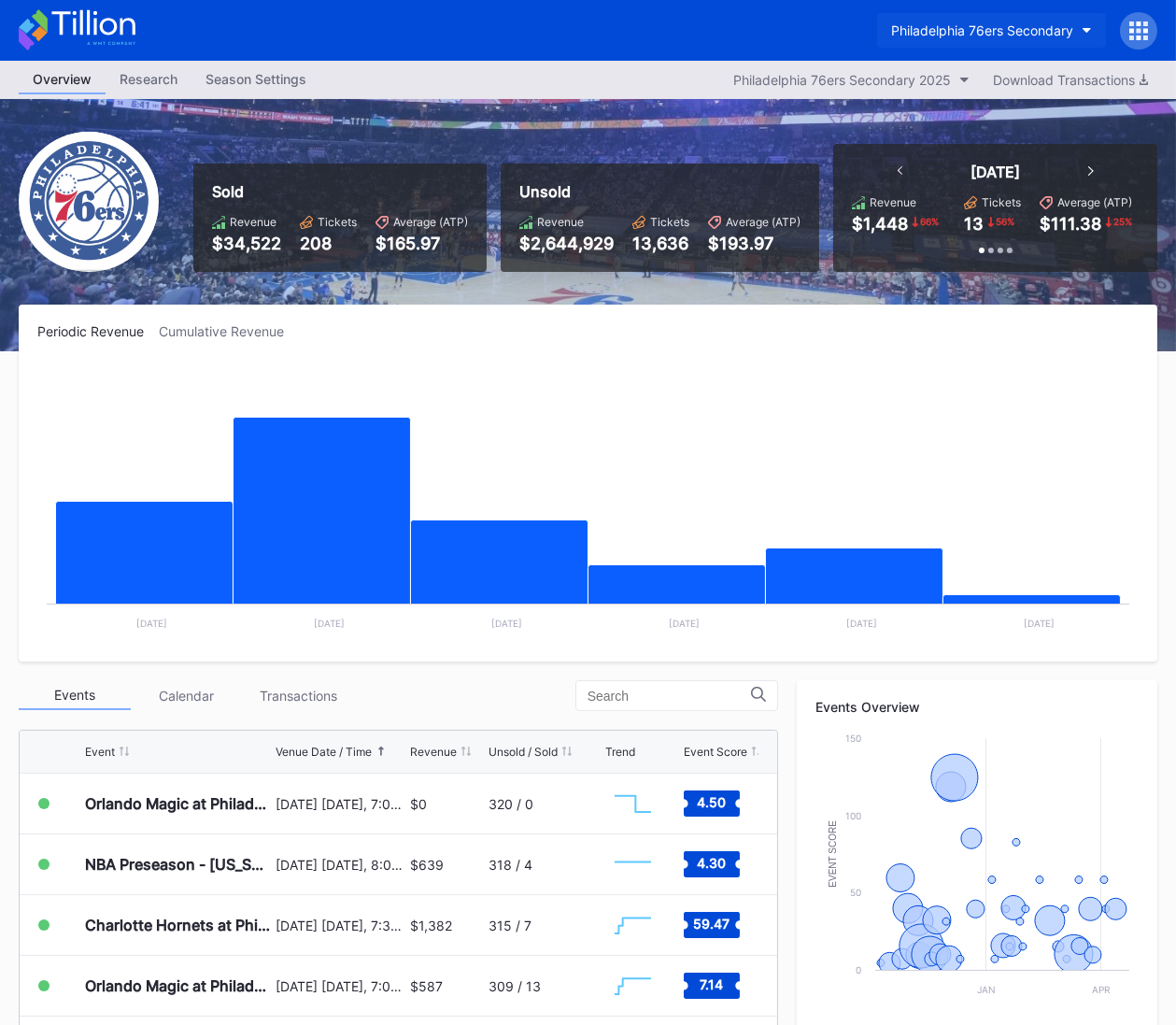
click at [973, 37] on div "Philadelphia 76ers Secondary" at bounding box center [983, 30] width 182 height 16
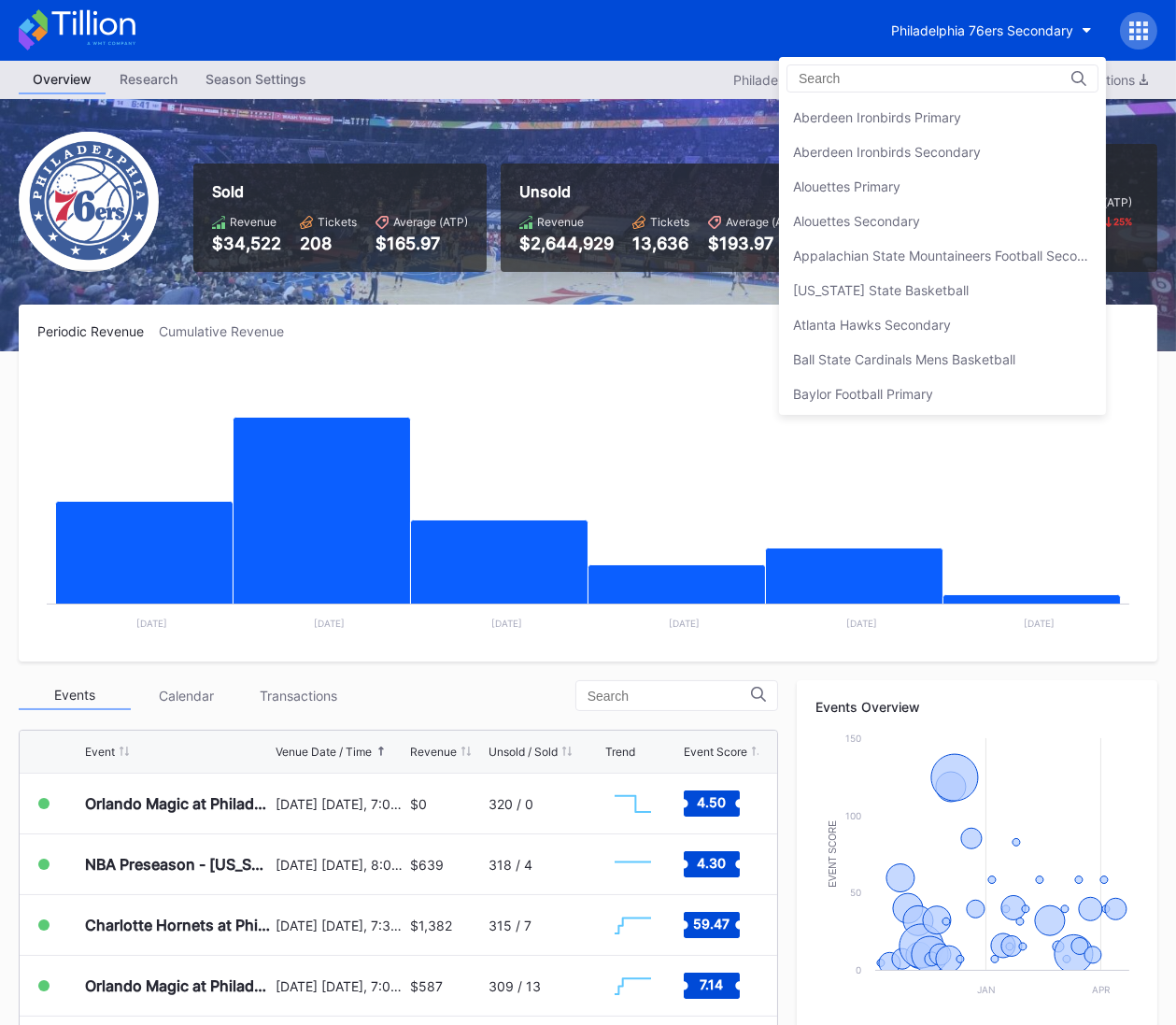
scroll to position [4061, 0]
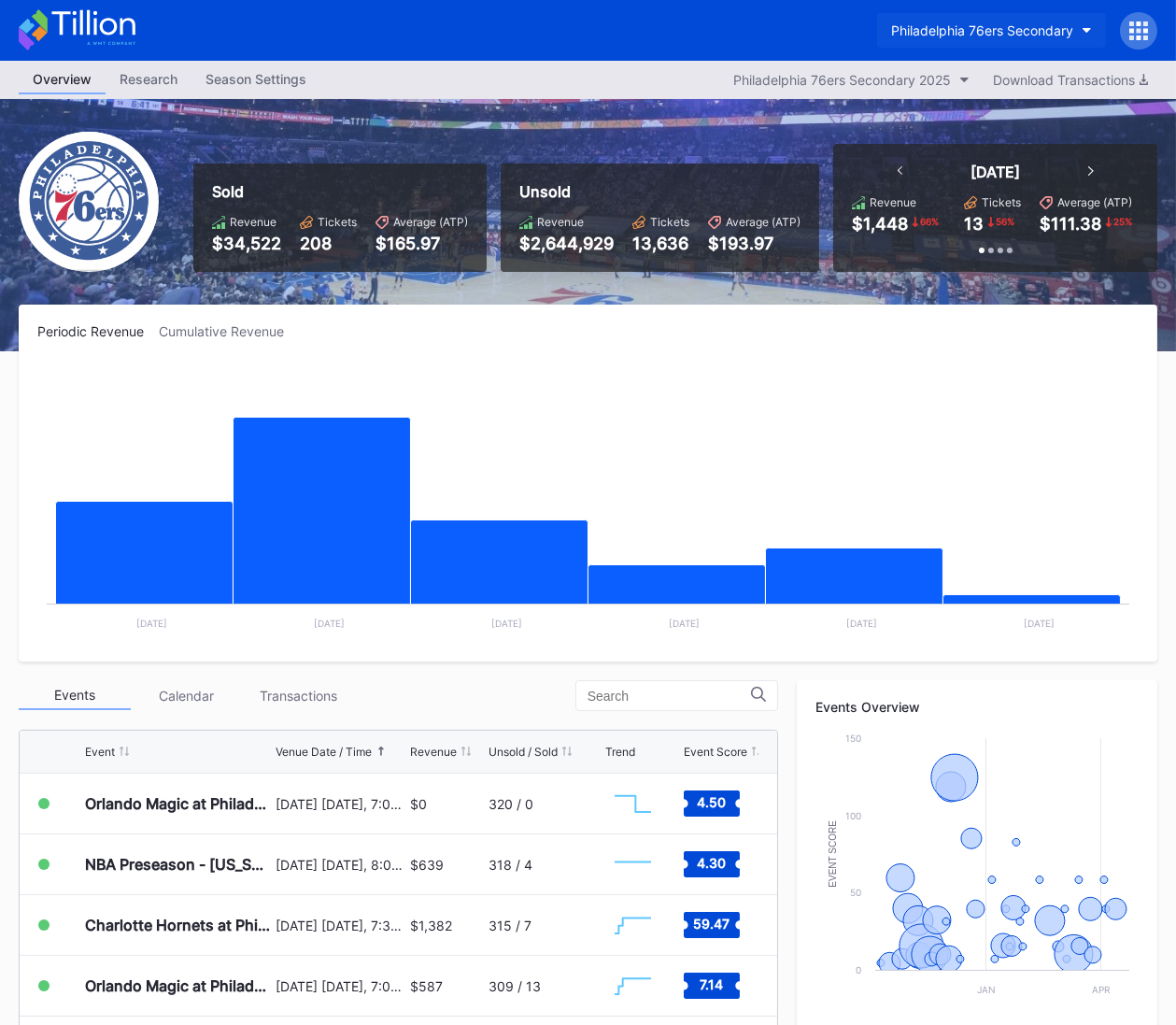
click at [980, 33] on div "Philadelphia 76ers Secondary" at bounding box center [983, 30] width 182 height 16
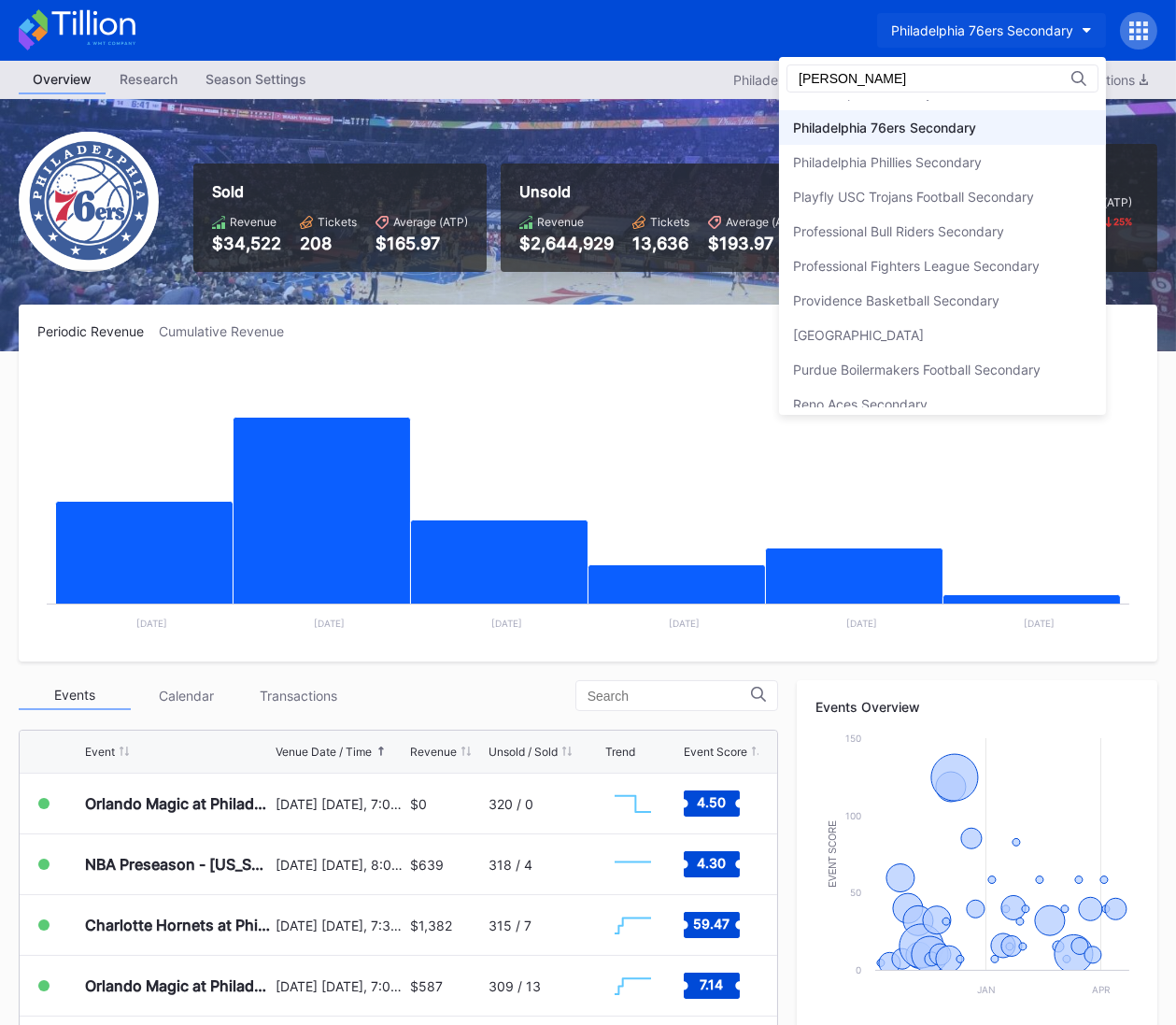
scroll to position [0, 0]
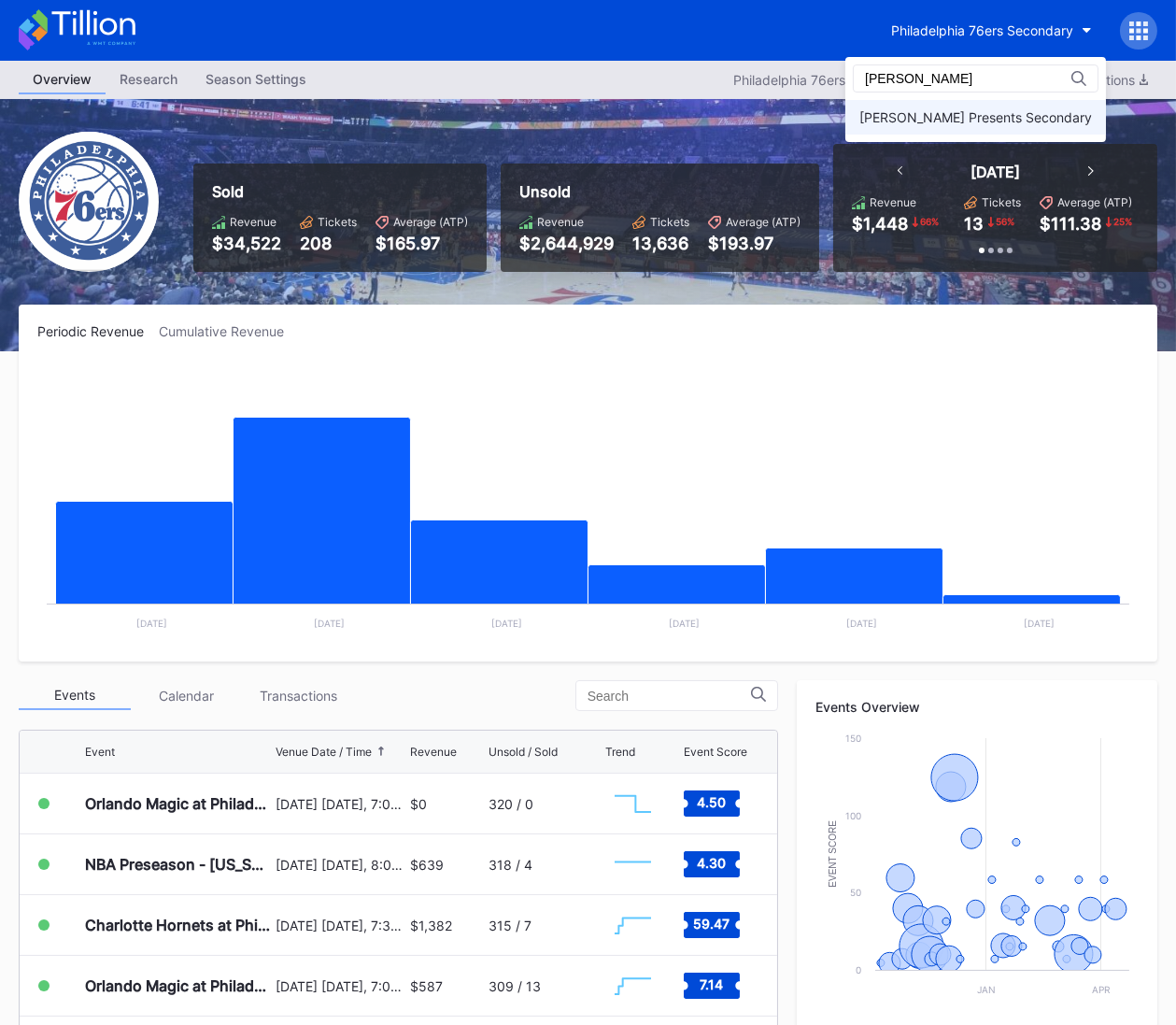
type input "[PERSON_NAME]"
click at [998, 103] on div "[PERSON_NAME] Presents Secondary" at bounding box center [976, 117] width 261 height 35
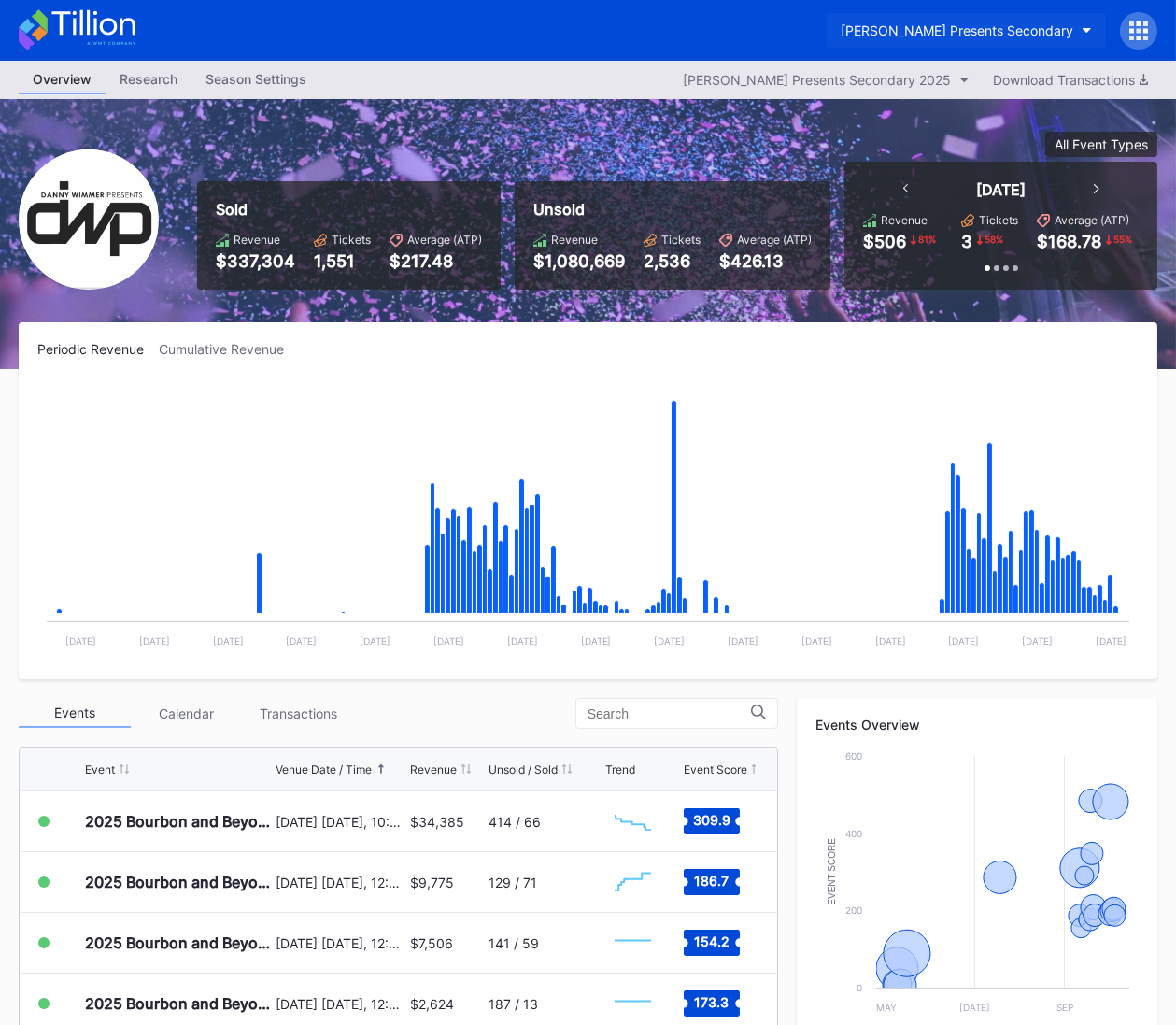
click at [902, 25] on div "[PERSON_NAME] Presents Secondary" at bounding box center [958, 30] width 233 height 16
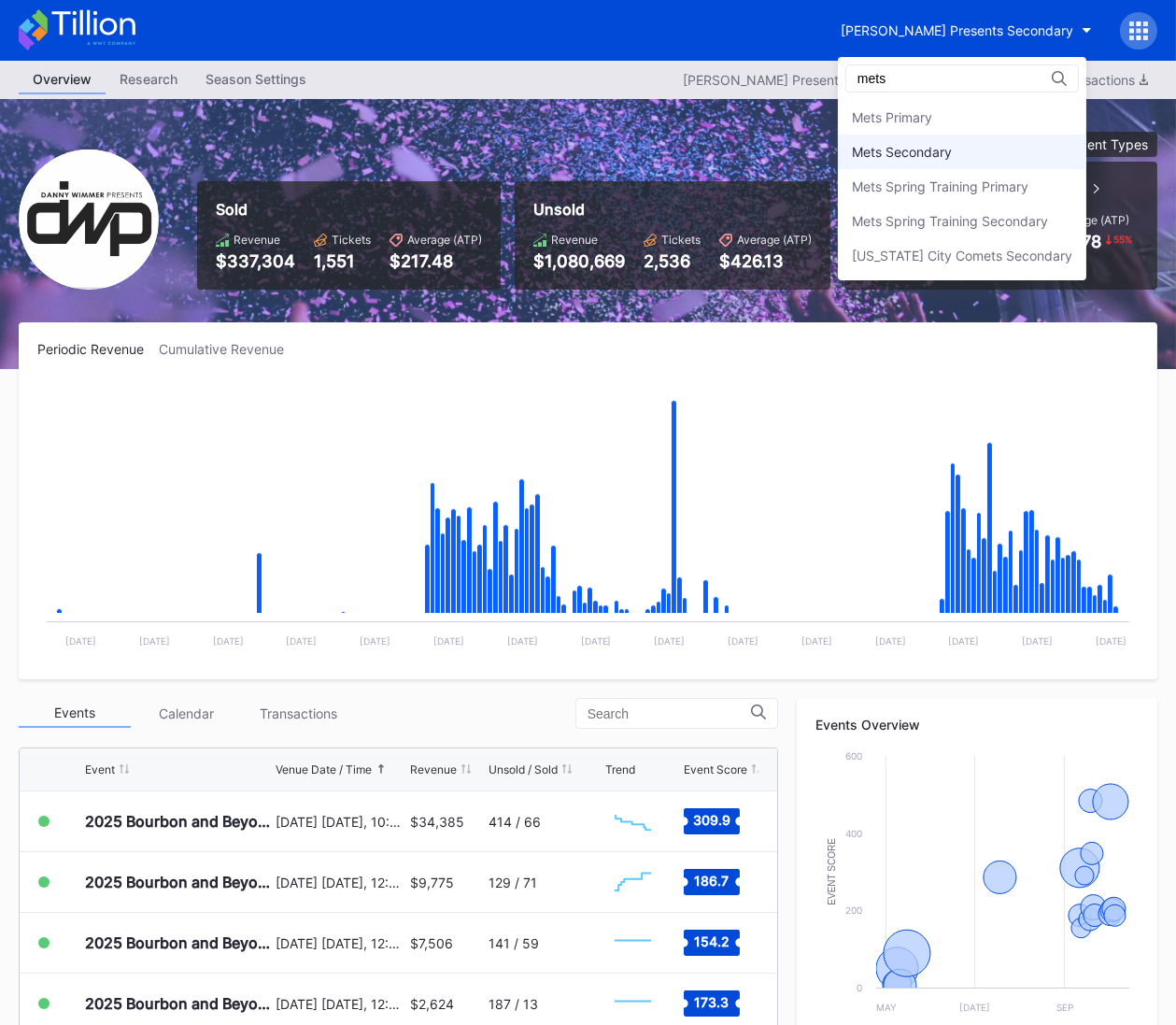
type input "mets"
click at [909, 149] on div "Mets Secondary" at bounding box center [901, 151] width 100 height 16
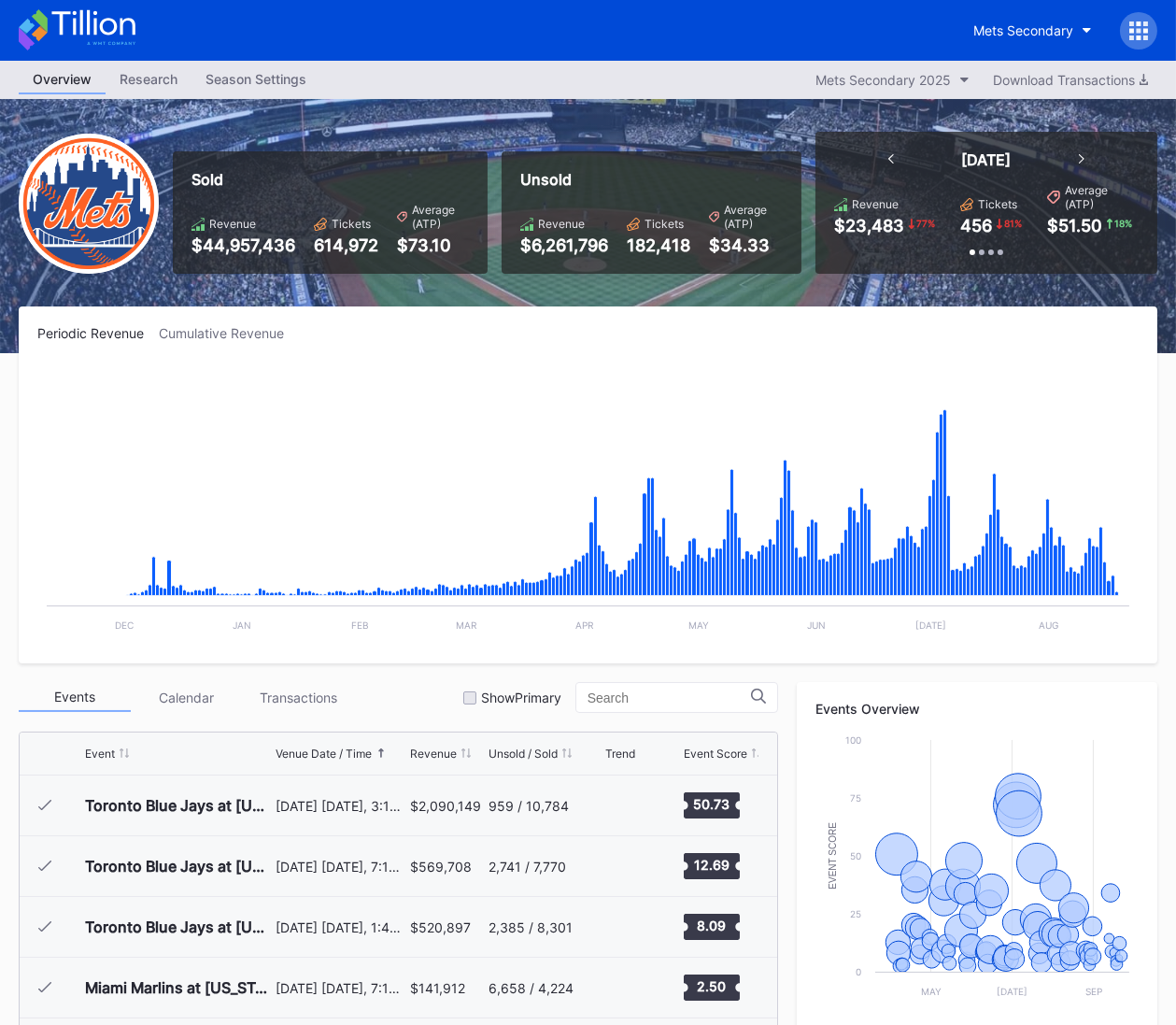
scroll to position [3888, 0]
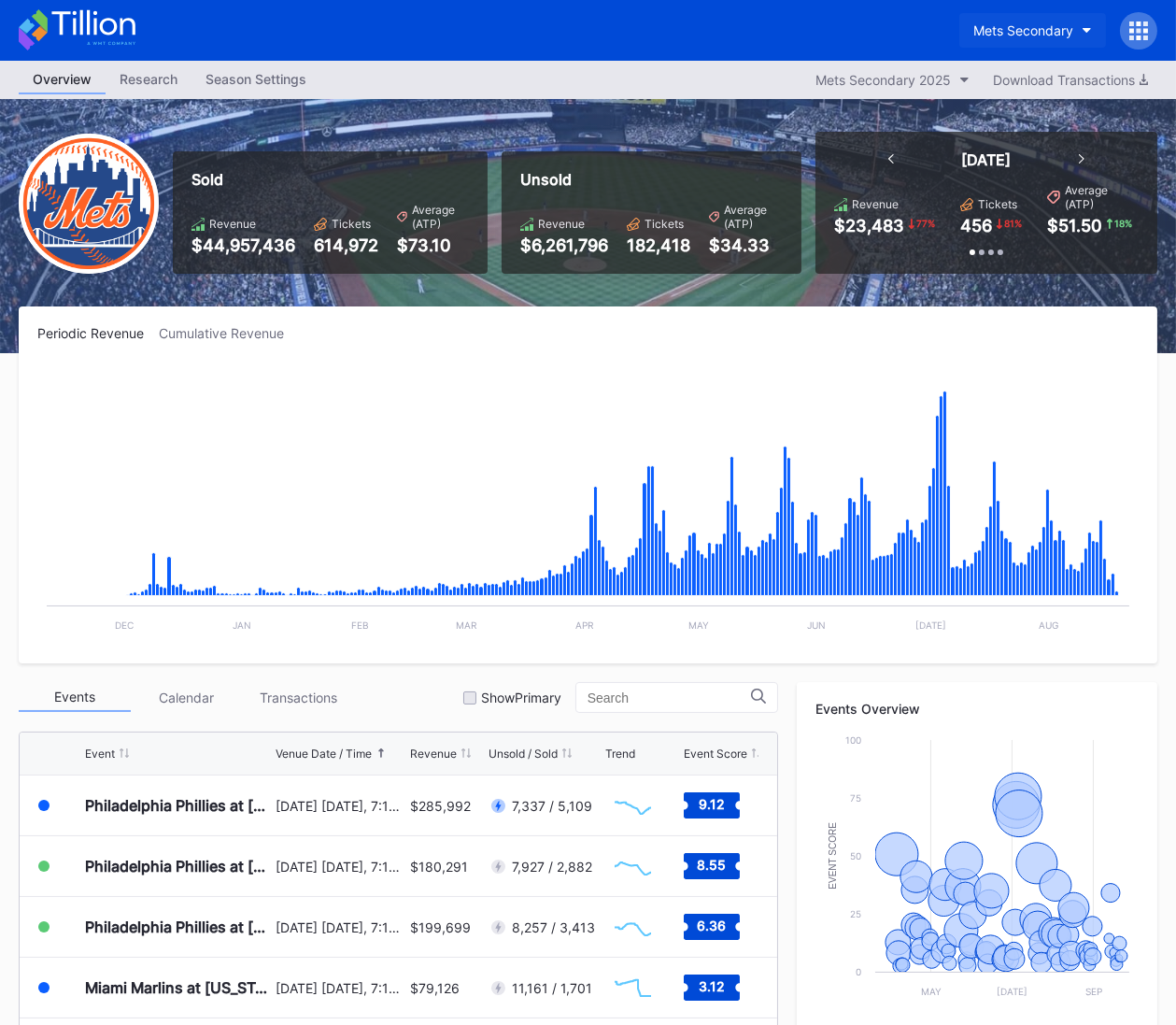
click at [1013, 28] on div "Mets Secondary" at bounding box center [1023, 30] width 100 height 16
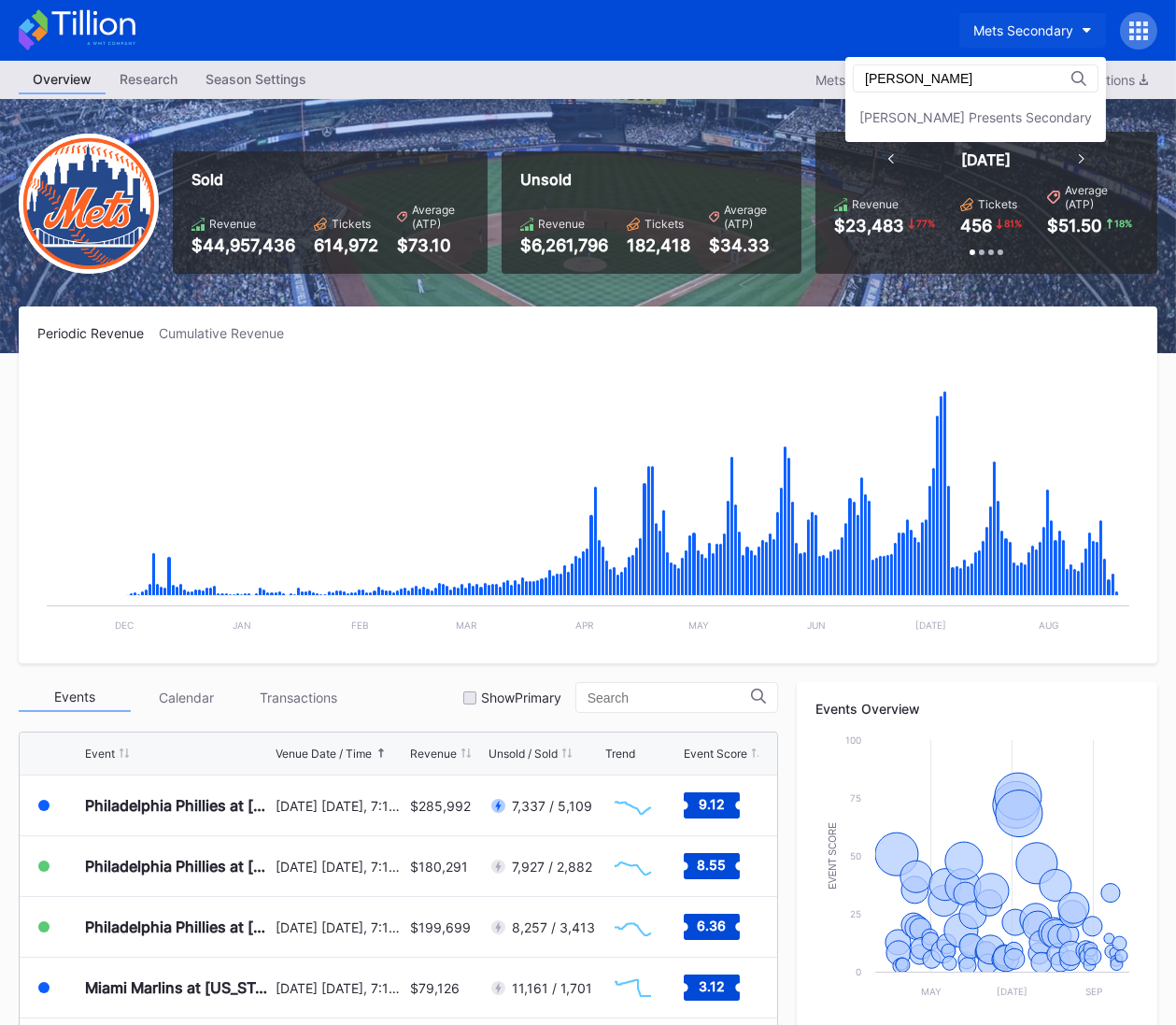
scroll to position [0, 0]
type input "[PERSON_NAME]"
click at [1006, 112] on div "[PERSON_NAME] Presents Secondary" at bounding box center [976, 117] width 233 height 16
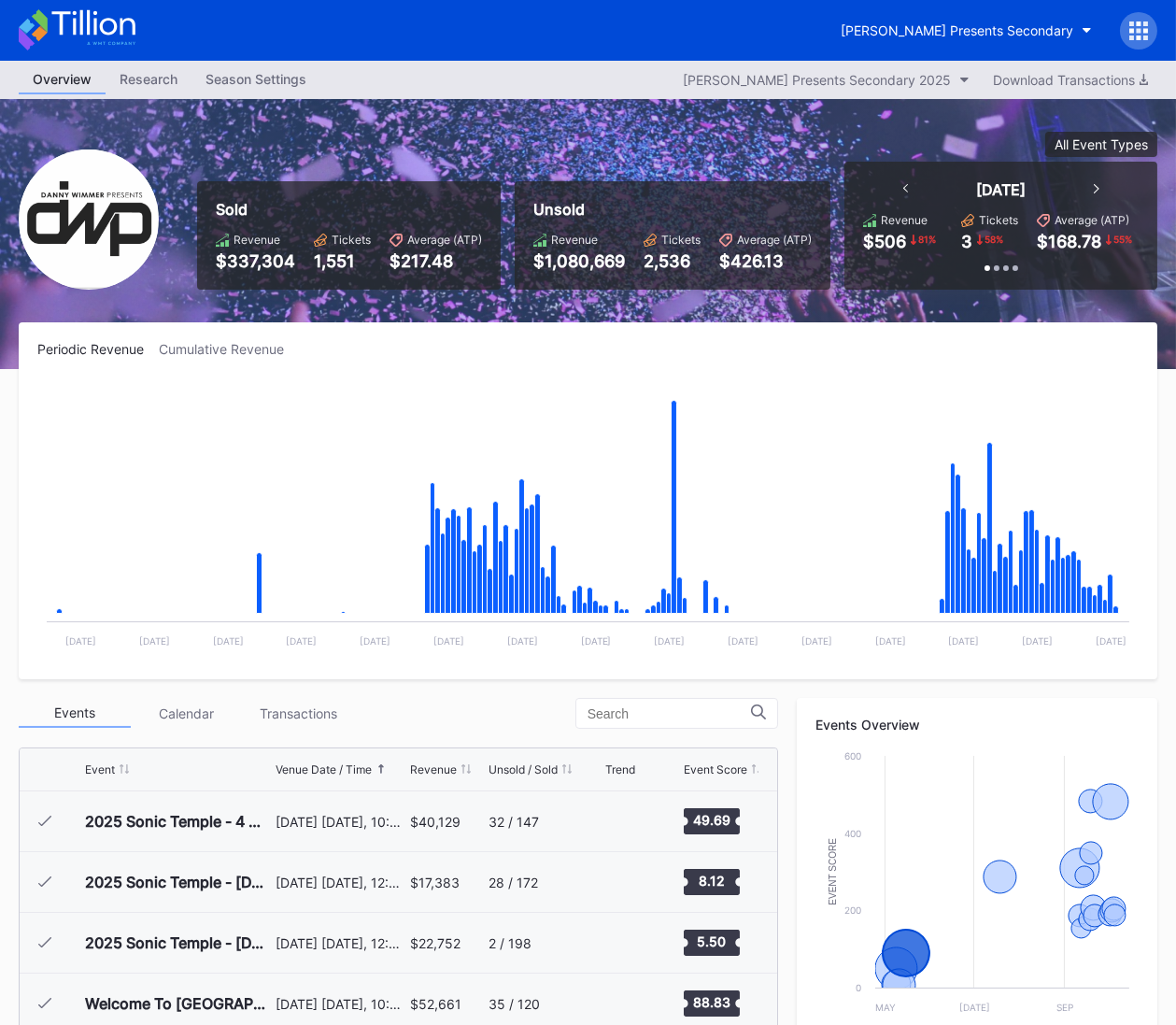
click at [76, 34] on icon at bounding box center [77, 30] width 116 height 41
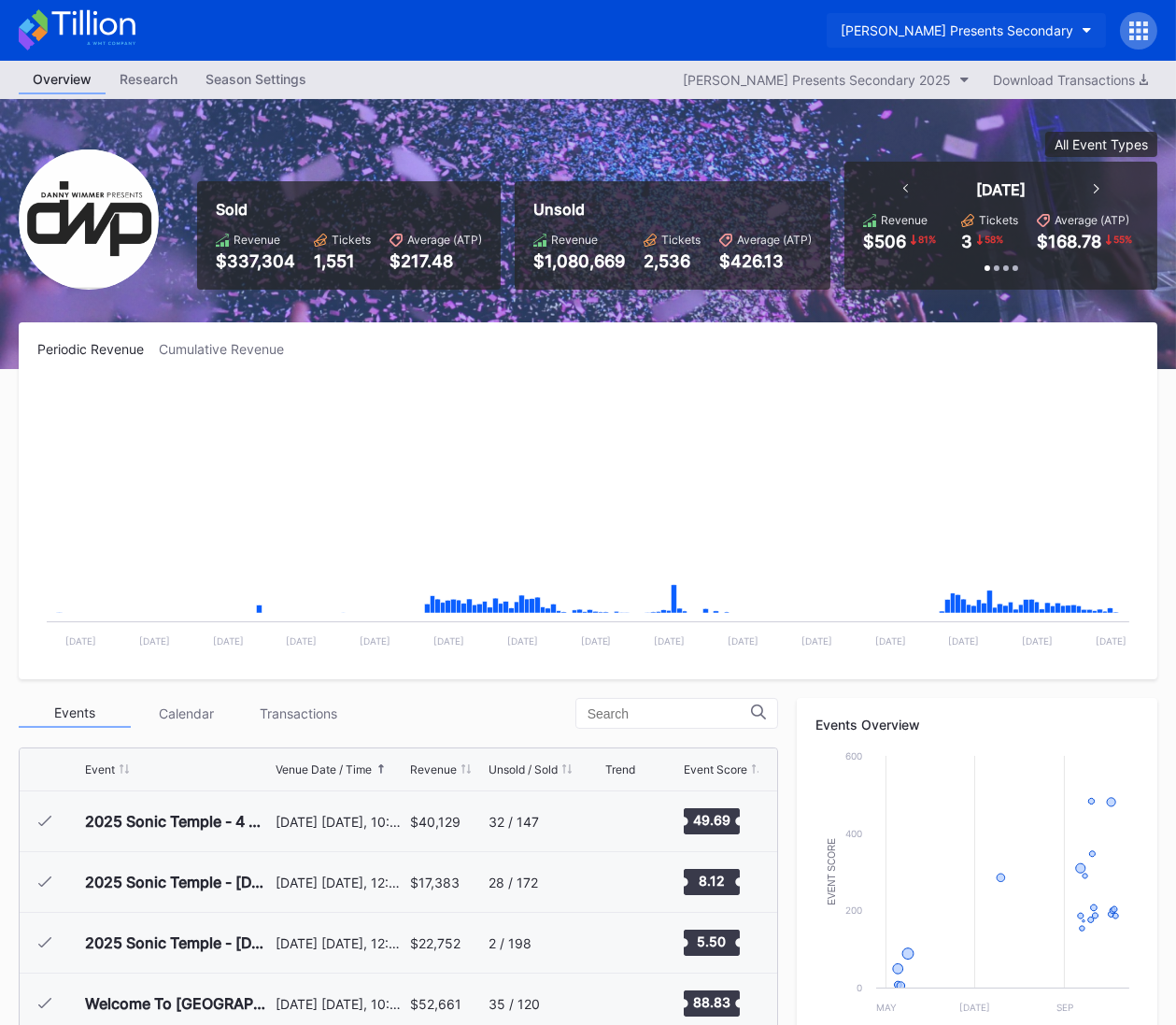
scroll to position [304, 0]
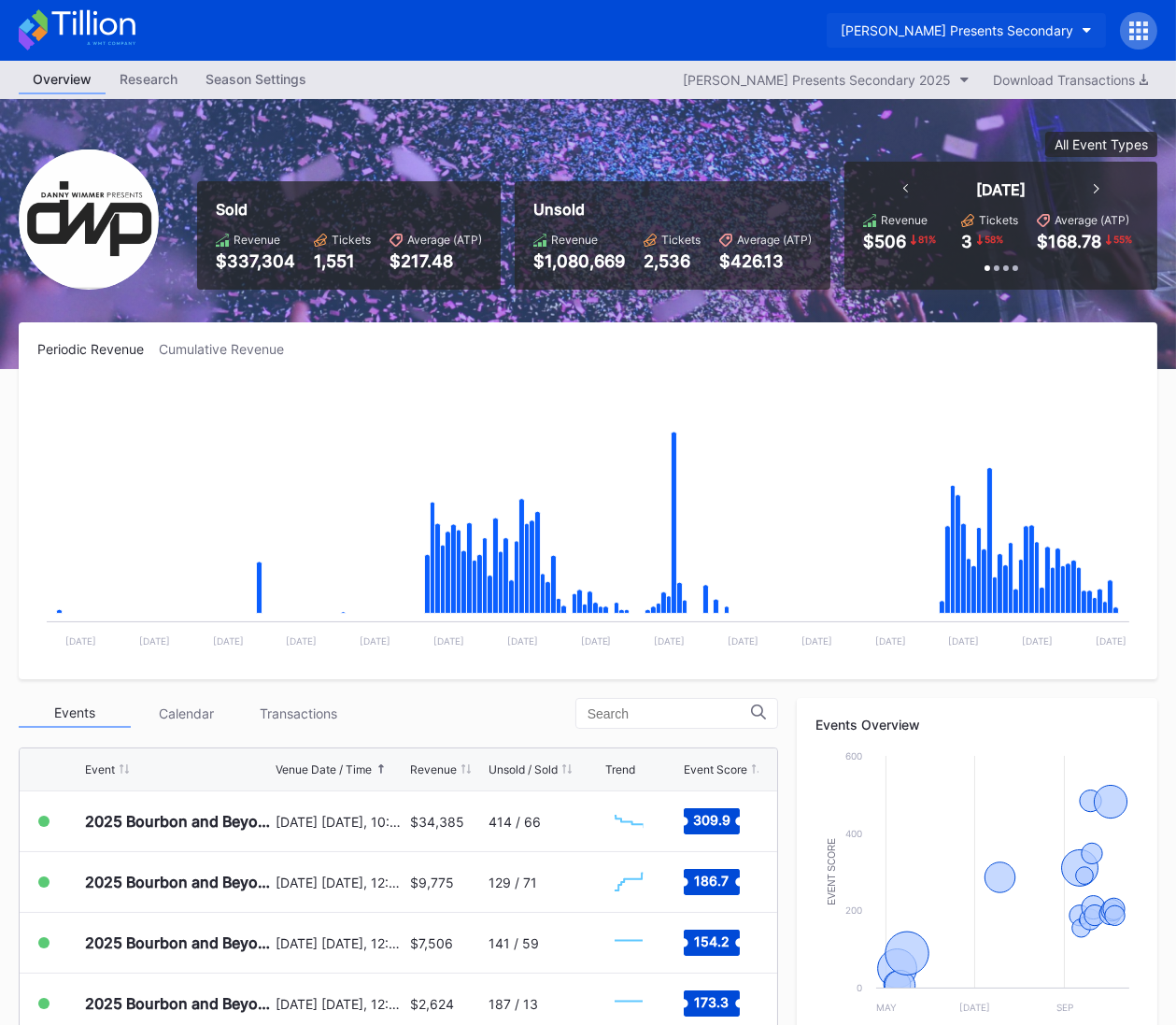
click at [950, 36] on div "[PERSON_NAME] Presents Secondary" at bounding box center [958, 30] width 233 height 16
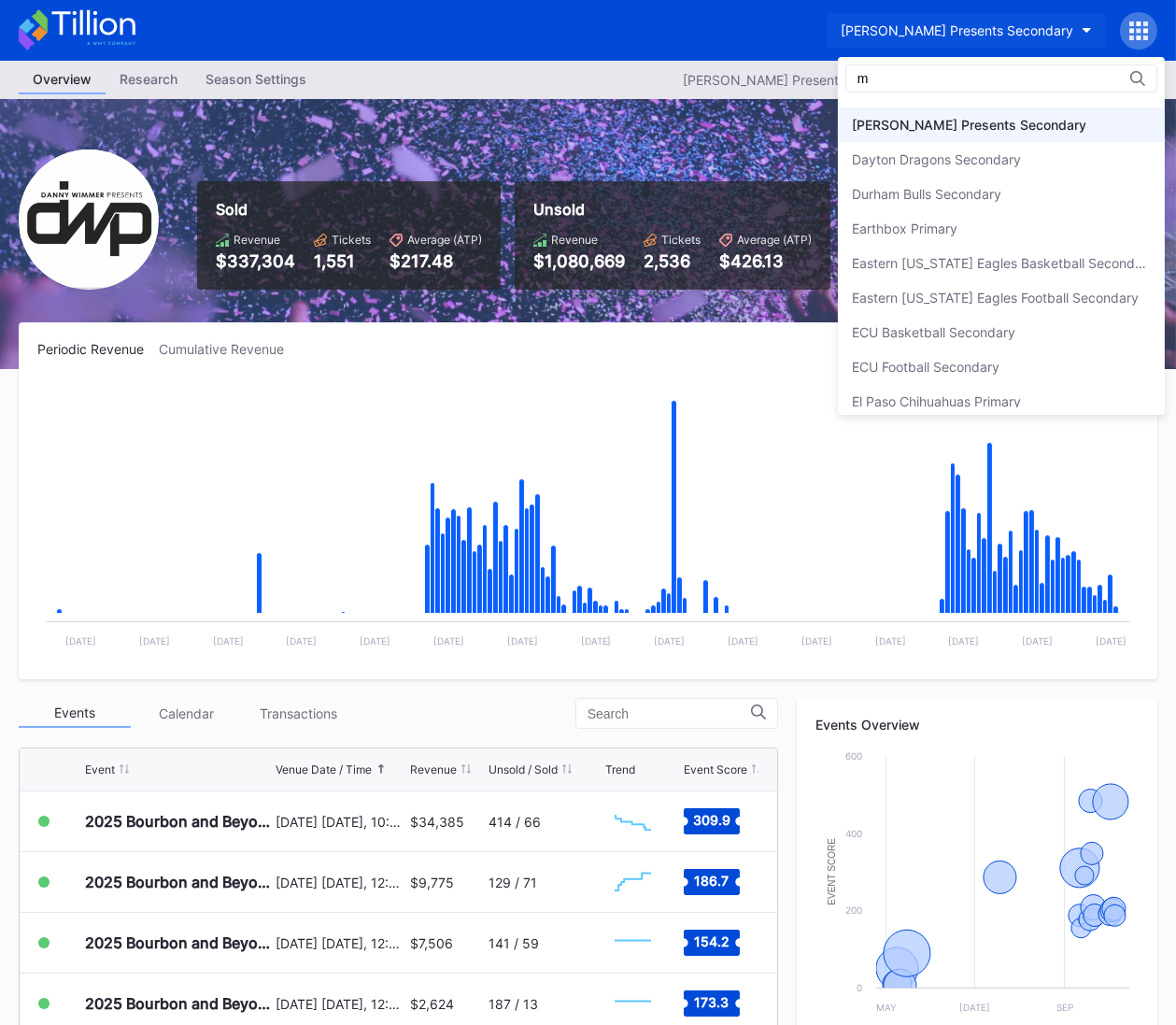
scroll to position [0, 0]
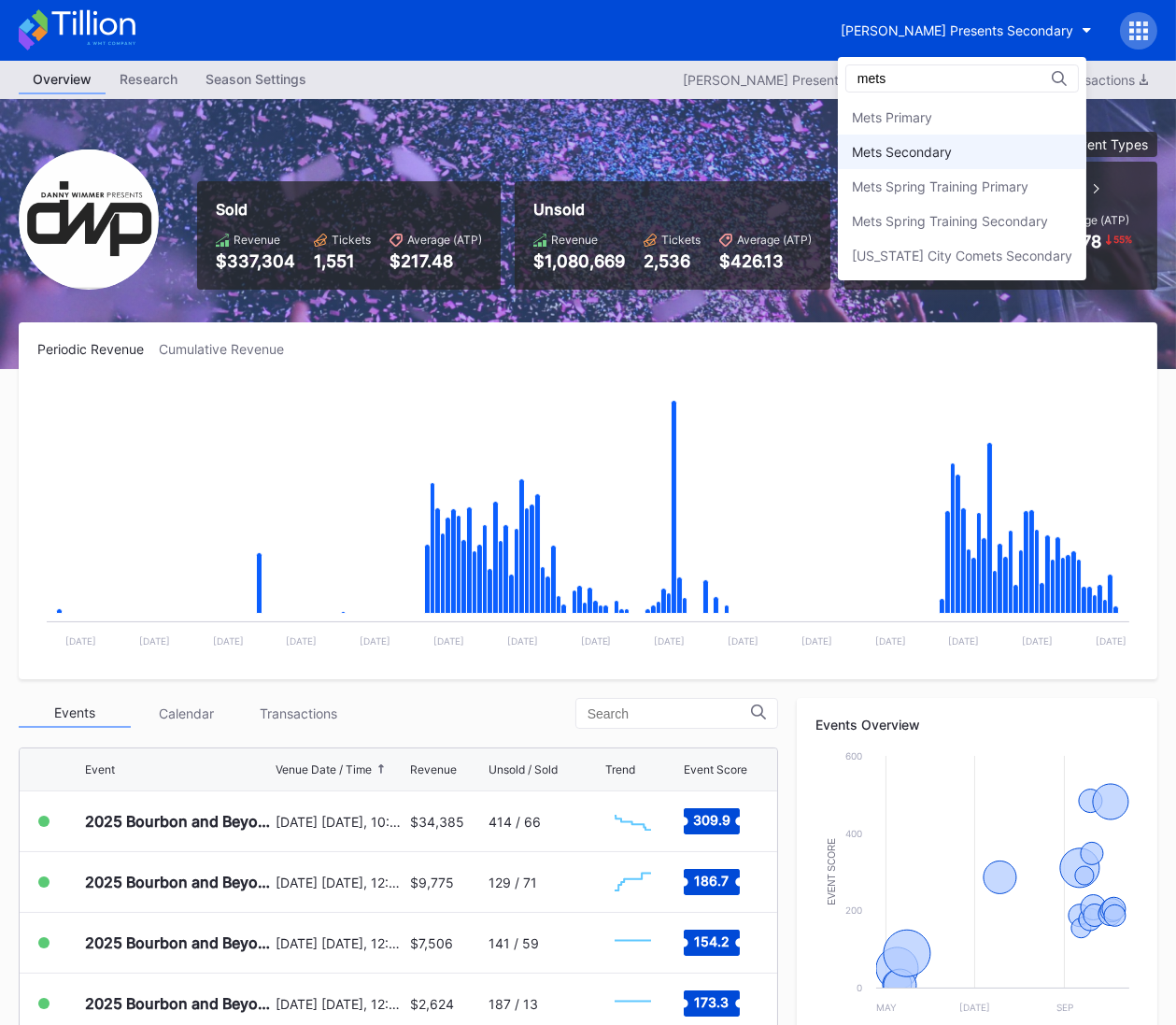
type input "mets"
click at [952, 151] on div "Mets Secondary" at bounding box center [901, 151] width 100 height 16
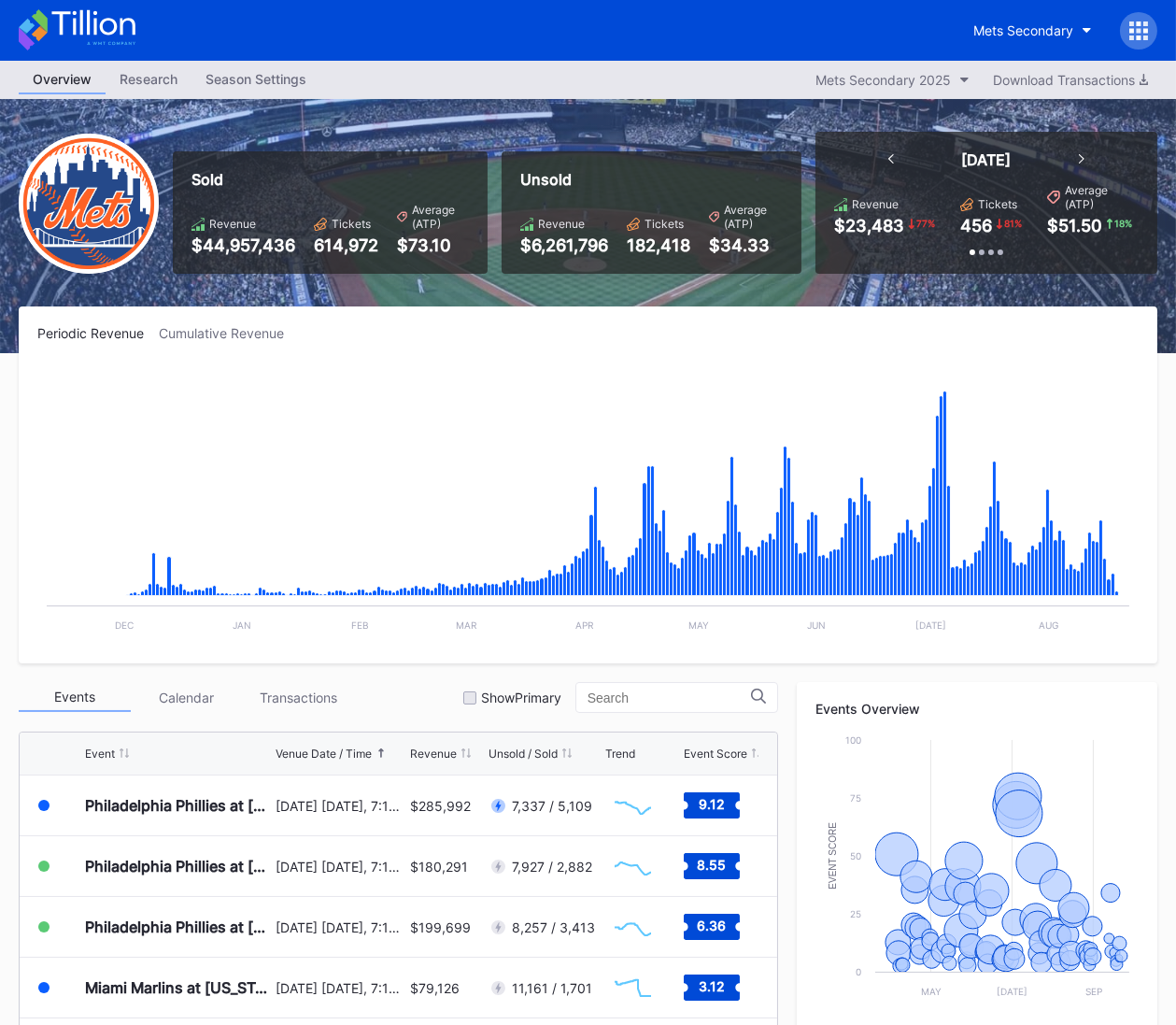
click at [105, 21] on icon at bounding box center [77, 30] width 116 height 41
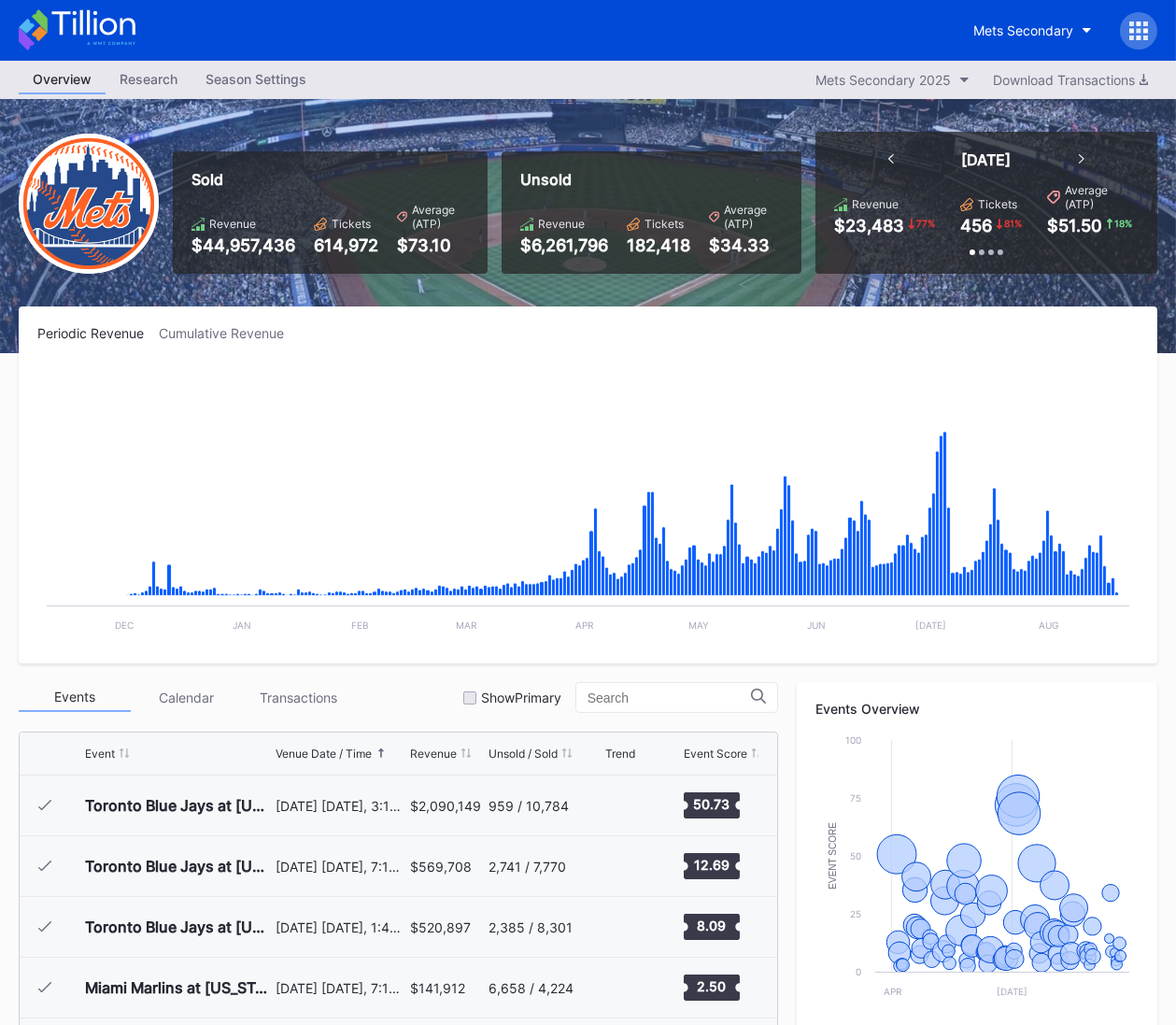
scroll to position [3888, 0]
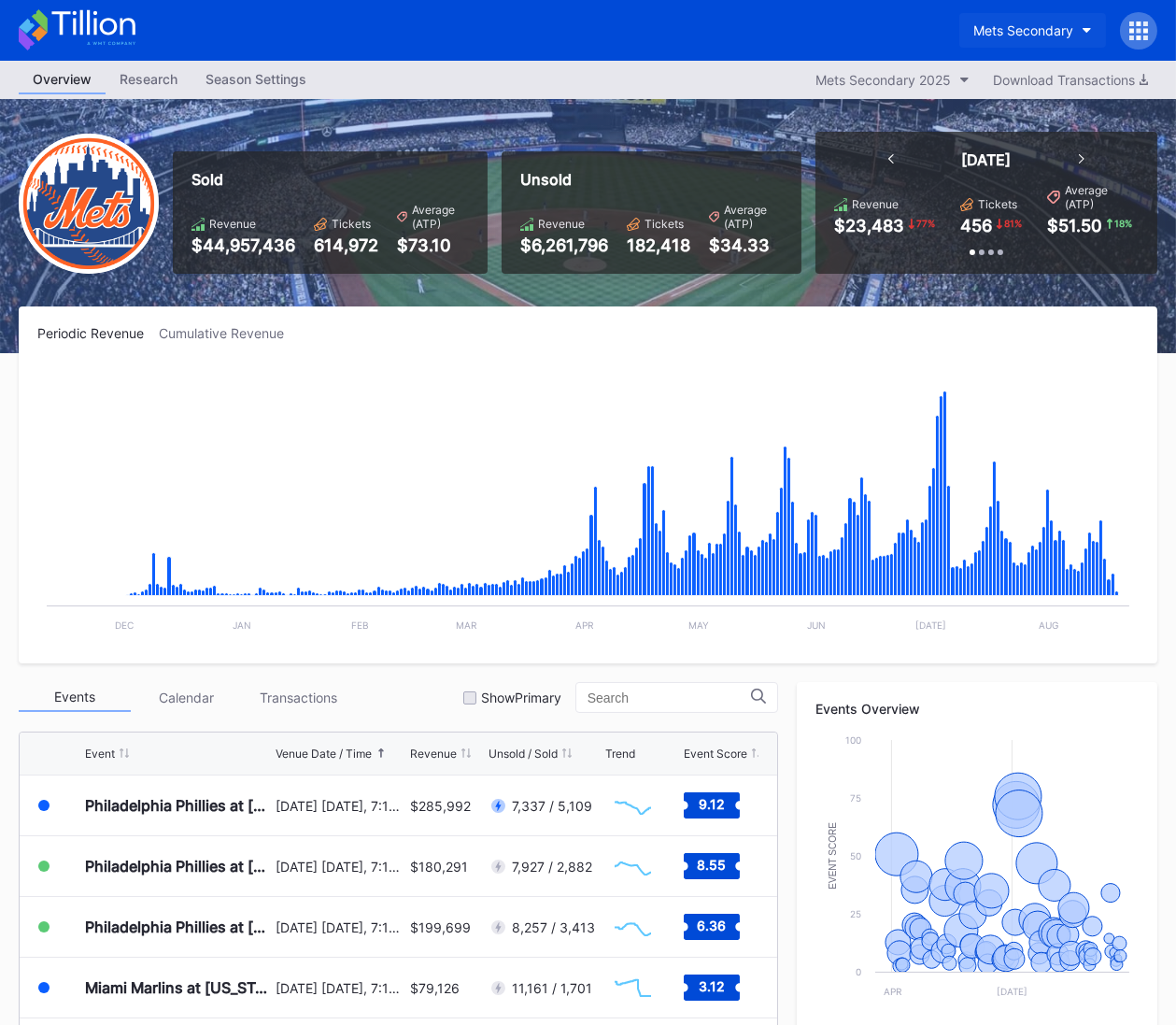
click at [1055, 23] on div "Mets Secondary" at bounding box center [1023, 30] width 100 height 16
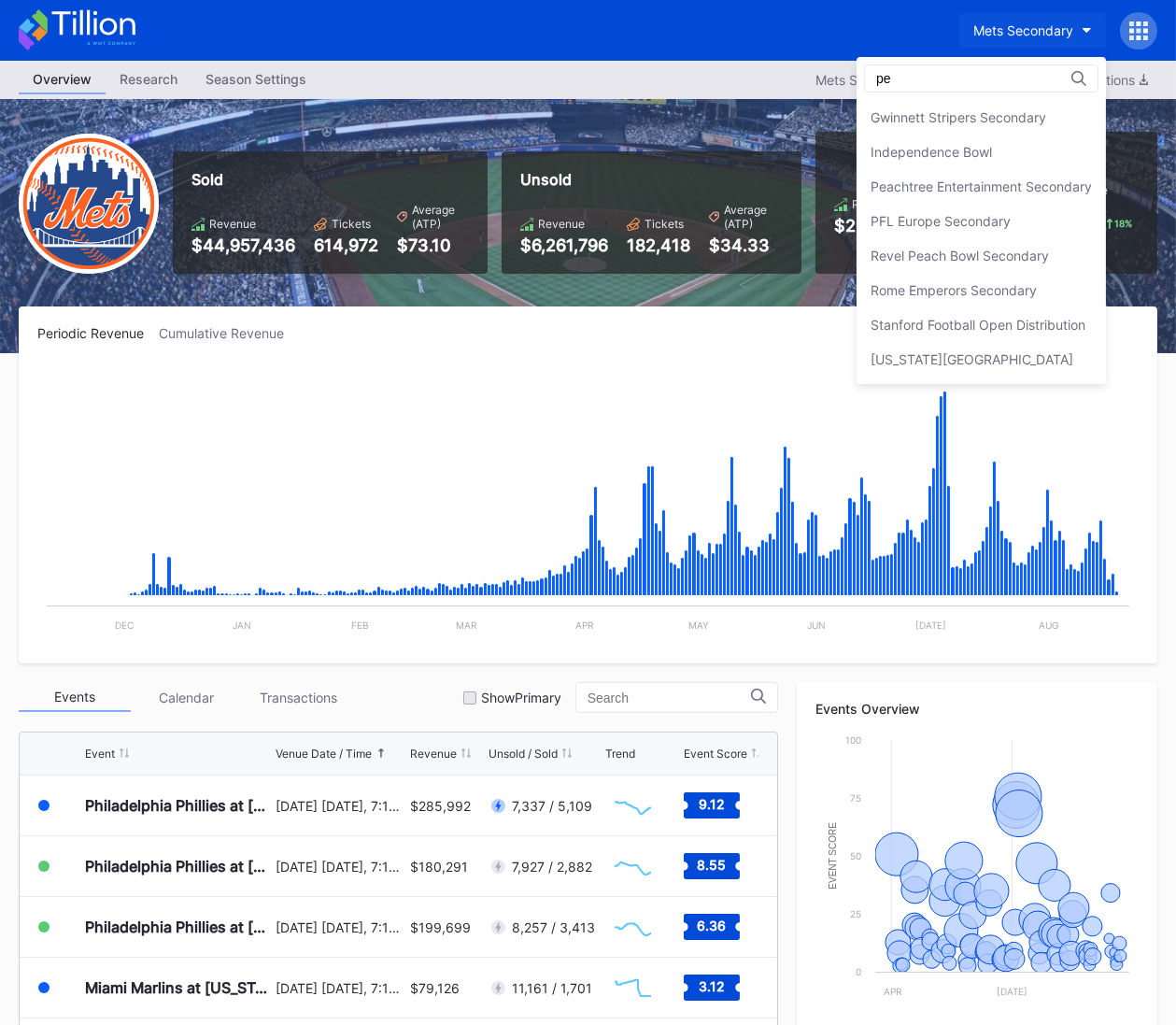
scroll to position [0, 0]
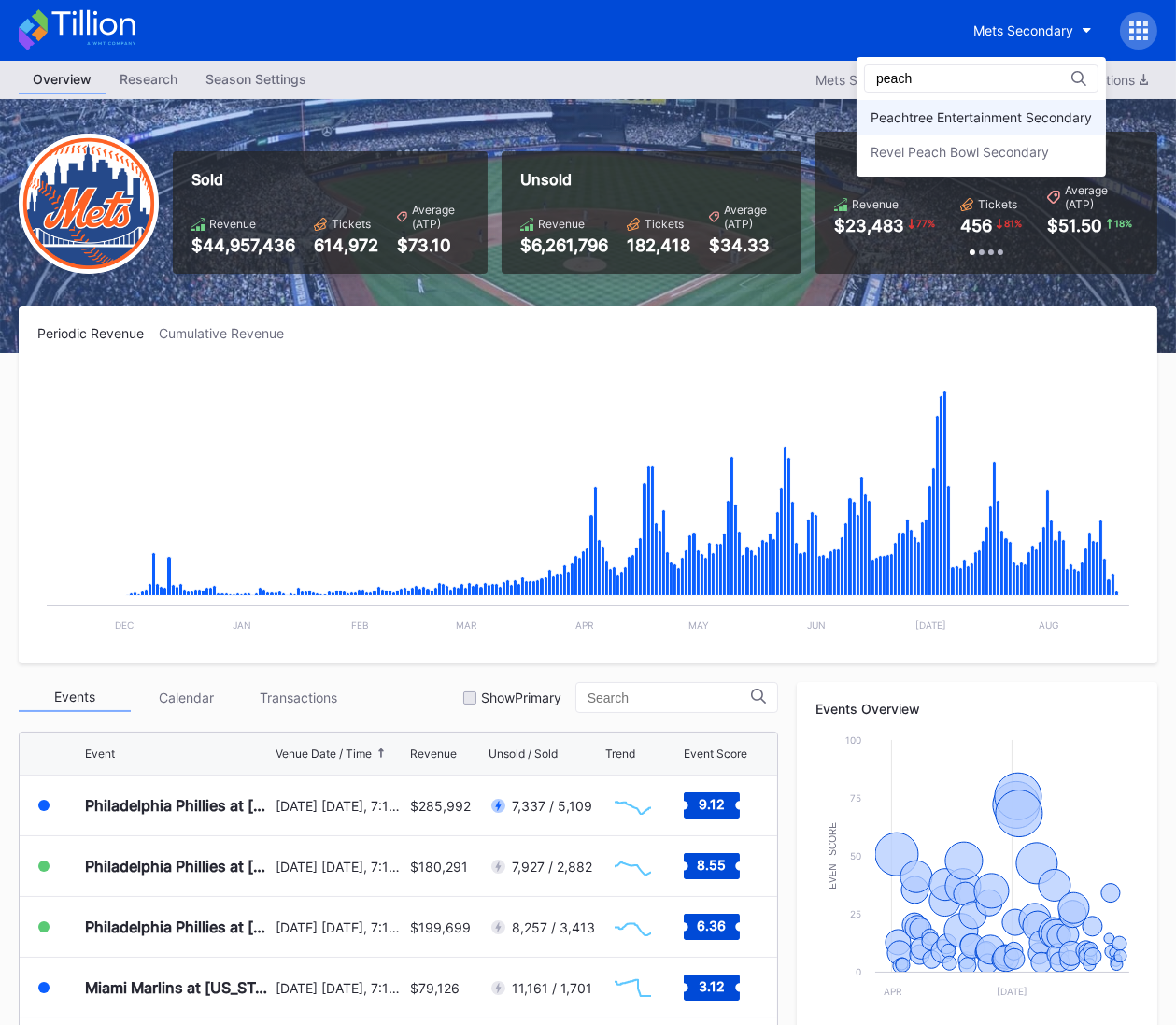
type input "peach"
click at [1039, 102] on div "Peachtree Entertainment Secondary" at bounding box center [981, 117] width 249 height 35
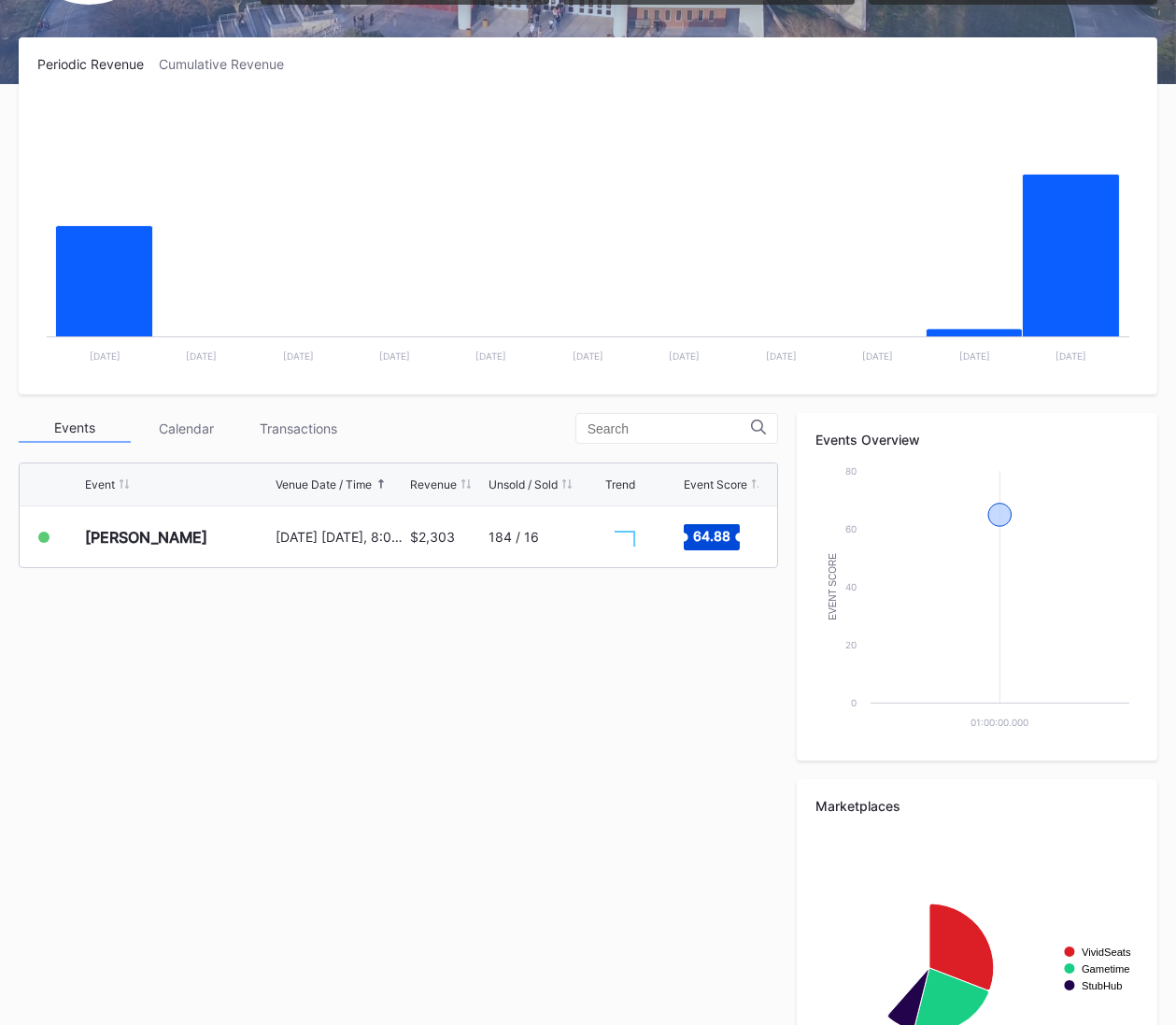
scroll to position [386, 0]
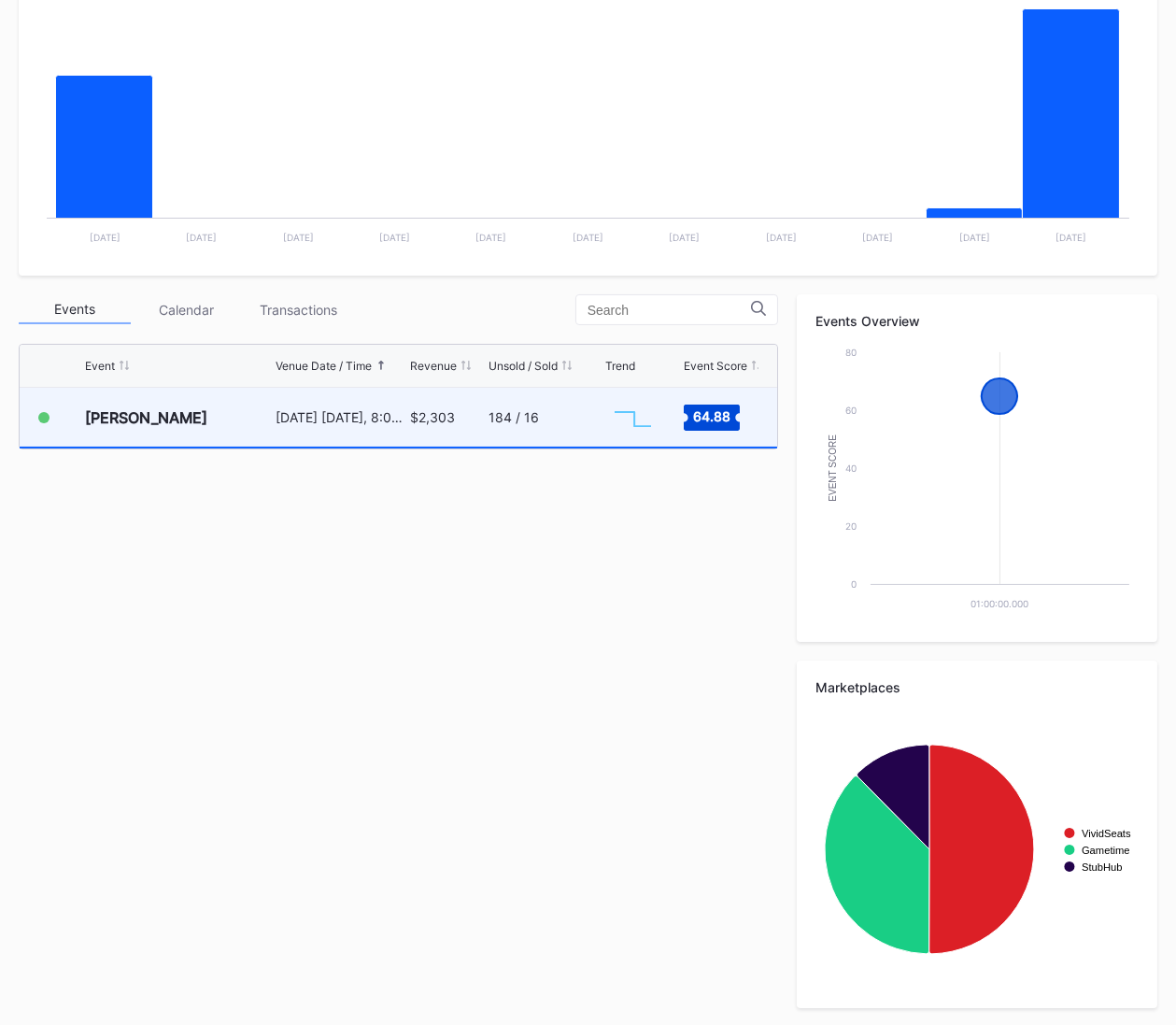
click at [544, 413] on div "184 / 16" at bounding box center [544, 417] width 112 height 59
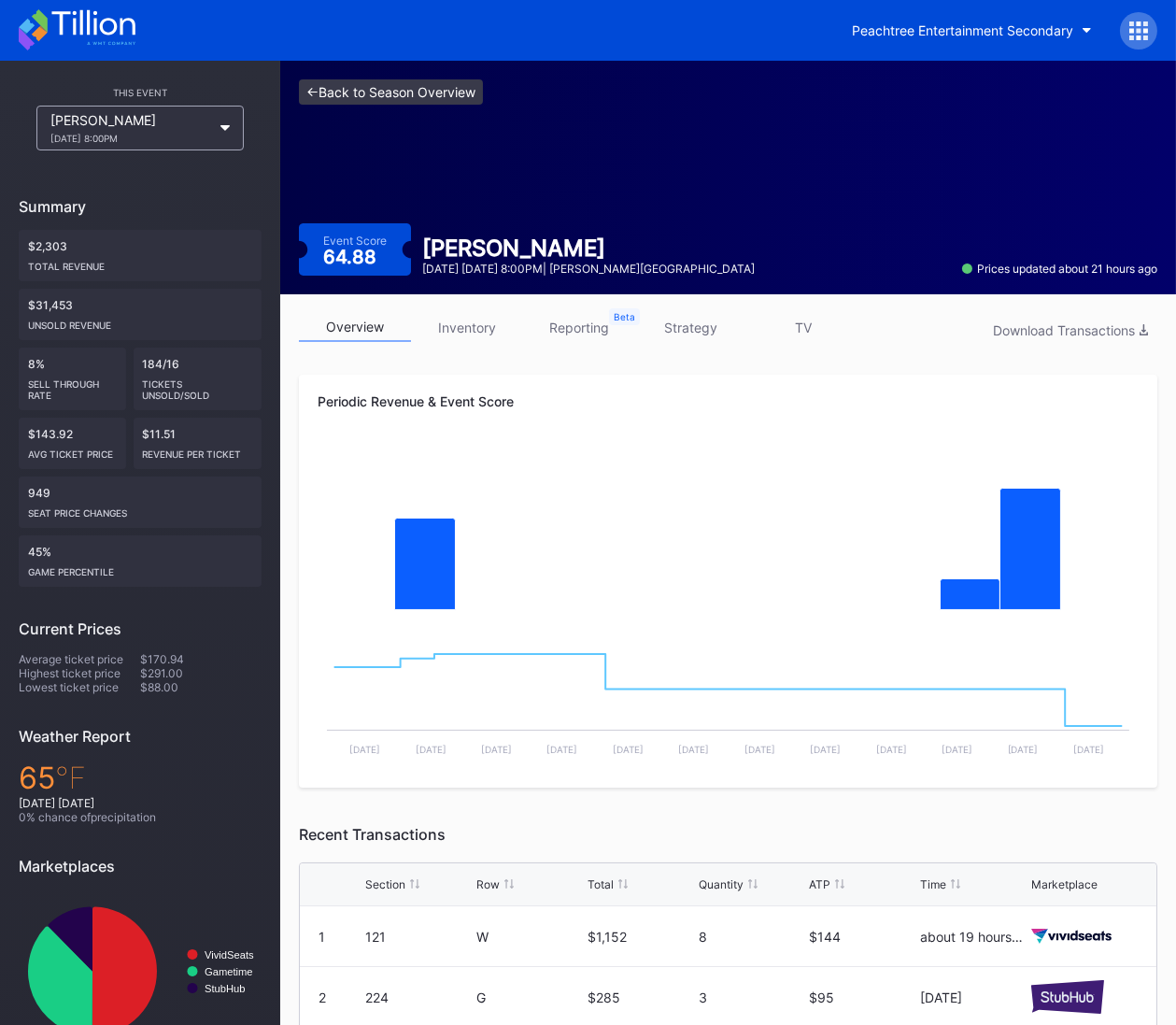
click at [459, 91] on link "<- Back to Season Overview" at bounding box center [391, 92] width 184 height 25
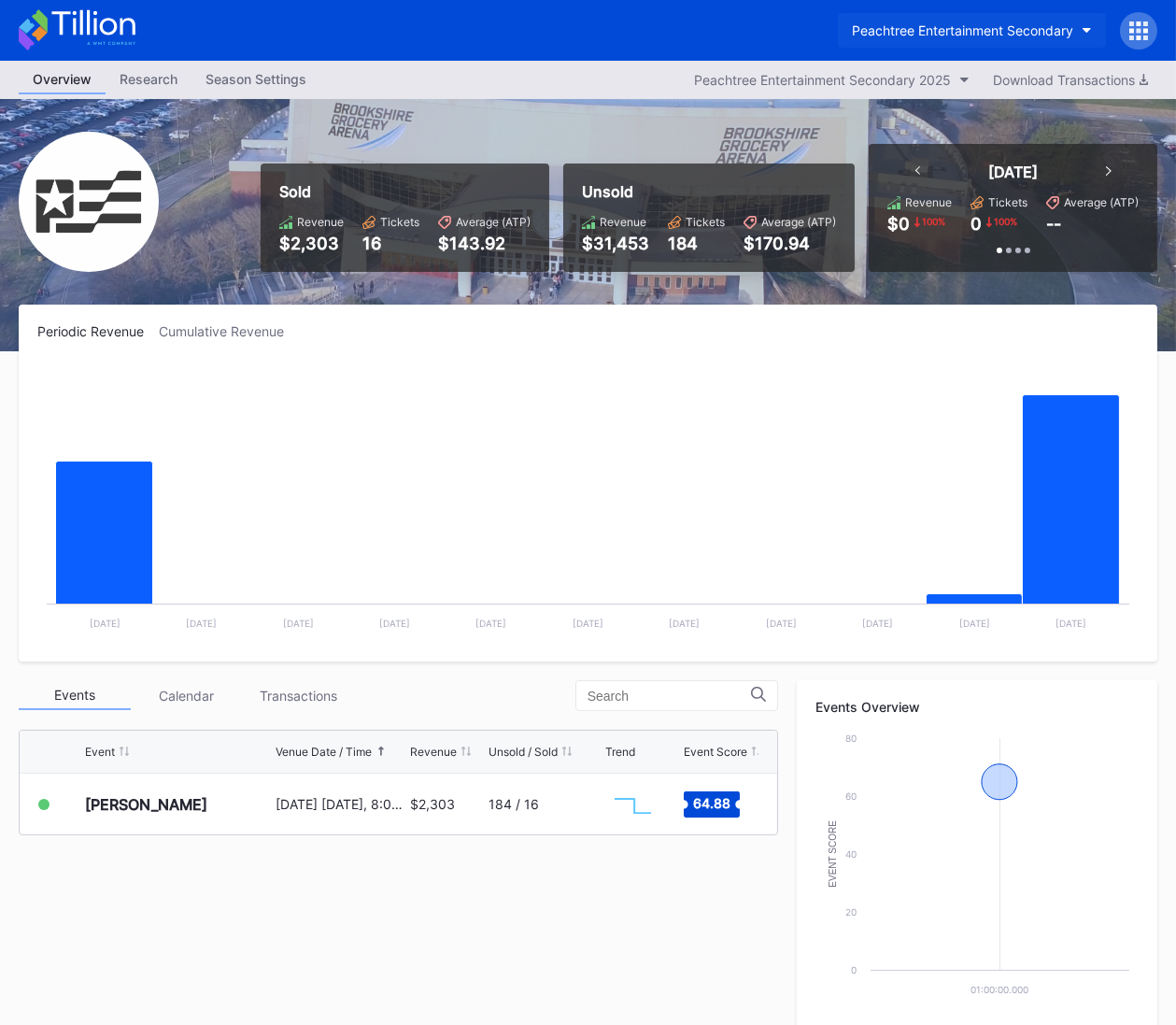
click at [970, 43] on button "Peachtree Entertainment Secondary" at bounding box center [972, 30] width 268 height 35
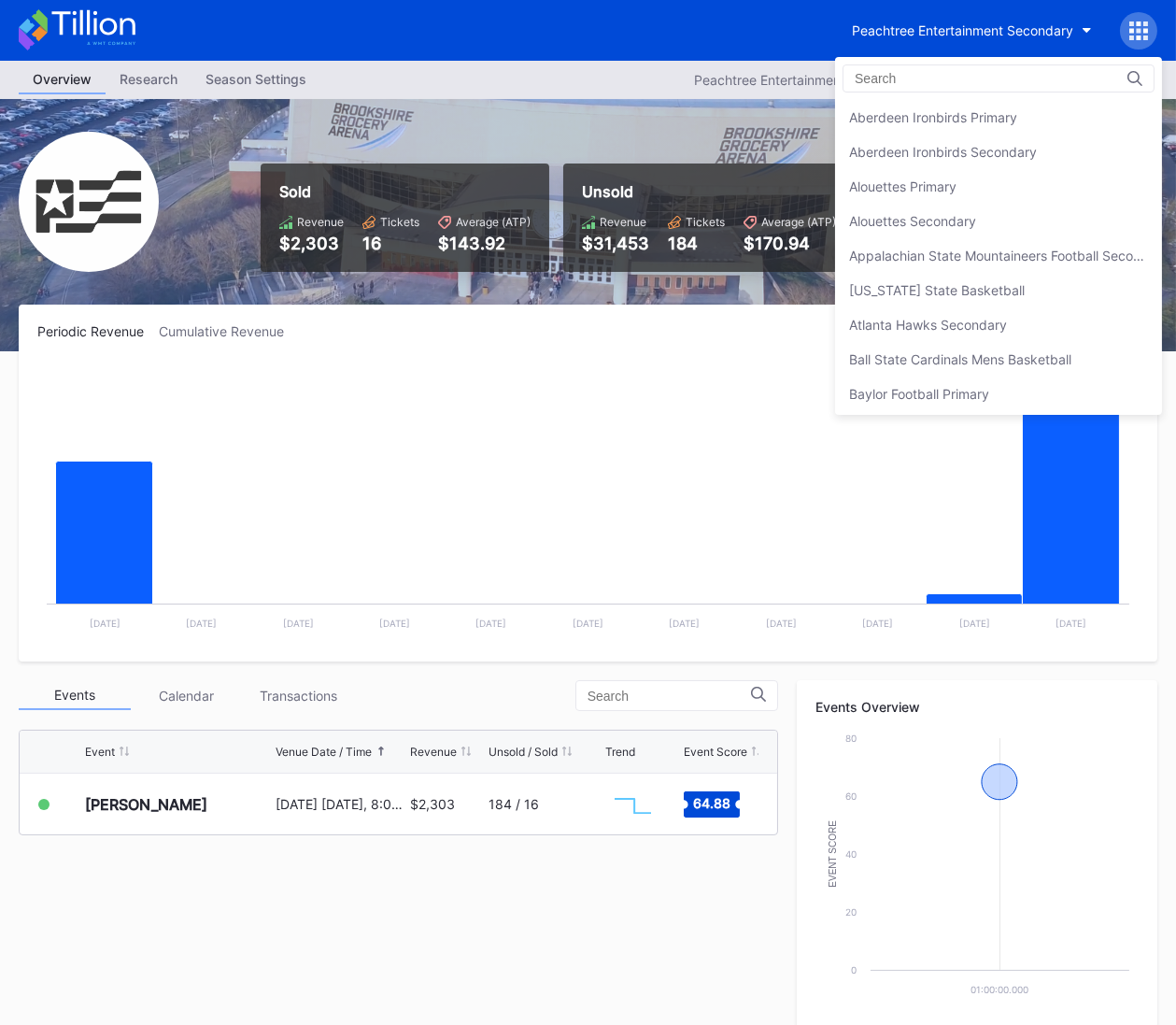
scroll to position [3991, 0]
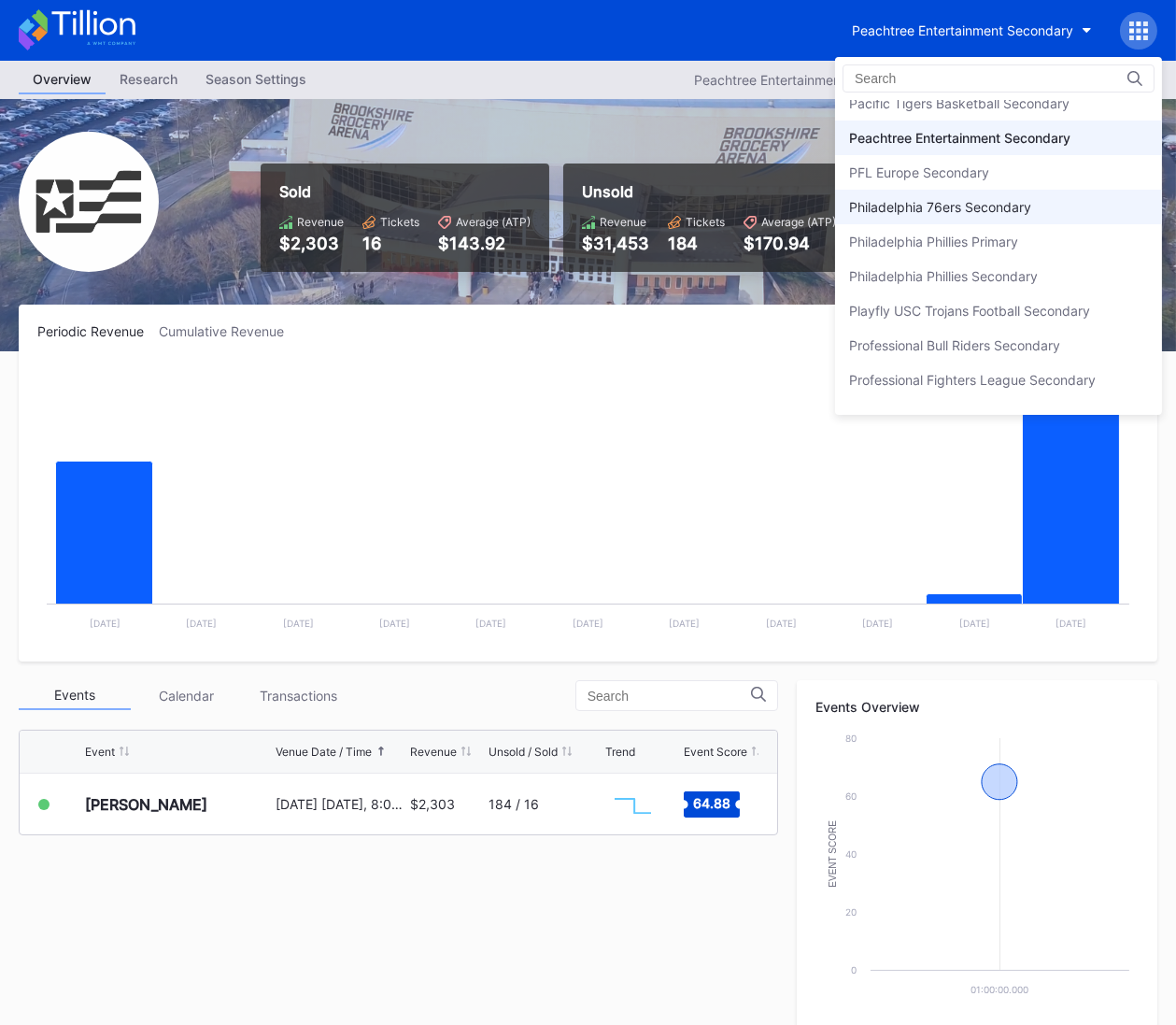
click at [990, 199] on div "Philadelphia 76ers Secondary" at bounding box center [940, 207] width 182 height 16
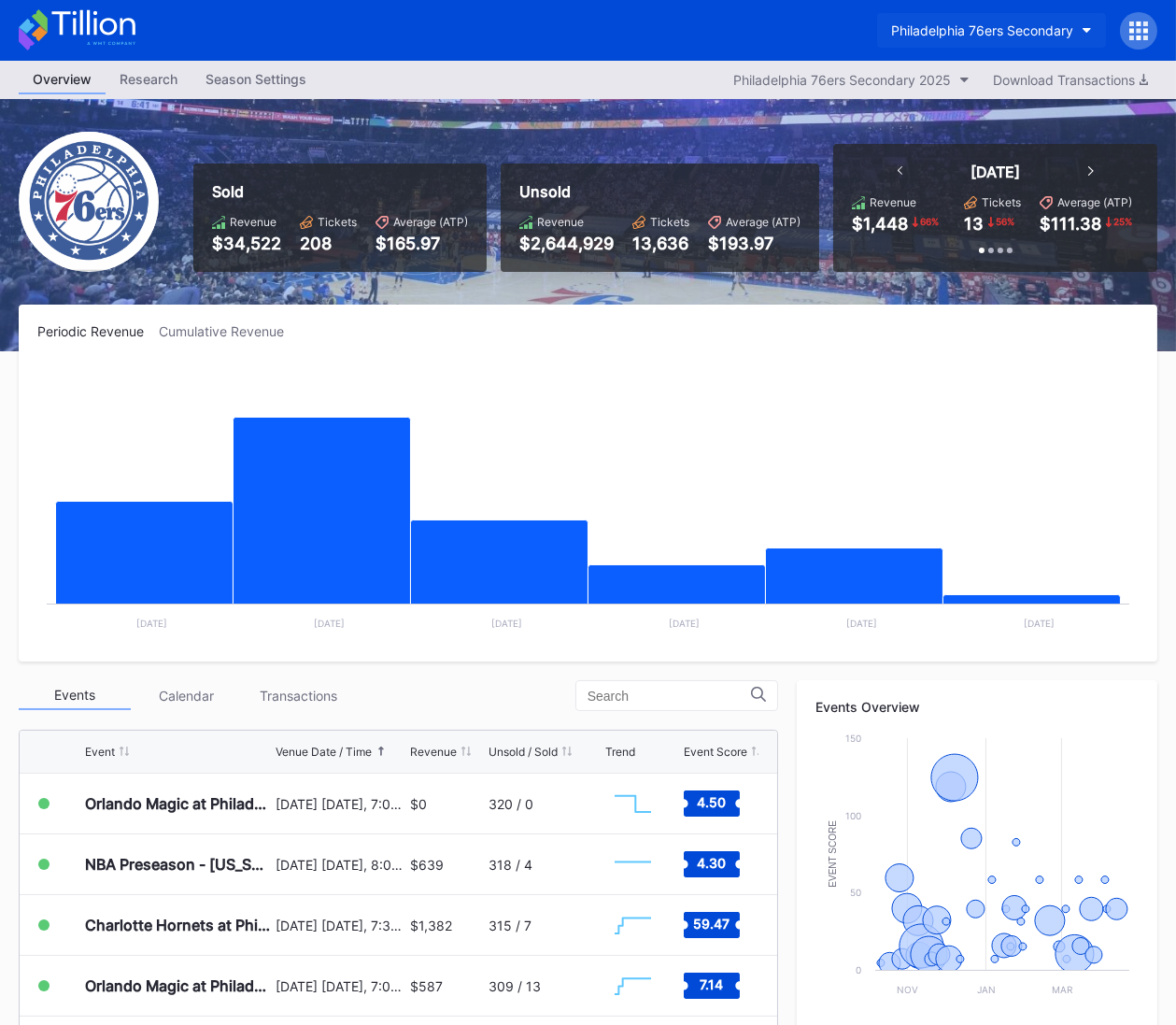
click at [1024, 25] on div "Philadelphia 76ers Secondary" at bounding box center [983, 30] width 182 height 16
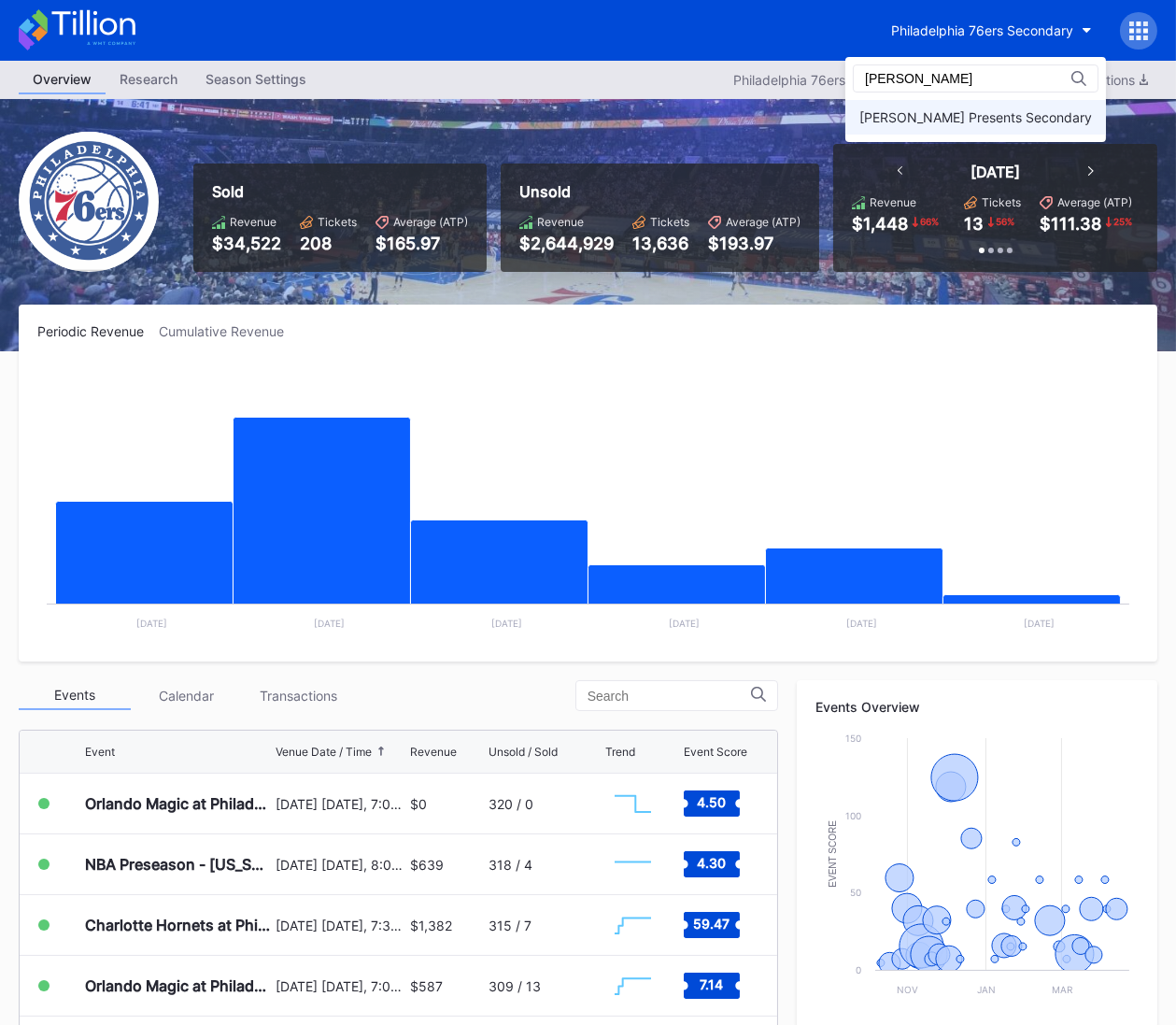
type input "[PERSON_NAME]"
click at [1002, 111] on div "[PERSON_NAME] Presents Secondary" at bounding box center [976, 117] width 233 height 16
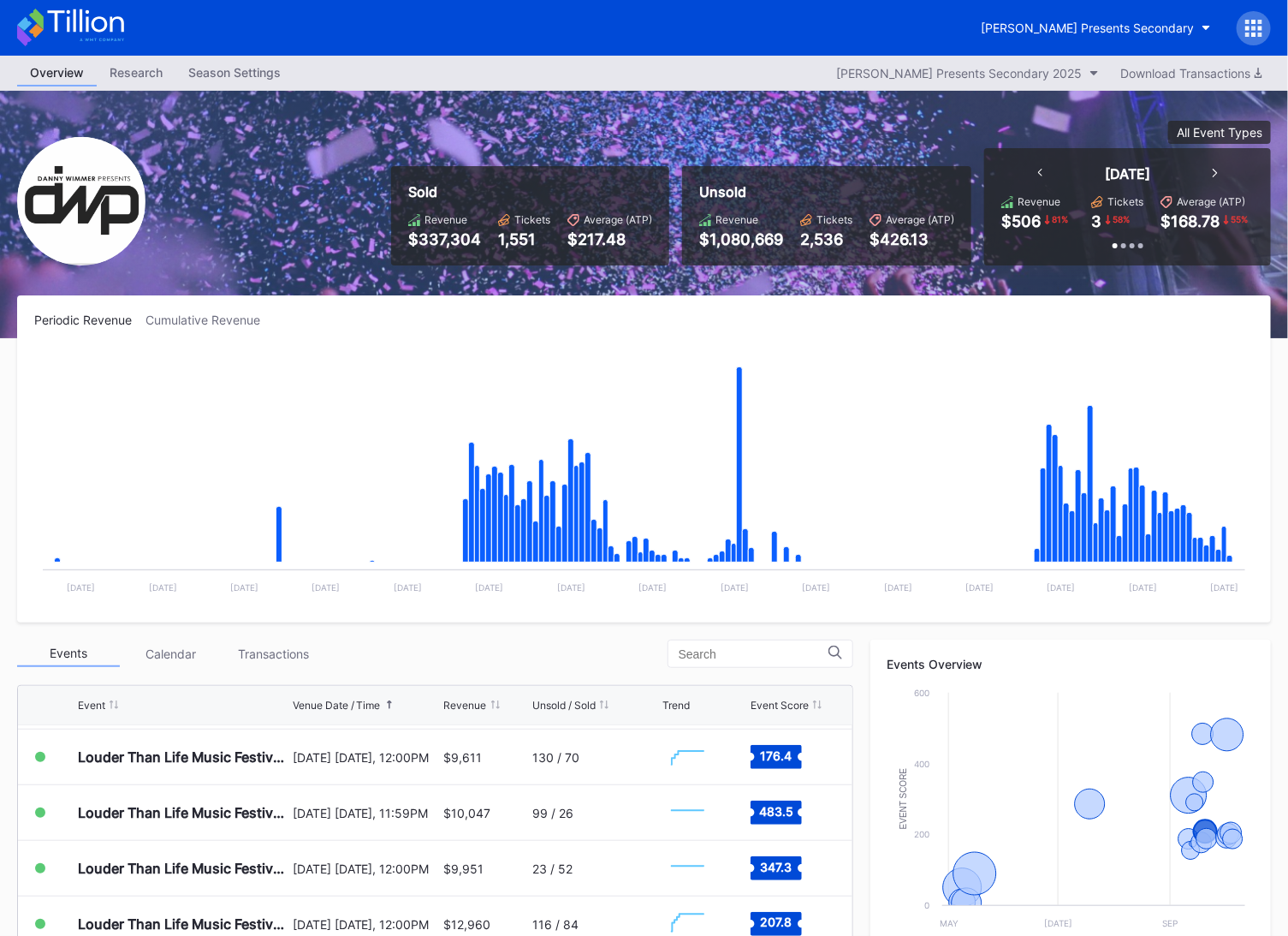
scroll to position [3, 0]
